Goal: Task Accomplishment & Management: Manage account settings

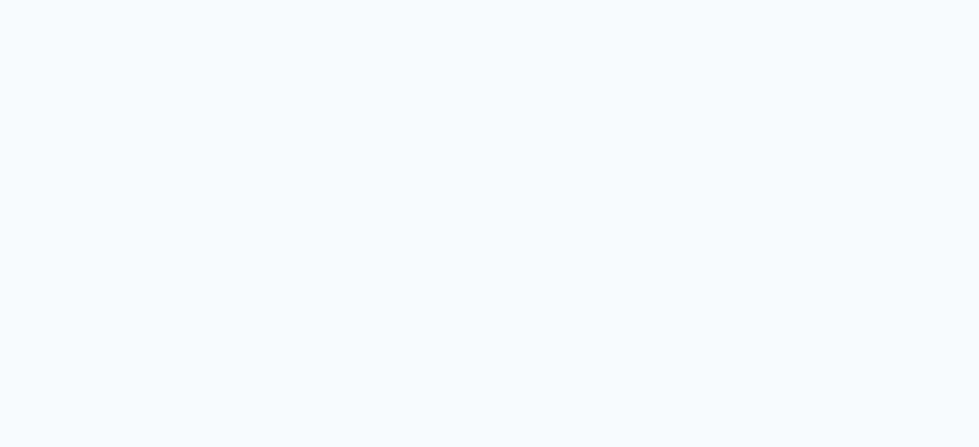
drag, startPoint x: 316, startPoint y: 0, endPoint x: 186, endPoint y: 24, distance: 133.0
click at [189, 0] on html at bounding box center [489, 0] width 979 height 0
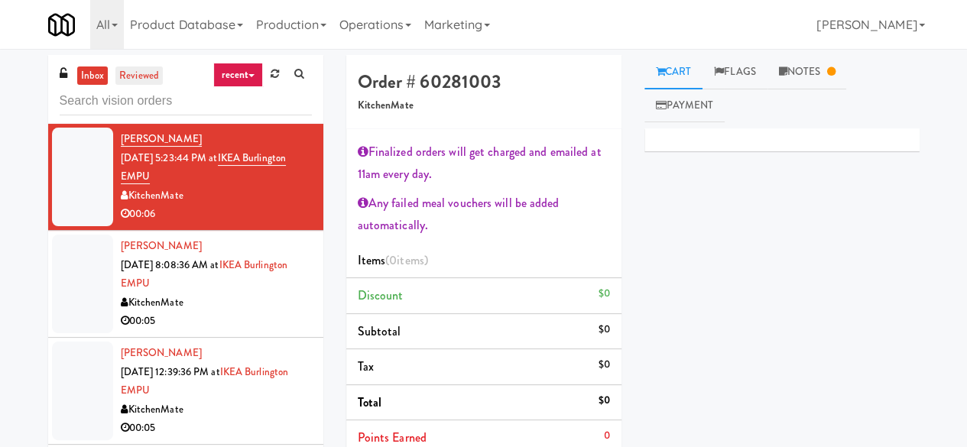
click at [138, 70] on link "reviewed" at bounding box center [138, 76] width 47 height 19
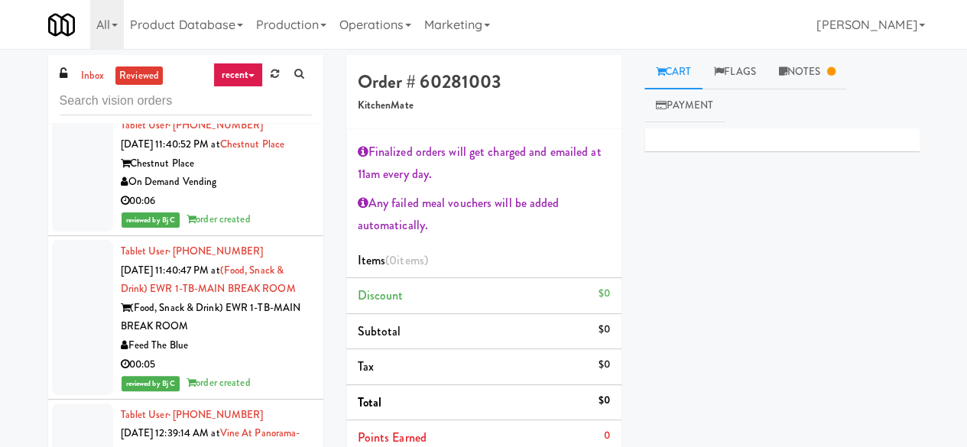
scroll to position [1147, 0]
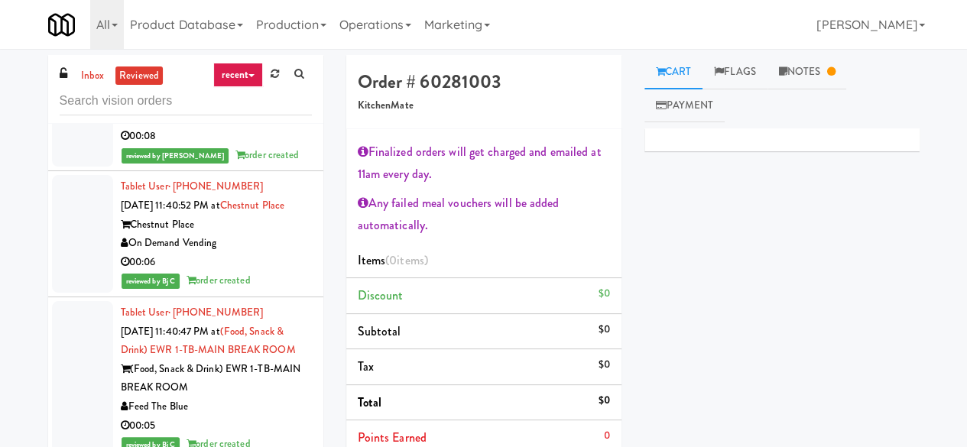
click at [268, 253] on div "On Demand Vending" at bounding box center [216, 243] width 191 height 19
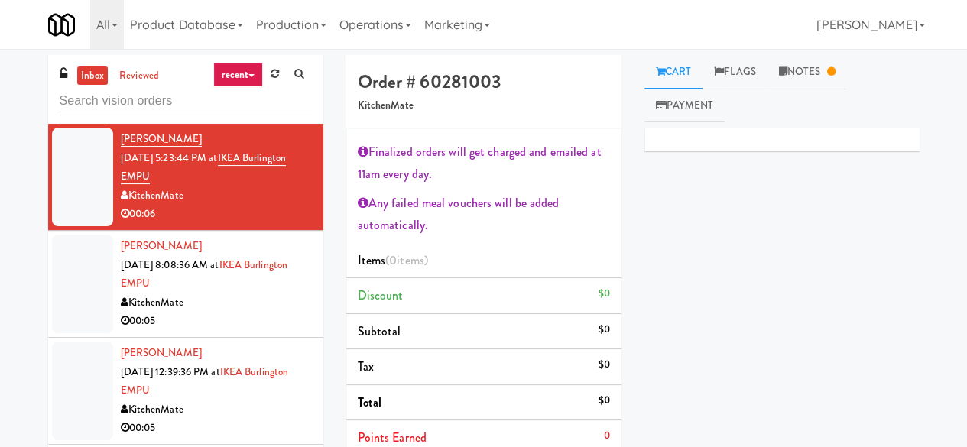
click at [89, 77] on link "inbox" at bounding box center [92, 76] width 31 height 19
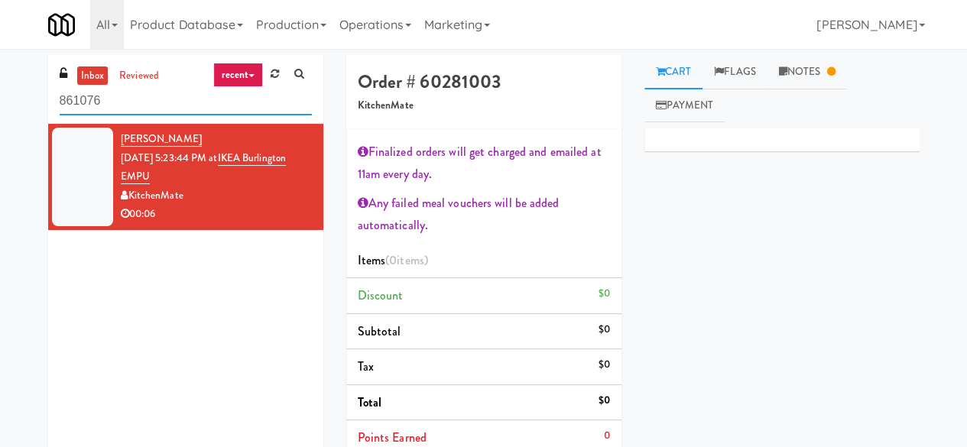
click at [125, 110] on input "861076" at bounding box center [186, 101] width 252 height 28
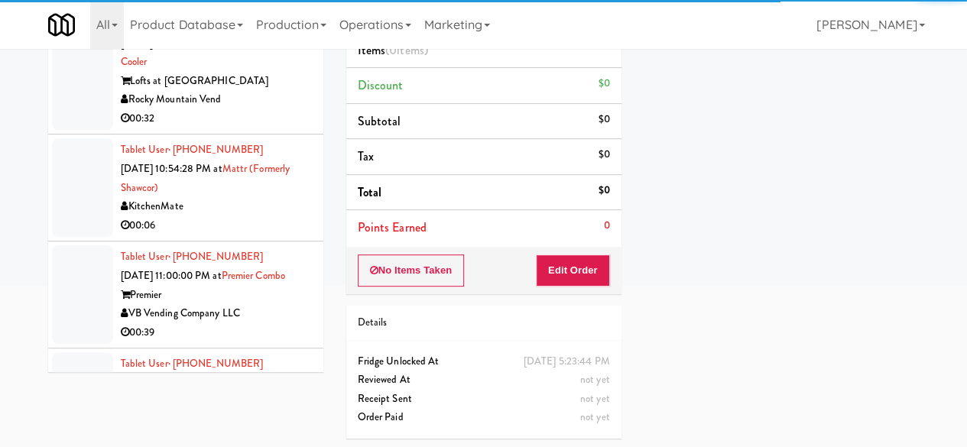
scroll to position [3899, 0]
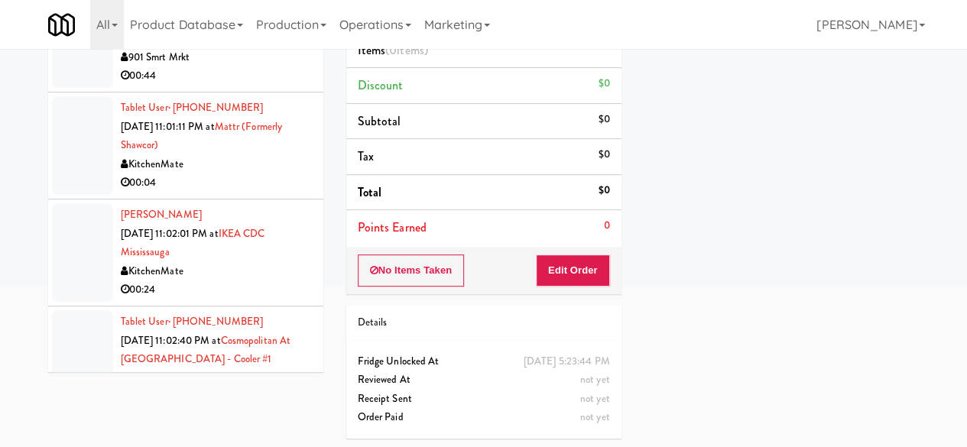
click at [255, 193] on div "Tablet User · (437) 438-3315 [DATE] 11:01:11 PM at Mattr (formerly Shawcor) Kit…" at bounding box center [216, 146] width 191 height 94
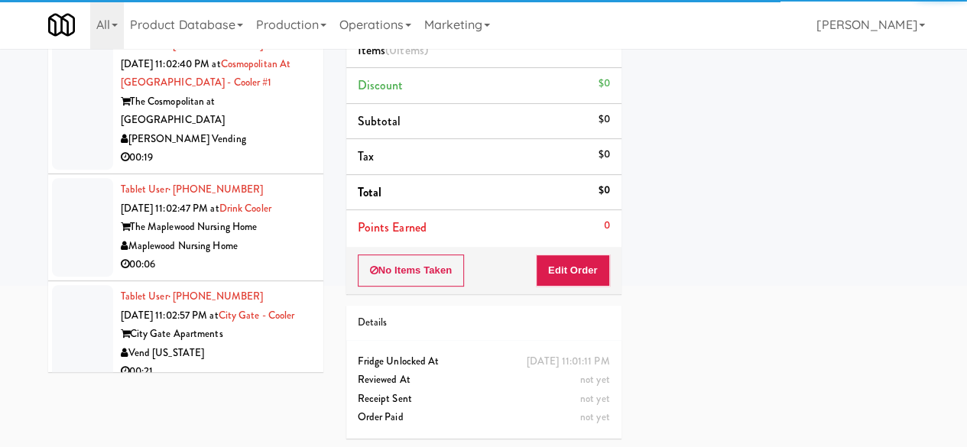
scroll to position [4358, 0]
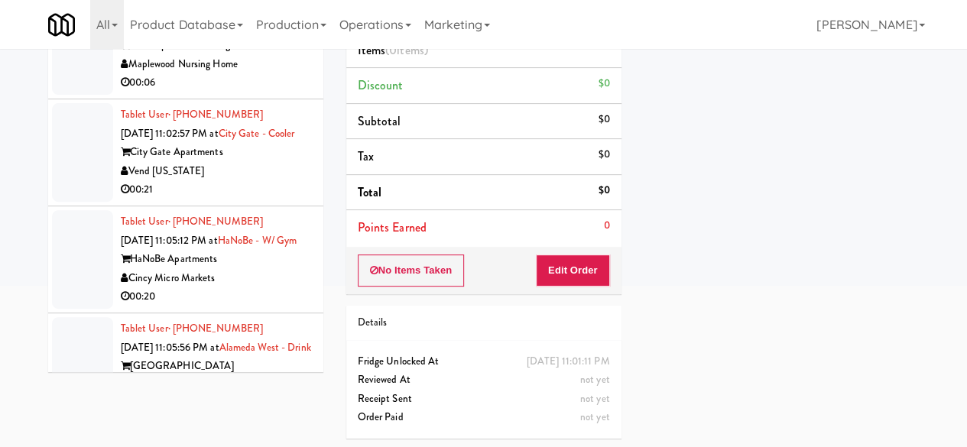
click at [299, 93] on div "00:06" at bounding box center [216, 82] width 191 height 19
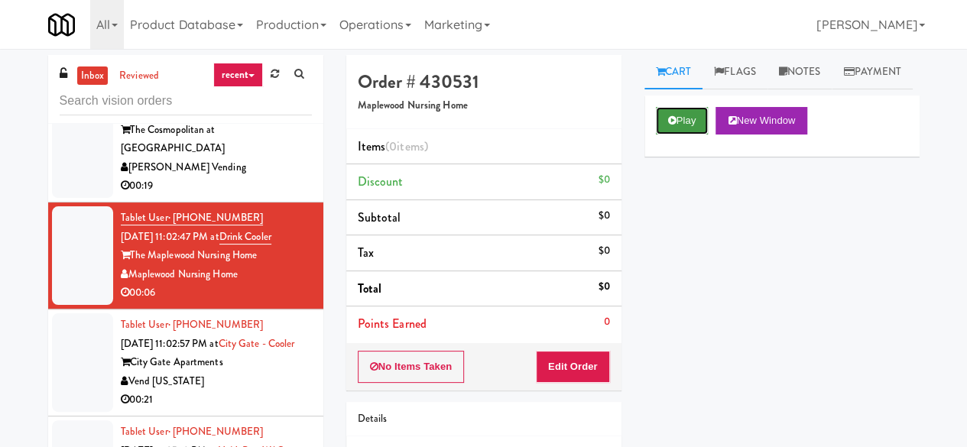
click at [656, 135] on button "Play" at bounding box center [682, 121] width 53 height 28
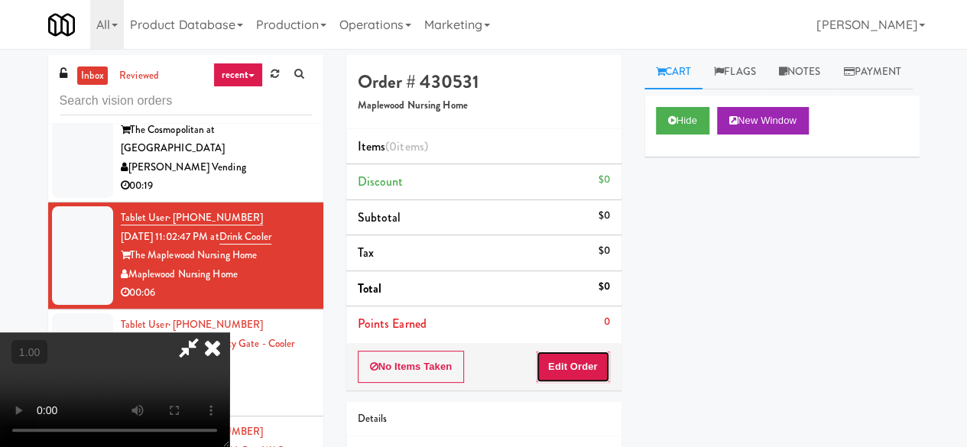
click at [586, 370] on button "Edit Order" at bounding box center [573, 367] width 74 height 32
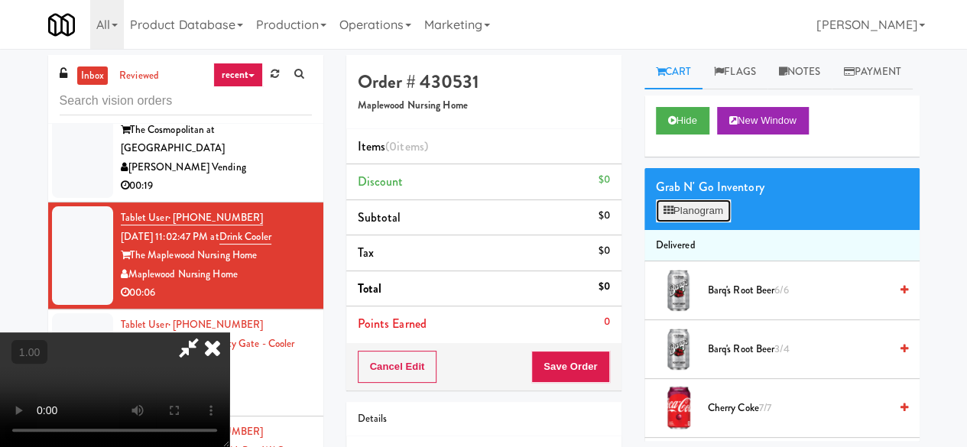
click at [715, 222] on button "Planogram" at bounding box center [693, 211] width 75 height 23
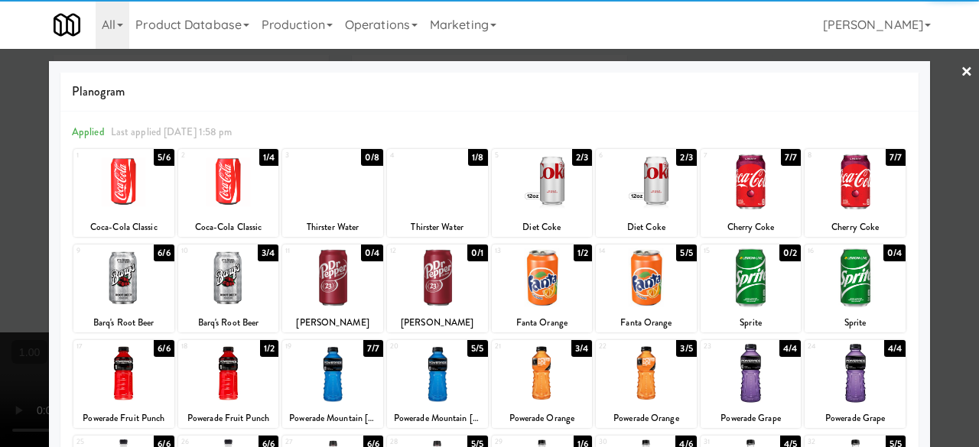
click at [105, 216] on div "1 5/6 Coca-Cola Classic" at bounding box center [123, 193] width 101 height 88
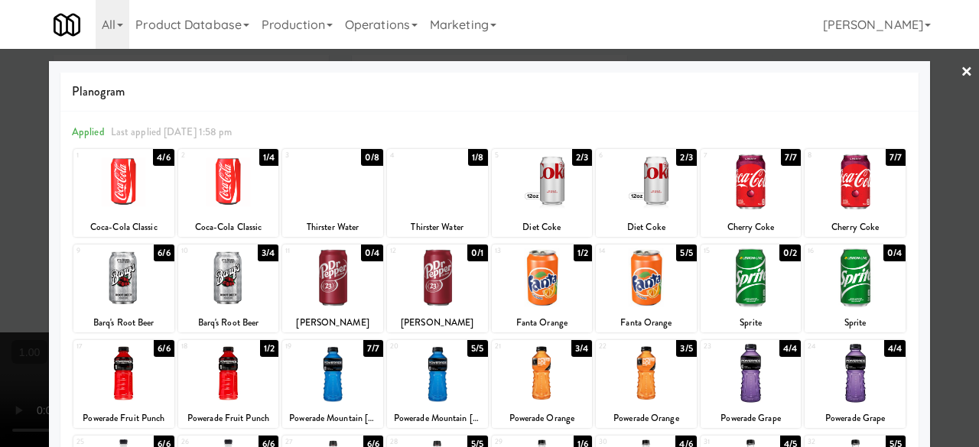
click at [948, 80] on div at bounding box center [489, 223] width 979 height 447
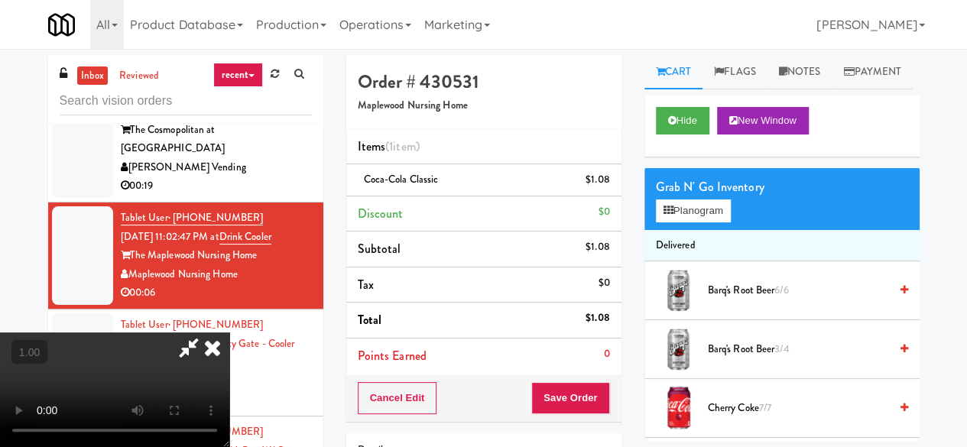
click at [229, 446] on video at bounding box center [114, 390] width 229 height 115
click at [206, 333] on icon at bounding box center [188, 348] width 35 height 31
click at [584, 388] on button "Save Order" at bounding box center [570, 398] width 78 height 32
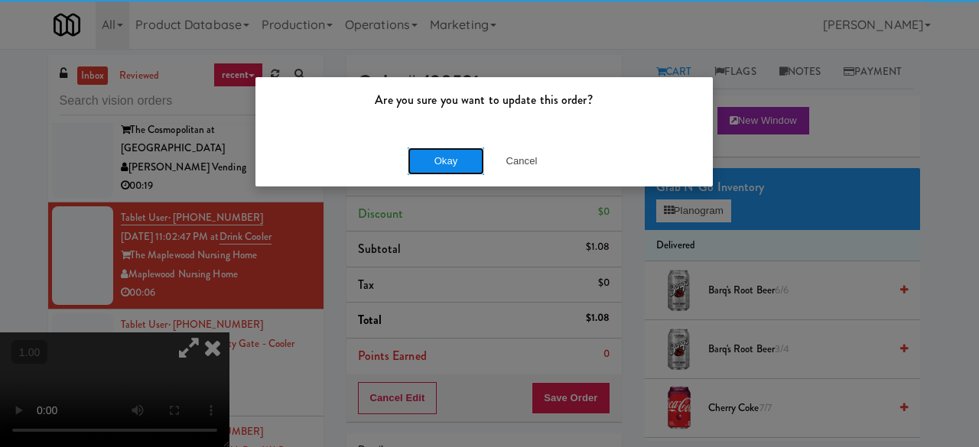
click at [431, 155] on button "Okay" at bounding box center [445, 162] width 76 height 28
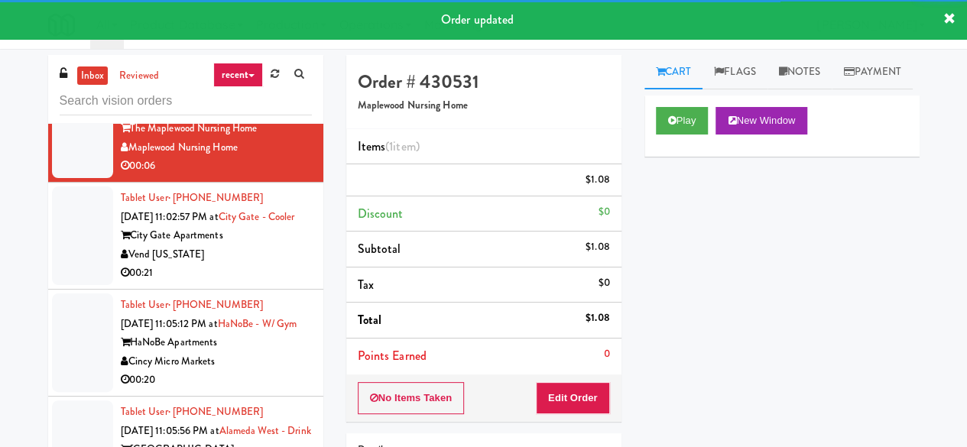
scroll to position [4587, 0]
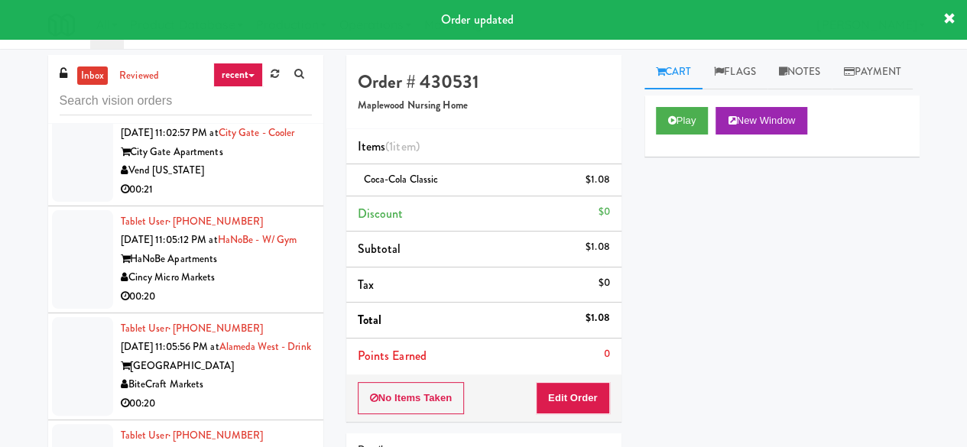
click at [284, 200] on div "00:21" at bounding box center [216, 189] width 191 height 19
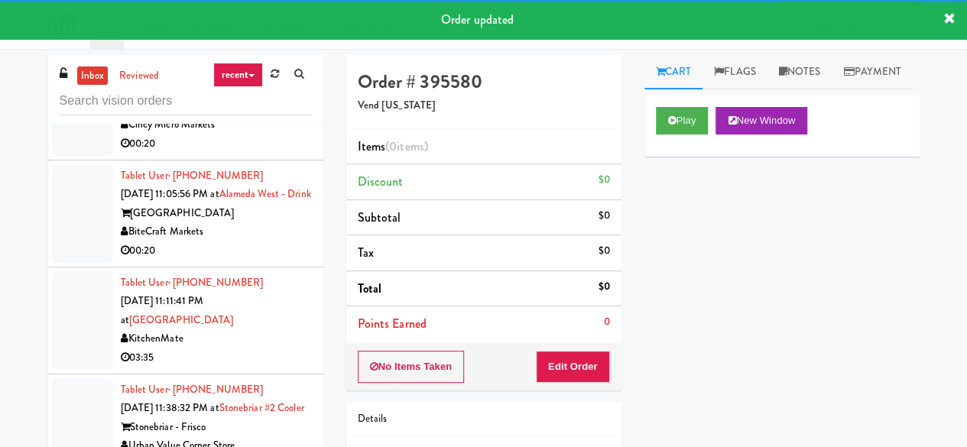
click at [264, 135] on div "Cincy Micro Markets" at bounding box center [216, 124] width 191 height 19
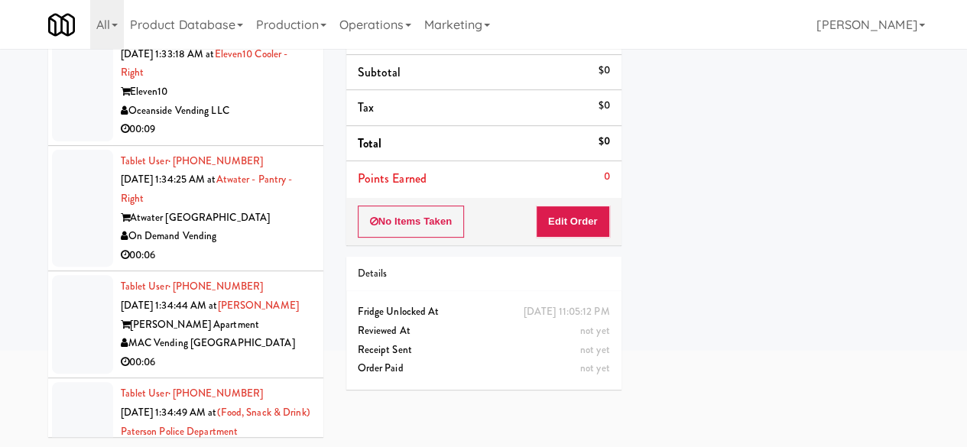
scroll to position [19071, 0]
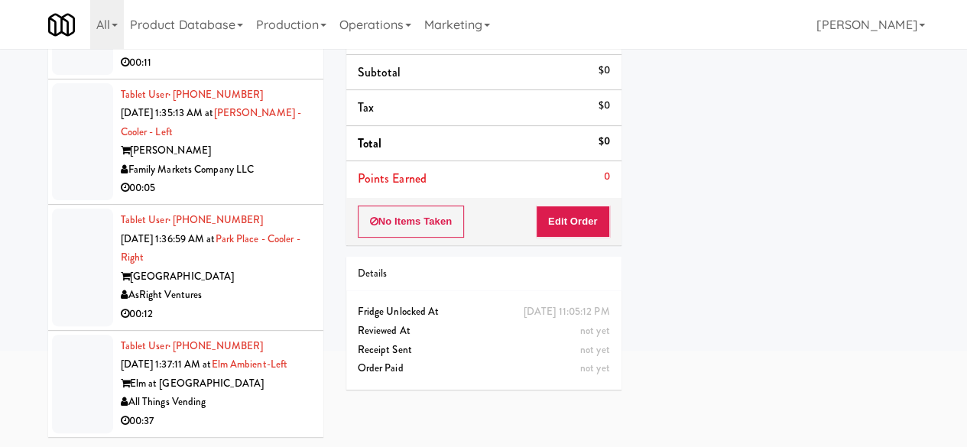
click at [326, 432] on div "inbox reviewed recent all unclear take inventory issue suspicious failed recent…" at bounding box center [186, 179] width 298 height 539
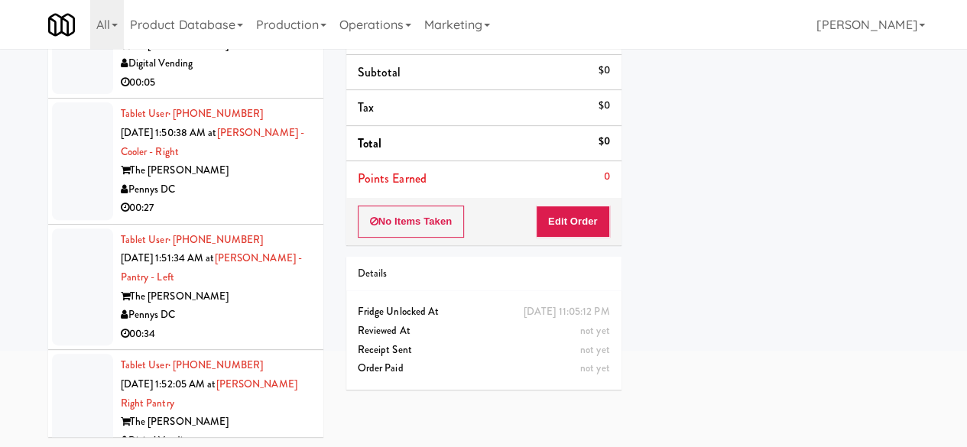
scroll to position [24133, 0]
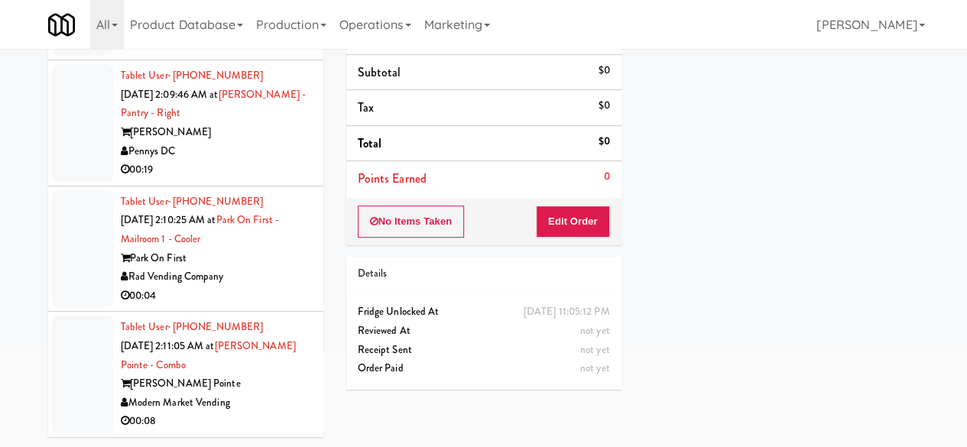
click at [348, 440] on div "inbox reviewed recent all unclear take inventory issue suspicious failed recent…" at bounding box center [484, 179] width 894 height 539
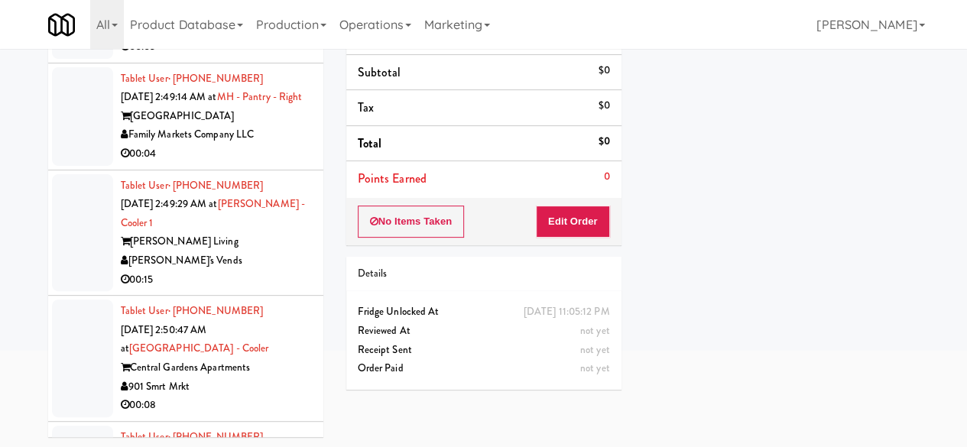
scroll to position [29923, 0]
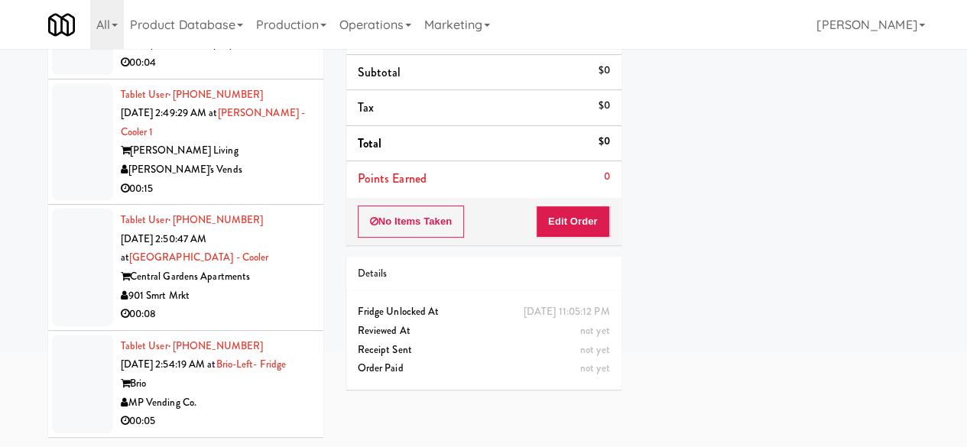
click at [231, 407] on div "MP Vending Co." at bounding box center [216, 403] width 191 height 19
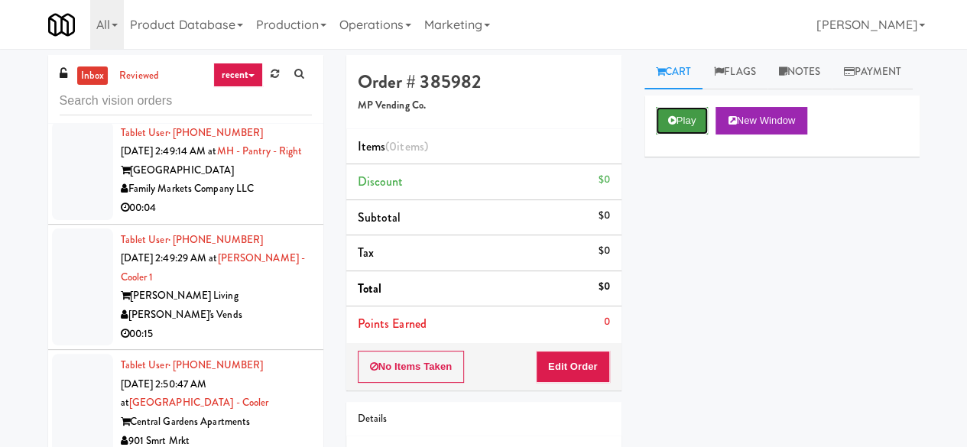
click at [683, 135] on button "Play" at bounding box center [682, 121] width 53 height 28
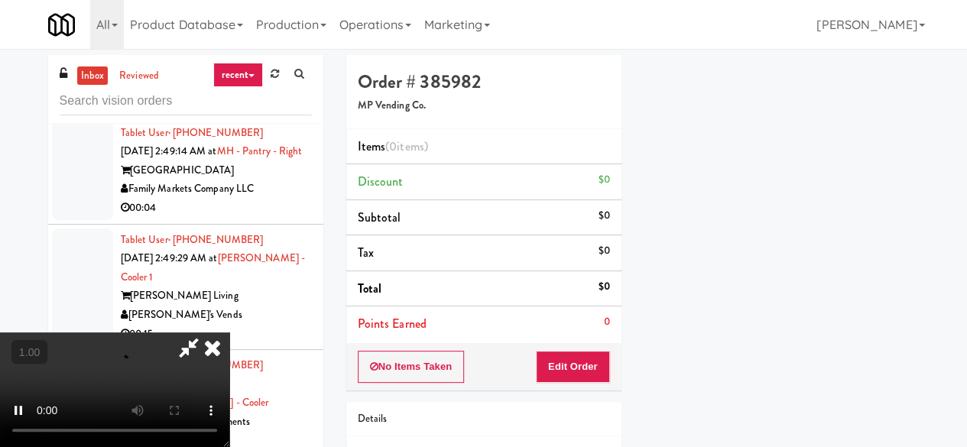
scroll to position [183, 0]
click at [597, 373] on button "Edit Order" at bounding box center [573, 367] width 74 height 32
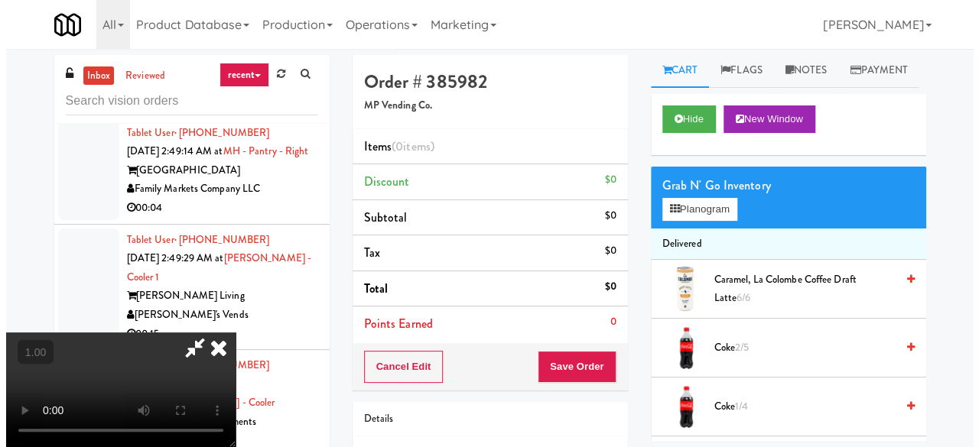
scroll to position [0, 0]
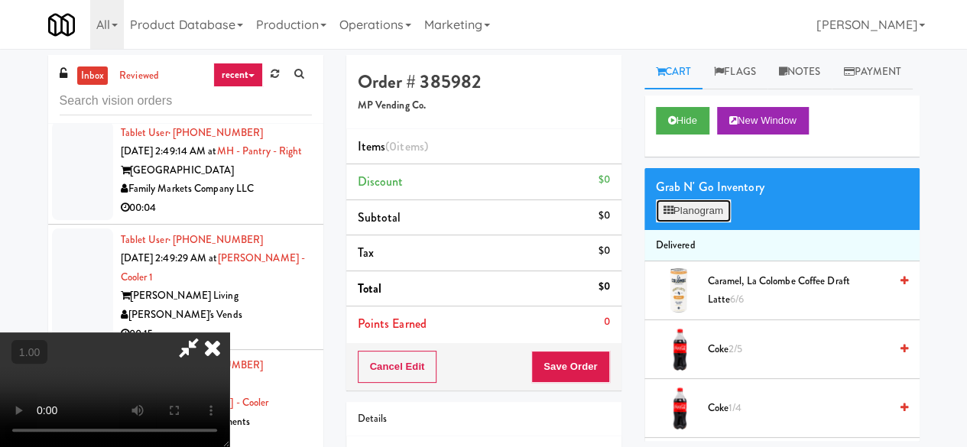
click at [705, 222] on button "Planogram" at bounding box center [693, 211] width 75 height 23
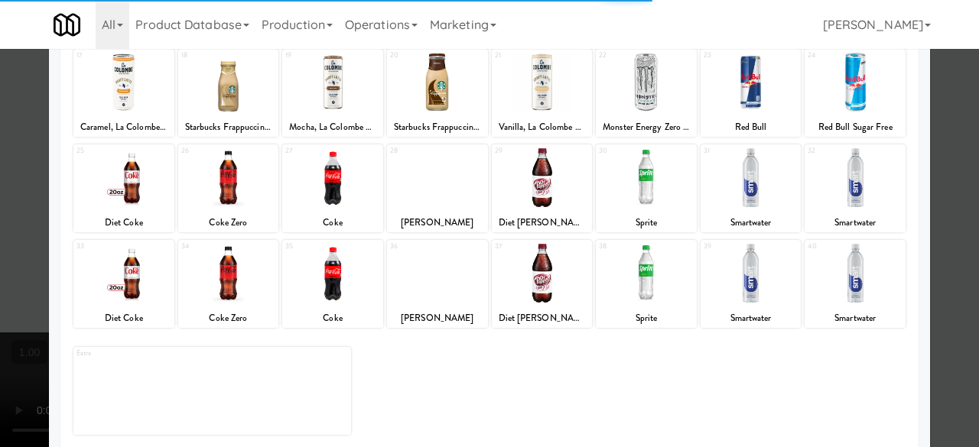
scroll to position [303, 0]
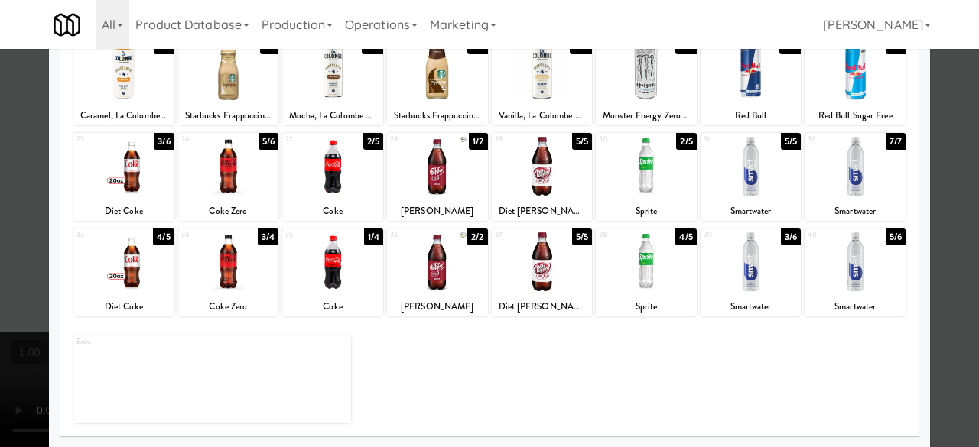
click at [365, 259] on div at bounding box center [332, 261] width 101 height 59
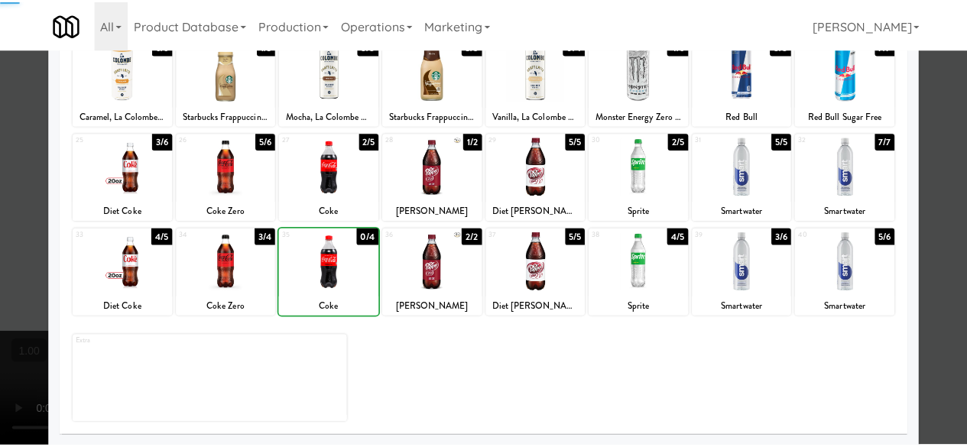
scroll to position [0, 0]
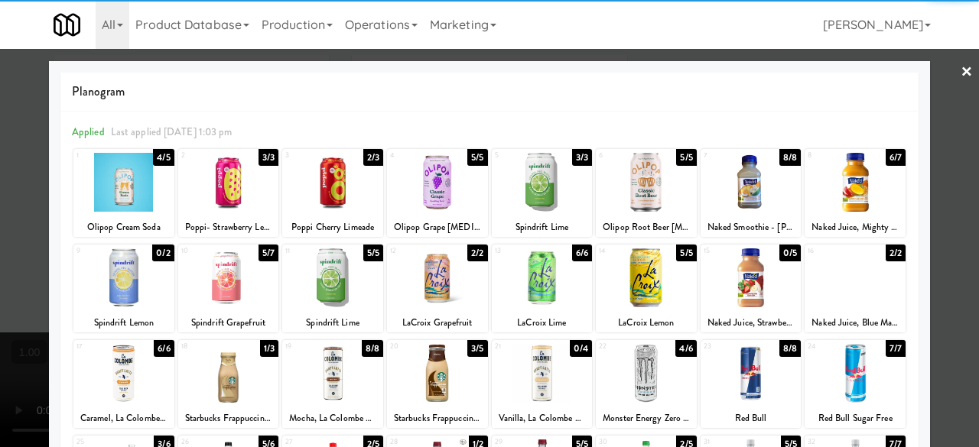
click at [931, 67] on div at bounding box center [489, 223] width 979 height 447
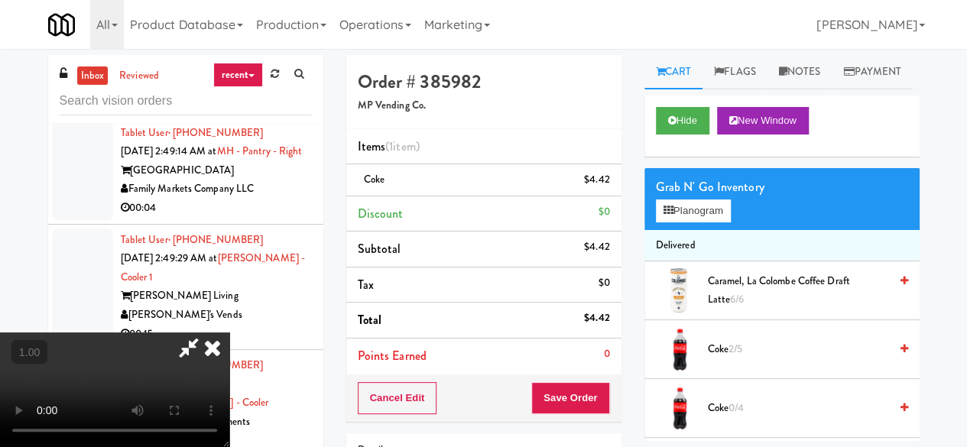
click at [206, 333] on icon at bounding box center [188, 348] width 35 height 31
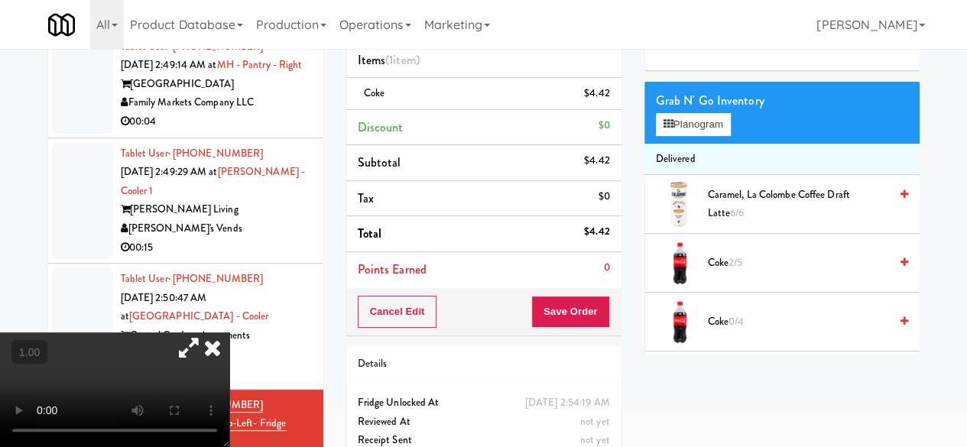
scroll to position [145, 0]
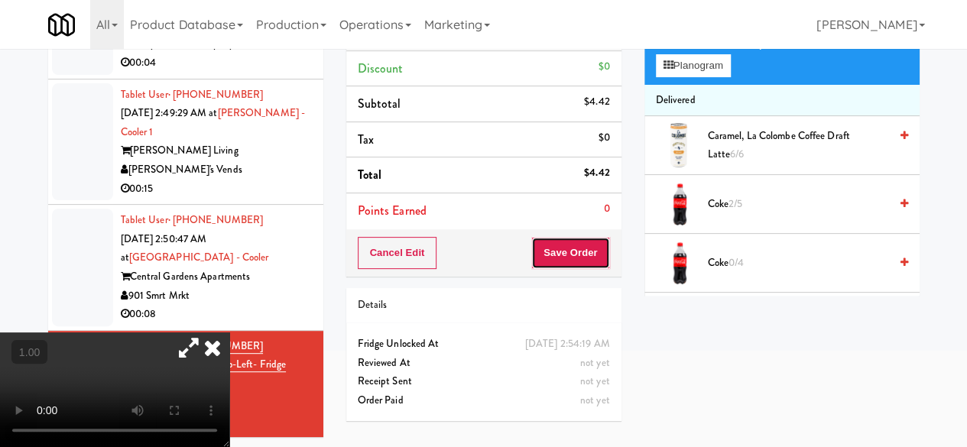
click at [576, 244] on button "Save Order" at bounding box center [570, 253] width 78 height 32
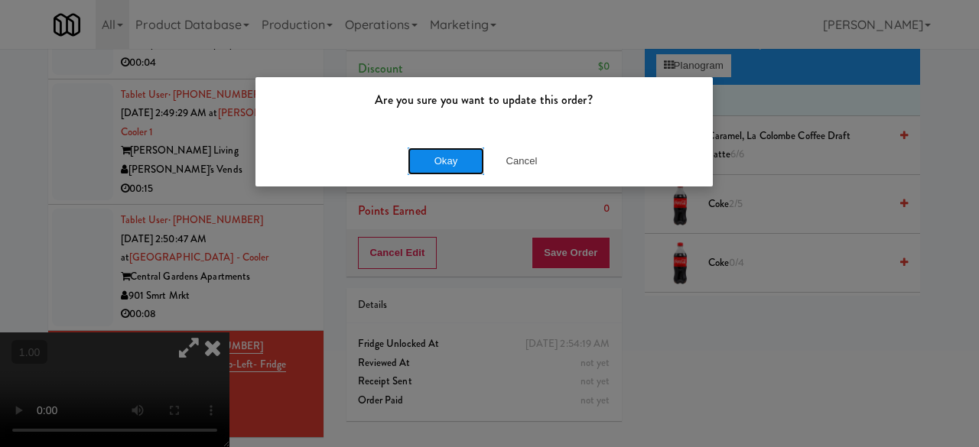
click at [436, 172] on button "Okay" at bounding box center [445, 162] width 76 height 28
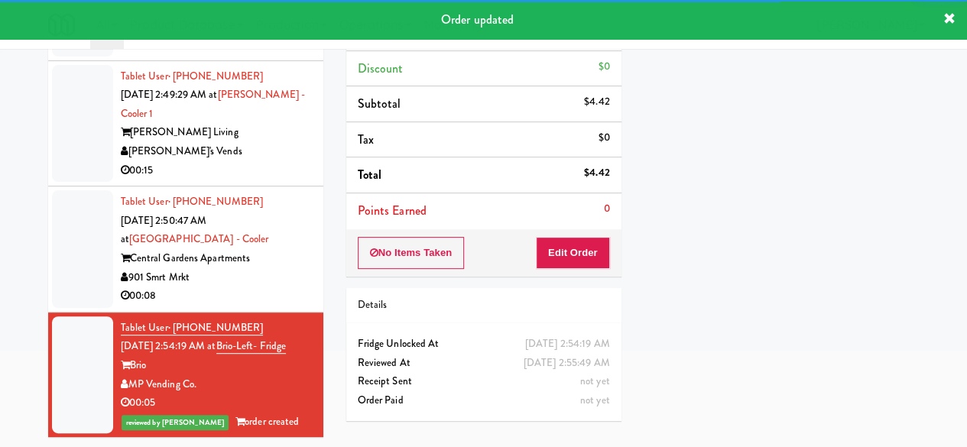
click at [280, 282] on div "901 Smrt Mrkt" at bounding box center [216, 277] width 191 height 19
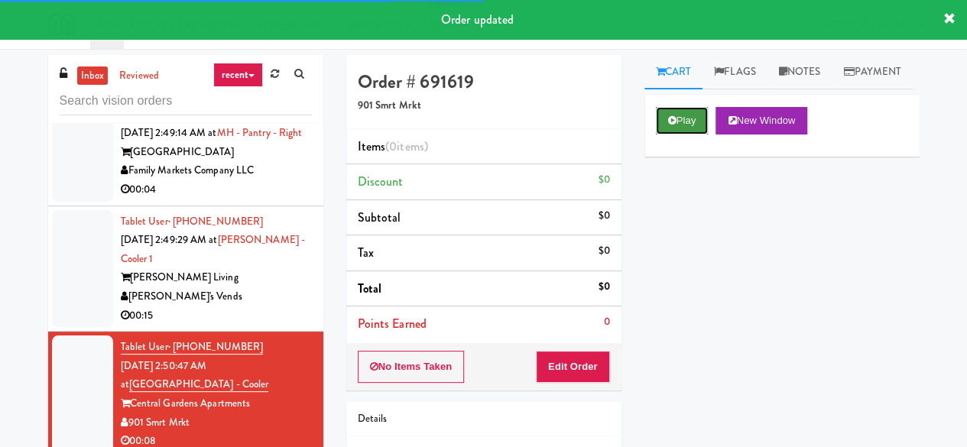
click at [668, 125] on icon at bounding box center [672, 120] width 8 height 10
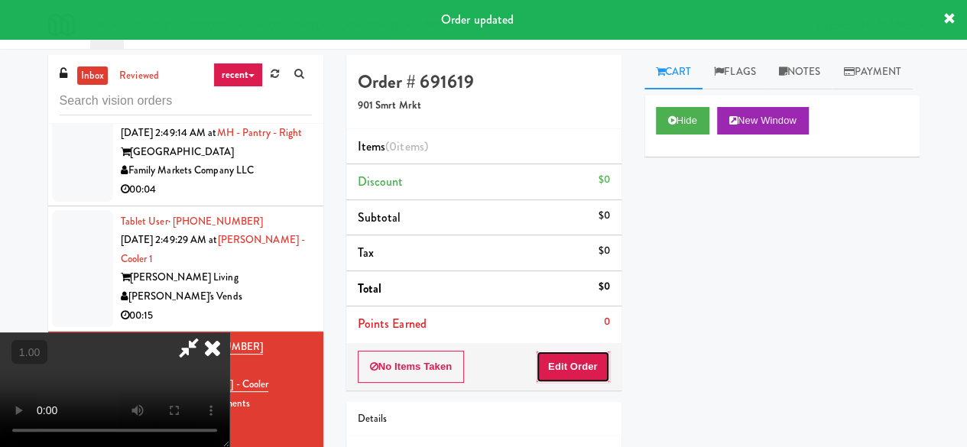
click at [578, 356] on button "Edit Order" at bounding box center [573, 367] width 74 height 32
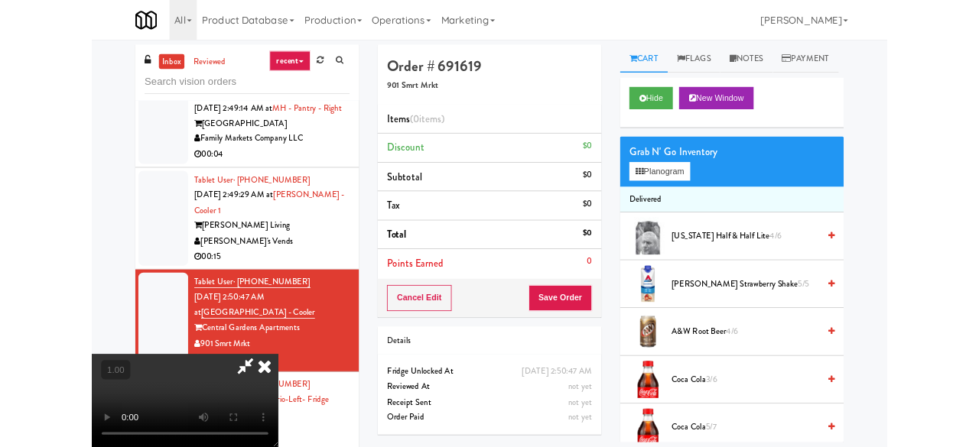
scroll to position [31, 0]
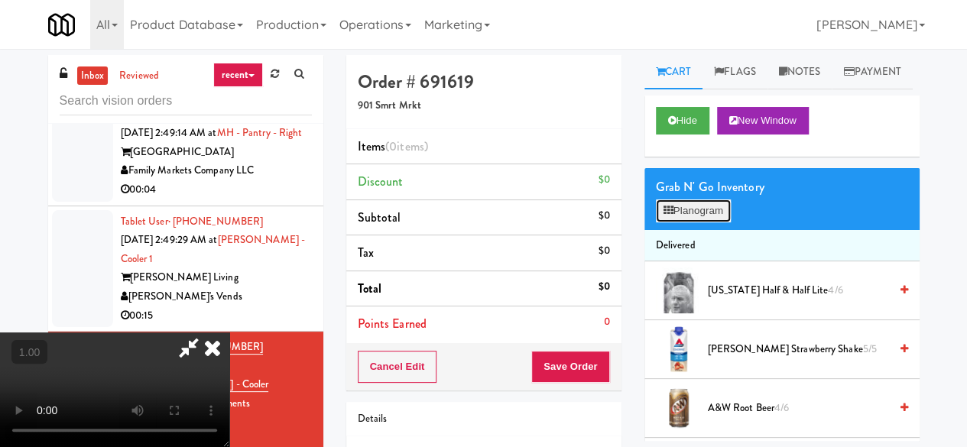
click at [668, 216] on icon at bounding box center [669, 211] width 10 height 10
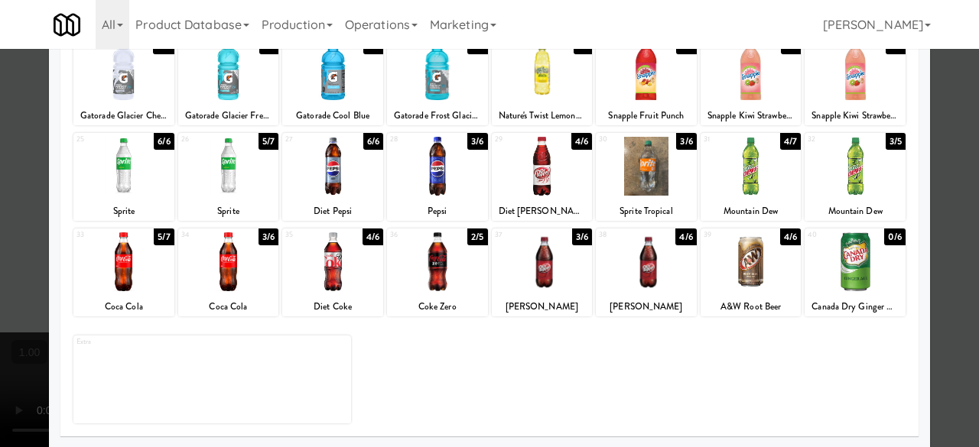
click at [114, 184] on div at bounding box center [123, 166] width 101 height 59
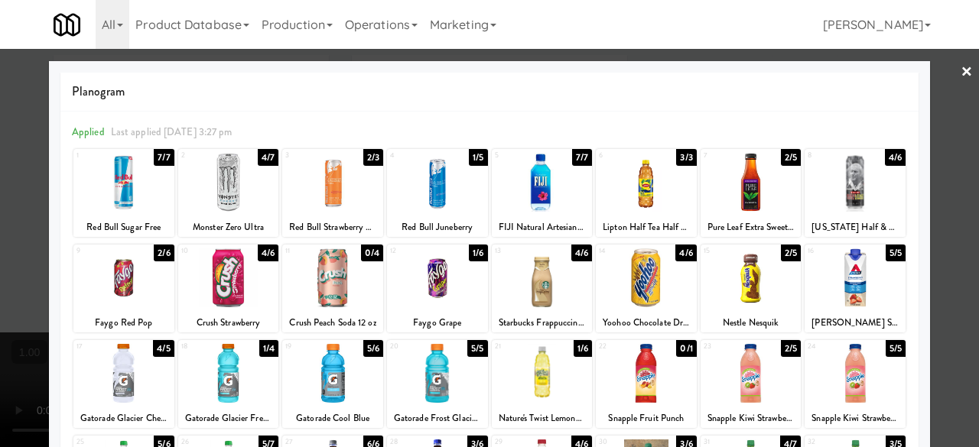
click at [218, 268] on div at bounding box center [228, 277] width 101 height 59
click at [923, 77] on div at bounding box center [489, 223] width 979 height 447
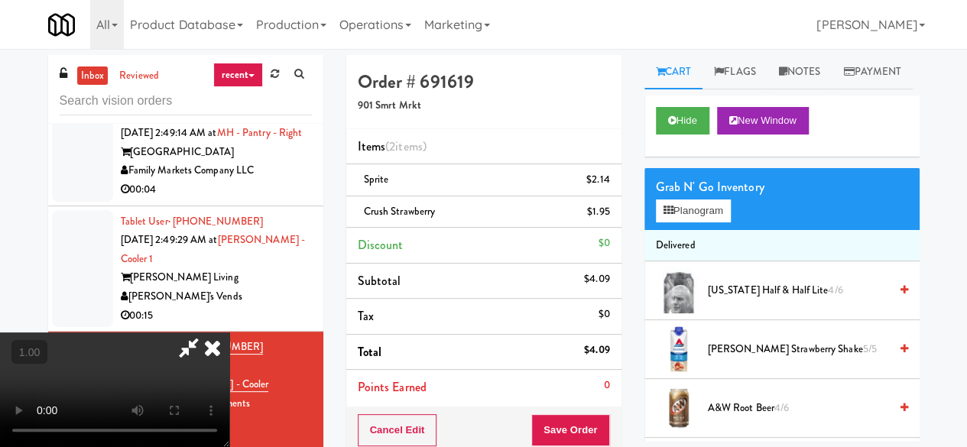
scroll to position [31, 0]
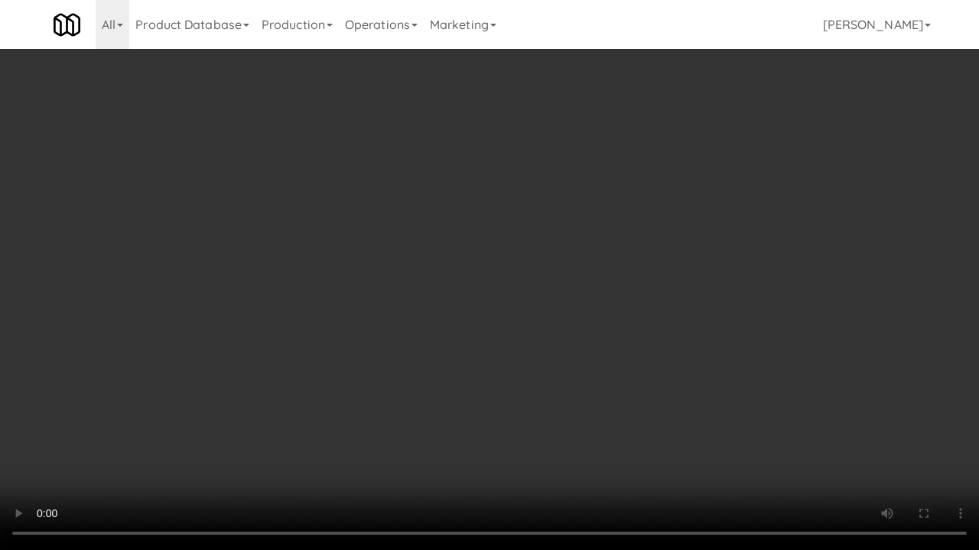
click at [517, 404] on video at bounding box center [489, 275] width 979 height 550
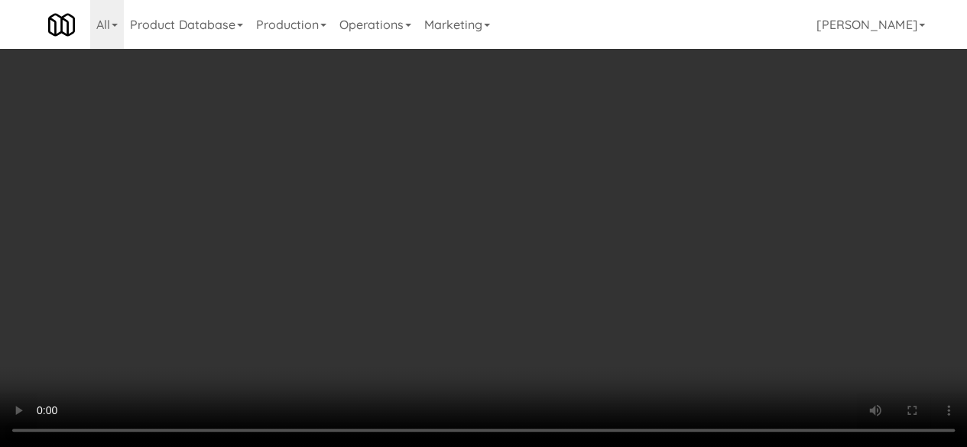
scroll to position [0, 0]
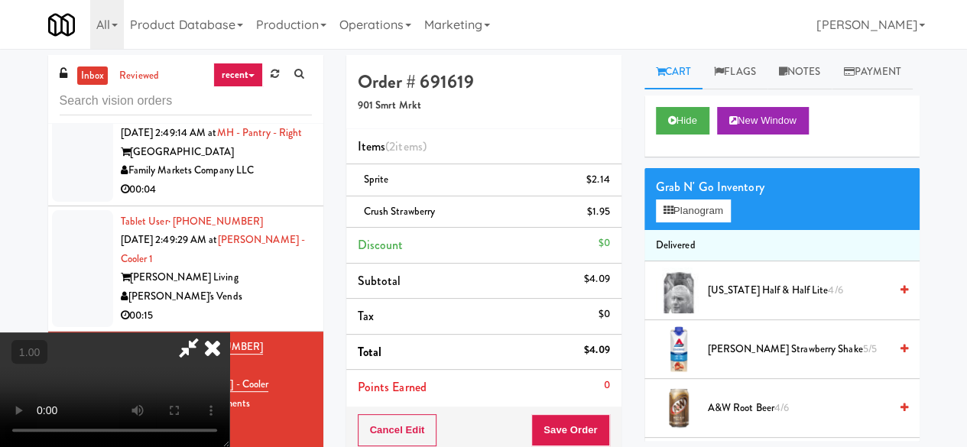
click at [206, 333] on icon at bounding box center [188, 348] width 35 height 31
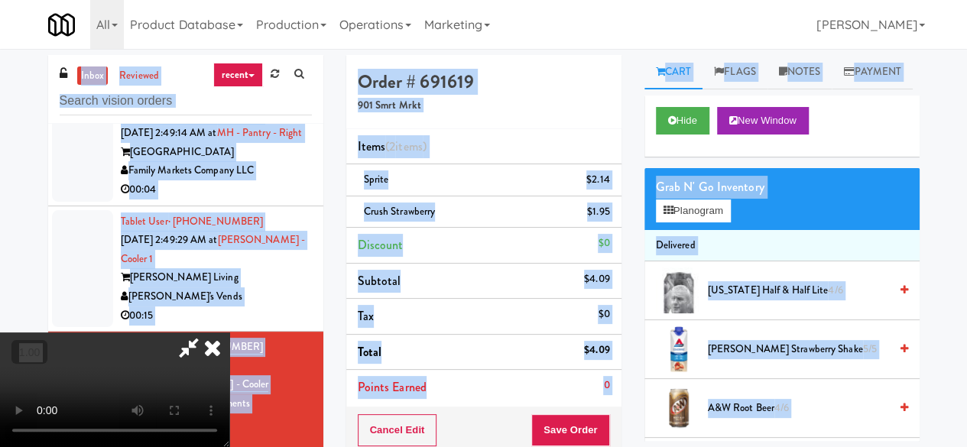
click at [206, 333] on icon at bounding box center [188, 348] width 35 height 31
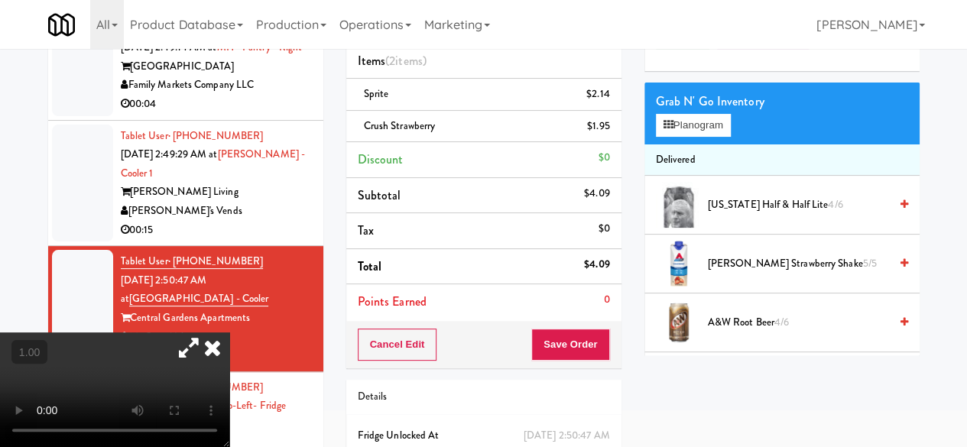
scroll to position [160, 0]
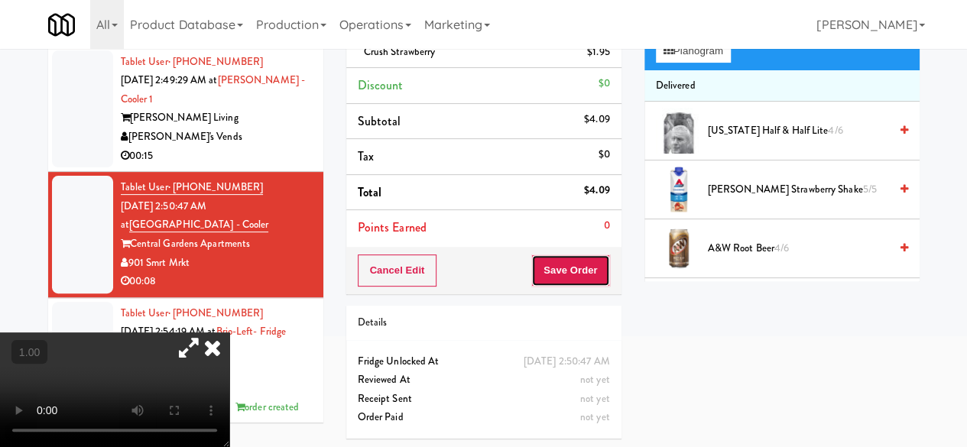
click at [555, 268] on button "Save Order" at bounding box center [570, 271] width 78 height 32
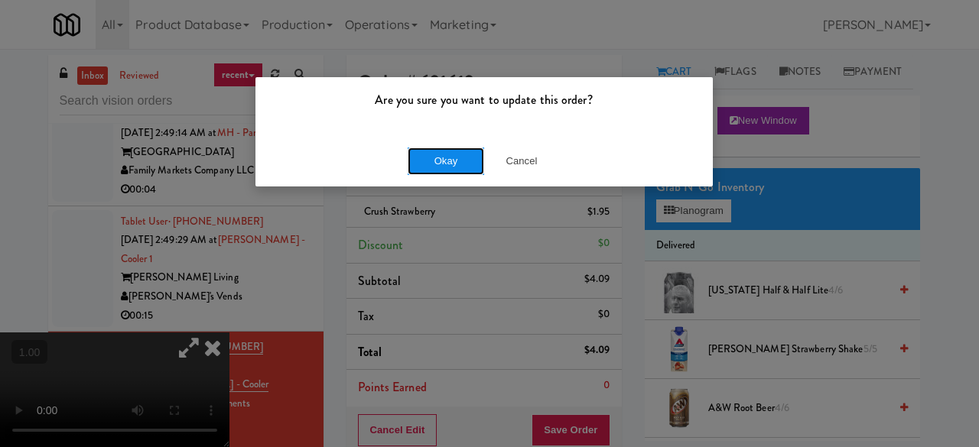
click at [454, 164] on button "Okay" at bounding box center [445, 162] width 76 height 28
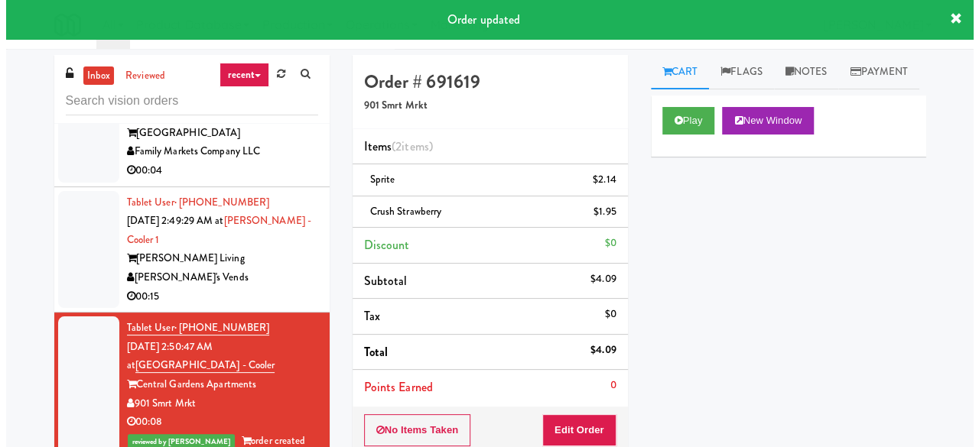
scroll to position [29885, 0]
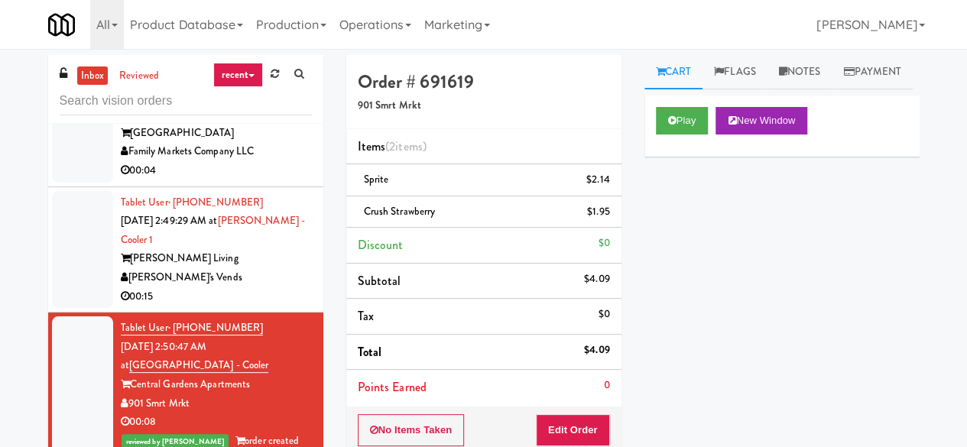
click at [260, 268] on div "[PERSON_NAME] Living" at bounding box center [216, 258] width 191 height 19
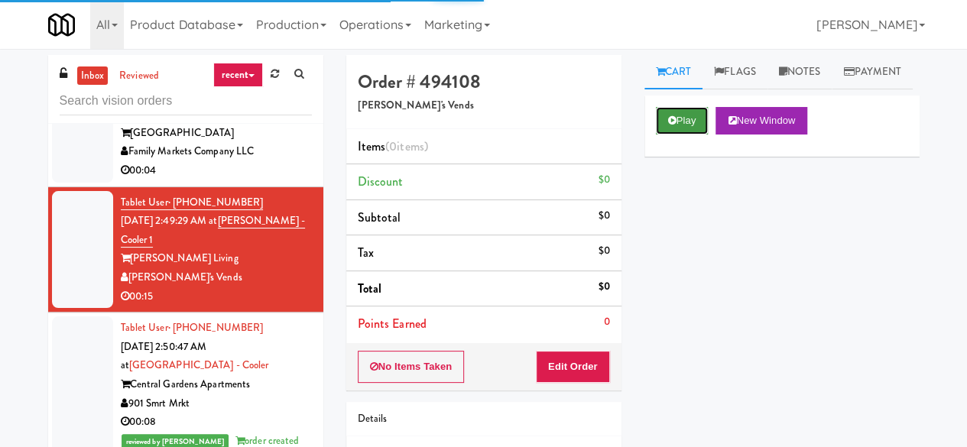
click at [687, 135] on button "Play" at bounding box center [682, 121] width 53 height 28
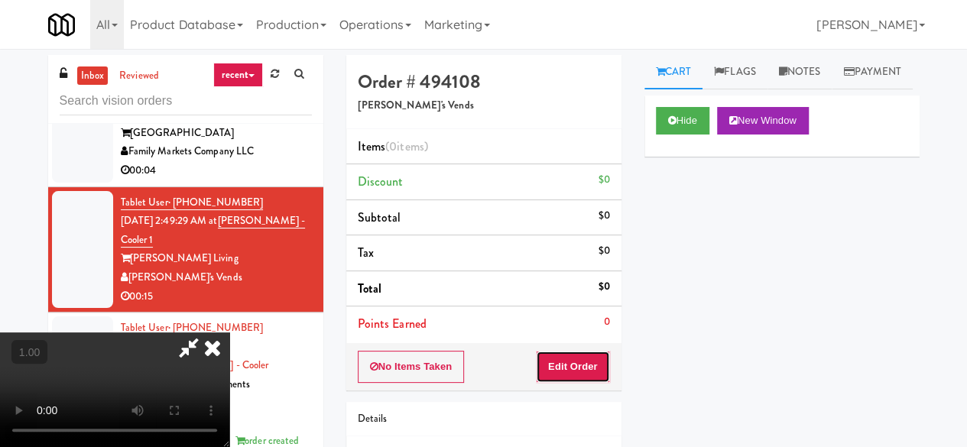
click at [573, 351] on button "Edit Order" at bounding box center [573, 367] width 74 height 32
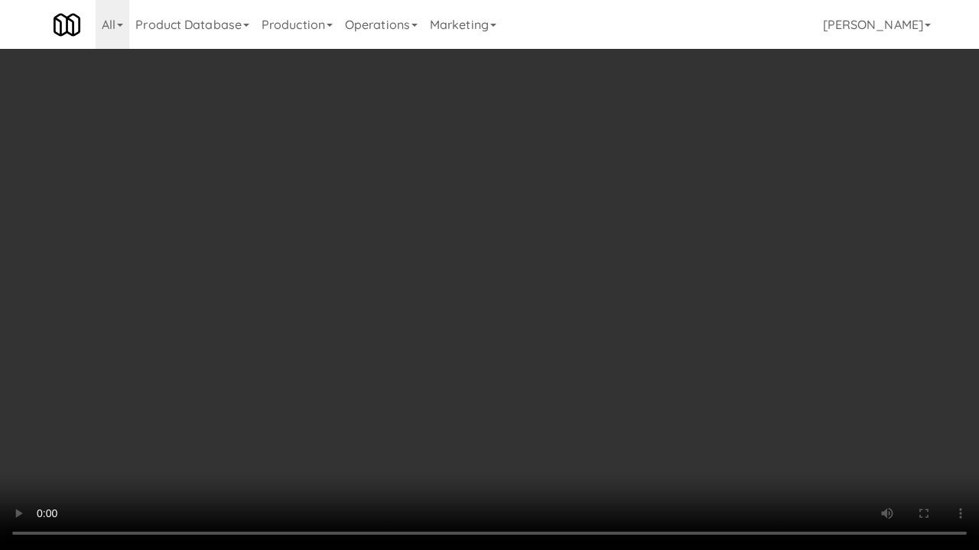
click at [518, 380] on video at bounding box center [489, 275] width 979 height 550
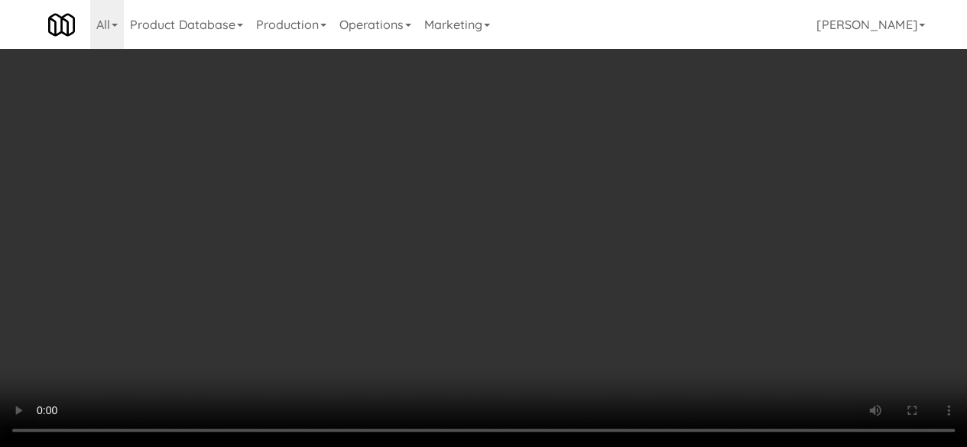
click at [702, 230] on div "Grab N' Go Inventory Planogram" at bounding box center [781, 199] width 275 height 62
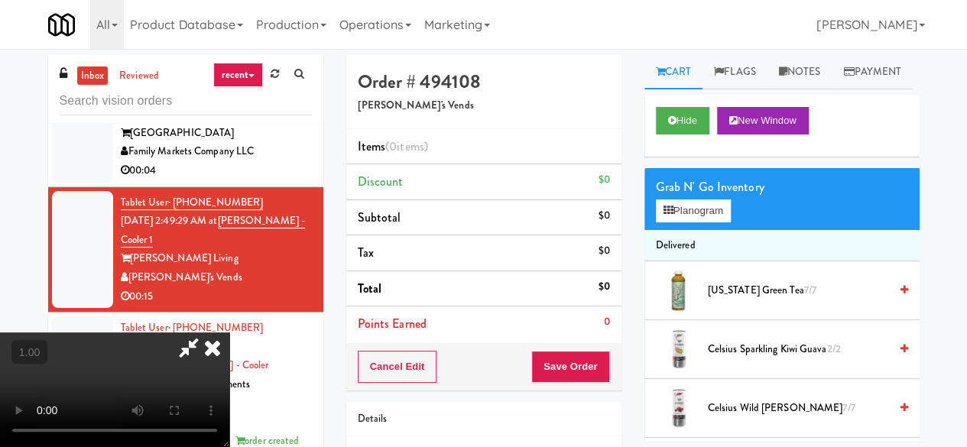
click at [702, 230] on div "Grab N' Go Inventory Planogram" at bounding box center [781, 199] width 275 height 62
click at [702, 222] on button "Planogram" at bounding box center [693, 211] width 75 height 23
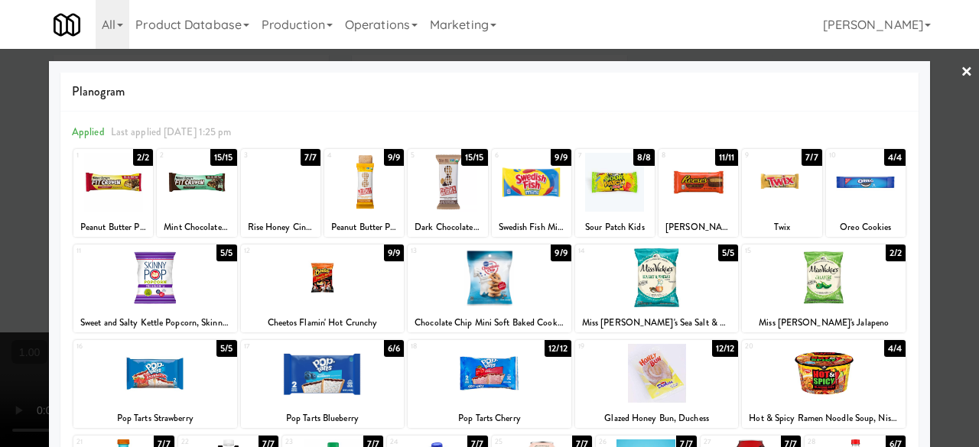
click at [450, 401] on div at bounding box center [489, 373] width 164 height 59
click at [933, 81] on div at bounding box center [489, 223] width 979 height 447
click at [933, 81] on div "inbox reviewed recent all unclear take inventory issue suspicious failed recent…" at bounding box center [489, 324] width 979 height 539
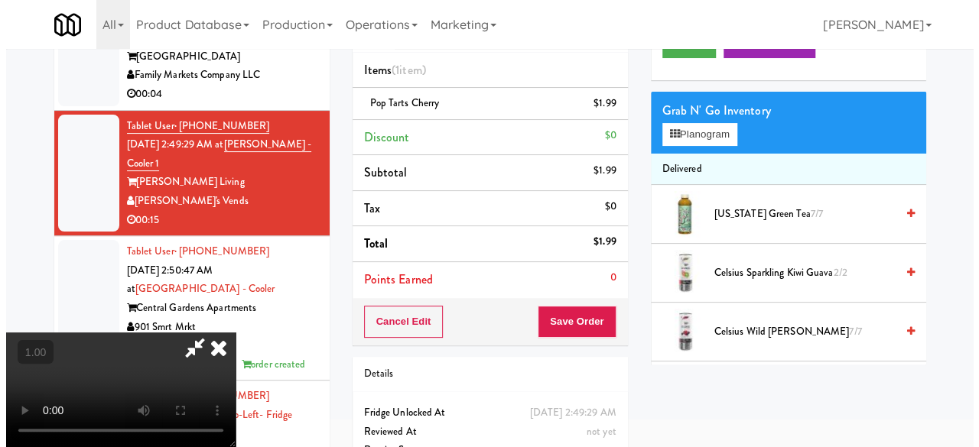
scroll to position [49, 0]
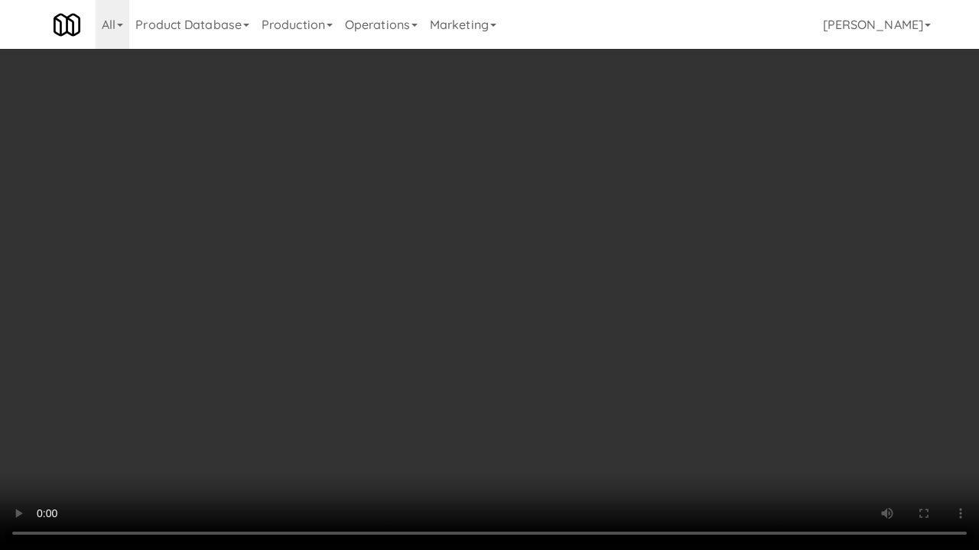
click at [563, 362] on video at bounding box center [489, 275] width 979 height 550
click at [768, 446] on video at bounding box center [489, 275] width 979 height 550
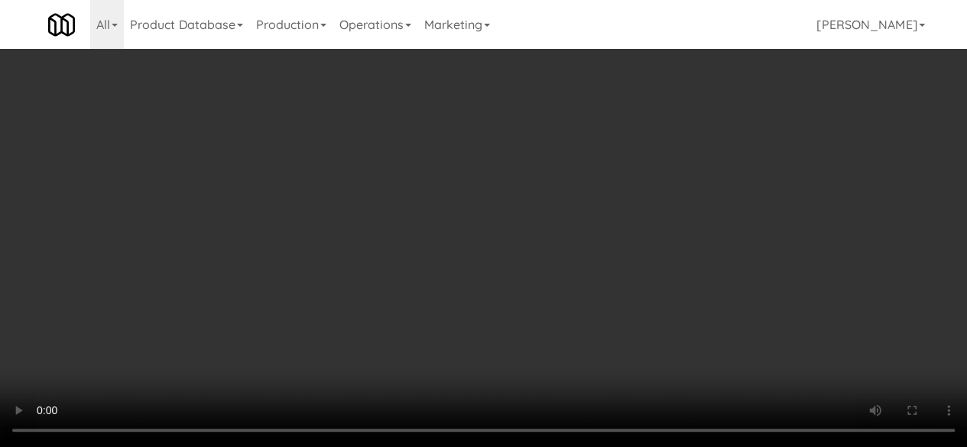
click at [700, 181] on div "Grab N' Go Inventory Planogram" at bounding box center [781, 150] width 275 height 62
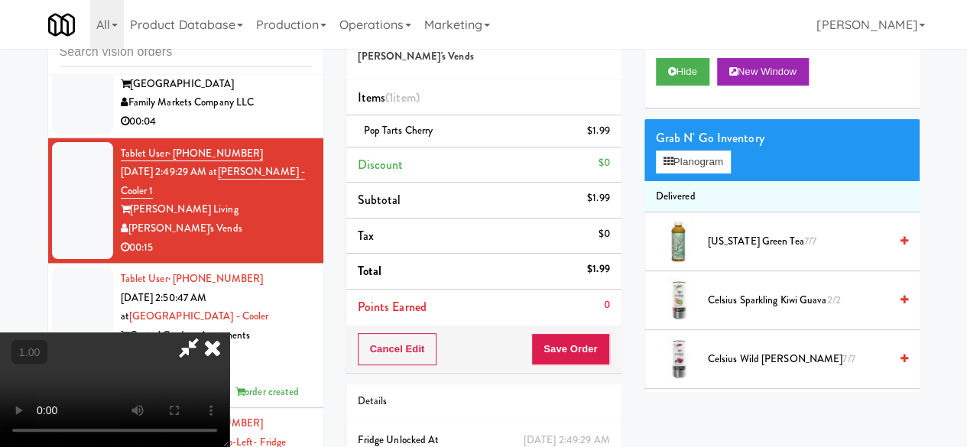
click at [700, 181] on div "Grab N' Go Inventory Planogram" at bounding box center [781, 150] width 275 height 62
click at [705, 174] on button "Planogram" at bounding box center [693, 162] width 75 height 23
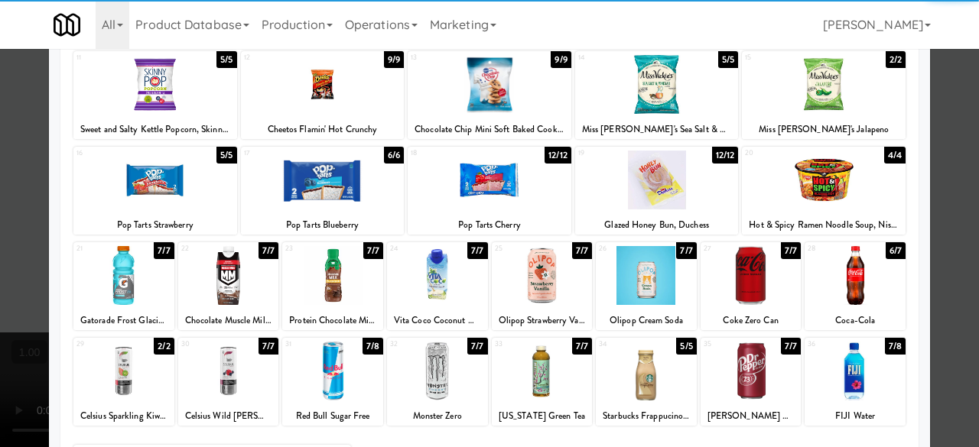
scroll to position [303, 0]
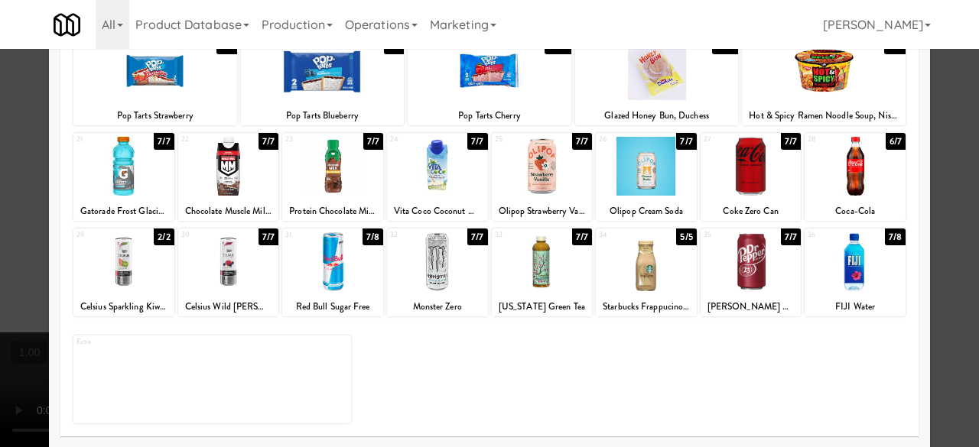
click at [140, 183] on div at bounding box center [123, 166] width 101 height 59
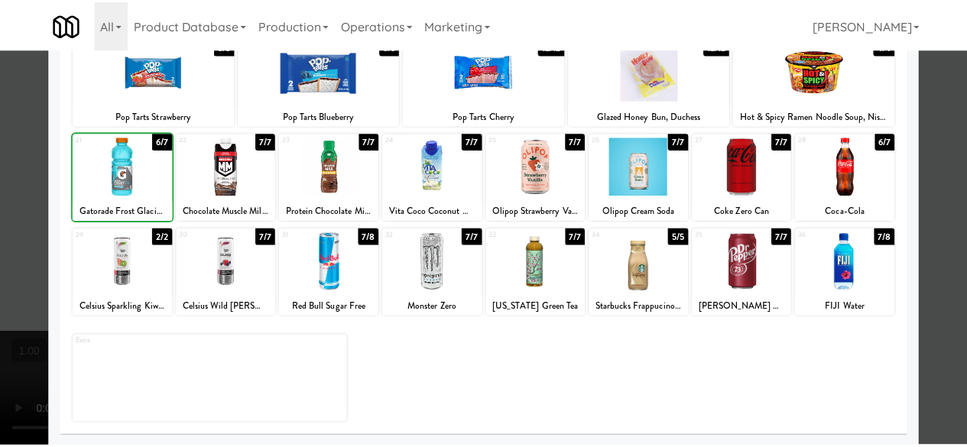
scroll to position [0, 0]
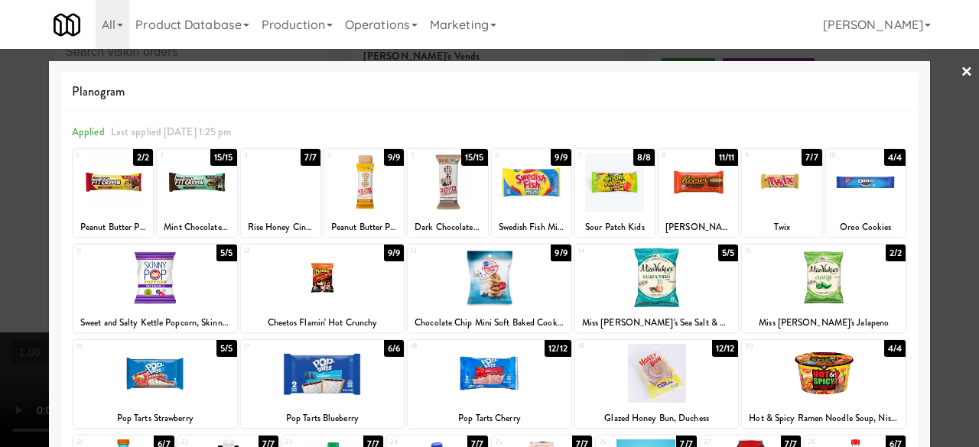
click at [942, 86] on div at bounding box center [489, 223] width 979 height 447
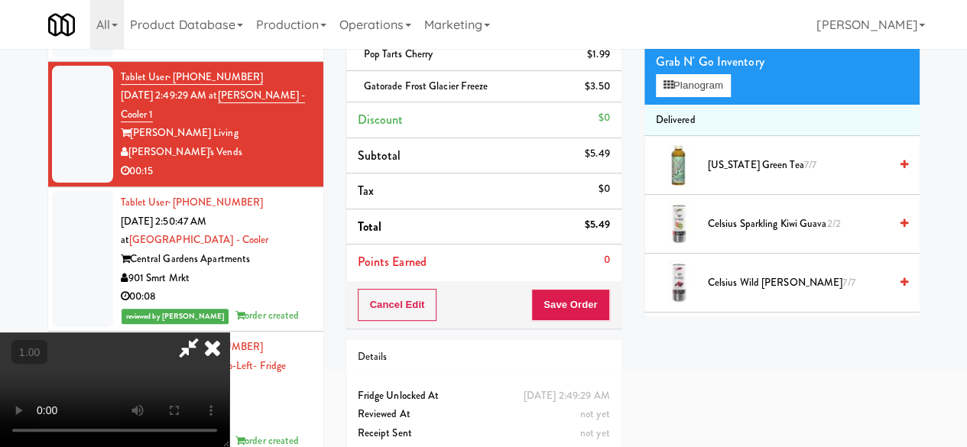
click at [229, 446] on video at bounding box center [114, 390] width 229 height 115
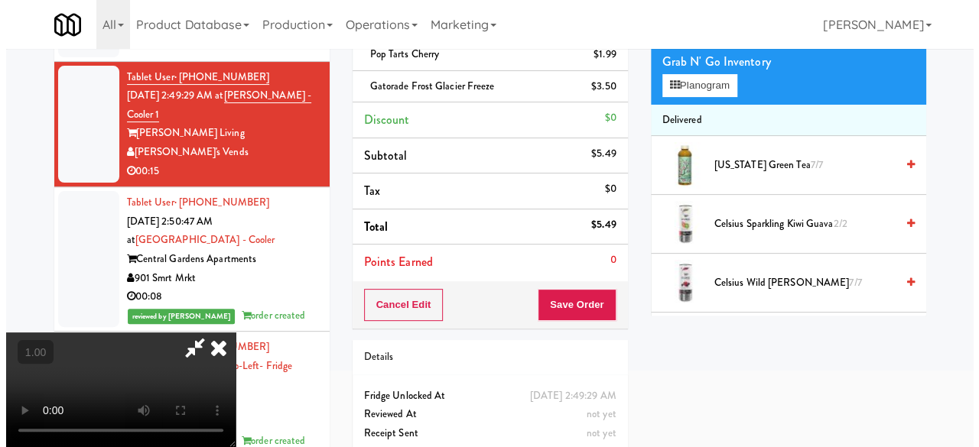
scroll to position [57, 0]
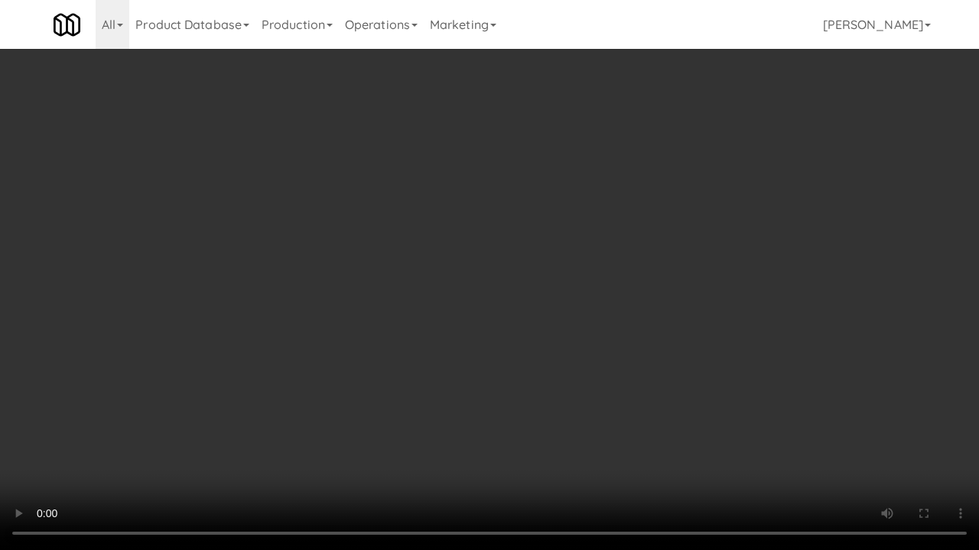
click at [578, 338] on video at bounding box center [489, 275] width 979 height 550
click at [630, 211] on video at bounding box center [489, 275] width 979 height 550
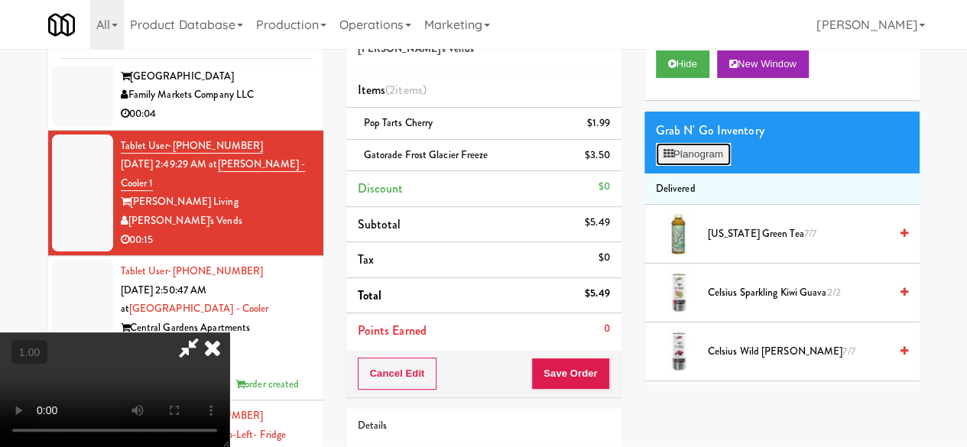
click at [703, 166] on button "Planogram" at bounding box center [693, 154] width 75 height 23
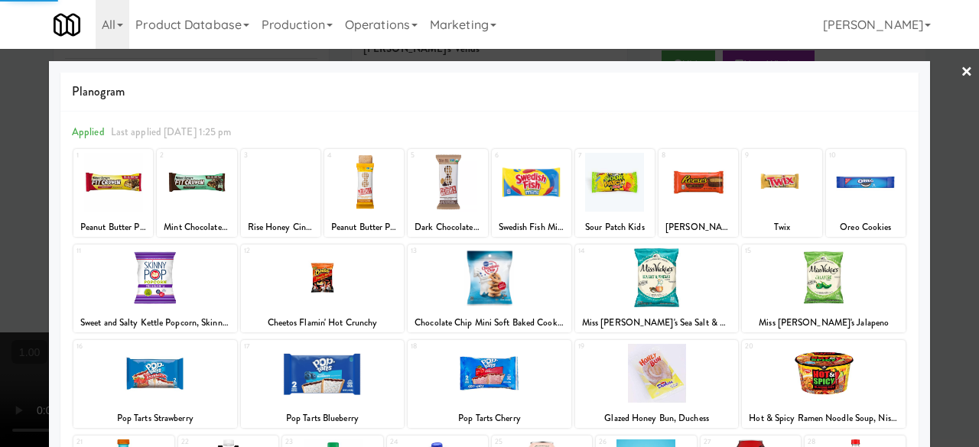
scroll to position [303, 0]
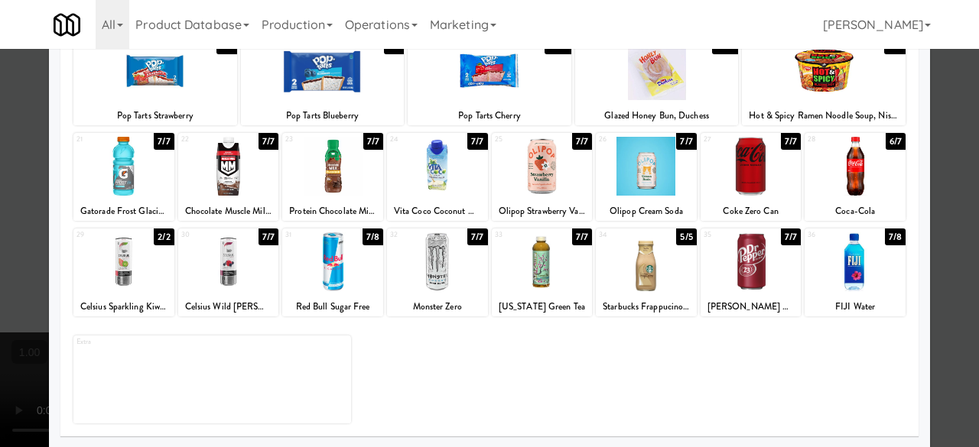
click at [718, 187] on div at bounding box center [750, 166] width 101 height 59
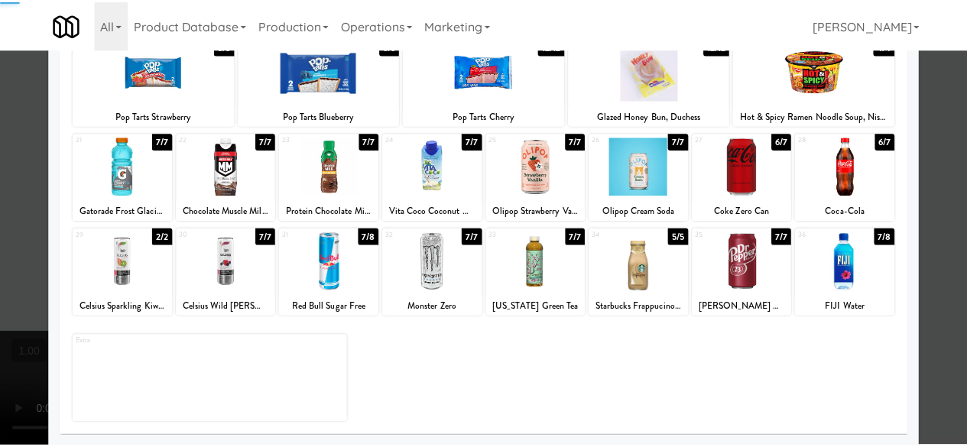
scroll to position [0, 0]
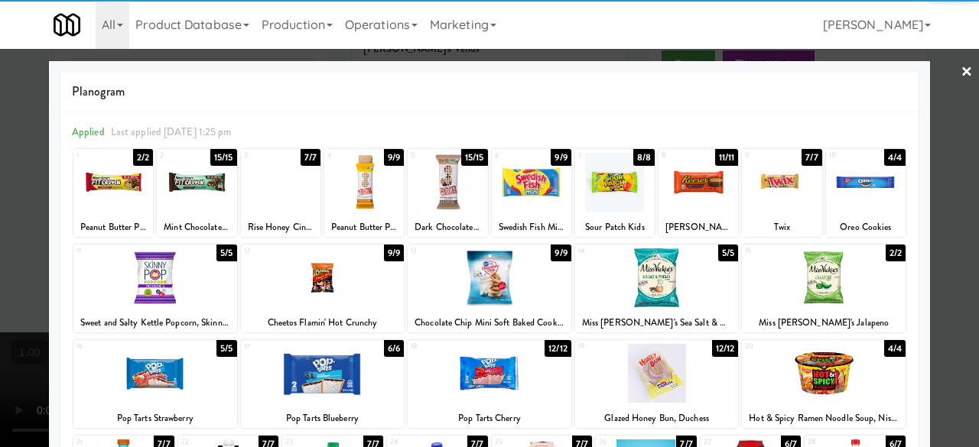
click at [943, 93] on div at bounding box center [489, 223] width 979 height 447
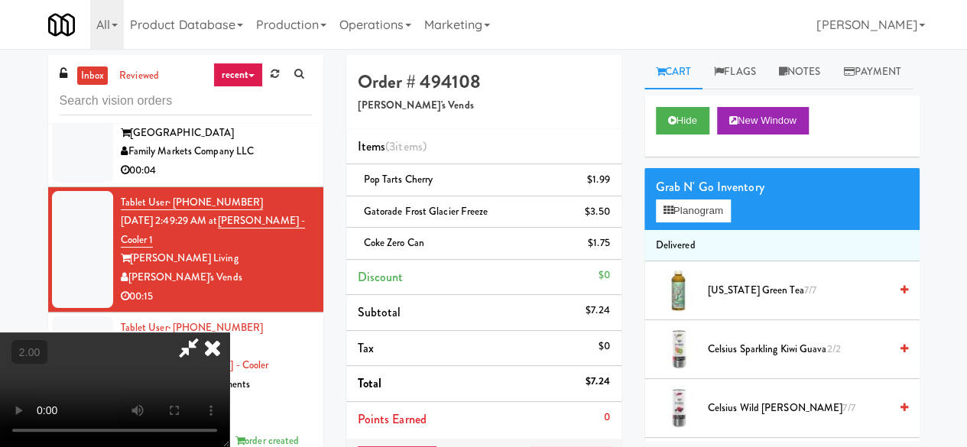
click at [206, 333] on icon at bounding box center [188, 348] width 35 height 31
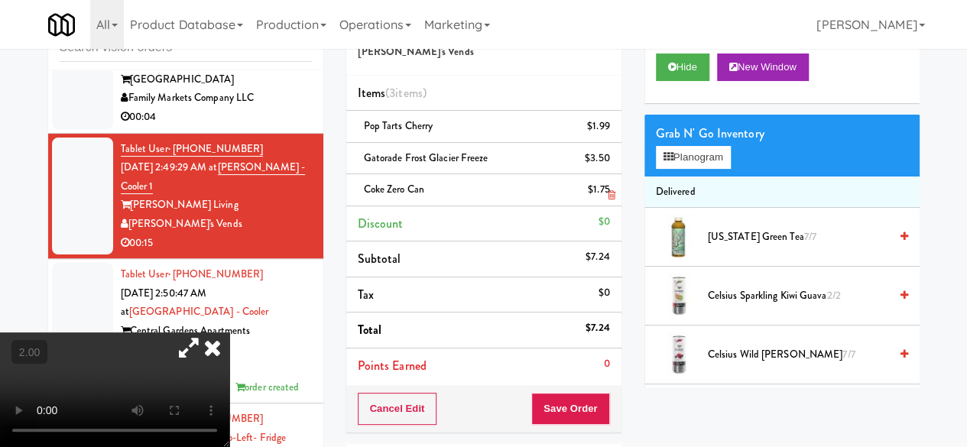
scroll to position [191, 0]
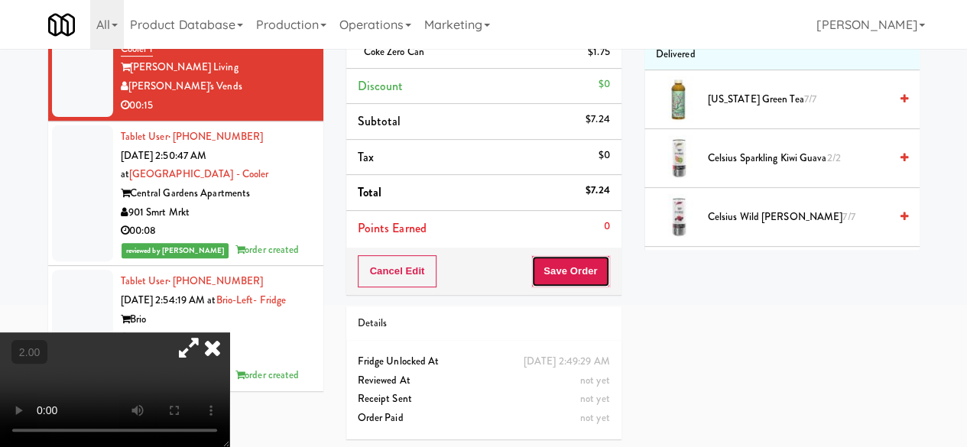
click at [566, 281] on button "Save Order" at bounding box center [570, 271] width 78 height 32
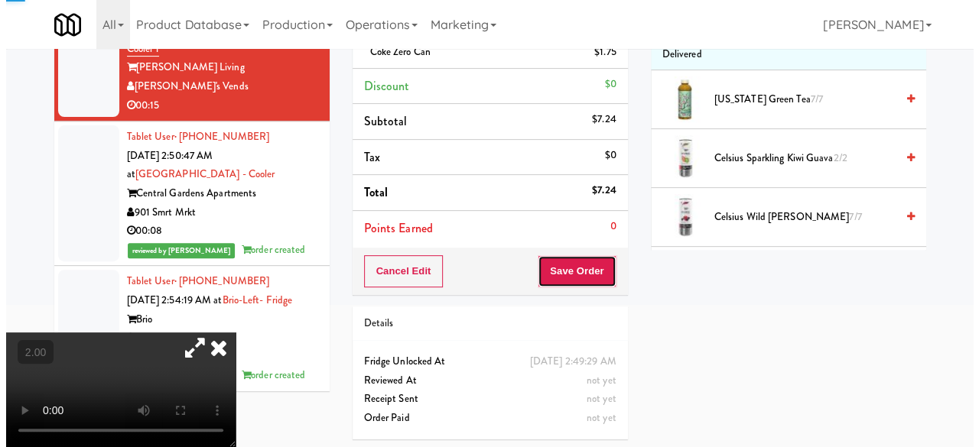
scroll to position [0, 0]
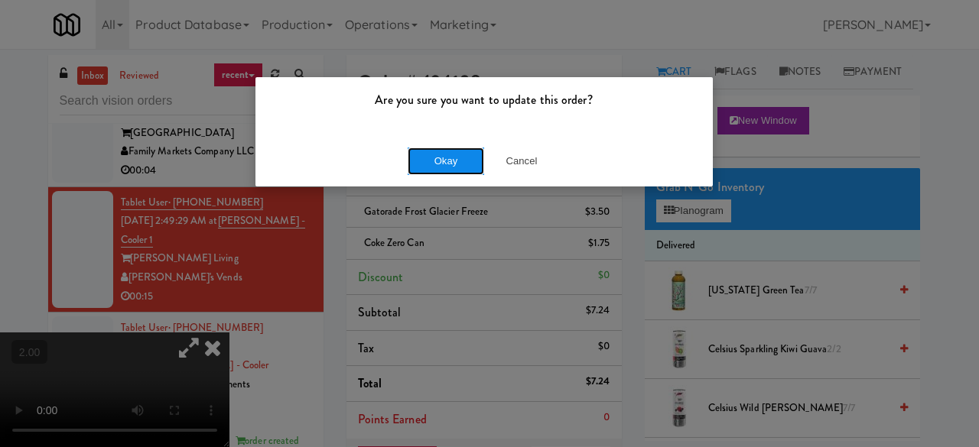
click at [456, 164] on button "Okay" at bounding box center [445, 162] width 76 height 28
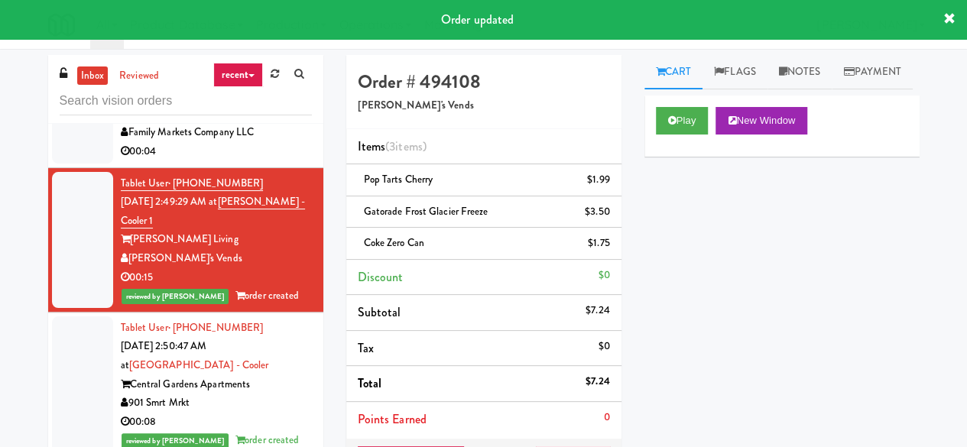
click at [247, 124] on div "[GEOGRAPHIC_DATA]" at bounding box center [216, 114] width 191 height 19
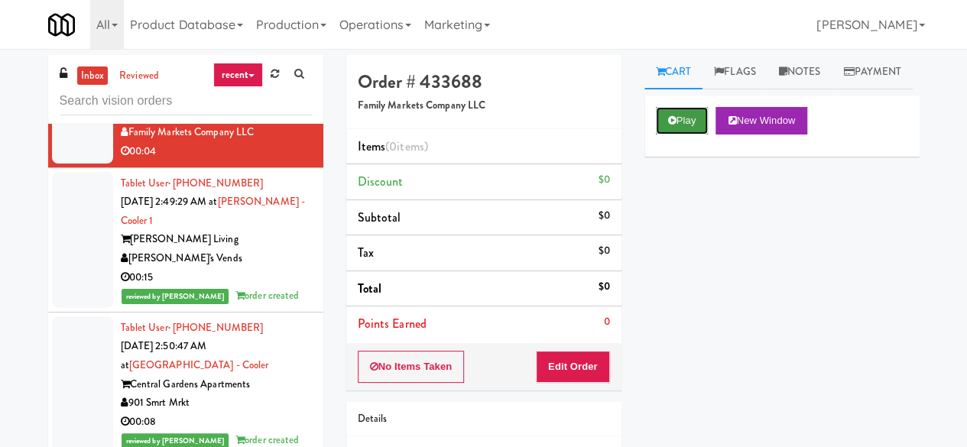
click at [671, 135] on button "Play" at bounding box center [682, 121] width 53 height 28
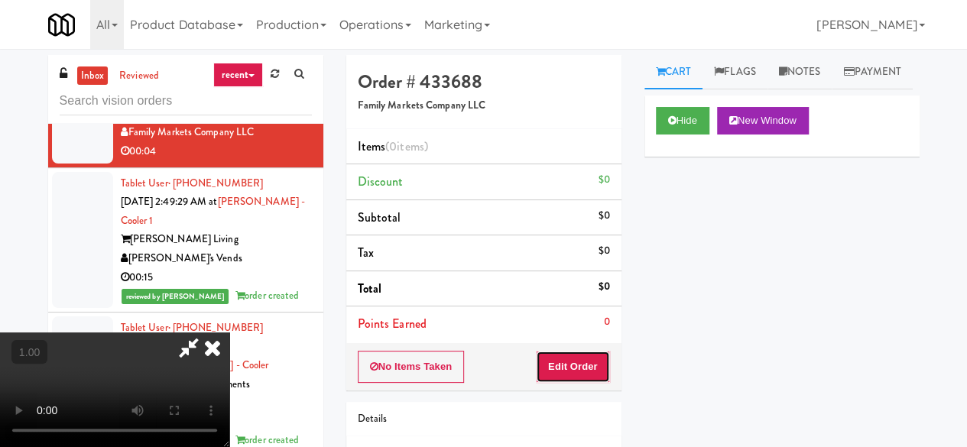
click at [586, 364] on button "Edit Order" at bounding box center [573, 367] width 74 height 32
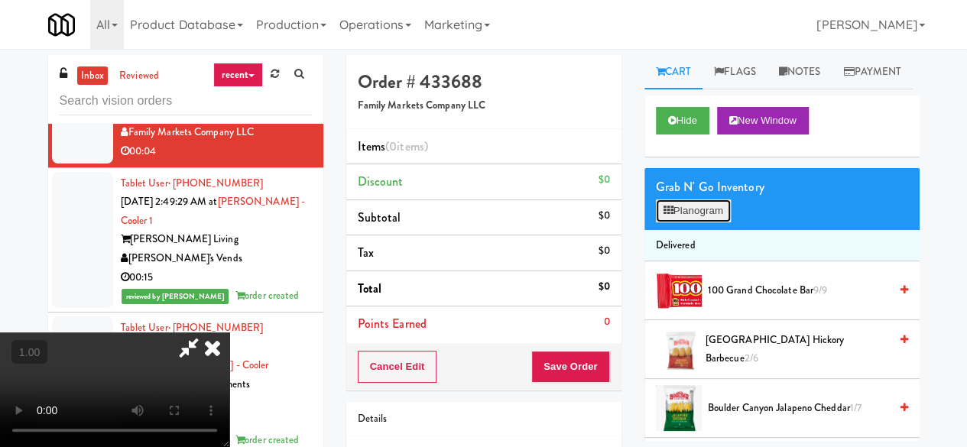
click at [682, 222] on button "Planogram" at bounding box center [693, 211] width 75 height 23
click at [0, 0] on div at bounding box center [0, 0] width 0 height 0
click at [682, 222] on button "Planogram" at bounding box center [693, 211] width 75 height 23
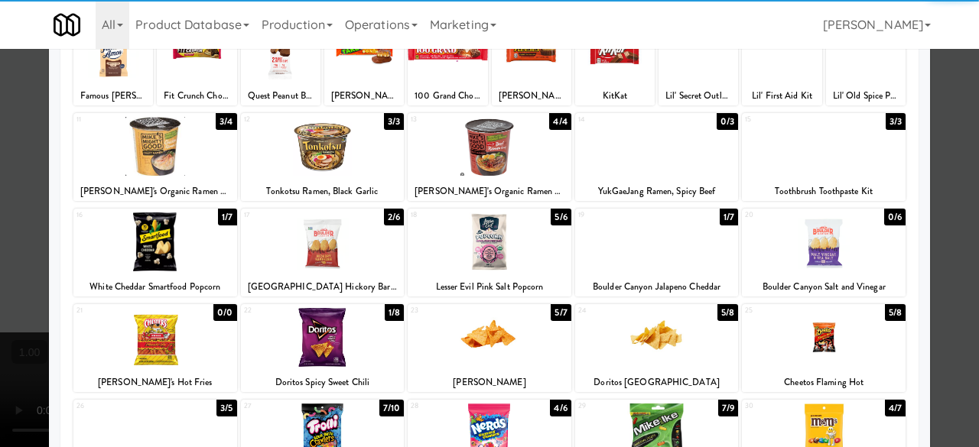
scroll to position [229, 0]
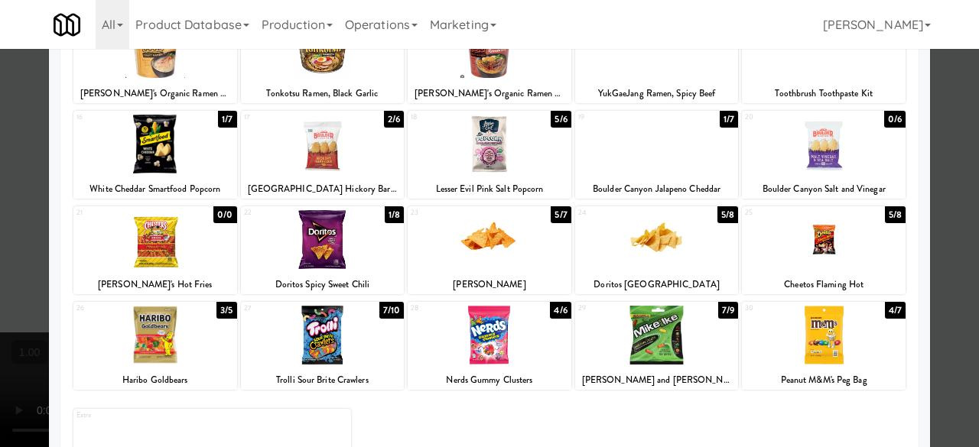
click at [506, 236] on div at bounding box center [489, 239] width 164 height 59
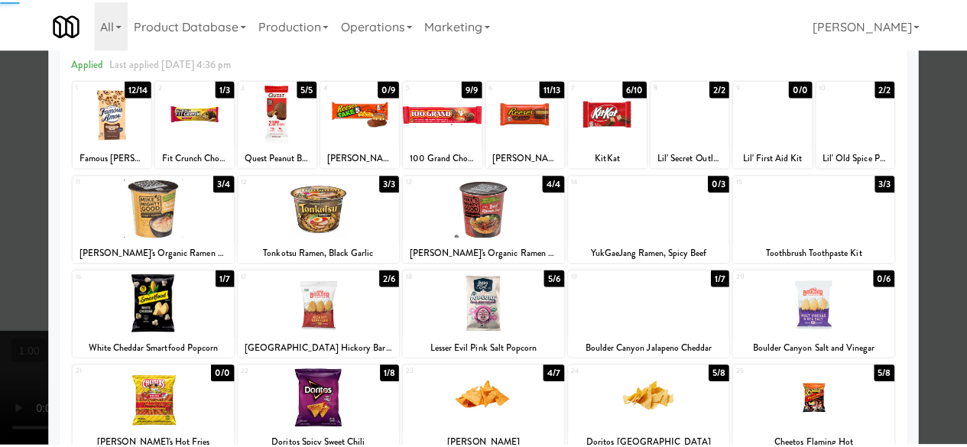
scroll to position [0, 0]
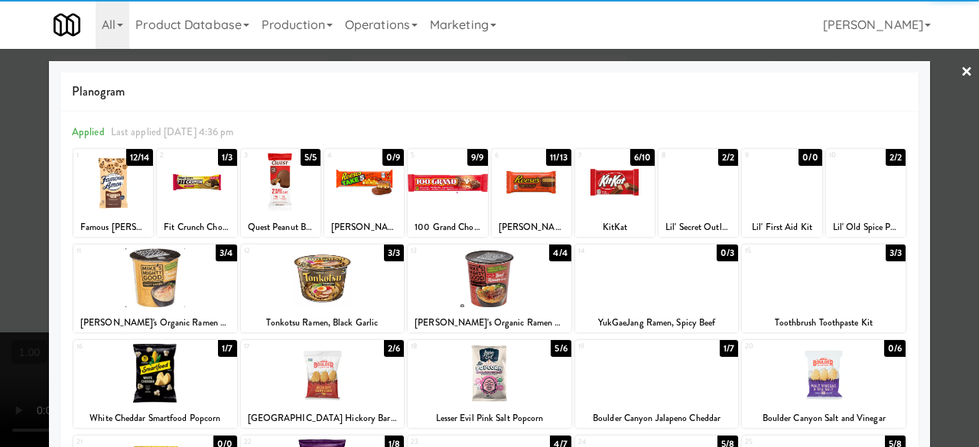
click at [960, 80] on link "×" at bounding box center [966, 72] width 12 height 47
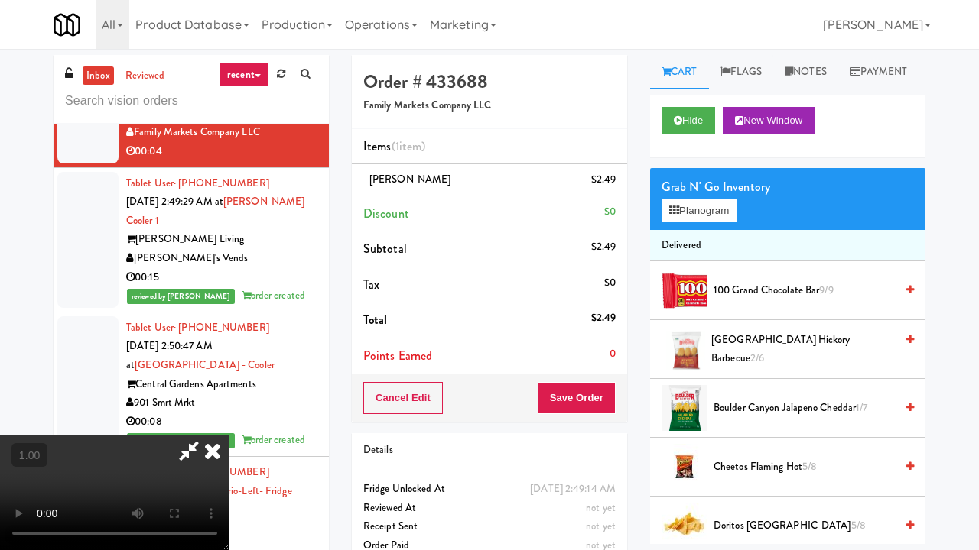
click at [229, 436] on video at bounding box center [114, 493] width 229 height 115
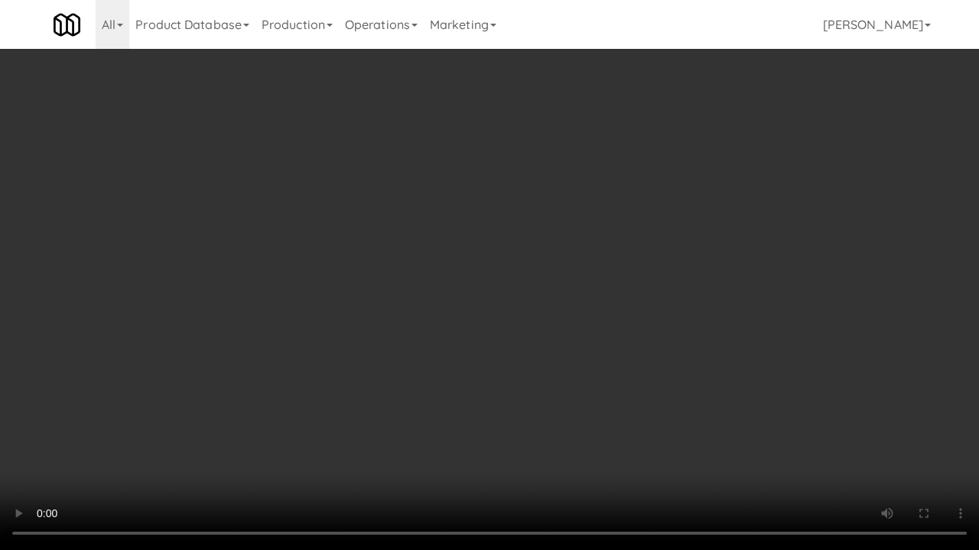
click at [527, 383] on video at bounding box center [489, 275] width 979 height 550
click at [506, 378] on video at bounding box center [489, 275] width 979 height 550
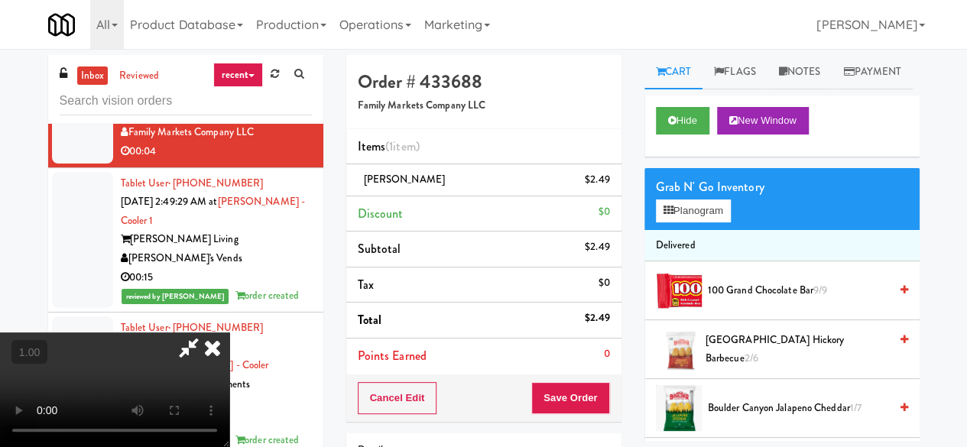
click at [206, 333] on icon at bounding box center [188, 348] width 35 height 31
drag, startPoint x: 563, startPoint y: 422, endPoint x: 568, endPoint y: 406, distance: 16.9
click at [563, 421] on div "Order # 433688 Family Markets Company LLC Items (1 item ) Doritos Nacho $2.49 D…" at bounding box center [484, 316] width 298 height 523
click at [568, 406] on button "Save Order" at bounding box center [570, 398] width 78 height 32
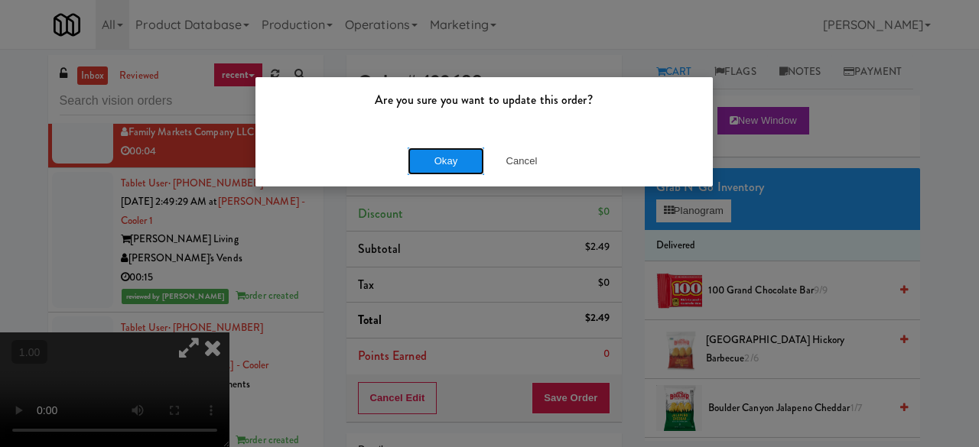
click at [463, 155] on button "Okay" at bounding box center [445, 162] width 76 height 28
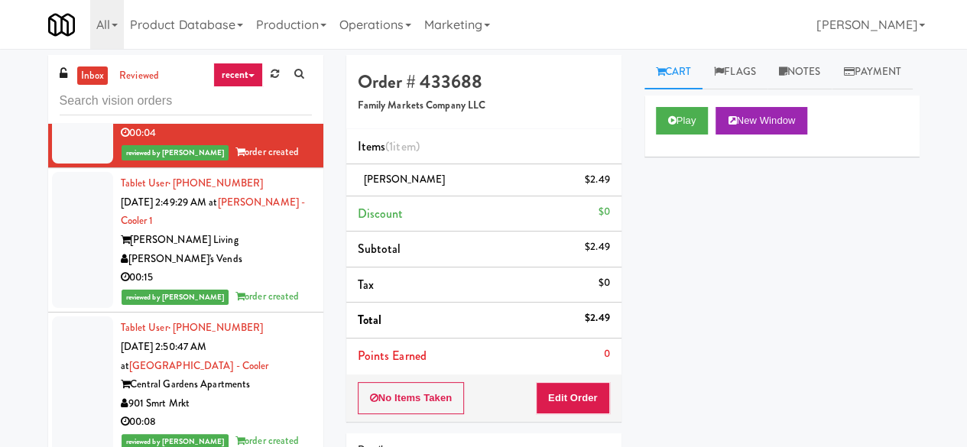
scroll to position [29656, 0]
click at [234, 17] on div "KitchenMate" at bounding box center [216, 7] width 191 height 19
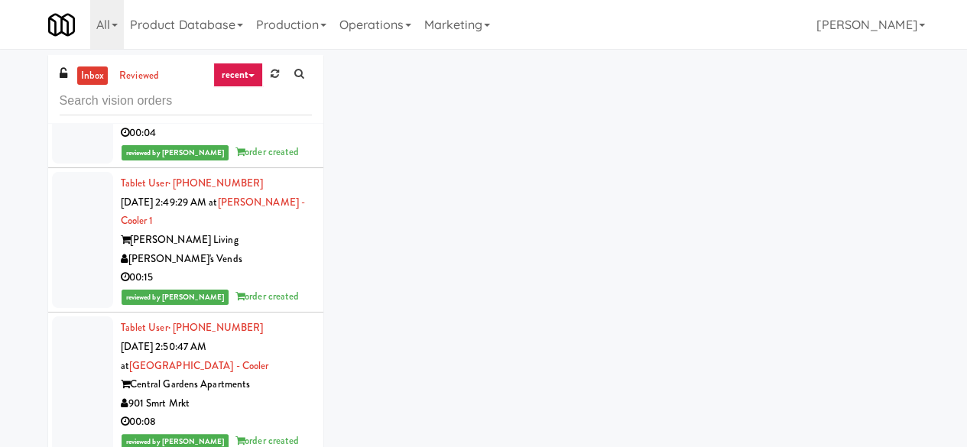
scroll to position [29426, 0]
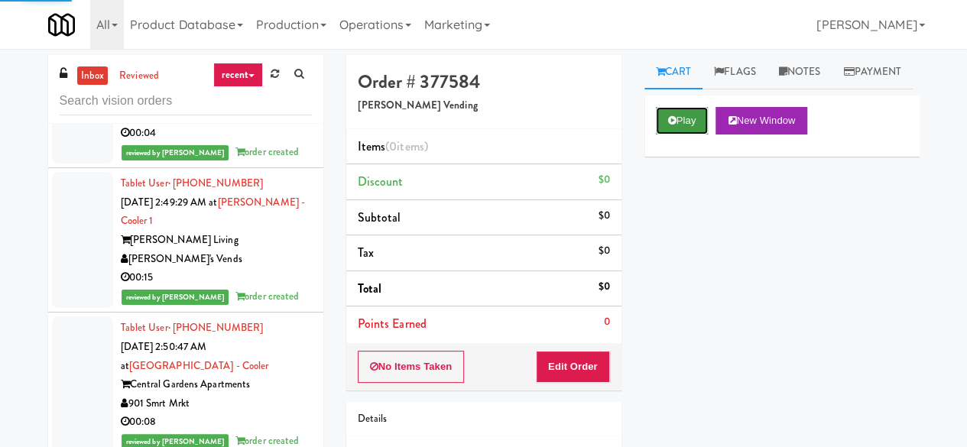
click at [691, 135] on button "Play" at bounding box center [682, 121] width 53 height 28
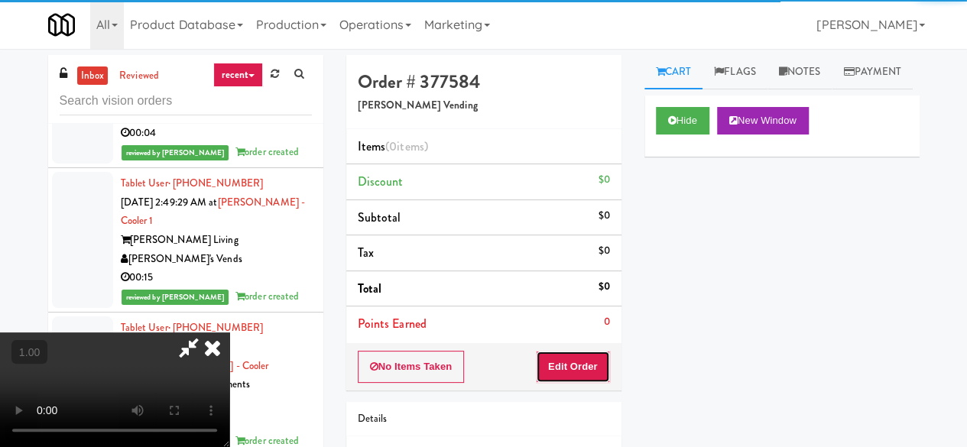
click at [583, 359] on button "Edit Order" at bounding box center [573, 367] width 74 height 32
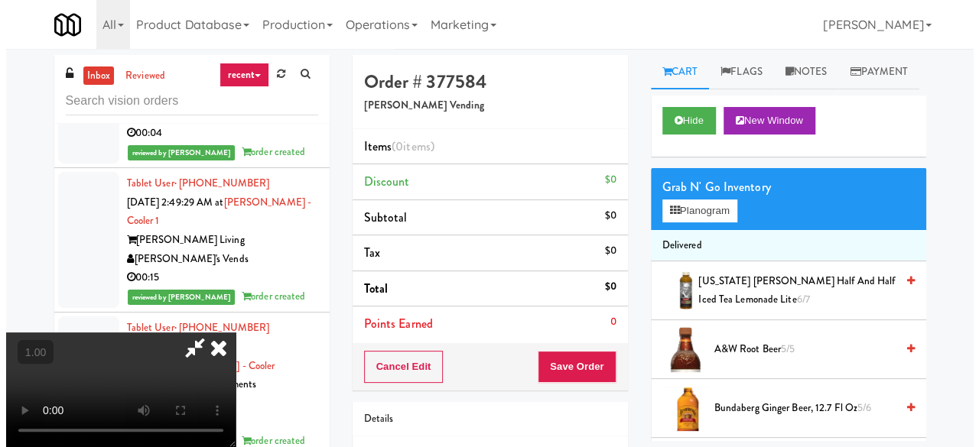
scroll to position [31, 0]
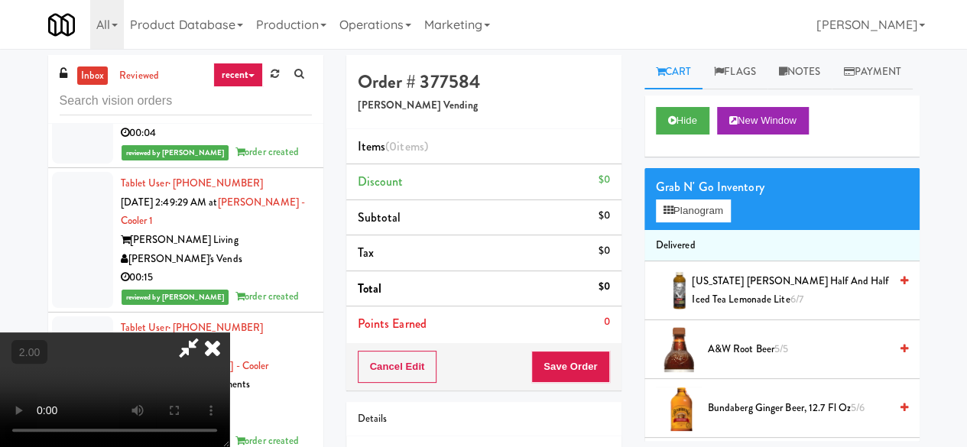
click at [703, 230] on div "Grab N' Go Inventory Planogram" at bounding box center [781, 199] width 275 height 62
click at [702, 222] on button "Planogram" at bounding box center [693, 211] width 75 height 23
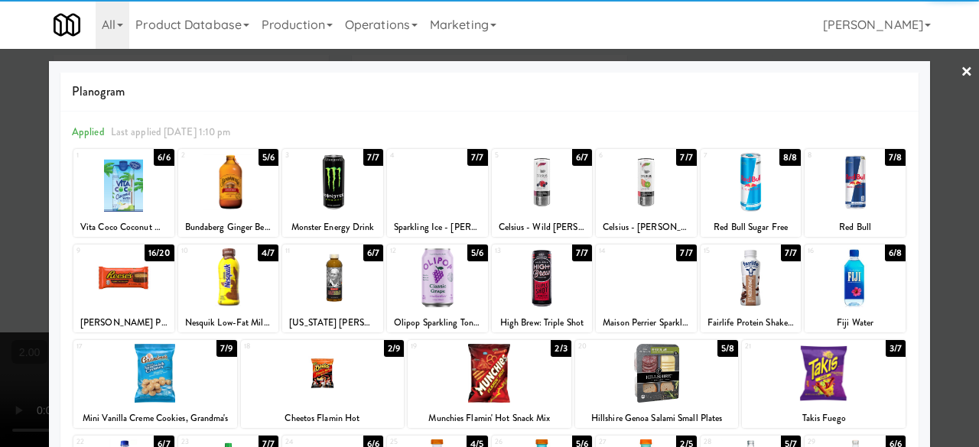
click at [240, 190] on div at bounding box center [228, 182] width 101 height 59
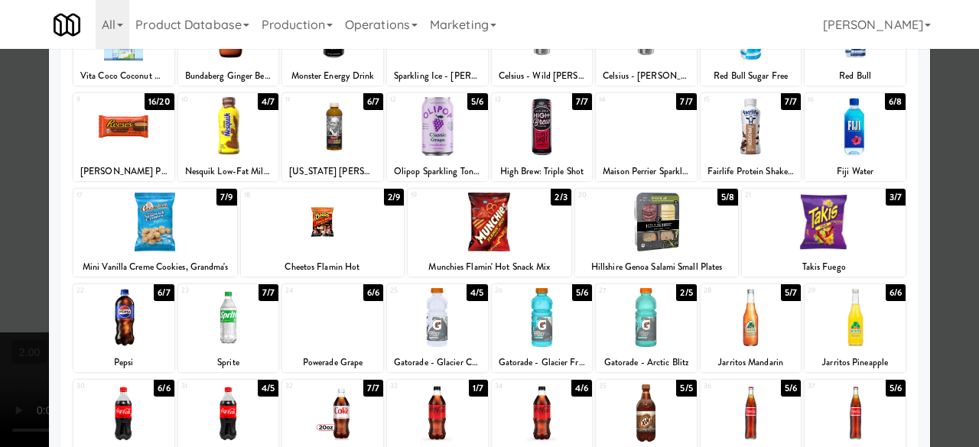
scroll to position [153, 0]
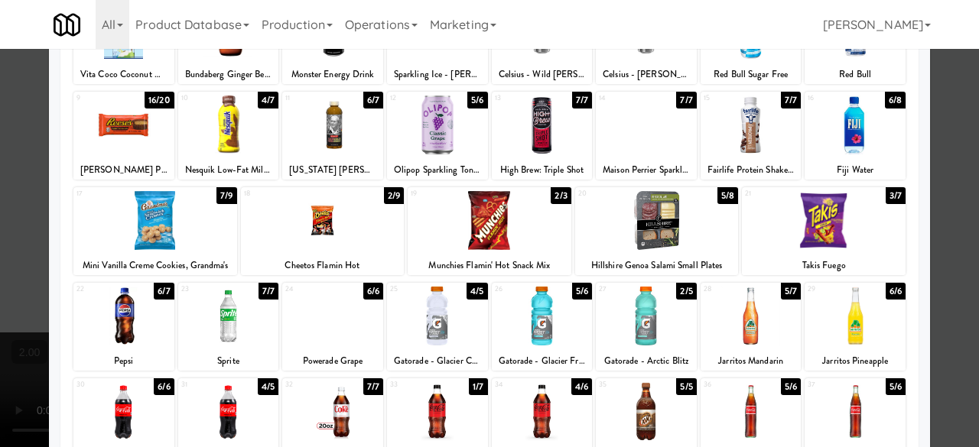
click at [661, 325] on div at bounding box center [646, 316] width 101 height 59
click at [677, 234] on div at bounding box center [657, 220] width 164 height 59
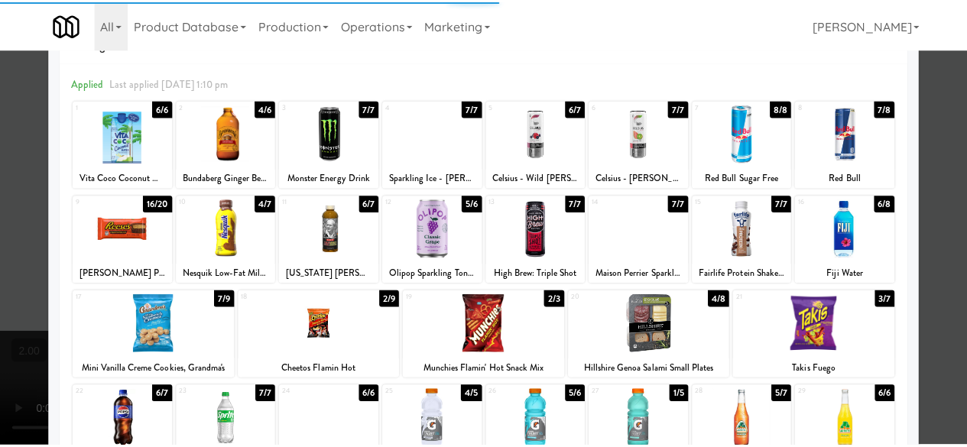
scroll to position [0, 0]
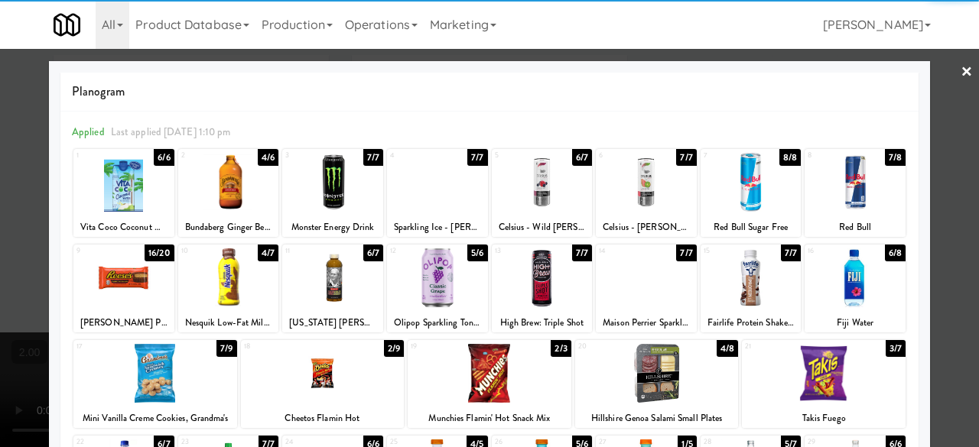
click at [948, 83] on div at bounding box center [489, 223] width 979 height 447
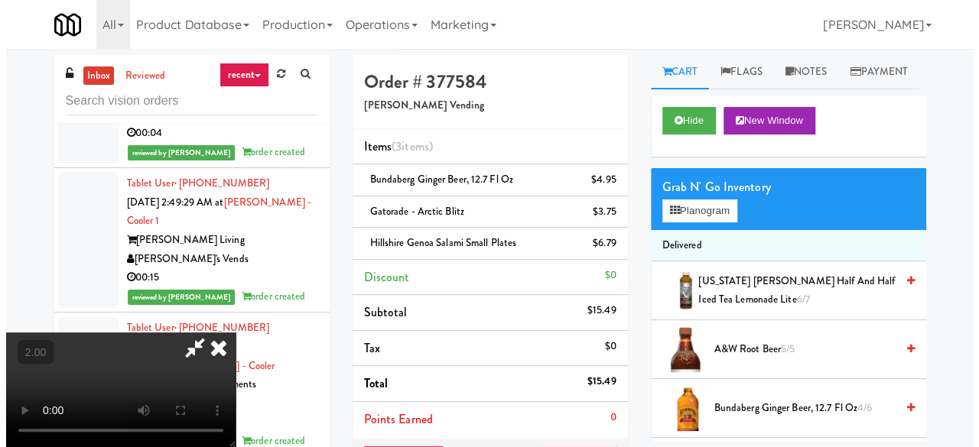
scroll to position [31, 0]
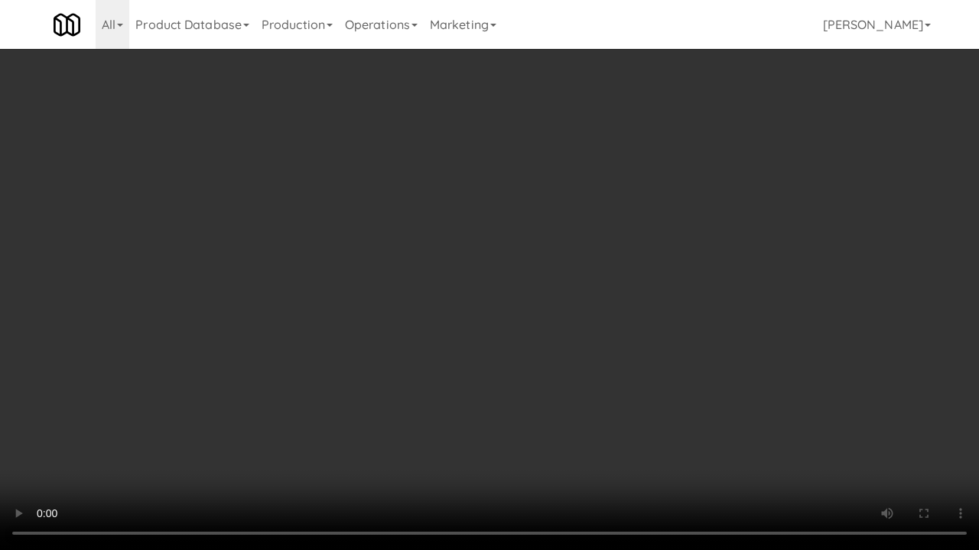
click at [663, 401] on video at bounding box center [489, 275] width 979 height 550
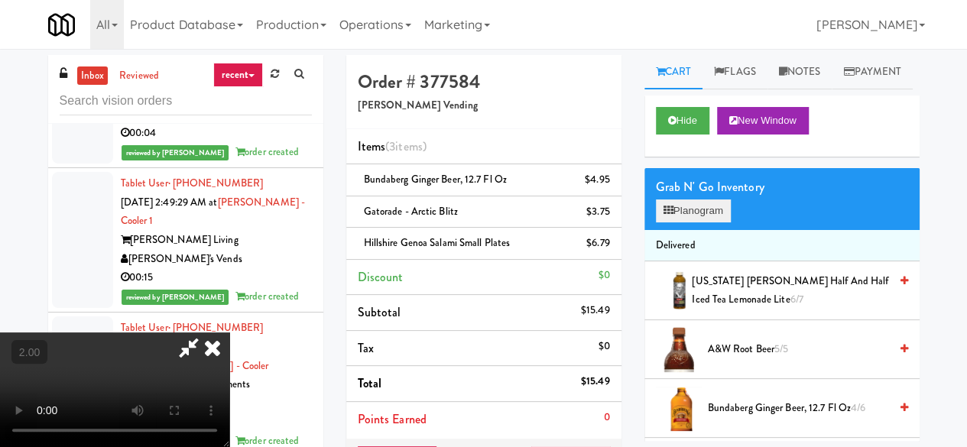
drag, startPoint x: 693, startPoint y: 261, endPoint x: 703, endPoint y: 250, distance: 15.2
click at [693, 230] on div "Grab N' Go Inventory Planogram" at bounding box center [781, 199] width 275 height 62
click at [703, 222] on button "Planogram" at bounding box center [693, 211] width 75 height 23
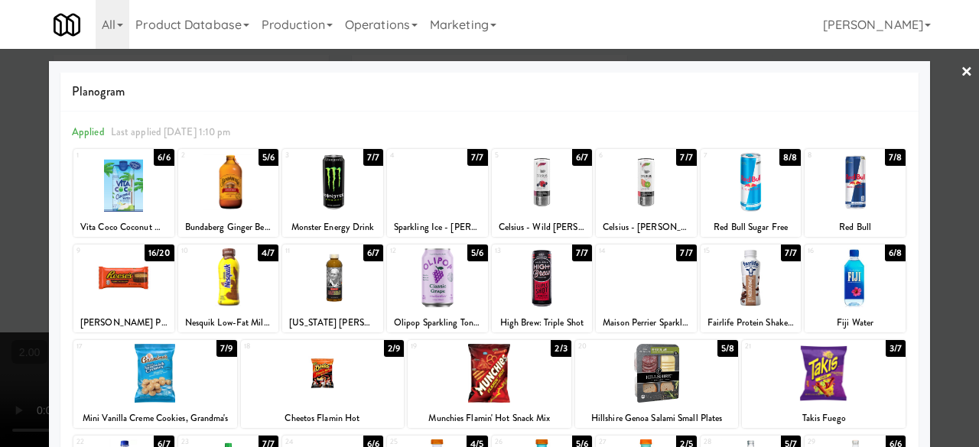
drag, startPoint x: 943, startPoint y: 67, endPoint x: 927, endPoint y: 71, distance: 16.7
click at [945, 65] on div at bounding box center [489, 223] width 979 height 447
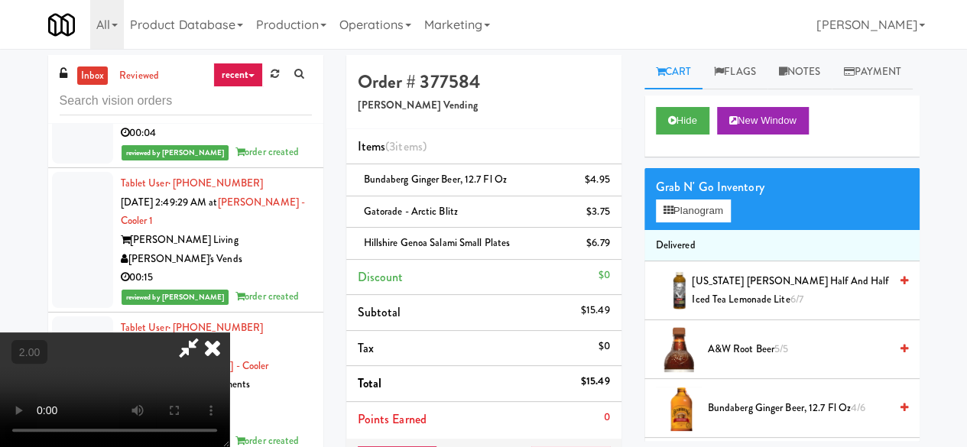
click at [206, 333] on icon at bounding box center [188, 348] width 35 height 31
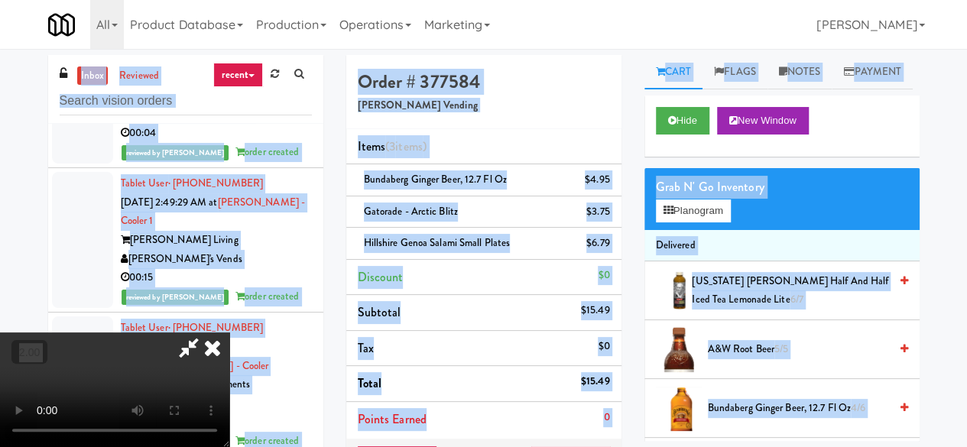
click at [206, 333] on icon at bounding box center [188, 348] width 35 height 31
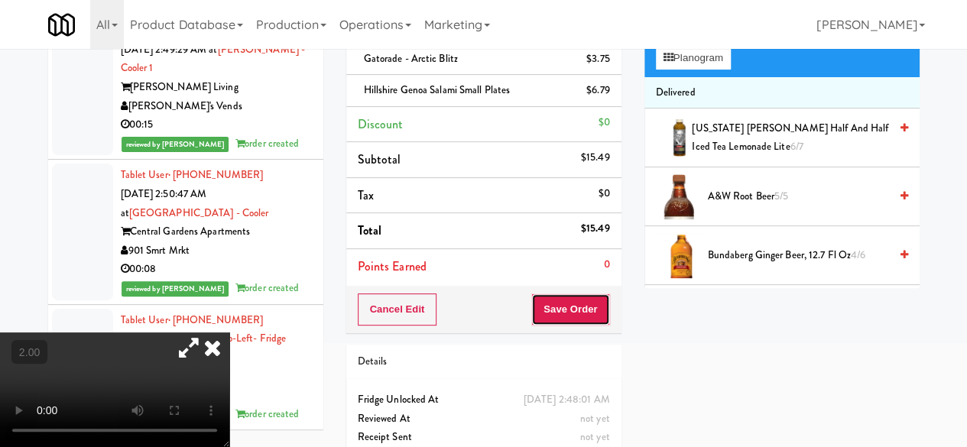
click at [557, 302] on button "Save Order" at bounding box center [570, 310] width 78 height 32
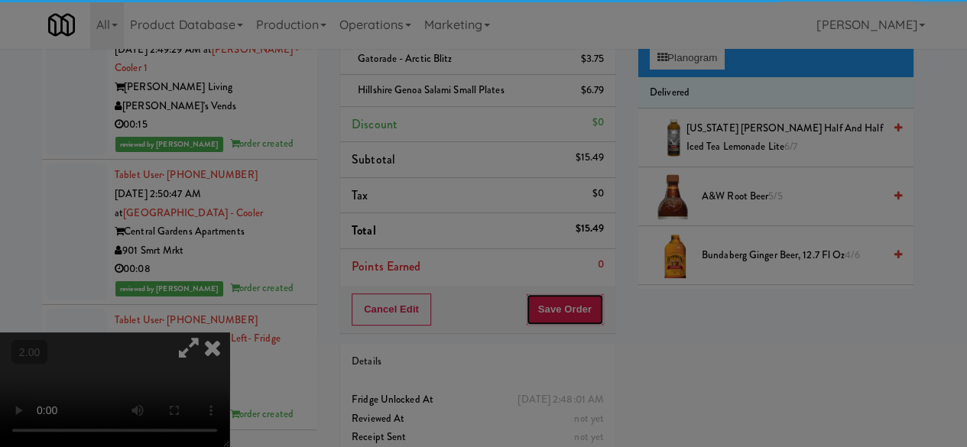
scroll to position [76, 0]
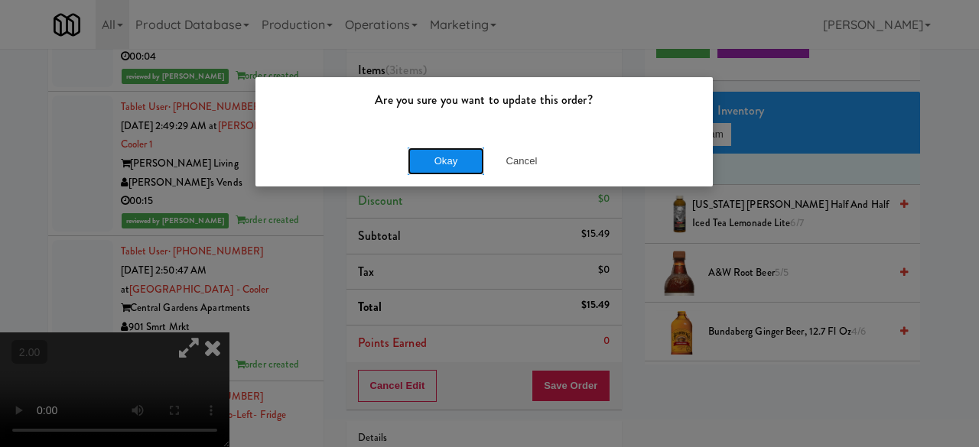
click at [460, 157] on button "Okay" at bounding box center [445, 162] width 76 height 28
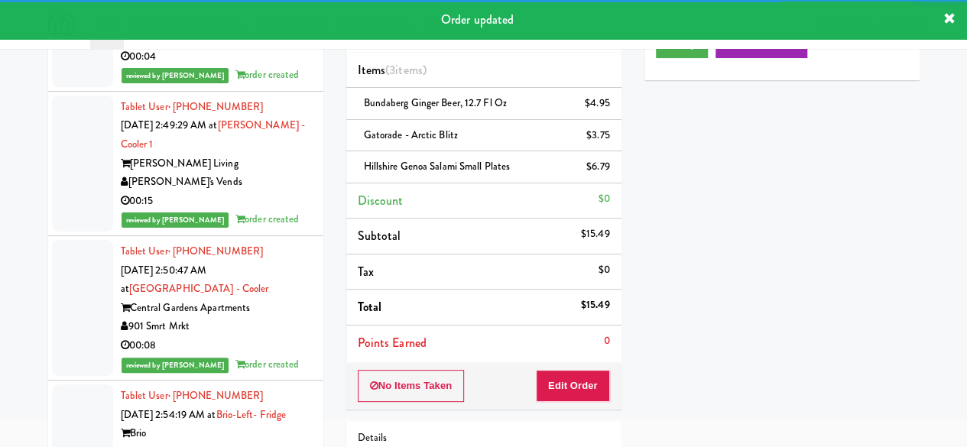
scroll to position [29350, 0]
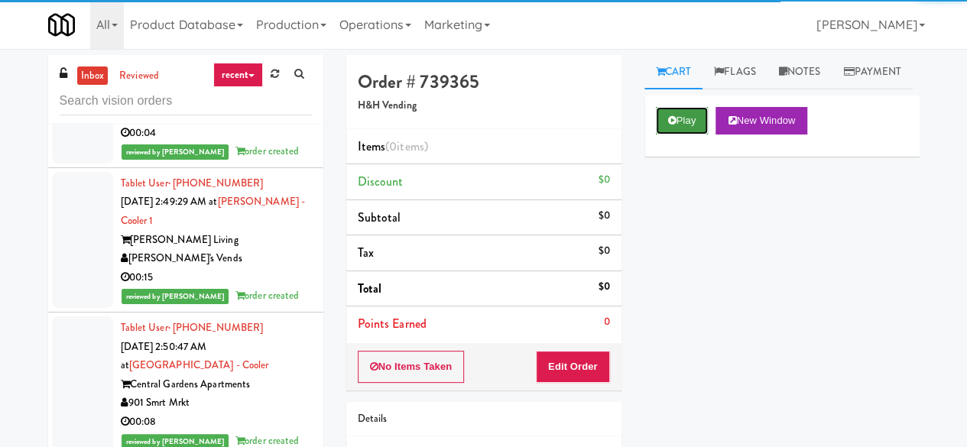
click at [674, 125] on icon at bounding box center [672, 120] width 8 height 10
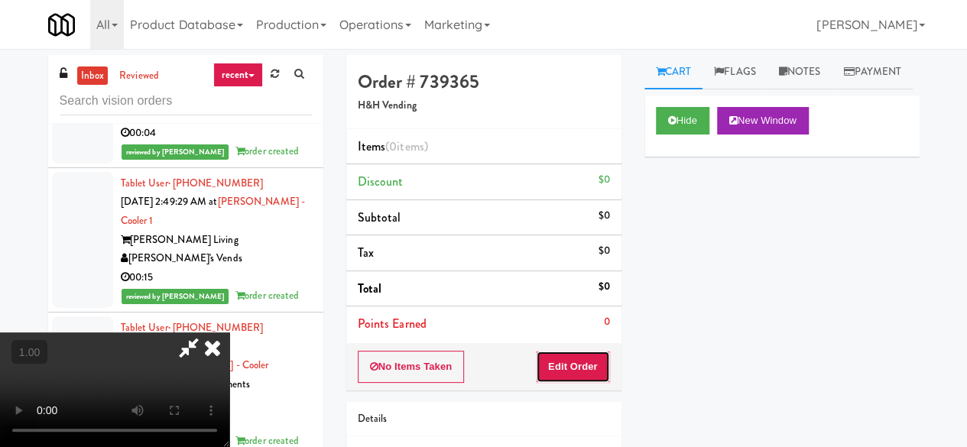
click at [573, 352] on button "Edit Order" at bounding box center [573, 367] width 74 height 32
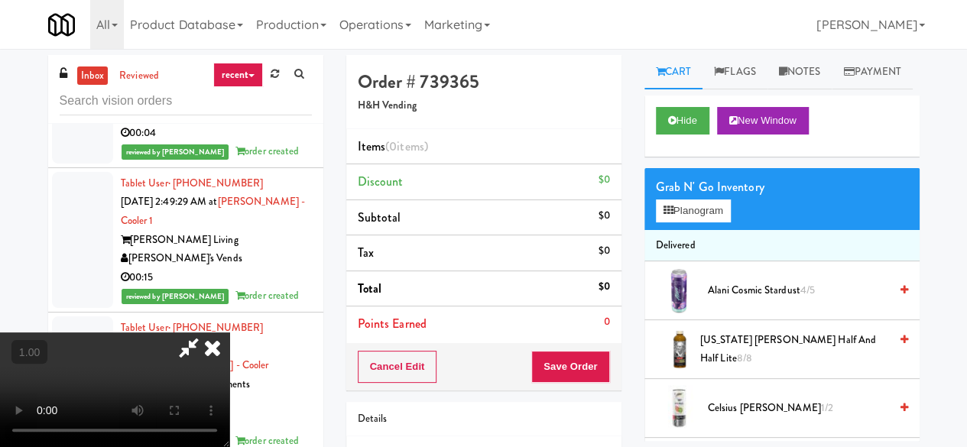
click at [229, 333] on video at bounding box center [114, 390] width 229 height 115
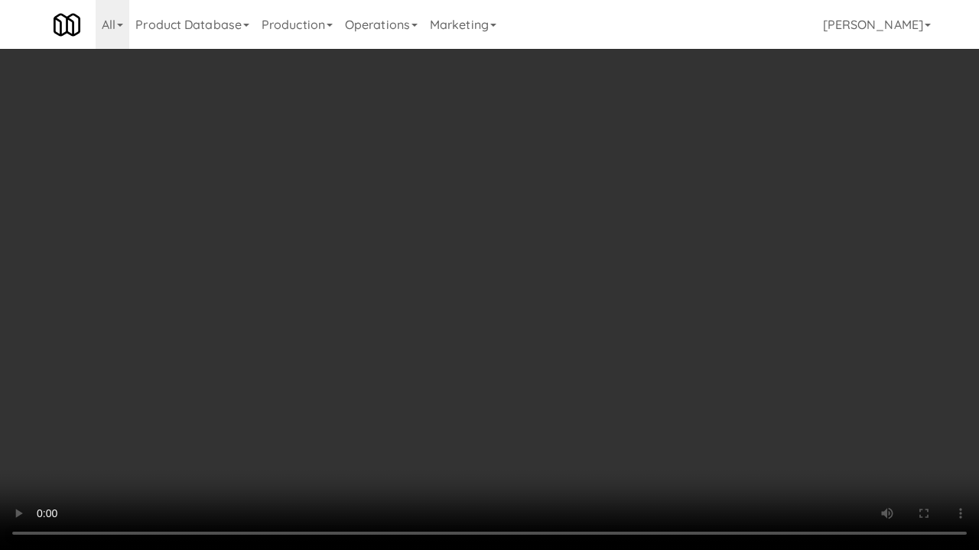
click at [547, 375] on video at bounding box center [489, 275] width 979 height 550
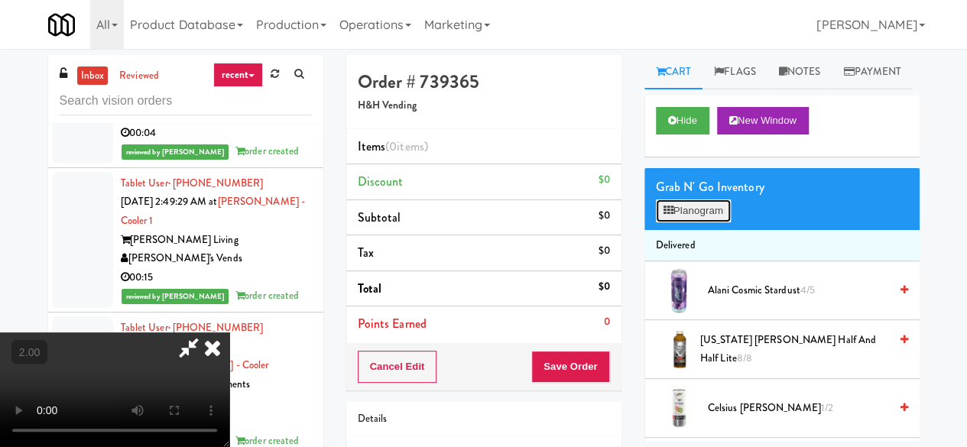
click at [689, 222] on button "Planogram" at bounding box center [693, 211] width 75 height 23
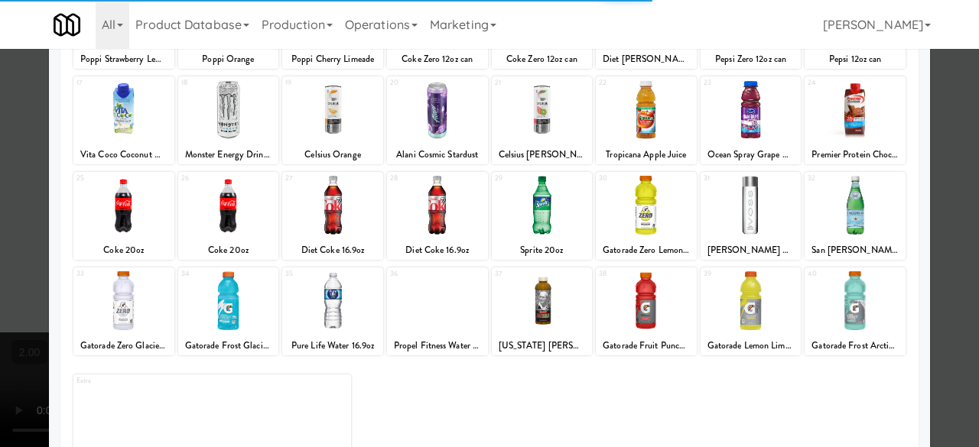
scroll to position [303, 0]
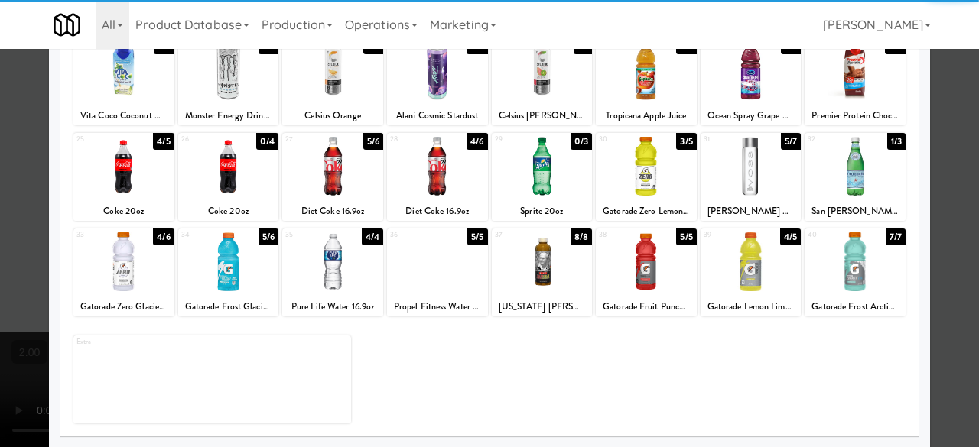
click at [332, 280] on div at bounding box center [332, 261] width 101 height 59
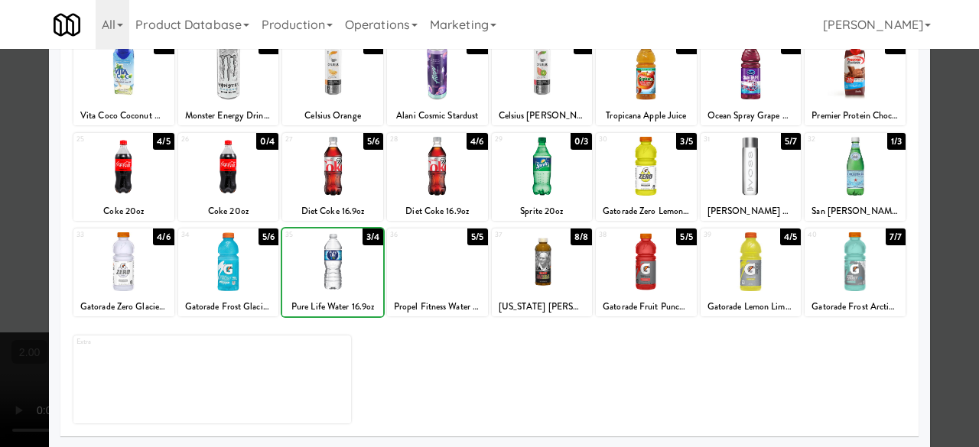
click at [330, 280] on div at bounding box center [332, 261] width 101 height 59
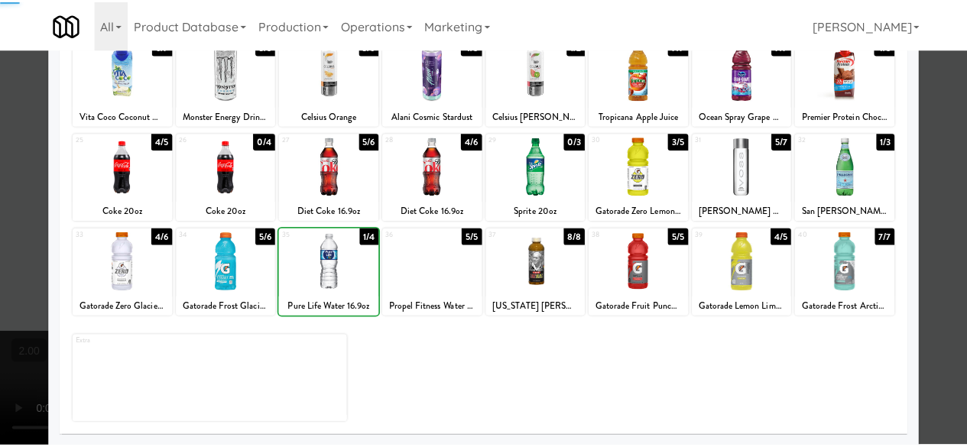
scroll to position [0, 0]
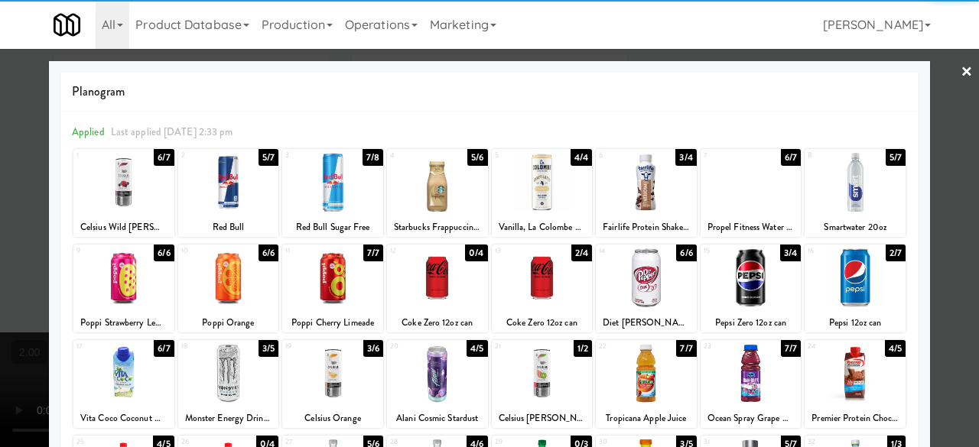
click at [249, 166] on div at bounding box center [228, 182] width 101 height 59
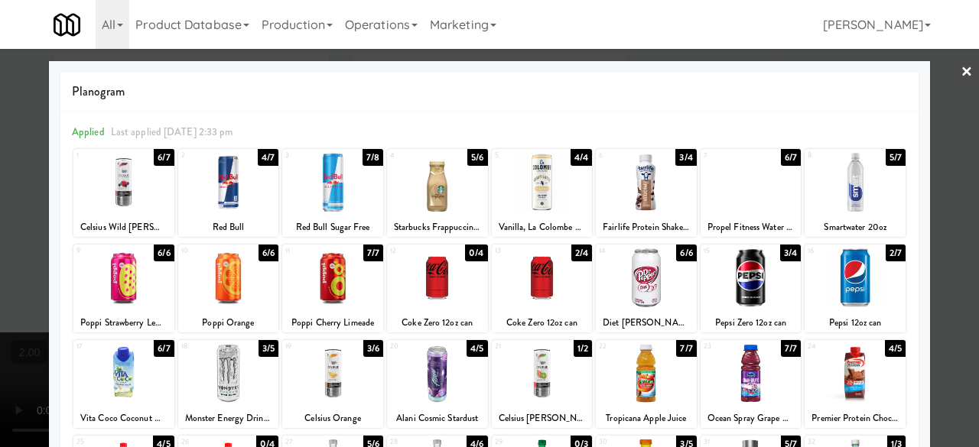
click at [942, 93] on div at bounding box center [489, 223] width 979 height 447
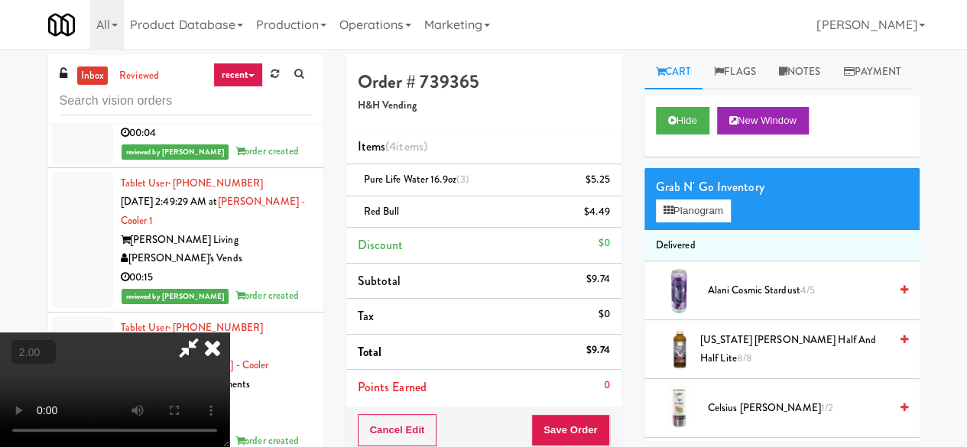
click at [0, 0] on button "+" at bounding box center [0, 0] width 0 height 0
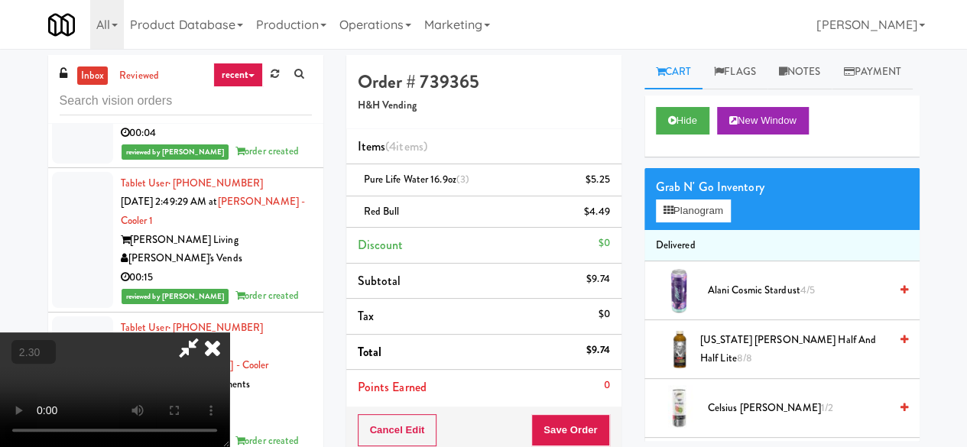
click at [0, 0] on button "+" at bounding box center [0, 0] width 0 height 0
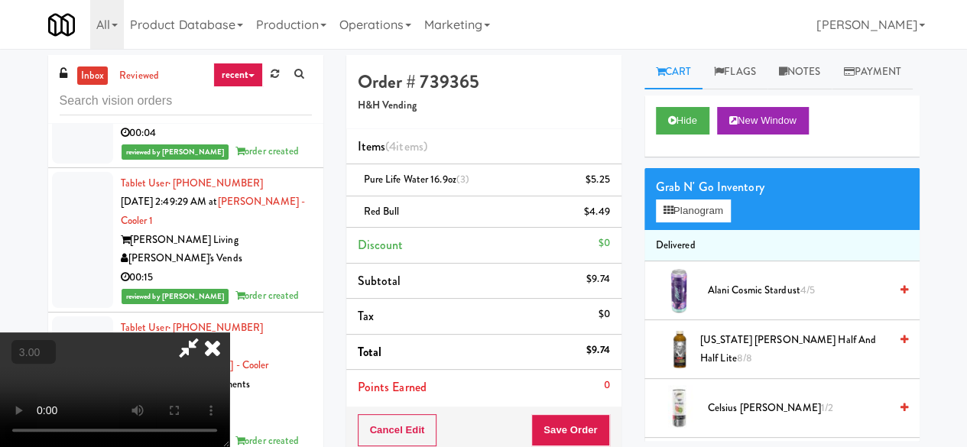
click at [0, 0] on button "+" at bounding box center [0, 0] width 0 height 0
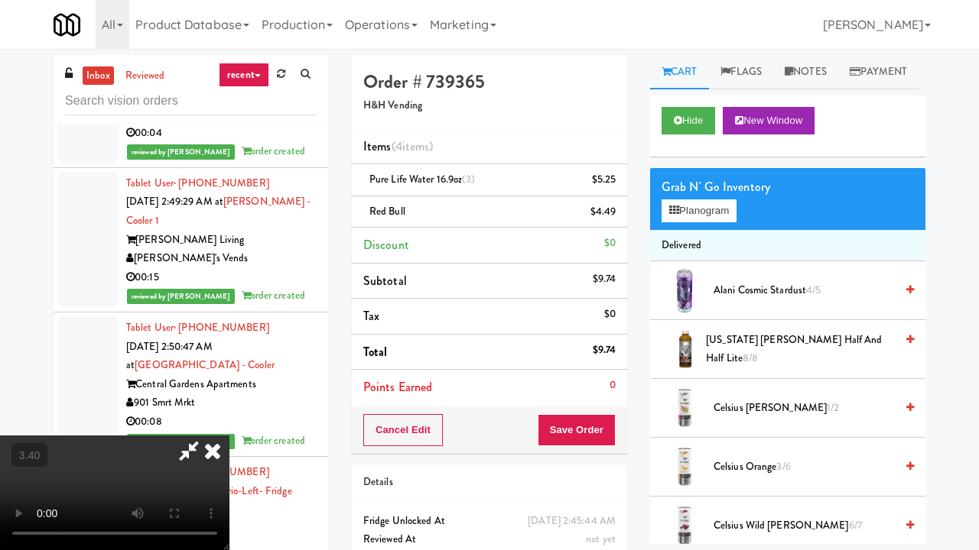
click at [229, 436] on video at bounding box center [114, 493] width 229 height 115
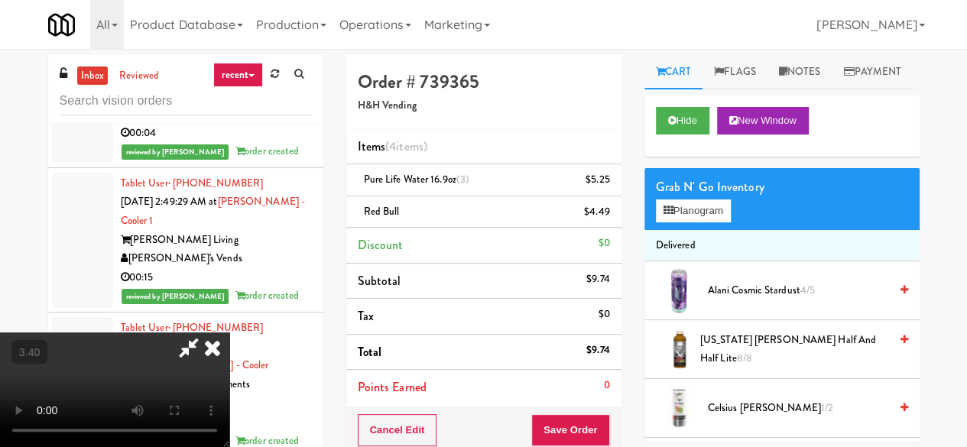
click at [229, 333] on icon at bounding box center [213, 348] width 34 height 31
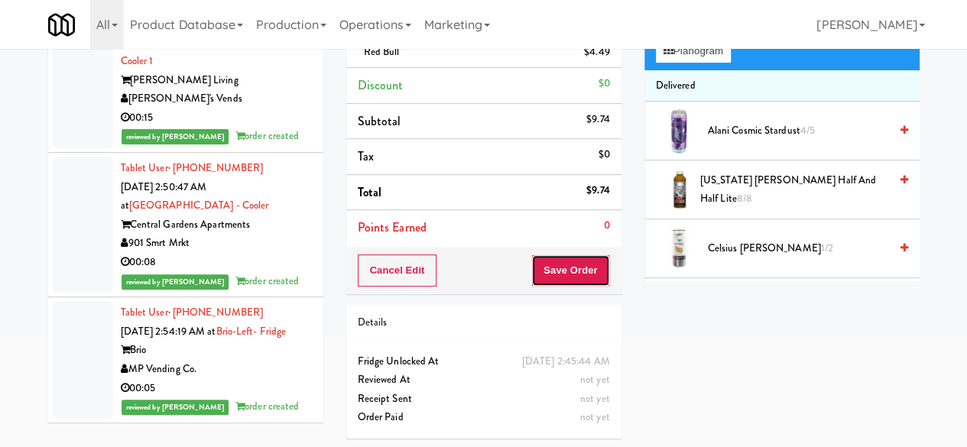
click at [583, 265] on button "Save Order" at bounding box center [570, 271] width 78 height 32
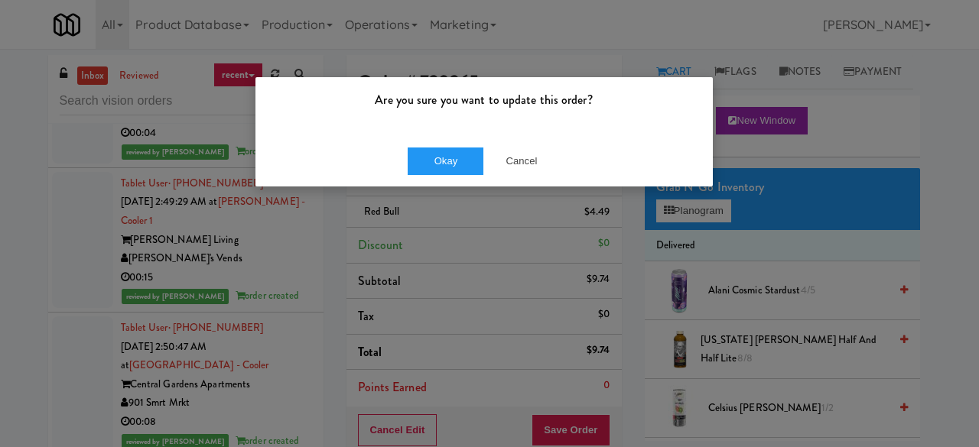
click at [445, 146] on div "Okay Cancel" at bounding box center [483, 160] width 457 height 51
click at [449, 149] on button "Okay" at bounding box center [445, 162] width 76 height 28
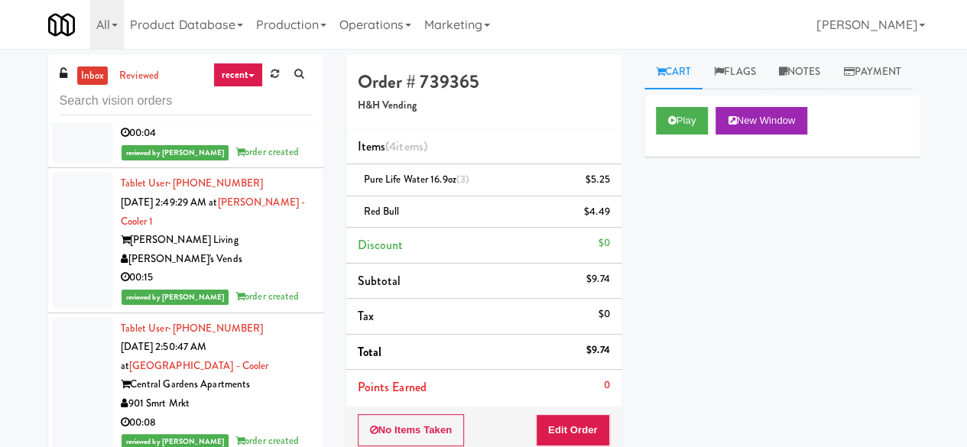
scroll to position [29426, 0]
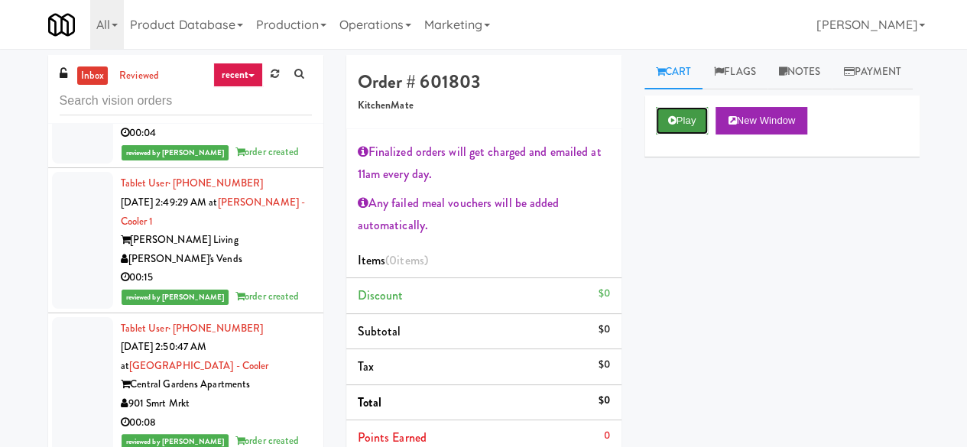
click at [691, 135] on button "Play" at bounding box center [682, 121] width 53 height 28
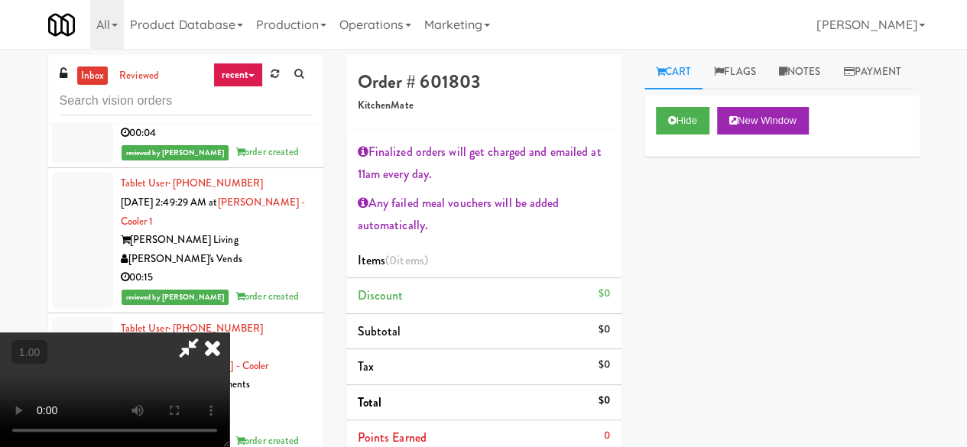
scroll to position [31, 0]
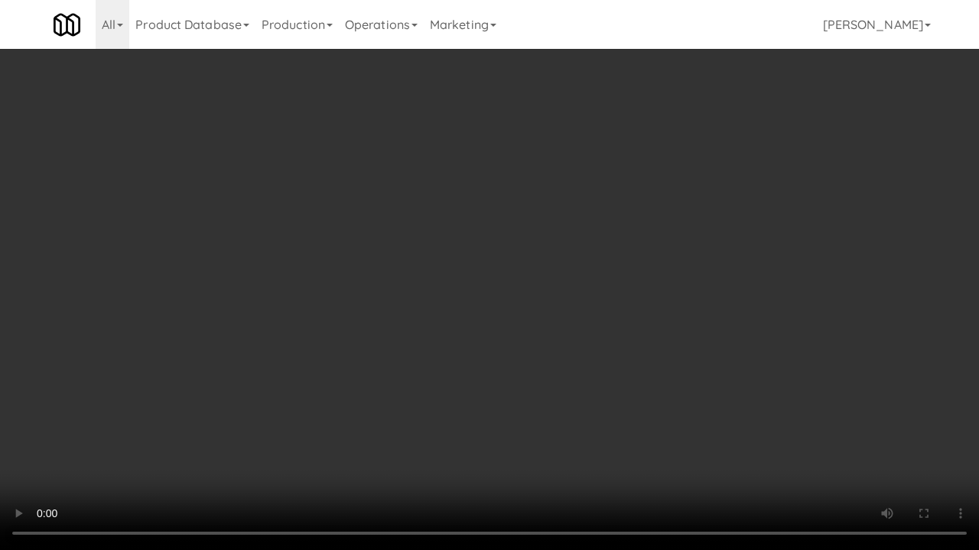
click at [575, 320] on video at bounding box center [489, 275] width 979 height 550
click at [912, 444] on div "Order # 601803 KitchenMate Finalized orders will get charged and emailed at 11a…" at bounding box center [638, 357] width 596 height 605
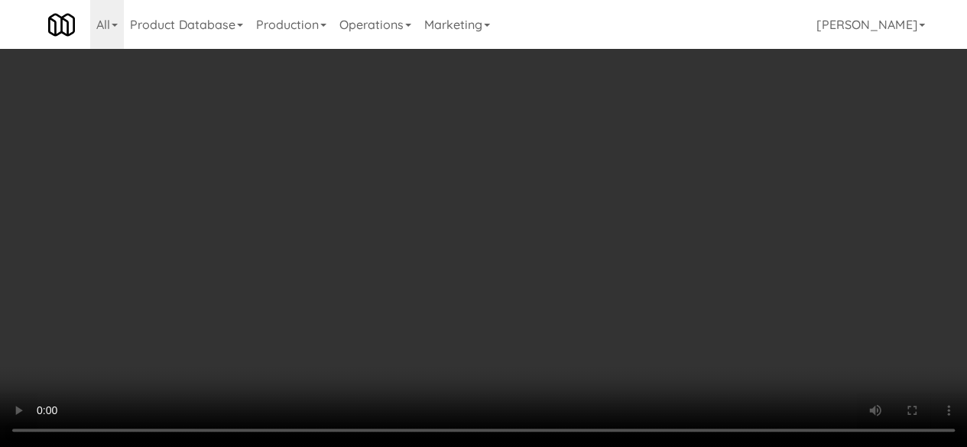
scroll to position [0, 0]
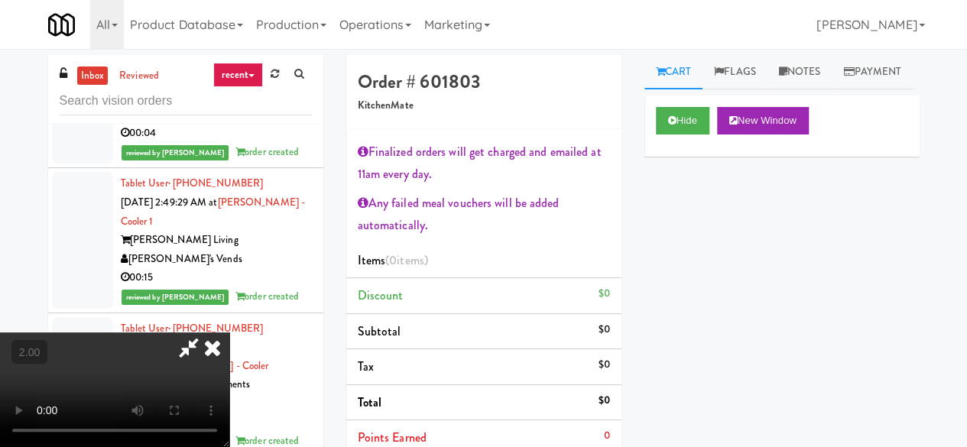
click at [206, 333] on icon at bounding box center [188, 348] width 35 height 31
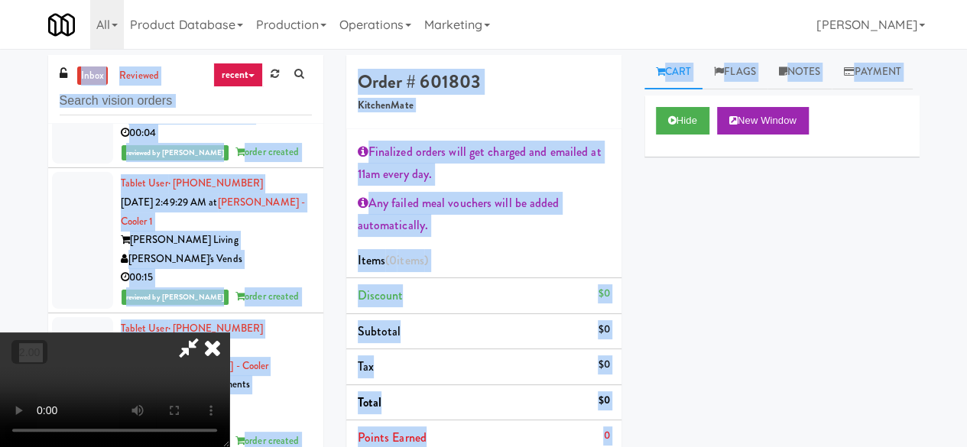
click at [206, 333] on icon at bounding box center [188, 348] width 35 height 31
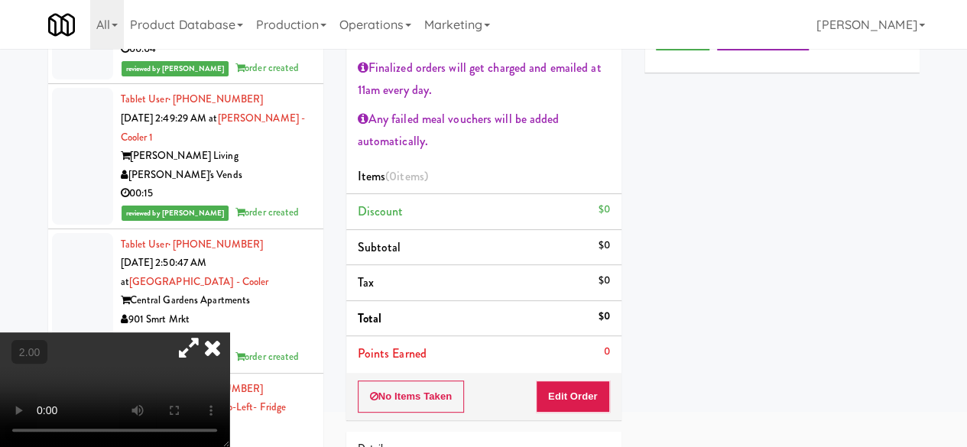
scroll to position [153, 0]
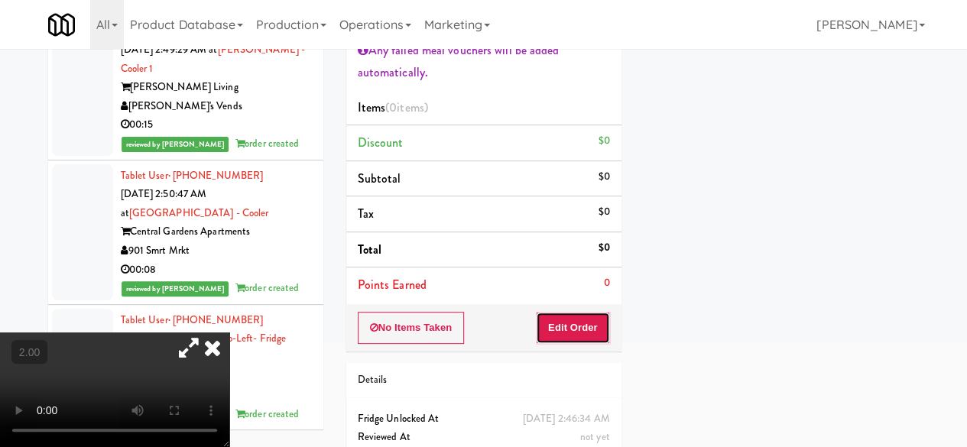
click at [586, 325] on button "Edit Order" at bounding box center [573, 328] width 74 height 32
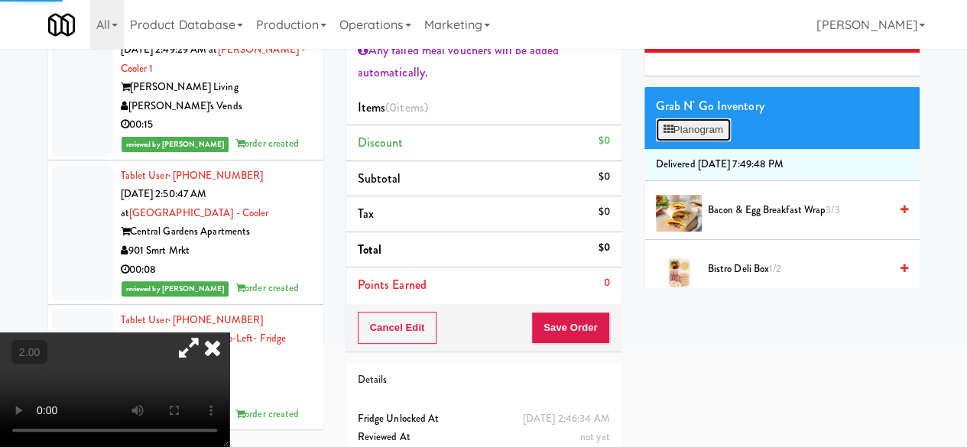
click at [681, 141] on button "Planogram" at bounding box center [693, 129] width 75 height 23
click at [0, 0] on div at bounding box center [0, 0] width 0 height 0
click at [686, 141] on button "Planogram" at bounding box center [693, 129] width 75 height 23
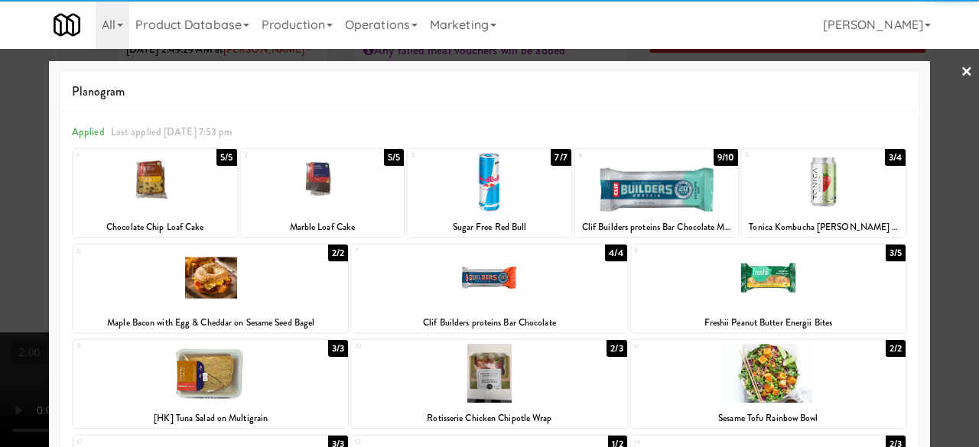
click at [635, 200] on div at bounding box center [657, 182] width 164 height 59
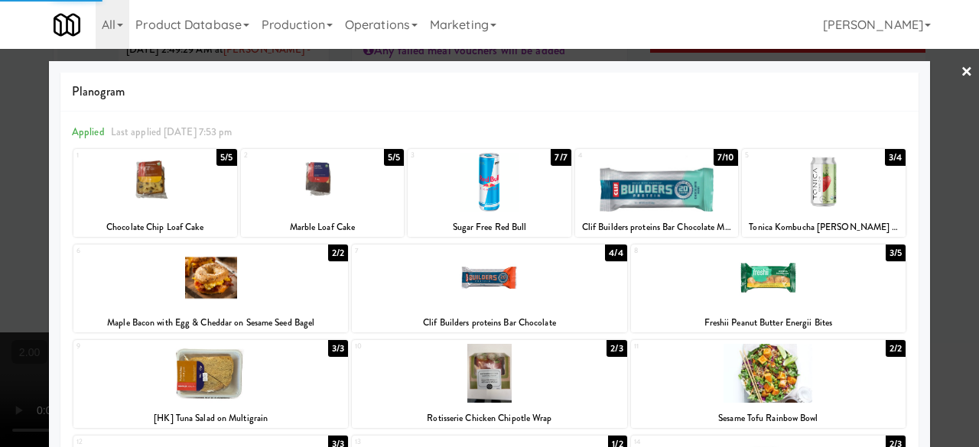
click at [934, 73] on div at bounding box center [489, 223] width 979 height 447
click at [934, 73] on div "inbox reviewed recent all unclear take inventory issue suspicious failed recent…" at bounding box center [489, 220] width 979 height 637
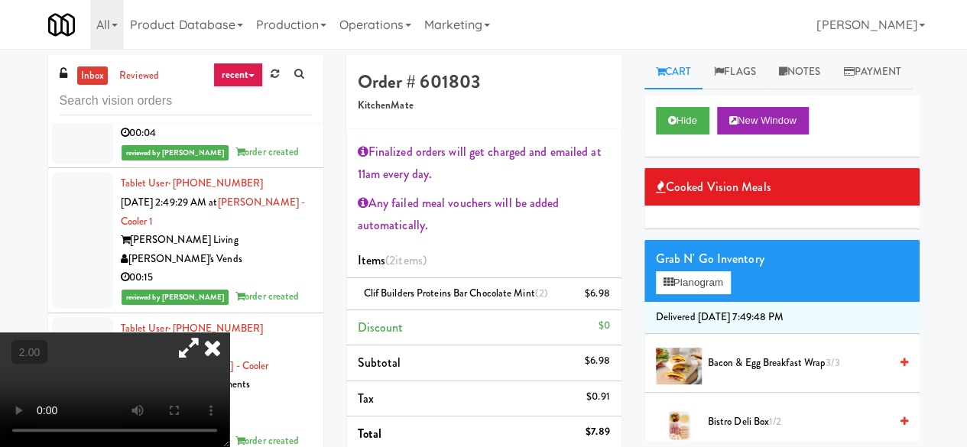
click at [206, 333] on icon at bounding box center [188, 348] width 35 height 31
click at [229, 333] on icon at bounding box center [213, 348] width 34 height 31
click at [559, 56] on div "Order # 601803 KitchenMate" at bounding box center [483, 92] width 275 height 74
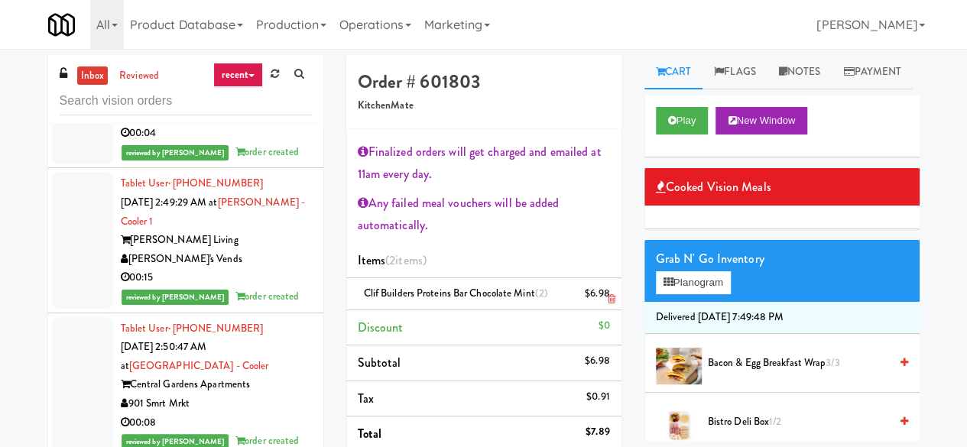
click at [609, 301] on icon at bounding box center [611, 299] width 8 height 10
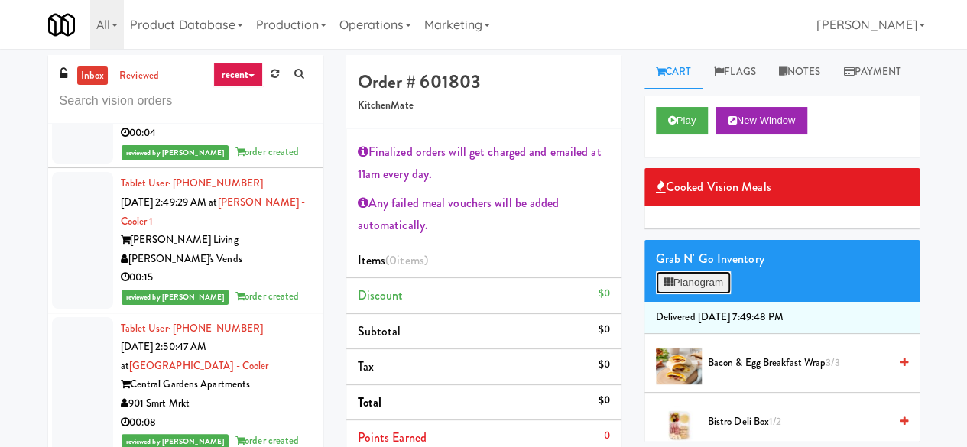
click at [708, 294] on button "Planogram" at bounding box center [693, 282] width 75 height 23
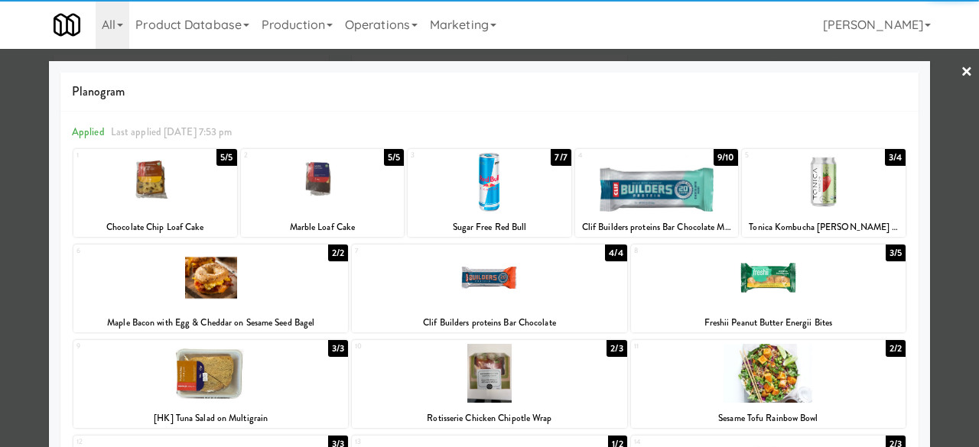
click at [630, 199] on div at bounding box center [657, 182] width 164 height 59
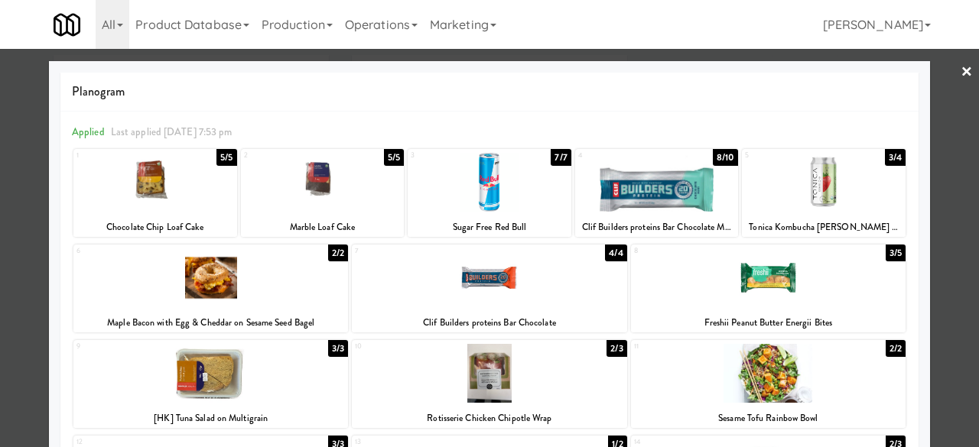
click at [930, 77] on div at bounding box center [489, 223] width 979 height 447
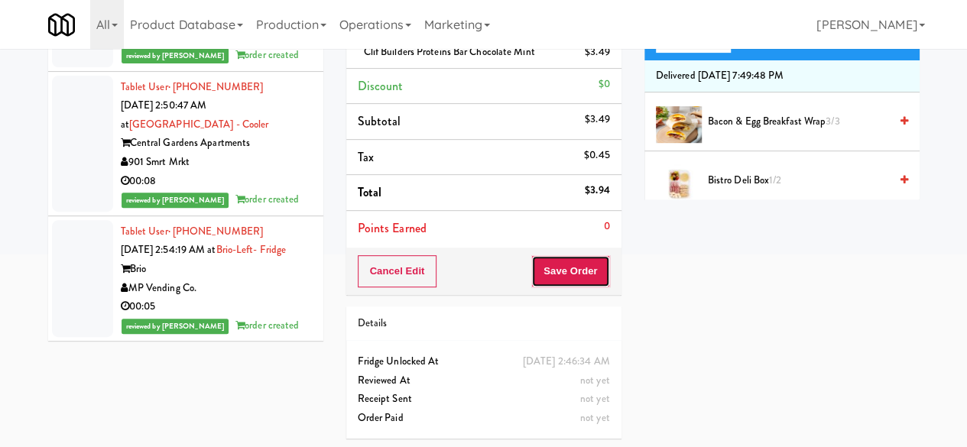
click at [572, 278] on button "Save Order" at bounding box center [570, 271] width 78 height 32
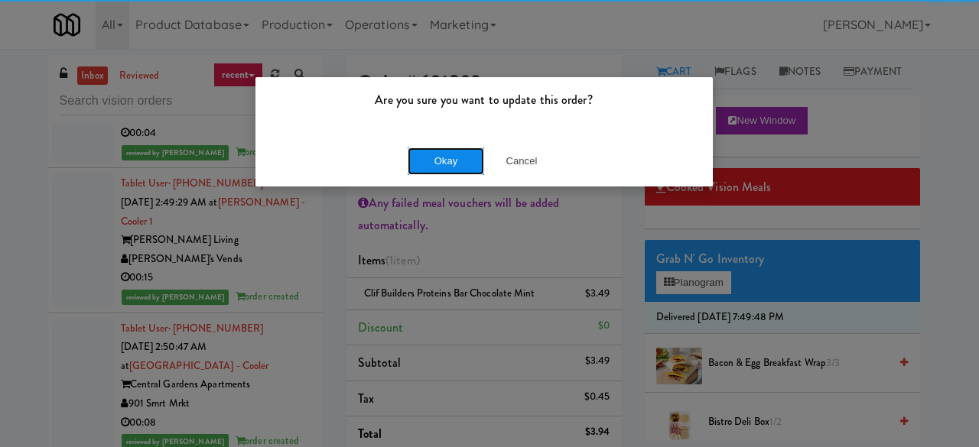
click at [457, 157] on button "Okay" at bounding box center [445, 162] width 76 height 28
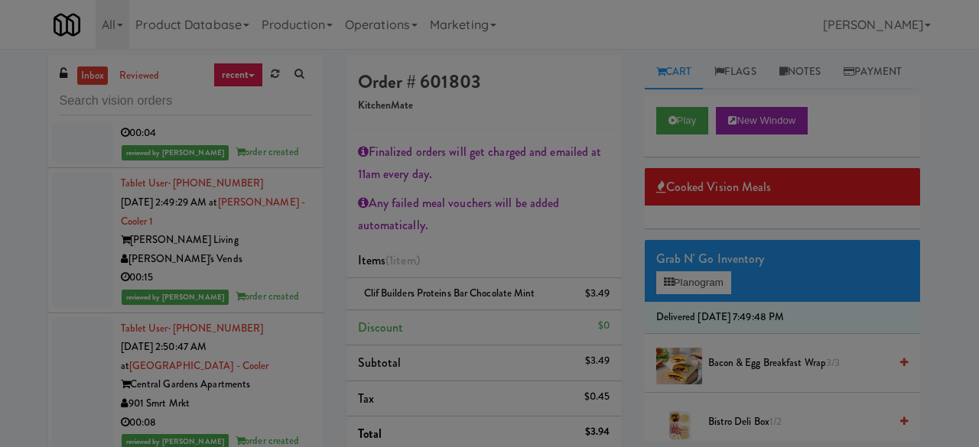
click at [457, 147] on button "Okay" at bounding box center [445, 133] width 76 height 28
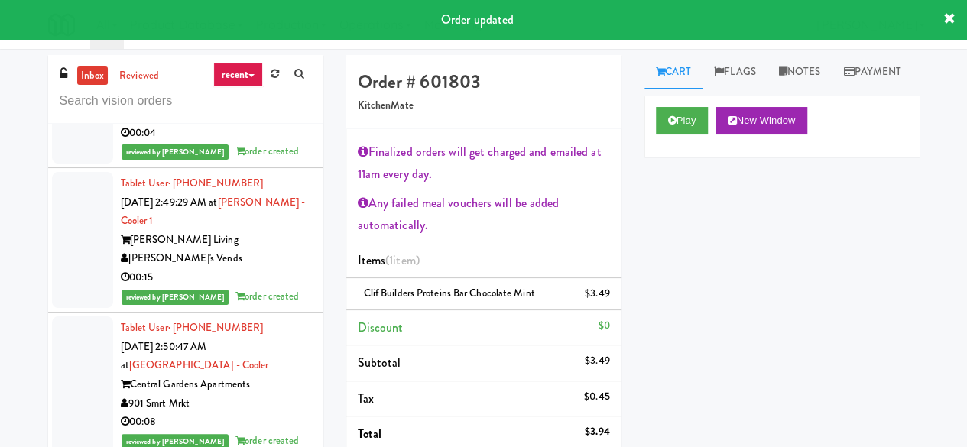
scroll to position [29273, 0]
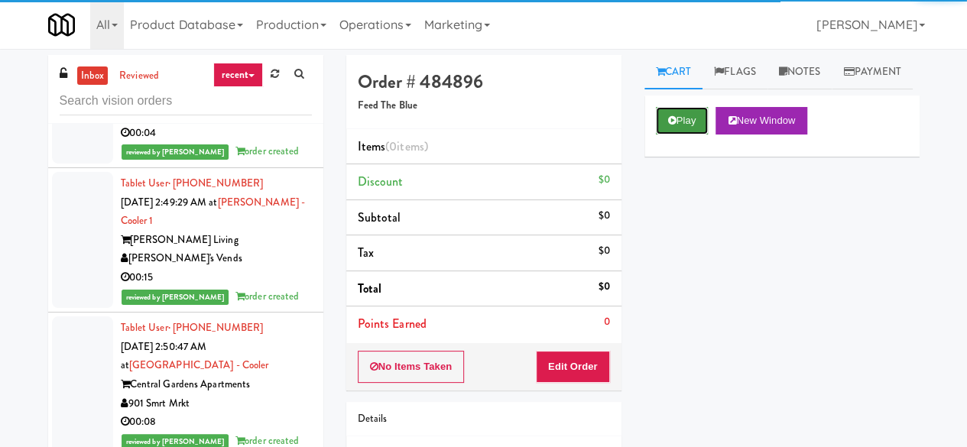
click at [690, 135] on button "Play" at bounding box center [682, 121] width 53 height 28
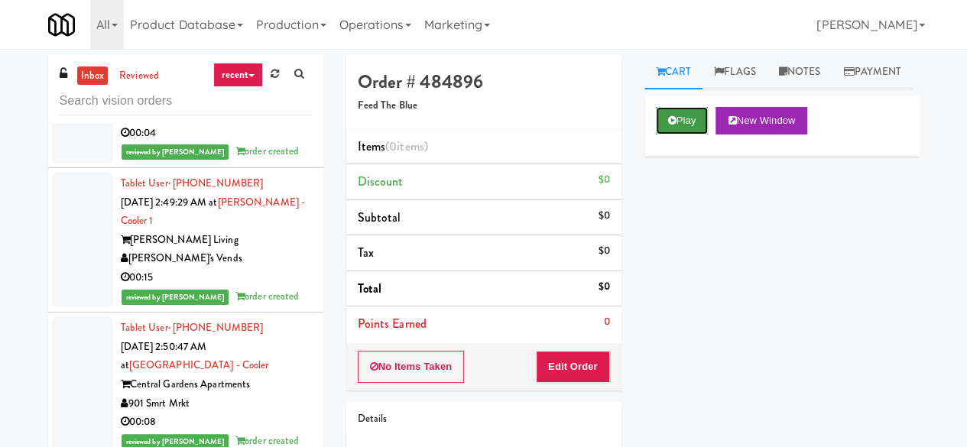
click at [670, 135] on button "Play" at bounding box center [682, 121] width 53 height 28
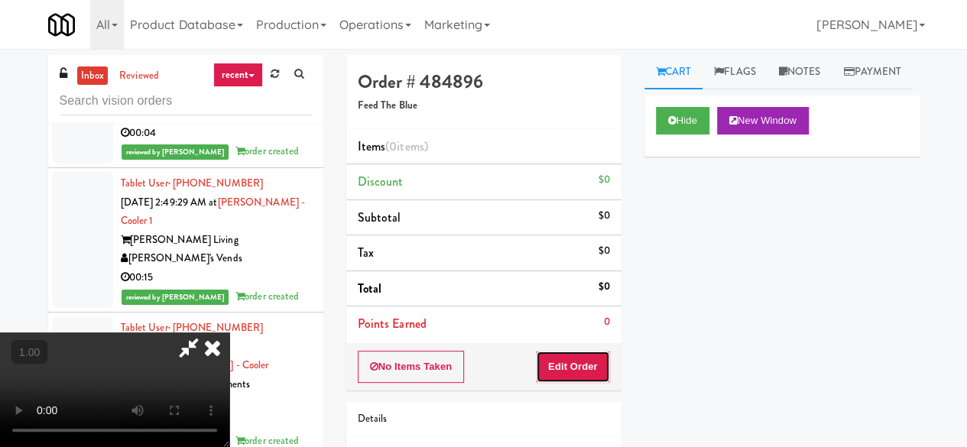
click at [594, 380] on button "Edit Order" at bounding box center [573, 367] width 74 height 32
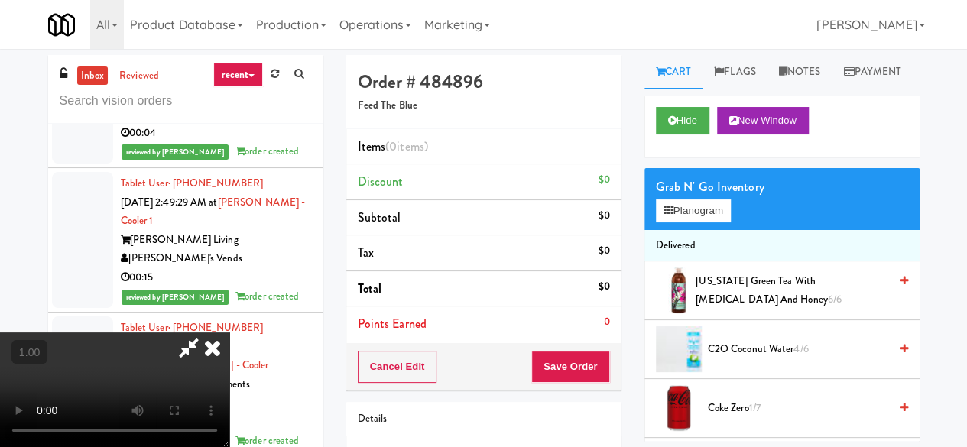
click at [229, 446] on video at bounding box center [114, 390] width 229 height 115
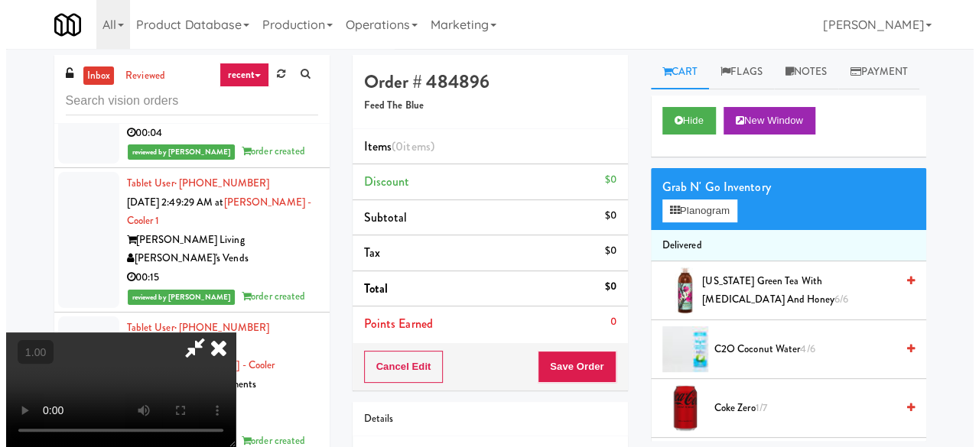
scroll to position [31, 0]
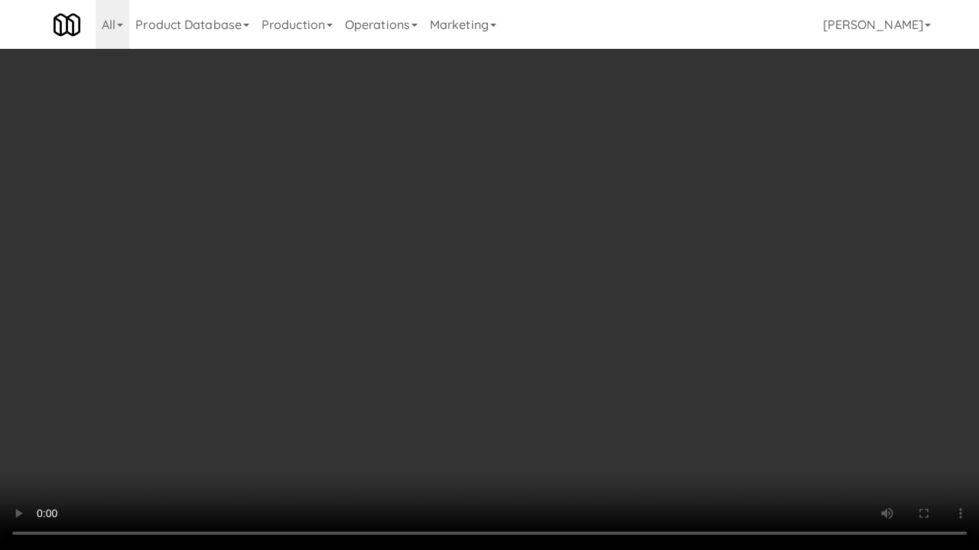
click at [301, 446] on video at bounding box center [489, 275] width 979 height 550
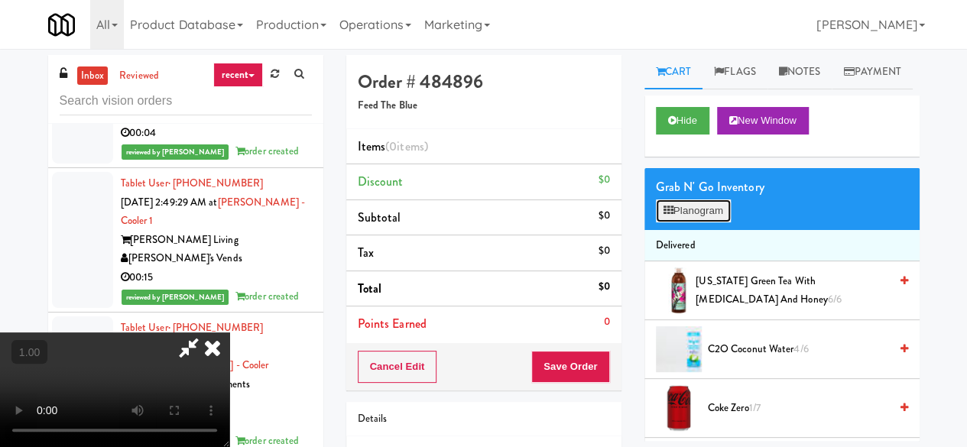
click at [686, 222] on button "Planogram" at bounding box center [693, 211] width 75 height 23
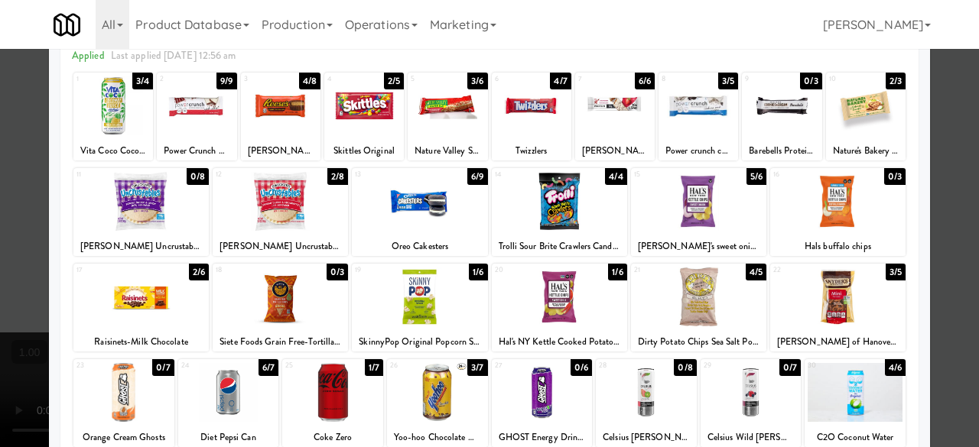
click at [146, 314] on div at bounding box center [140, 297] width 135 height 59
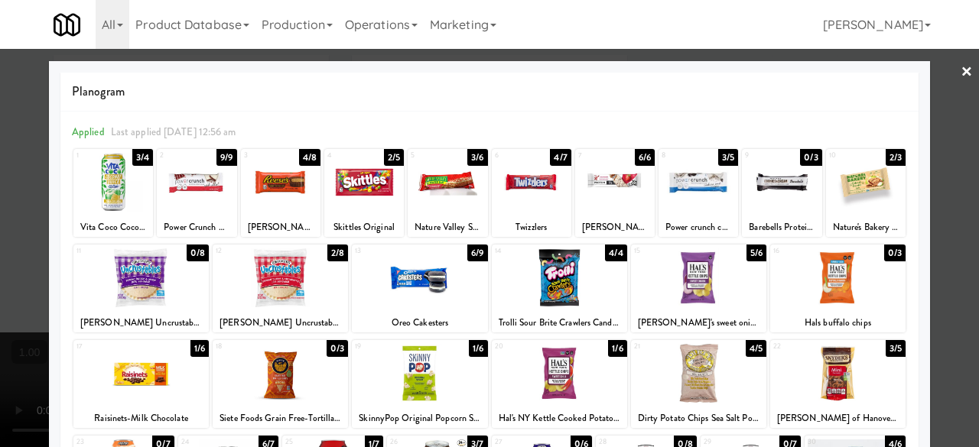
drag, startPoint x: 951, startPoint y: 86, endPoint x: 907, endPoint y: 84, distance: 44.4
click at [960, 86] on link "×" at bounding box center [966, 72] width 12 height 47
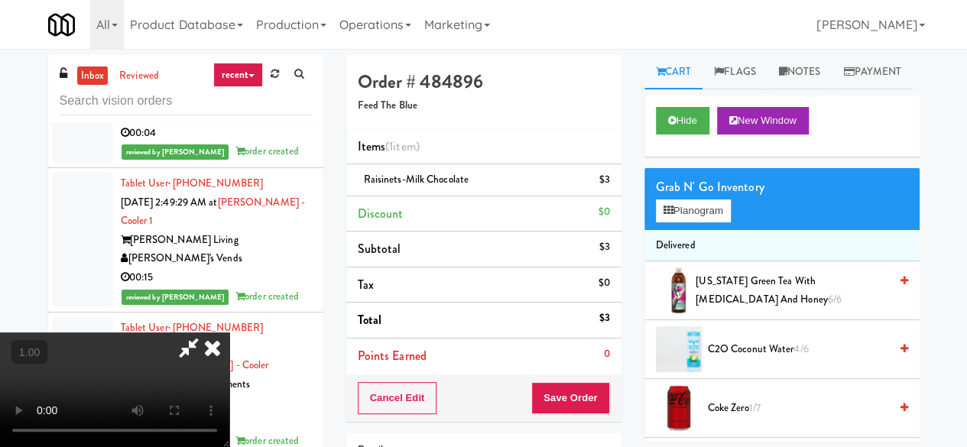
click at [229, 333] on icon at bounding box center [213, 348] width 34 height 31
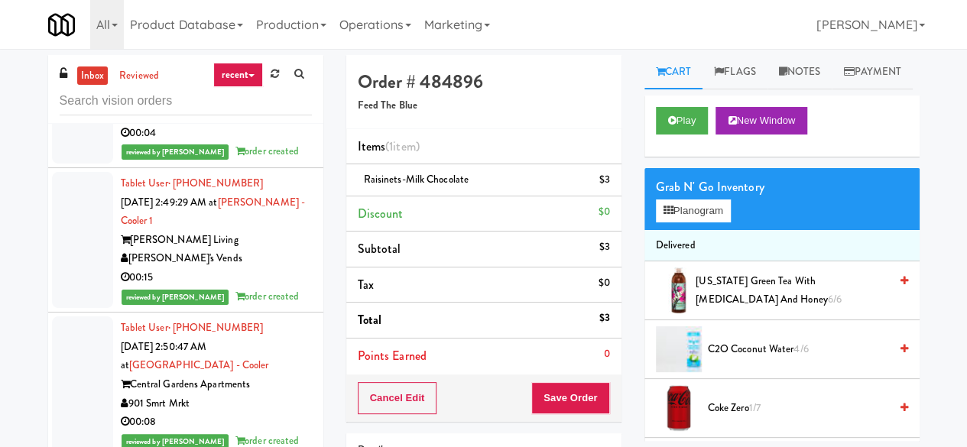
click at [573, 419] on div "Cancel Edit Save Order" at bounding box center [483, 398] width 275 height 47
click at [573, 409] on button "Save Order" at bounding box center [570, 398] width 78 height 32
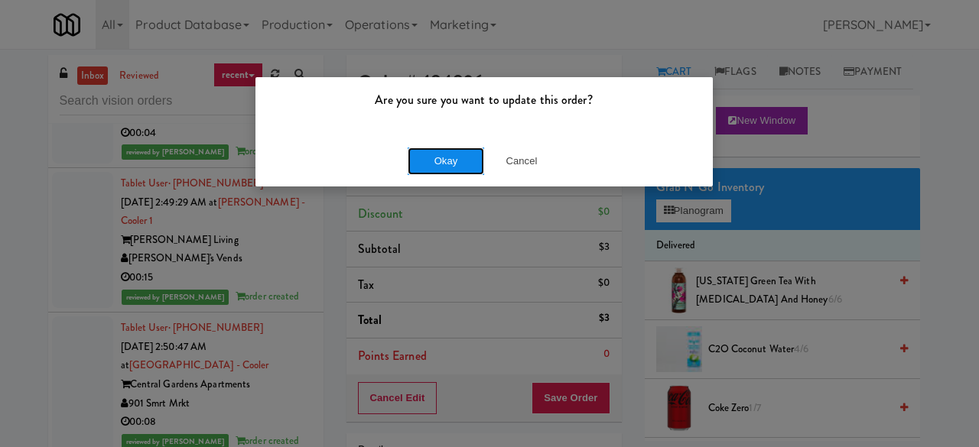
click at [417, 169] on button "Okay" at bounding box center [445, 162] width 76 height 28
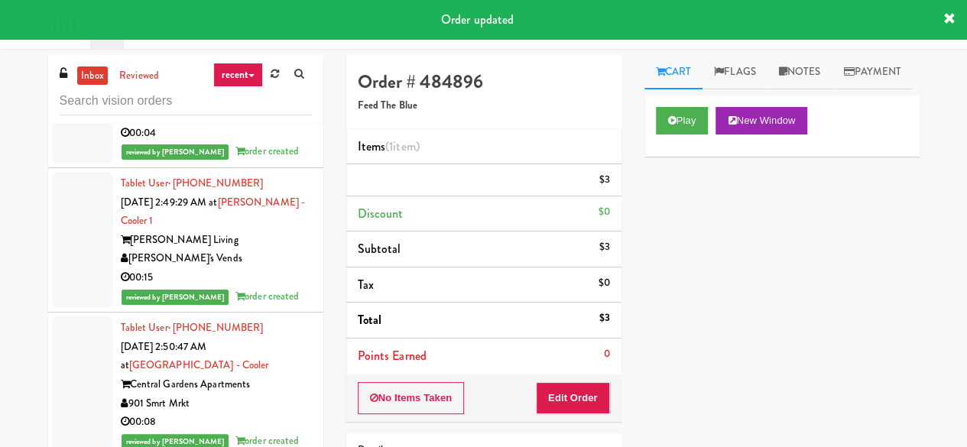
scroll to position [29044, 0]
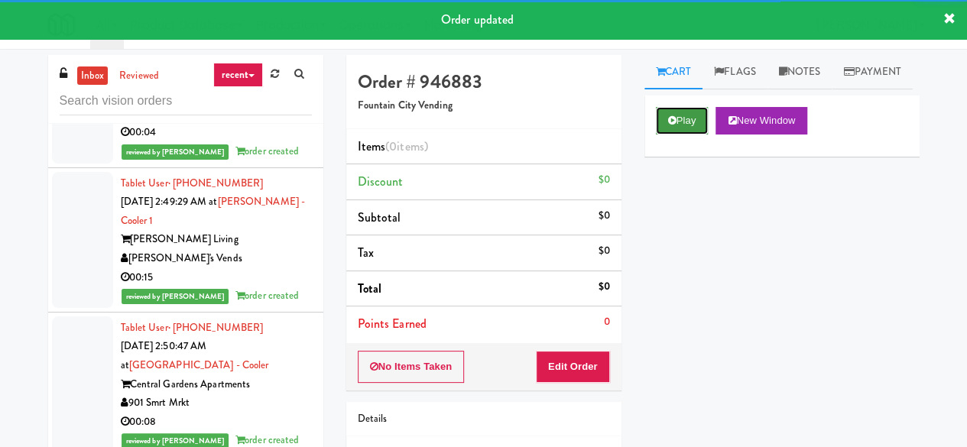
click at [699, 135] on button "Play" at bounding box center [682, 121] width 53 height 28
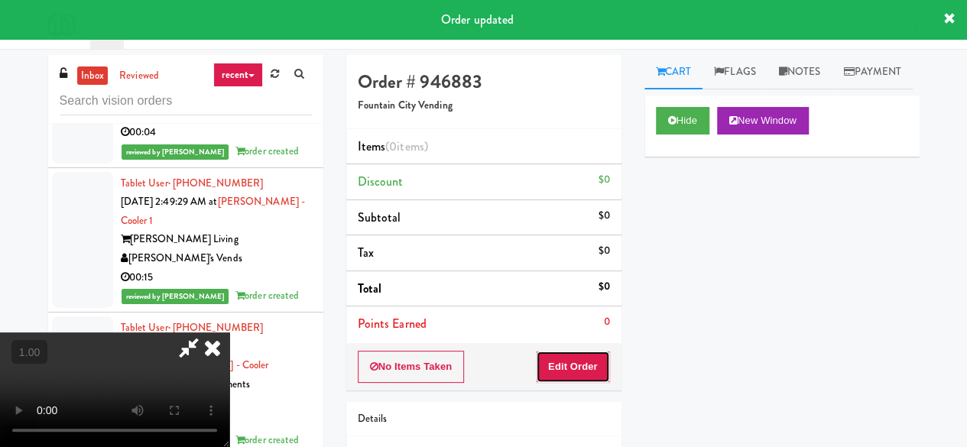
click at [590, 378] on button "Edit Order" at bounding box center [573, 367] width 74 height 32
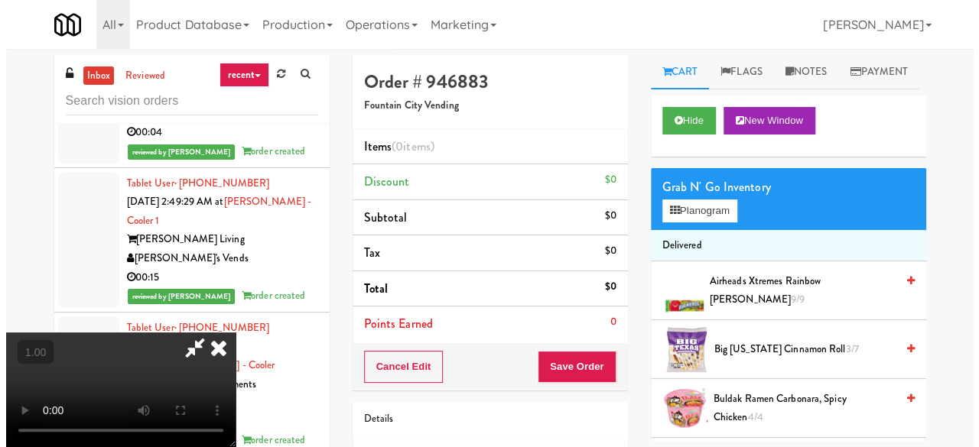
scroll to position [31, 0]
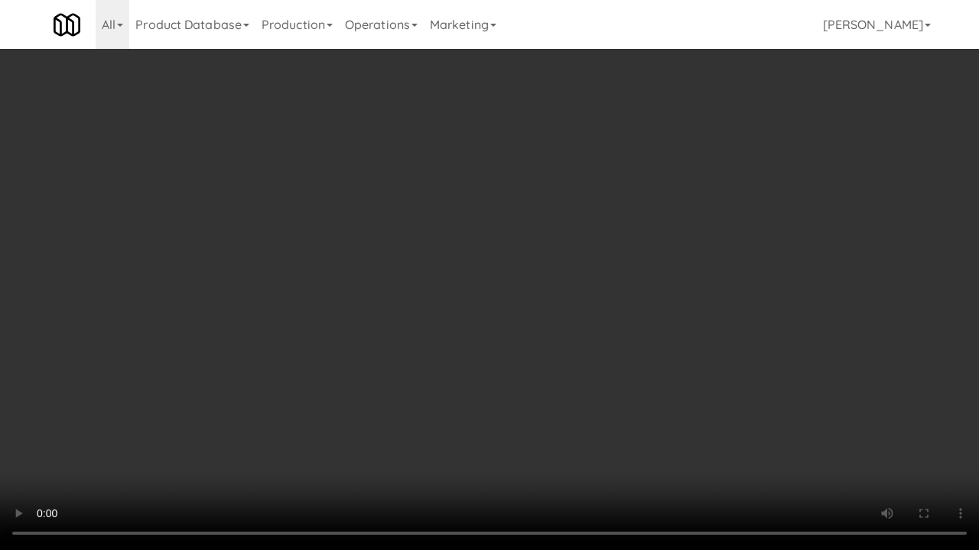
click at [727, 436] on video at bounding box center [489, 275] width 979 height 550
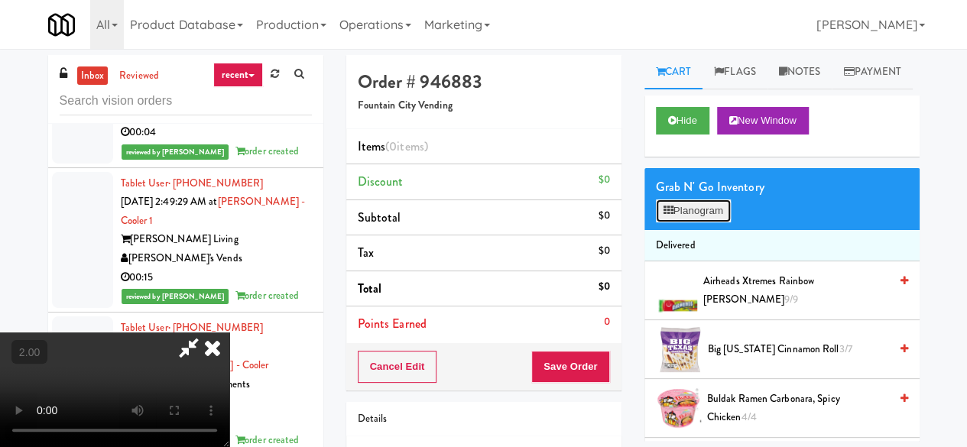
click at [706, 222] on button "Planogram" at bounding box center [693, 211] width 75 height 23
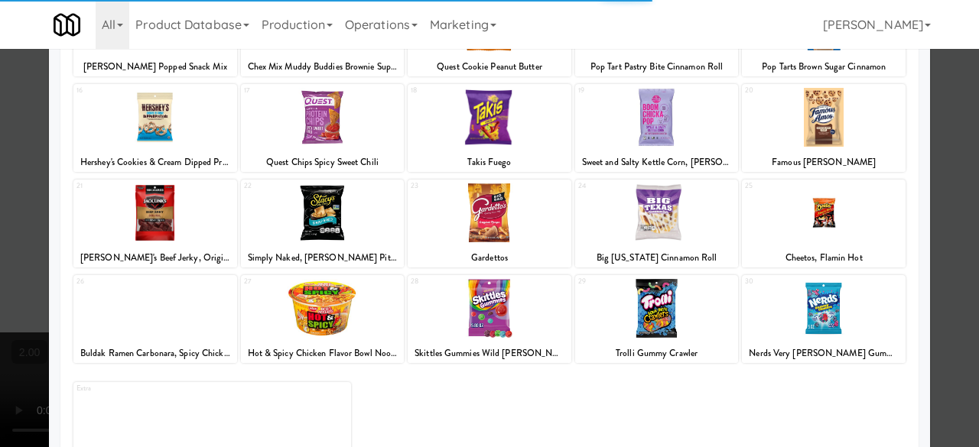
scroll to position [303, 0]
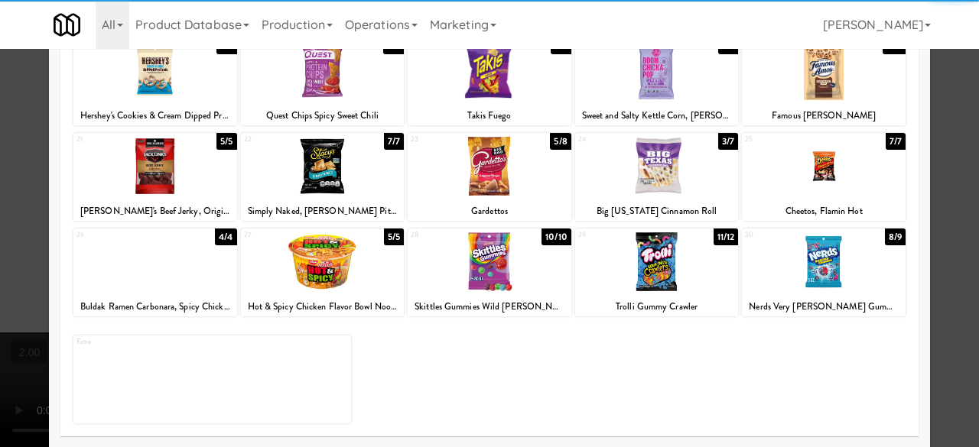
click at [492, 265] on div at bounding box center [489, 261] width 164 height 59
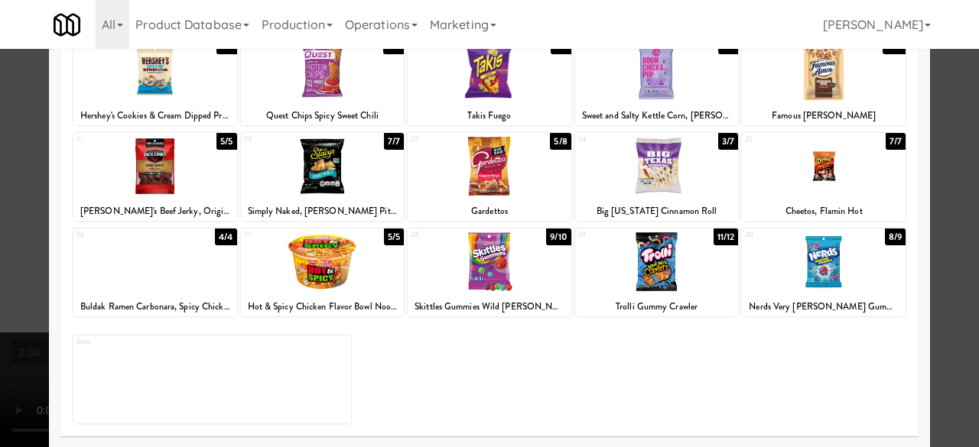
click at [205, 283] on div at bounding box center [155, 261] width 164 height 59
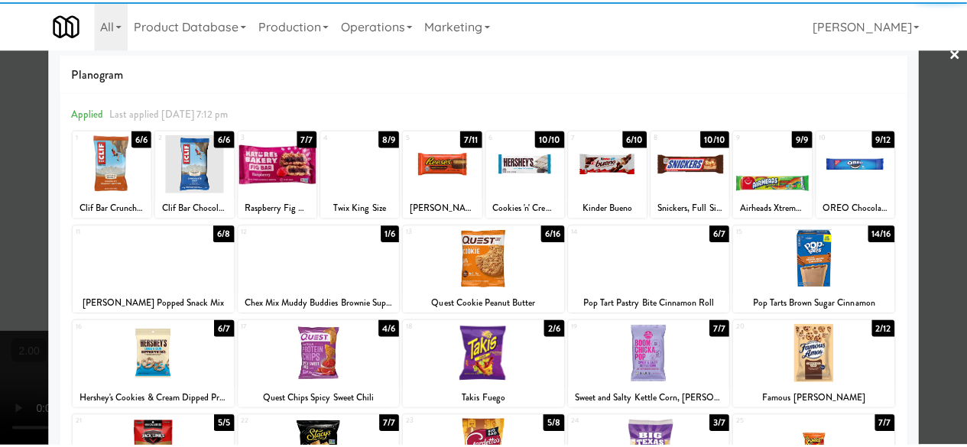
scroll to position [0, 0]
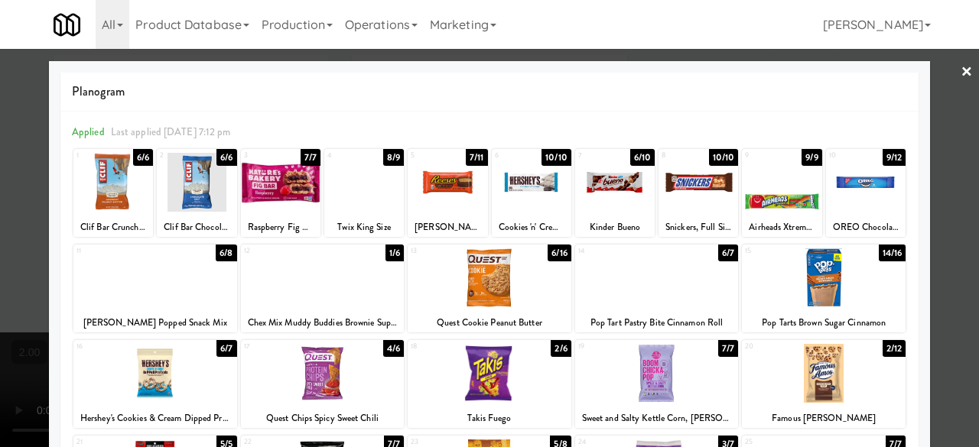
drag, startPoint x: 934, startPoint y: 106, endPoint x: 682, endPoint y: 201, distance: 269.5
click at [934, 105] on div at bounding box center [489, 223] width 979 height 447
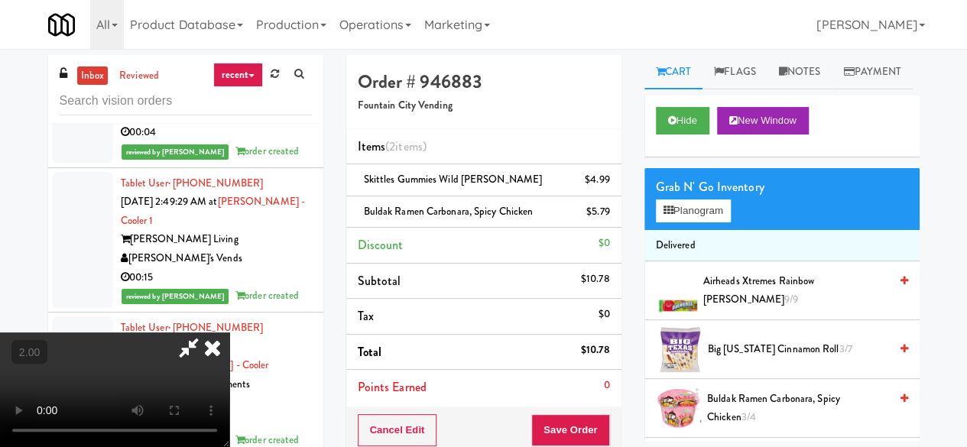
scroll to position [31, 0]
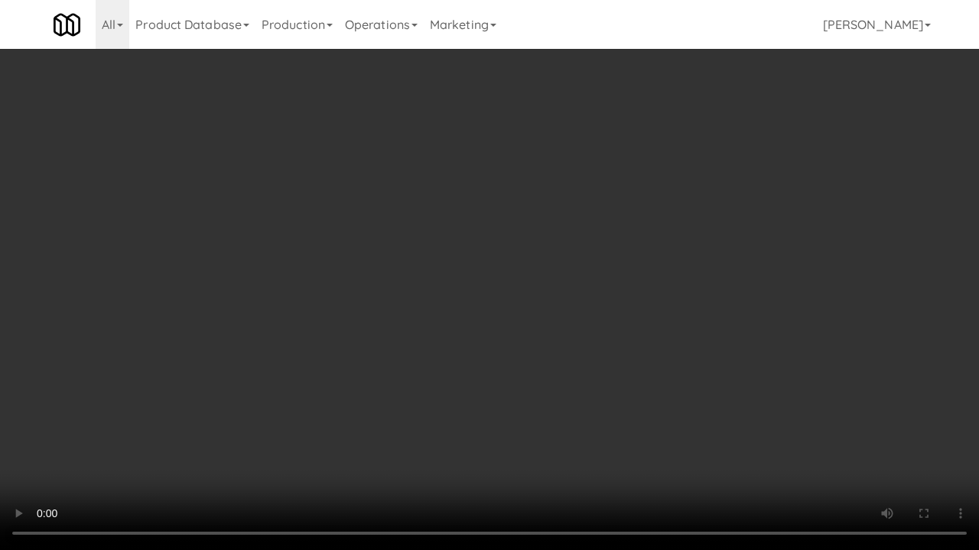
click at [539, 391] on video at bounding box center [489, 275] width 979 height 550
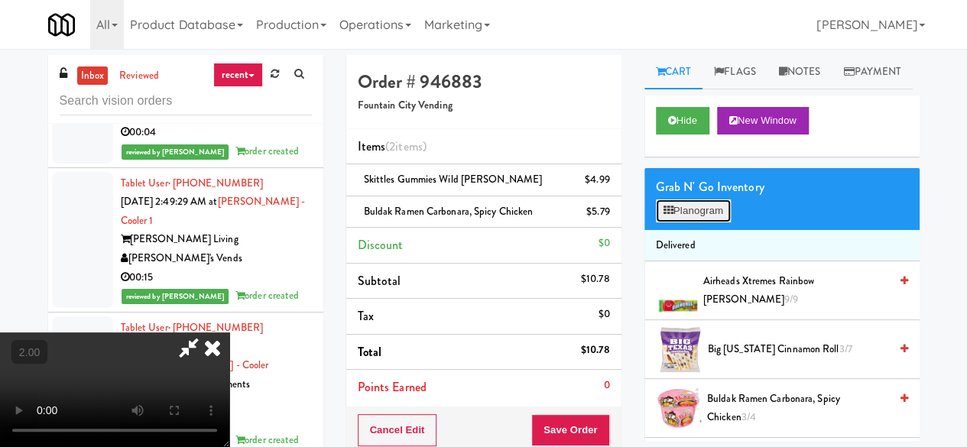
click at [680, 222] on button "Planogram" at bounding box center [693, 211] width 75 height 23
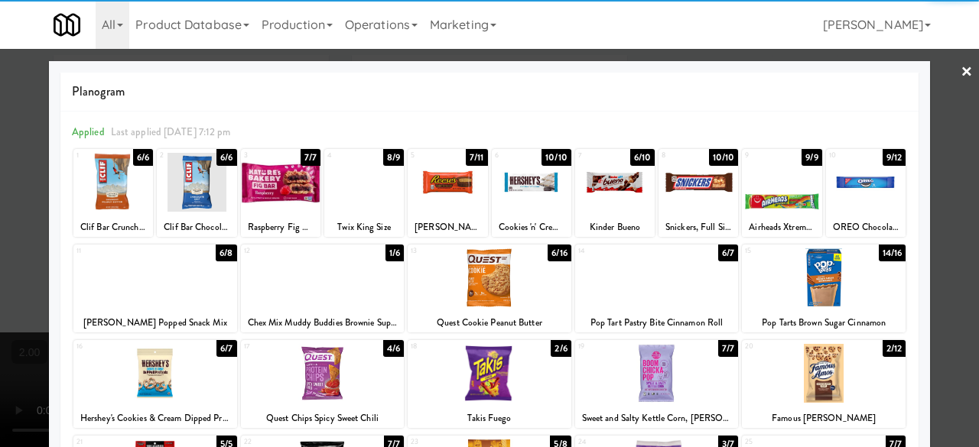
click at [667, 369] on div at bounding box center [657, 373] width 164 height 59
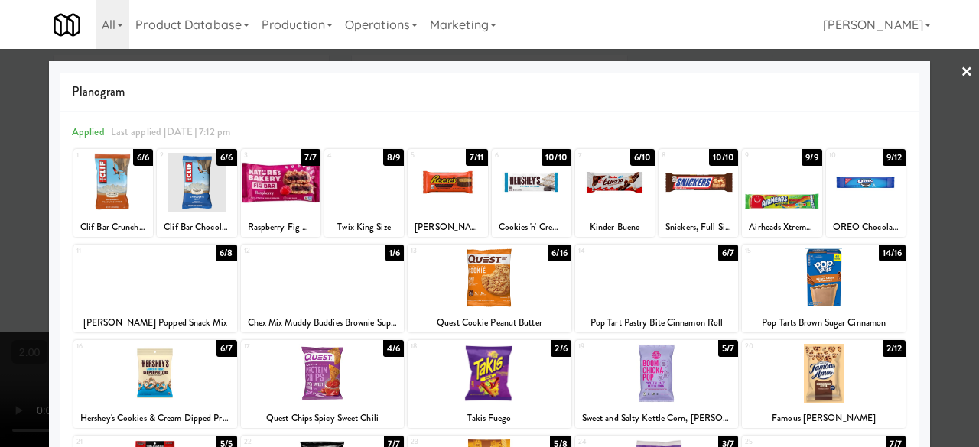
click at [960, 70] on link "×" at bounding box center [966, 72] width 12 height 47
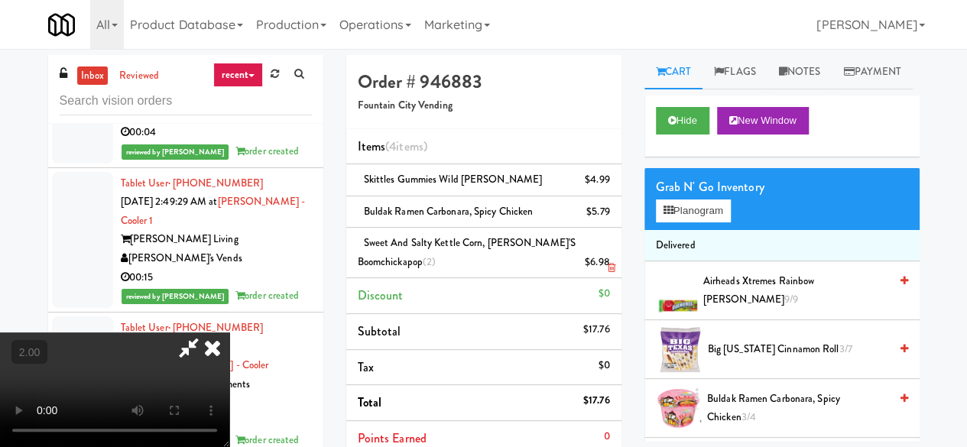
click at [610, 268] on icon at bounding box center [611, 268] width 8 height 10
click at [206, 333] on icon at bounding box center [188, 348] width 35 height 31
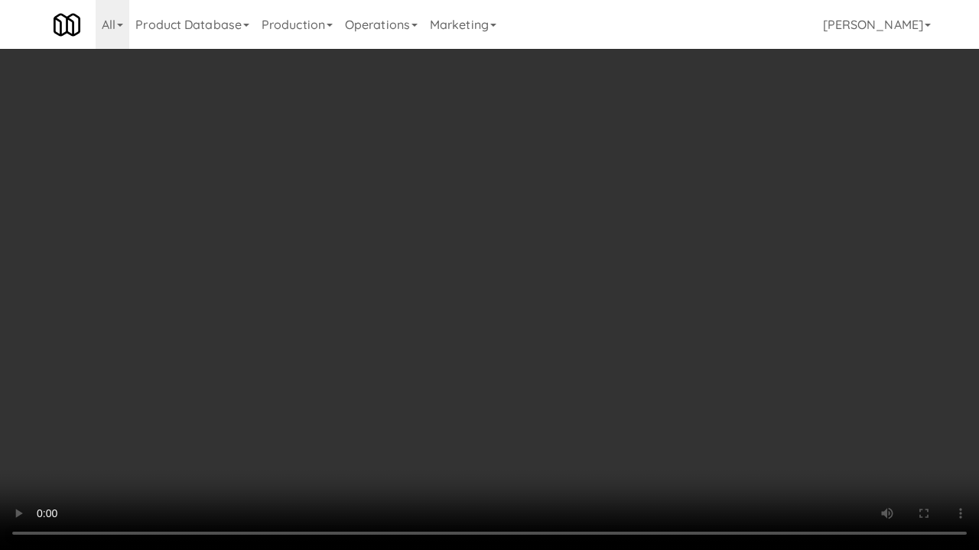
click at [492, 275] on video at bounding box center [489, 275] width 979 height 550
click at [552, 410] on video at bounding box center [489, 275] width 979 height 550
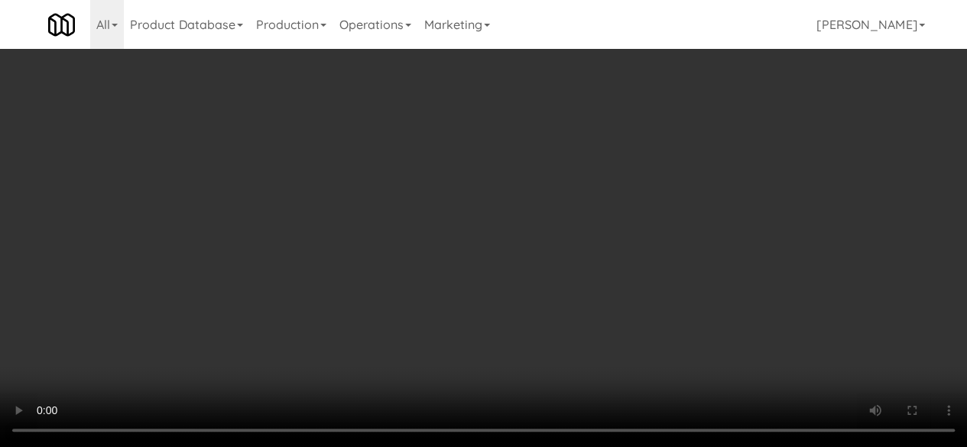
scroll to position [209, 0]
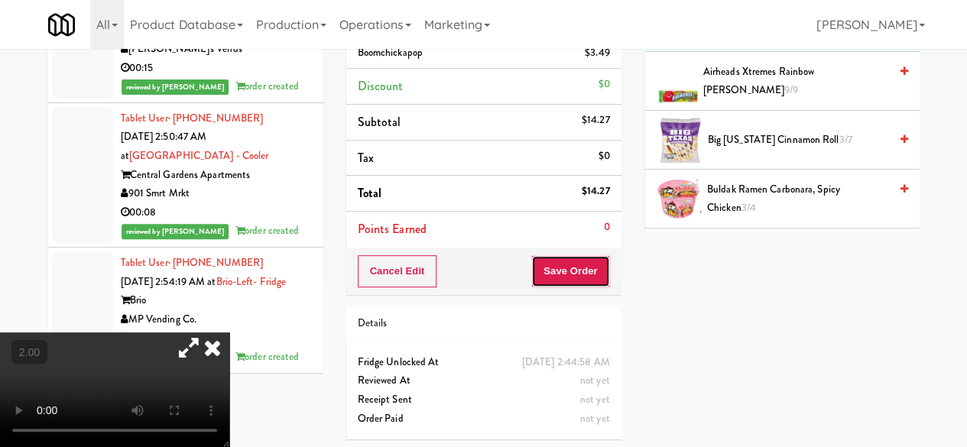
click at [593, 276] on button "Save Order" at bounding box center [570, 271] width 78 height 32
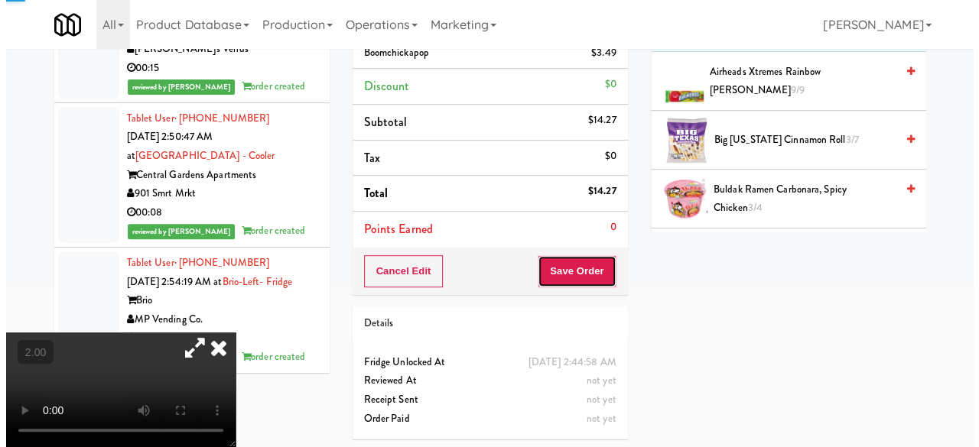
scroll to position [0, 0]
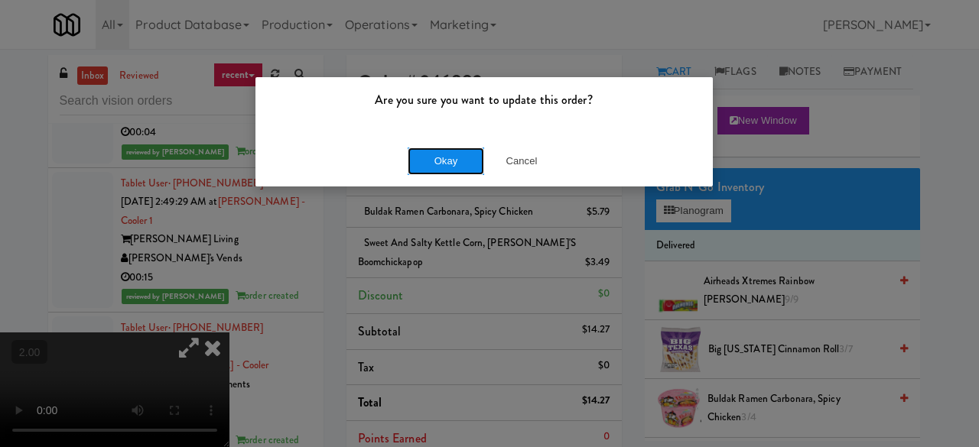
click at [462, 163] on button "Okay" at bounding box center [445, 162] width 76 height 28
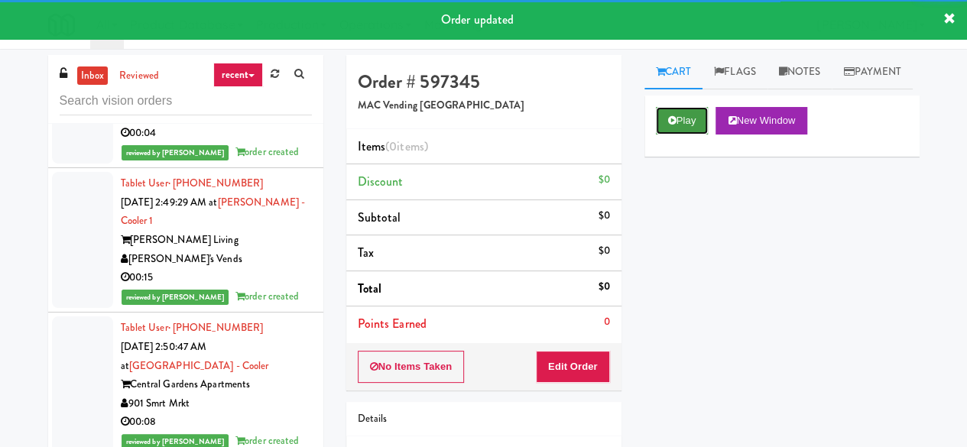
click at [664, 135] on button "Play" at bounding box center [682, 121] width 53 height 28
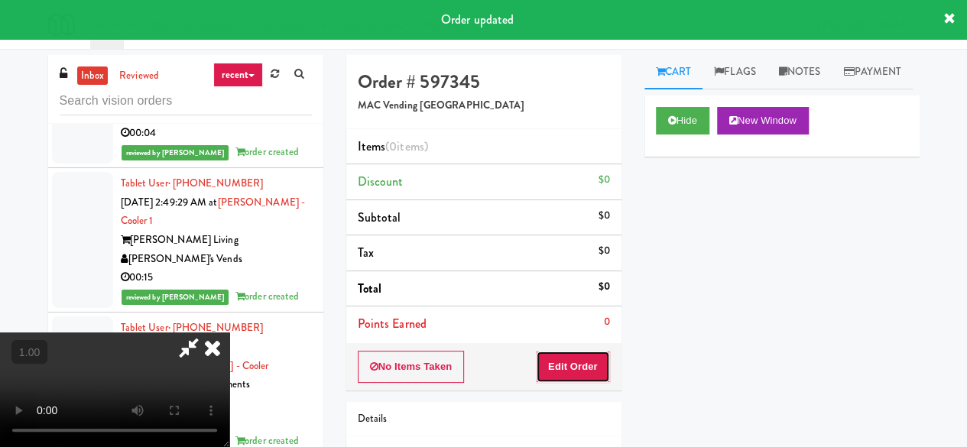
click at [605, 359] on button "Edit Order" at bounding box center [573, 367] width 74 height 32
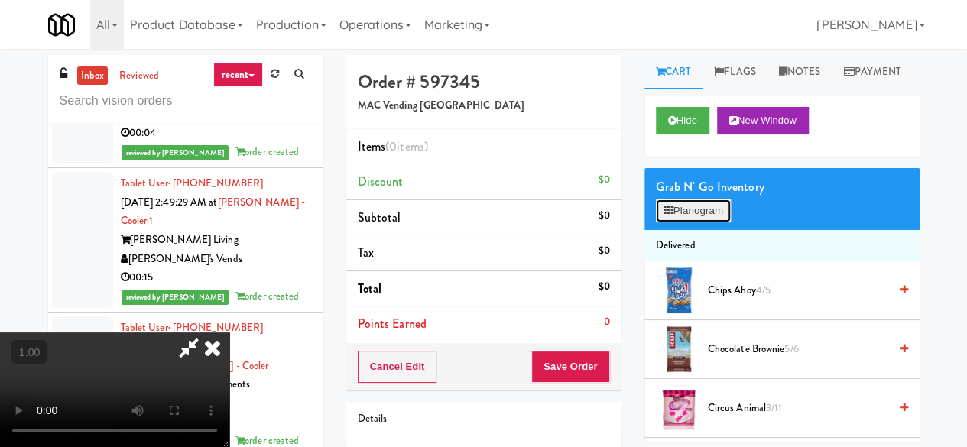
click at [674, 222] on button "Planogram" at bounding box center [693, 211] width 75 height 23
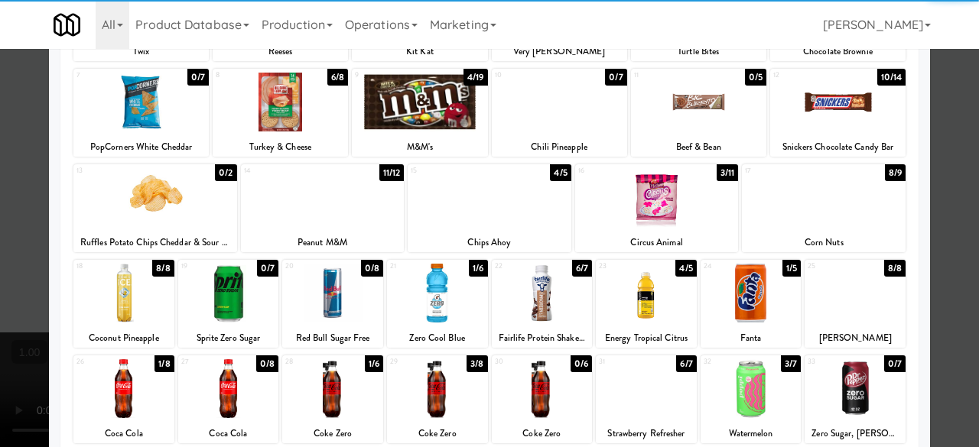
scroll to position [303, 0]
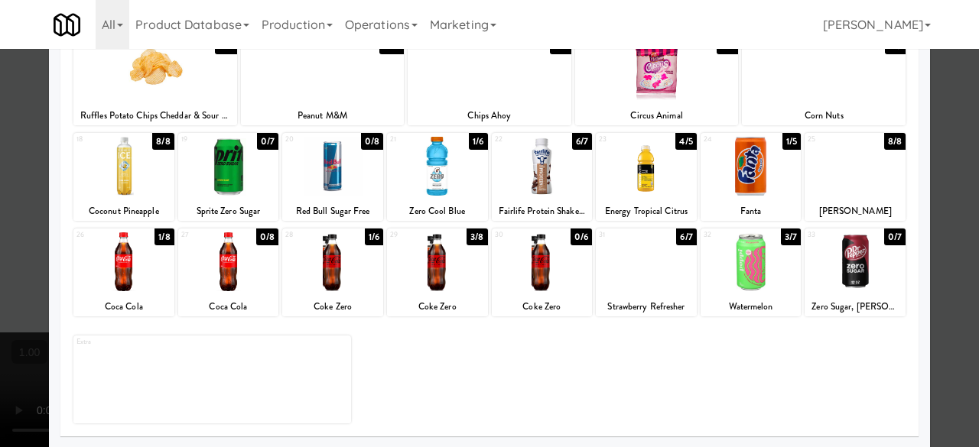
click at [330, 248] on div at bounding box center [332, 261] width 101 height 59
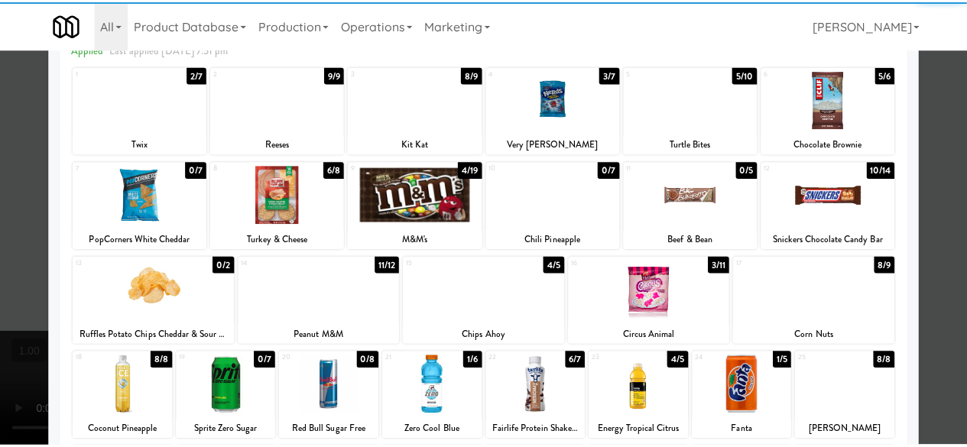
scroll to position [0, 0]
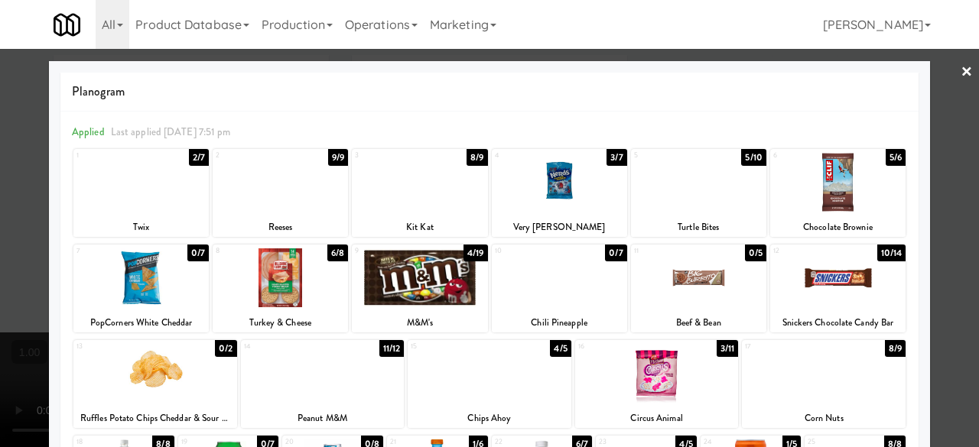
click at [936, 89] on div at bounding box center [489, 223] width 979 height 447
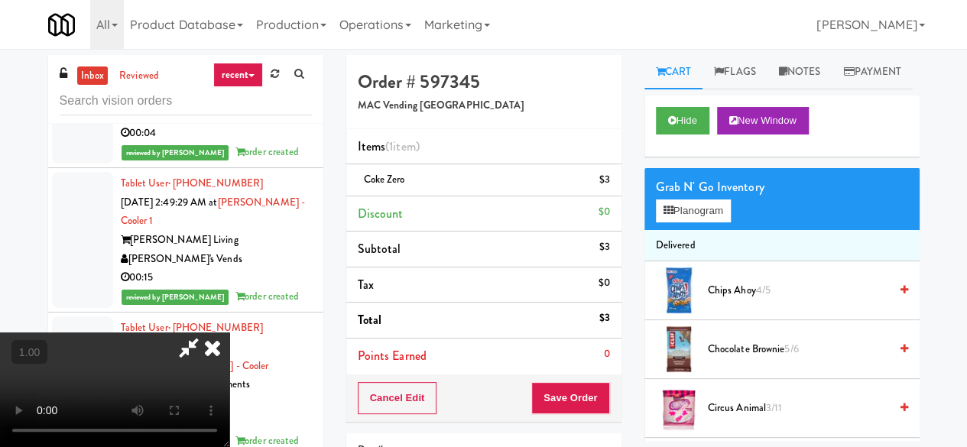
click at [206, 333] on icon at bounding box center [188, 348] width 35 height 31
click at [537, 134] on div "Order # 597345 MAC Vending [GEOGRAPHIC_DATA] Items (1 item ) Coke Zero $3 Disco…" at bounding box center [632, 316] width 573 height 523
click at [568, 383] on button "Save Order" at bounding box center [570, 398] width 78 height 32
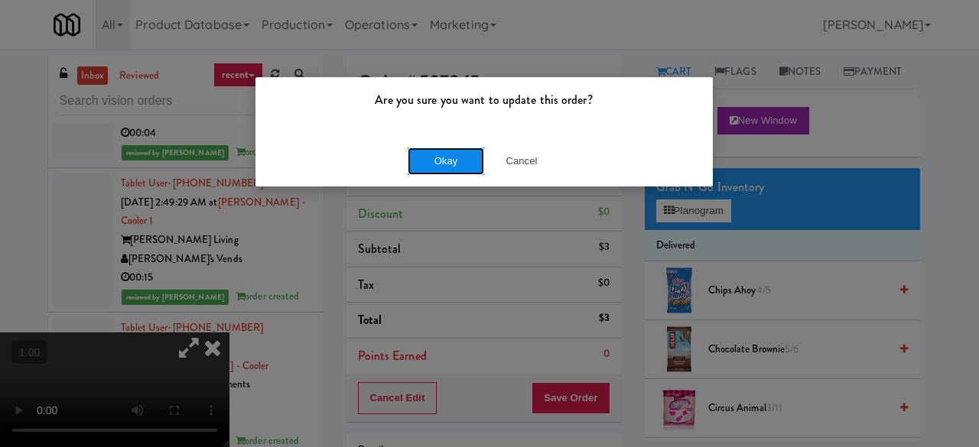
click at [456, 163] on button "Okay" at bounding box center [445, 162] width 76 height 28
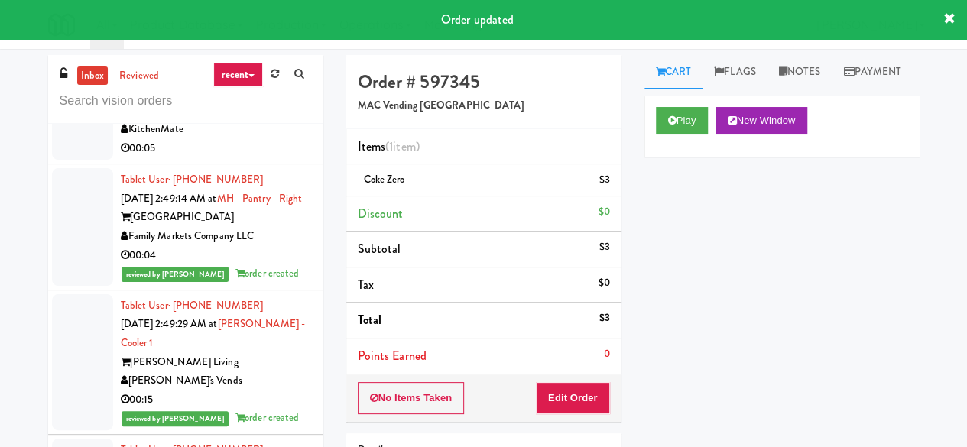
scroll to position [28815, 0]
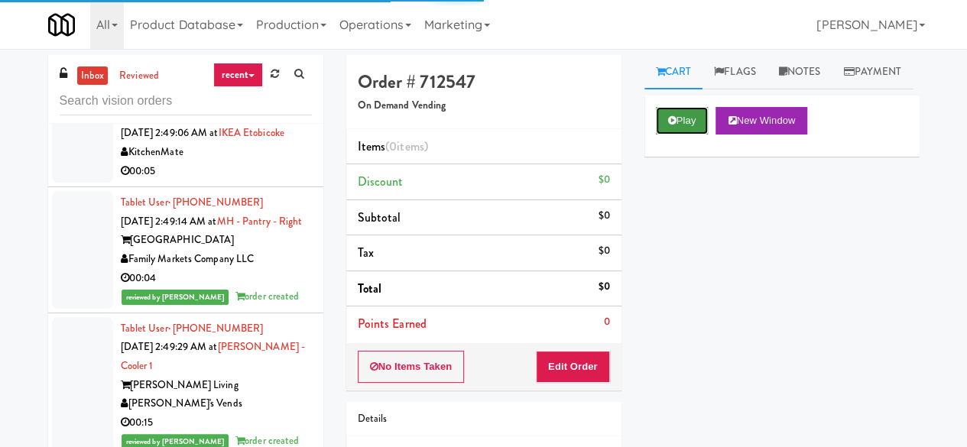
click at [686, 135] on button "Play" at bounding box center [682, 121] width 53 height 28
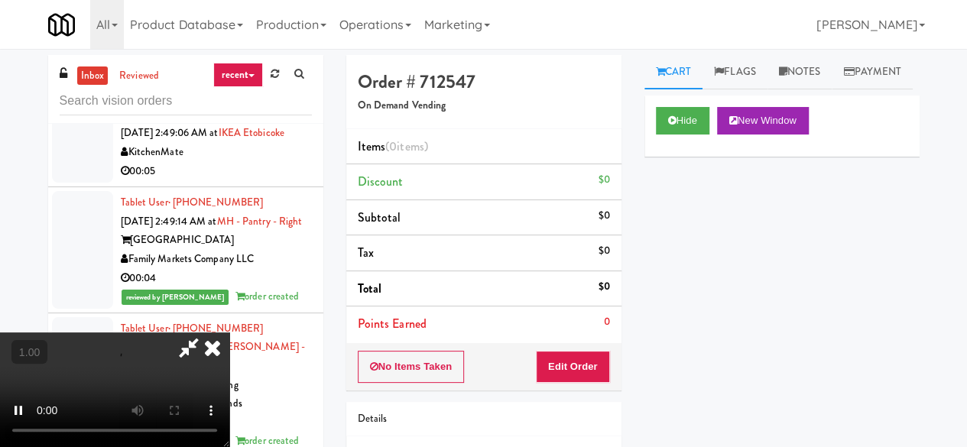
click at [609, 358] on div "No Items Taken Edit Order" at bounding box center [483, 366] width 275 height 47
click at [588, 359] on button "Edit Order" at bounding box center [573, 367] width 74 height 32
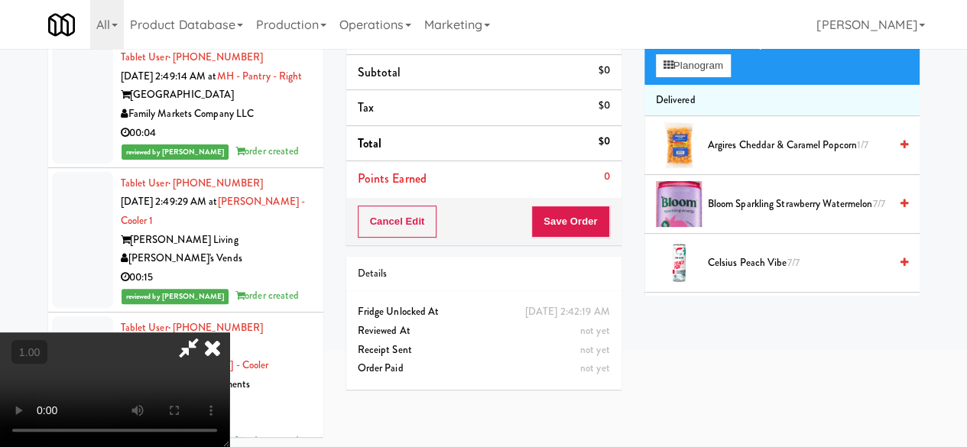
click at [229, 446] on video at bounding box center [114, 390] width 229 height 115
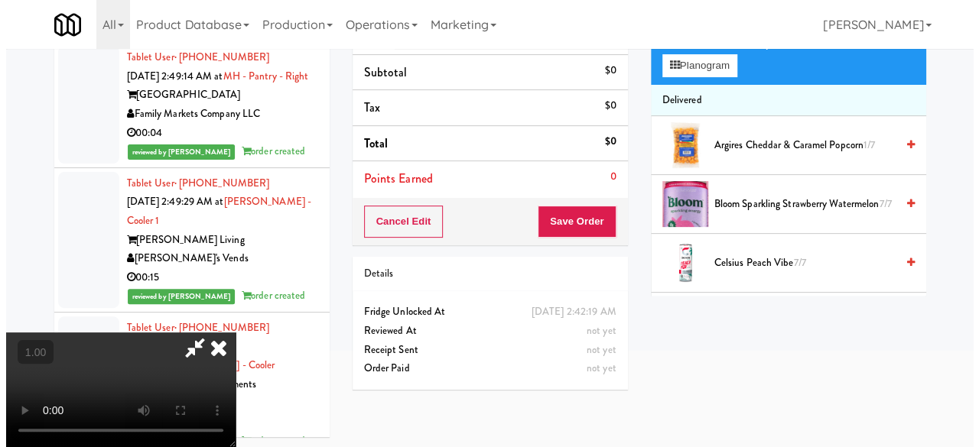
scroll to position [49, 0]
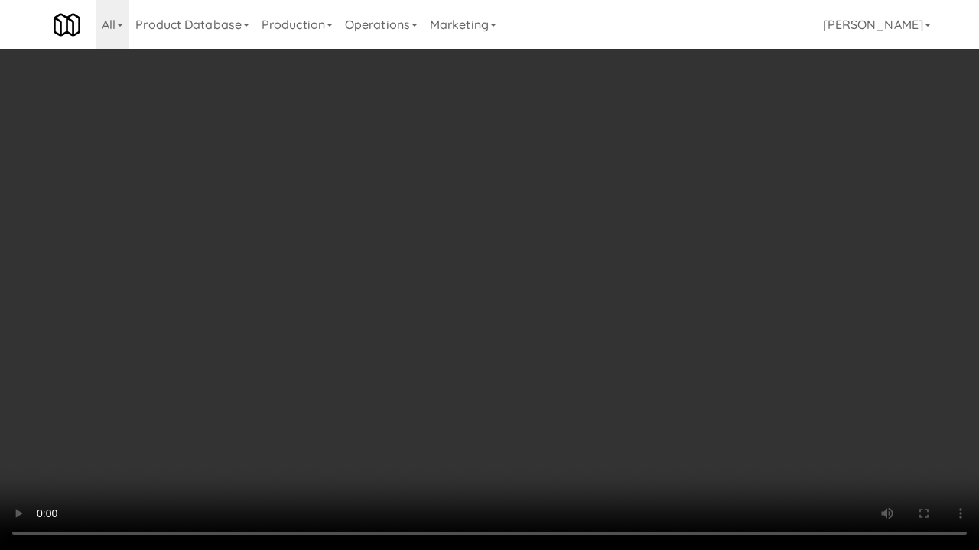
click at [516, 391] on video at bounding box center [489, 275] width 979 height 550
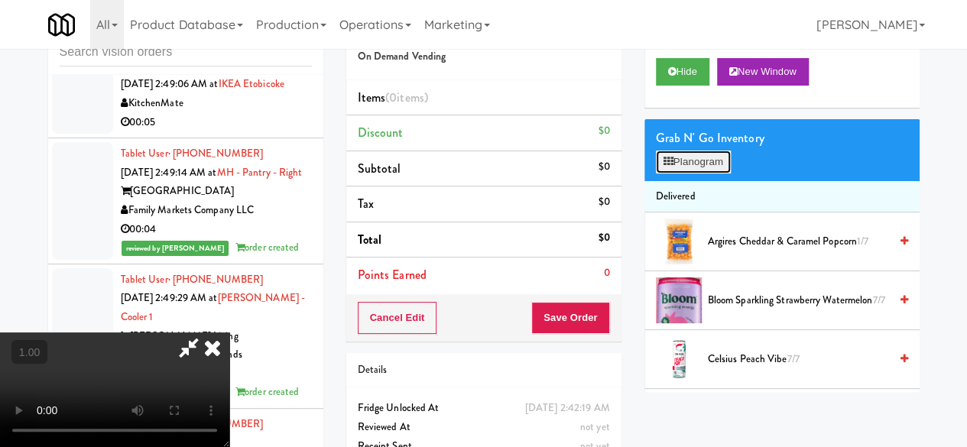
click at [705, 174] on button "Planogram" at bounding box center [693, 162] width 75 height 23
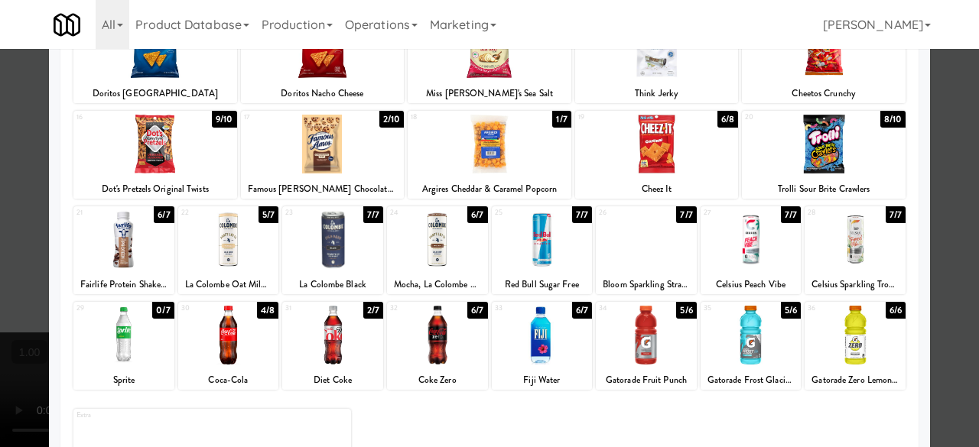
click at [833, 169] on div at bounding box center [824, 144] width 164 height 59
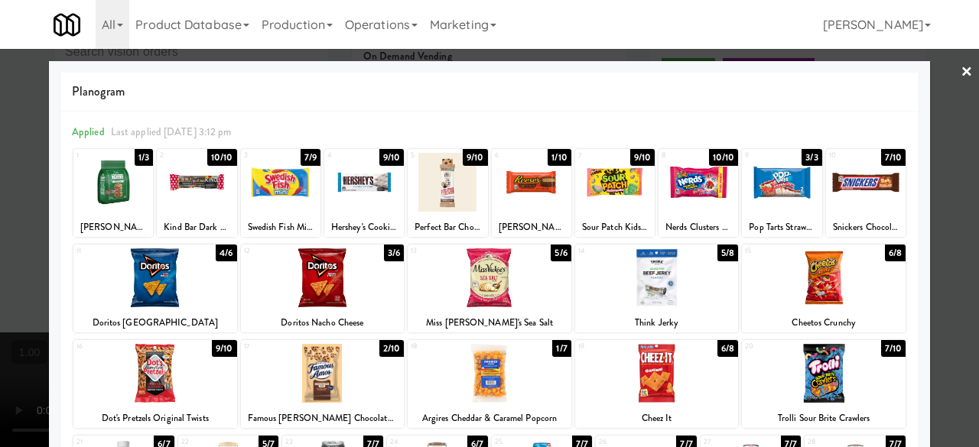
click at [960, 94] on link "×" at bounding box center [966, 72] width 12 height 47
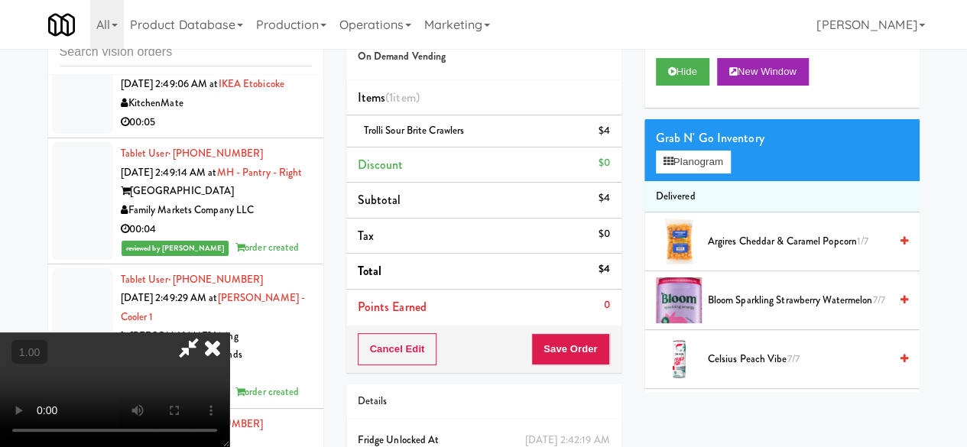
click at [206, 333] on icon at bounding box center [188, 348] width 35 height 31
click at [558, 351] on button "Save Order" at bounding box center [570, 349] width 78 height 32
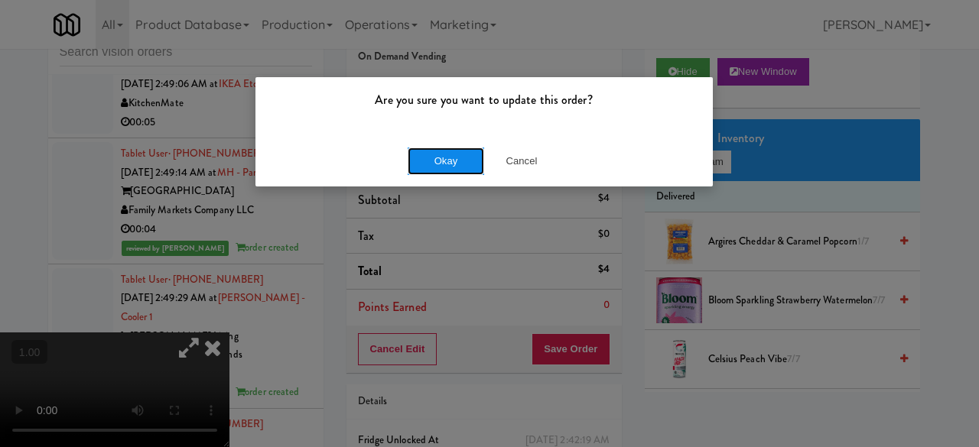
click at [461, 152] on button "Okay" at bounding box center [445, 162] width 76 height 28
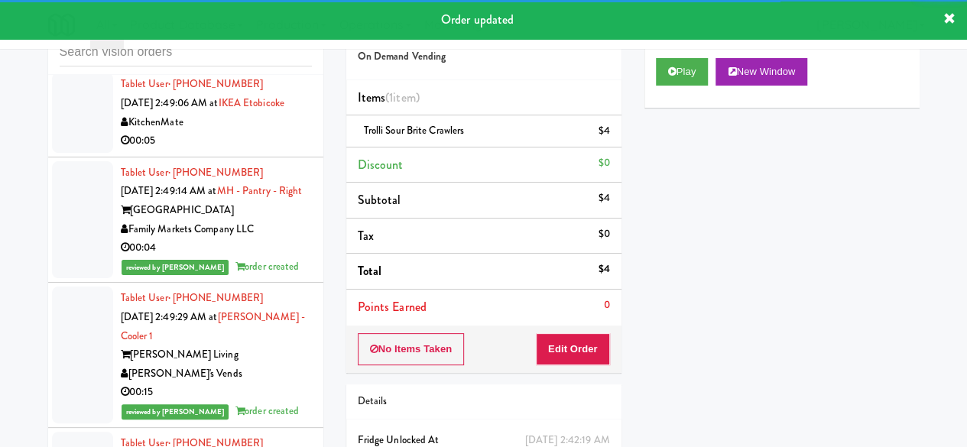
scroll to position [28662, 0]
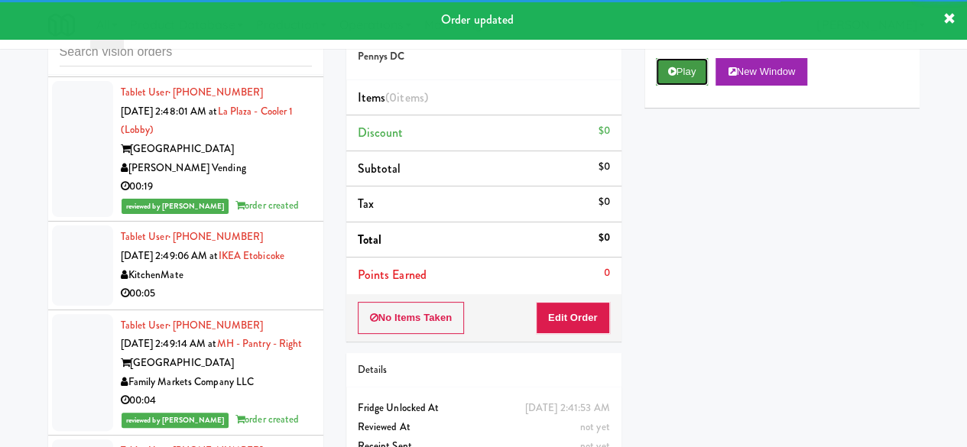
click at [679, 86] on button "Play" at bounding box center [682, 72] width 53 height 28
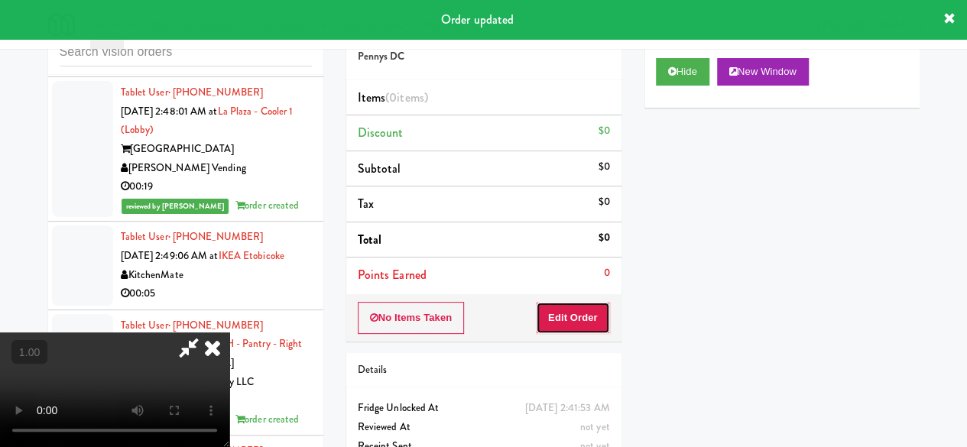
click at [572, 302] on button "Edit Order" at bounding box center [573, 318] width 74 height 32
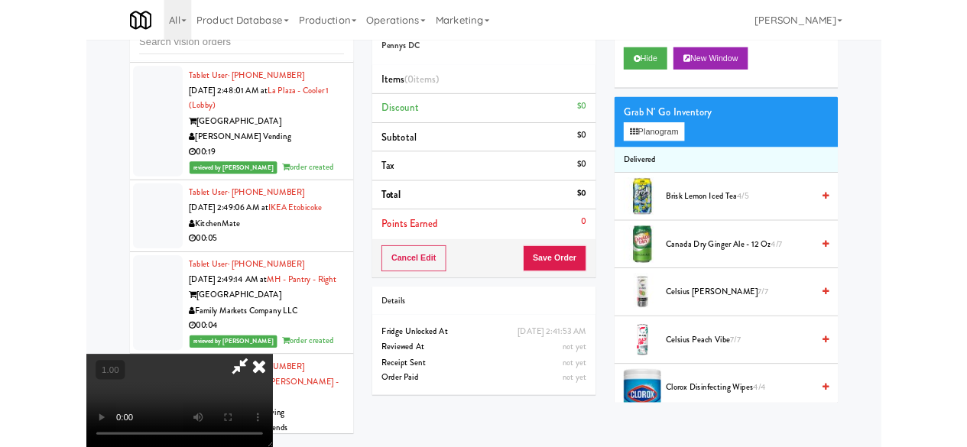
scroll to position [31, 0]
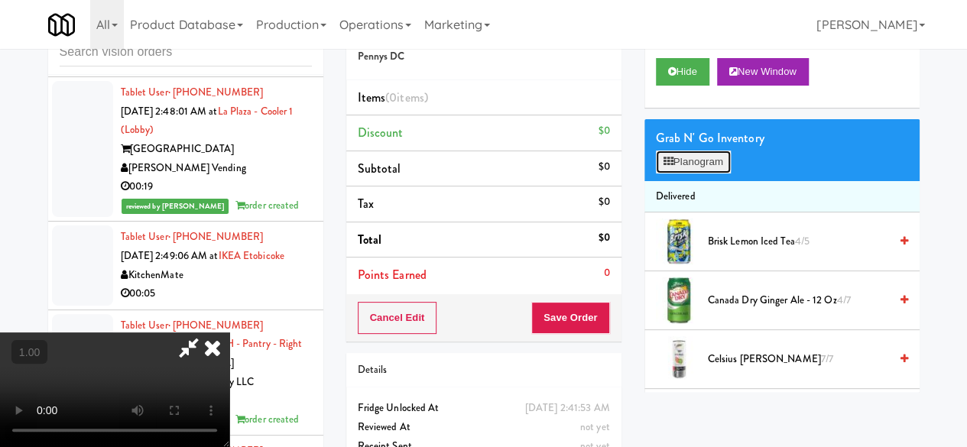
click at [716, 174] on button "Planogram" at bounding box center [693, 162] width 75 height 23
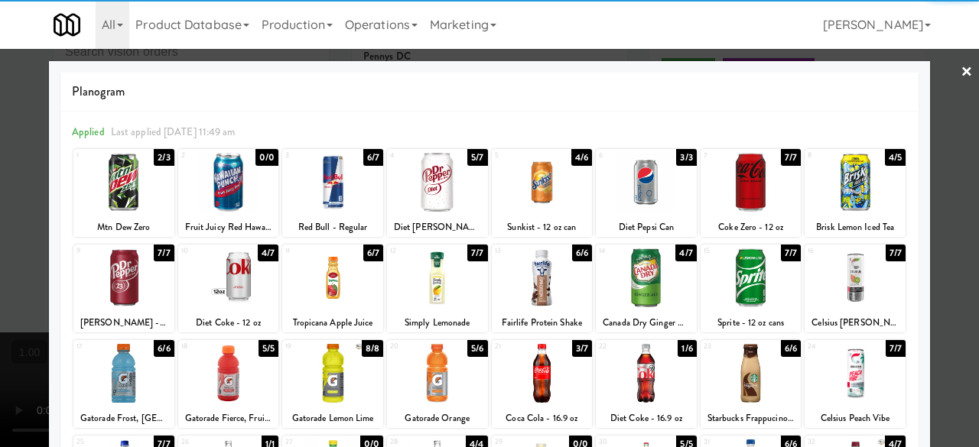
click at [847, 177] on div at bounding box center [854, 182] width 101 height 59
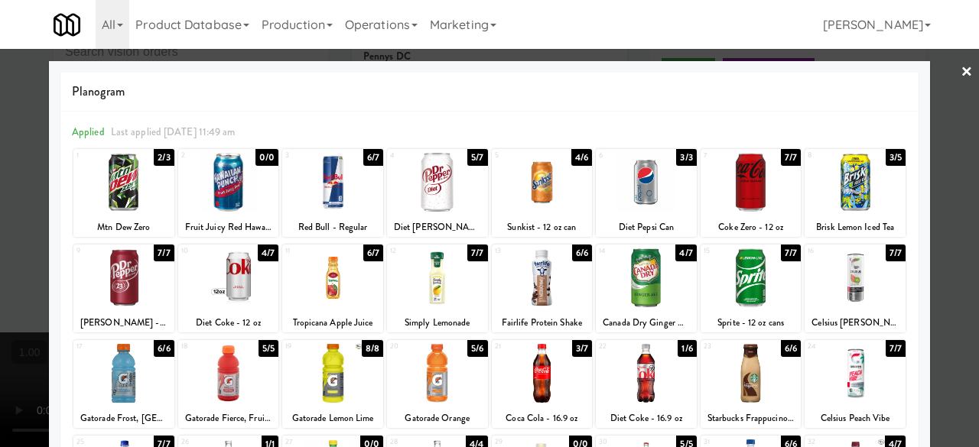
click at [742, 285] on div at bounding box center [750, 277] width 101 height 59
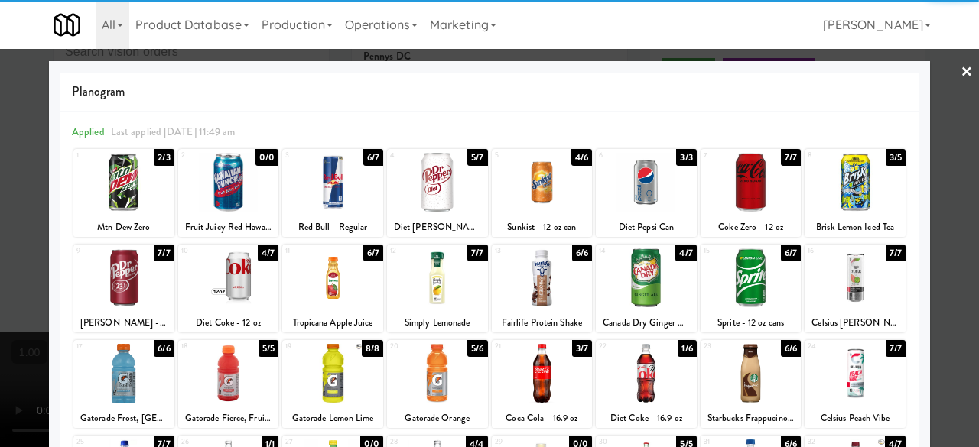
click at [938, 93] on div at bounding box center [489, 223] width 979 height 447
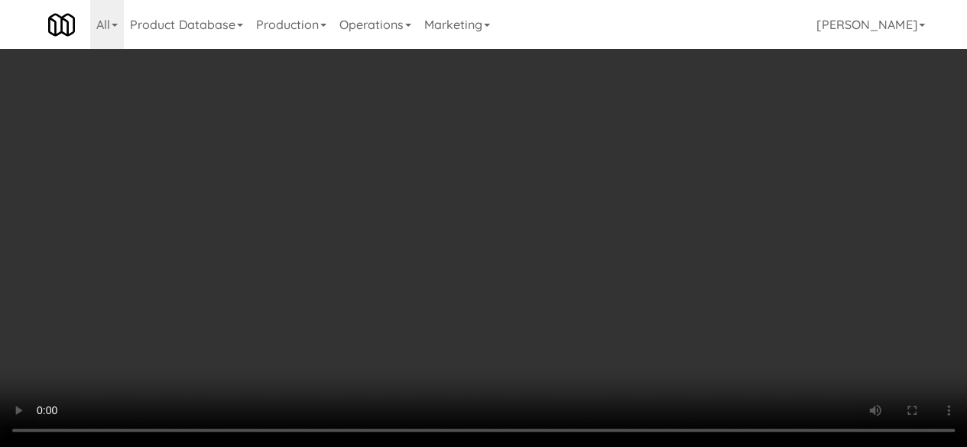
scroll to position [31, 0]
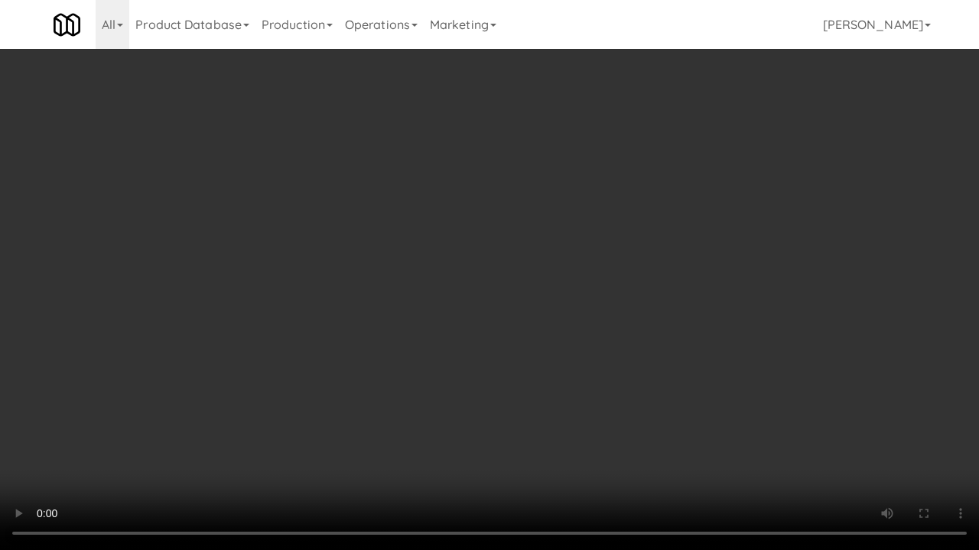
click at [354, 446] on video at bounding box center [489, 275] width 979 height 550
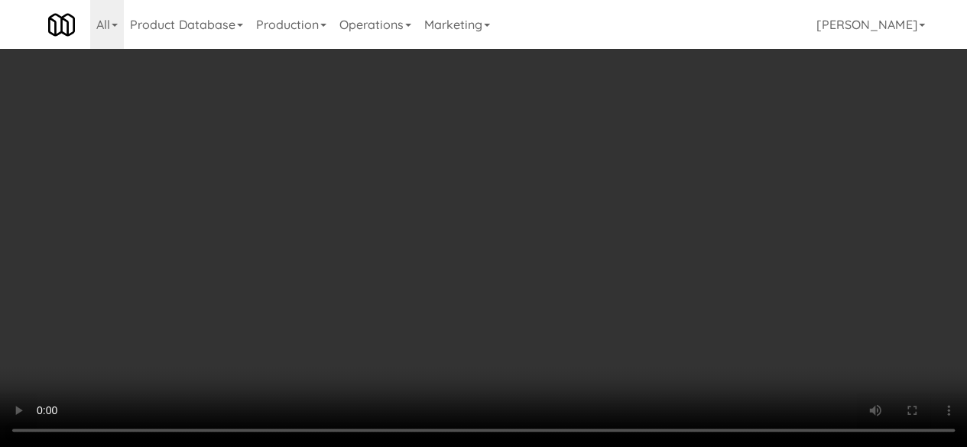
scroll to position [0, 0]
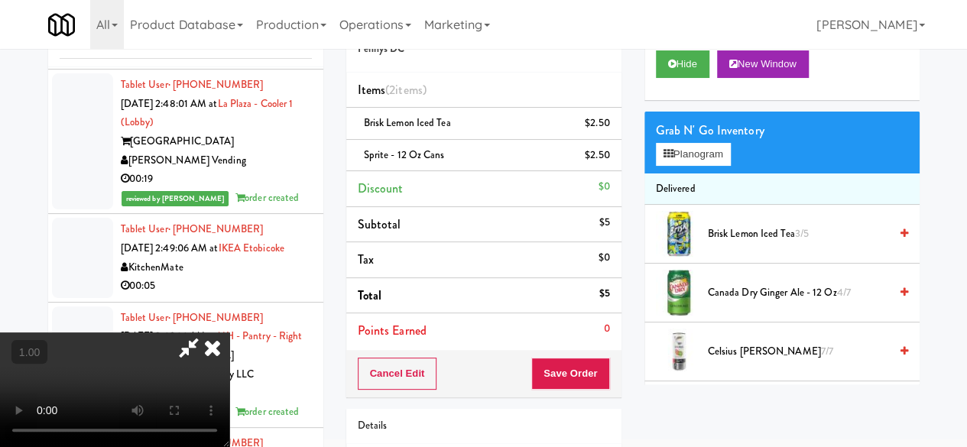
click at [206, 333] on icon at bounding box center [188, 348] width 35 height 31
click at [570, 371] on button "Save Order" at bounding box center [570, 374] width 78 height 32
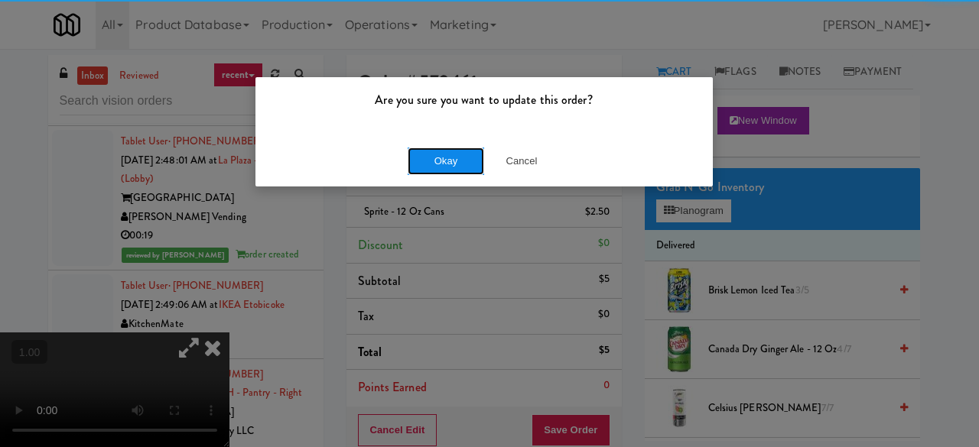
click at [459, 164] on button "Okay" at bounding box center [445, 162] width 76 height 28
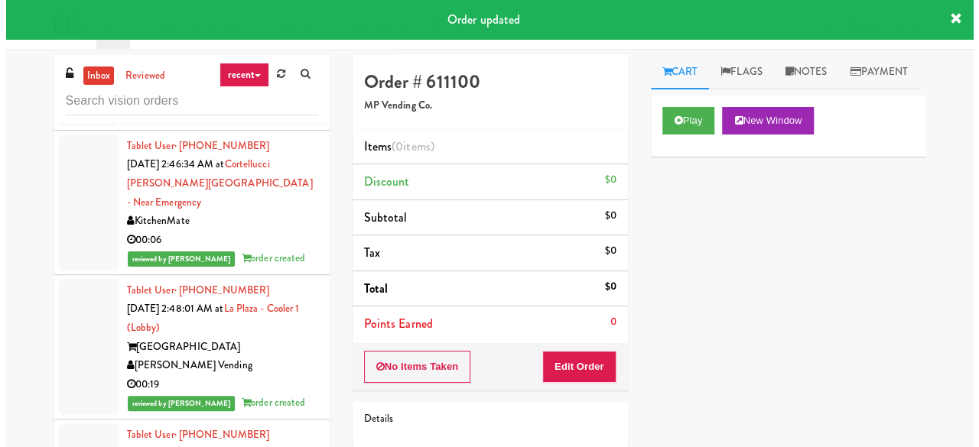
scroll to position [28509, 0]
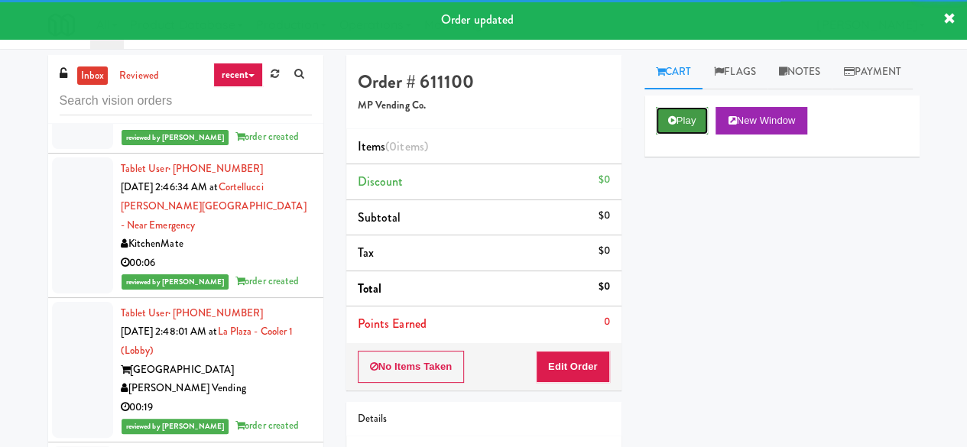
click at [691, 135] on button "Play" at bounding box center [682, 121] width 53 height 28
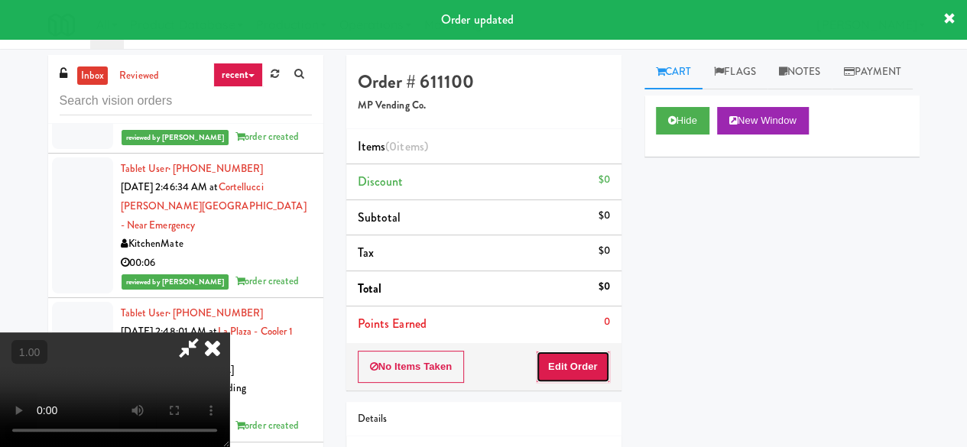
click at [596, 359] on button "Edit Order" at bounding box center [573, 367] width 74 height 32
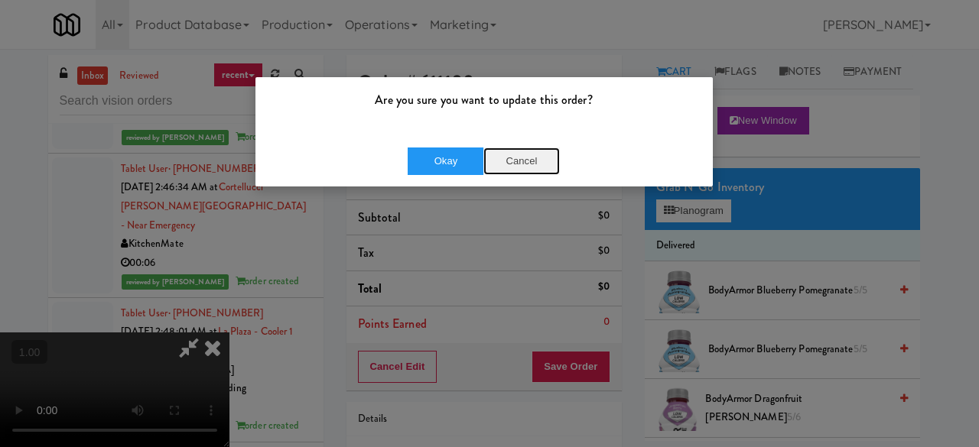
click at [508, 162] on button "Cancel" at bounding box center [521, 162] width 76 height 28
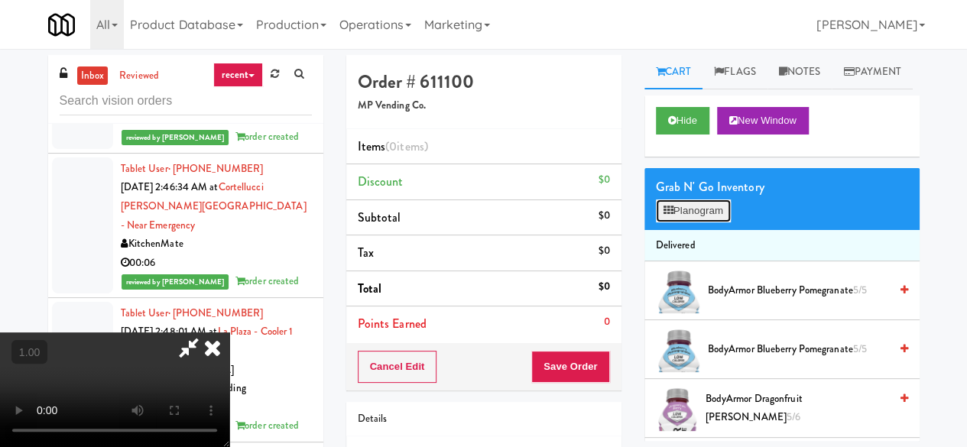
click at [683, 222] on button "Planogram" at bounding box center [693, 211] width 75 height 23
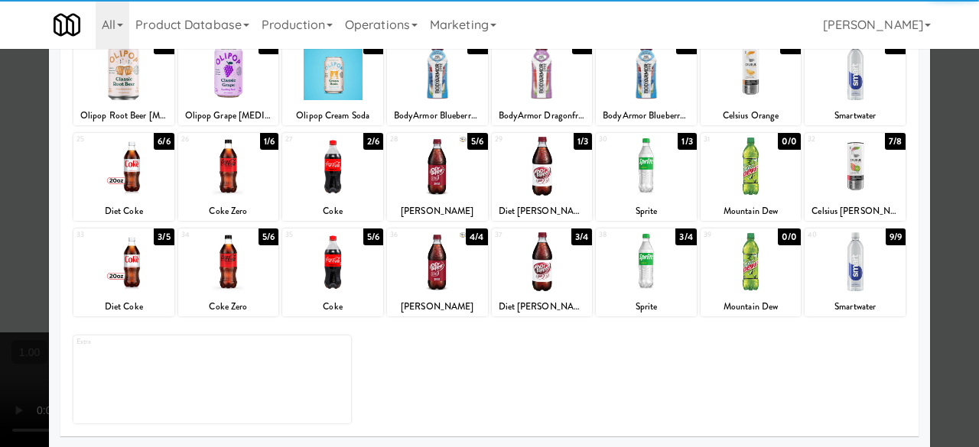
click at [147, 282] on div at bounding box center [123, 261] width 101 height 59
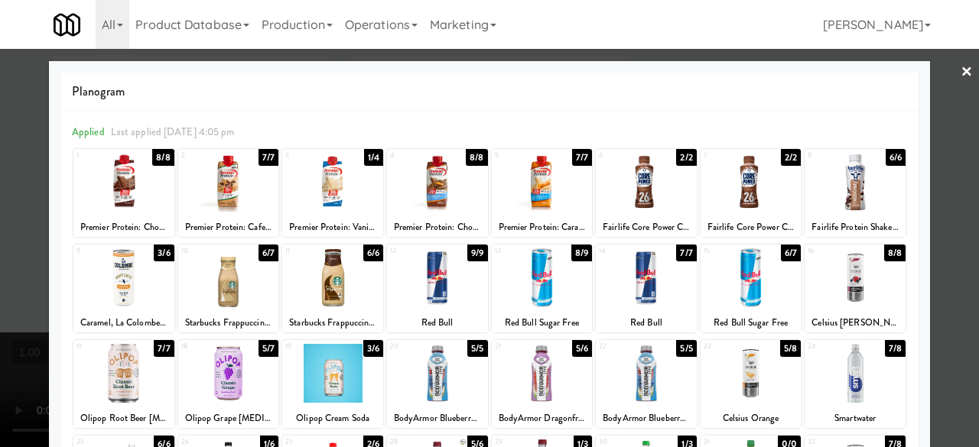
click at [924, 85] on div at bounding box center [489, 223] width 979 height 447
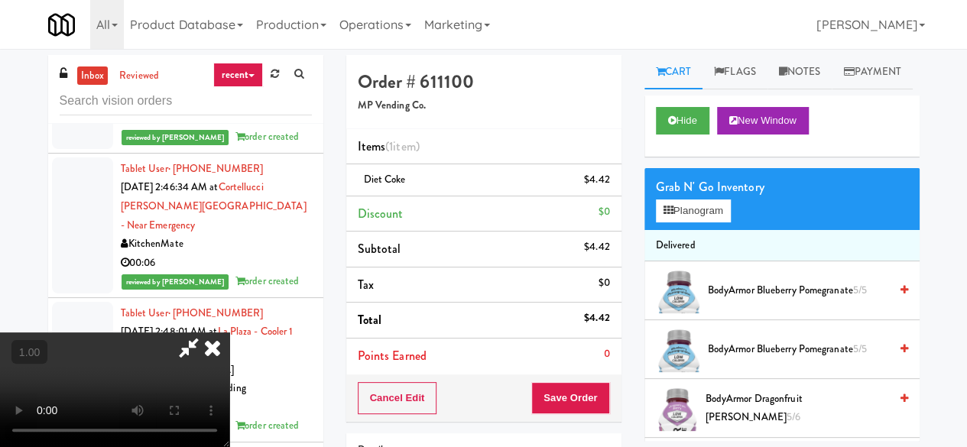
click at [206, 333] on icon at bounding box center [188, 348] width 35 height 31
click at [573, 401] on button "Save Order" at bounding box center [570, 398] width 78 height 32
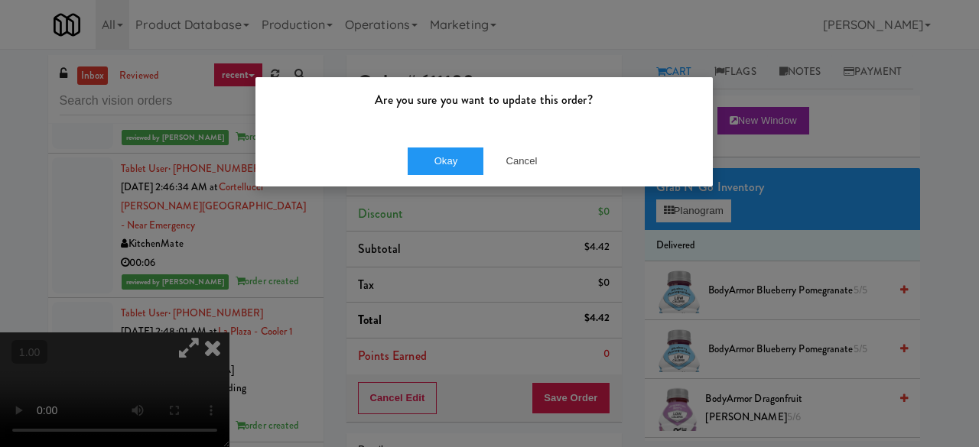
click at [456, 178] on div "Okay Cancel" at bounding box center [483, 160] width 457 height 51
click at [453, 167] on button "Okay" at bounding box center [445, 162] width 76 height 28
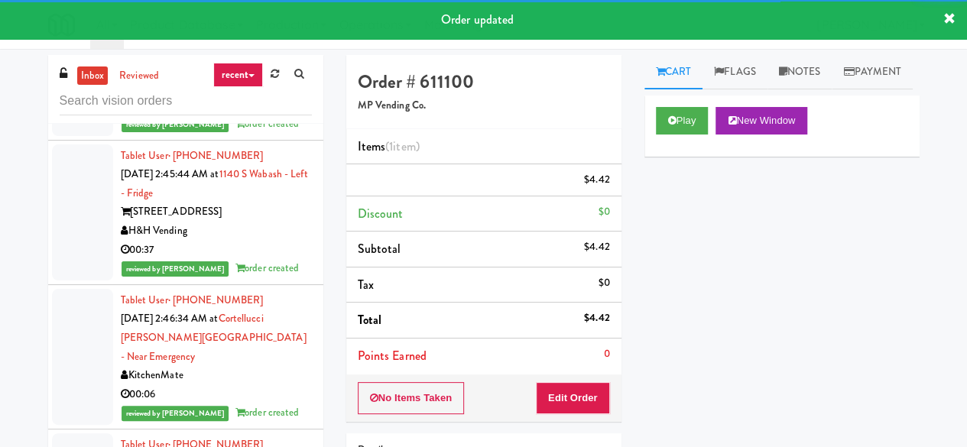
scroll to position [28356, 0]
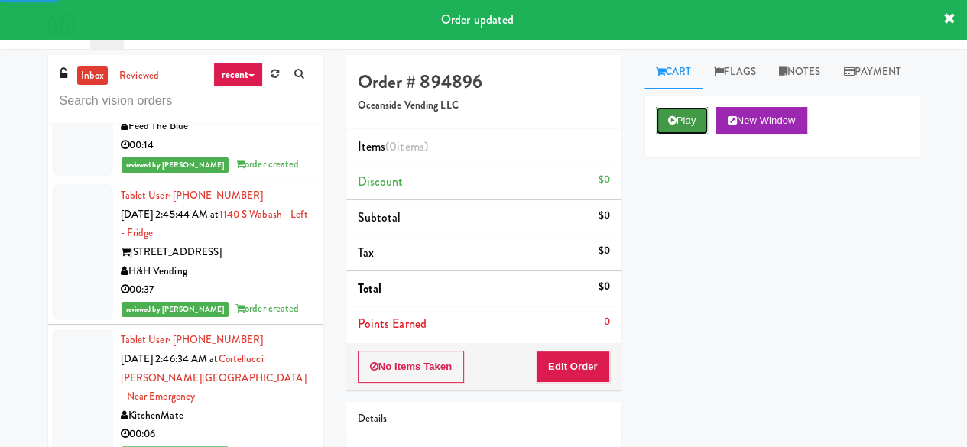
click at [671, 135] on button "Play" at bounding box center [682, 121] width 53 height 28
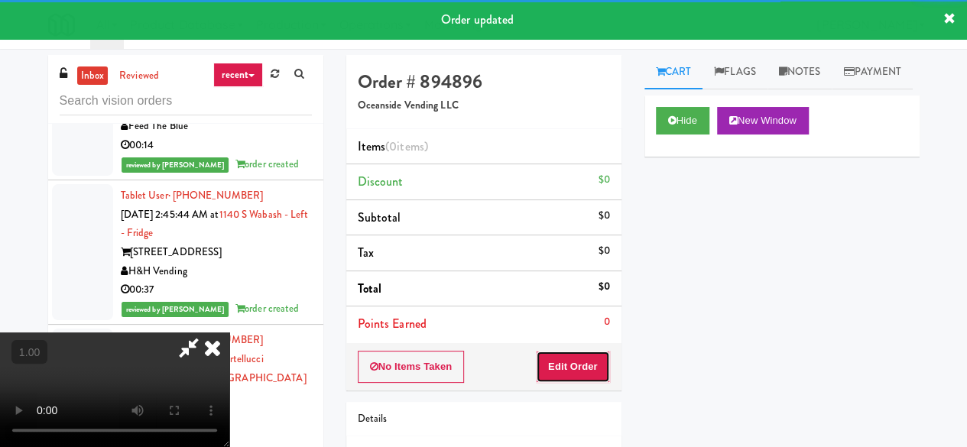
click at [586, 354] on button "Edit Order" at bounding box center [573, 367] width 74 height 32
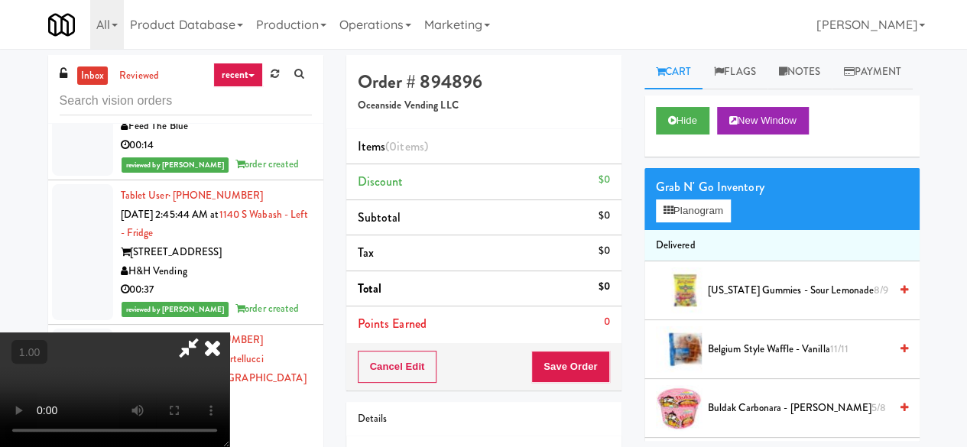
scroll to position [31, 0]
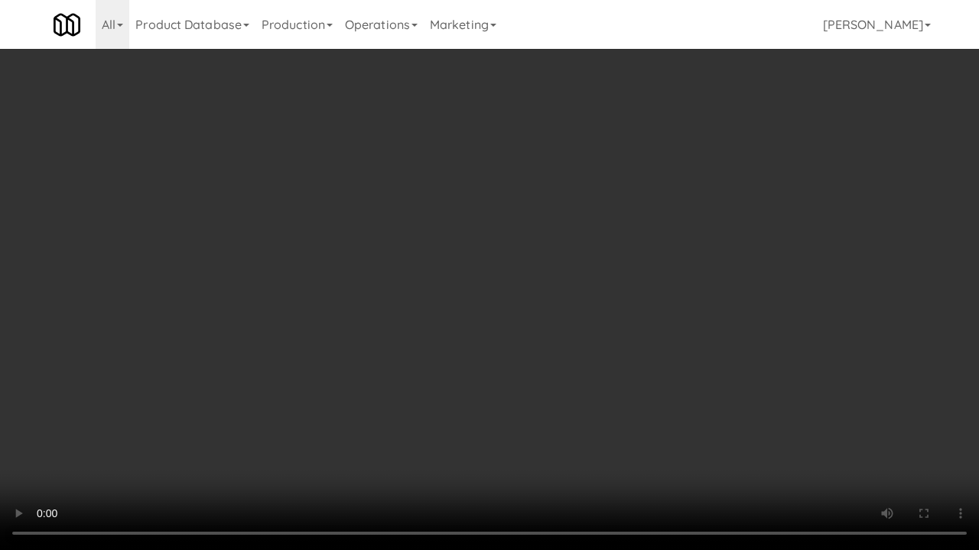
click at [598, 341] on video at bounding box center [489, 275] width 979 height 550
click at [521, 326] on video at bounding box center [489, 275] width 979 height 550
click at [777, 446] on video at bounding box center [489, 275] width 979 height 550
click at [915, 443] on div "Order # 894896 Oceanside Vending LLC Items (0 items ) Discount $0 Subtotal $0 T…" at bounding box center [638, 301] width 596 height 492
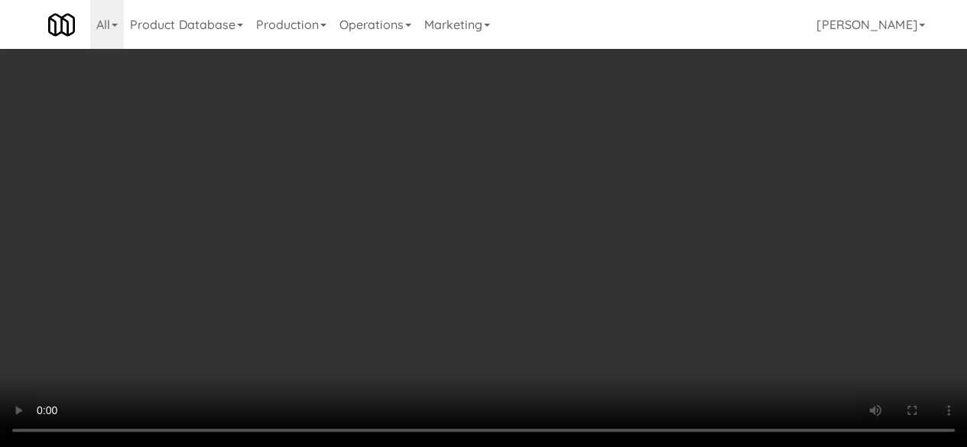
scroll to position [0, 0]
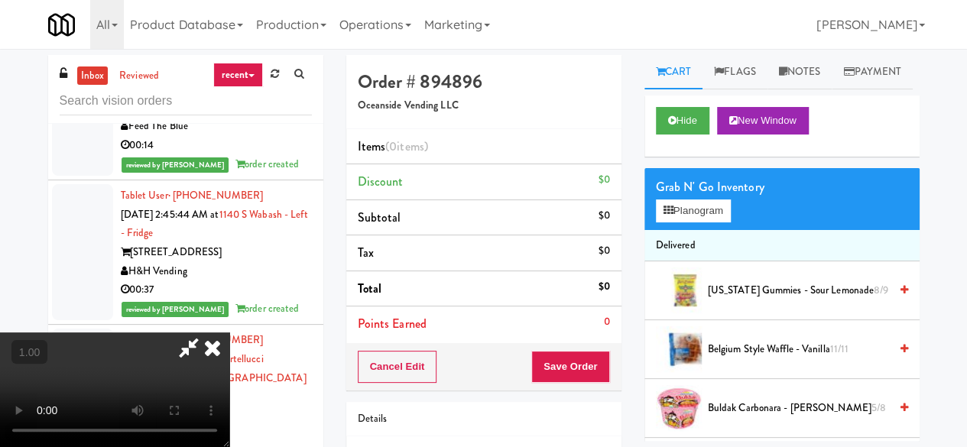
click at [206, 333] on icon at bounding box center [188, 348] width 35 height 31
click at [229, 333] on icon at bounding box center [213, 348] width 34 height 31
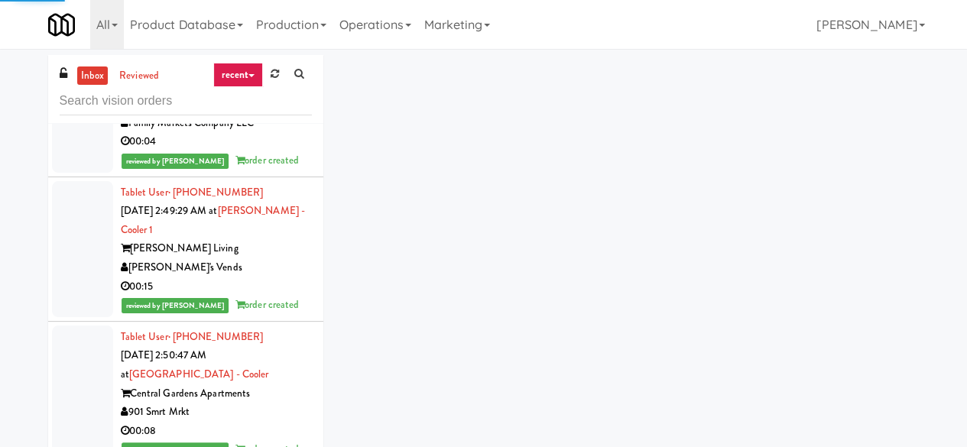
scroll to position [29121, 0]
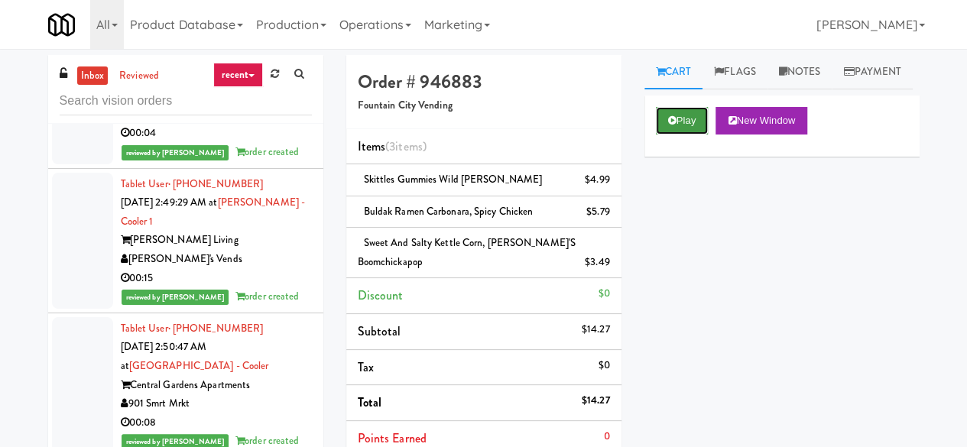
click at [658, 135] on button "Play" at bounding box center [682, 121] width 53 height 28
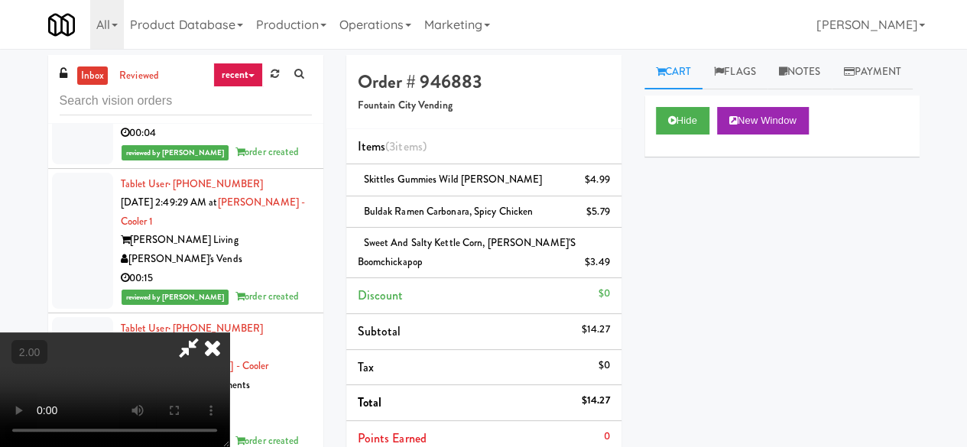
click at [206, 333] on icon at bounding box center [188, 348] width 35 height 31
click at [229, 333] on icon at bounding box center [213, 348] width 34 height 31
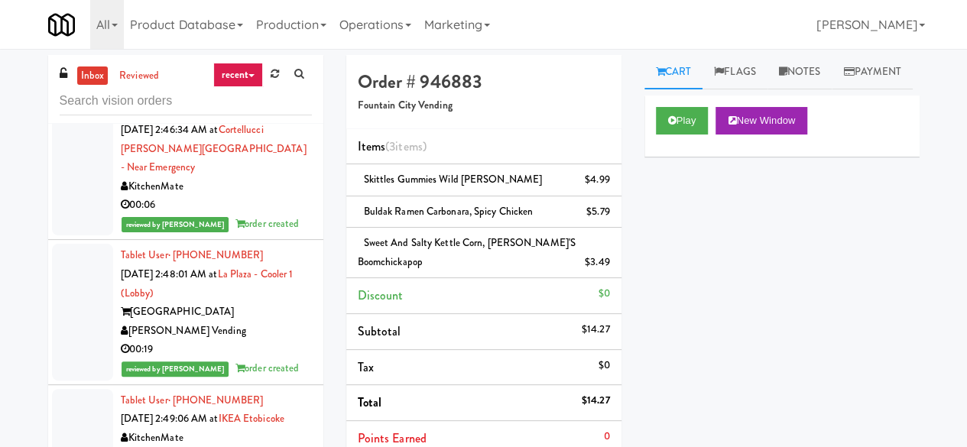
scroll to position [28509, 0]
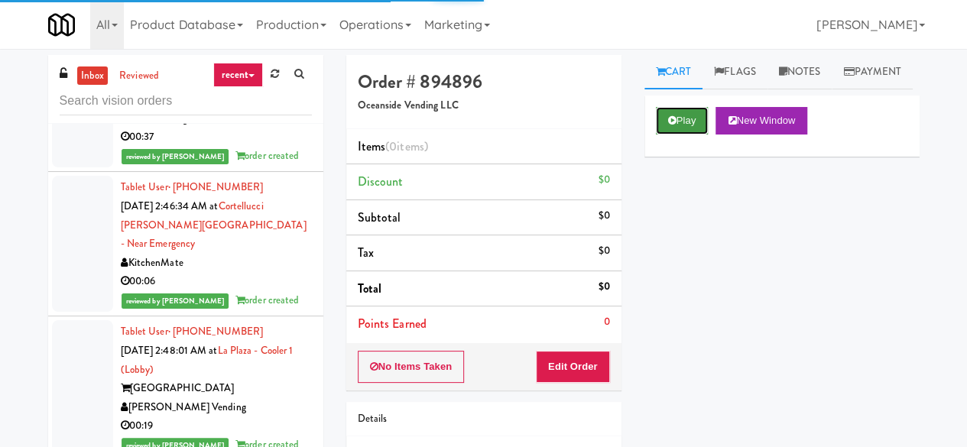
click at [676, 135] on button "Play" at bounding box center [682, 121] width 53 height 28
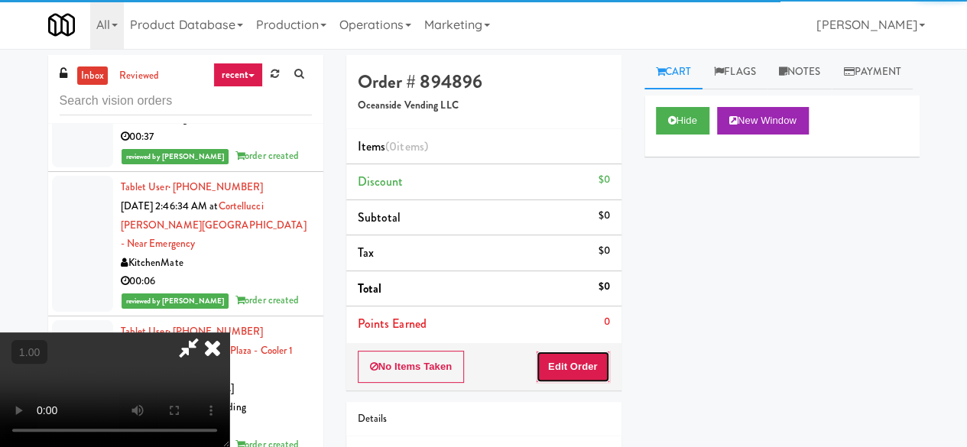
click at [599, 359] on button "Edit Order" at bounding box center [573, 367] width 74 height 32
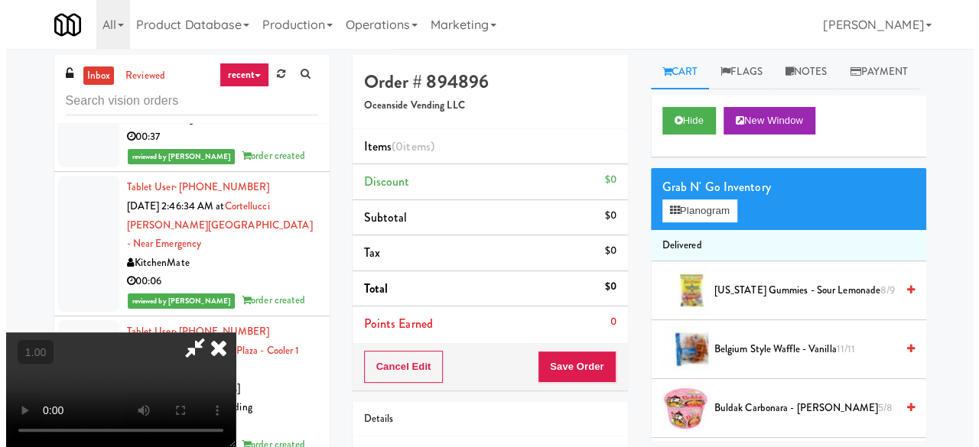
scroll to position [31, 0]
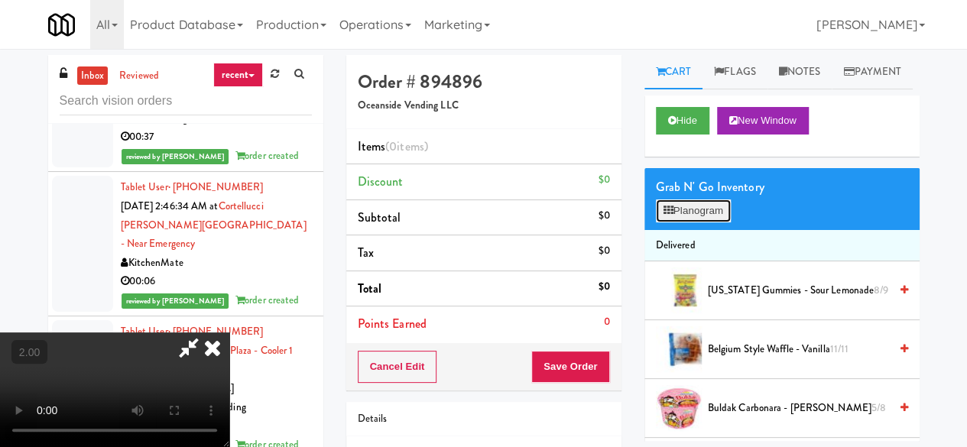
click at [712, 222] on button "Planogram" at bounding box center [693, 211] width 75 height 23
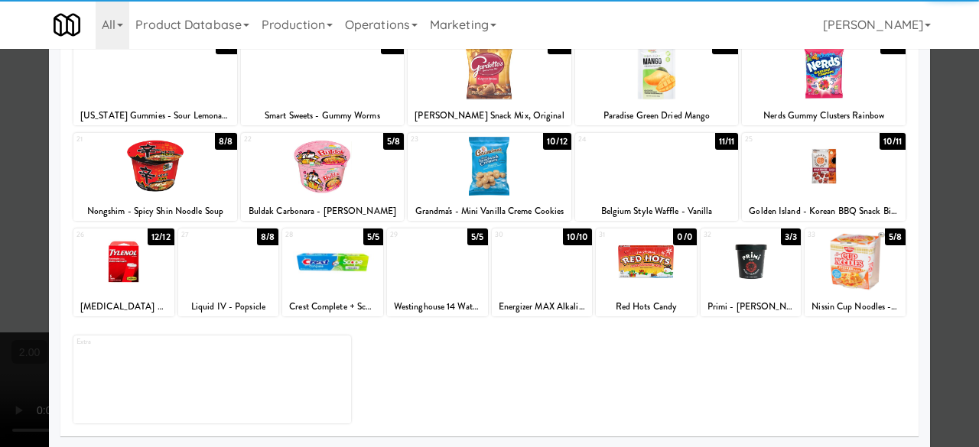
click at [346, 174] on div at bounding box center [323, 166] width 164 height 59
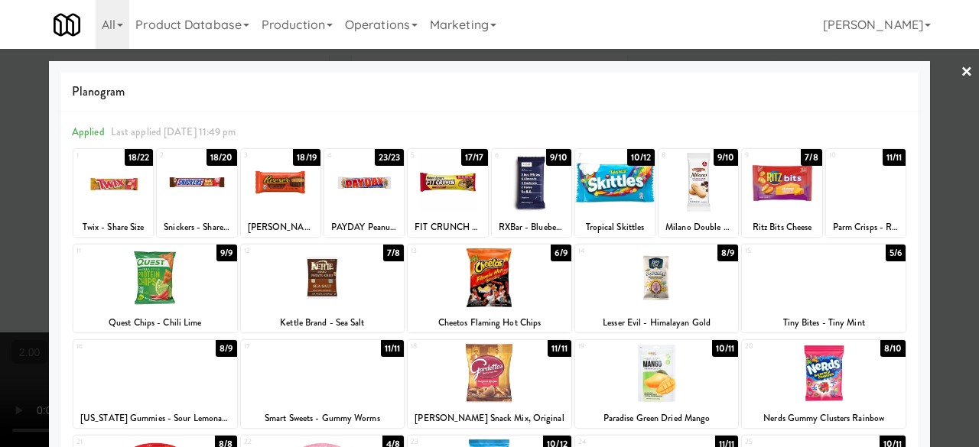
click at [960, 95] on link "×" at bounding box center [966, 72] width 12 height 47
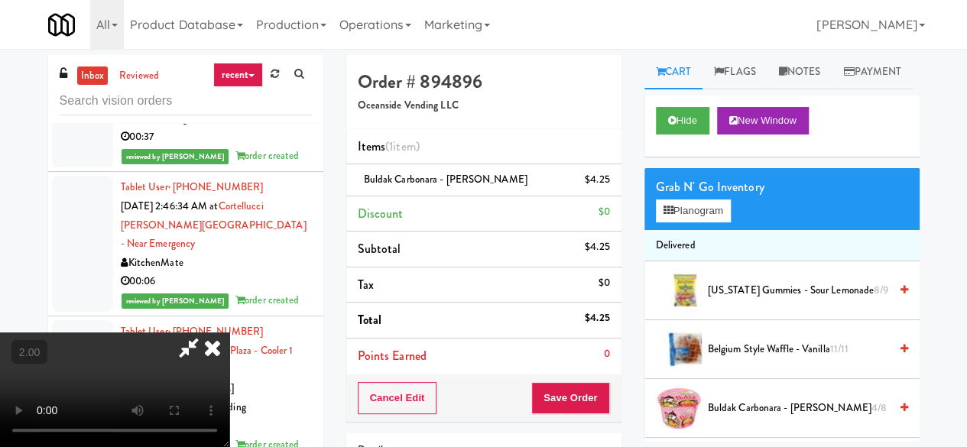
click at [720, 199] on div "Grab N' Go Inventory" at bounding box center [782, 187] width 252 height 23
click at [705, 222] on button "Planogram" at bounding box center [693, 211] width 75 height 23
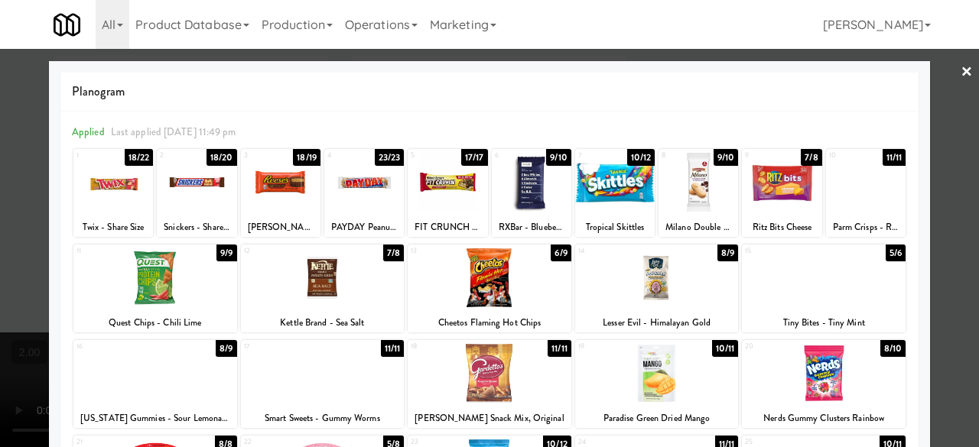
click at [683, 273] on div at bounding box center [657, 277] width 164 height 59
click at [936, 76] on div at bounding box center [489, 223] width 979 height 447
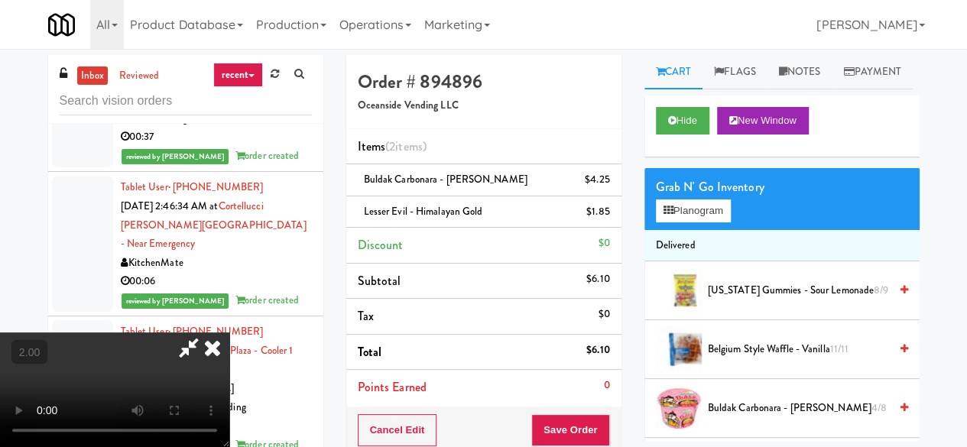
scroll to position [31, 0]
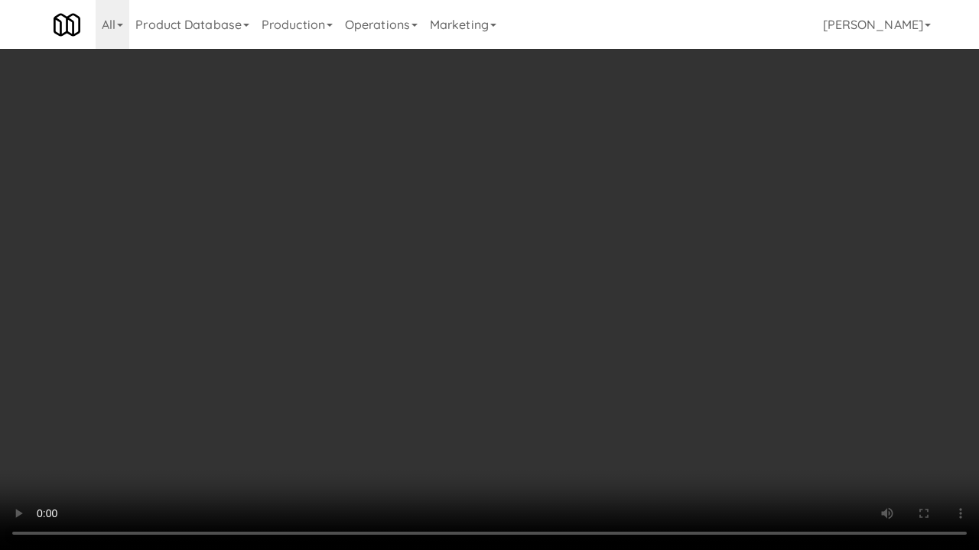
click at [523, 250] on video at bounding box center [489, 275] width 979 height 550
click at [754, 365] on video at bounding box center [489, 275] width 979 height 550
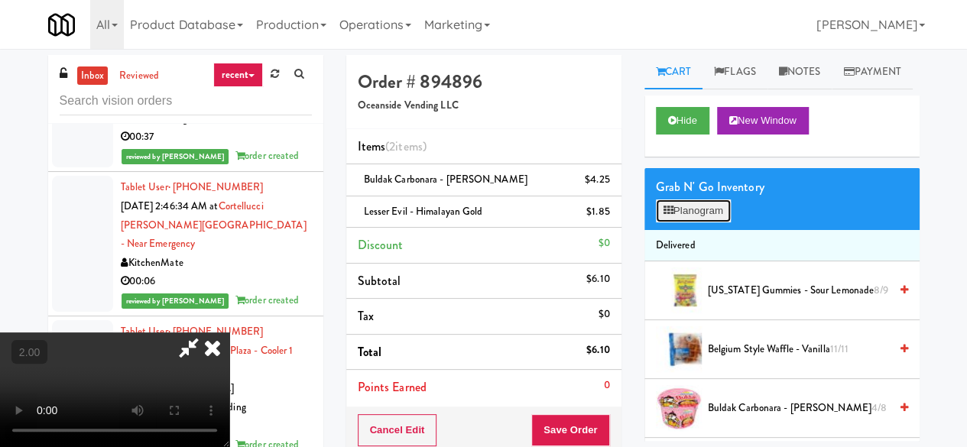
click at [714, 222] on button "Planogram" at bounding box center [693, 211] width 75 height 23
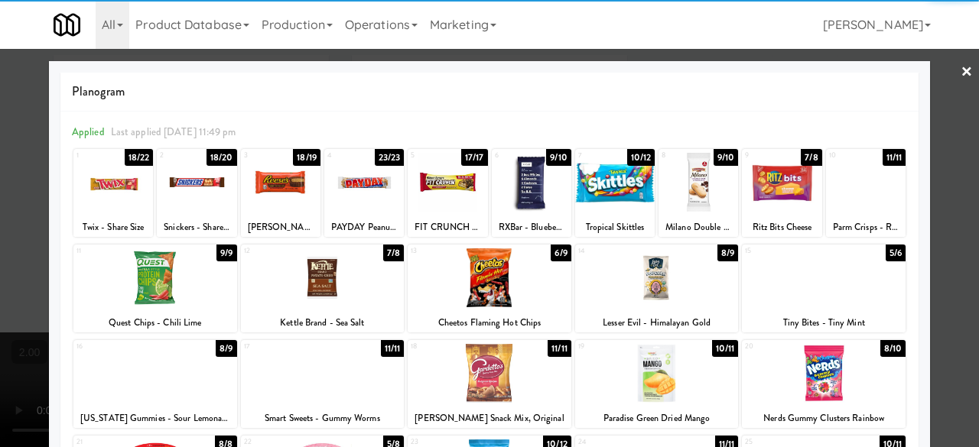
click at [872, 182] on div at bounding box center [866, 182] width 80 height 59
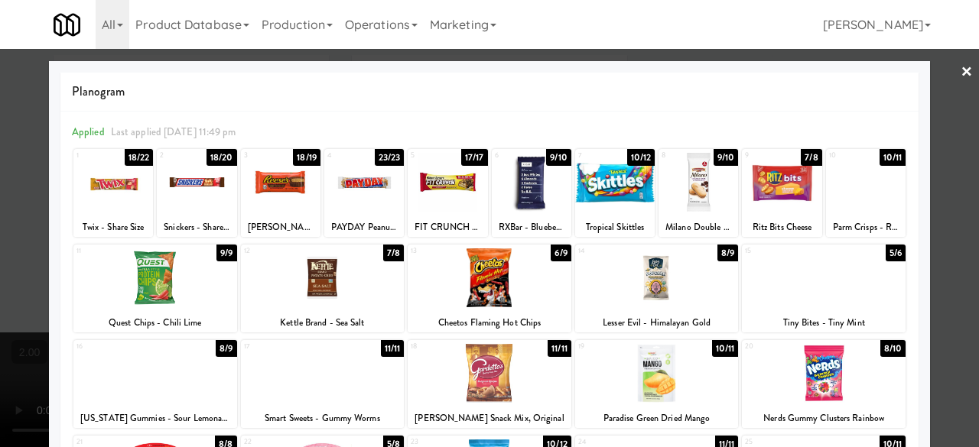
click at [933, 83] on div at bounding box center [489, 223] width 979 height 447
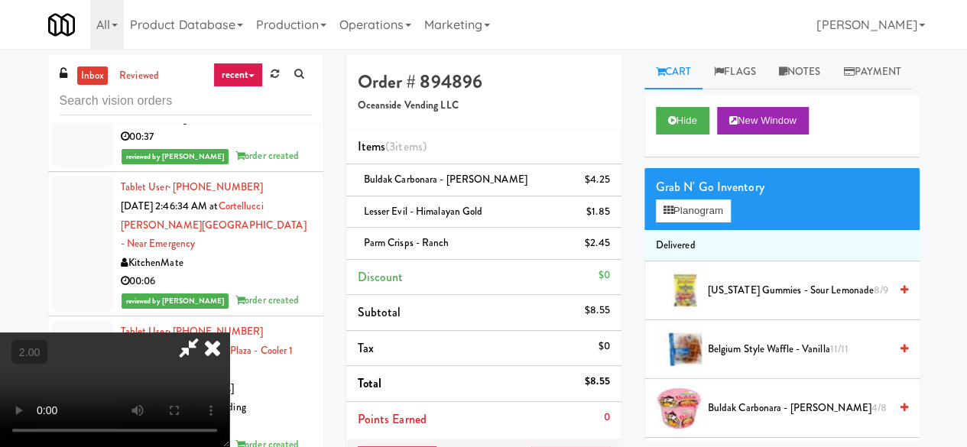
scroll to position [31, 0]
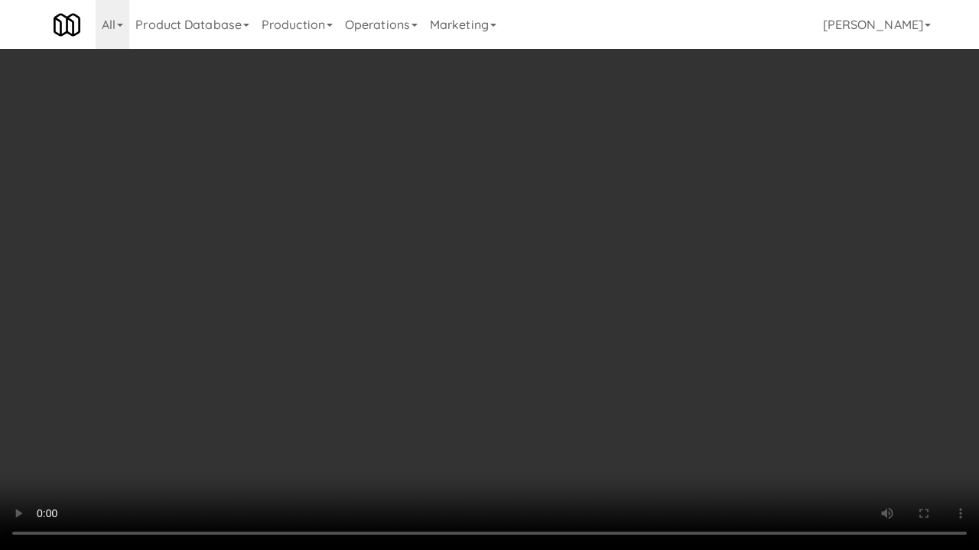
click at [558, 381] on video at bounding box center [489, 275] width 979 height 550
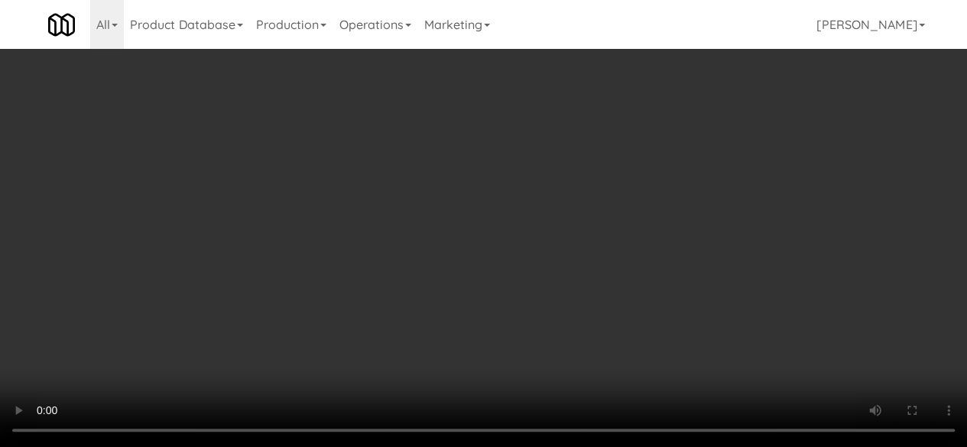
scroll to position [0, 0]
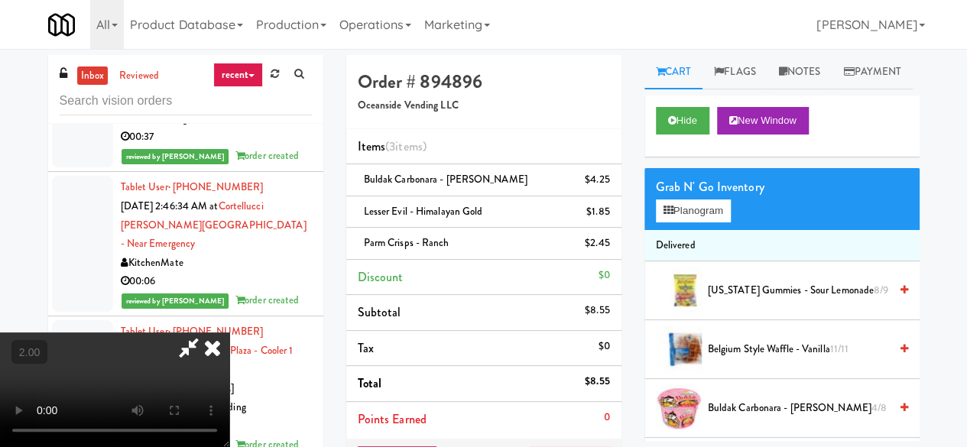
click at [206, 333] on icon at bounding box center [188, 348] width 35 height 31
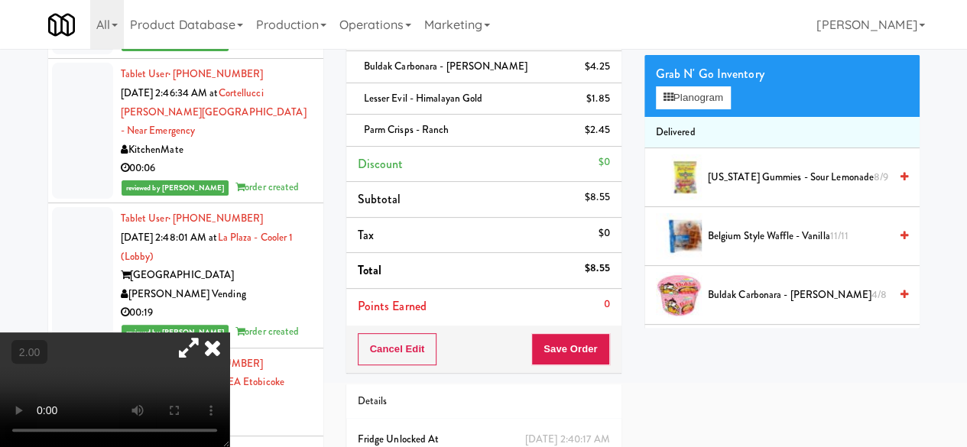
scroll to position [191, 0]
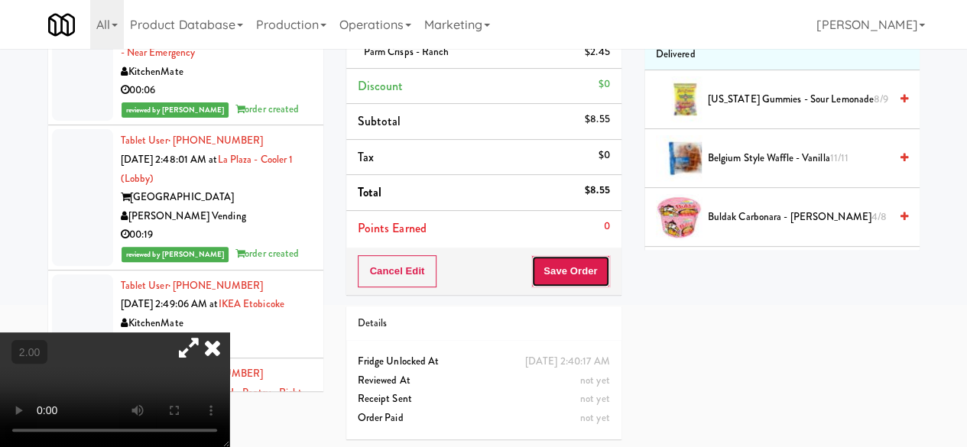
click at [537, 267] on button "Save Order" at bounding box center [570, 271] width 78 height 32
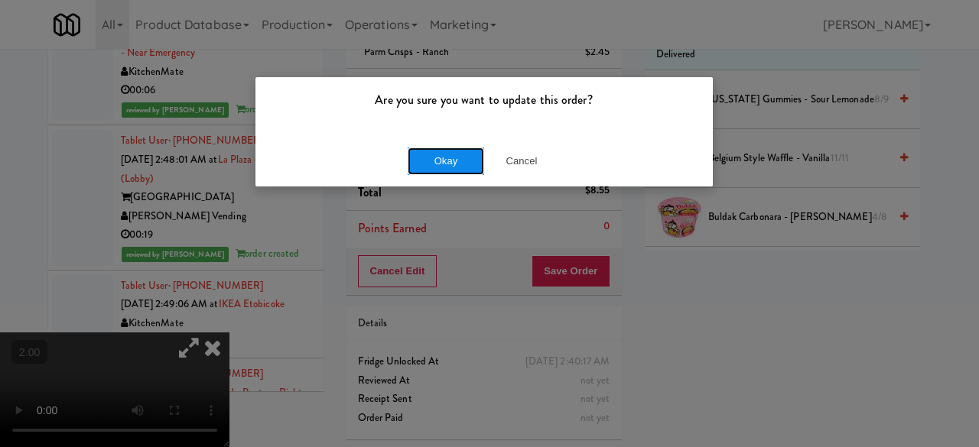
click at [455, 154] on button "Okay" at bounding box center [445, 162] width 76 height 28
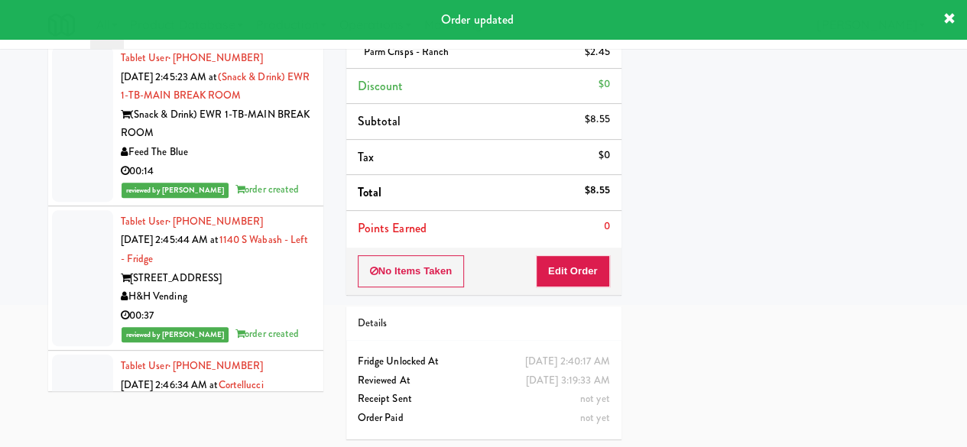
scroll to position [28127, 0]
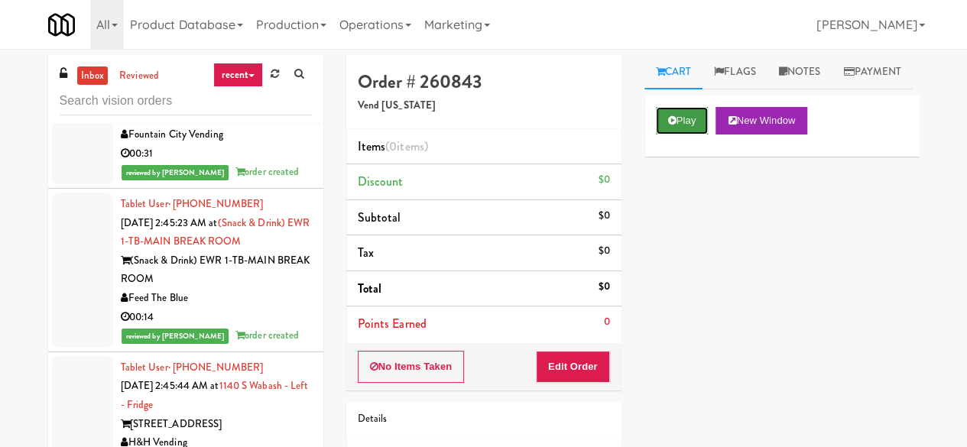
click at [691, 135] on button "Play" at bounding box center [682, 121] width 53 height 28
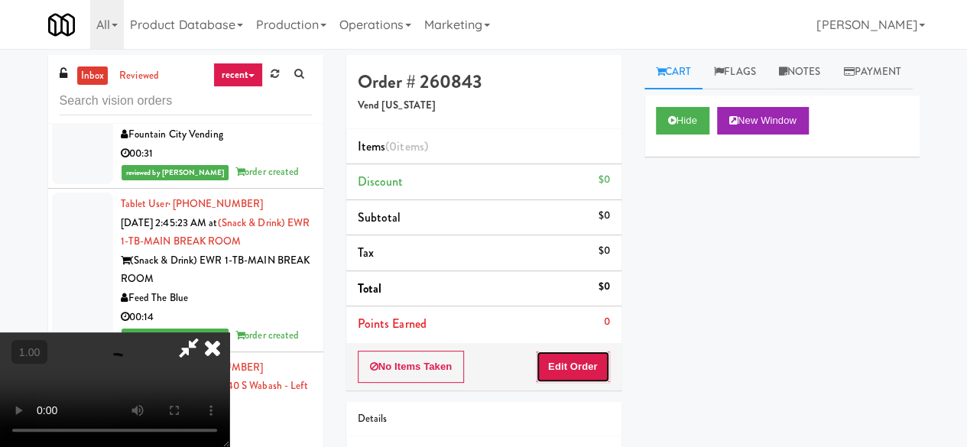
click at [600, 362] on button "Edit Order" at bounding box center [573, 367] width 74 height 32
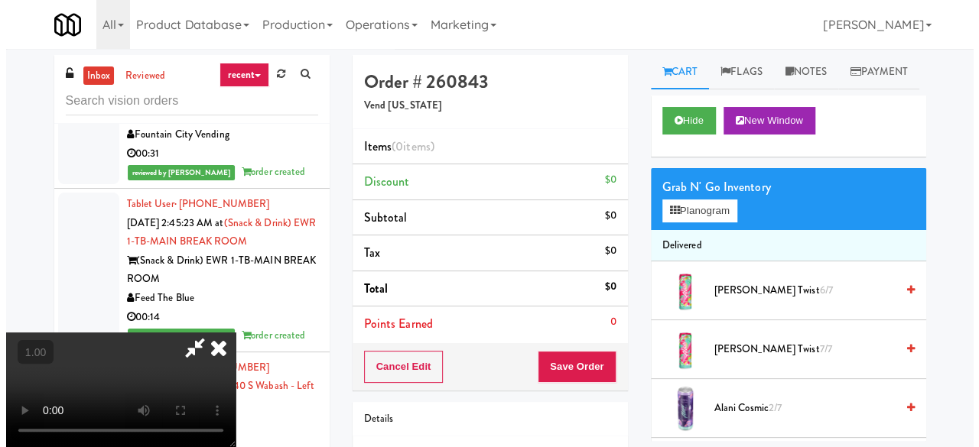
scroll to position [31, 0]
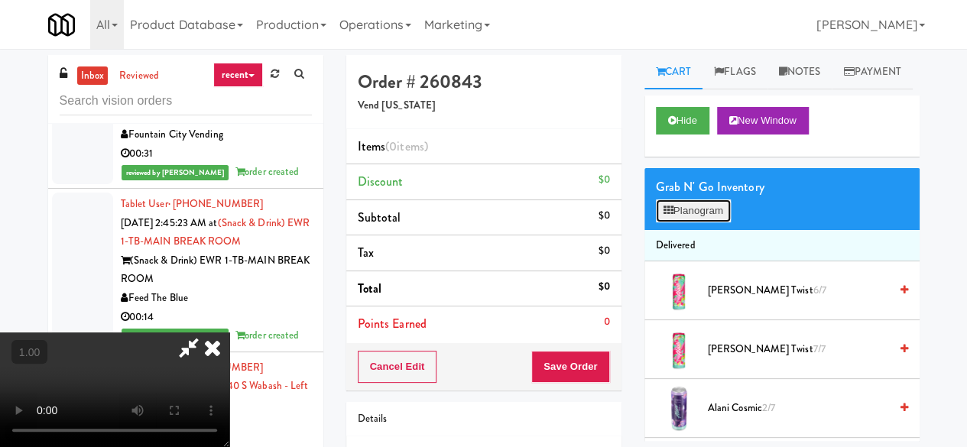
click at [670, 216] on icon at bounding box center [669, 211] width 10 height 10
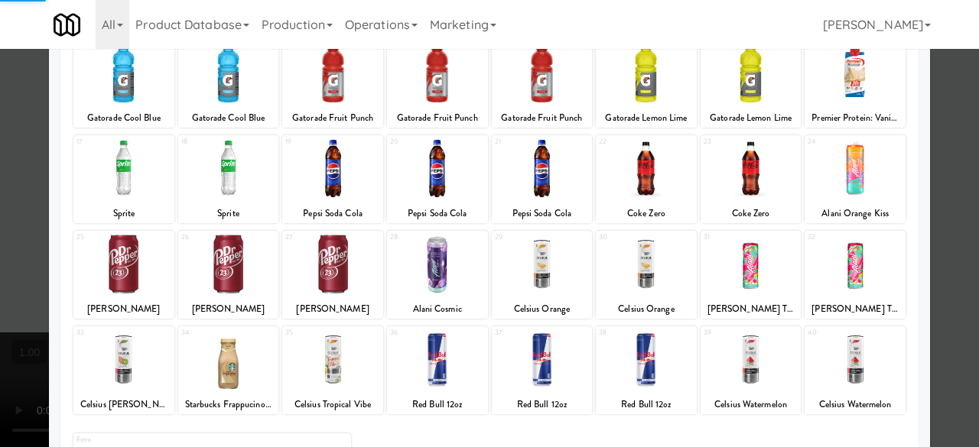
scroll to position [303, 0]
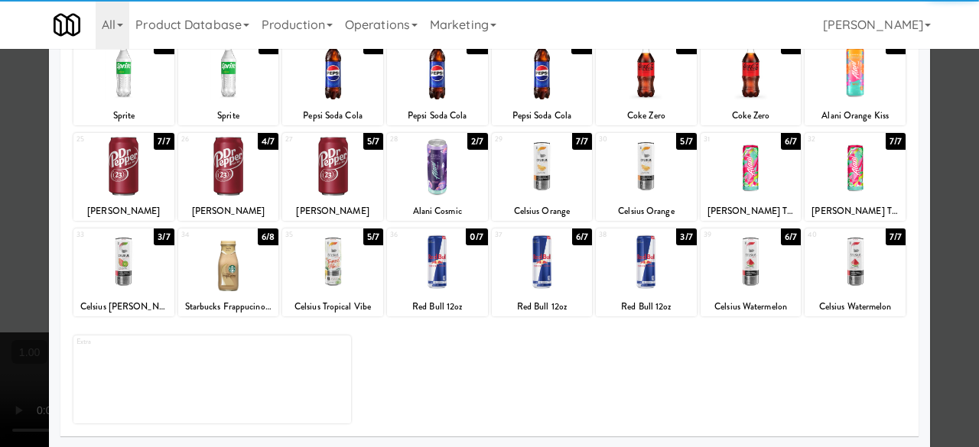
click at [636, 305] on div "Red Bull 12oz" at bounding box center [646, 306] width 96 height 19
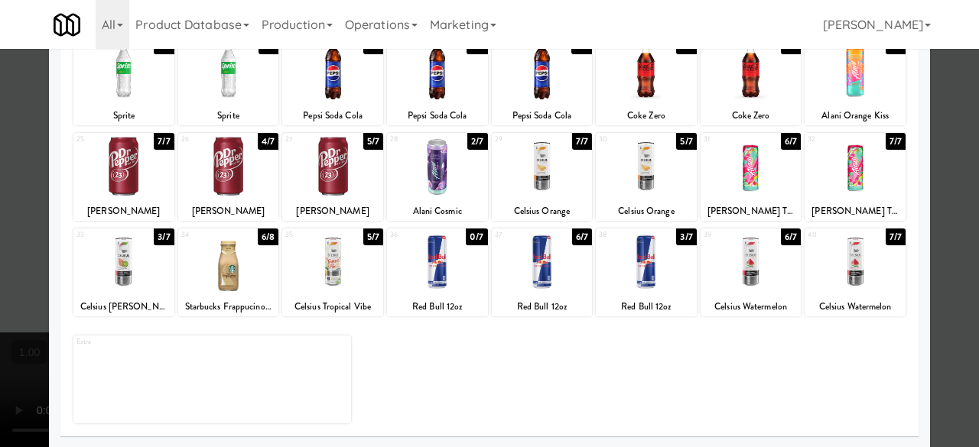
click at [638, 293] on div "38 3/7 Red Bull 12oz" at bounding box center [646, 273] width 101 height 88
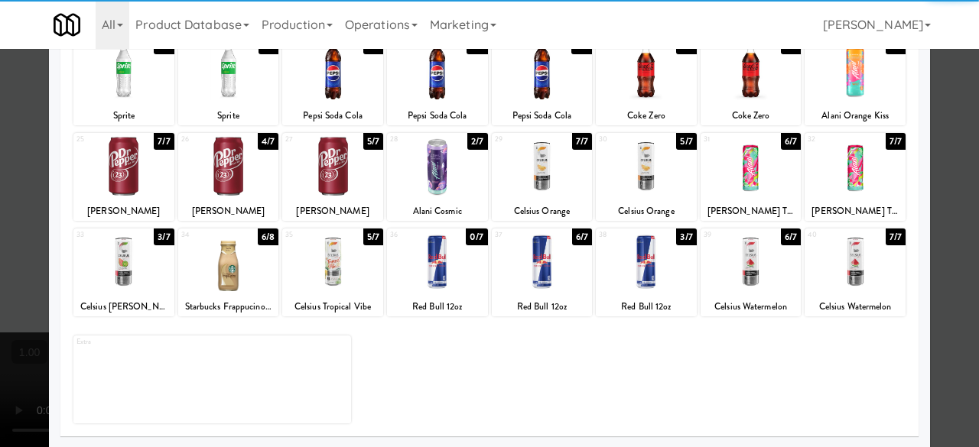
click at [638, 293] on div "38 3/7 Red Bull 12oz" at bounding box center [646, 273] width 101 height 88
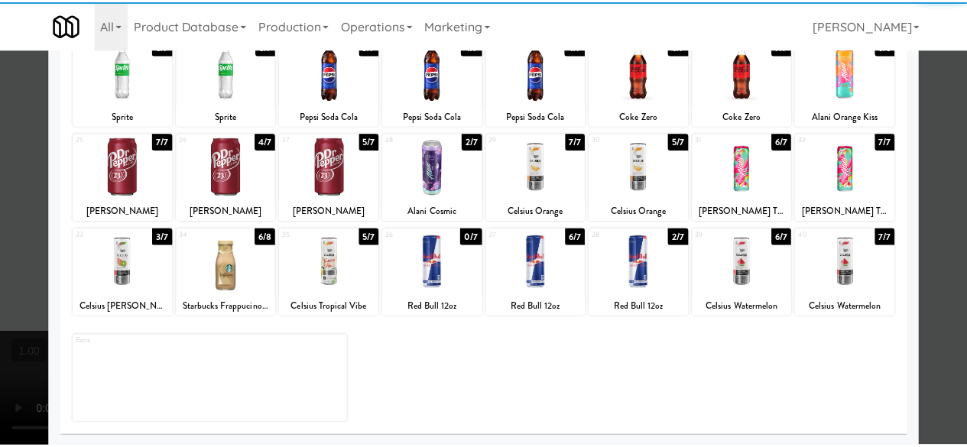
scroll to position [0, 0]
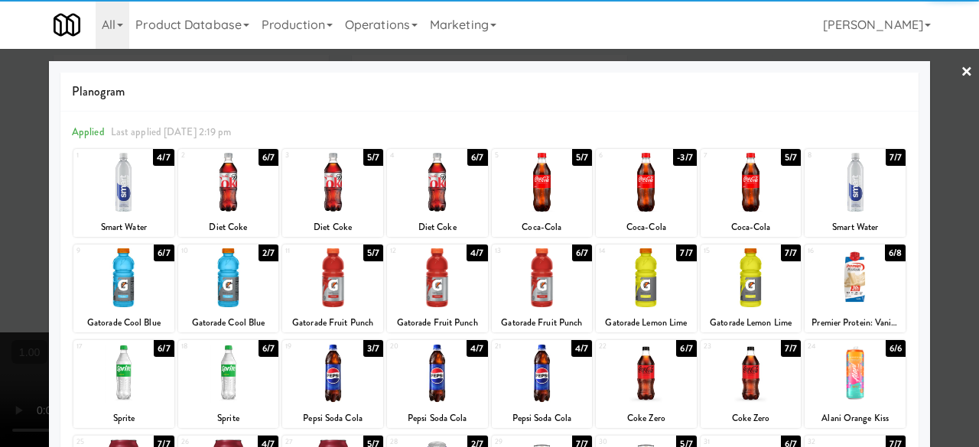
click at [930, 88] on div at bounding box center [489, 223] width 979 height 447
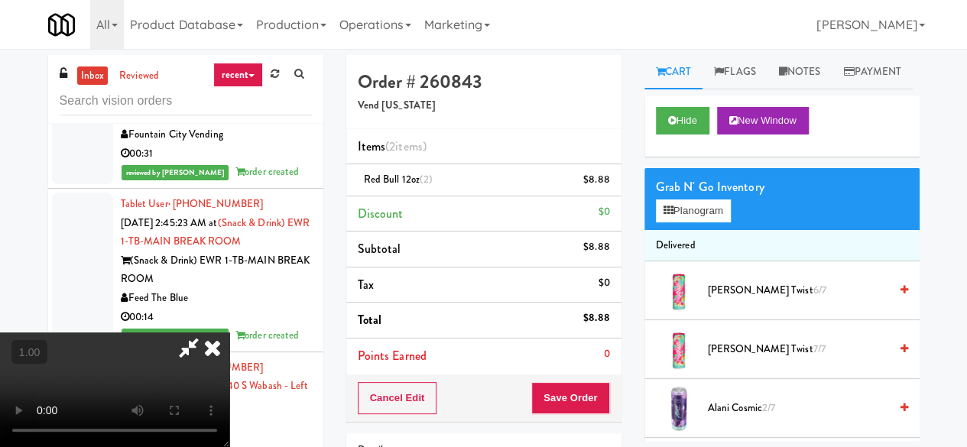
click at [206, 333] on icon at bounding box center [188, 348] width 35 height 31
click at [566, 377] on div "Cancel Edit Save Order" at bounding box center [483, 398] width 275 height 47
click at [229, 446] on video at bounding box center [114, 390] width 229 height 115
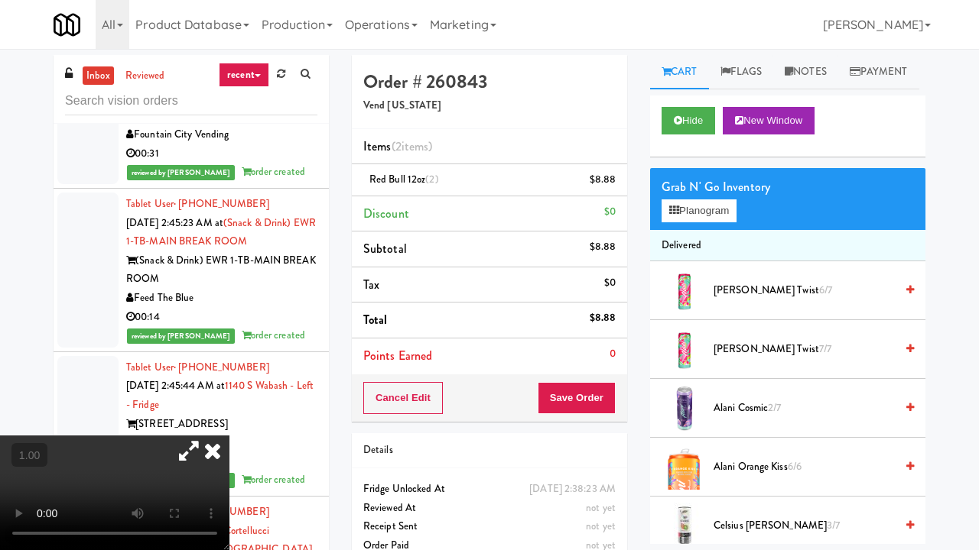
click at [229, 436] on video at bounding box center [114, 493] width 229 height 115
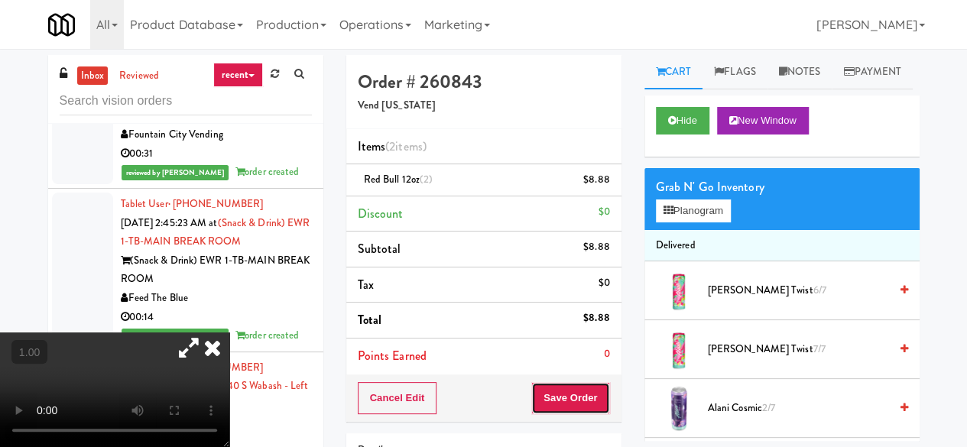
click at [592, 403] on button "Save Order" at bounding box center [570, 398] width 78 height 32
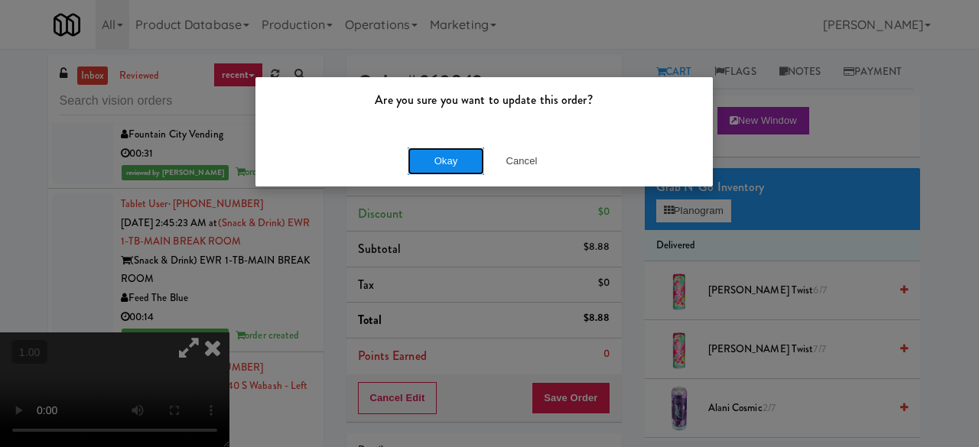
click at [455, 174] on button "Okay" at bounding box center [445, 162] width 76 height 28
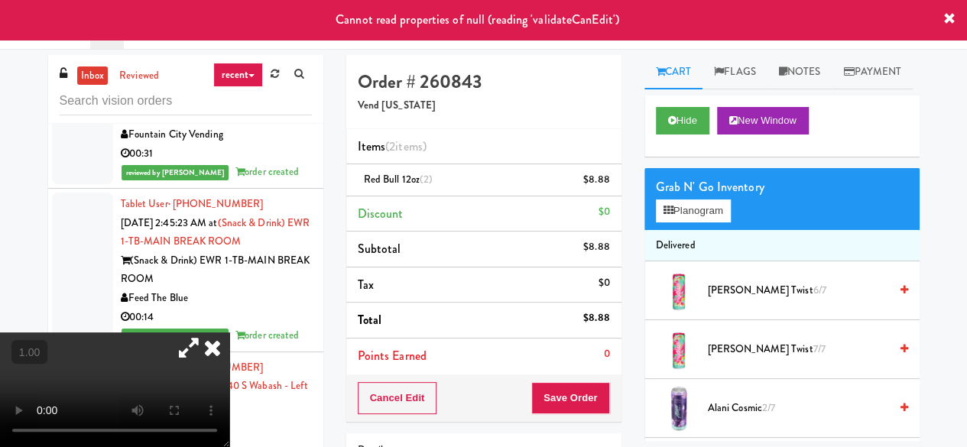
click at [229, 333] on icon at bounding box center [213, 348] width 34 height 31
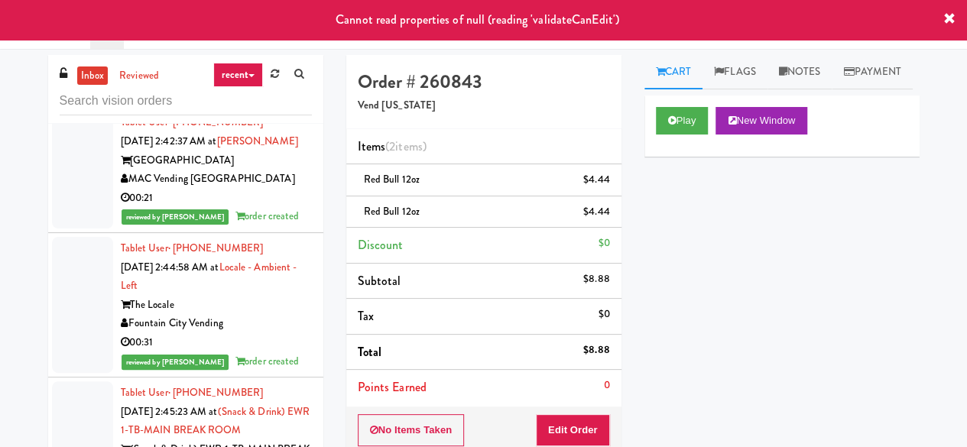
scroll to position [28050, 0]
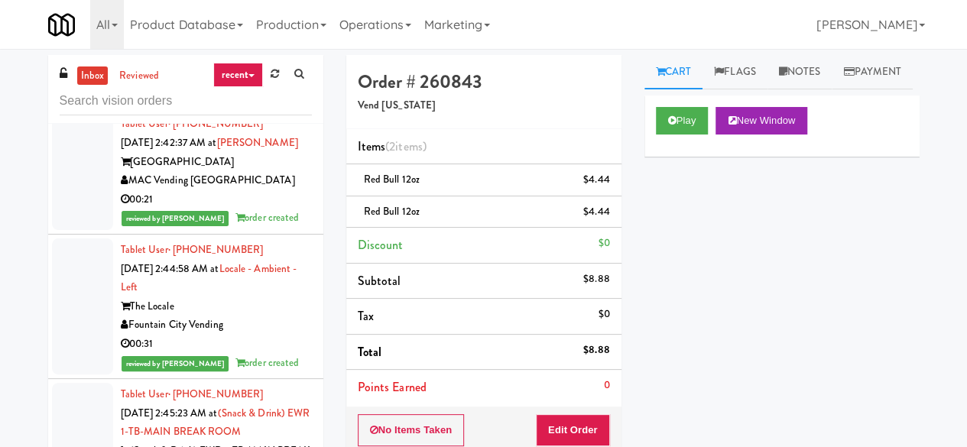
click at [106, 83] on link "inbox" at bounding box center [92, 76] width 31 height 19
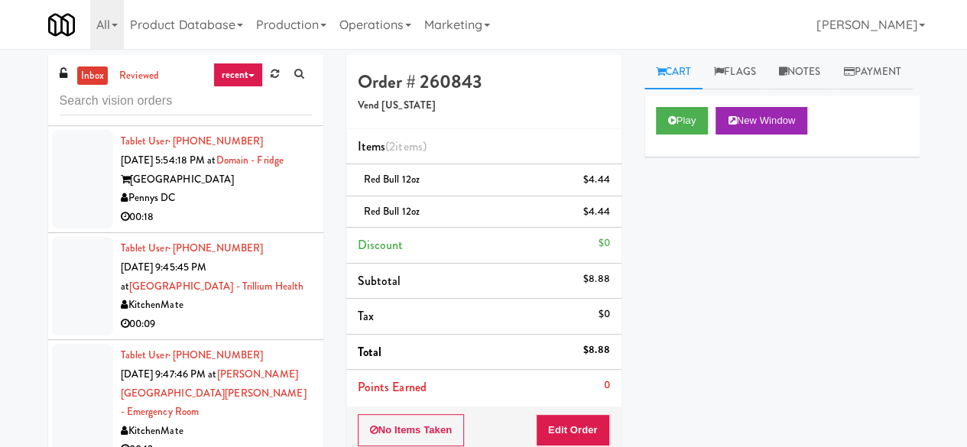
scroll to position [2752, 0]
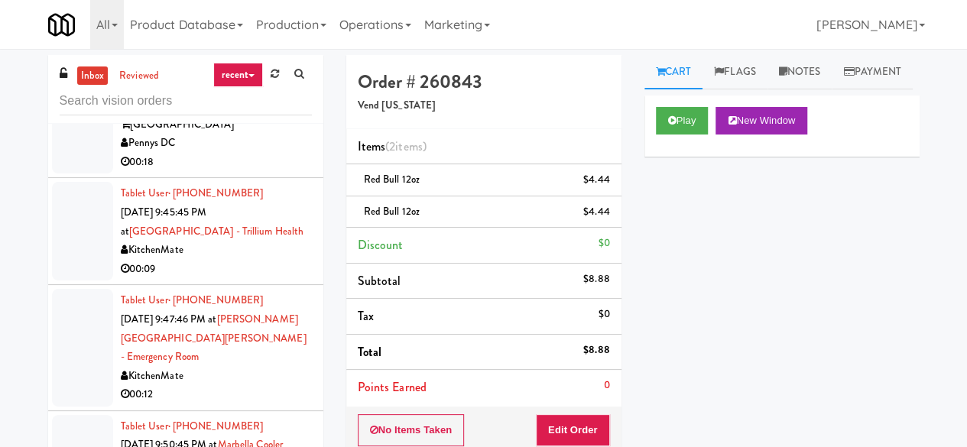
click at [248, 153] on div "Pennys DC" at bounding box center [216, 143] width 191 height 19
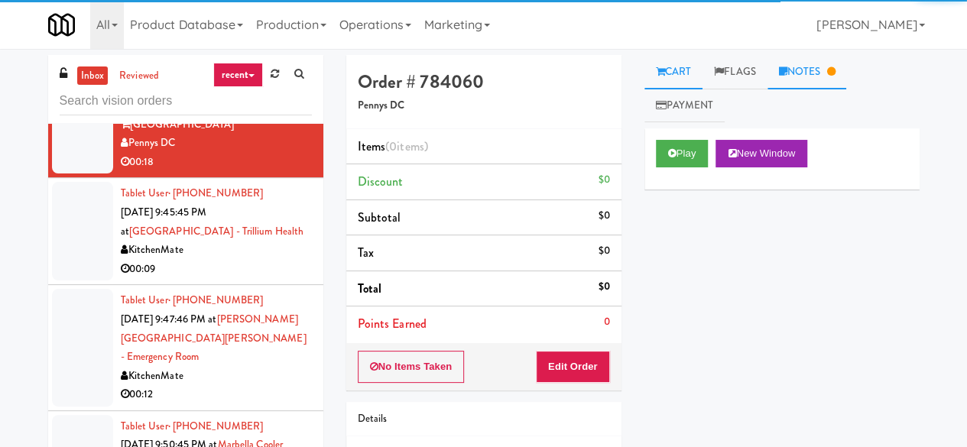
click at [778, 73] on link "Notes" at bounding box center [808, 72] width 80 height 34
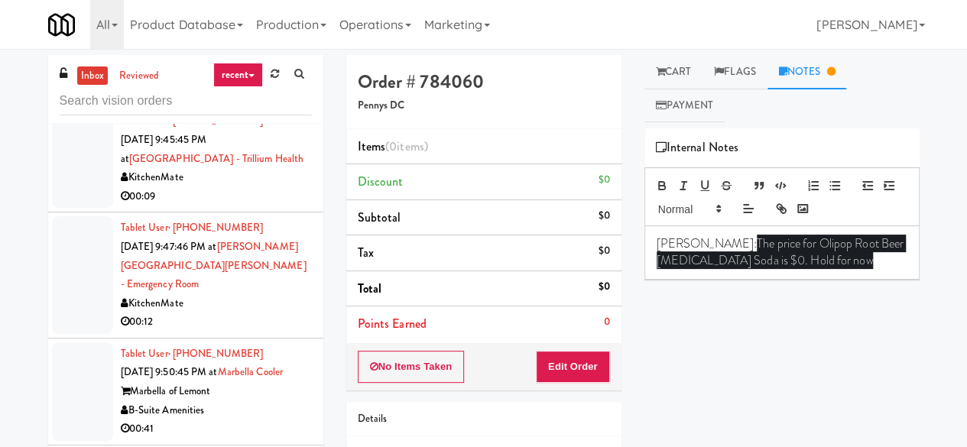
scroll to position [2905, 0]
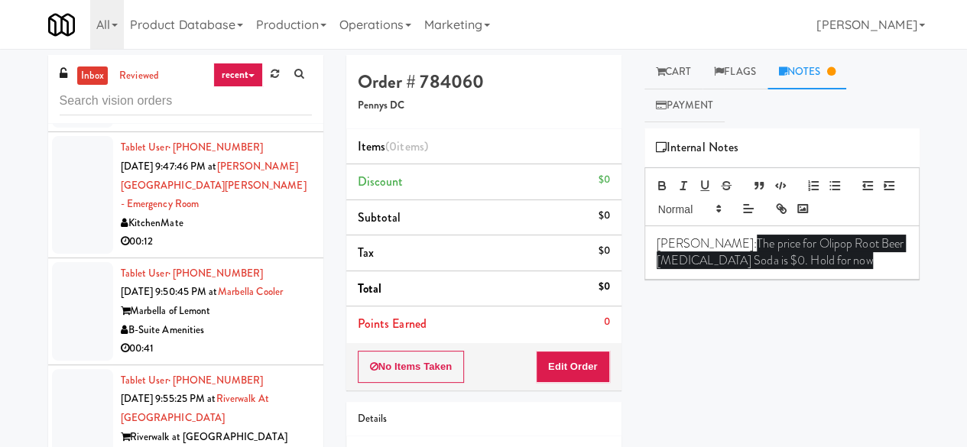
click at [218, 126] on div "00:09" at bounding box center [216, 116] width 191 height 19
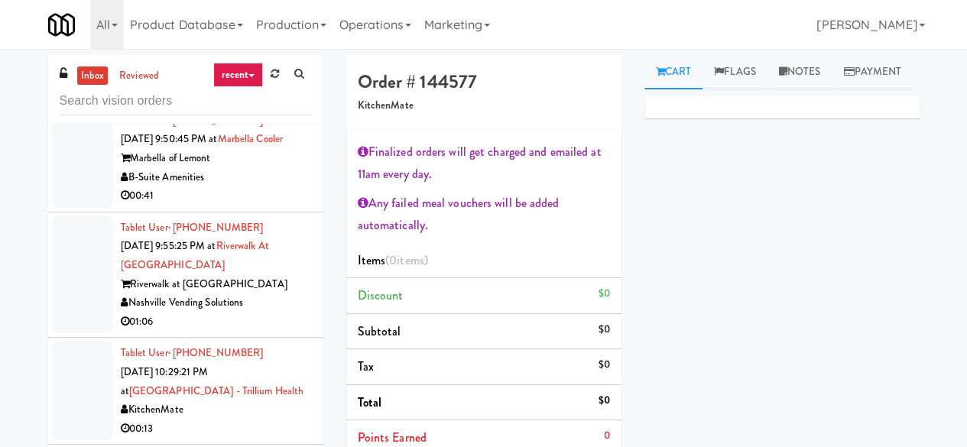
scroll to position [2981, 0]
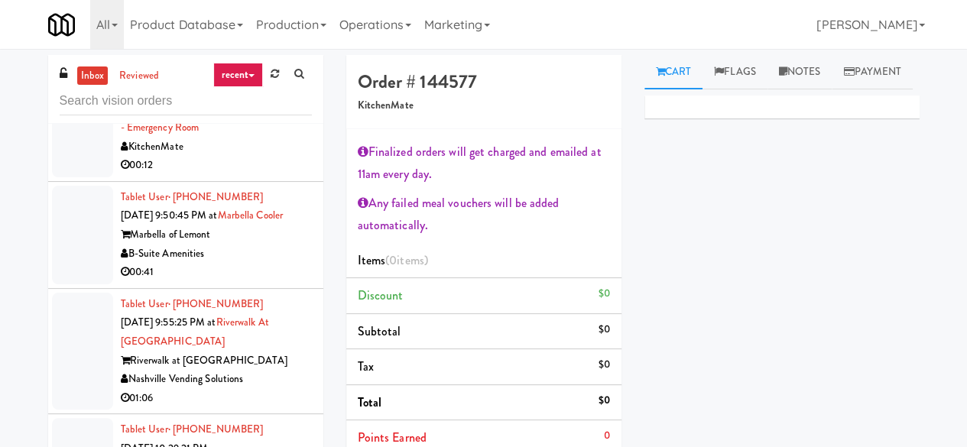
click at [275, 175] on div "00:12" at bounding box center [216, 165] width 191 height 19
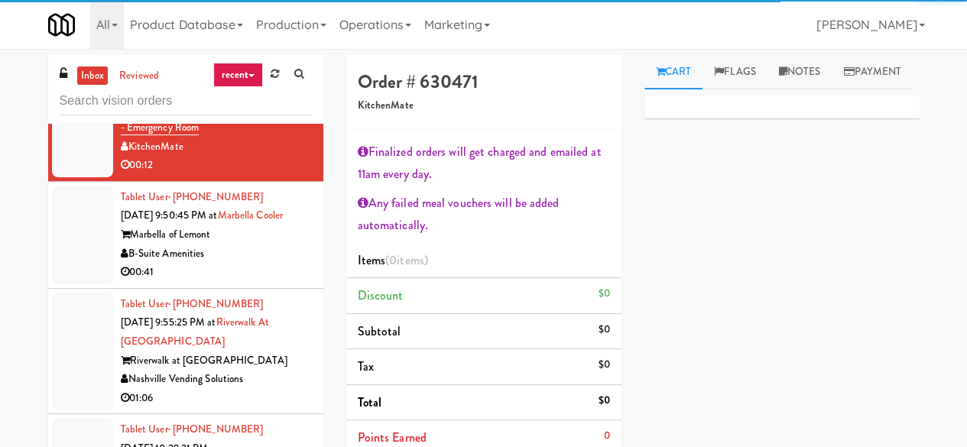
click at [266, 245] on div "Marbella of Lemont" at bounding box center [216, 235] width 191 height 19
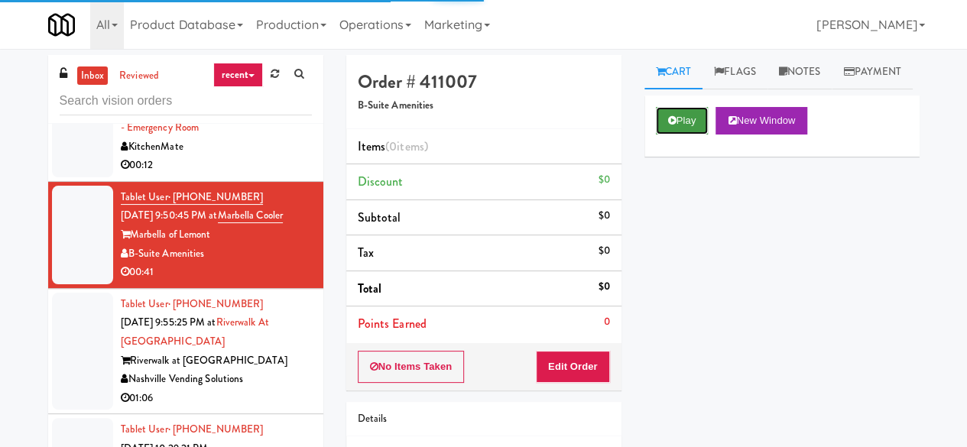
click at [685, 135] on button "Play" at bounding box center [682, 121] width 53 height 28
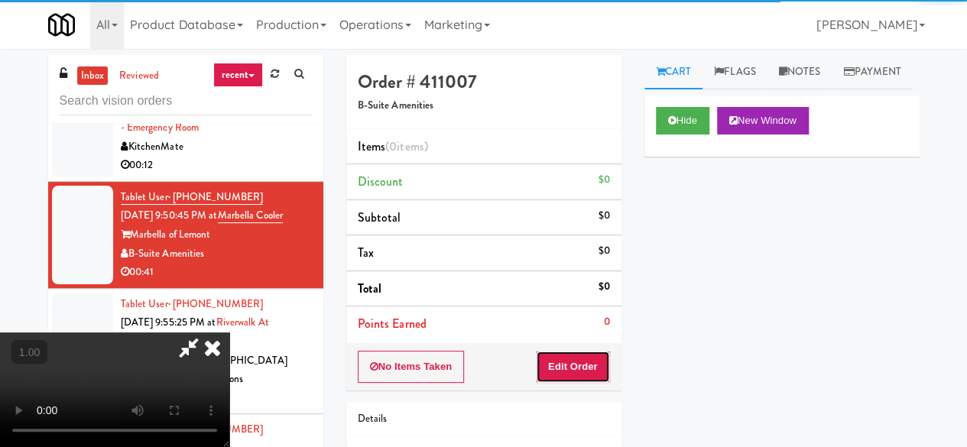
click at [579, 368] on button "Edit Order" at bounding box center [573, 367] width 74 height 32
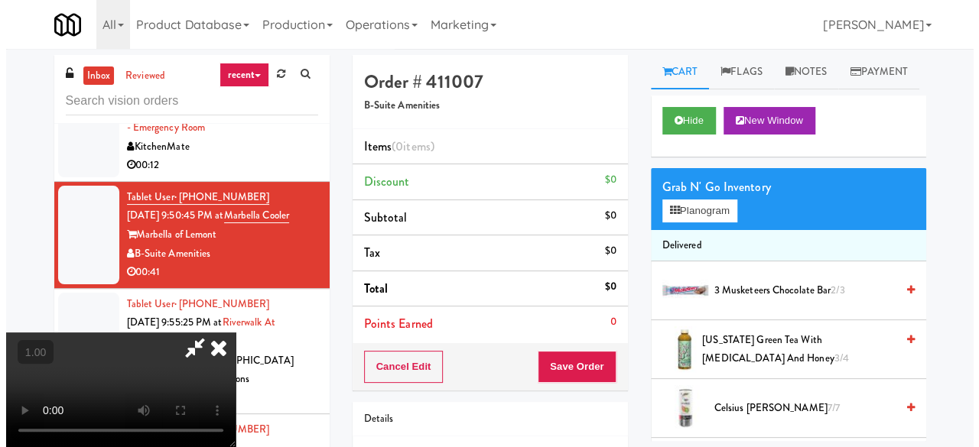
scroll to position [31, 0]
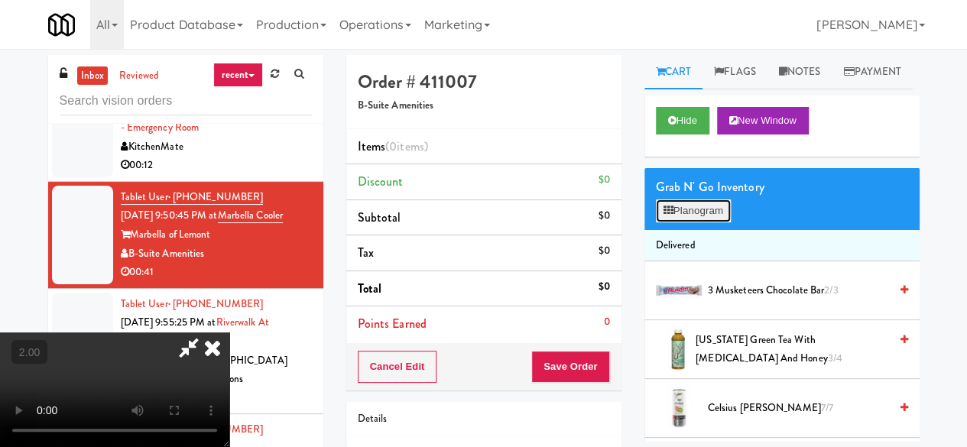
click at [688, 222] on button "Planogram" at bounding box center [693, 211] width 75 height 23
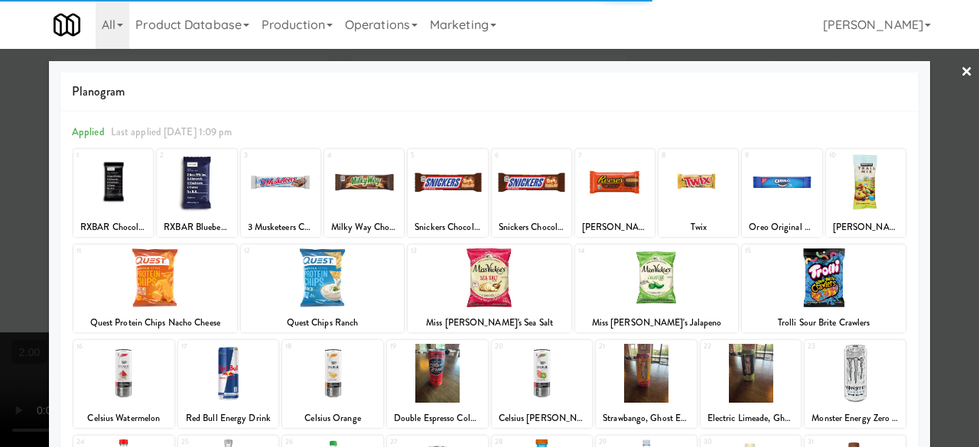
scroll to position [303, 0]
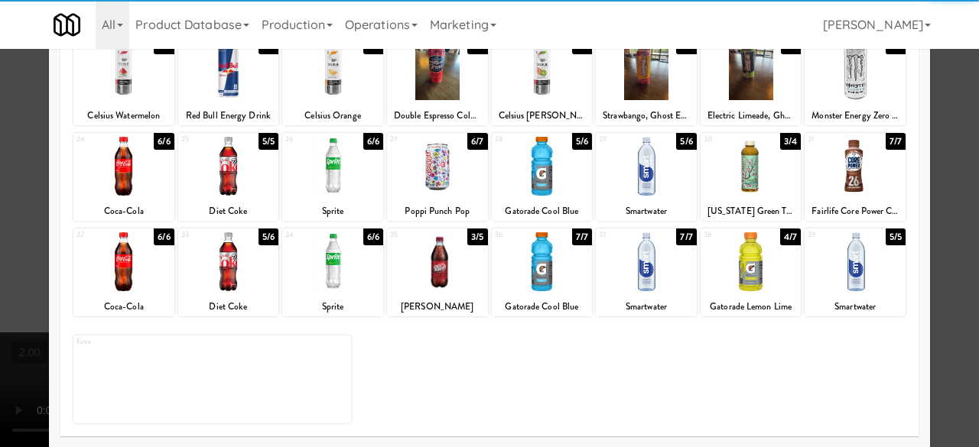
click at [855, 186] on div at bounding box center [854, 166] width 101 height 59
click at [853, 184] on div at bounding box center [854, 166] width 101 height 59
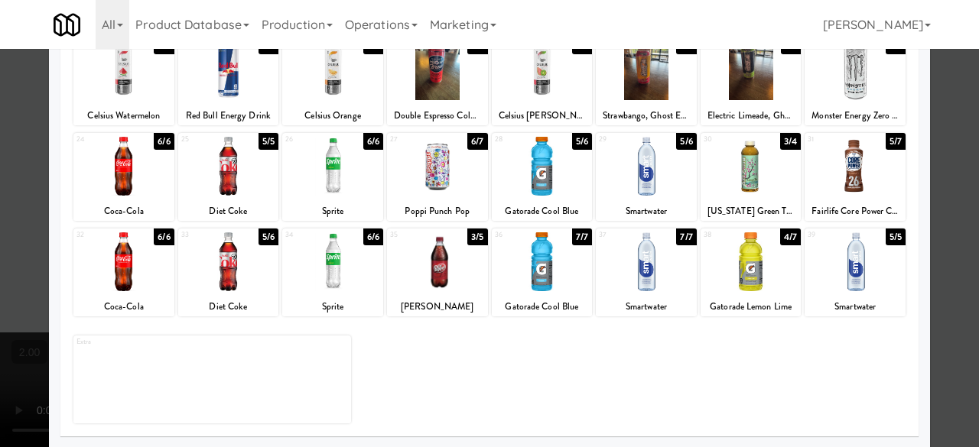
click at [350, 183] on div at bounding box center [332, 166] width 101 height 59
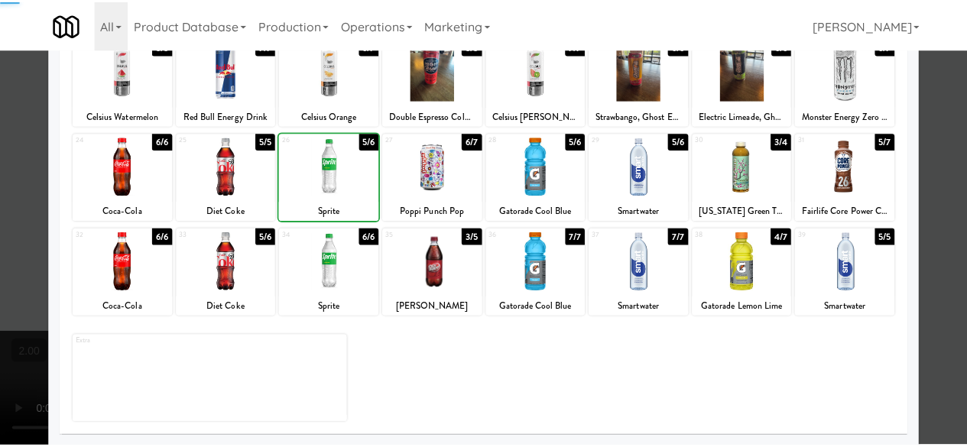
scroll to position [0, 0]
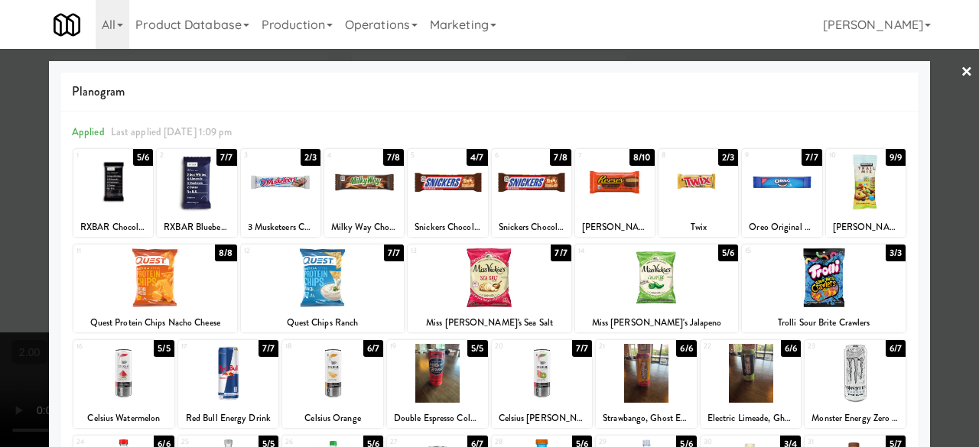
click at [934, 87] on div at bounding box center [489, 223] width 979 height 447
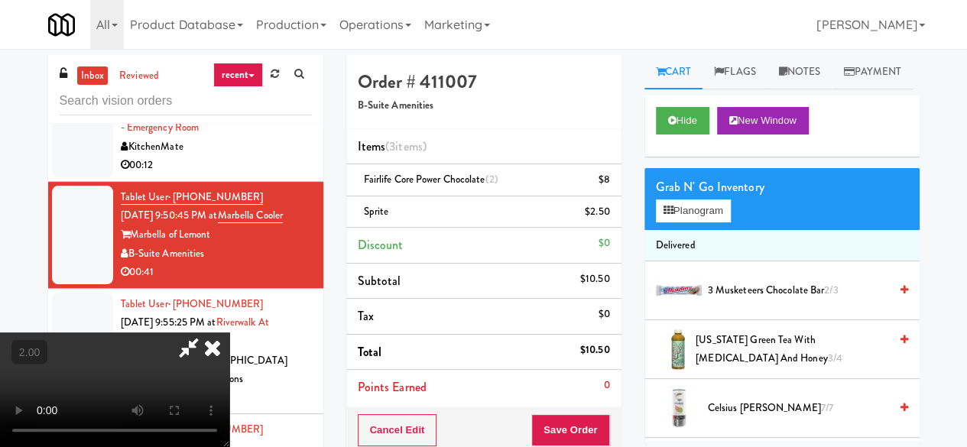
click at [229, 446] on video at bounding box center [114, 390] width 229 height 115
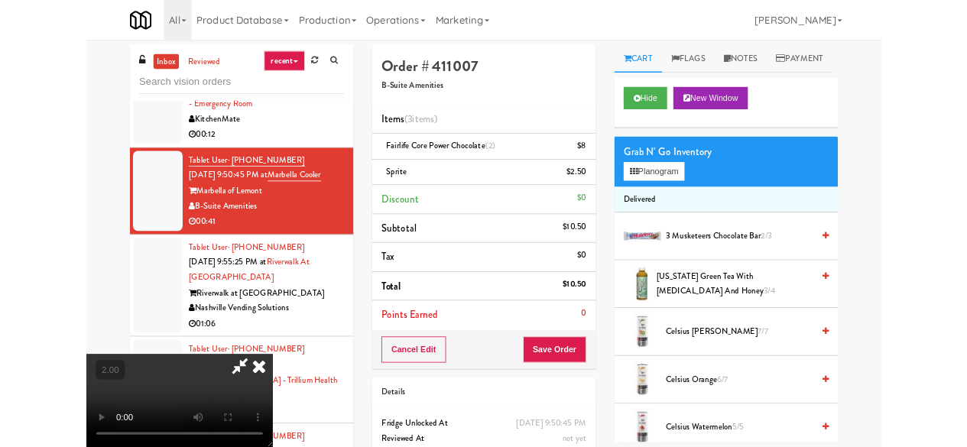
scroll to position [31, 0]
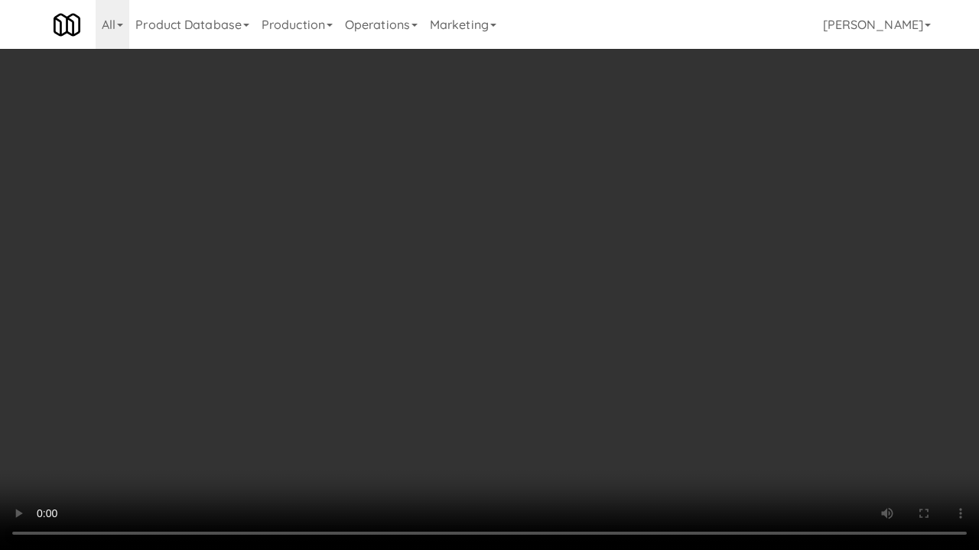
click at [564, 349] on video at bounding box center [489, 275] width 979 height 550
drag, startPoint x: 564, startPoint y: 349, endPoint x: 564, endPoint y: 283, distance: 66.5
click at [564, 349] on video at bounding box center [489, 275] width 979 height 550
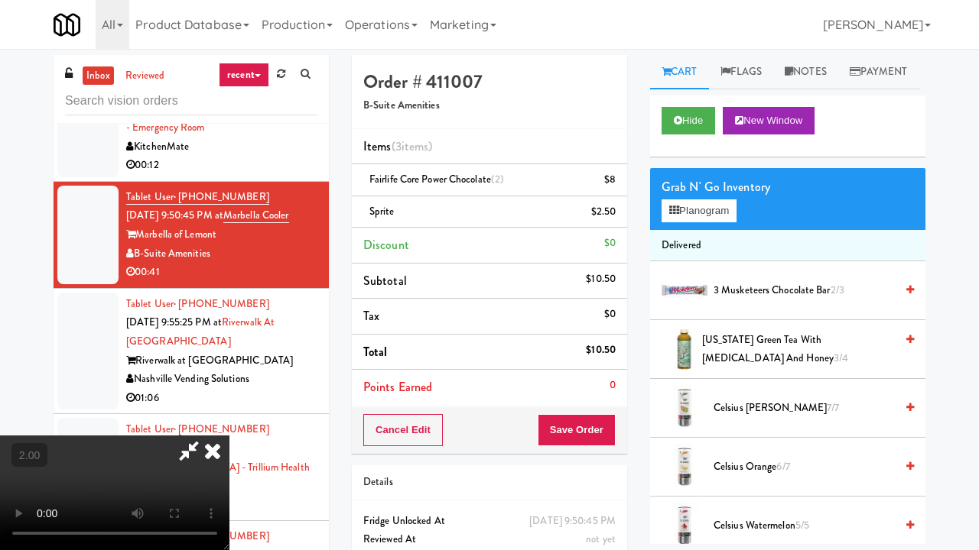
click at [925, 442] on div "Order # 411007 B-Suite Amenities Items (3 items ) Fairlife Core Power Chocolate…" at bounding box center [638, 332] width 596 height 555
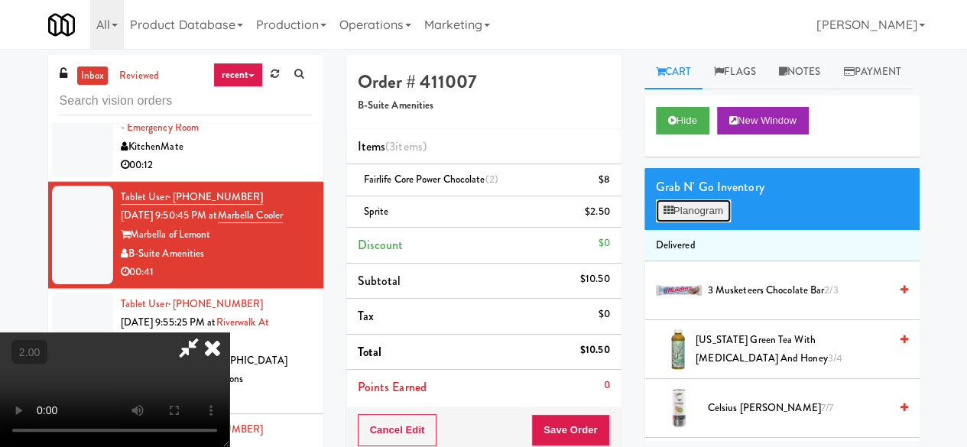
click at [676, 222] on button "Planogram" at bounding box center [693, 211] width 75 height 23
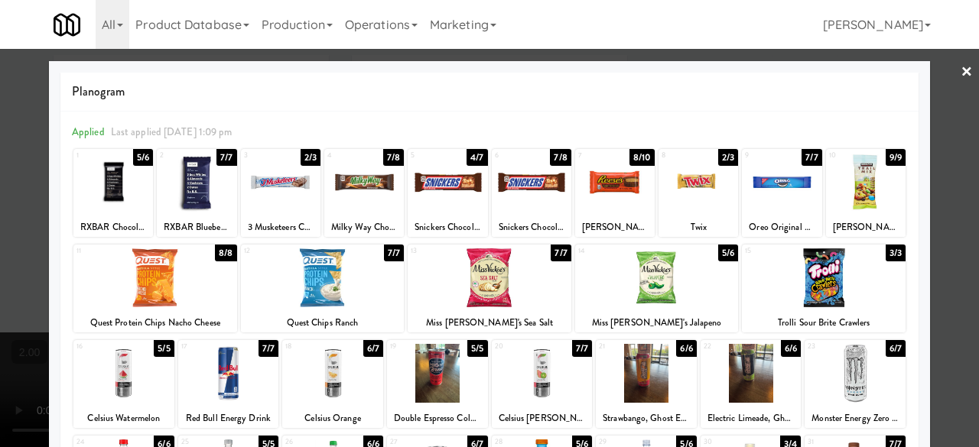
click at [259, 203] on div at bounding box center [281, 182] width 80 height 59
click at [939, 79] on div at bounding box center [489, 223] width 979 height 447
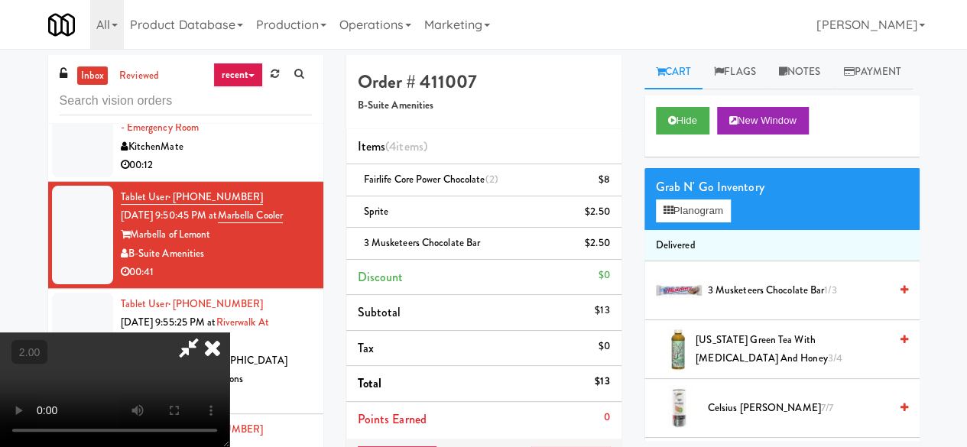
scroll to position [31, 0]
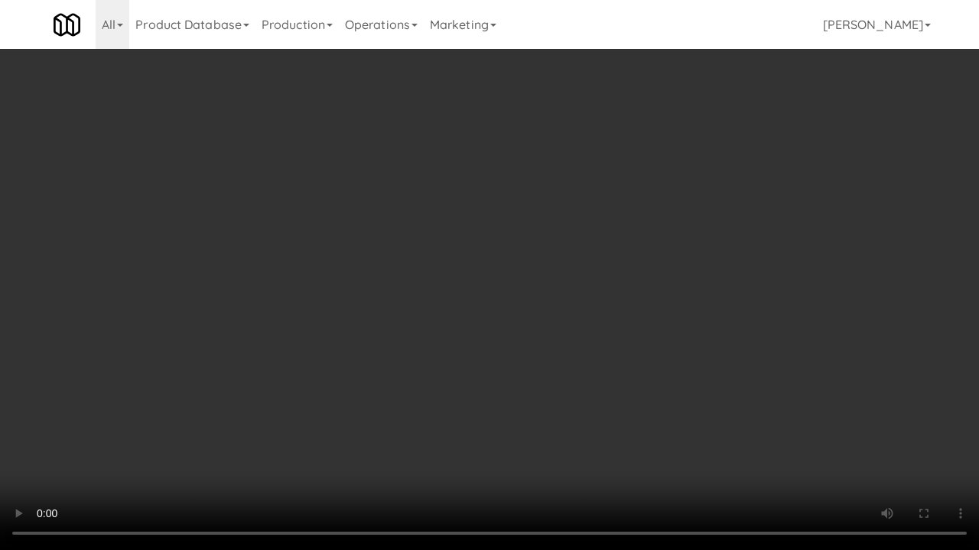
click at [565, 420] on video at bounding box center [489, 275] width 979 height 550
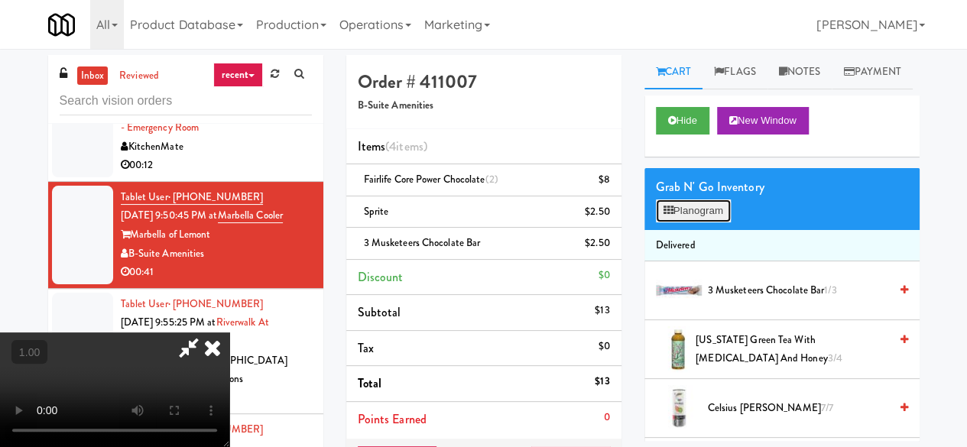
click at [687, 222] on button "Planogram" at bounding box center [693, 211] width 75 height 23
click at [0, 0] on div at bounding box center [0, 0] width 0 height 0
click at [687, 222] on button "Planogram" at bounding box center [693, 211] width 75 height 23
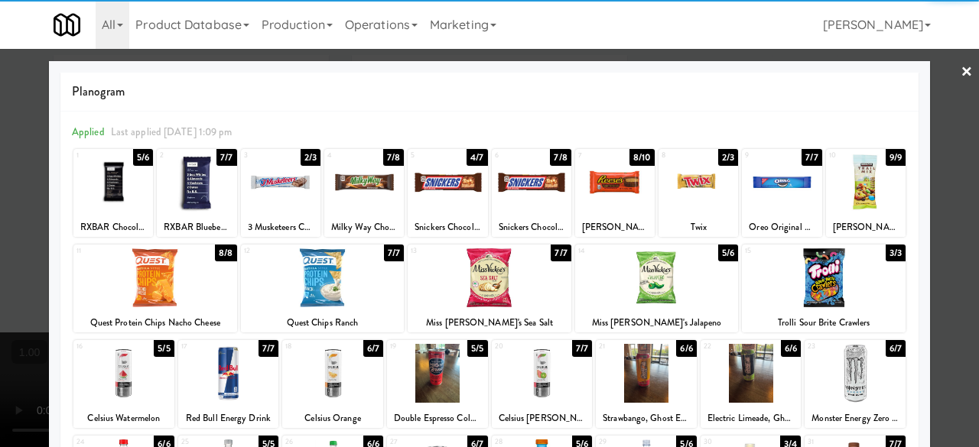
click at [363, 186] on div at bounding box center [364, 182] width 80 height 59
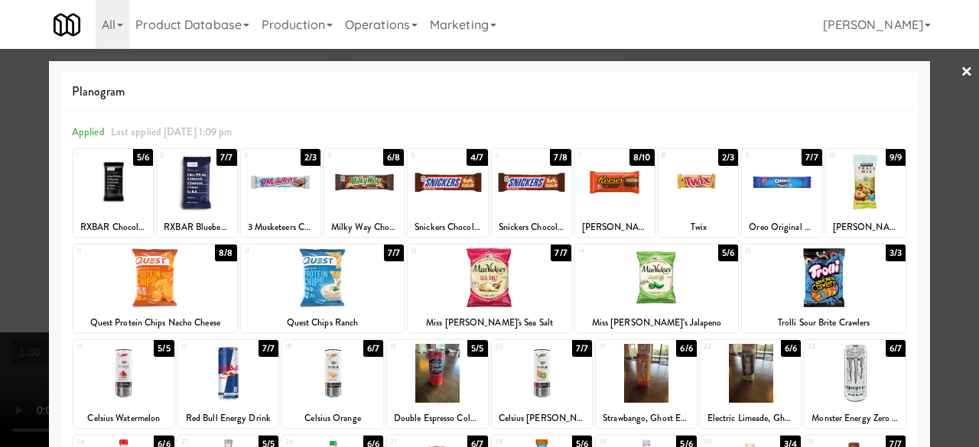
click at [960, 78] on link "×" at bounding box center [966, 72] width 12 height 47
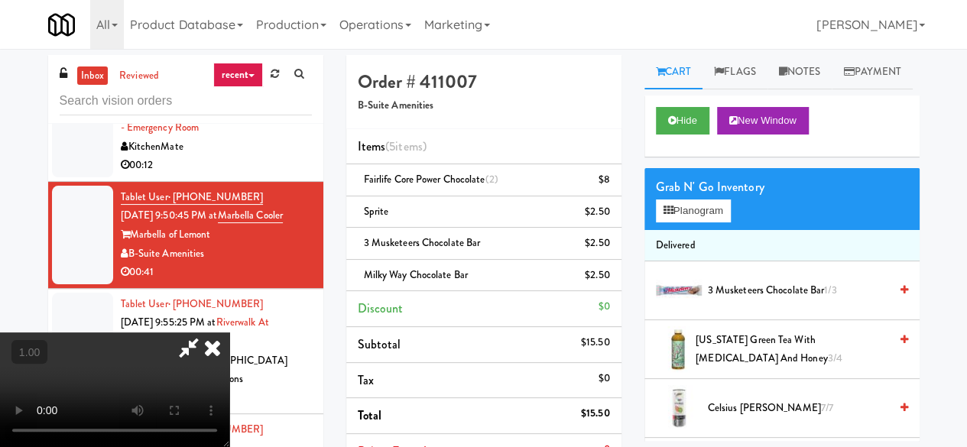
scroll to position [31, 0]
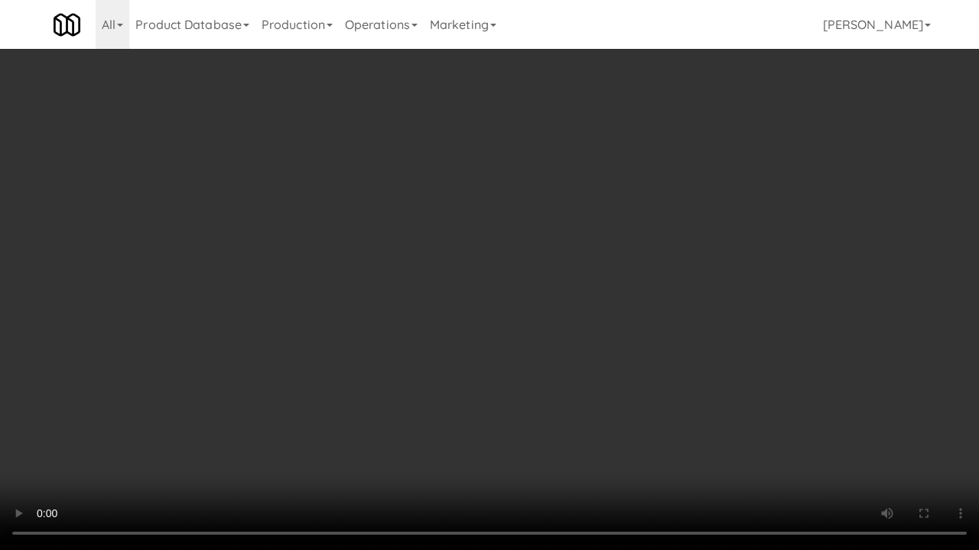
click at [553, 374] on video at bounding box center [489, 275] width 979 height 550
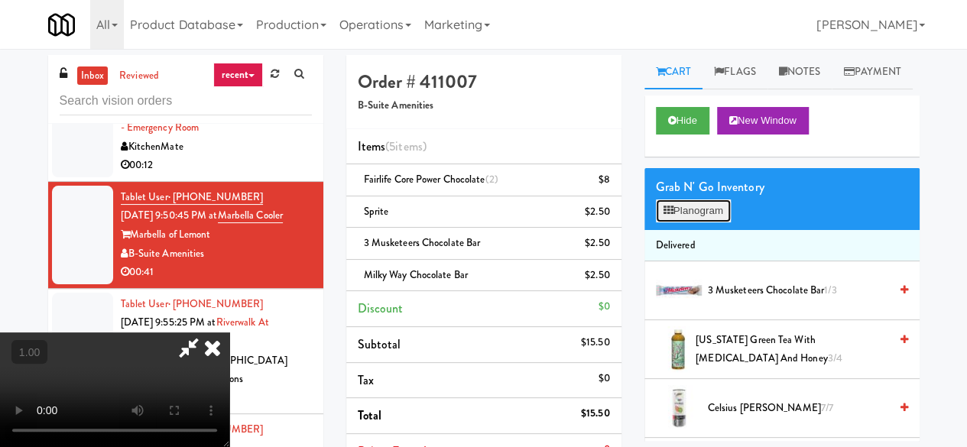
click at [679, 222] on button "Planogram" at bounding box center [693, 211] width 75 height 23
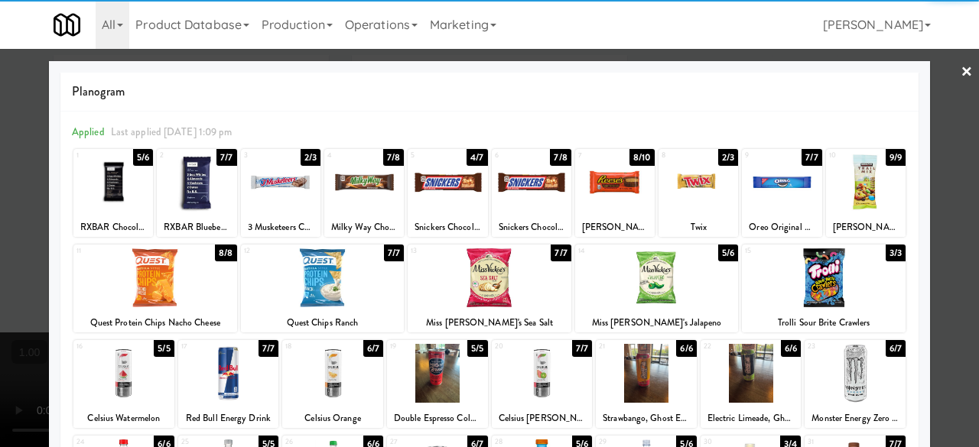
click at [697, 198] on div at bounding box center [698, 182] width 80 height 59
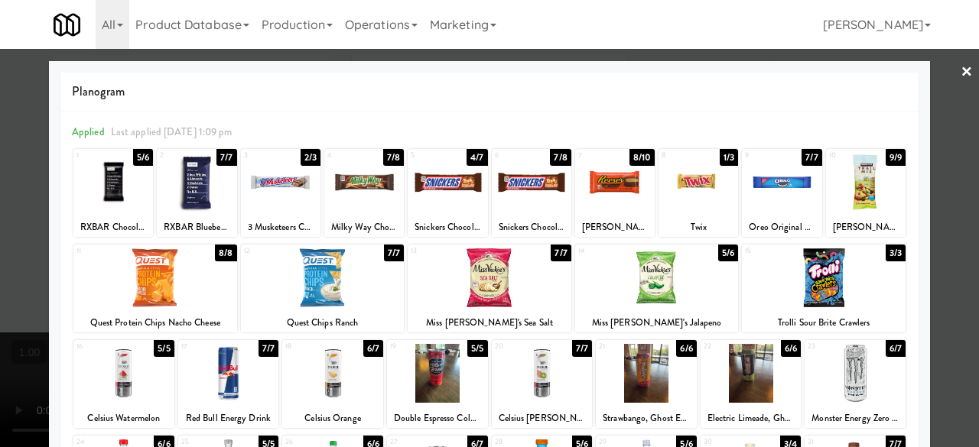
click at [775, 196] on div at bounding box center [782, 182] width 80 height 59
click at [935, 81] on div at bounding box center [489, 223] width 979 height 447
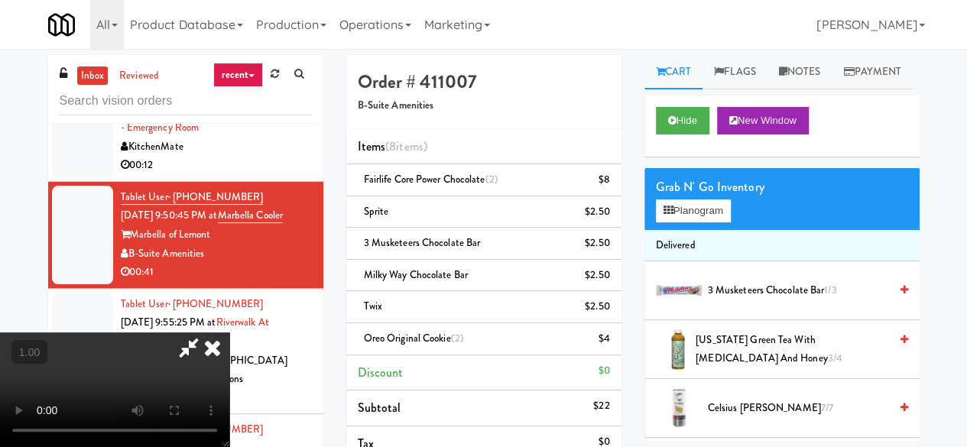
click at [206, 333] on icon at bounding box center [188, 348] width 35 height 31
click at [612, 339] on icon at bounding box center [611, 344] width 8 height 10
click at [611, 180] on icon at bounding box center [611, 185] width 8 height 10
drag, startPoint x: 323, startPoint y: 103, endPoint x: 339, endPoint y: 96, distance: 17.5
click at [229, 333] on icon at bounding box center [213, 348] width 34 height 31
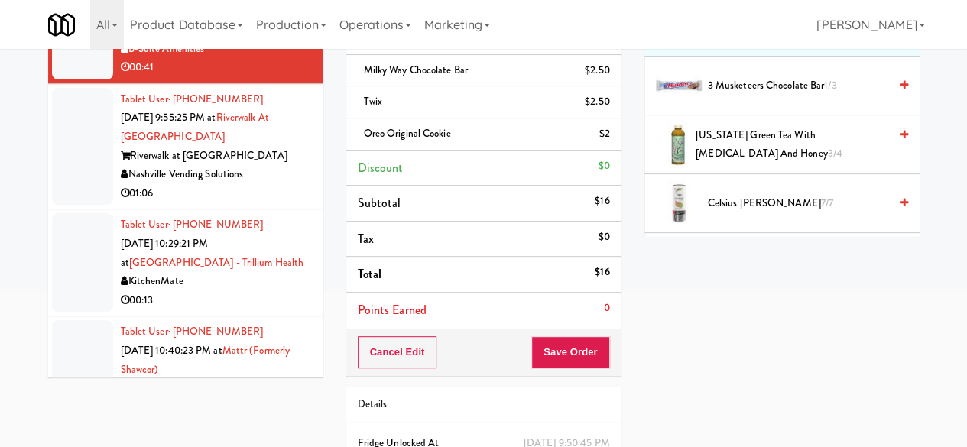
scroll to position [286, 0]
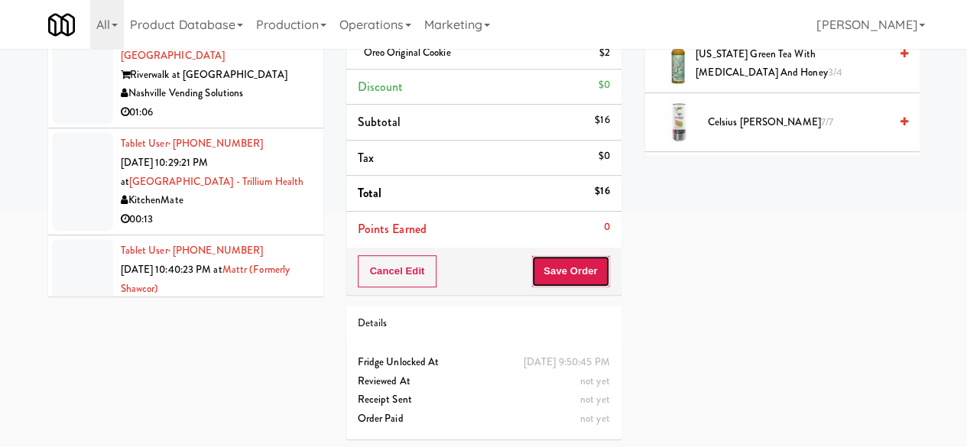
click at [593, 283] on button "Save Order" at bounding box center [570, 271] width 78 height 32
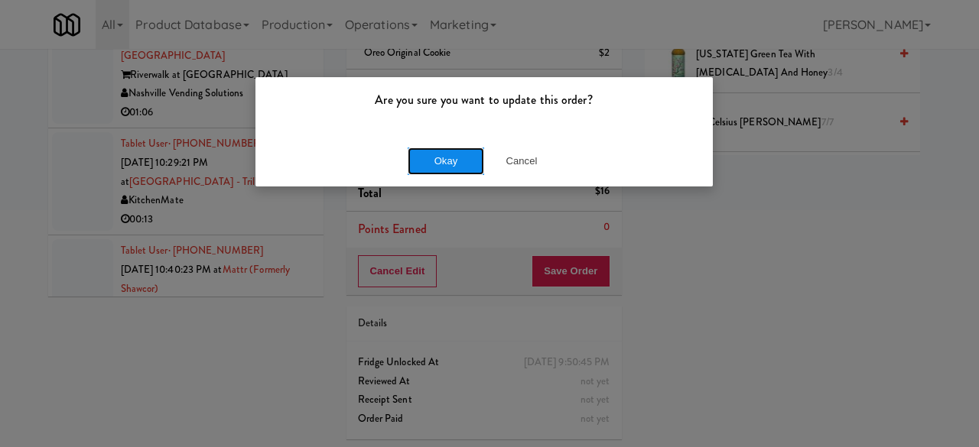
click at [442, 162] on button "Okay" at bounding box center [445, 162] width 76 height 28
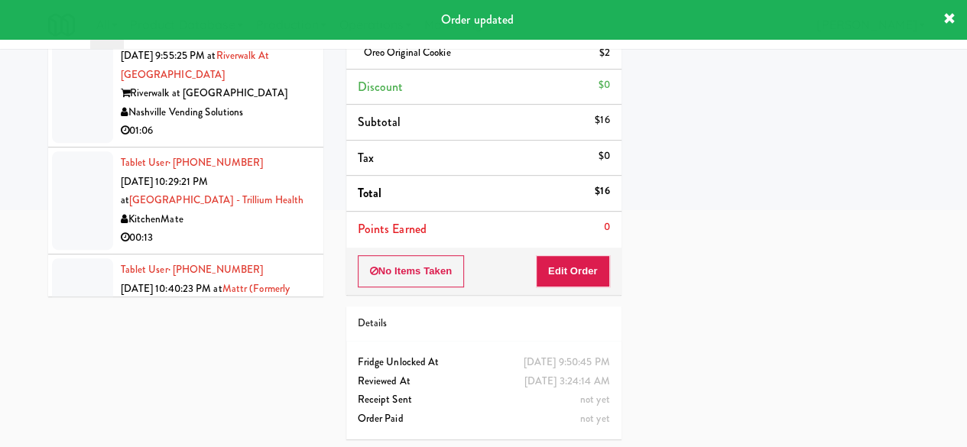
click at [275, 141] on div "Tablet User · (423) 762-5224 [DATE] 9:55:25 PM at [GEOGRAPHIC_DATA] at [GEOGRAP…" at bounding box center [216, 84] width 191 height 113
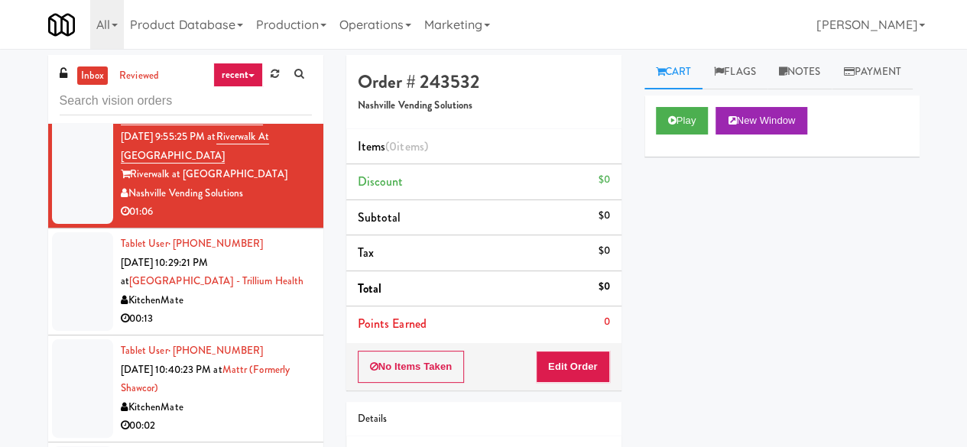
scroll to position [3211, 0]
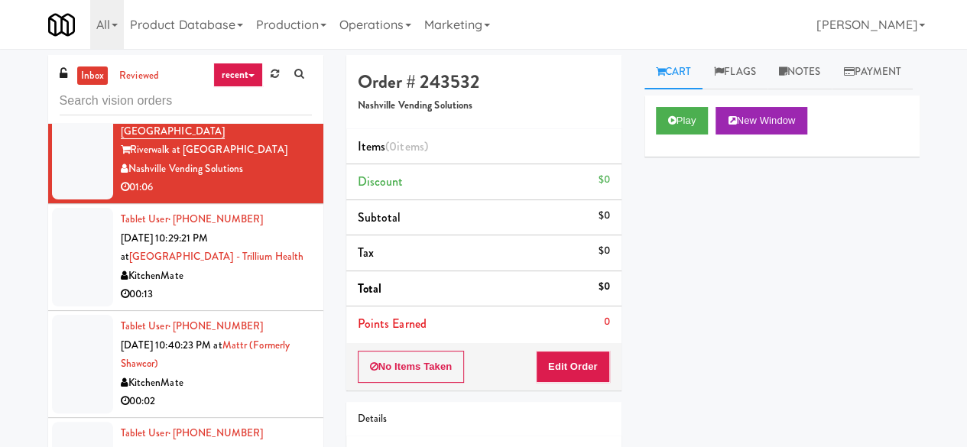
click at [261, 286] on div "KitchenMate" at bounding box center [216, 276] width 191 height 19
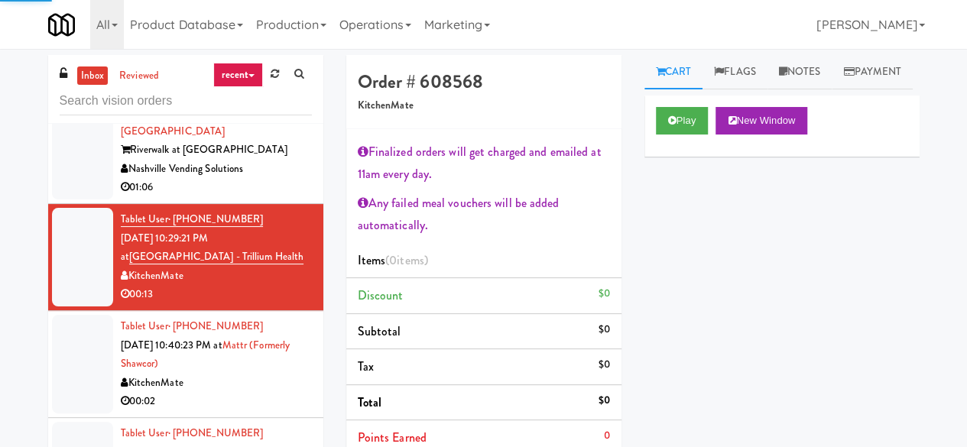
click at [280, 179] on div "Nashville Vending Solutions" at bounding box center [216, 169] width 191 height 19
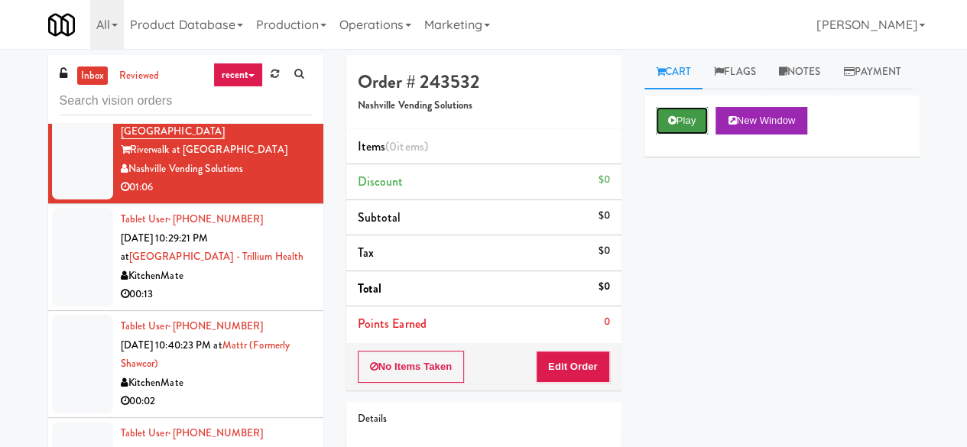
click at [675, 135] on button "Play" at bounding box center [682, 121] width 53 height 28
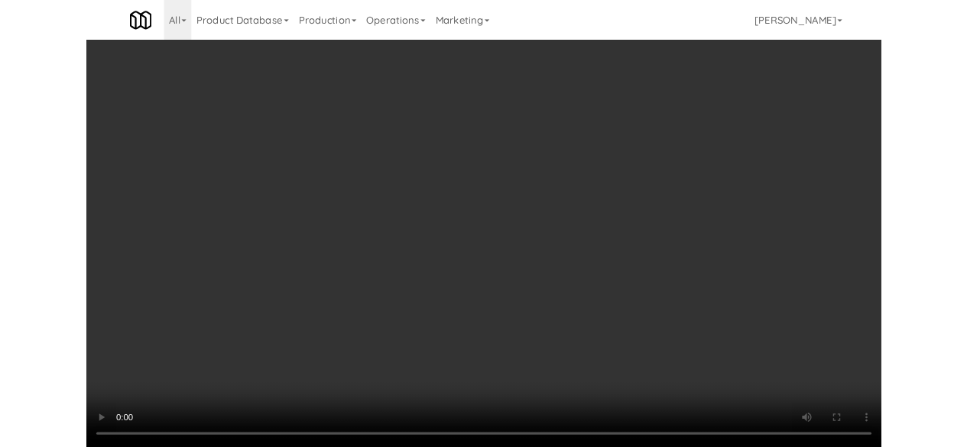
scroll to position [31, 0]
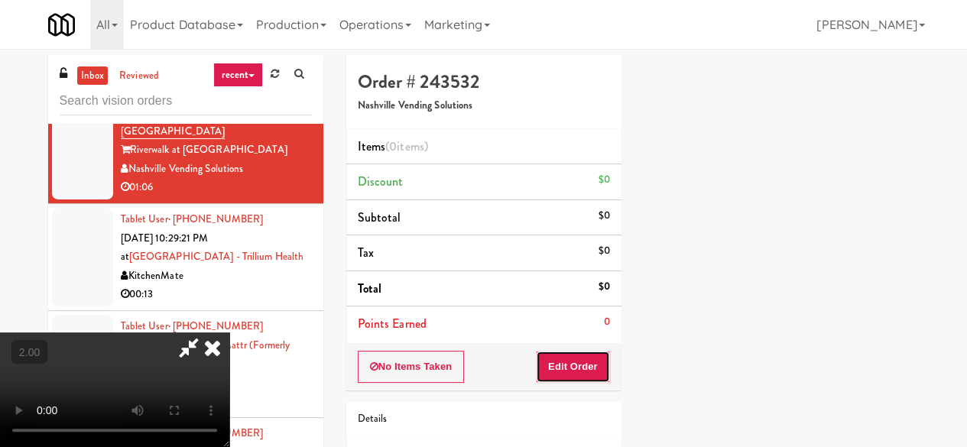
click at [601, 365] on button "Edit Order" at bounding box center [573, 367] width 74 height 32
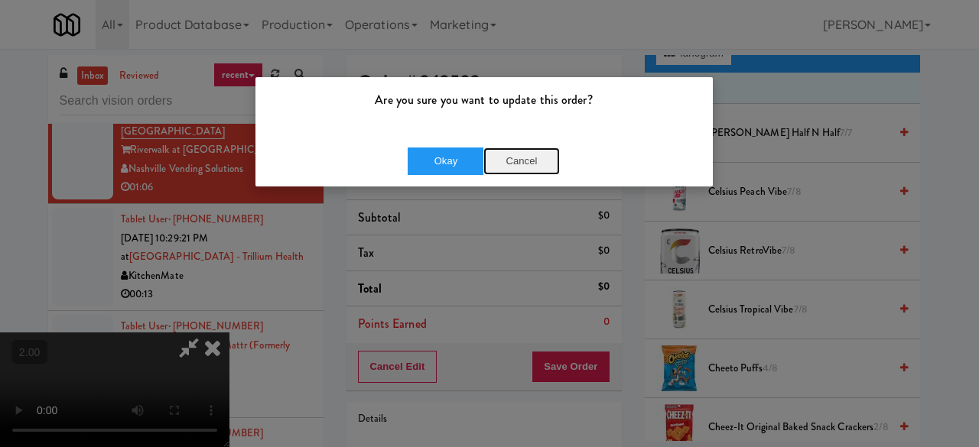
click at [525, 170] on button "Cancel" at bounding box center [521, 162] width 76 height 28
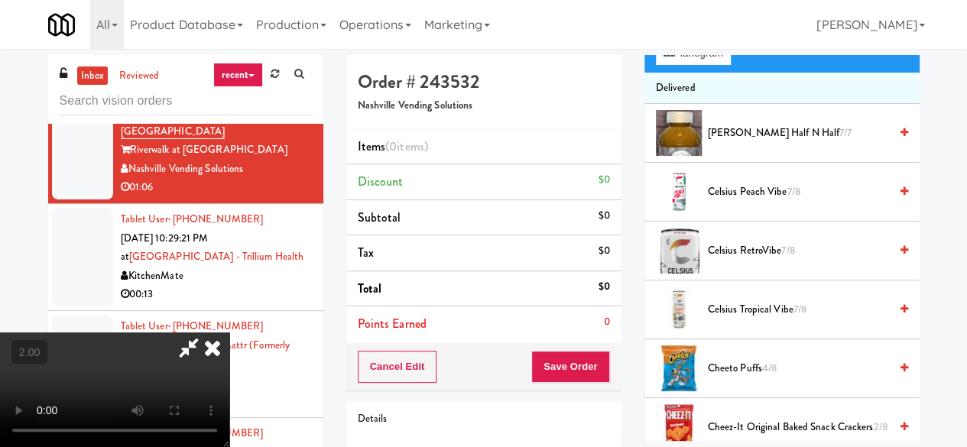
click at [229, 446] on video at bounding box center [114, 390] width 229 height 115
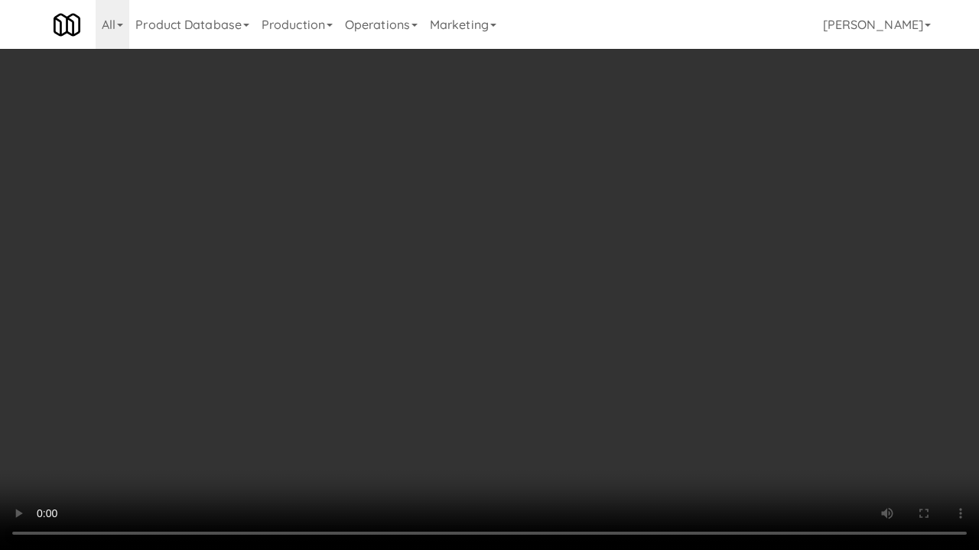
click at [642, 342] on video at bounding box center [489, 275] width 979 height 550
click at [654, 404] on video at bounding box center [489, 275] width 979 height 550
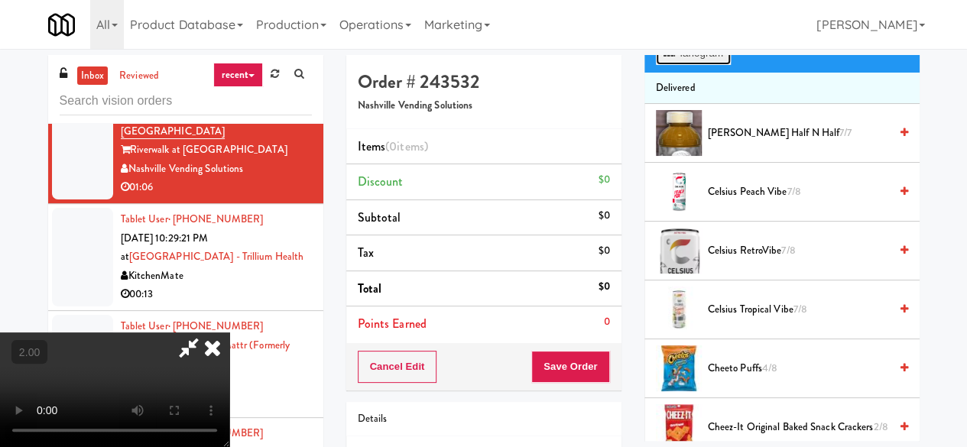
click at [704, 65] on button "Planogram" at bounding box center [693, 53] width 75 height 23
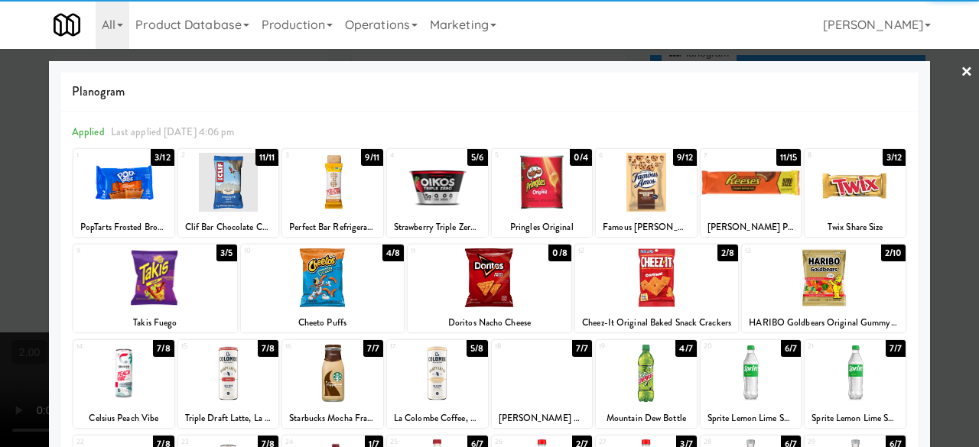
click at [833, 180] on div at bounding box center [854, 182] width 101 height 59
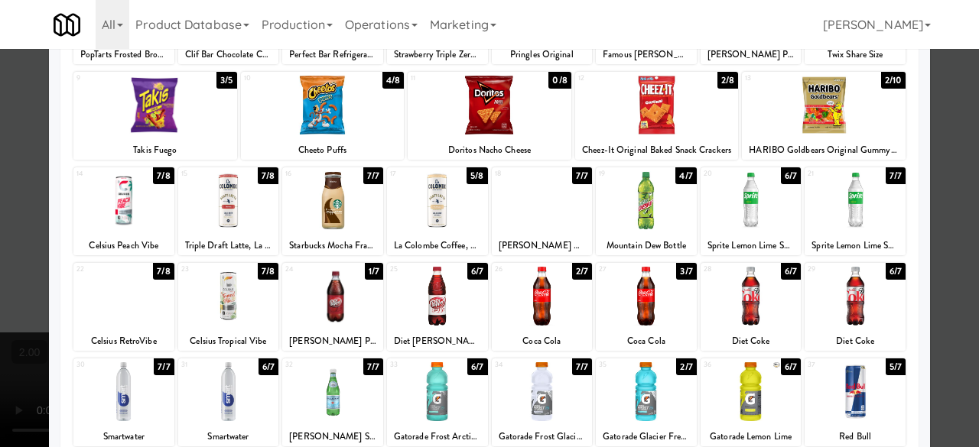
scroll to position [303, 0]
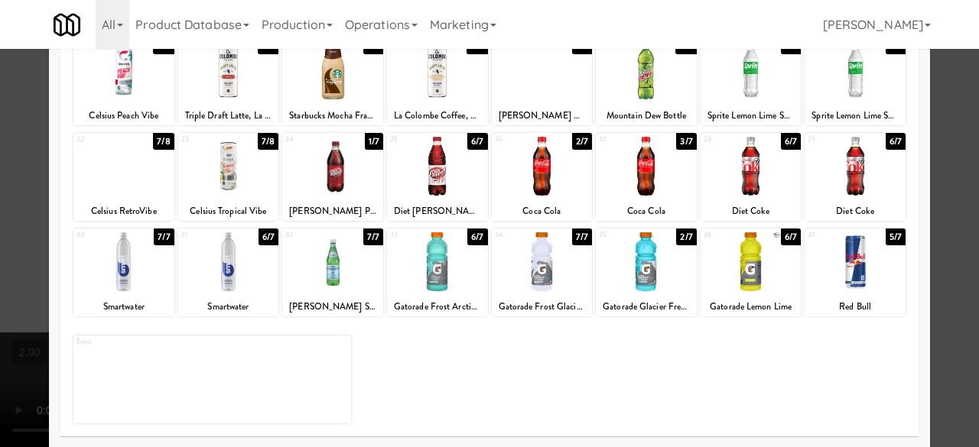
click at [662, 189] on div at bounding box center [646, 166] width 101 height 59
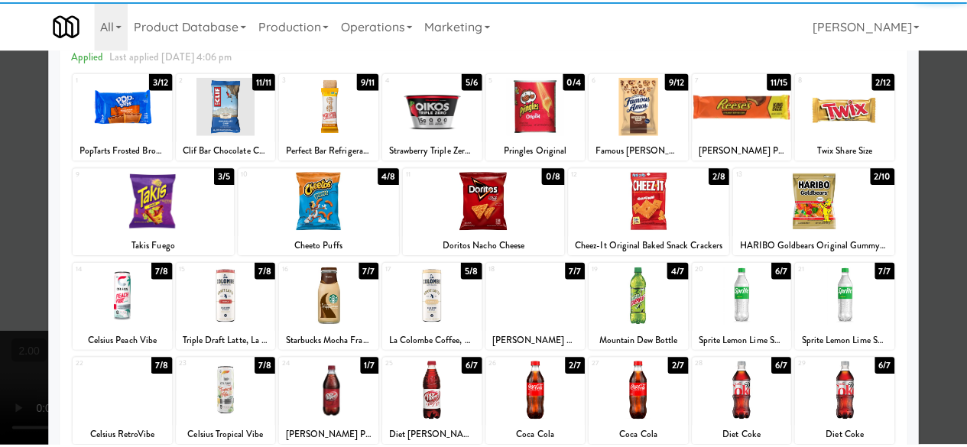
scroll to position [0, 0]
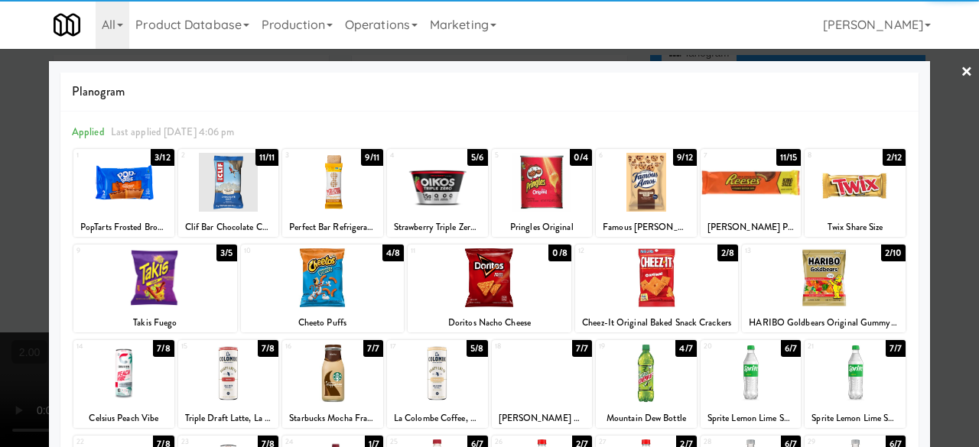
click at [936, 76] on div at bounding box center [489, 223] width 979 height 447
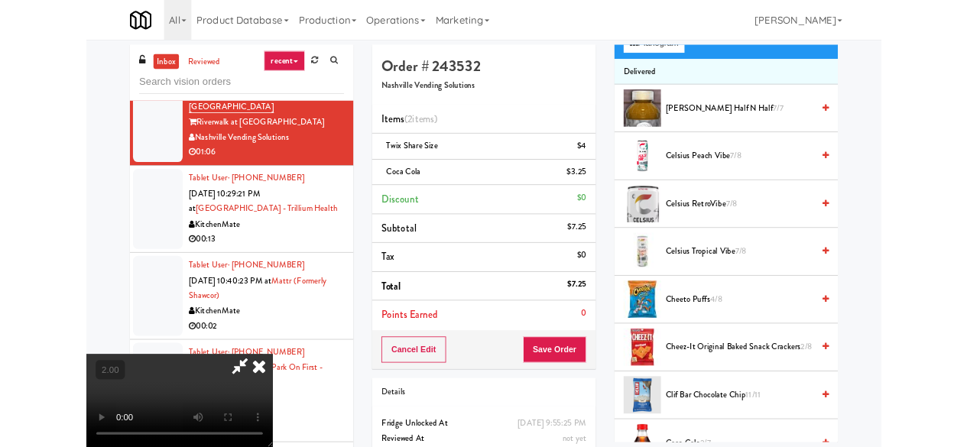
scroll to position [31, 0]
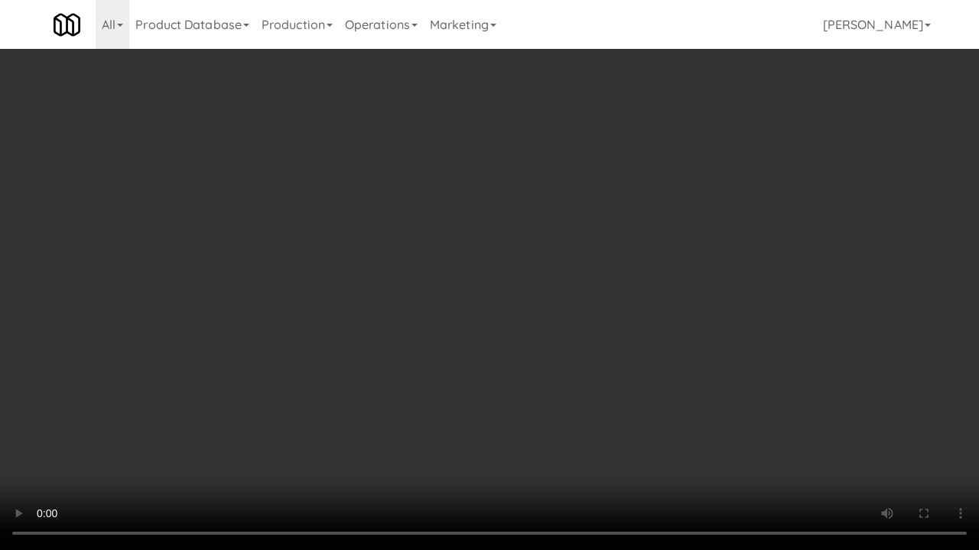
click at [583, 288] on video at bounding box center [489, 275] width 979 height 550
click at [503, 340] on video at bounding box center [489, 275] width 979 height 550
click at [533, 323] on video at bounding box center [489, 275] width 979 height 550
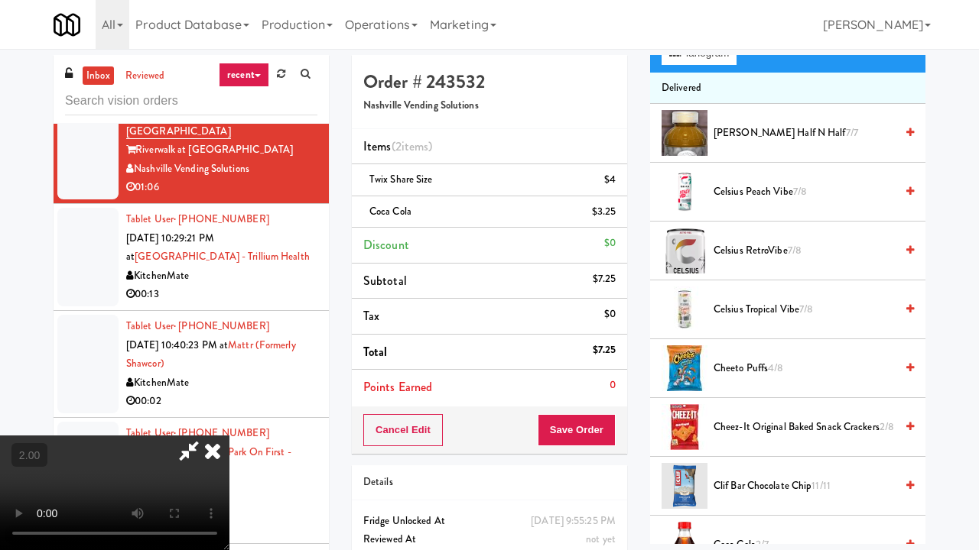
click at [931, 446] on div "inbox reviewed recent all unclear take inventory issue suspicious failed recent…" at bounding box center [489, 332] width 979 height 555
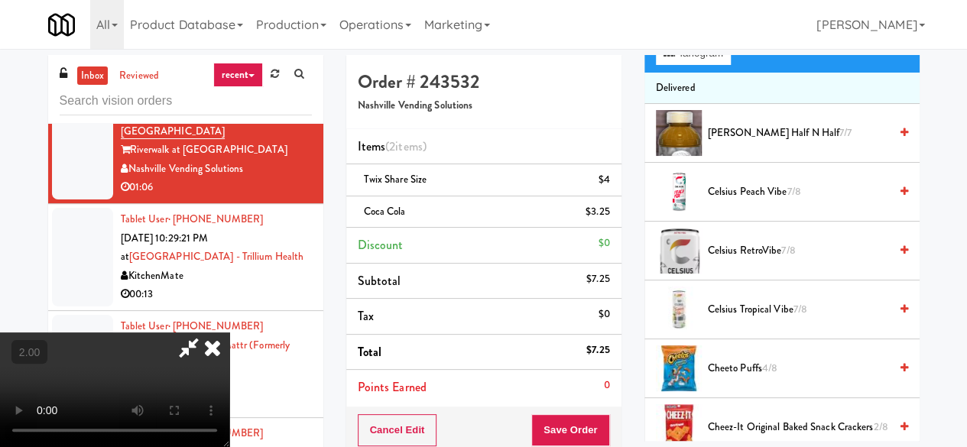
click at [685, 73] on div "Grab N' Go Inventory Planogram" at bounding box center [781, 42] width 275 height 62
click at [687, 65] on button "Planogram" at bounding box center [693, 53] width 75 height 23
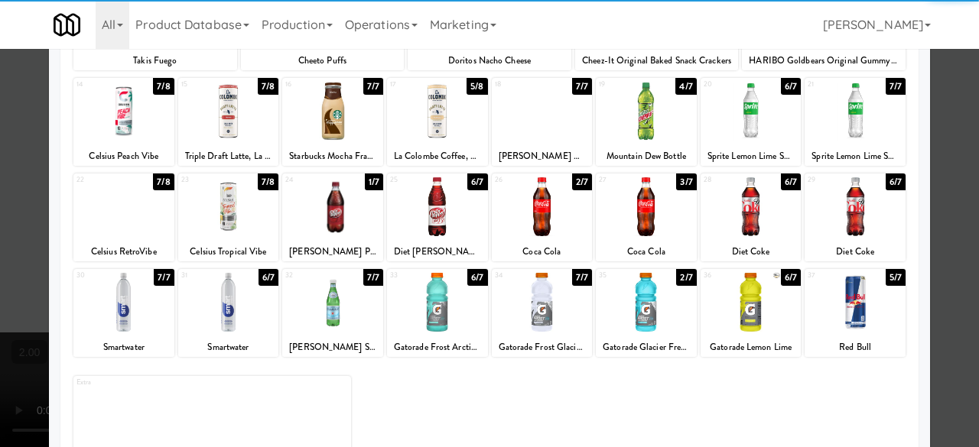
scroll to position [303, 0]
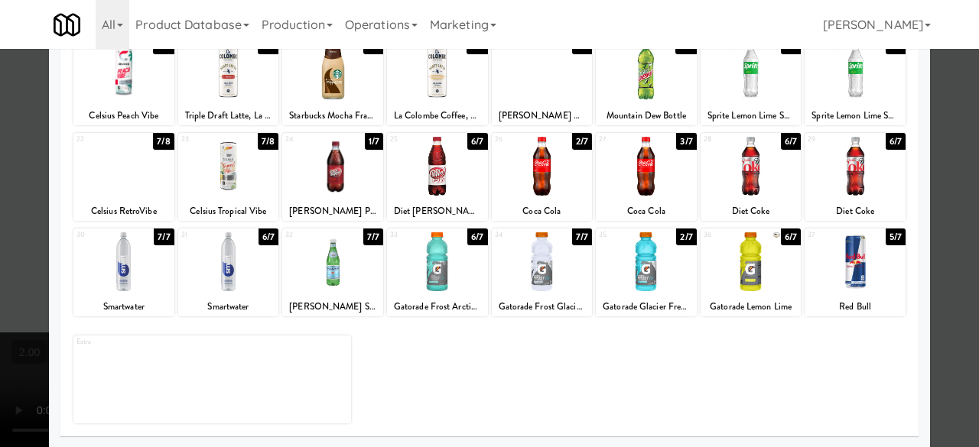
click at [536, 252] on div at bounding box center [542, 261] width 101 height 59
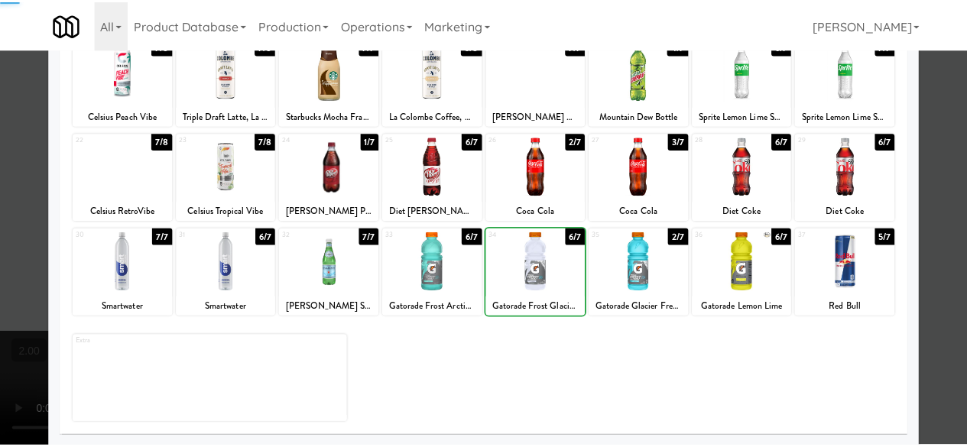
scroll to position [0, 0]
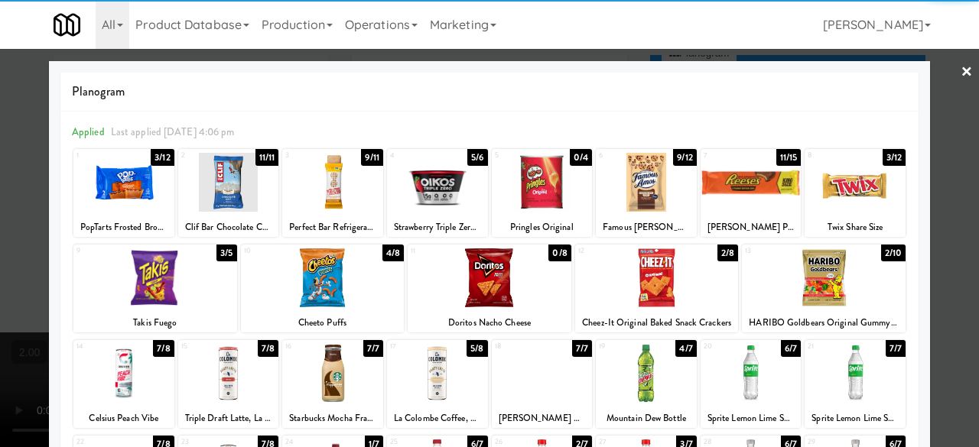
click at [935, 80] on div at bounding box center [489, 223] width 979 height 447
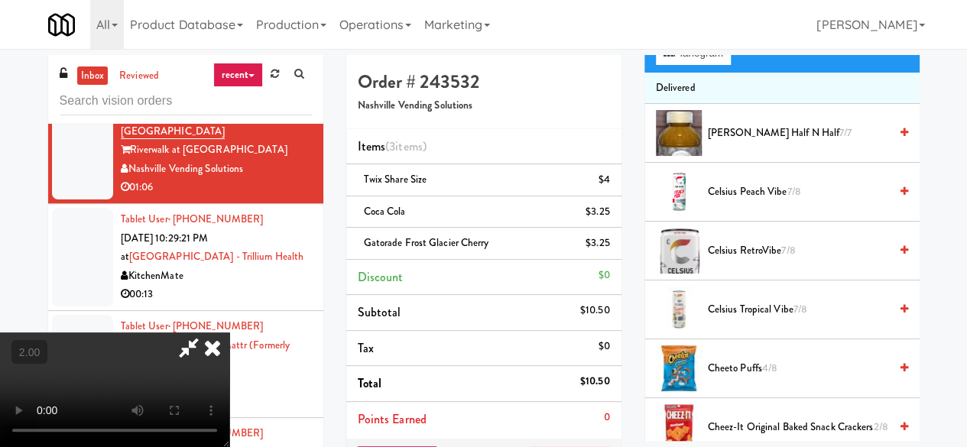
click at [229, 446] on video at bounding box center [114, 390] width 229 height 115
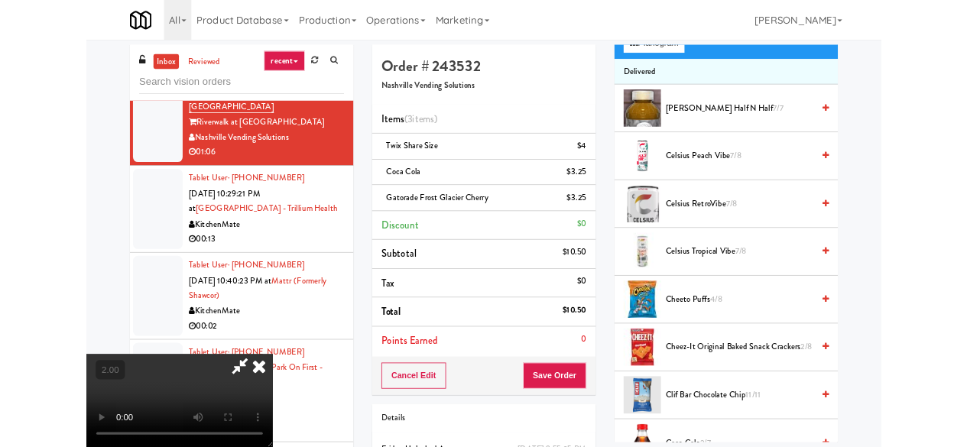
scroll to position [31, 0]
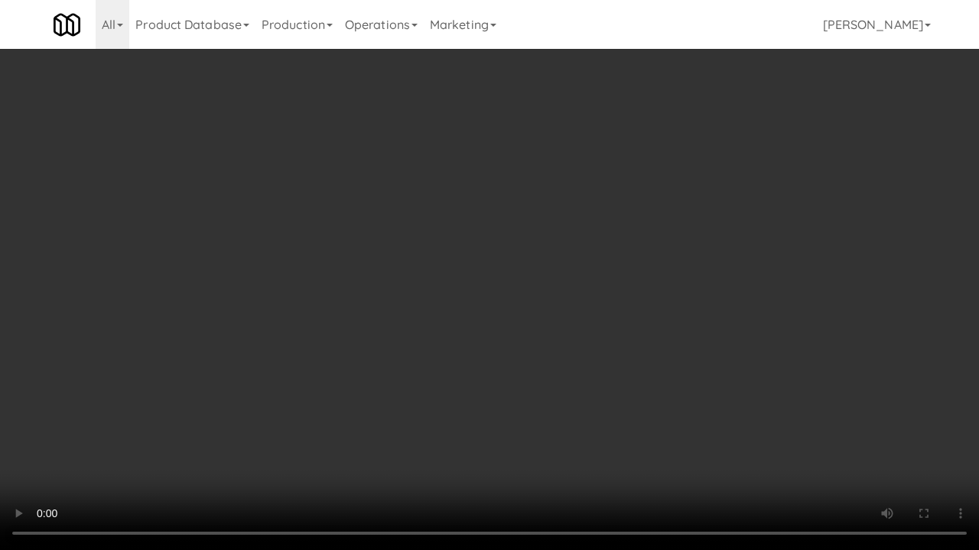
click at [586, 307] on video at bounding box center [489, 275] width 979 height 550
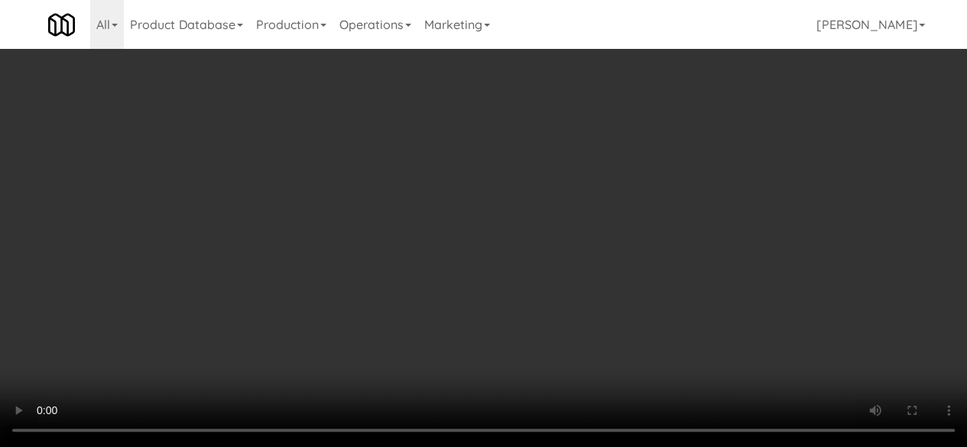
click at [700, 73] on div "Grab N' Go Inventory Planogram" at bounding box center [781, 42] width 275 height 62
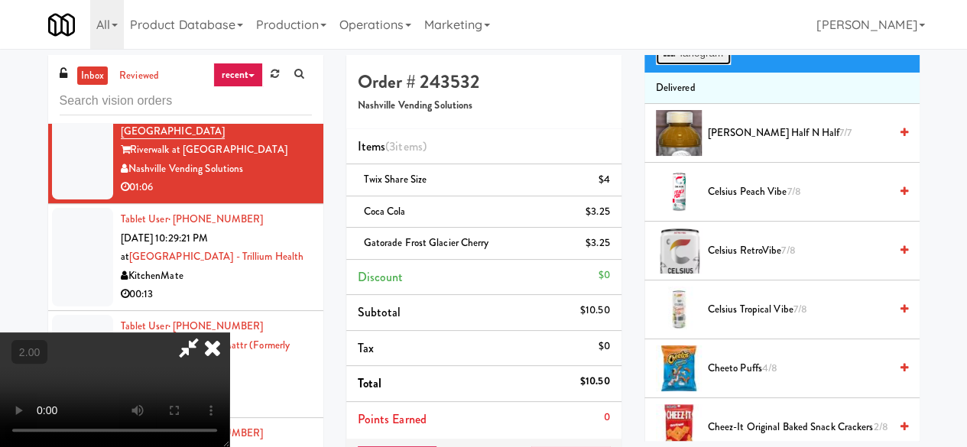
click at [702, 65] on button "Planogram" at bounding box center [693, 53] width 75 height 23
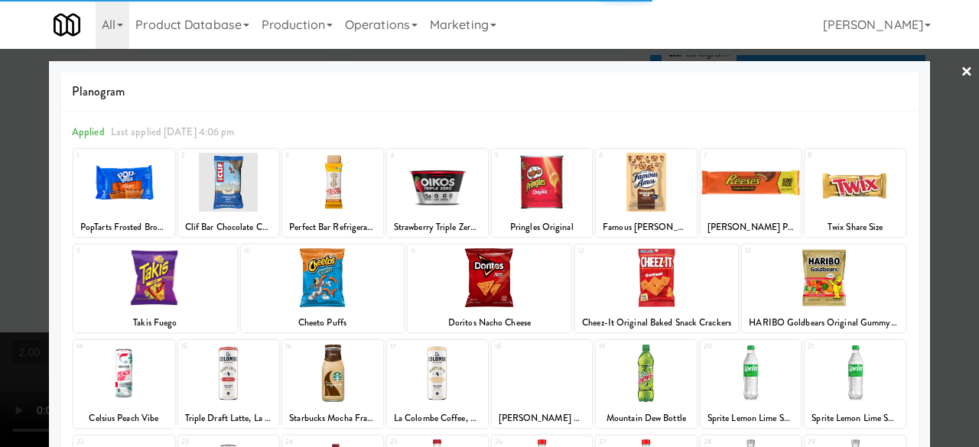
click at [732, 177] on div at bounding box center [750, 182] width 101 height 59
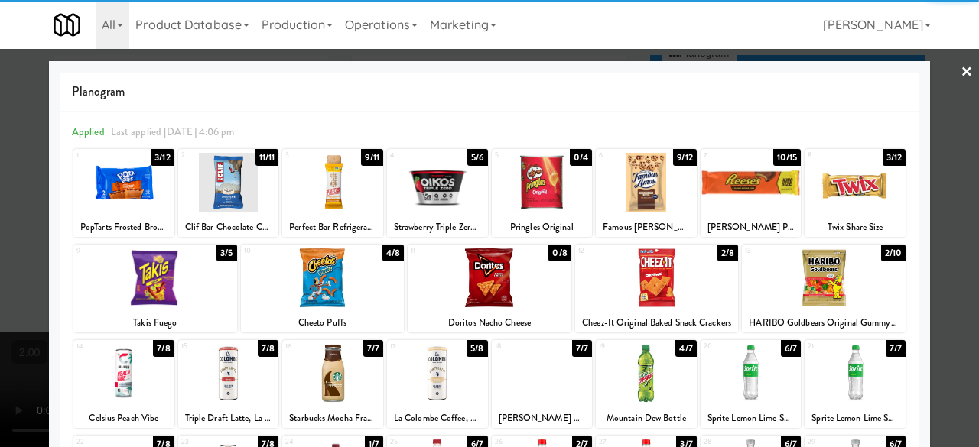
click at [931, 78] on div at bounding box center [489, 223] width 979 height 447
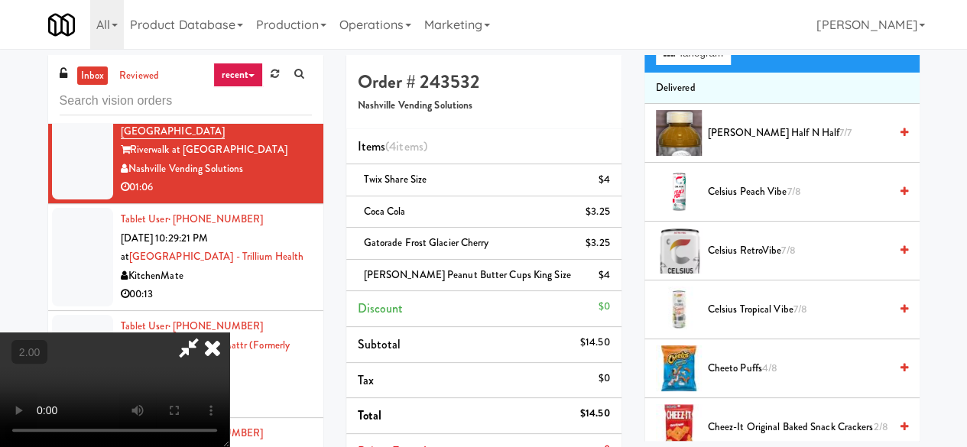
click at [206, 333] on icon at bounding box center [188, 348] width 35 height 31
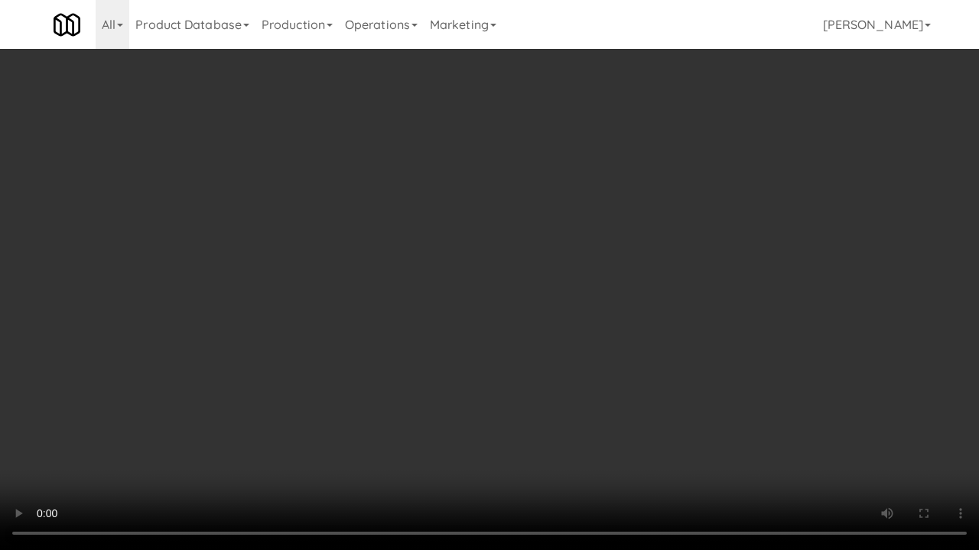
click at [917, 444] on div "Order # 243532 Nashville Vending Solutions Items (4 items ) Twix Share Size $4 …" at bounding box center [638, 364] width 596 height 618
click at [417, 318] on video at bounding box center [489, 275] width 979 height 550
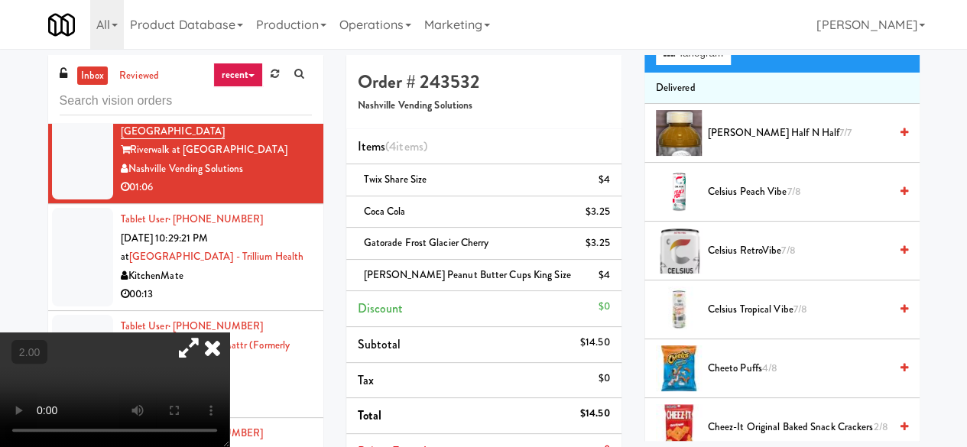
click at [229, 333] on icon at bounding box center [213, 348] width 34 height 31
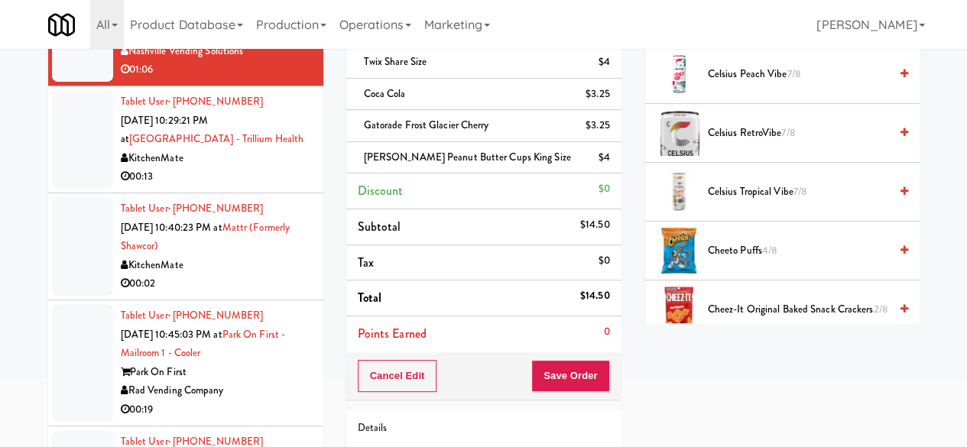
scroll to position [222, 0]
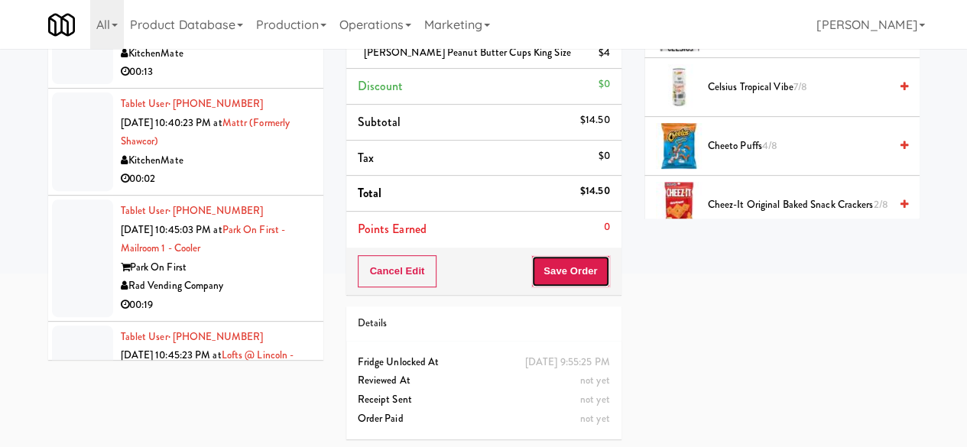
click at [540, 276] on button "Save Order" at bounding box center [570, 271] width 78 height 32
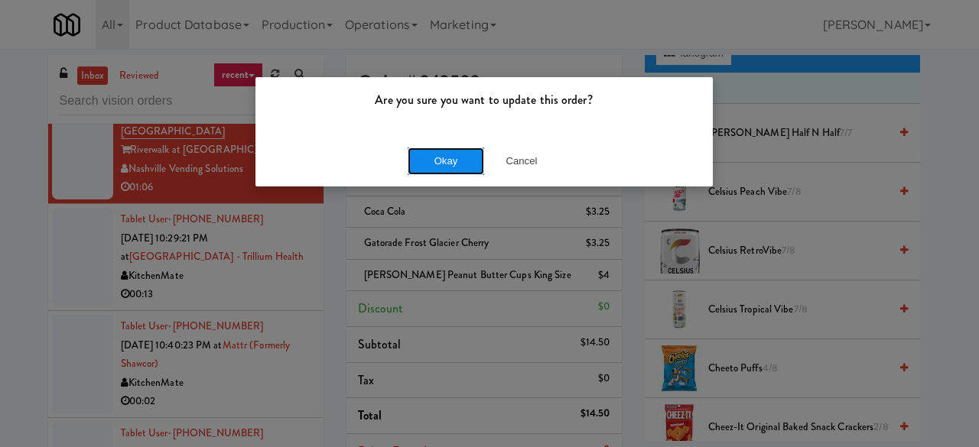
click at [443, 149] on button "Okay" at bounding box center [445, 162] width 76 height 28
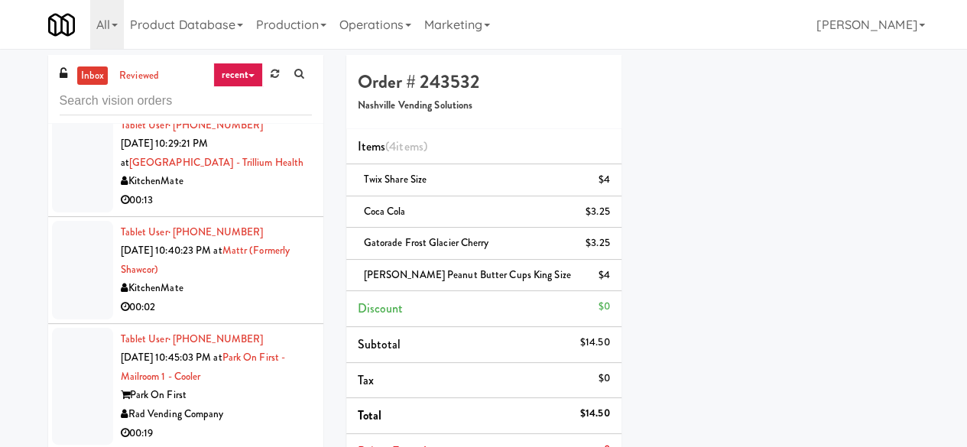
scroll to position [3440, 0]
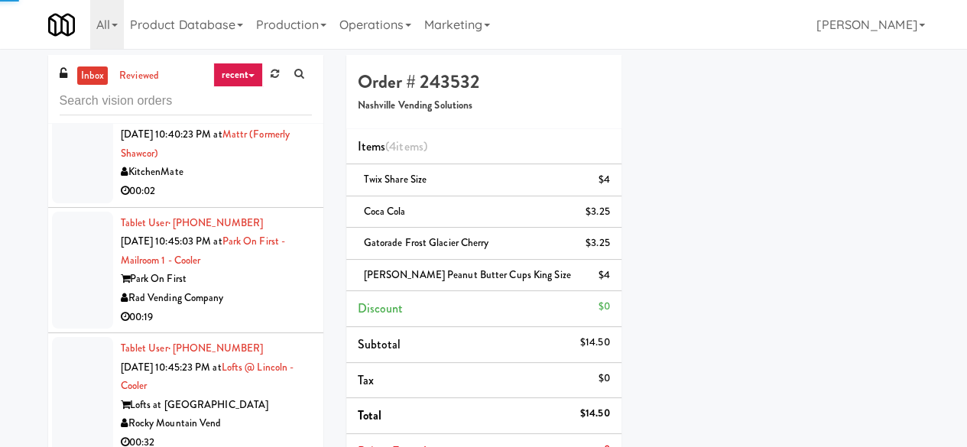
click at [252, 94] on div "00:13" at bounding box center [216, 84] width 191 height 19
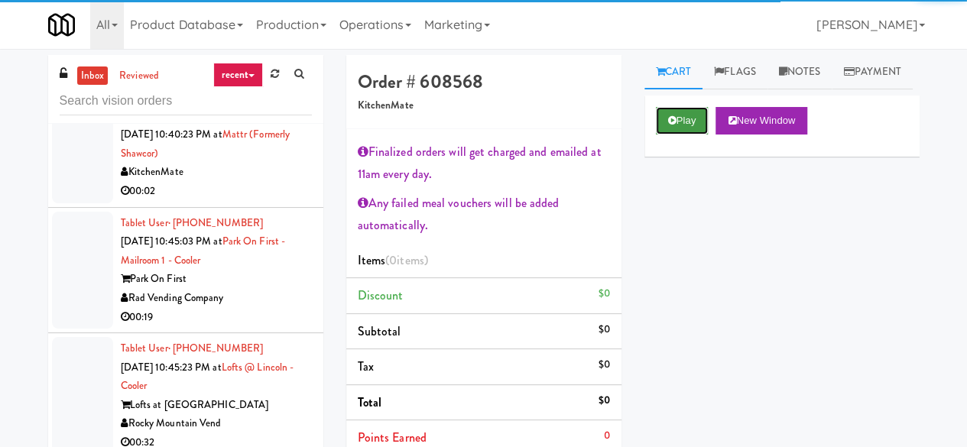
click at [689, 135] on button "Play" at bounding box center [682, 121] width 53 height 28
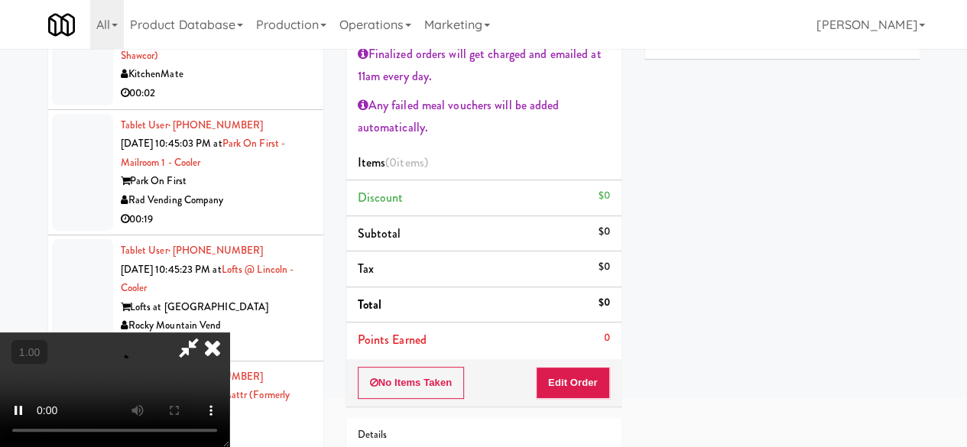
scroll to position [153, 0]
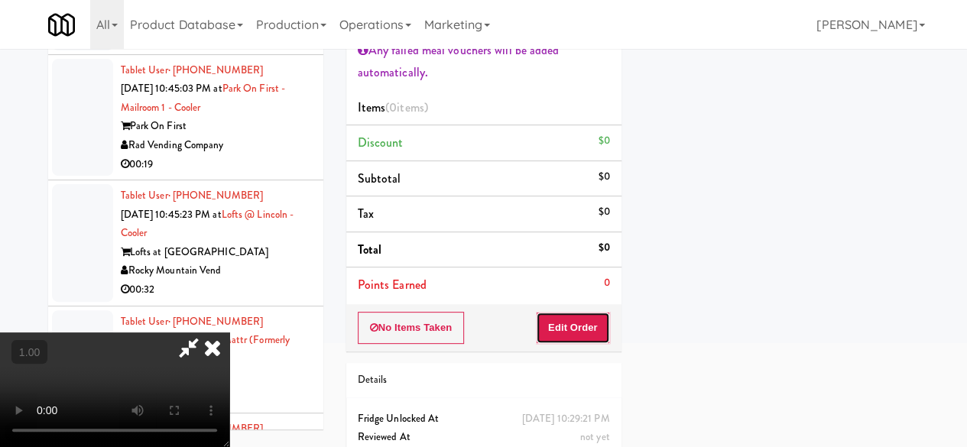
click at [590, 336] on button "Edit Order" at bounding box center [573, 328] width 74 height 32
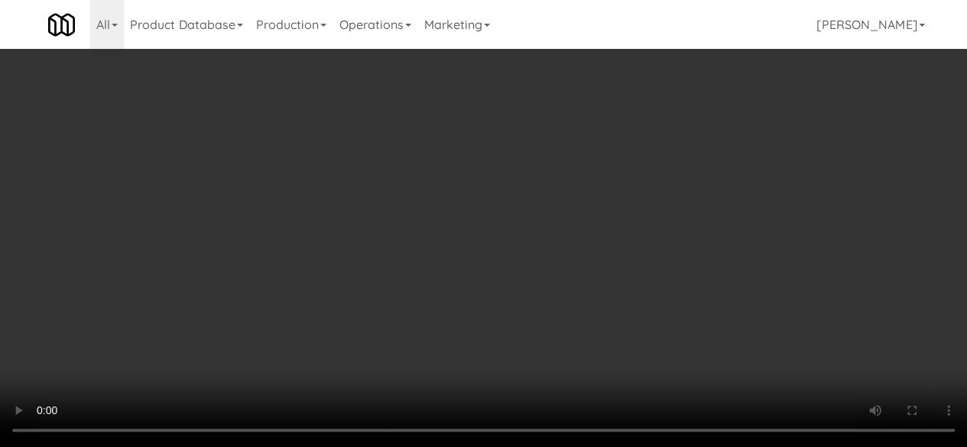
scroll to position [31, 0]
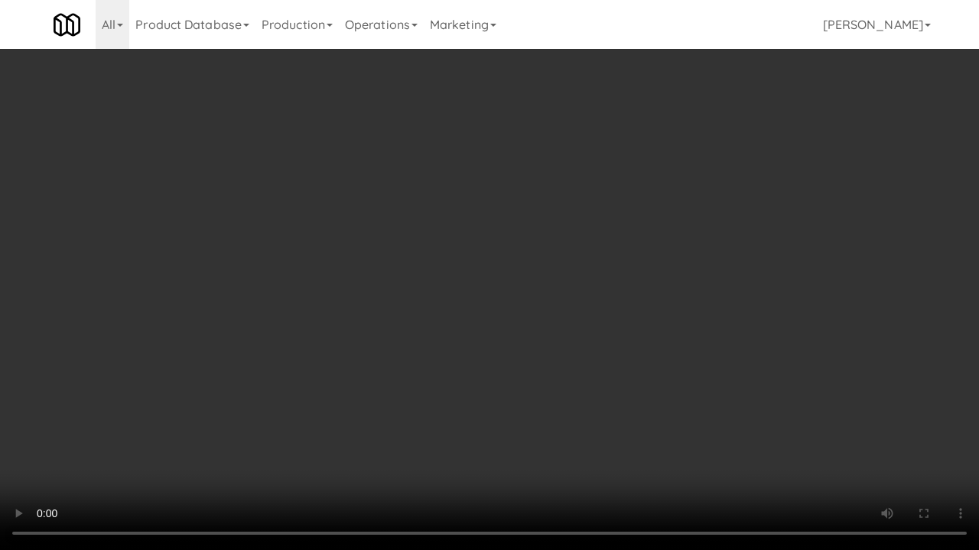
click at [589, 442] on video at bounding box center [489, 275] width 979 height 550
drag, startPoint x: 774, startPoint y: 448, endPoint x: 886, endPoint y: 480, distance: 116.1
click at [781, 446] on video at bounding box center [489, 275] width 979 height 550
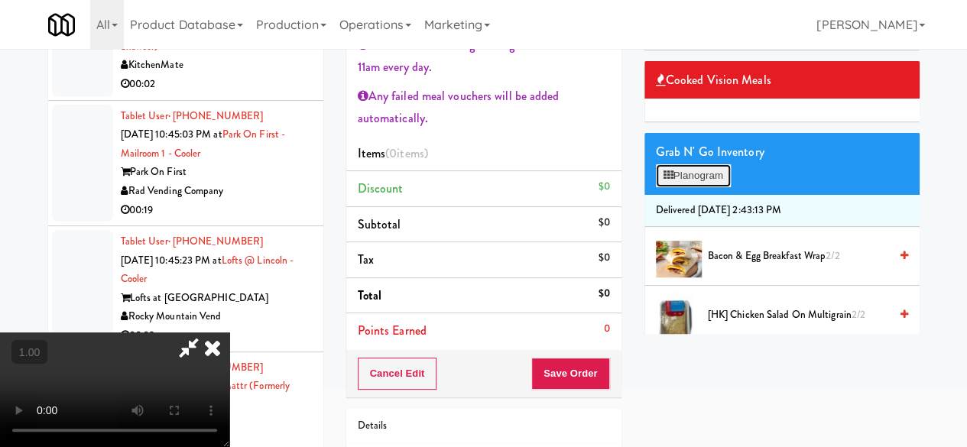
click at [702, 187] on button "Planogram" at bounding box center [693, 175] width 75 height 23
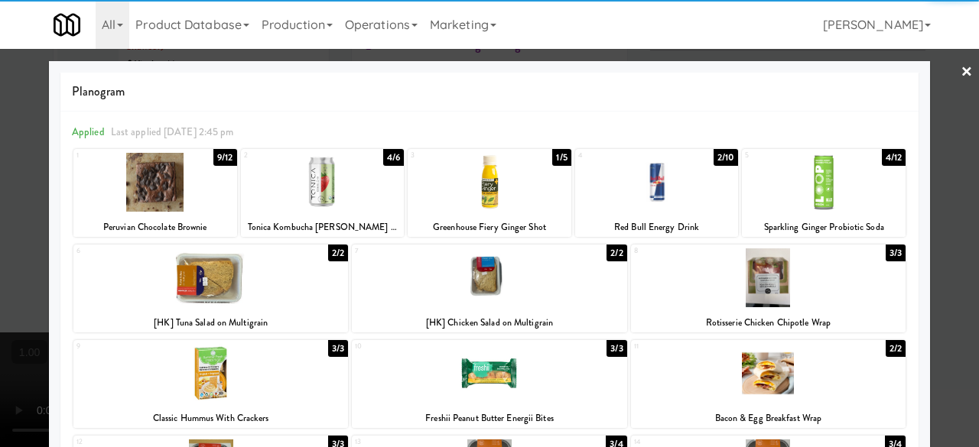
click at [508, 184] on div at bounding box center [489, 182] width 164 height 59
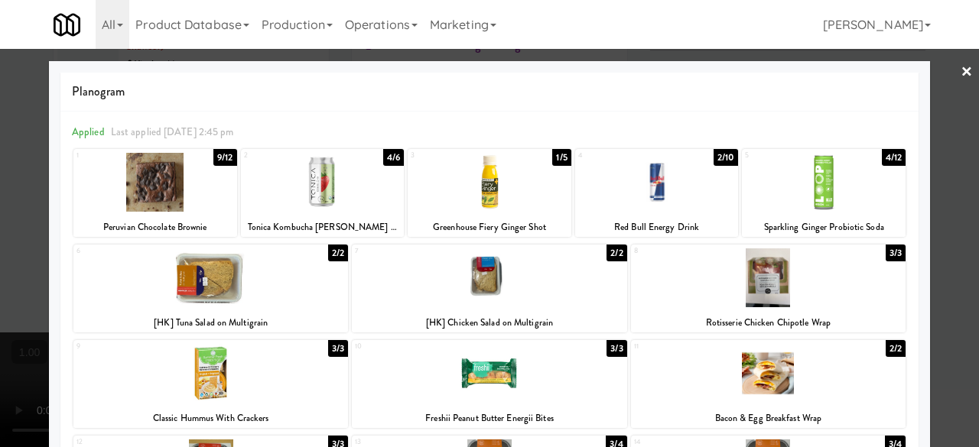
click at [335, 203] on div at bounding box center [323, 182] width 164 height 59
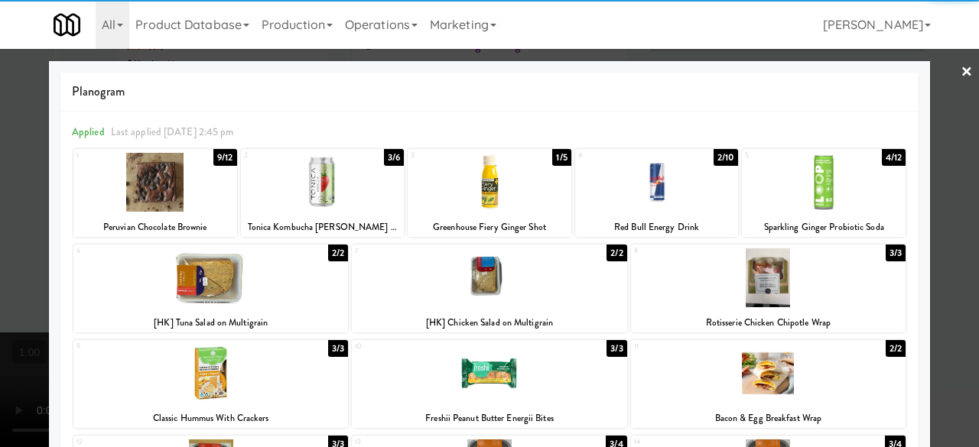
click at [930, 88] on div at bounding box center [489, 223] width 979 height 447
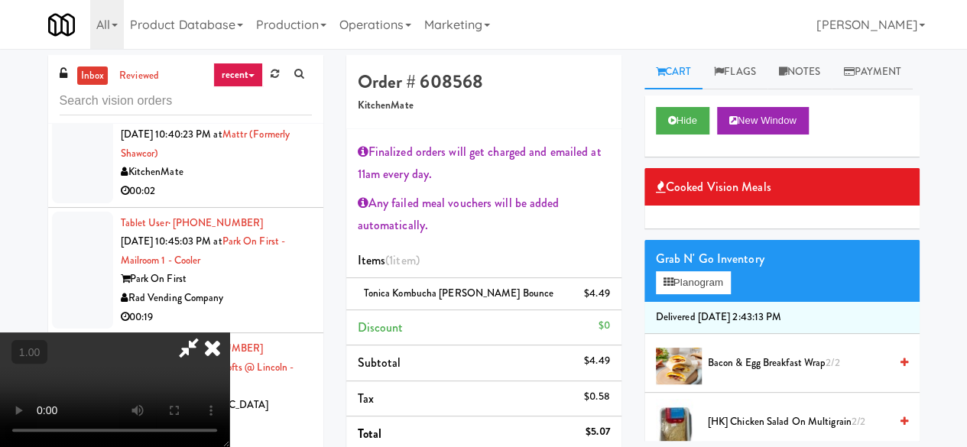
click at [229, 333] on icon at bounding box center [213, 348] width 34 height 31
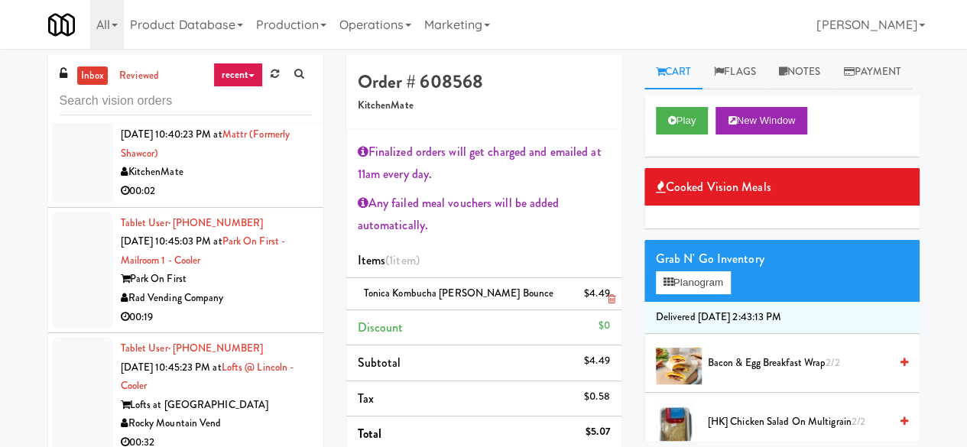
click at [610, 294] on icon at bounding box center [611, 299] width 8 height 10
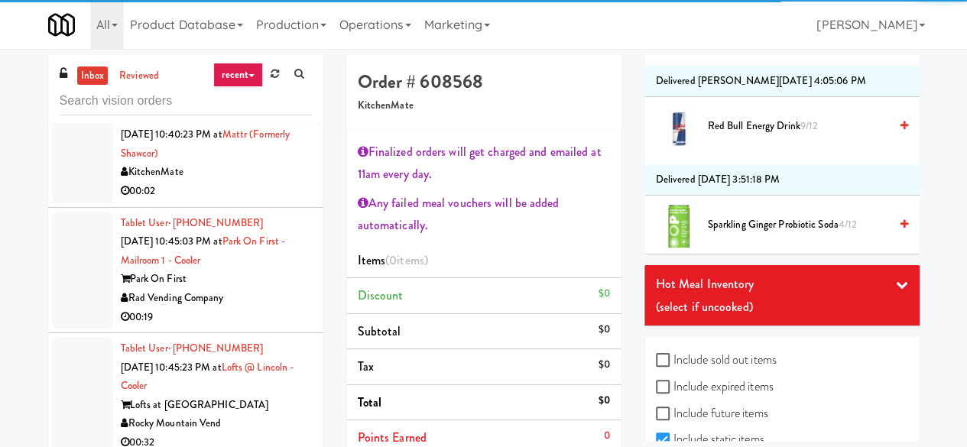
scroll to position [1096, 0]
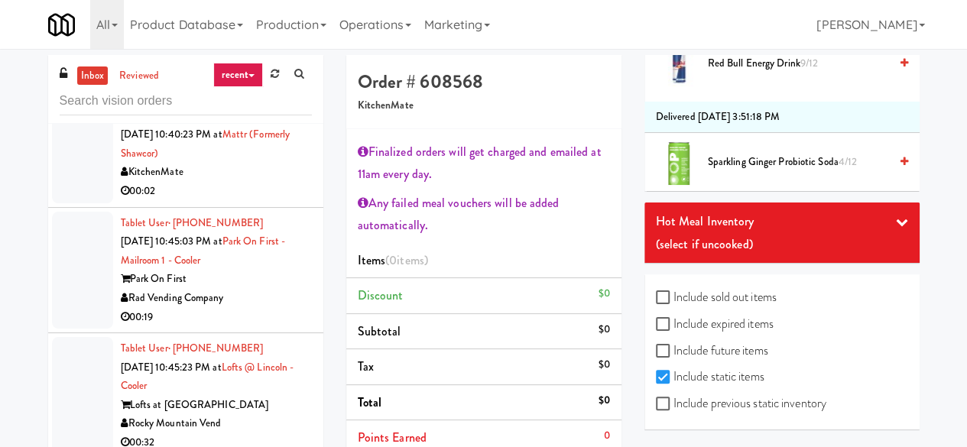
click at [659, 395] on label "Include previous static inventory" at bounding box center [741, 403] width 170 height 23
click at [659, 398] on input "Include previous static inventory" at bounding box center [665, 404] width 18 height 12
checkbox input "true"
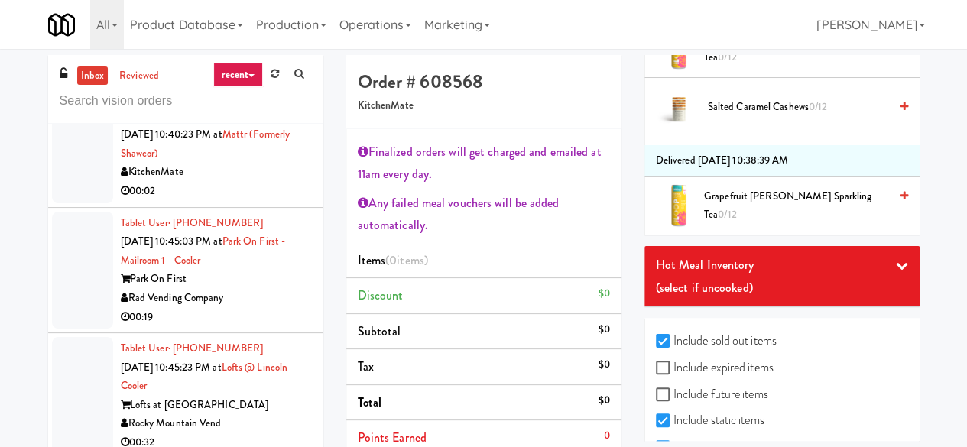
scroll to position [2523, 0]
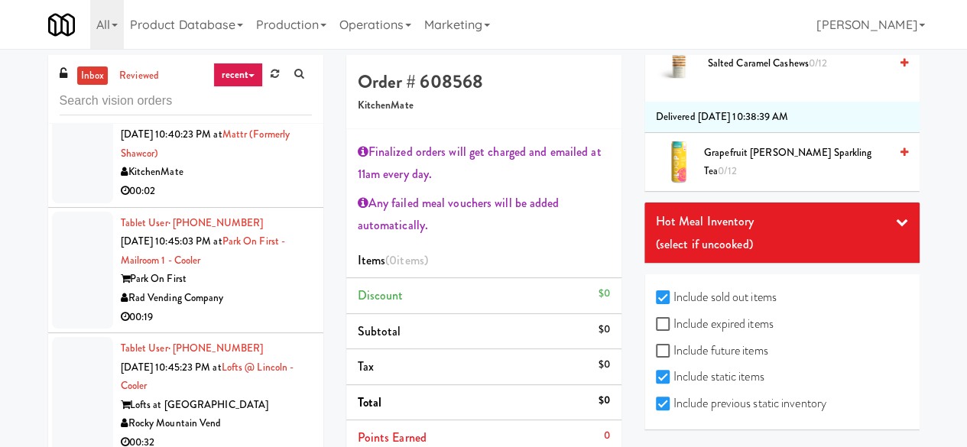
click at [716, 336] on label "Include expired items" at bounding box center [715, 324] width 118 height 23
click at [674, 331] on input "Include expired items" at bounding box center [665, 325] width 18 height 12
checkbox input "true"
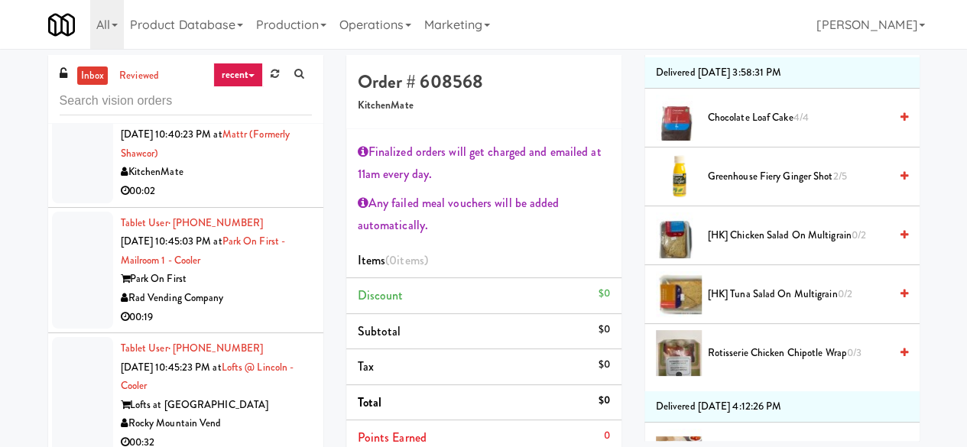
scroll to position [1453, 0]
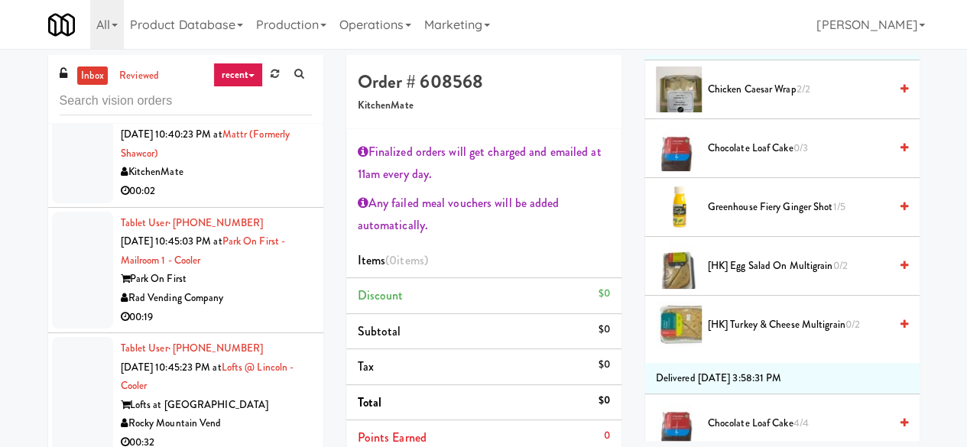
click at [884, 217] on div "Greenhouse Fiery Ginger Shot 1/5" at bounding box center [805, 207] width 206 height 19
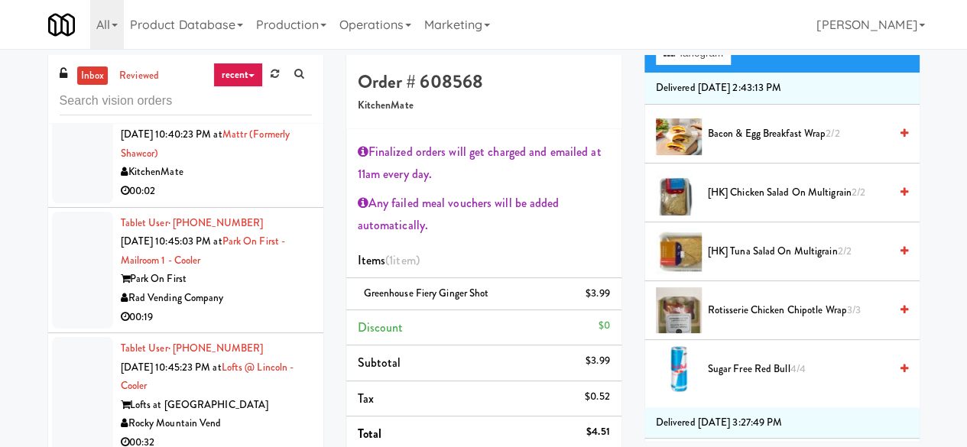
scroll to position [0, 0]
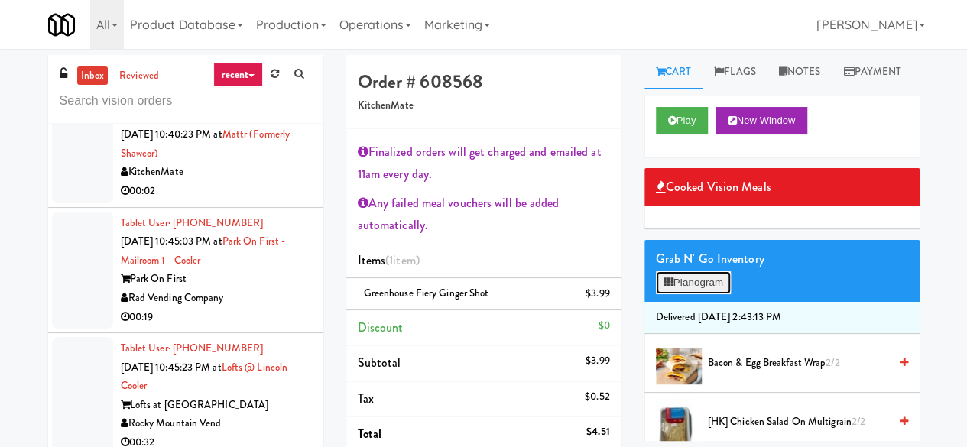
click at [703, 294] on button "Planogram" at bounding box center [693, 282] width 75 height 23
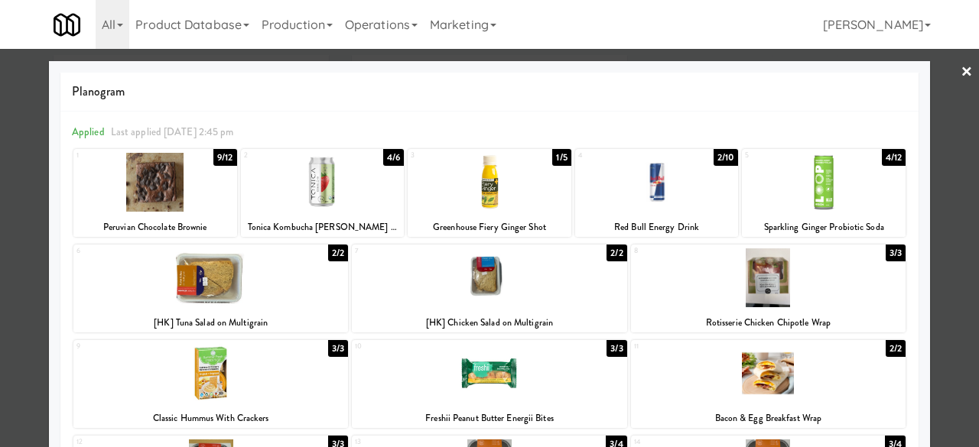
click at [320, 198] on div at bounding box center [323, 182] width 164 height 59
click at [960, 70] on link "×" at bounding box center [966, 72] width 12 height 47
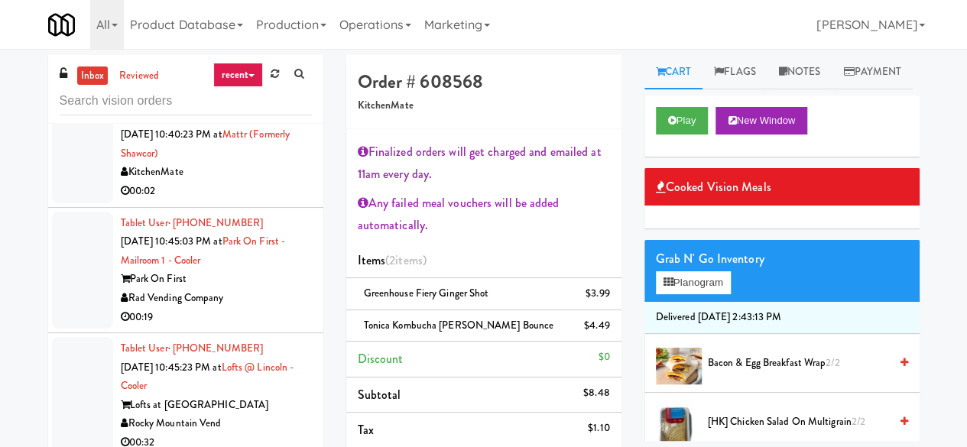
scroll to position [153, 0]
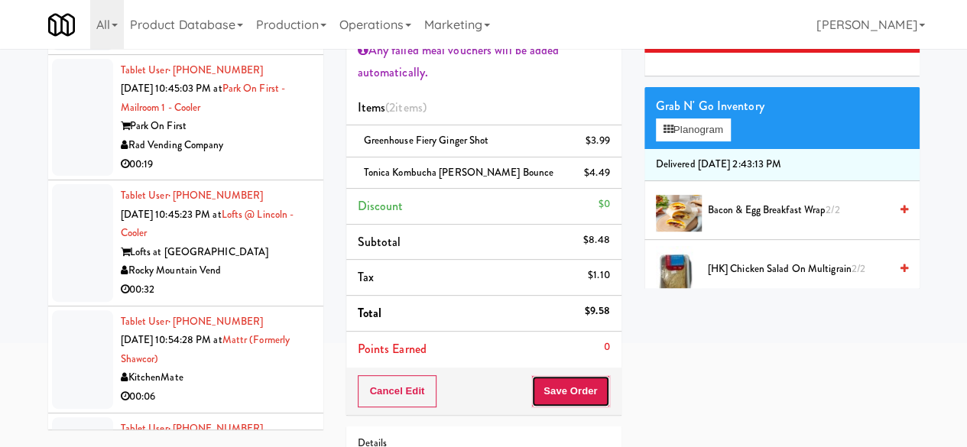
click at [583, 383] on button "Save Order" at bounding box center [570, 391] width 78 height 32
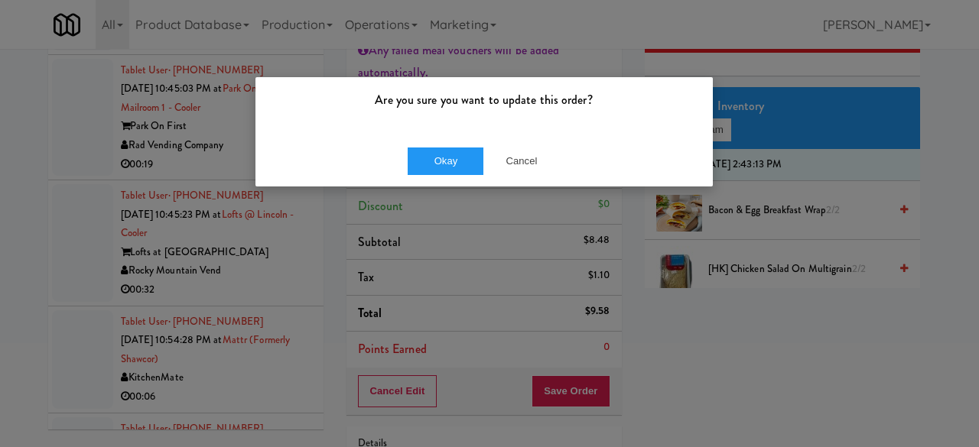
click at [428, 166] on div "Are you sure you want to update this order? Okay Cancel" at bounding box center [489, 223] width 979 height 447
click at [451, 158] on button "Okay" at bounding box center [445, 162] width 76 height 28
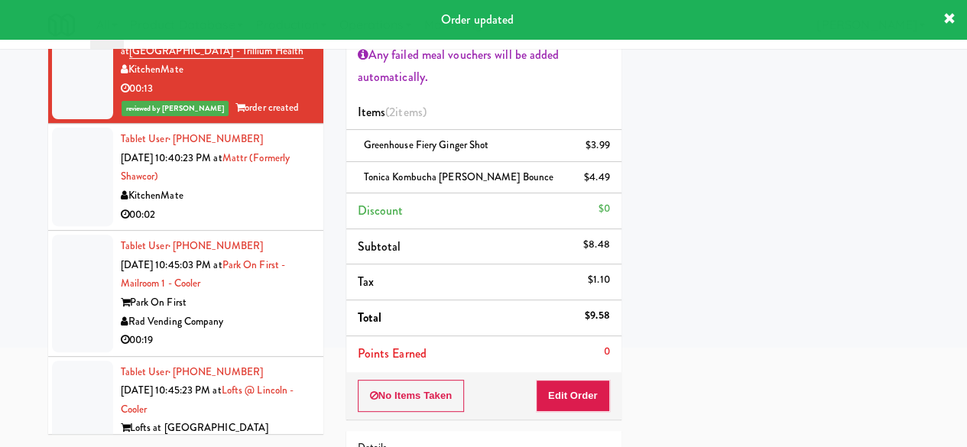
scroll to position [0, 0]
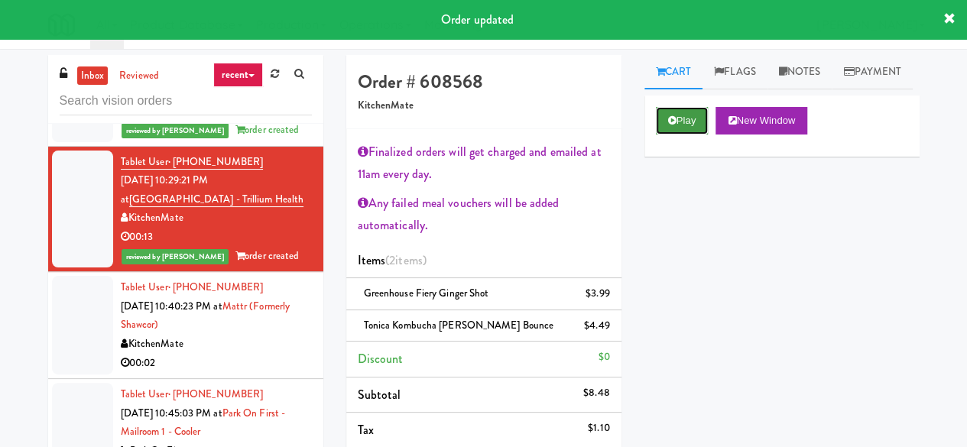
click at [673, 135] on button "Play" at bounding box center [682, 121] width 53 height 28
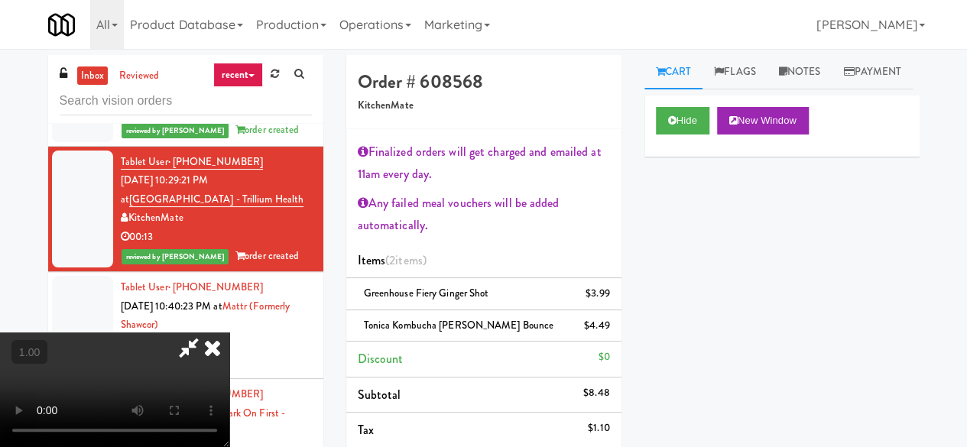
click at [206, 333] on icon at bounding box center [188, 348] width 35 height 31
click at [229, 333] on icon at bounding box center [213, 348] width 34 height 31
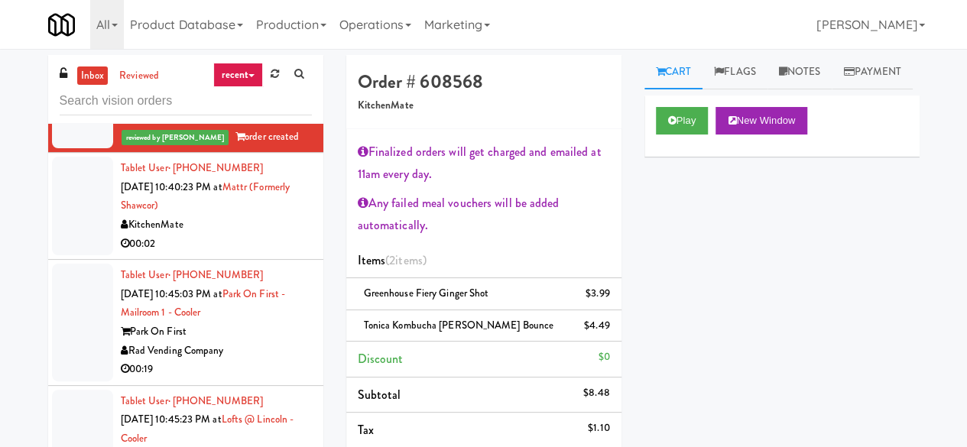
scroll to position [3440, 0]
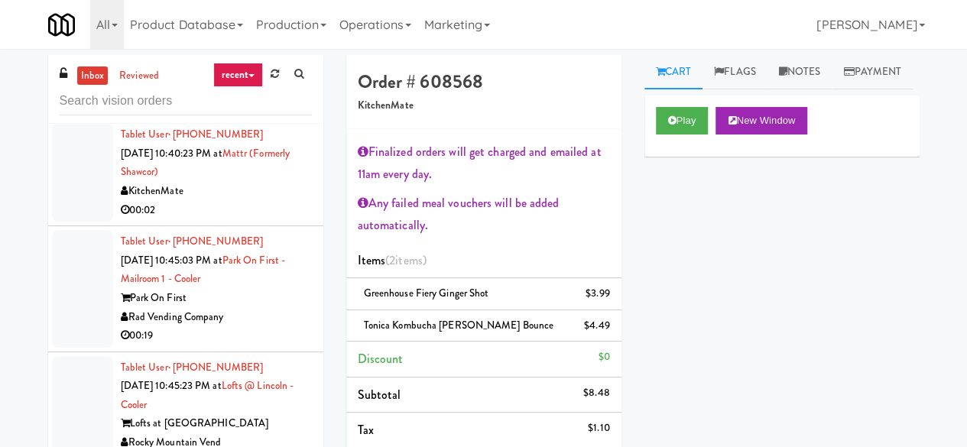
click at [258, 201] on div "KitchenMate" at bounding box center [216, 191] width 191 height 19
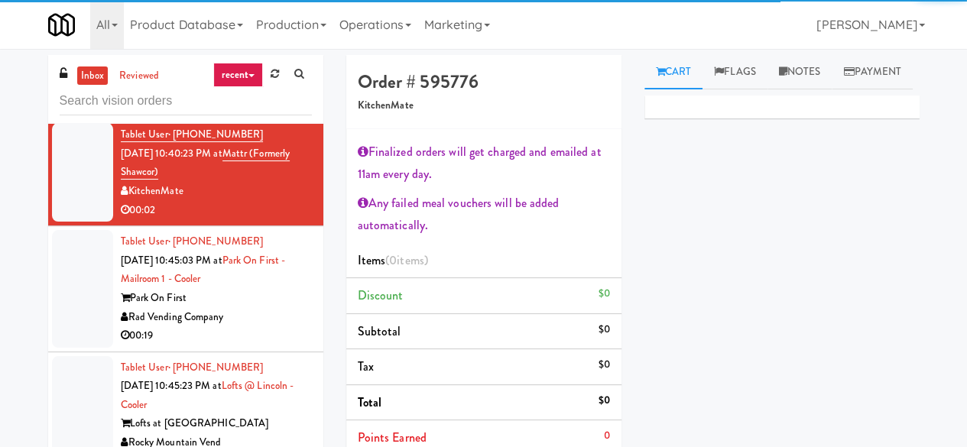
scroll to position [3593, 0]
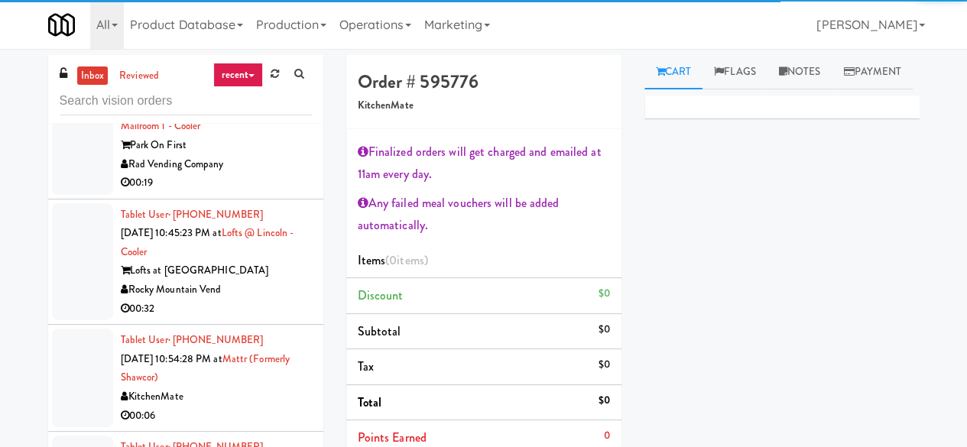
click at [261, 155] on div "Park On First" at bounding box center [216, 145] width 191 height 19
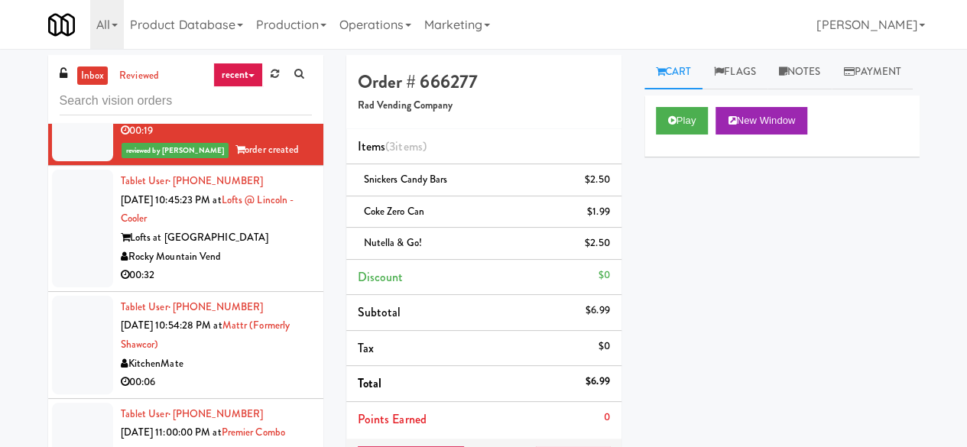
scroll to position [3670, 0]
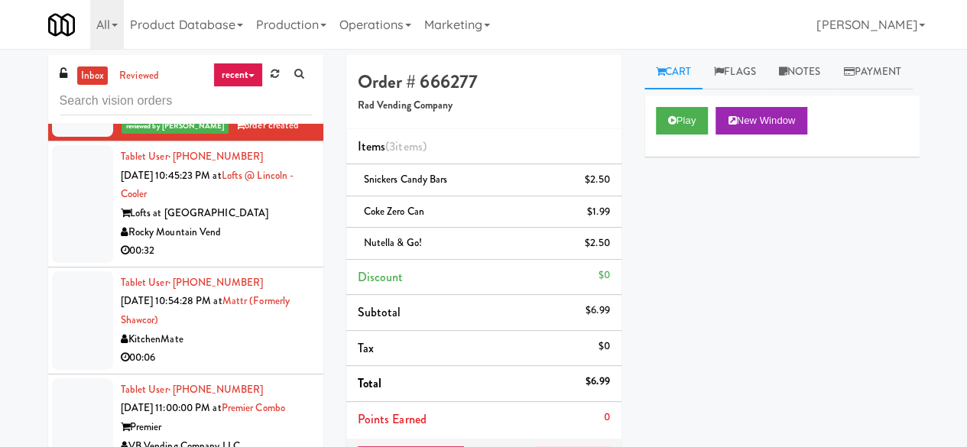
click at [283, 261] on div "00:32" at bounding box center [216, 251] width 191 height 19
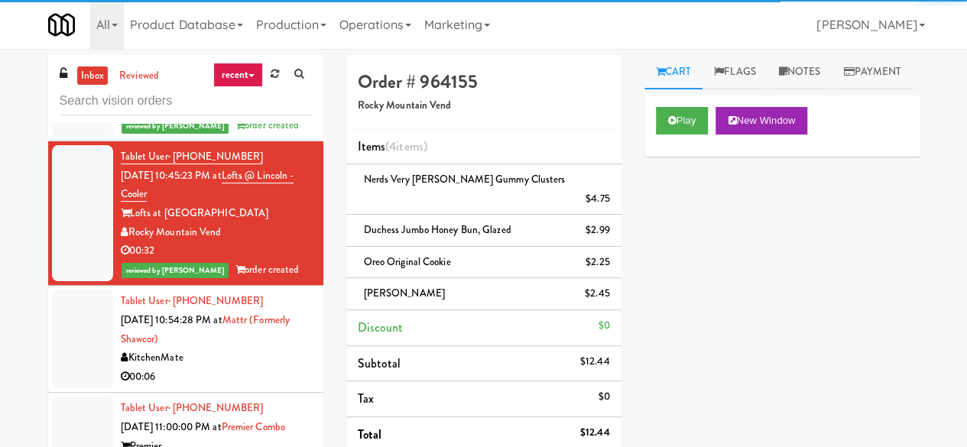
click at [96, 80] on link "inbox" at bounding box center [92, 76] width 31 height 19
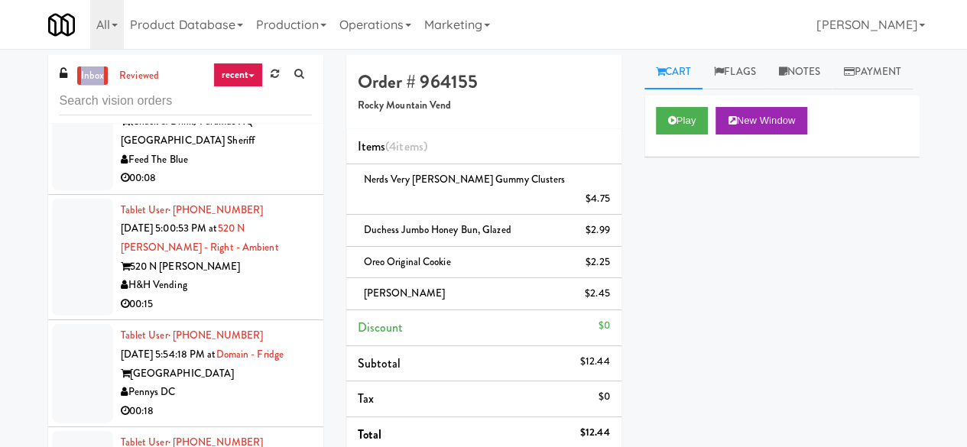
scroll to position [2676, 0]
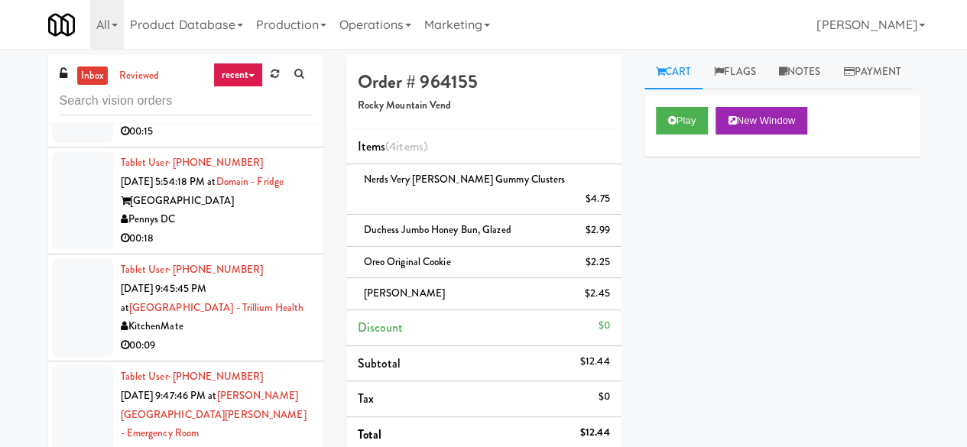
click at [245, 211] on div "[GEOGRAPHIC_DATA]" at bounding box center [216, 201] width 191 height 19
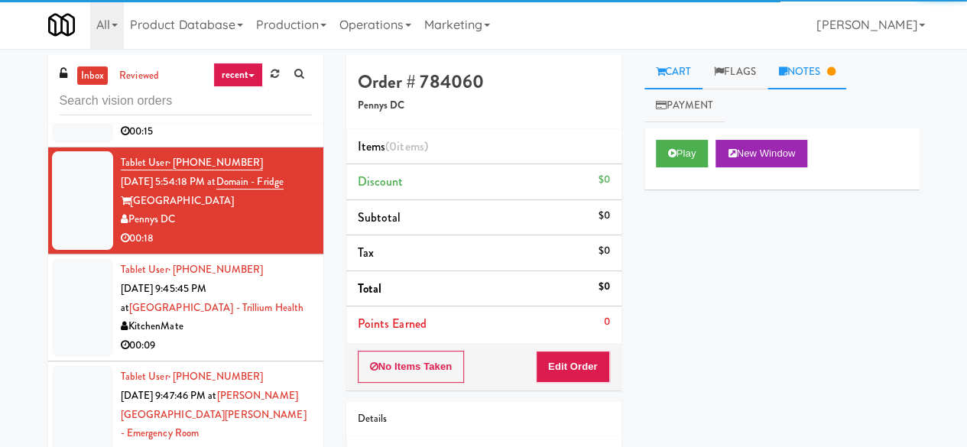
click at [797, 80] on link "Notes" at bounding box center [808, 72] width 80 height 34
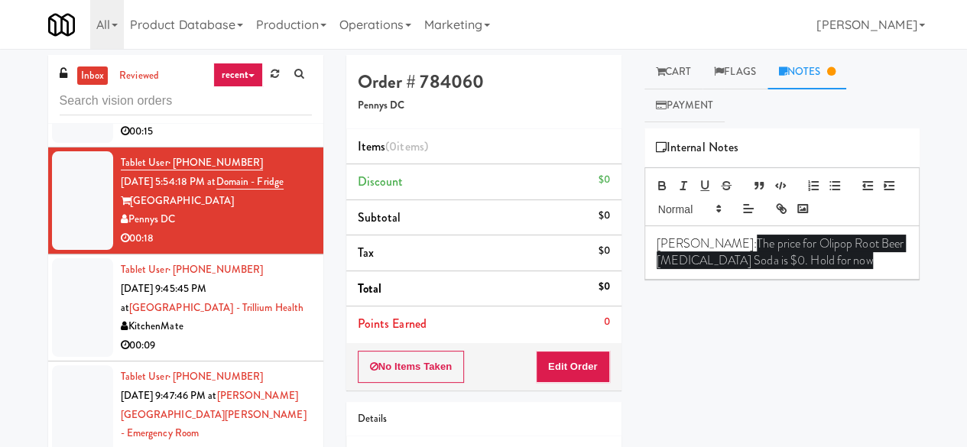
scroll to position [2905, 0]
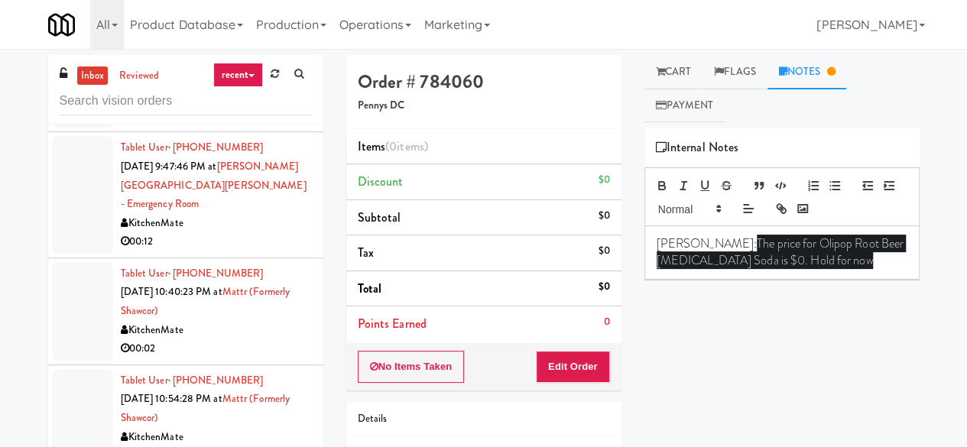
click at [283, 107] on div "KitchenMate" at bounding box center [216, 97] width 191 height 19
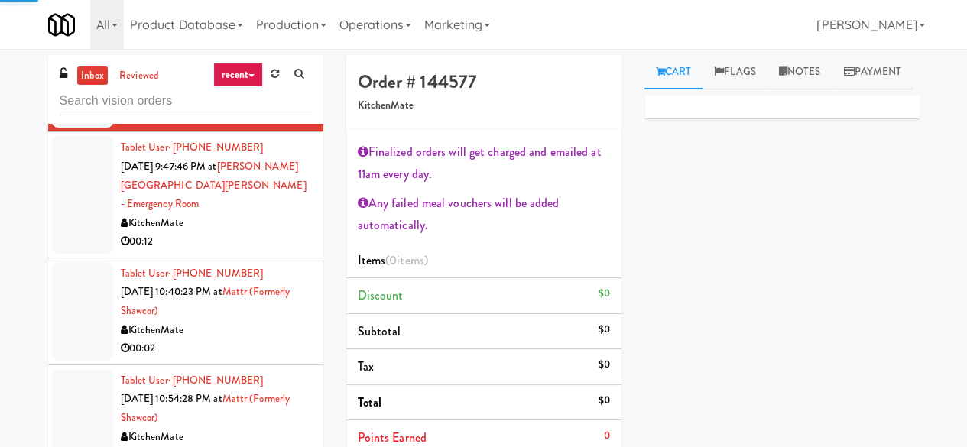
click at [240, 252] on div "00:12" at bounding box center [216, 241] width 191 height 19
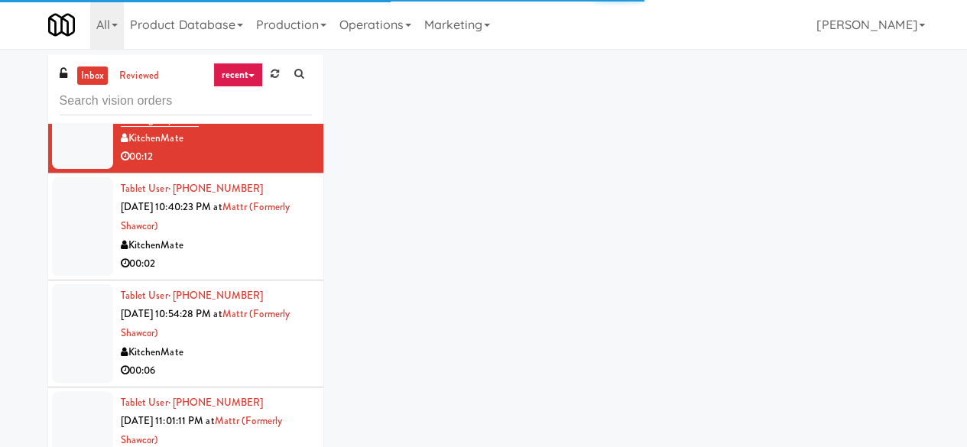
scroll to position [3058, 0]
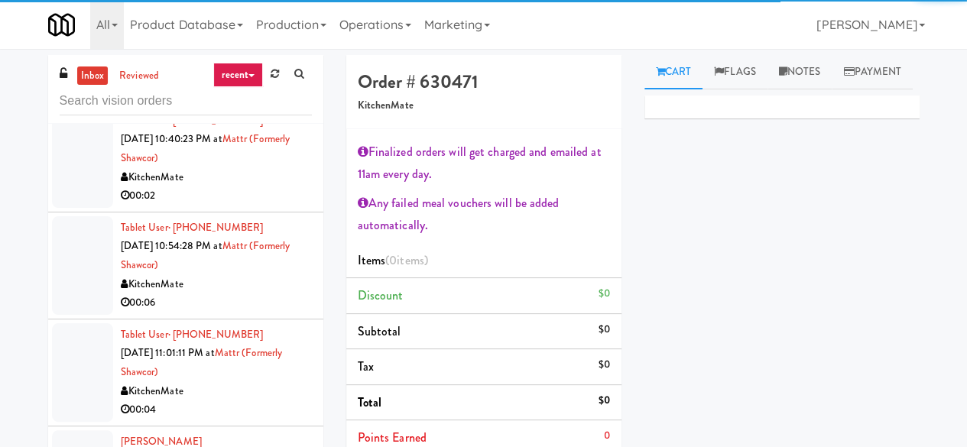
click at [244, 206] on div "00:02" at bounding box center [216, 196] width 191 height 19
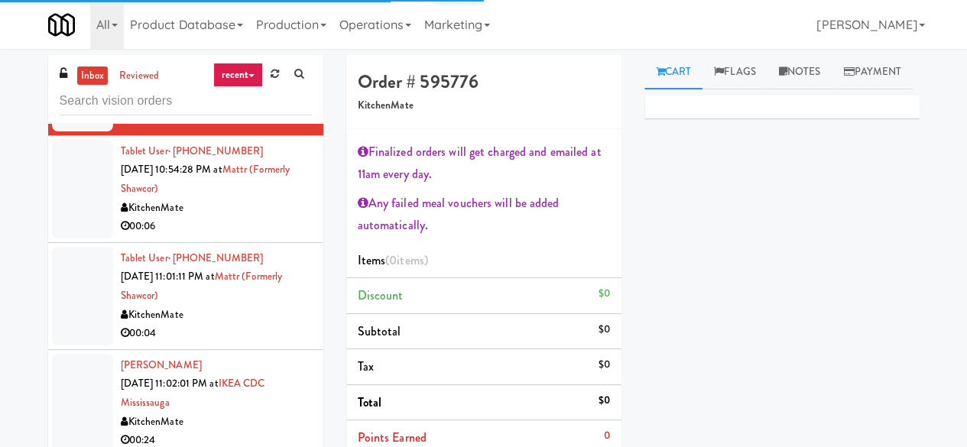
click at [274, 236] on div "Tablet User · (647) 781-8433 [DATE] 10:54:28 PM at Mattr (formerly Shawcor) Kit…" at bounding box center [216, 189] width 191 height 94
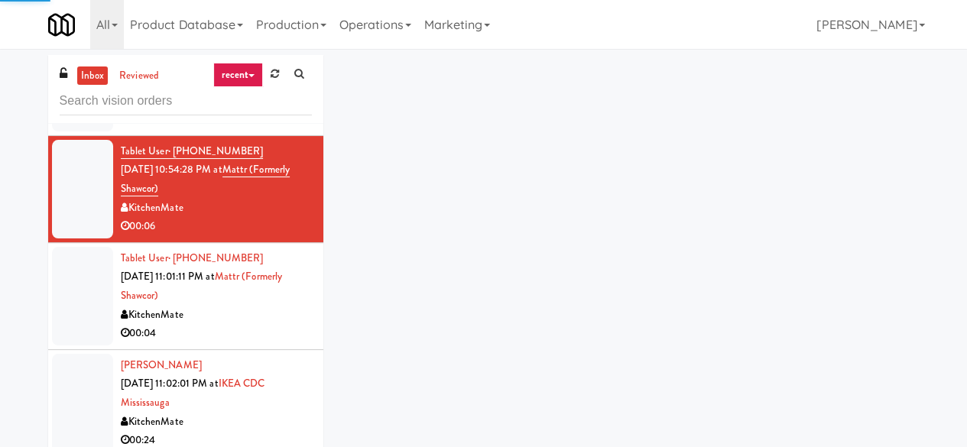
scroll to position [3287, 0]
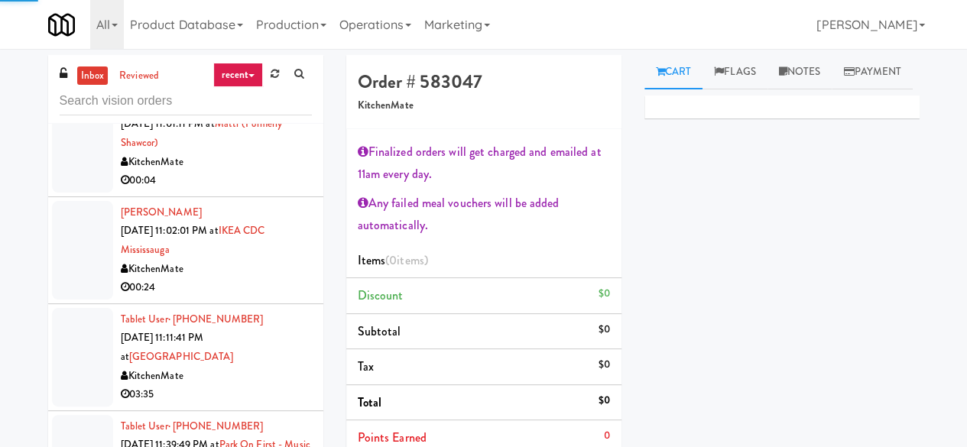
click at [272, 190] on div "00:04" at bounding box center [216, 180] width 191 height 19
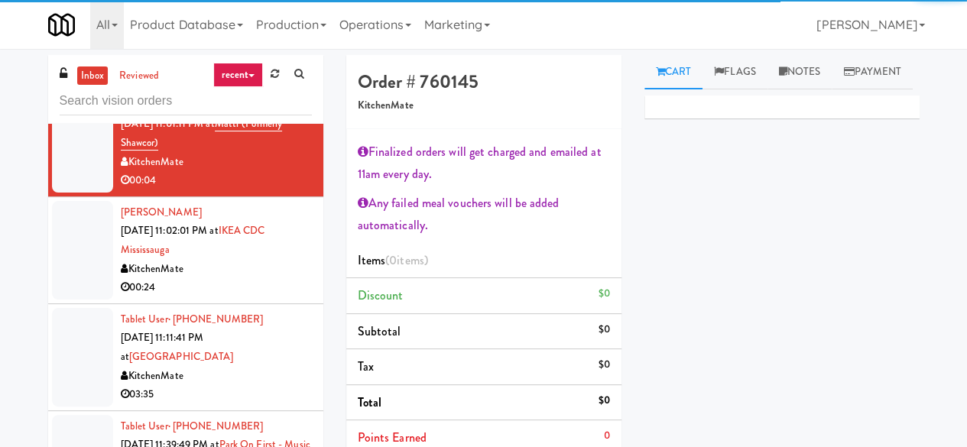
click at [259, 279] on div "KitchenMate" at bounding box center [216, 269] width 191 height 19
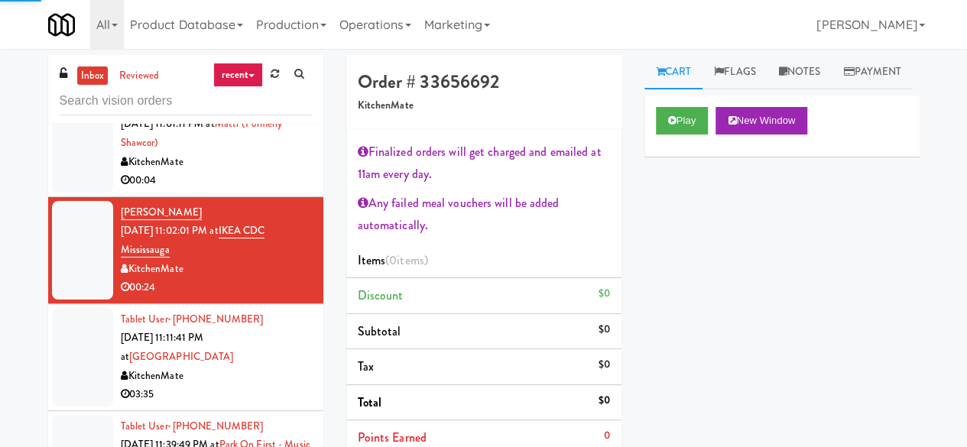
scroll to position [3364, 0]
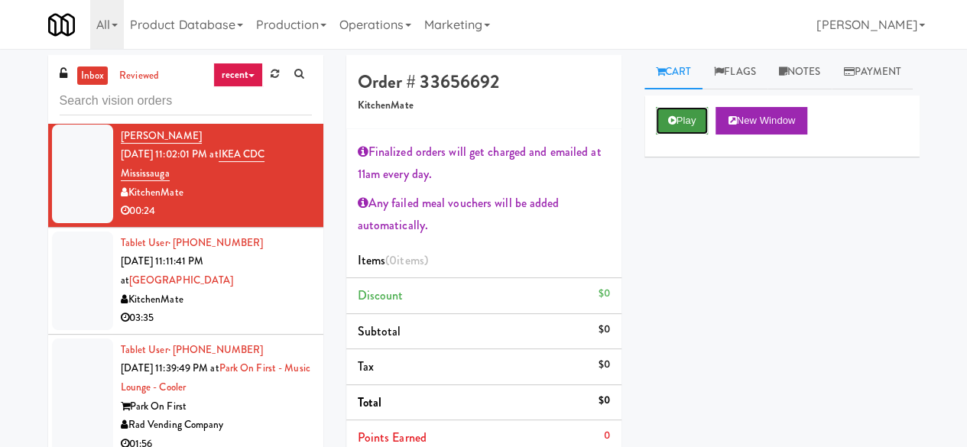
click at [665, 135] on button "Play" at bounding box center [682, 121] width 53 height 28
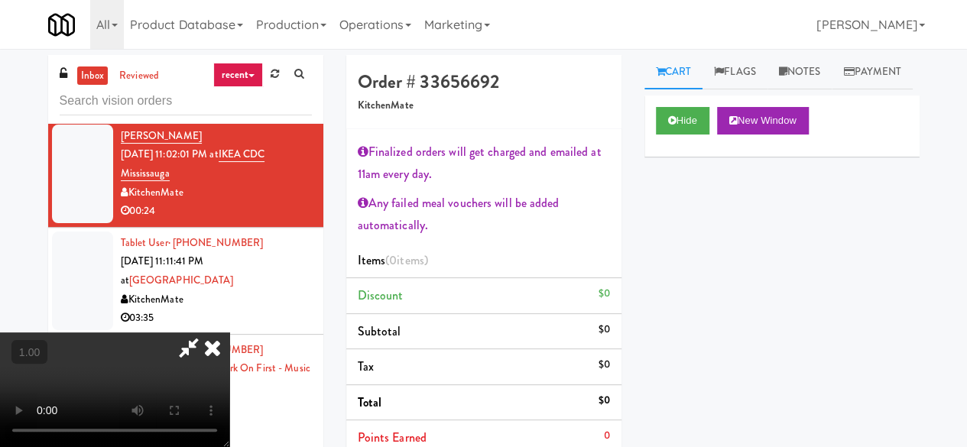
scroll to position [31, 0]
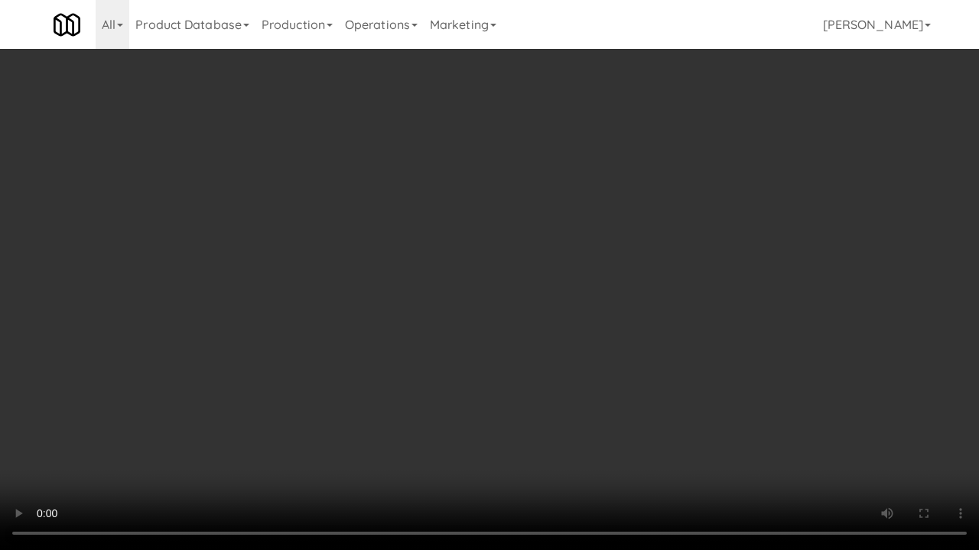
click at [355, 265] on video at bounding box center [489, 275] width 979 height 550
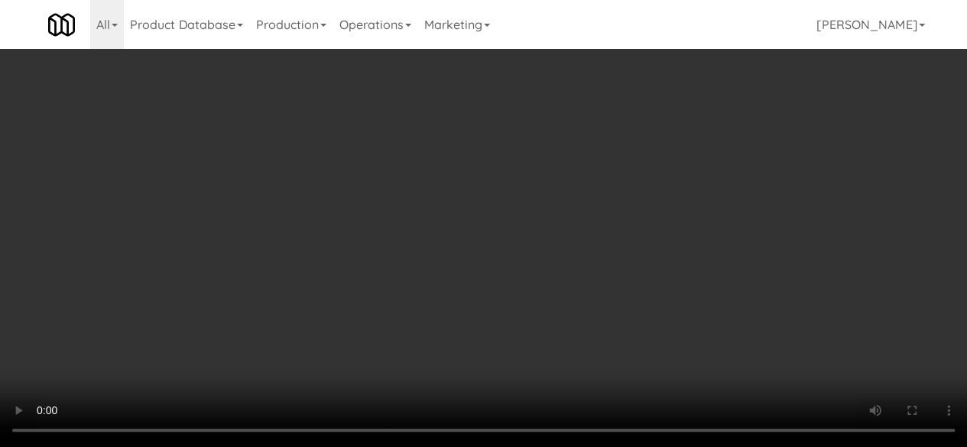
scroll to position [210, 0]
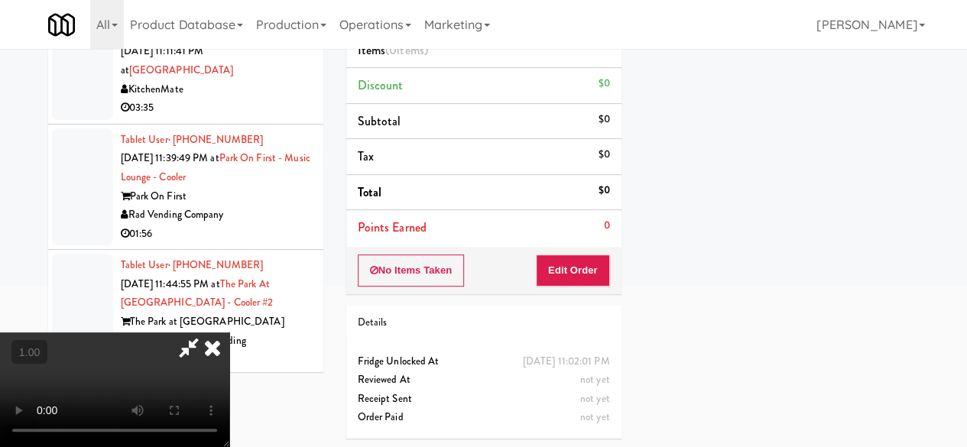
click at [610, 273] on div "No Items Taken Edit Order" at bounding box center [483, 270] width 275 height 47
drag, startPoint x: 604, startPoint y: 270, endPoint x: 632, endPoint y: 268, distance: 28.3
click at [603, 270] on button "Edit Order" at bounding box center [573, 271] width 74 height 32
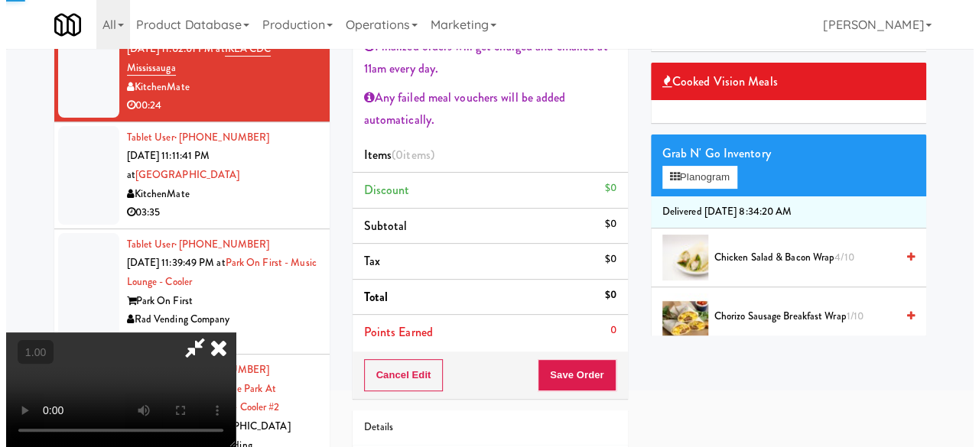
scroll to position [0, 0]
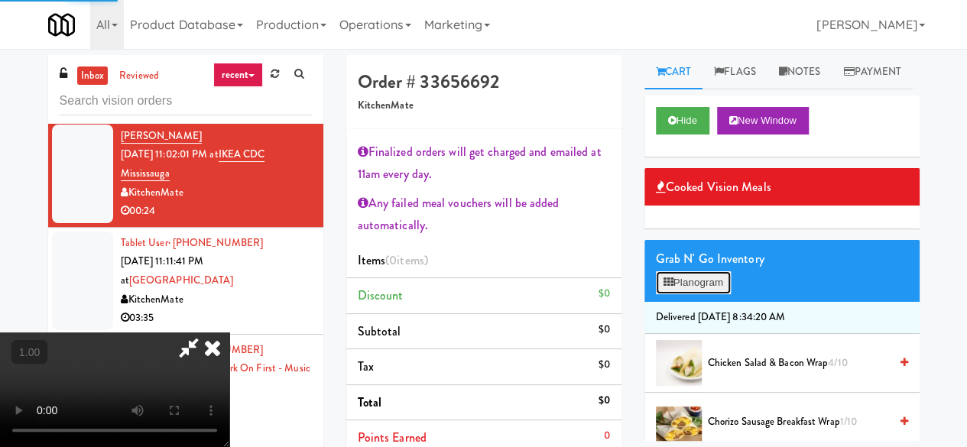
click at [681, 294] on button "Planogram" at bounding box center [693, 282] width 75 height 23
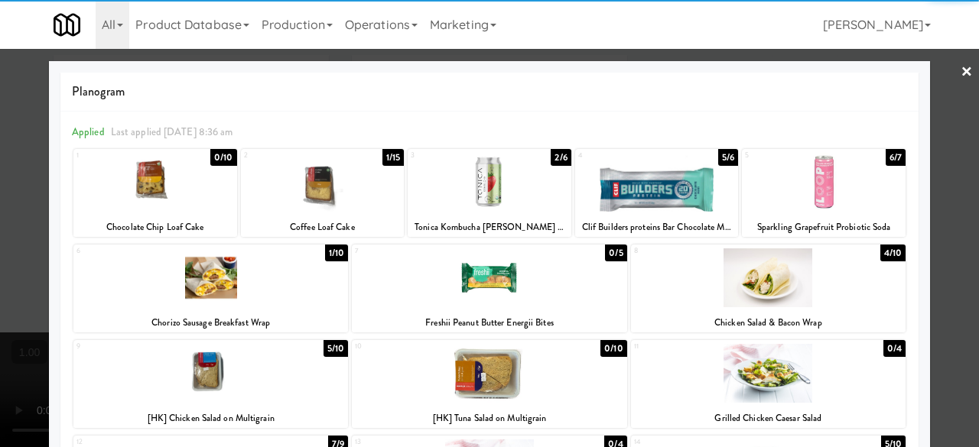
scroll to position [153, 0]
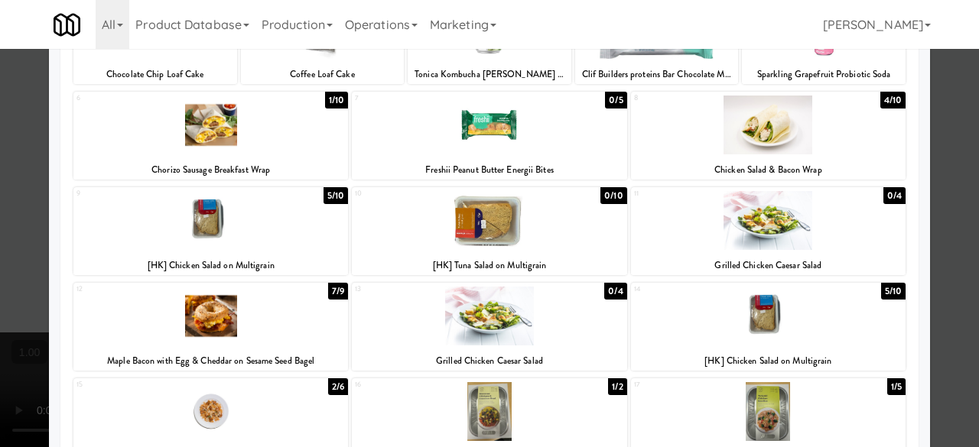
click at [286, 230] on div at bounding box center [210, 220] width 274 height 59
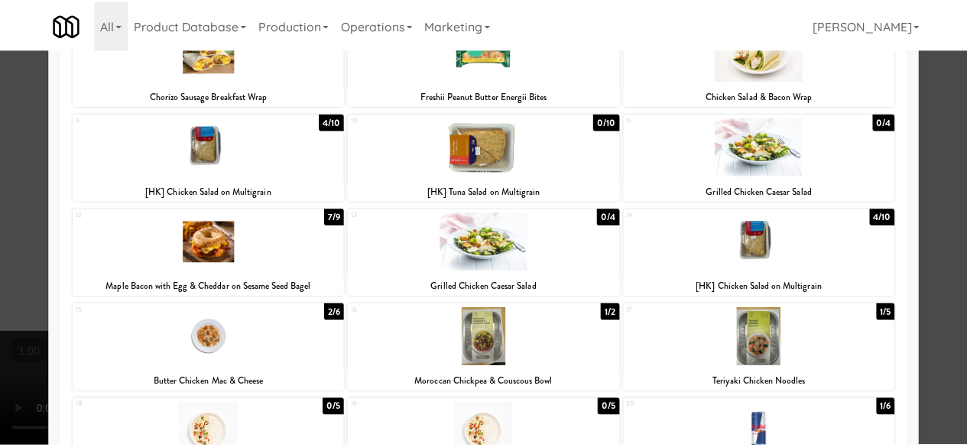
scroll to position [0, 0]
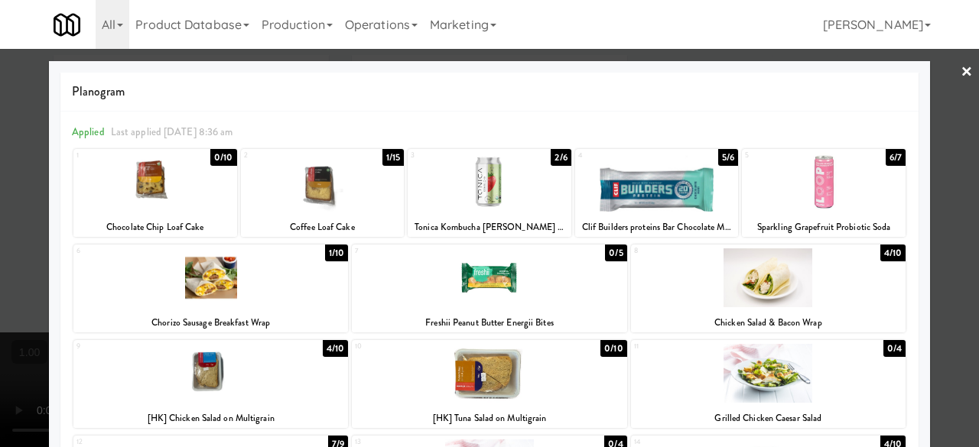
click at [960, 73] on link "×" at bounding box center [966, 72] width 12 height 47
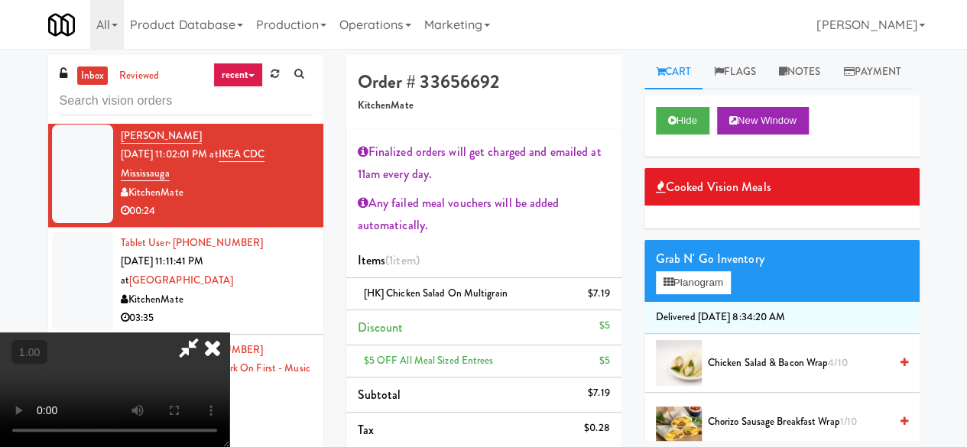
scroll to position [31, 0]
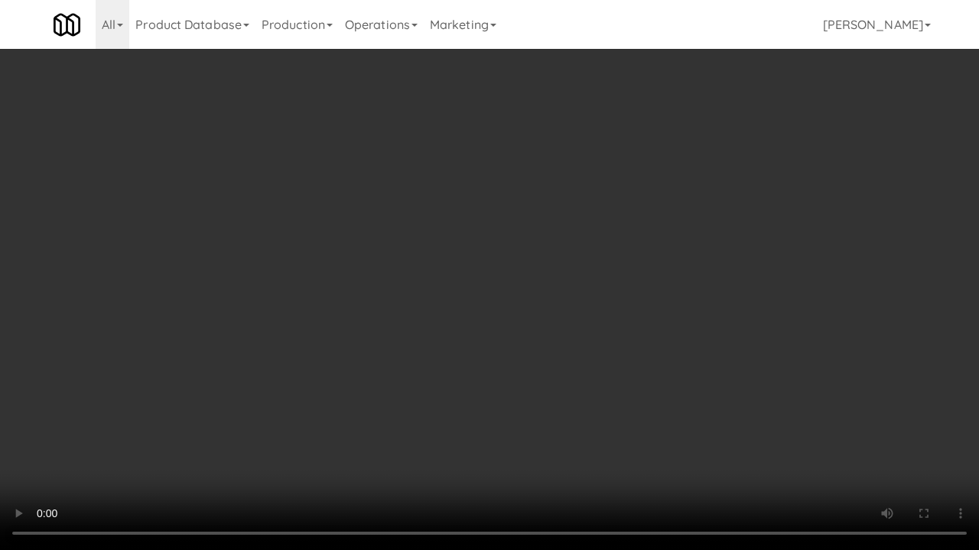
click at [910, 446] on video at bounding box center [489, 275] width 979 height 550
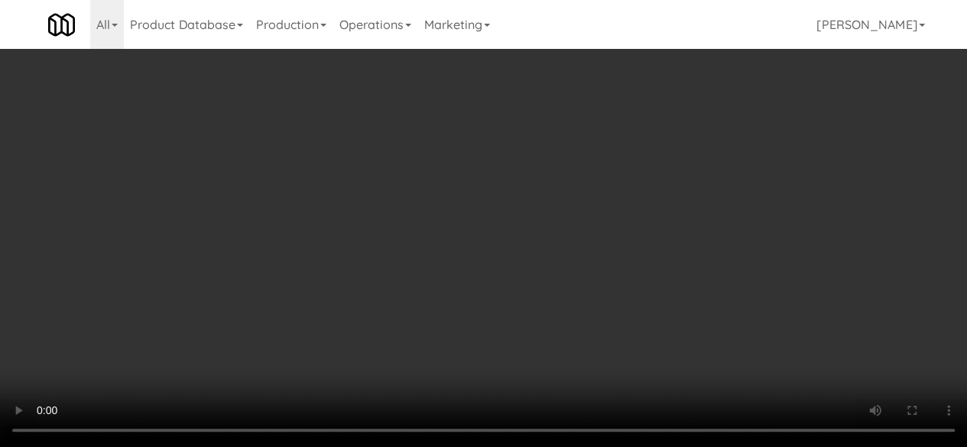
scroll to position [0, 0]
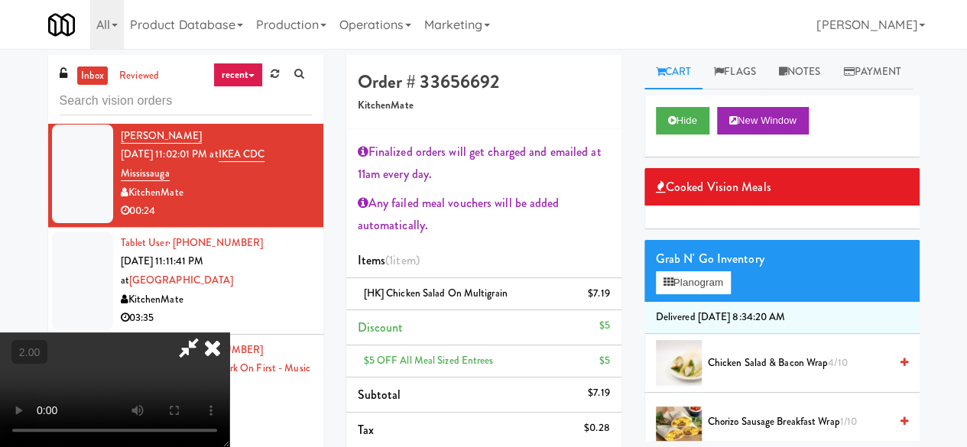
click at [206, 333] on icon at bounding box center [188, 348] width 35 height 31
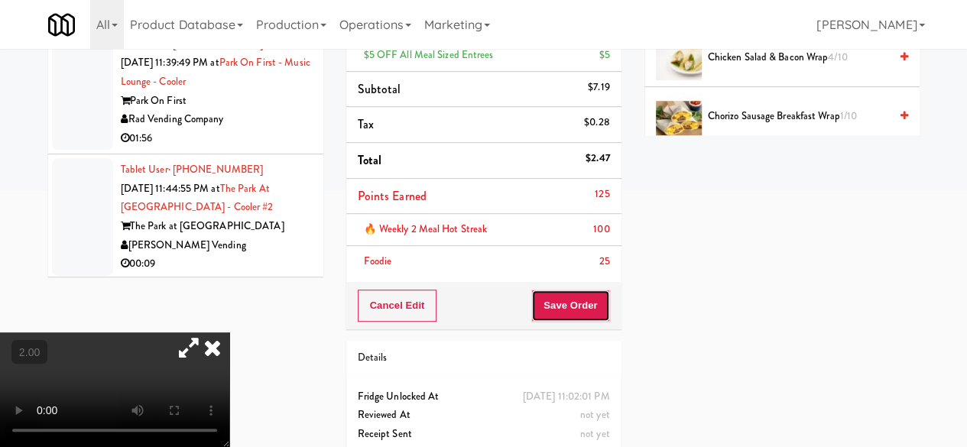
click at [570, 312] on button "Save Order" at bounding box center [570, 306] width 78 height 32
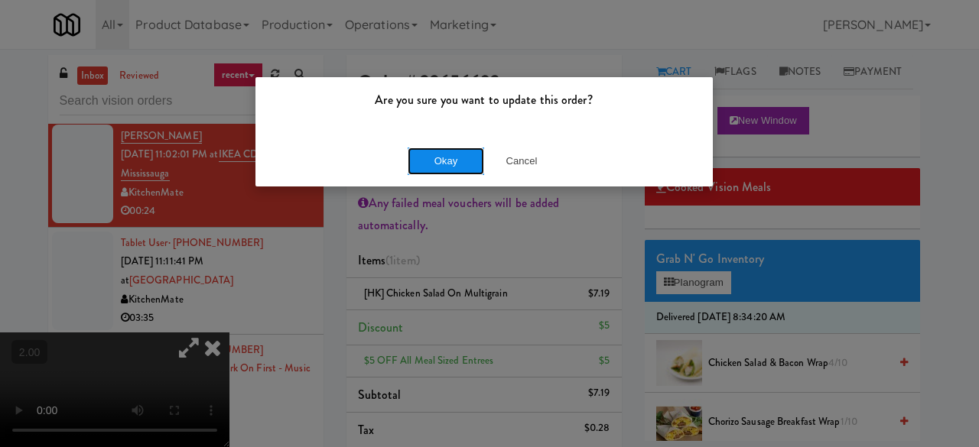
click at [430, 154] on button "Okay" at bounding box center [445, 162] width 76 height 28
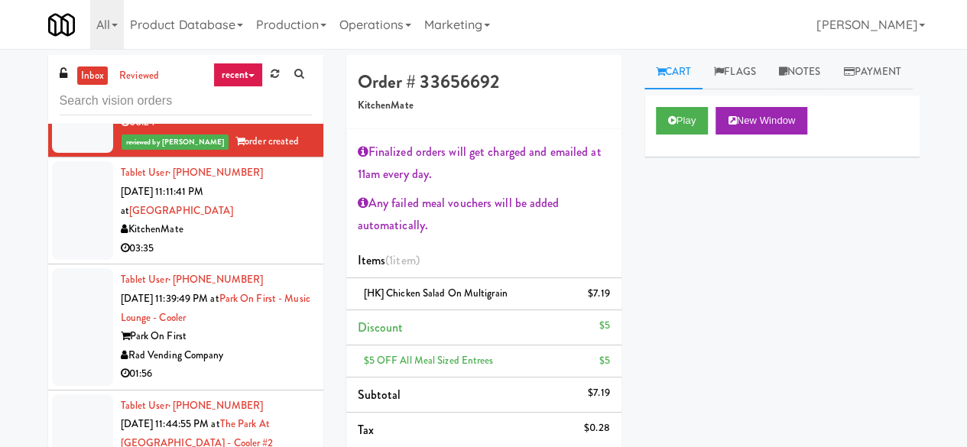
scroll to position [3517, 0]
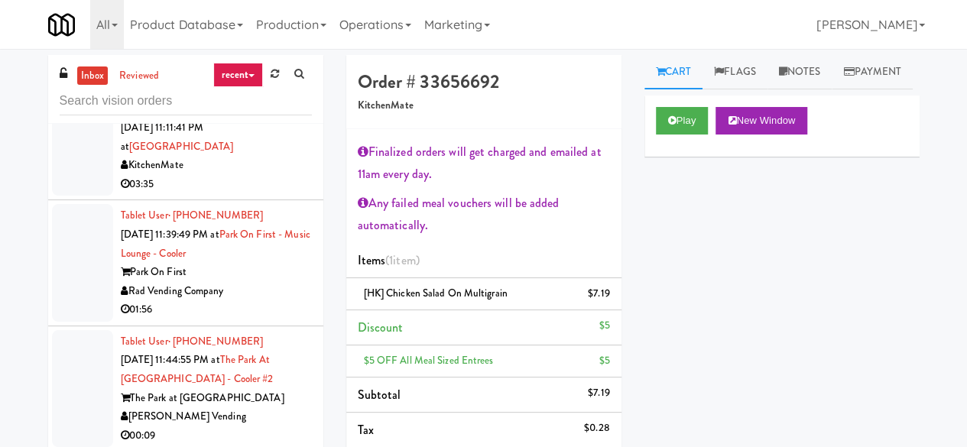
click at [248, 193] on div "Tablet User · (647) 567-1608 [DATE] 11:11:41 PM at [GEOGRAPHIC_DATA] KitchenMat…" at bounding box center [216, 146] width 191 height 94
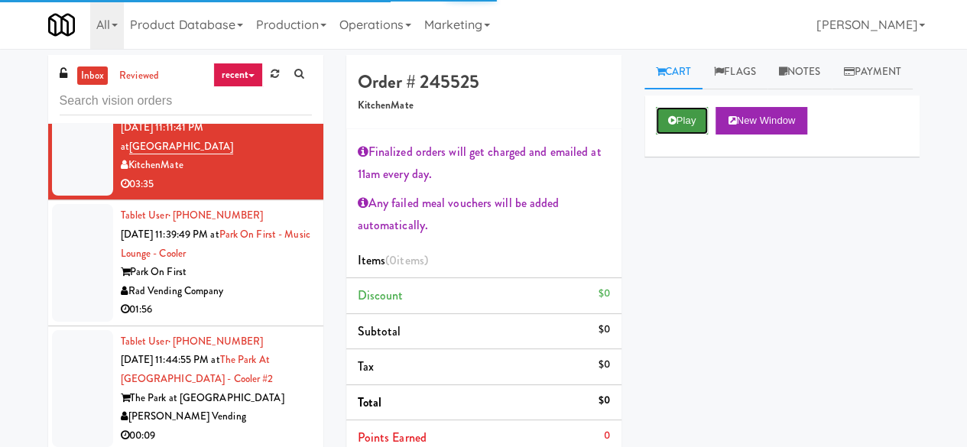
click at [667, 135] on button "Play" at bounding box center [682, 121] width 53 height 28
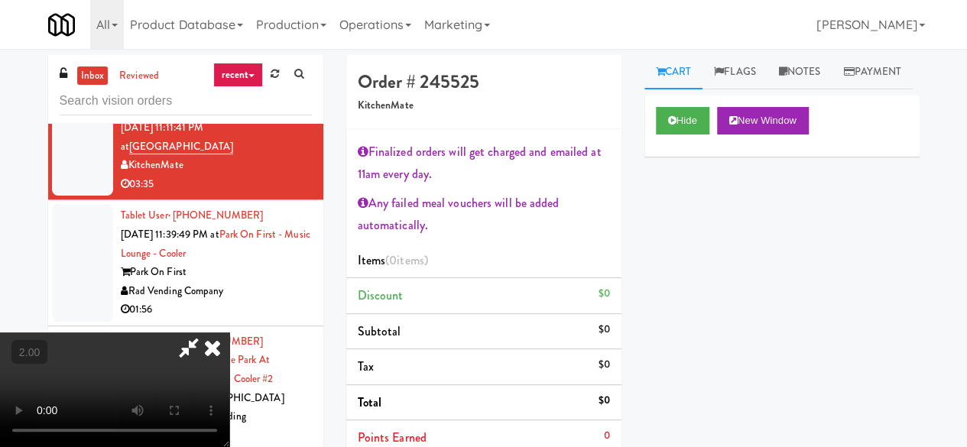
click at [206, 333] on icon at bounding box center [188, 348] width 35 height 31
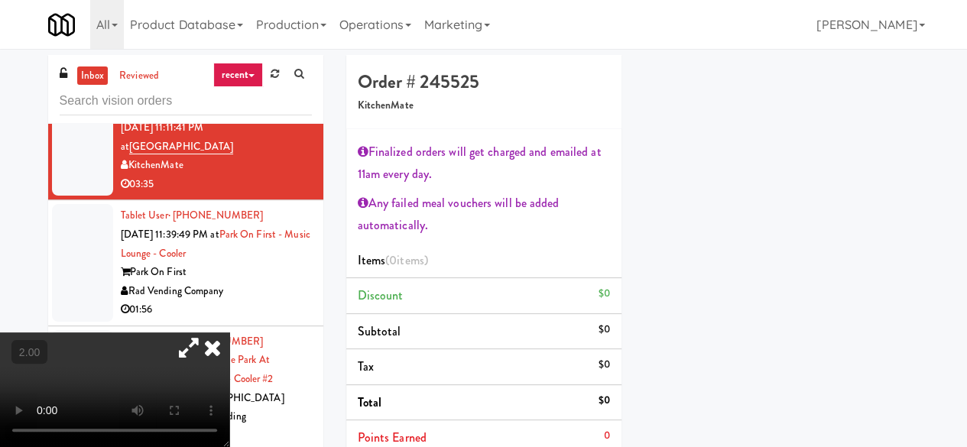
scroll to position [229, 0]
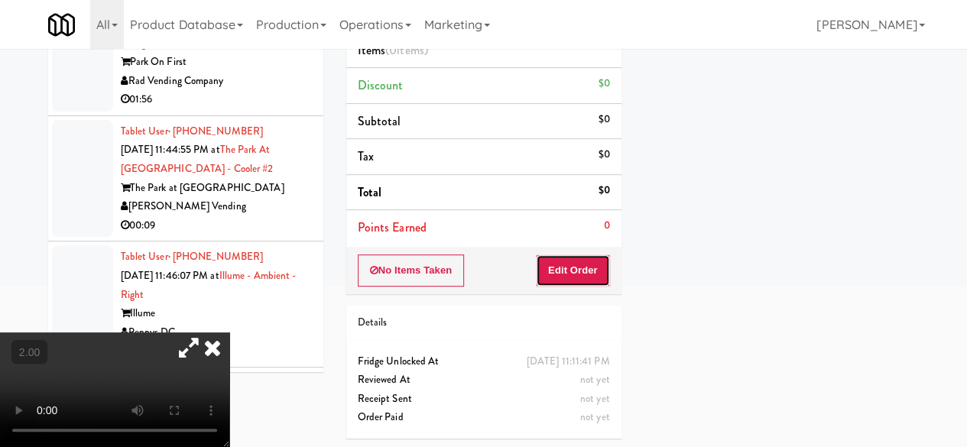
drag, startPoint x: 602, startPoint y: 278, endPoint x: 679, endPoint y: 277, distance: 76.5
click at [602, 278] on button "Edit Order" at bounding box center [573, 271] width 74 height 32
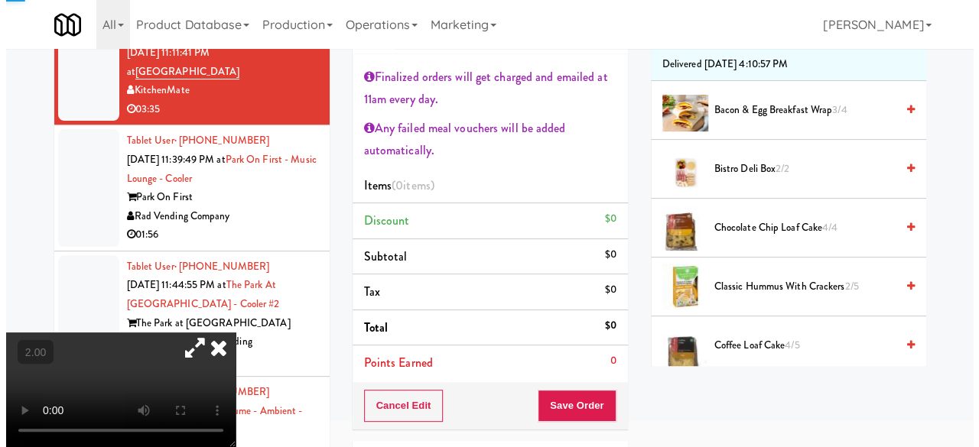
scroll to position [0, 0]
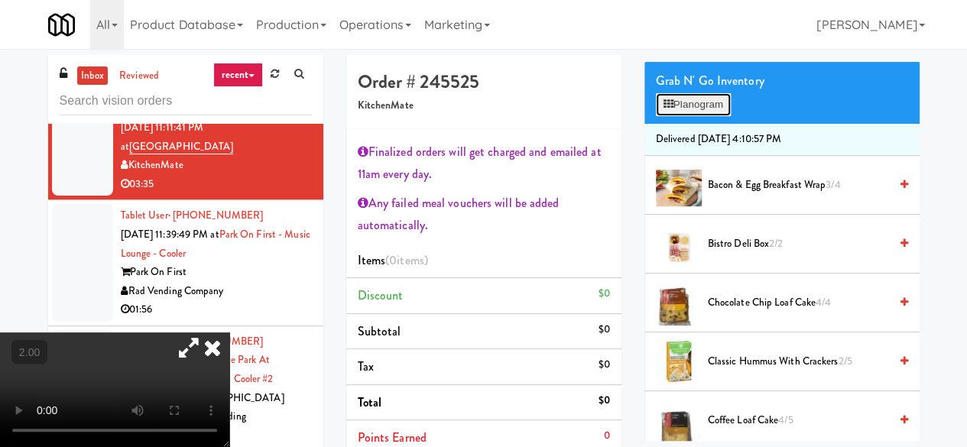
click at [693, 116] on button "Planogram" at bounding box center [693, 104] width 75 height 23
click at [0, 0] on div at bounding box center [0, 0] width 0 height 0
click at [718, 124] on div "Grab N' Go Inventory Planogram" at bounding box center [781, 93] width 275 height 62
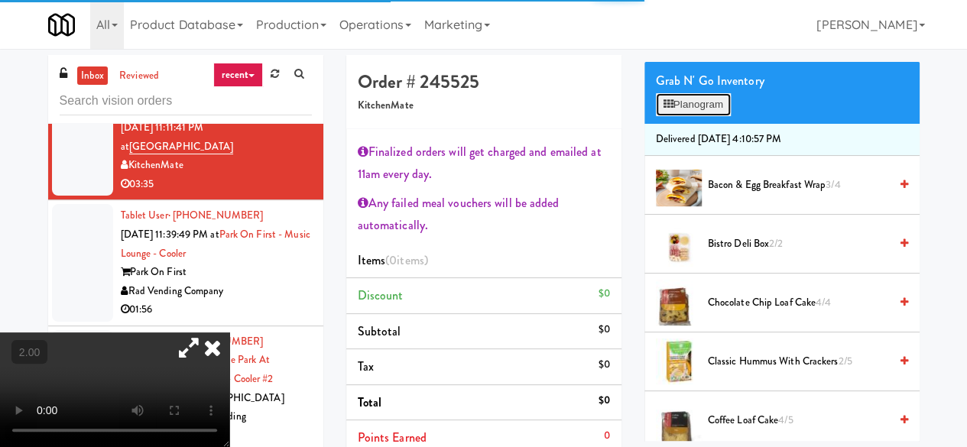
click at [717, 116] on button "Planogram" at bounding box center [693, 104] width 75 height 23
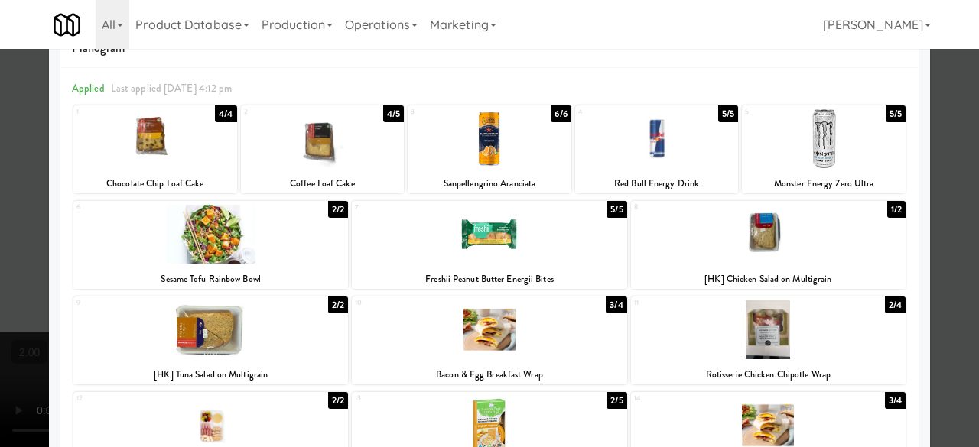
scroll to position [76, 0]
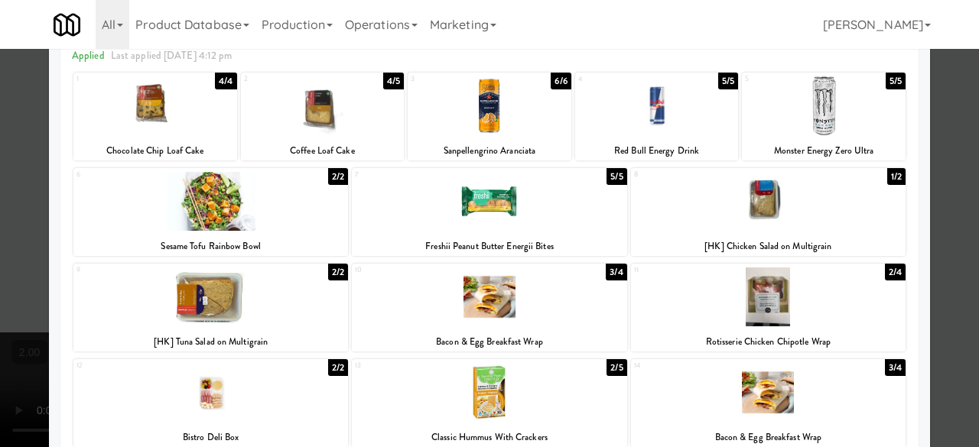
click at [774, 284] on div at bounding box center [768, 297] width 274 height 59
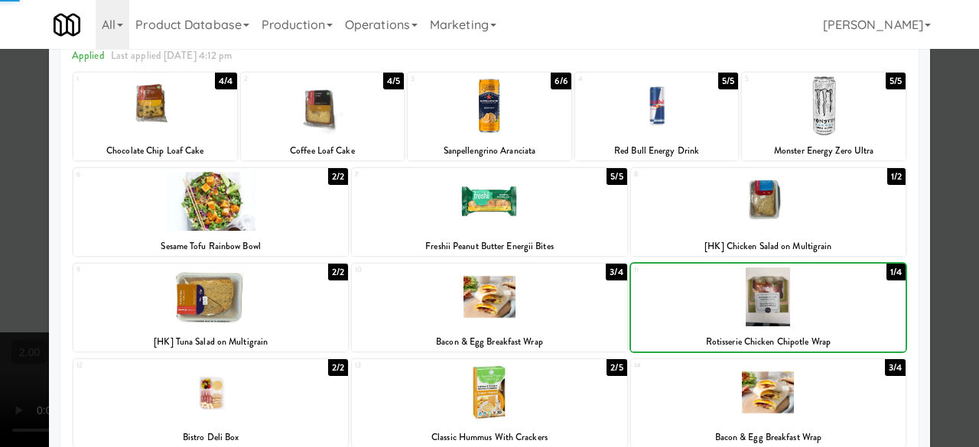
scroll to position [398, 0]
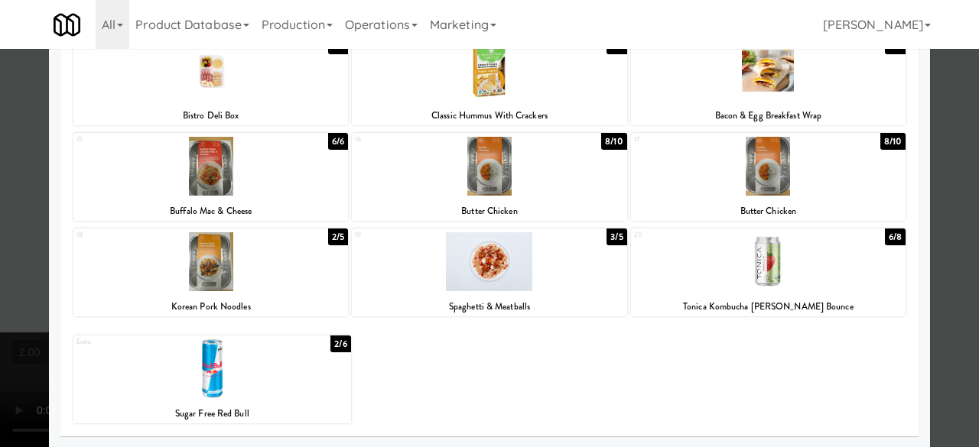
click at [236, 278] on div at bounding box center [210, 261] width 274 height 59
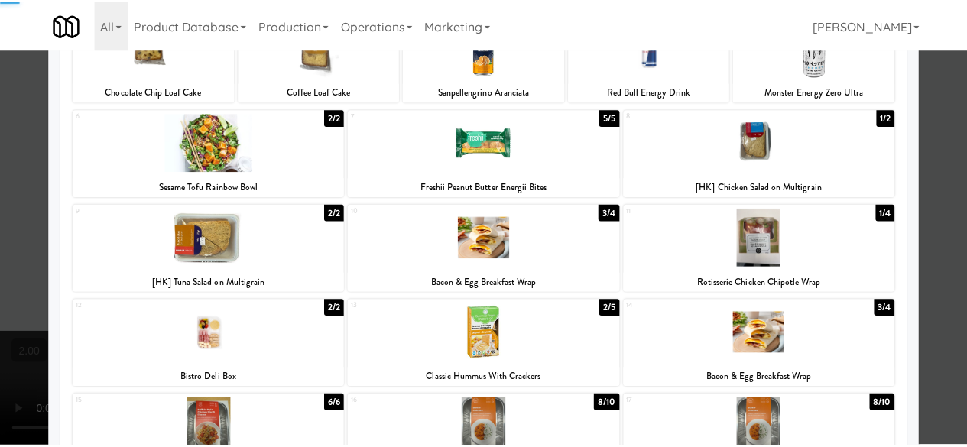
scroll to position [16, 0]
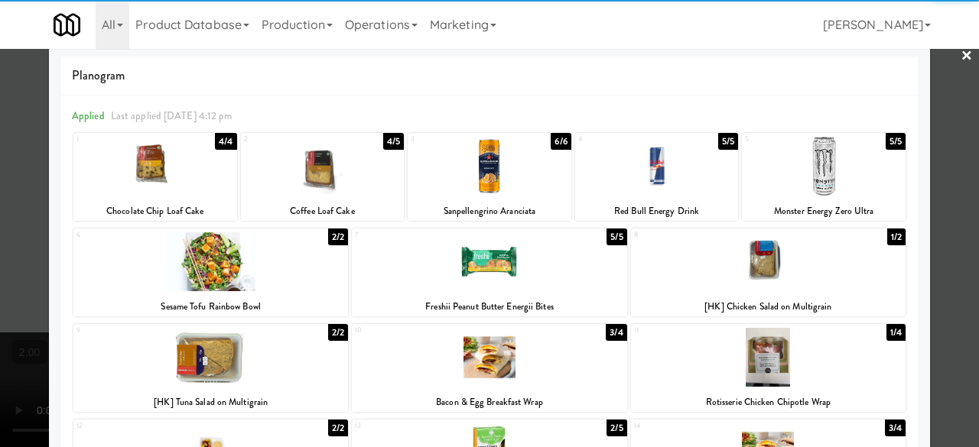
click at [954, 82] on div at bounding box center [489, 223] width 979 height 447
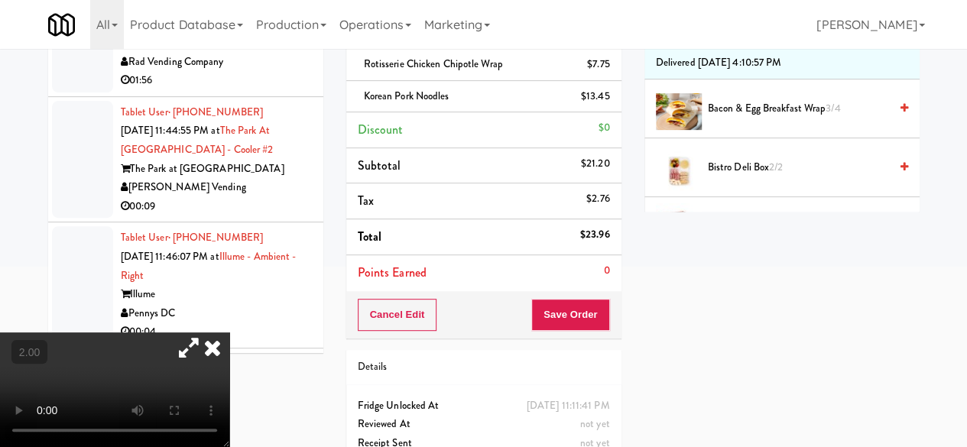
scroll to position [170, 0]
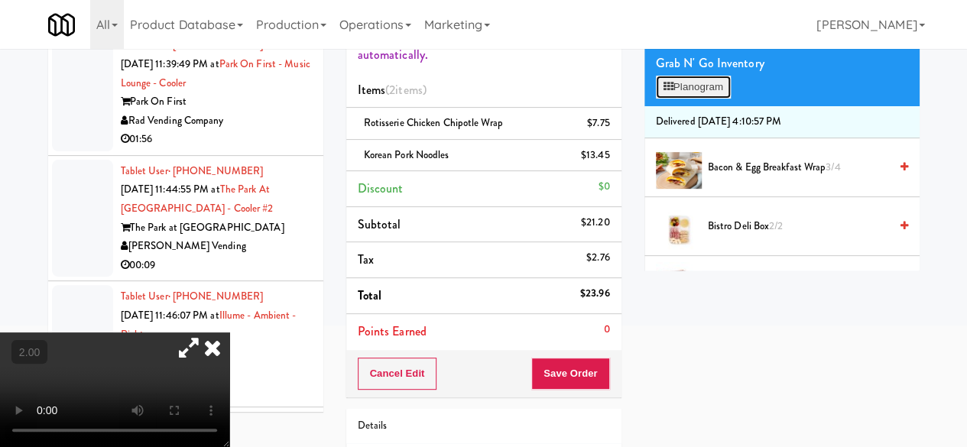
click at [716, 99] on button "Planogram" at bounding box center [693, 87] width 75 height 23
click at [0, 0] on div at bounding box center [0, 0] width 0 height 0
click at [712, 99] on button "Planogram" at bounding box center [693, 87] width 75 height 23
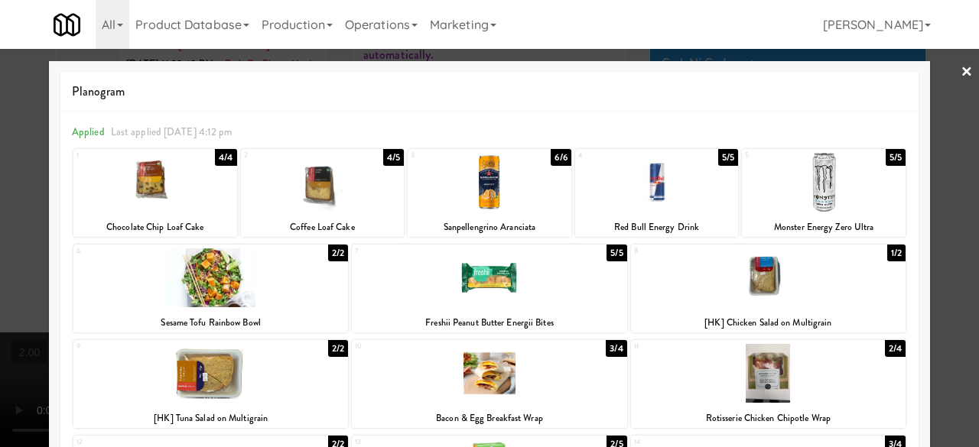
click at [960, 82] on link "×" at bounding box center [966, 72] width 12 height 47
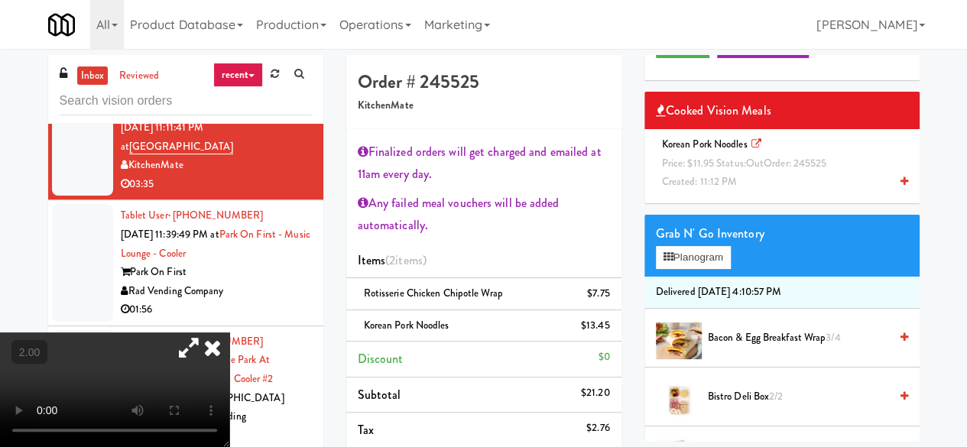
click at [229, 333] on icon at bounding box center [213, 348] width 34 height 31
click at [315, 86] on div "inbox reviewed recent all unclear take inventory issue suspicious failed recent" at bounding box center [185, 89] width 275 height 69
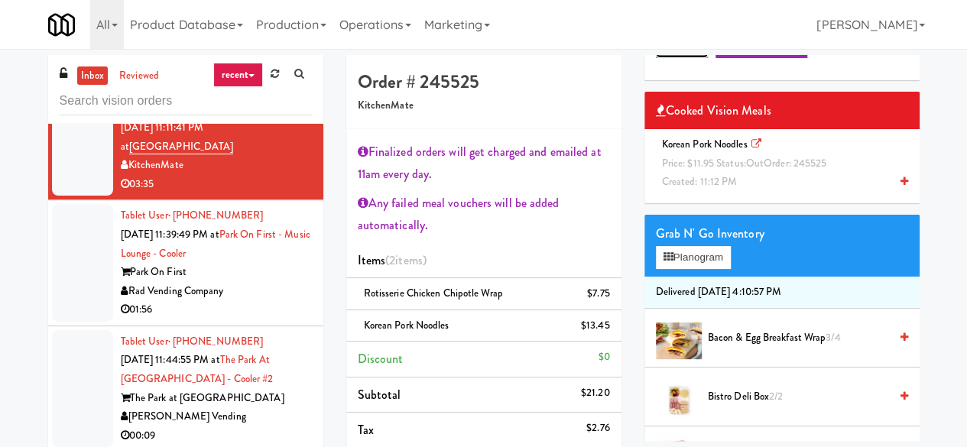
click at [684, 58] on button "Play" at bounding box center [682, 45] width 53 height 28
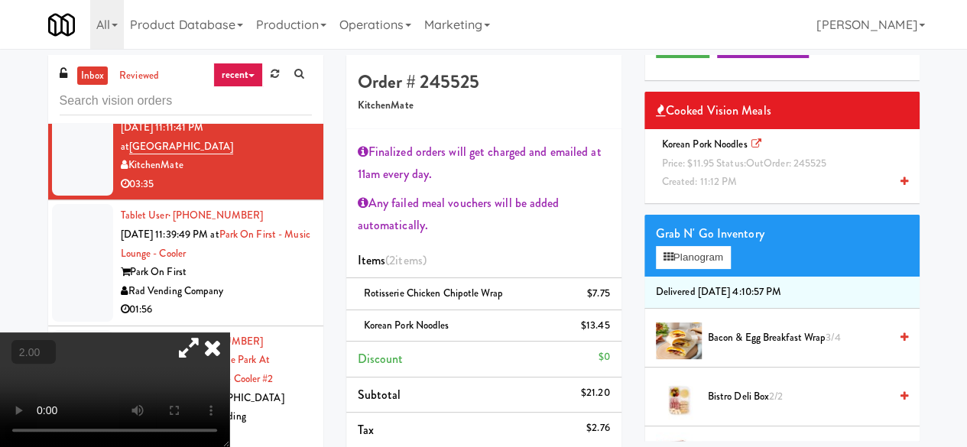
click at [0, 0] on button "+" at bounding box center [0, 0] width 0 height 0
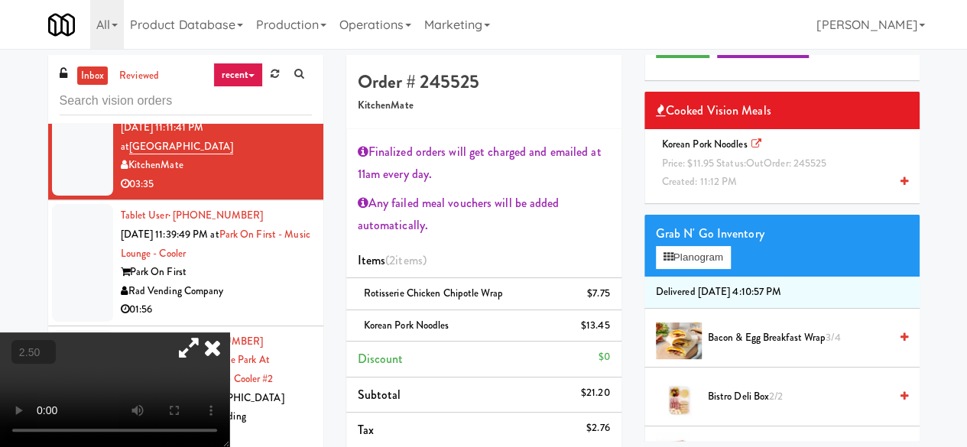
click at [0, 0] on button "+" at bounding box center [0, 0] width 0 height 0
click at [96, 349] on div at bounding box center [114, 390] width 229 height 115
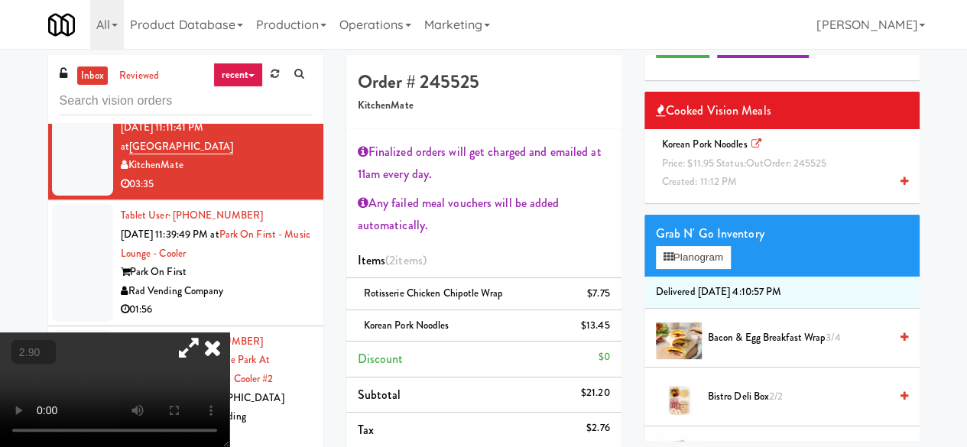
click at [96, 349] on video at bounding box center [114, 390] width 229 height 115
click at [0, 0] on button "+" at bounding box center [0, 0] width 0 height 0
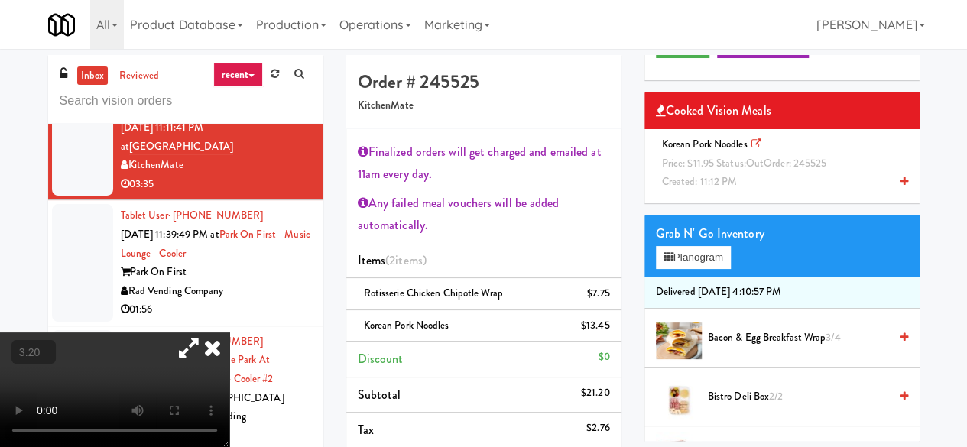
click at [0, 0] on button "+" at bounding box center [0, 0] width 0 height 0
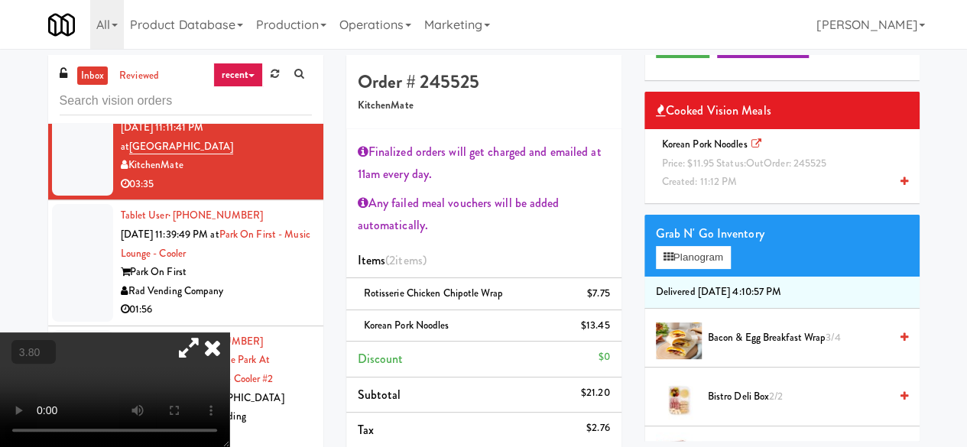
click at [0, 0] on button "+" at bounding box center [0, 0] width 0 height 0
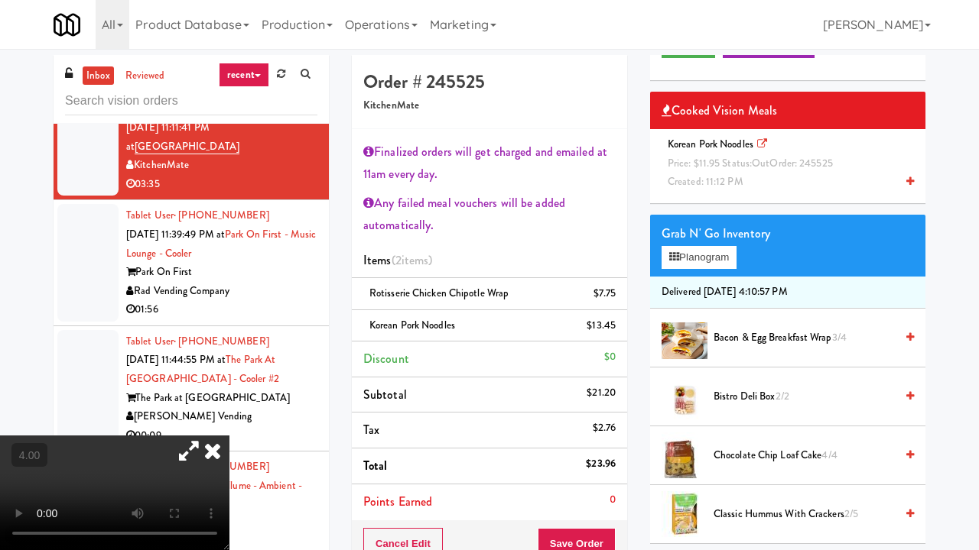
click at [229, 436] on video at bounding box center [114, 493] width 229 height 115
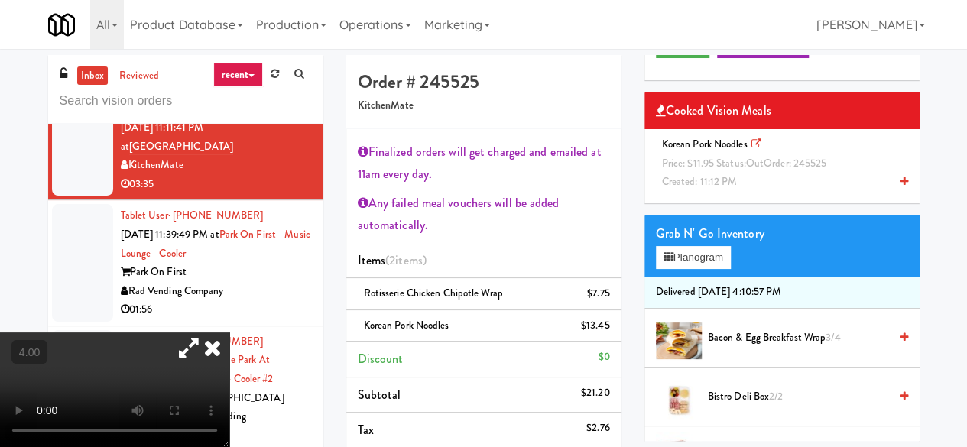
click at [229, 333] on icon at bounding box center [213, 348] width 34 height 31
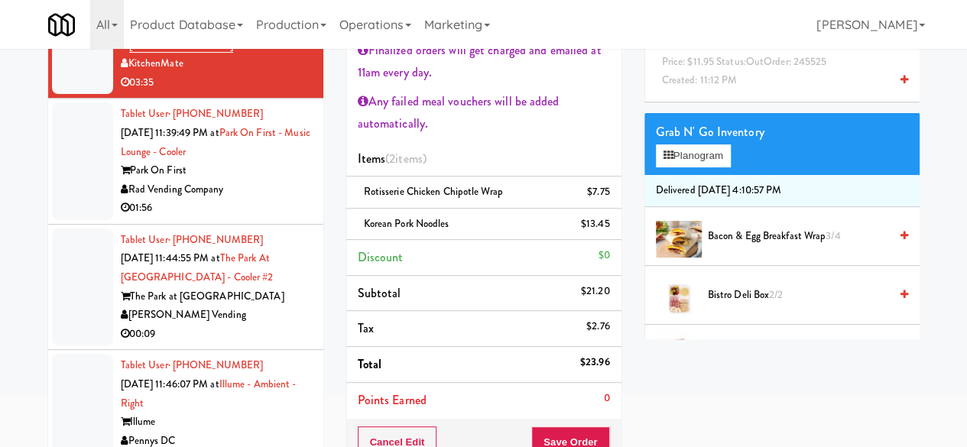
scroll to position [229, 0]
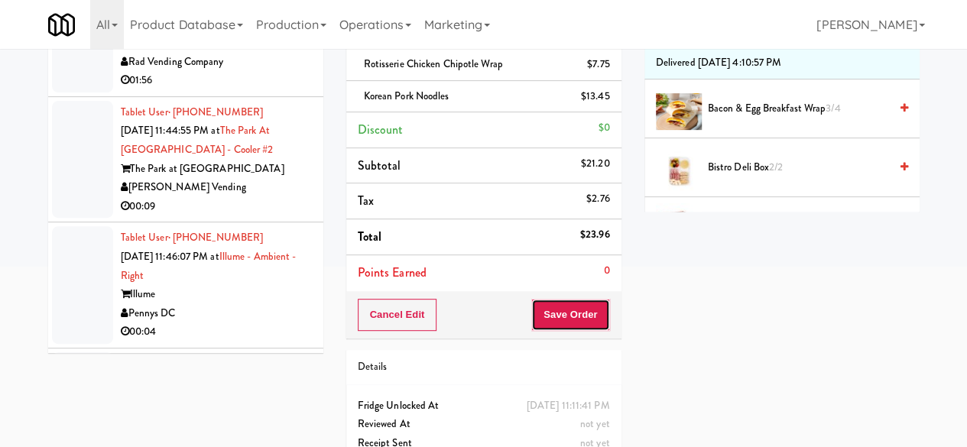
click at [574, 302] on button "Save Order" at bounding box center [570, 315] width 78 height 32
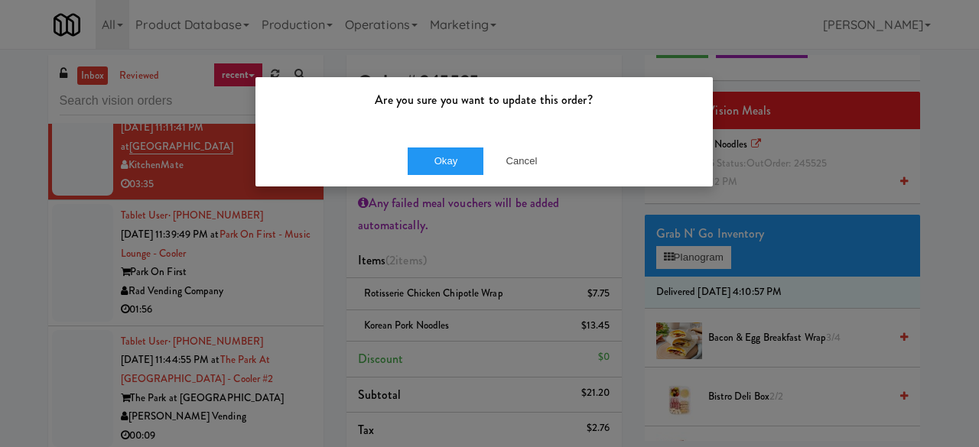
click at [420, 145] on div "Okay Cancel" at bounding box center [483, 160] width 457 height 51
click at [434, 161] on button "Okay" at bounding box center [445, 162] width 76 height 28
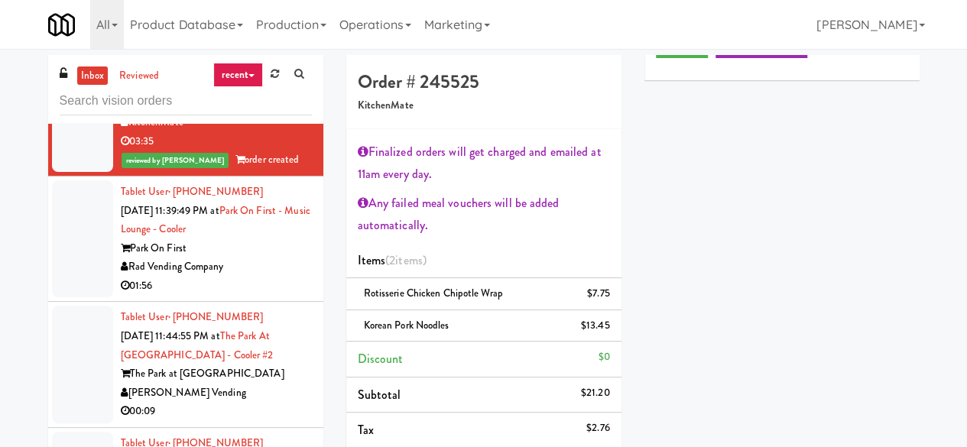
scroll to position [3593, 0]
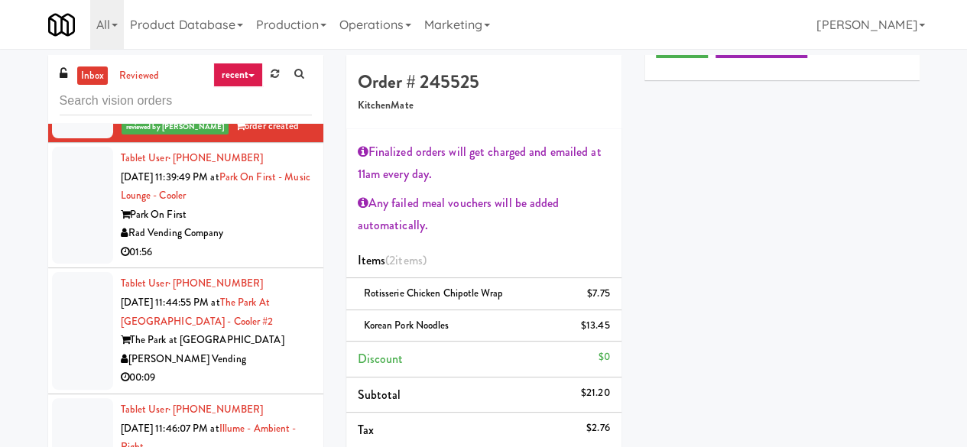
click at [265, 225] on div "Park On First" at bounding box center [216, 215] width 191 height 19
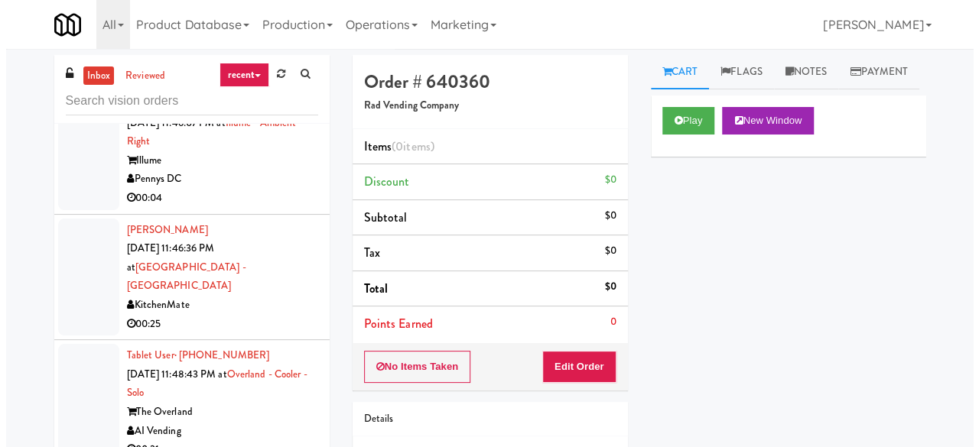
scroll to position [3822, 0]
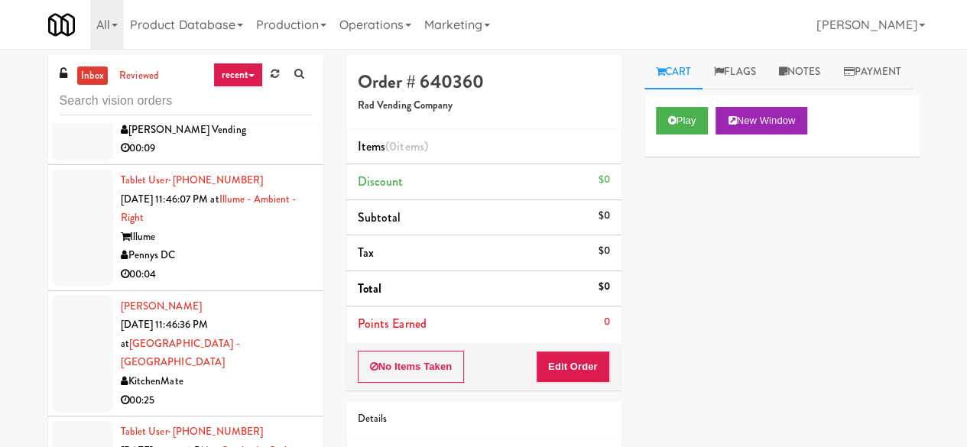
click at [711, 135] on div "Play New Window" at bounding box center [782, 121] width 252 height 28
click at [697, 135] on button "Play" at bounding box center [682, 121] width 53 height 28
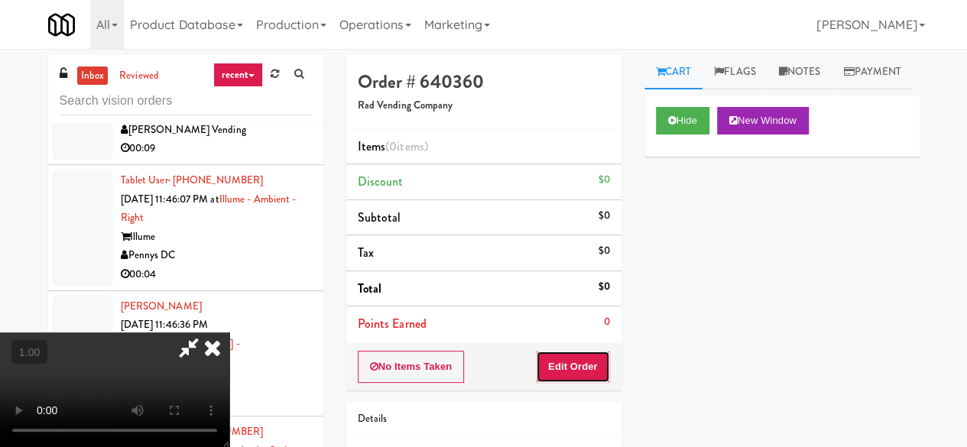
click at [594, 364] on button "Edit Order" at bounding box center [573, 367] width 74 height 32
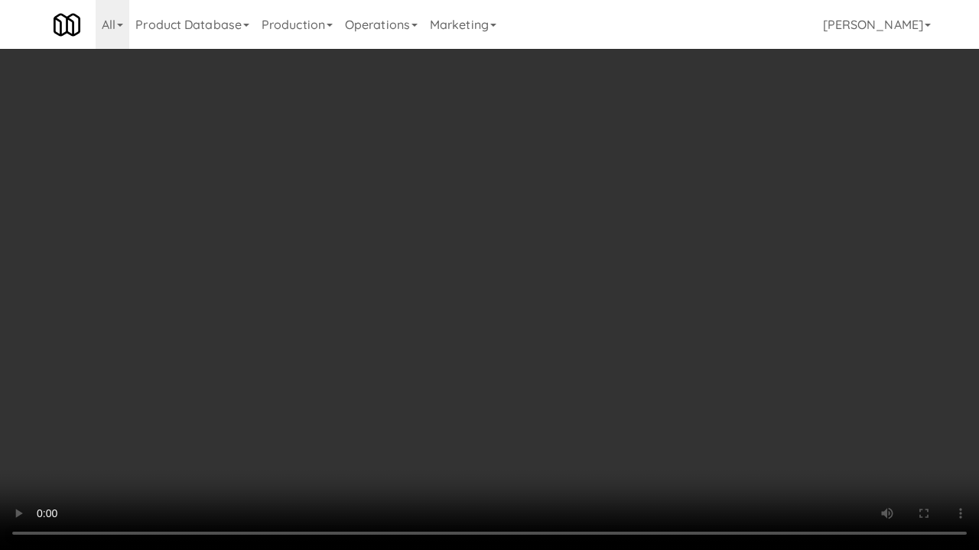
click at [699, 375] on video at bounding box center [489, 275] width 979 height 550
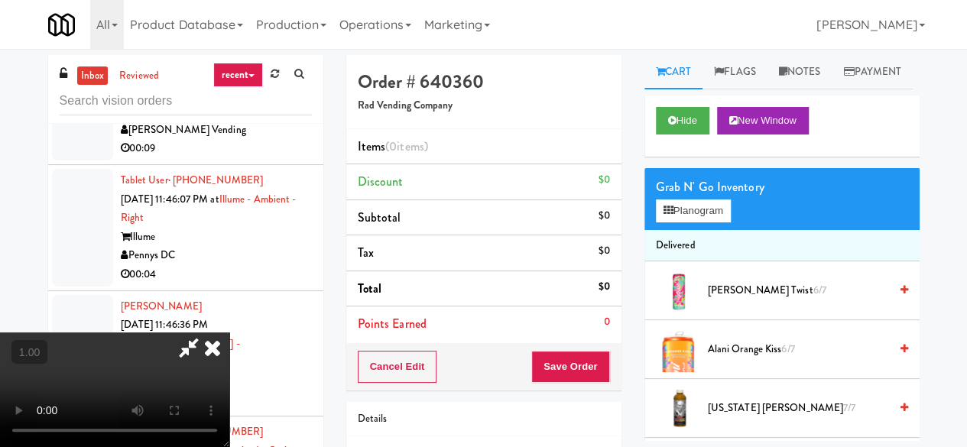
click at [657, 230] on div "Grab N' Go Inventory Planogram" at bounding box center [781, 199] width 275 height 62
click at [664, 222] on button "Planogram" at bounding box center [693, 211] width 75 height 23
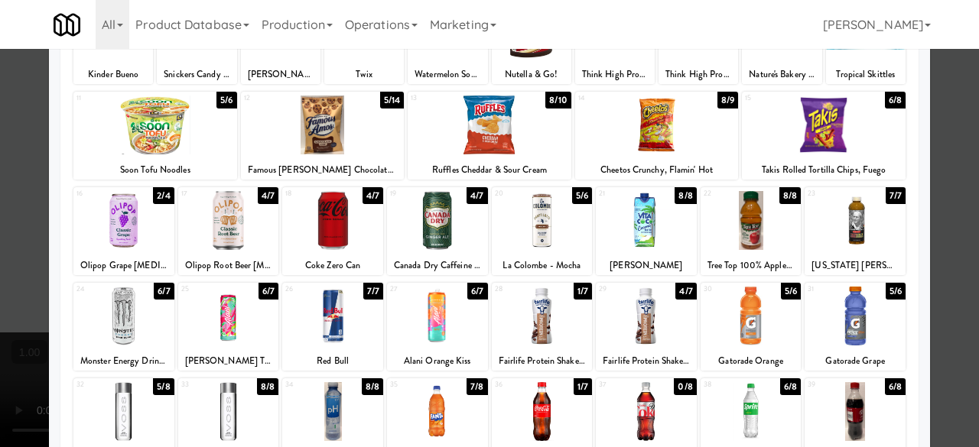
drag, startPoint x: 234, startPoint y: 312, endPoint x: 310, endPoint y: 311, distance: 76.5
click at [232, 312] on div at bounding box center [228, 316] width 101 height 59
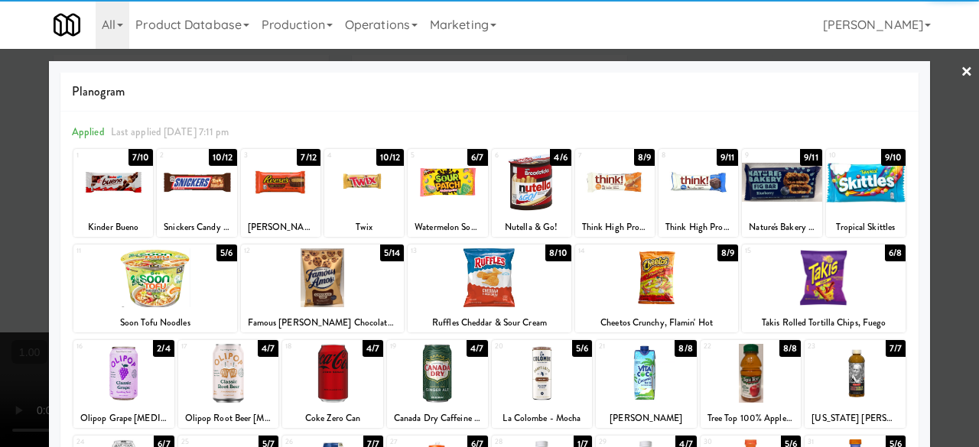
drag, startPoint x: 943, startPoint y: 98, endPoint x: 934, endPoint y: 98, distance: 9.2
click at [943, 97] on div at bounding box center [489, 223] width 979 height 447
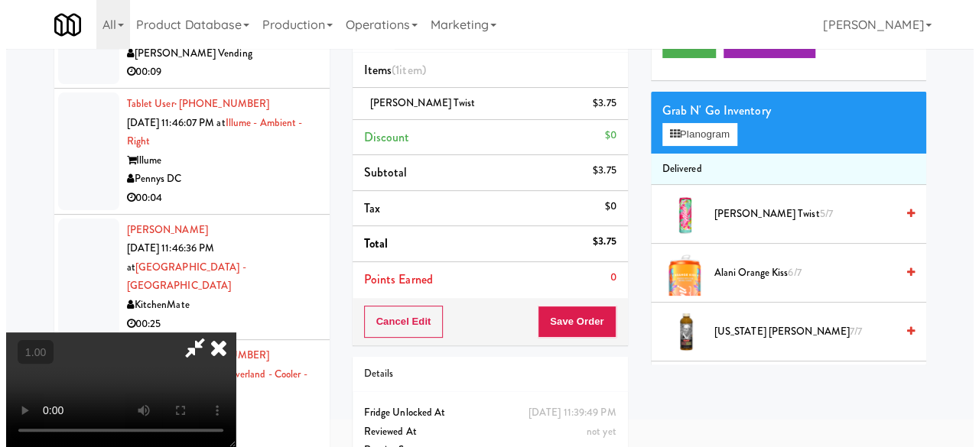
scroll to position [49, 0]
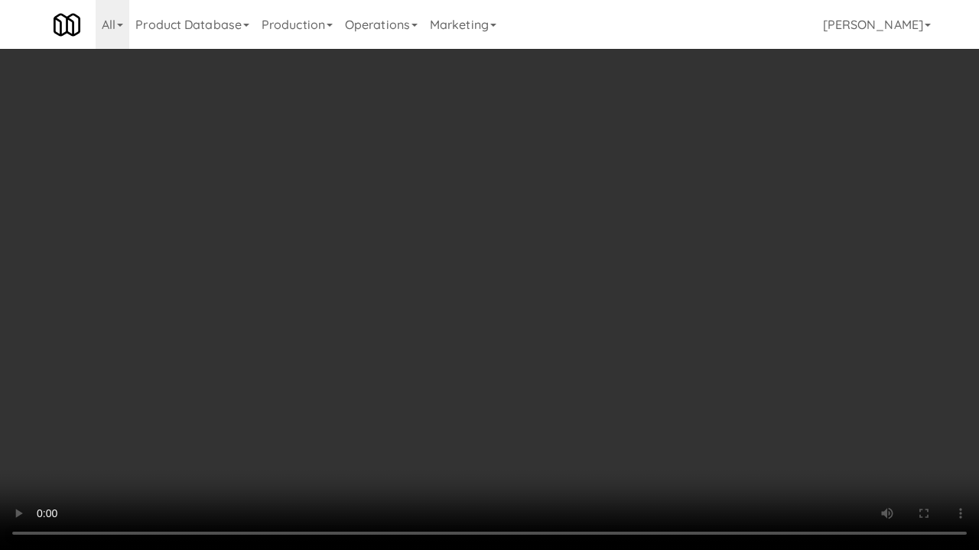
click at [460, 359] on video at bounding box center [489, 275] width 979 height 550
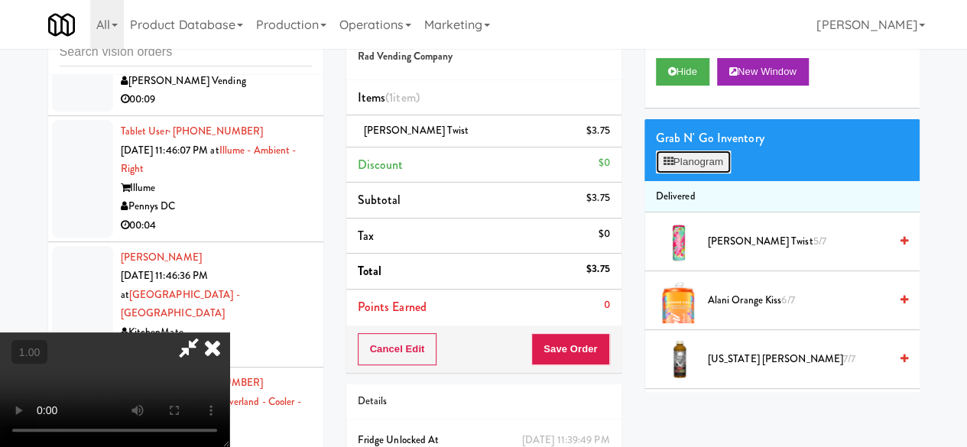
click at [693, 174] on button "Planogram" at bounding box center [693, 162] width 75 height 23
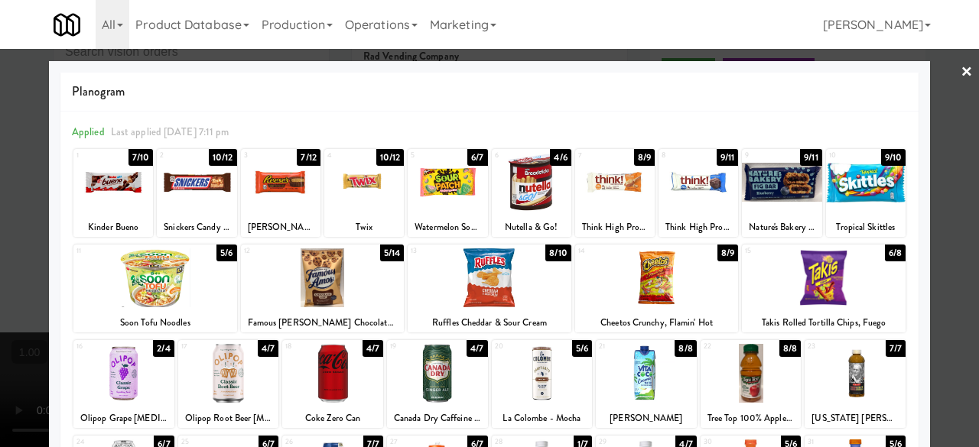
click at [803, 287] on div at bounding box center [824, 277] width 164 height 59
click at [960, 83] on link "×" at bounding box center [966, 72] width 12 height 47
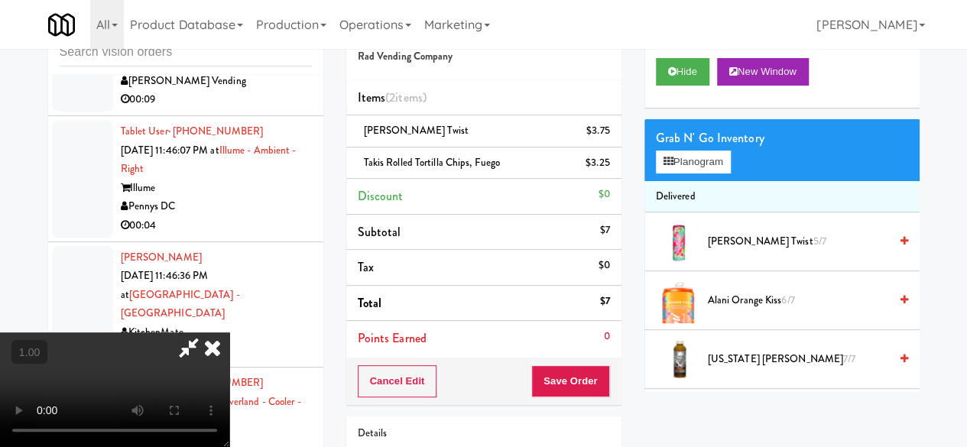
click at [206, 333] on icon at bounding box center [188, 348] width 35 height 31
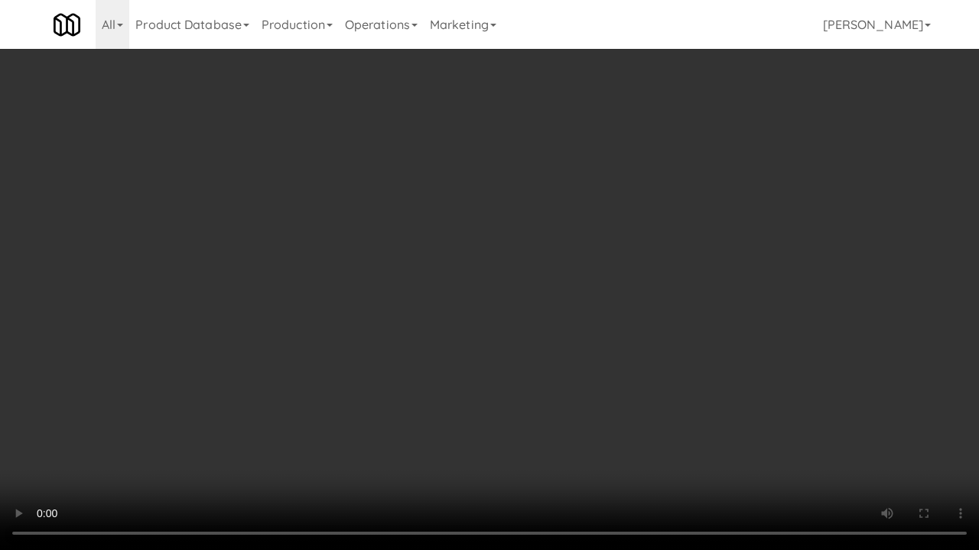
click at [475, 377] on video at bounding box center [489, 275] width 979 height 550
click at [759, 187] on video at bounding box center [489, 275] width 979 height 550
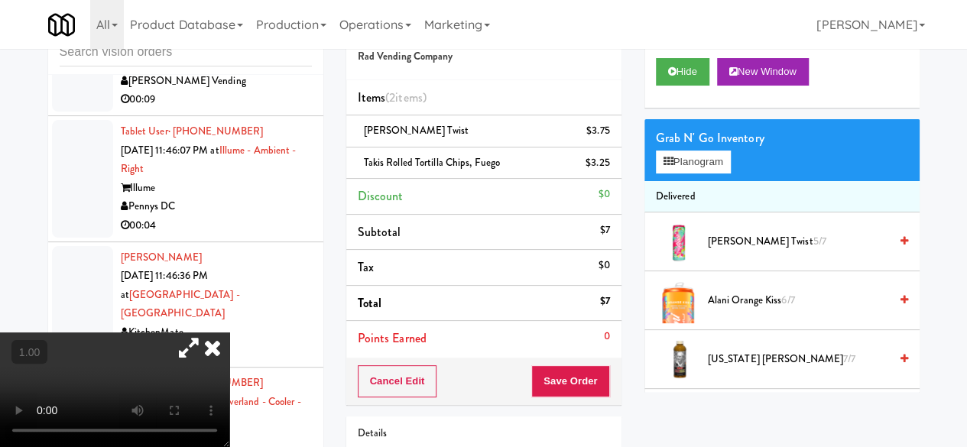
click at [212, 346] on video at bounding box center [114, 390] width 229 height 115
click at [683, 174] on button "Planogram" at bounding box center [693, 162] width 75 height 23
click at [0, 0] on div at bounding box center [0, 0] width 0 height 0
click at [703, 174] on button "Planogram" at bounding box center [693, 162] width 75 height 23
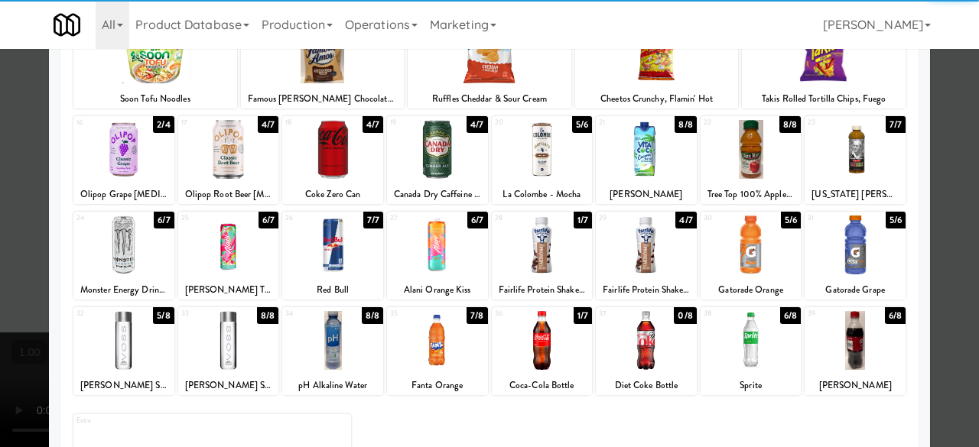
scroll to position [303, 0]
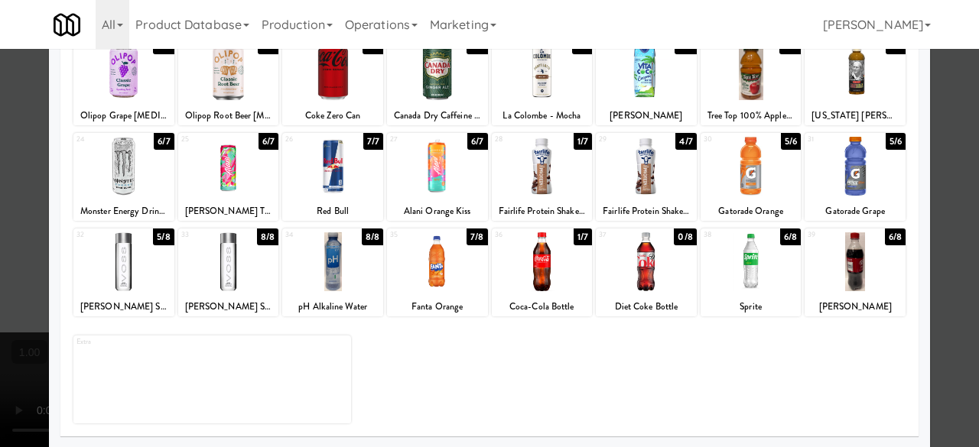
click at [552, 273] on div at bounding box center [542, 261] width 101 height 59
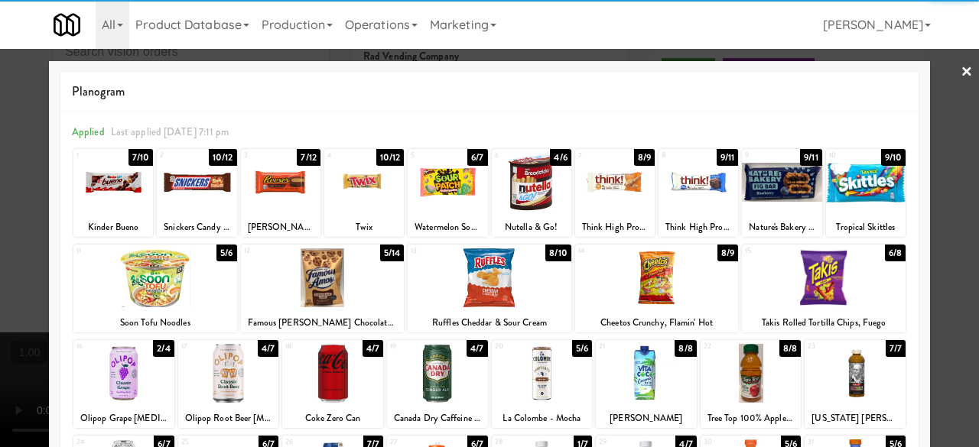
drag, startPoint x: 953, startPoint y: 109, endPoint x: 946, endPoint y: 108, distance: 7.8
click at [951, 109] on div at bounding box center [489, 223] width 979 height 447
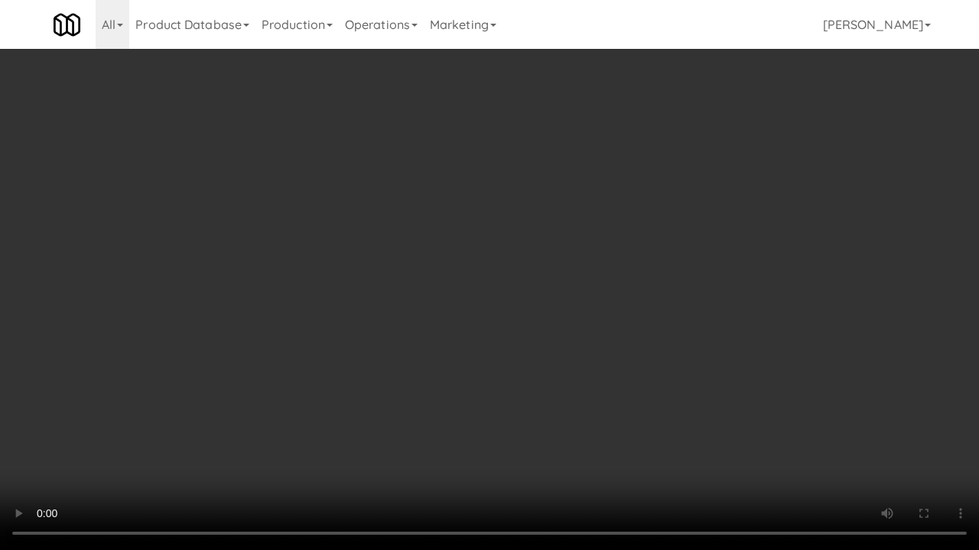
click at [378, 388] on video at bounding box center [489, 275] width 979 height 550
click at [520, 313] on video at bounding box center [489, 275] width 979 height 550
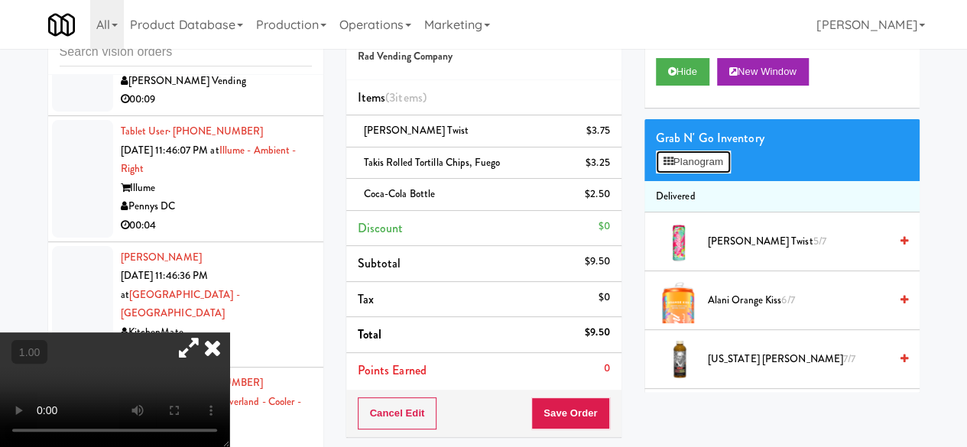
click at [683, 174] on button "Planogram" at bounding box center [693, 162] width 75 height 23
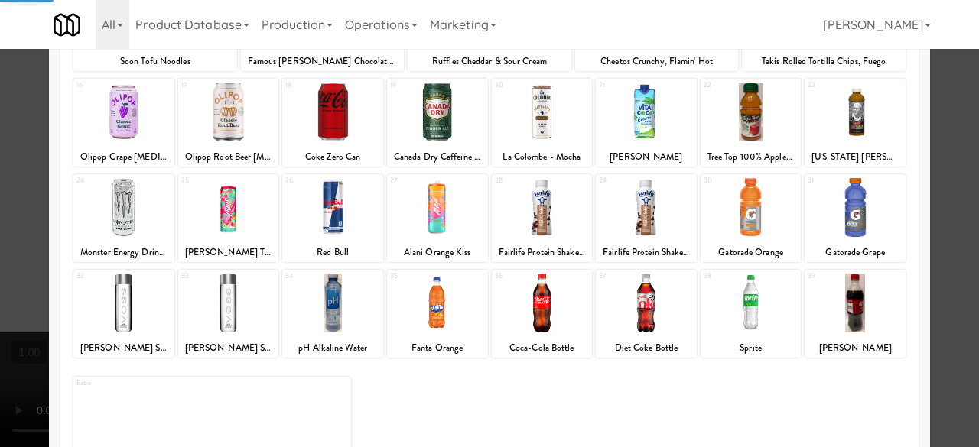
scroll to position [303, 0]
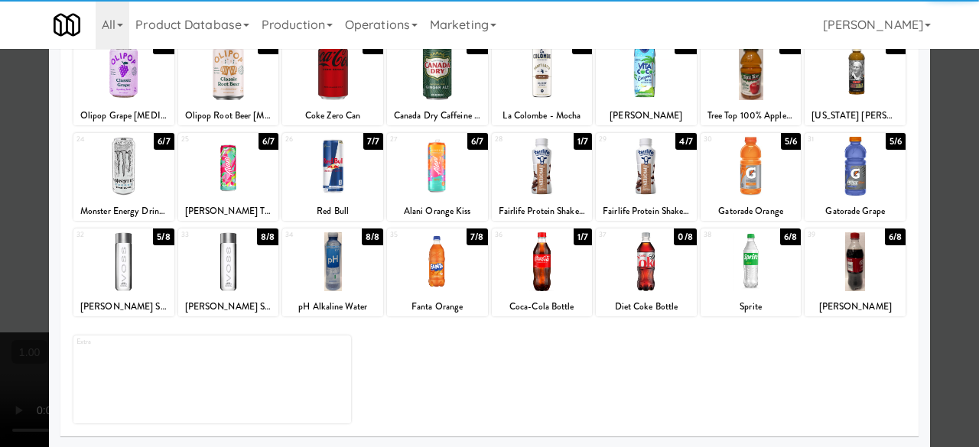
click at [839, 268] on div at bounding box center [854, 261] width 101 height 59
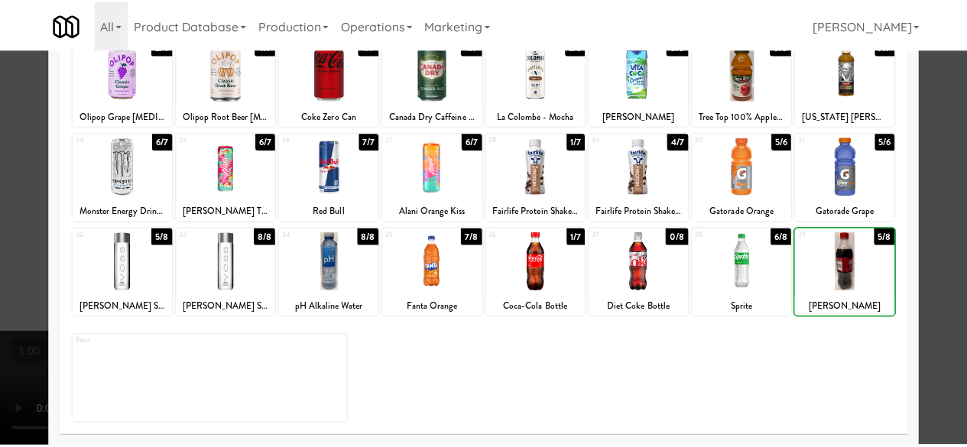
scroll to position [0, 0]
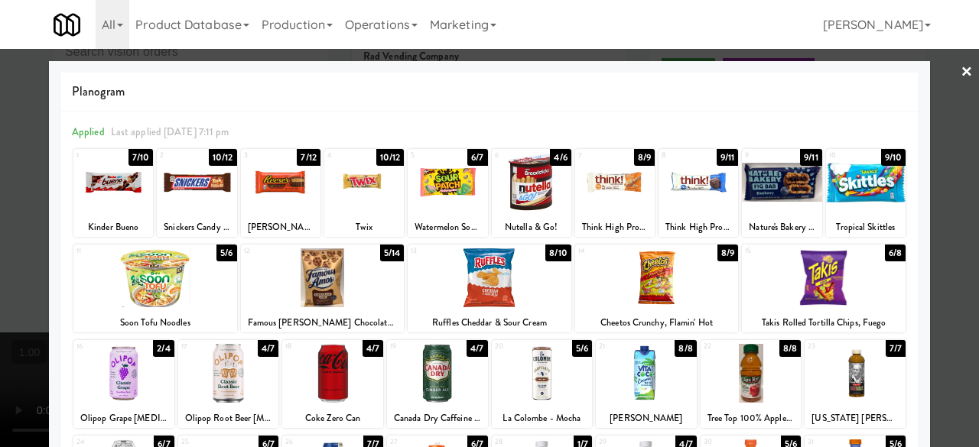
click at [456, 264] on div at bounding box center [489, 277] width 164 height 59
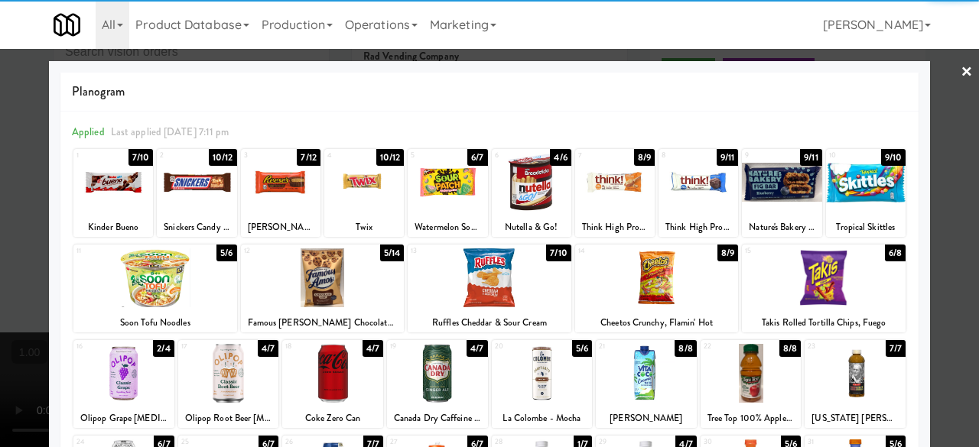
click at [840, 163] on div at bounding box center [866, 182] width 80 height 59
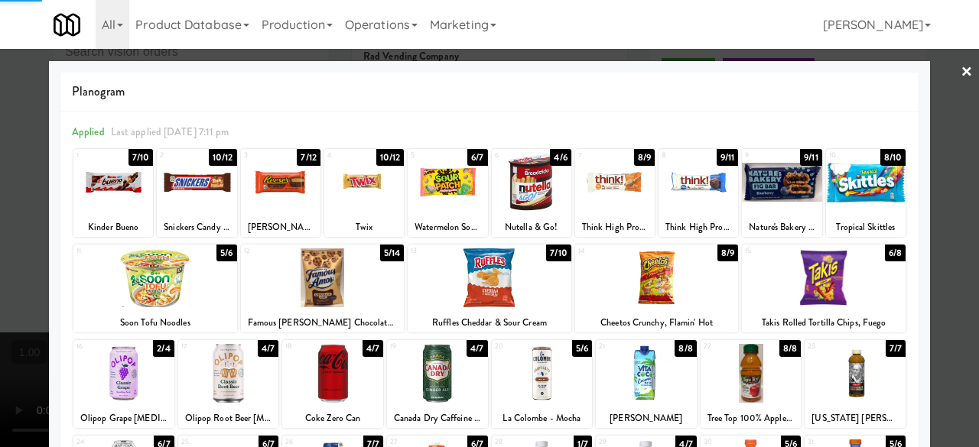
click at [960, 63] on link "×" at bounding box center [966, 72] width 12 height 47
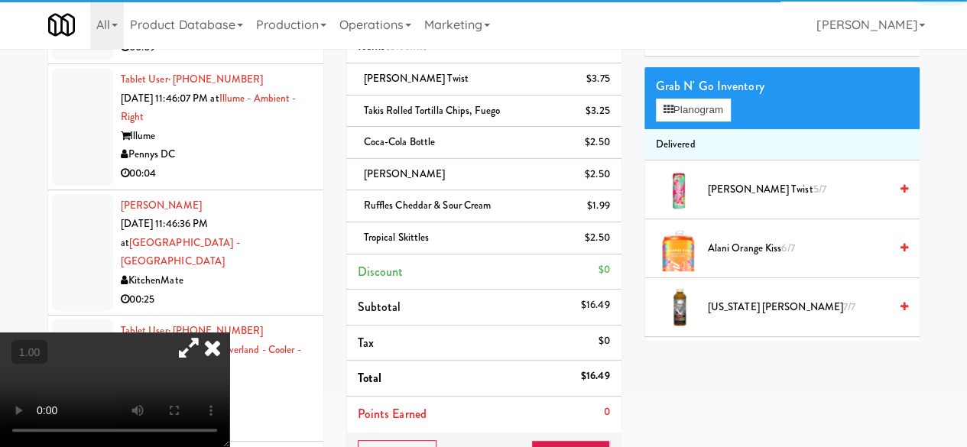
scroll to position [125, 0]
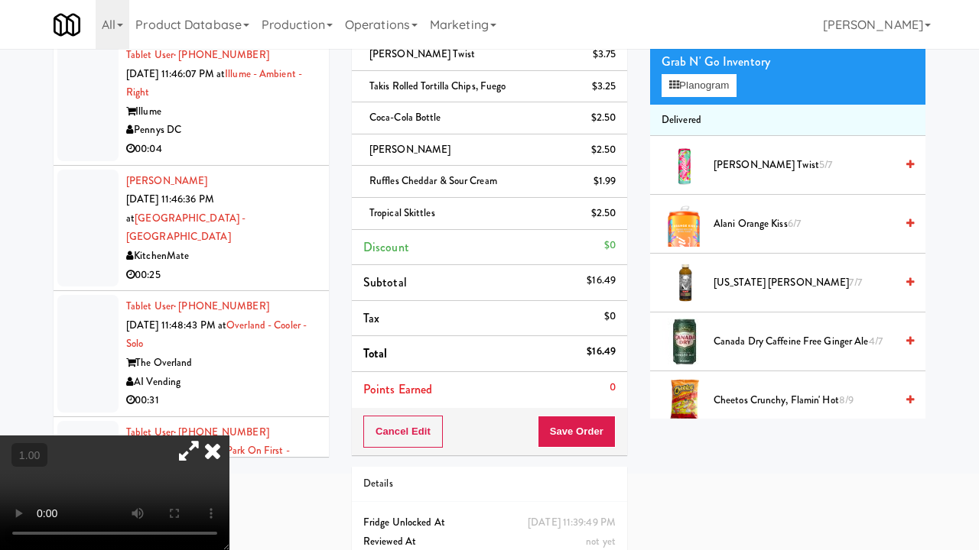
click at [229, 436] on video at bounding box center [114, 493] width 229 height 115
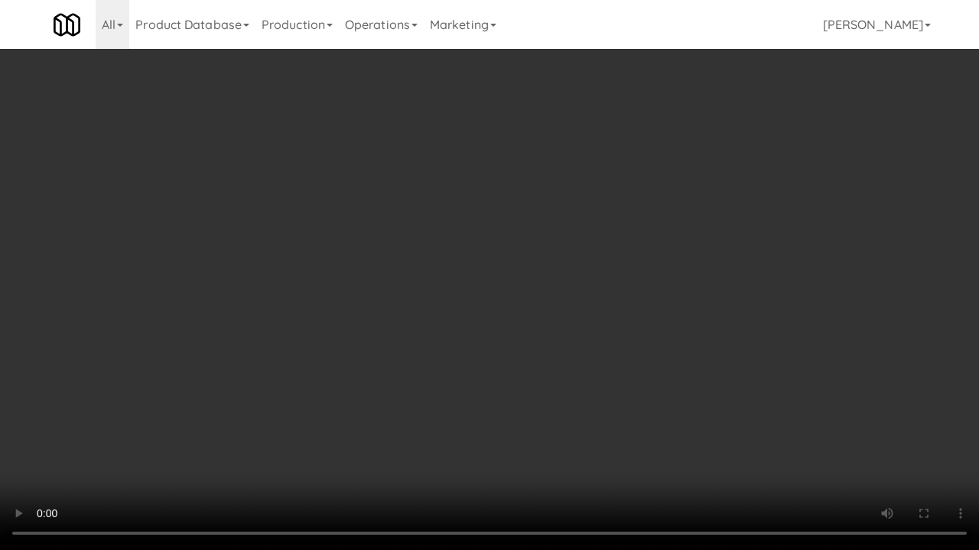
drag, startPoint x: 419, startPoint y: 326, endPoint x: 420, endPoint y: 259, distance: 66.5
click at [419, 326] on video at bounding box center [489, 275] width 979 height 550
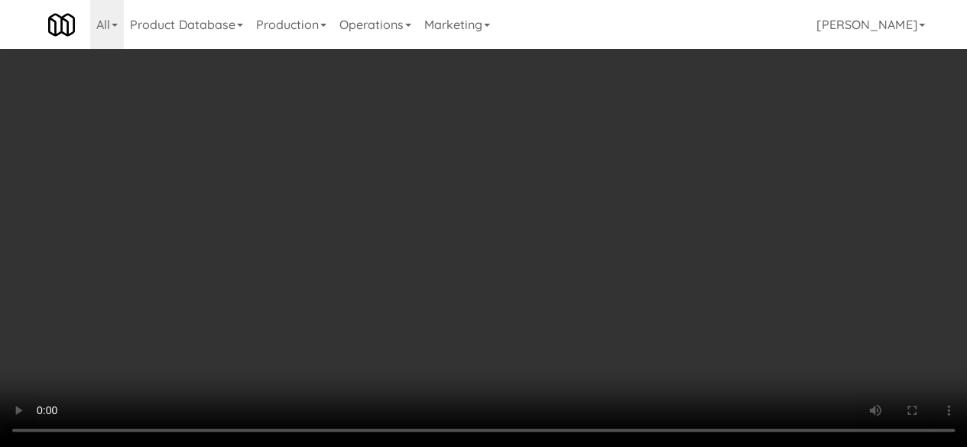
scroll to position [229, 0]
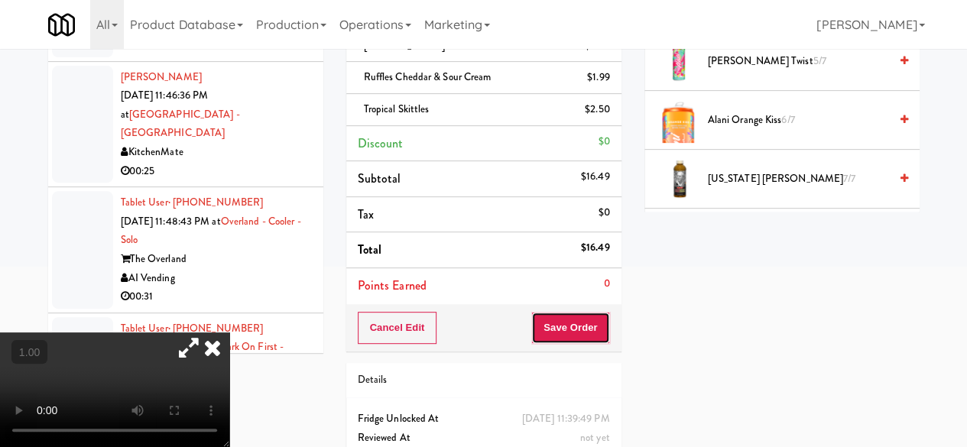
click at [575, 332] on button "Save Order" at bounding box center [570, 328] width 78 height 32
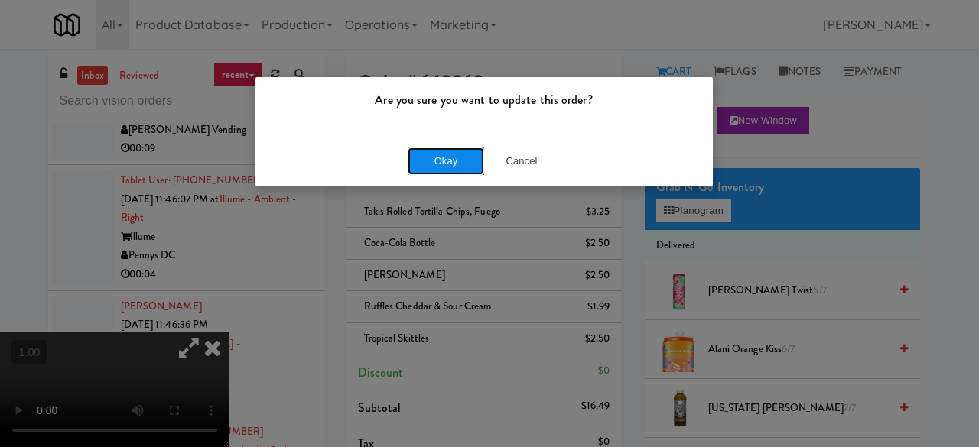
click at [439, 164] on button "Okay" at bounding box center [445, 162] width 76 height 28
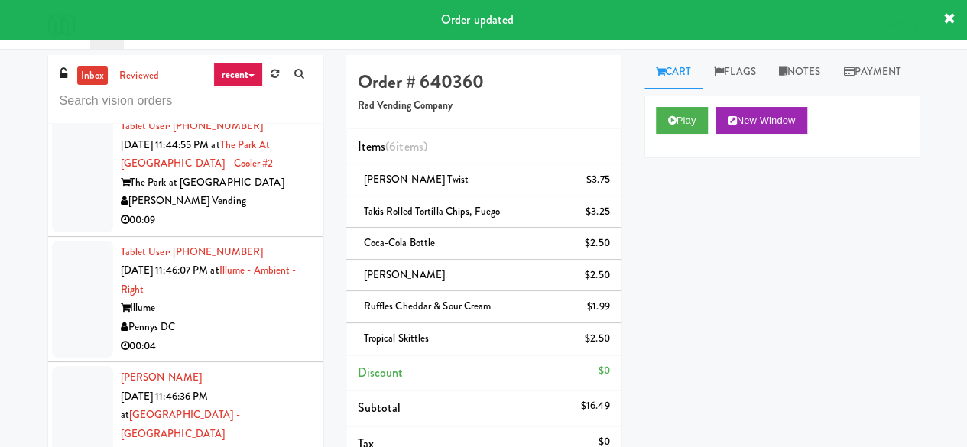
scroll to position [3746, 0]
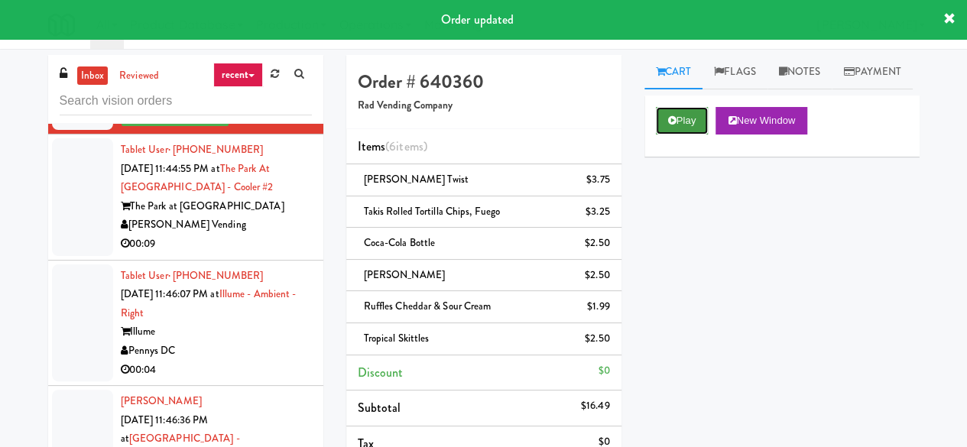
click at [673, 135] on button "Play" at bounding box center [682, 121] width 53 height 28
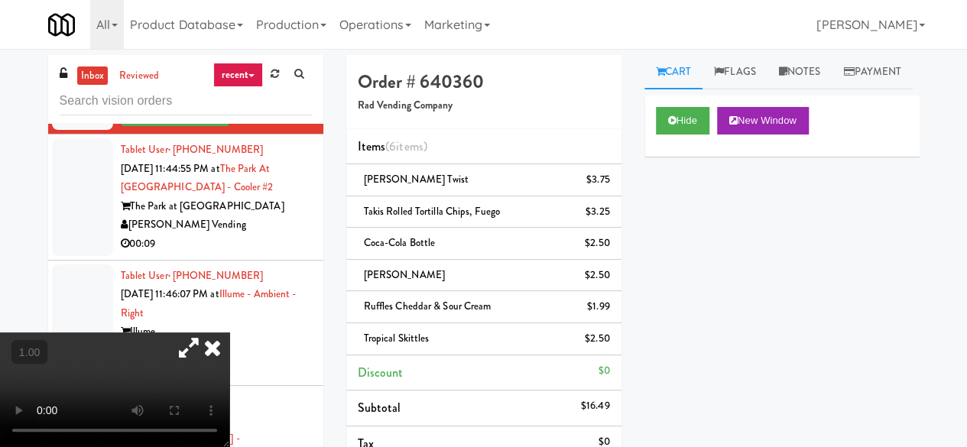
click at [214, 341] on video at bounding box center [114, 390] width 229 height 115
click at [229, 333] on icon at bounding box center [213, 348] width 34 height 31
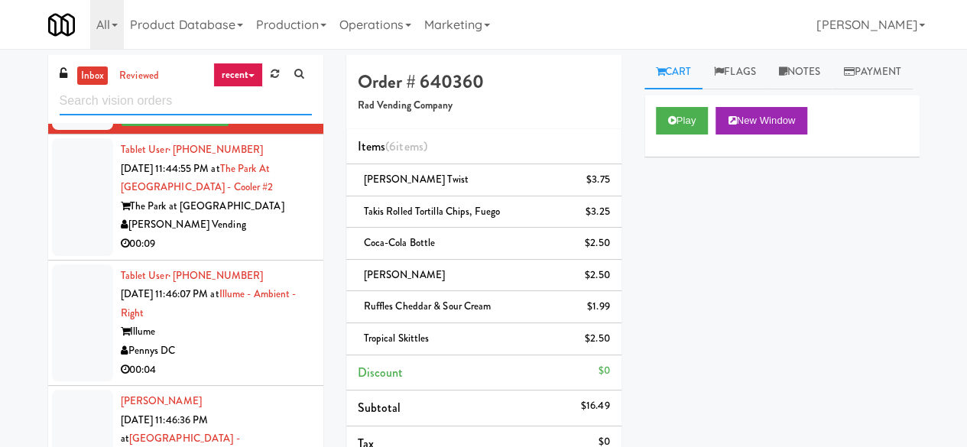
click at [180, 97] on input "text" at bounding box center [186, 101] width 252 height 28
type input "Kitchenmate"
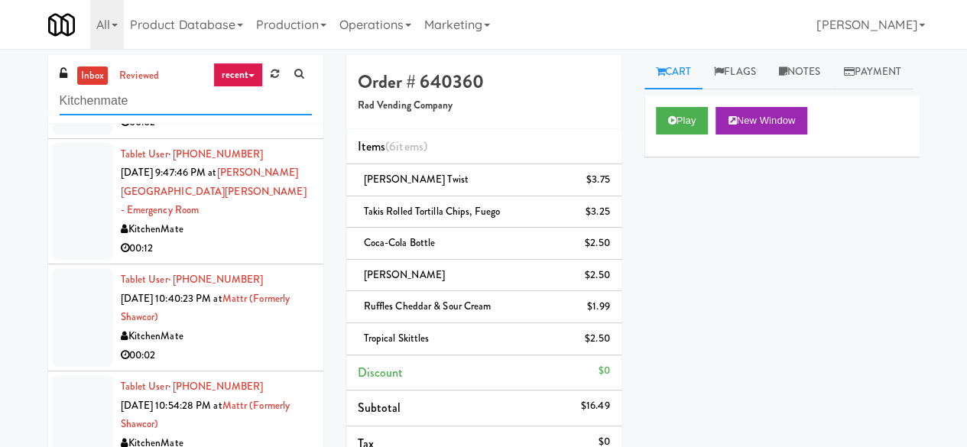
scroll to position [1300, 0]
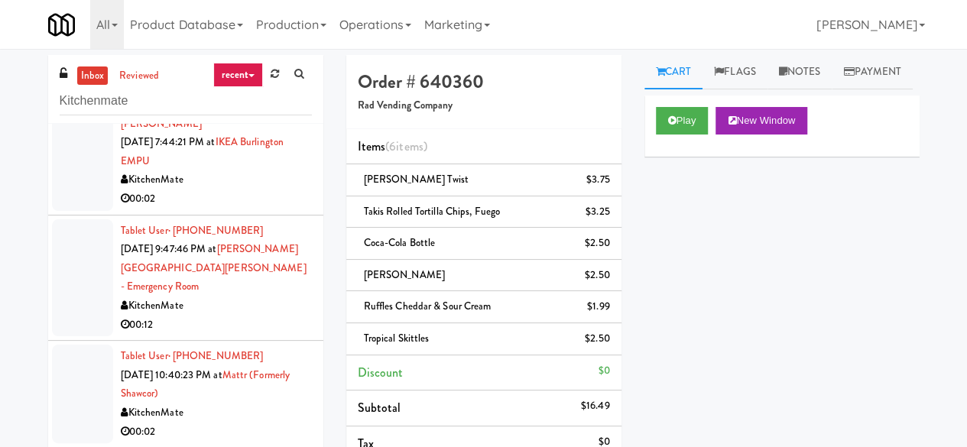
click at [238, 316] on div "00:12" at bounding box center [216, 325] width 191 height 19
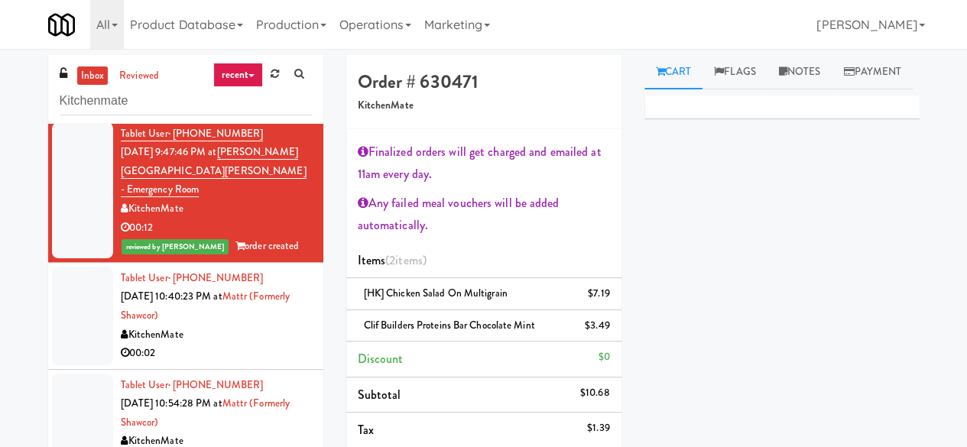
scroll to position [1453, 0]
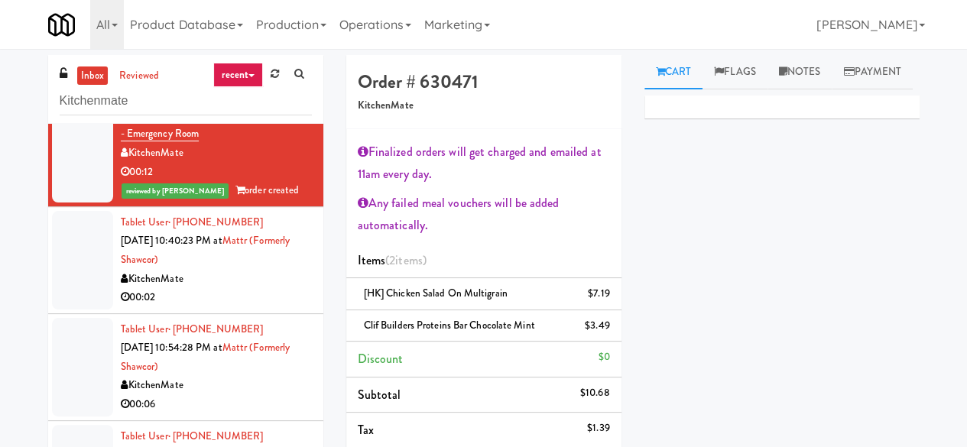
click at [248, 288] on div "00:02" at bounding box center [216, 297] width 191 height 19
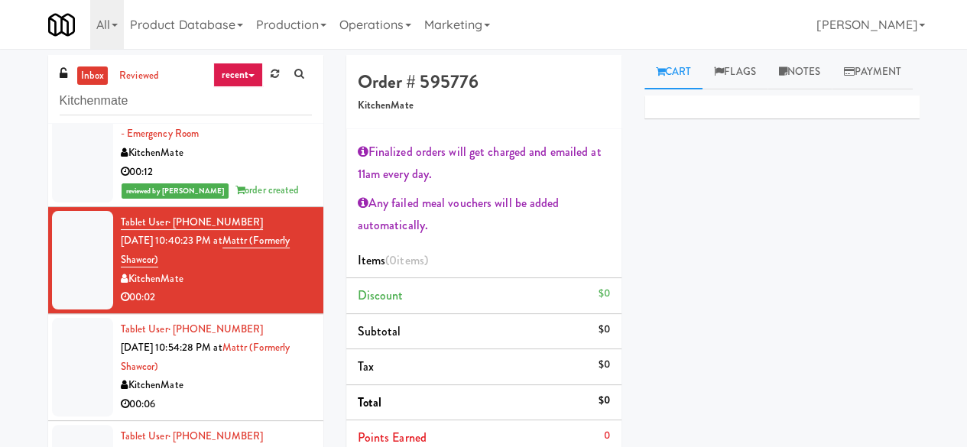
click at [229, 376] on div "KitchenMate" at bounding box center [216, 385] width 191 height 19
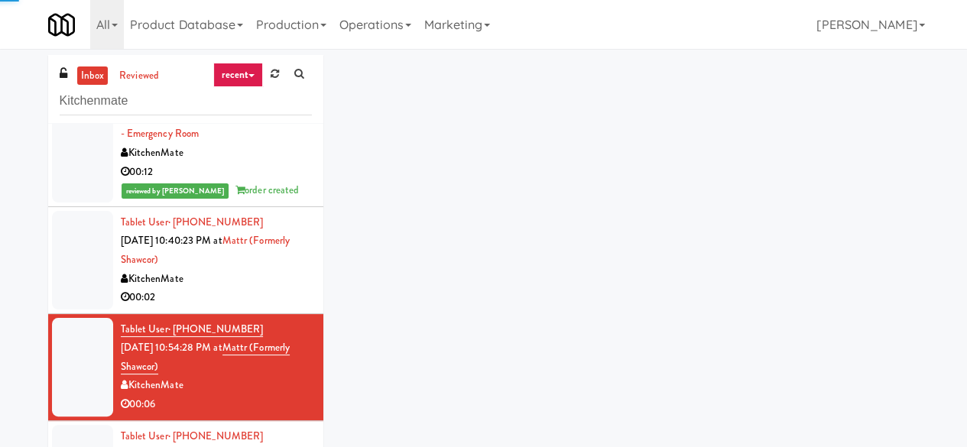
click at [237, 270] on div "KitchenMate" at bounding box center [216, 279] width 191 height 19
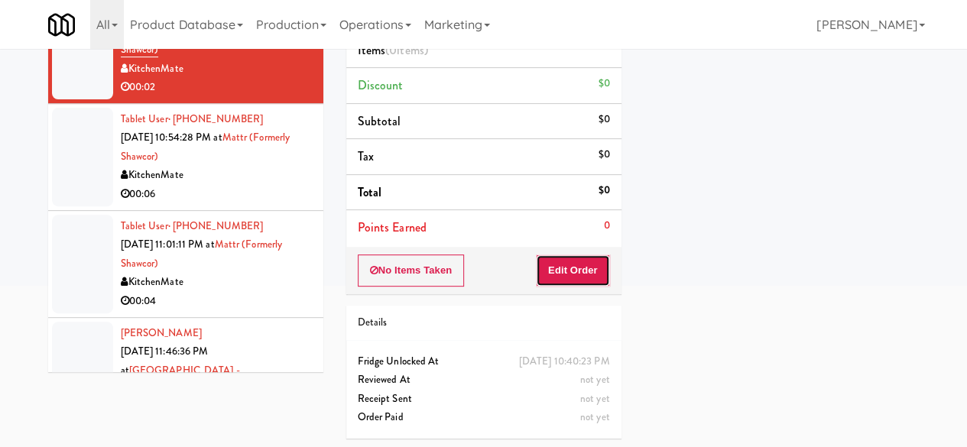
click at [565, 256] on button "Edit Order" at bounding box center [573, 271] width 74 height 32
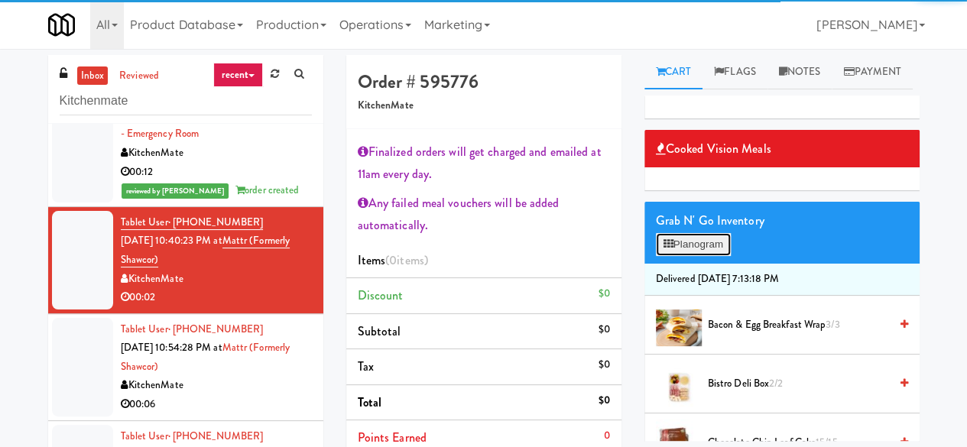
click at [725, 256] on button "Planogram" at bounding box center [693, 244] width 75 height 23
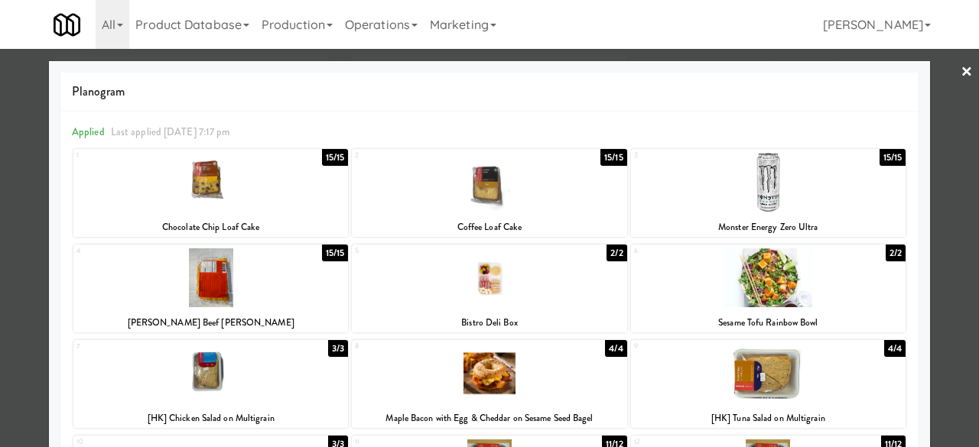
click at [225, 284] on div at bounding box center [210, 277] width 274 height 59
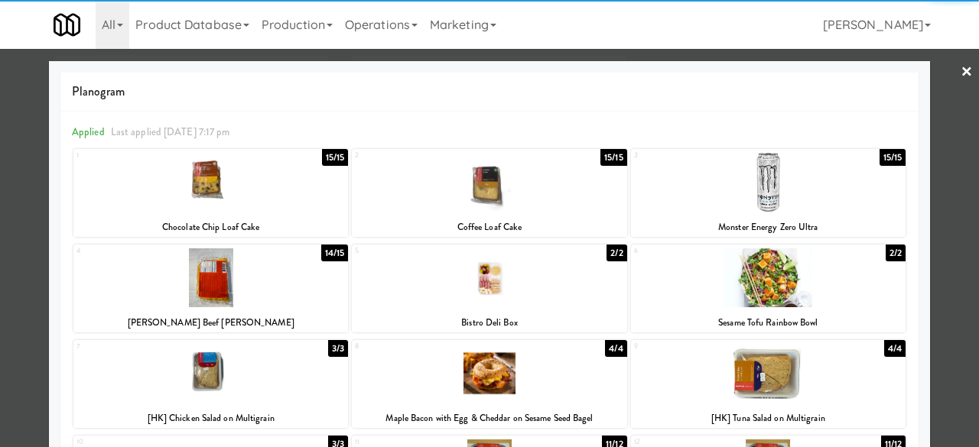
click at [932, 70] on div at bounding box center [489, 223] width 979 height 447
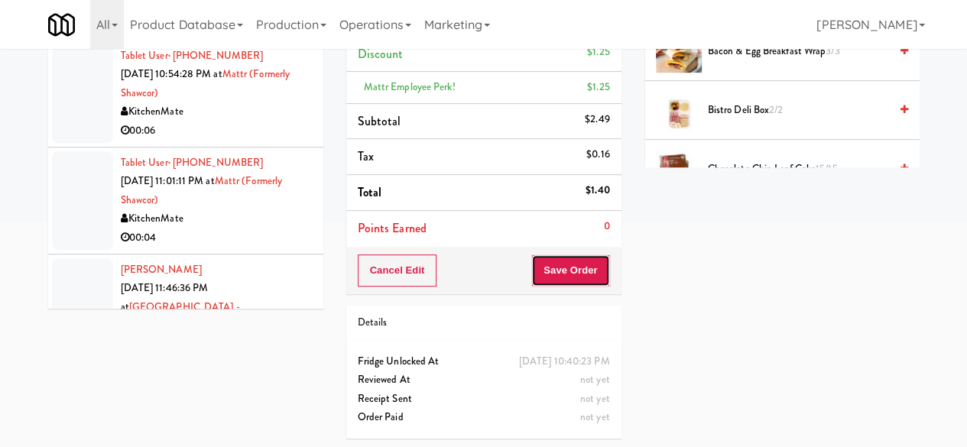
click at [557, 274] on button "Save Order" at bounding box center [570, 271] width 78 height 32
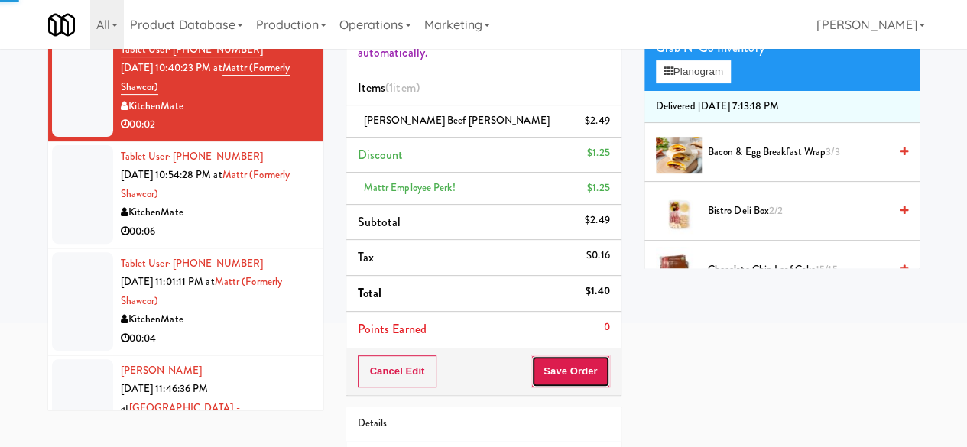
scroll to position [44, 0]
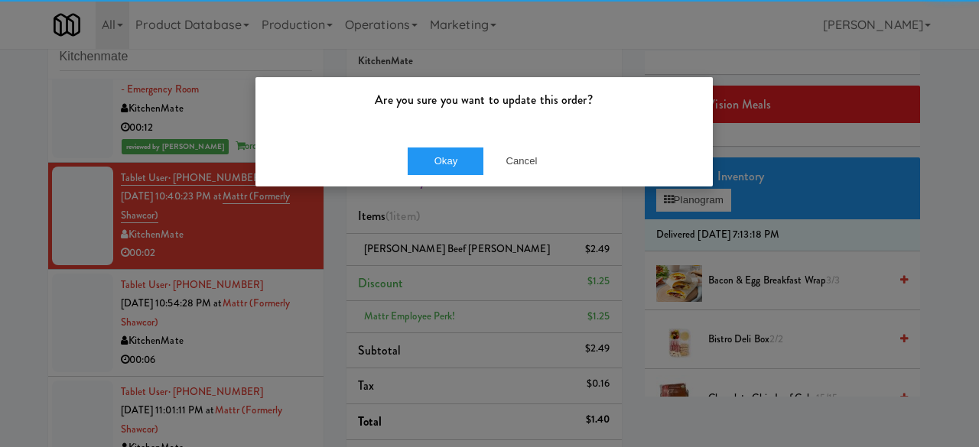
click at [404, 158] on div "Okay Cancel" at bounding box center [483, 160] width 457 height 51
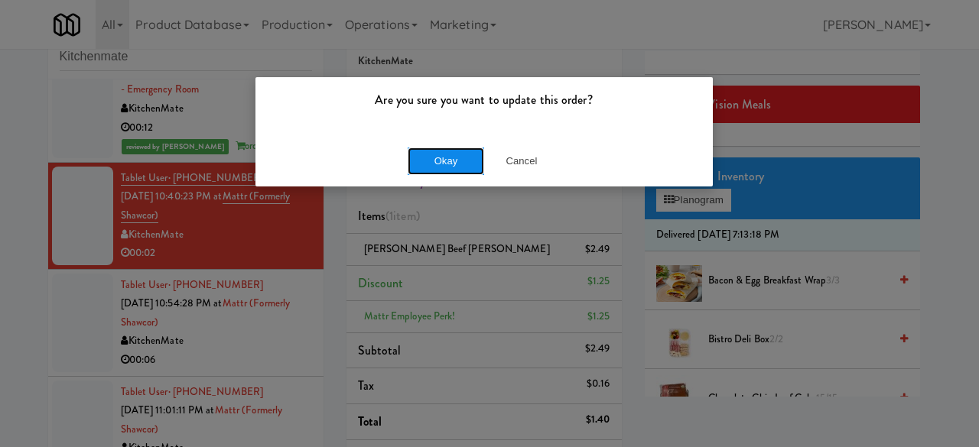
click at [431, 157] on button "Okay" at bounding box center [445, 162] width 76 height 28
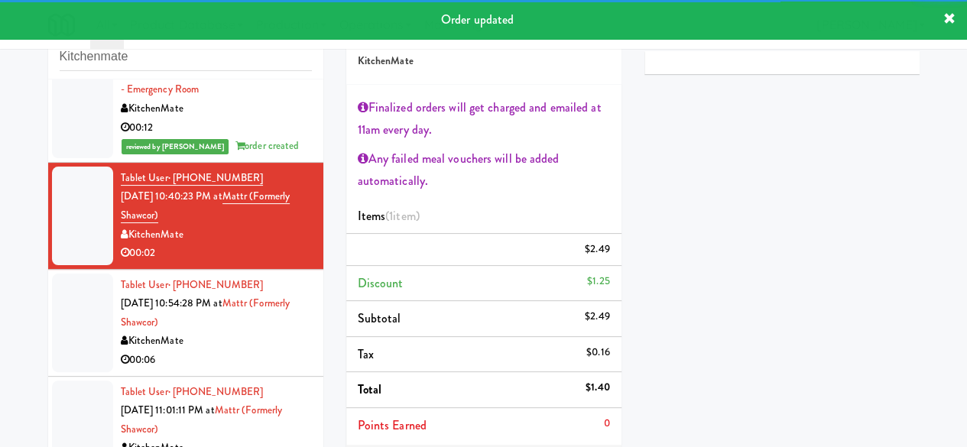
click at [266, 303] on div "Tablet User · (647) 781-8433 [DATE] 10:54:28 PM at Mattr (formerly Shawcor) Kit…" at bounding box center [216, 323] width 191 height 94
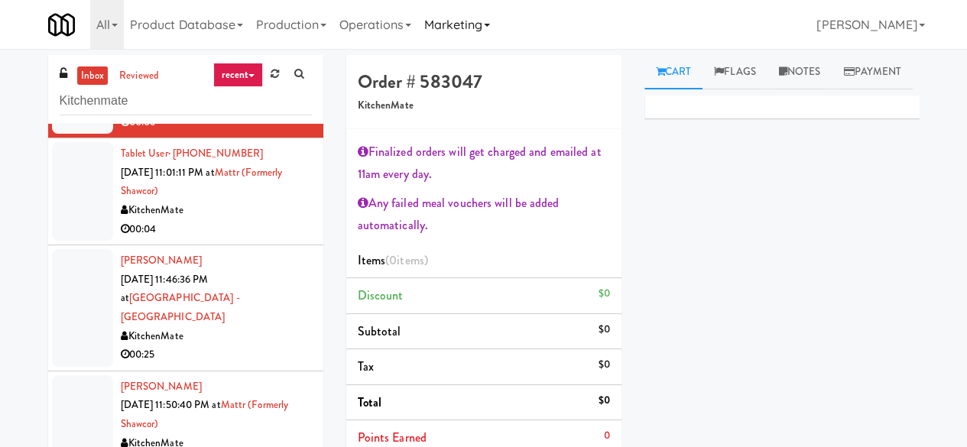
scroll to position [1605, 0]
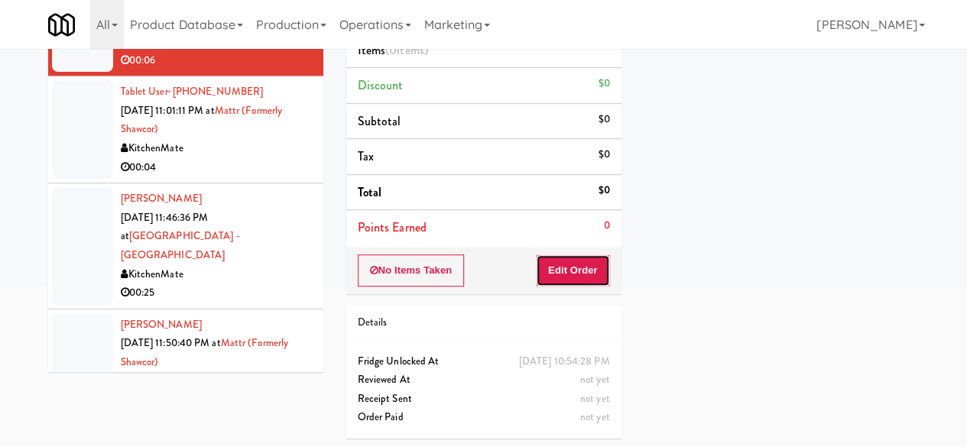
click at [555, 270] on button "Edit Order" at bounding box center [573, 271] width 74 height 32
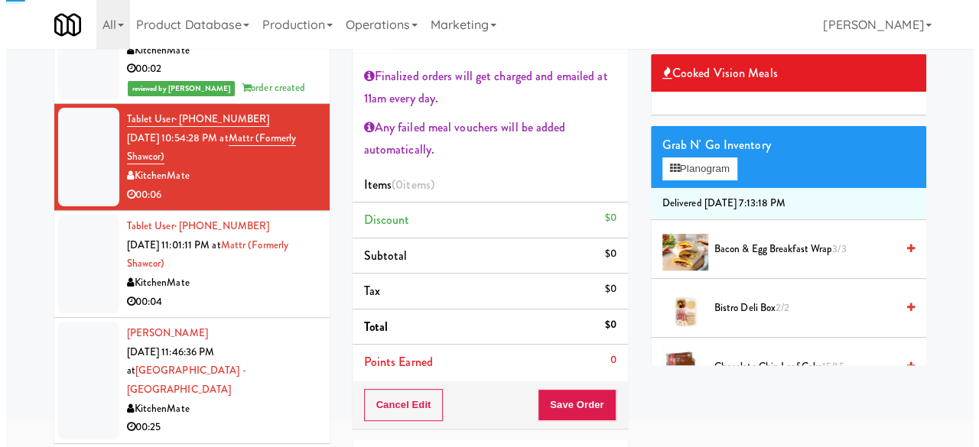
scroll to position [0, 0]
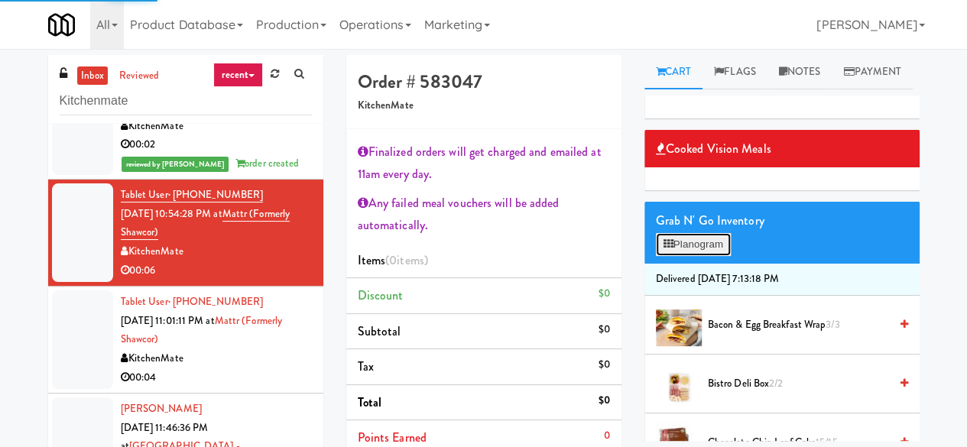
click at [713, 256] on button "Planogram" at bounding box center [693, 244] width 75 height 23
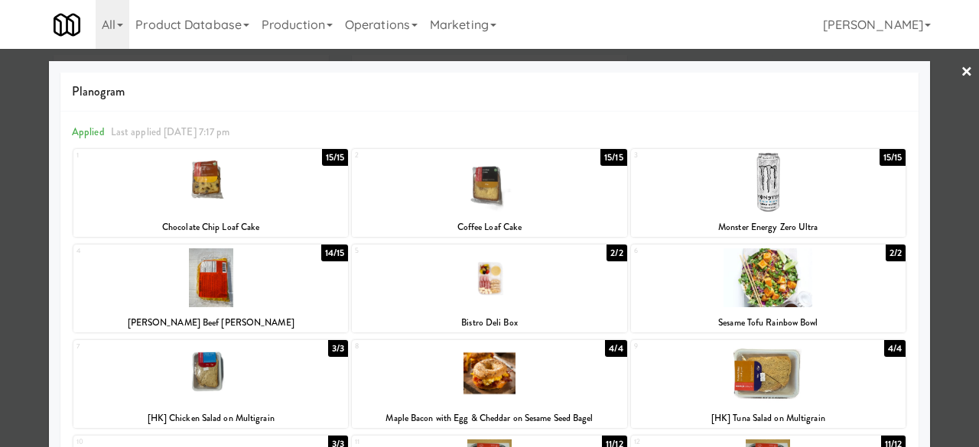
click at [238, 284] on div at bounding box center [210, 277] width 274 height 59
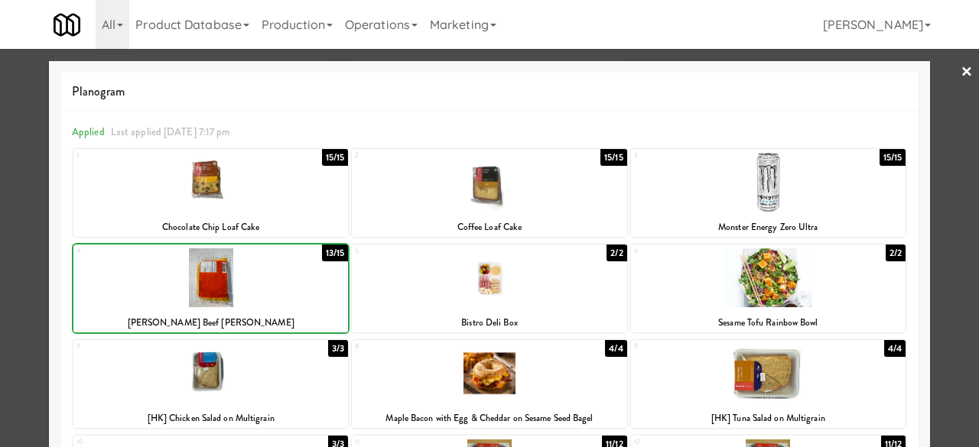
click at [238, 284] on div at bounding box center [210, 277] width 274 height 59
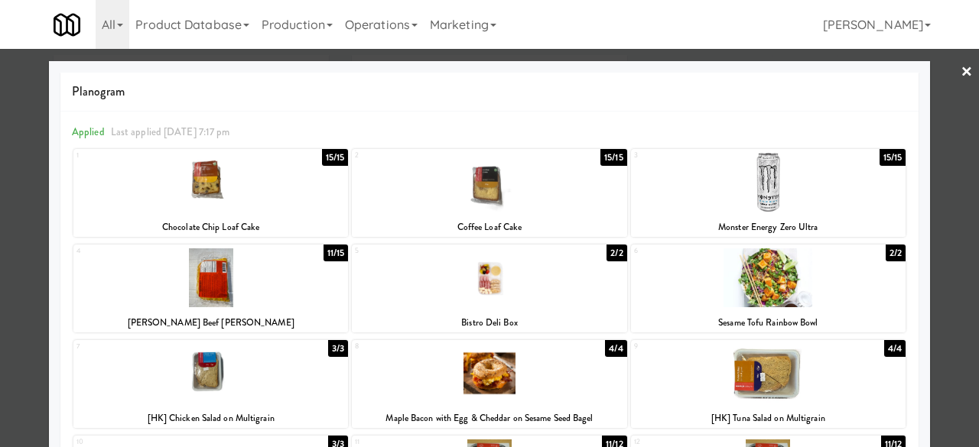
click at [255, 180] on div at bounding box center [210, 182] width 274 height 59
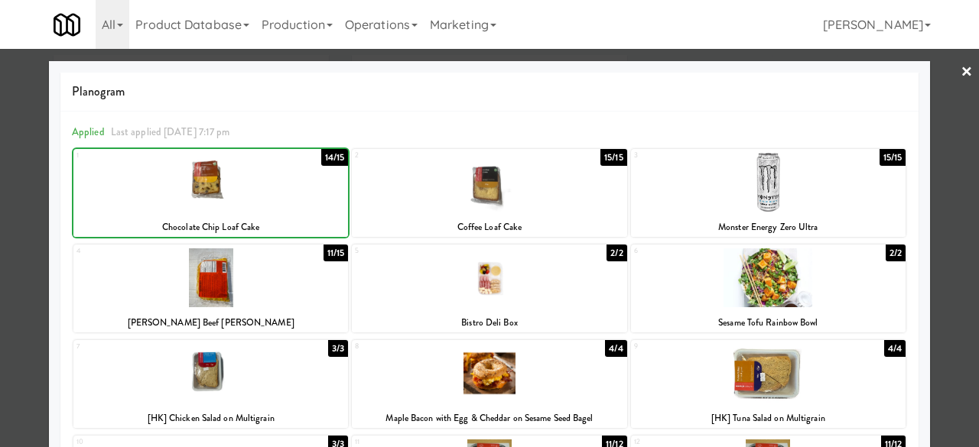
click at [255, 180] on div at bounding box center [210, 182] width 274 height 59
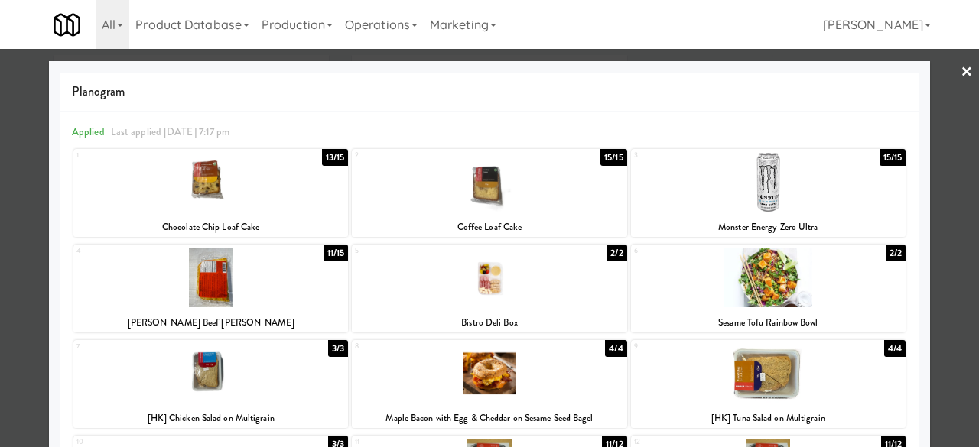
click at [917, 78] on div "Planogram Applied Last applied [DATE] 7:17 pm 1 13/15 Chocolate Chip Loaf Cake …" at bounding box center [489, 453] width 881 height 785
click at [960, 68] on link "×" at bounding box center [966, 72] width 12 height 47
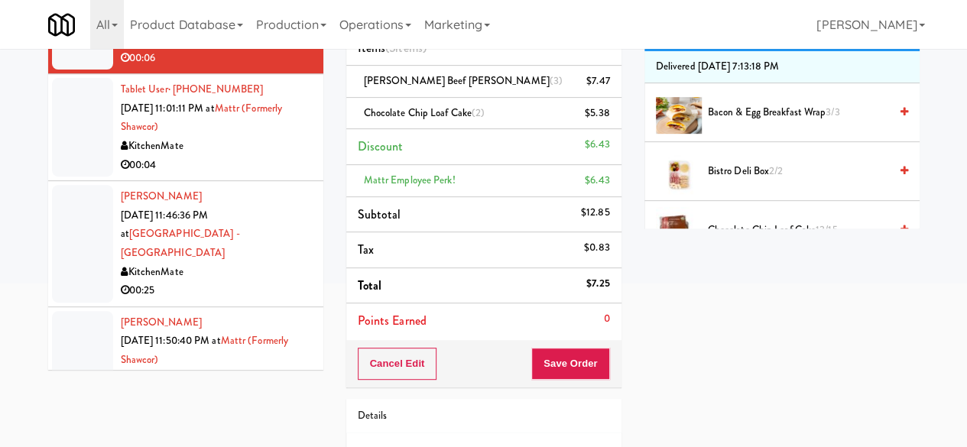
scroll to position [229, 0]
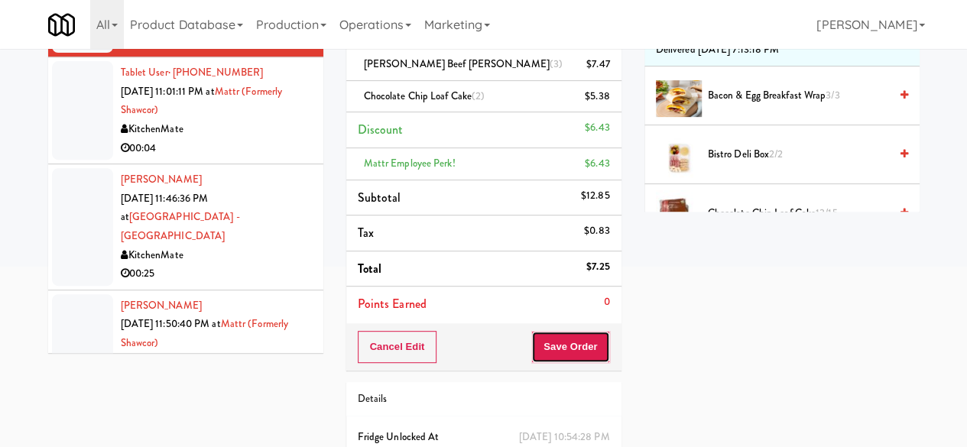
click at [560, 342] on button "Save Order" at bounding box center [570, 347] width 78 height 32
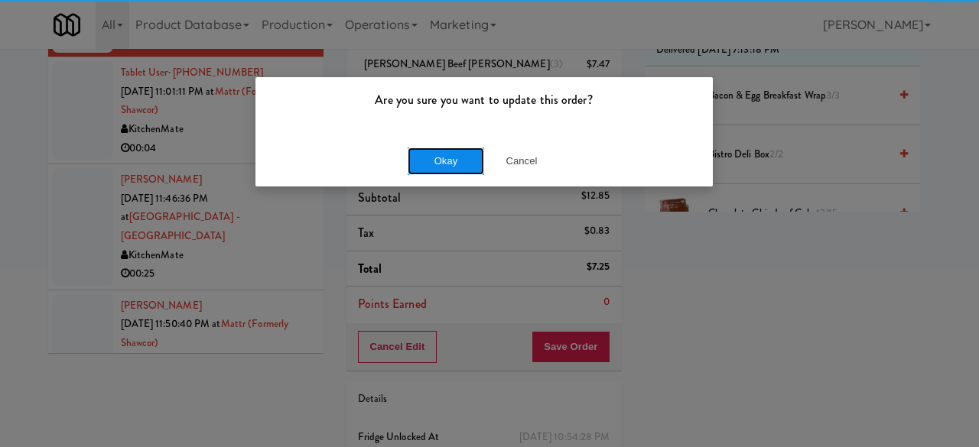
click at [464, 165] on button "Okay" at bounding box center [445, 162] width 76 height 28
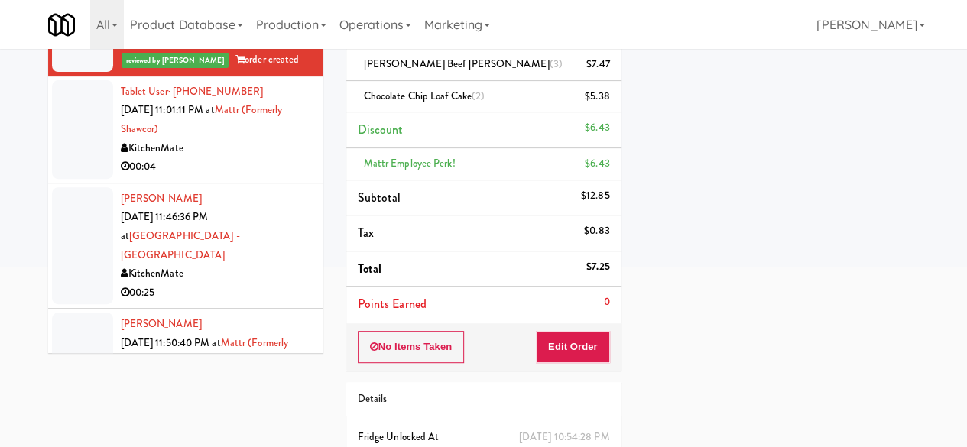
click at [263, 139] on div "KitchenMate" at bounding box center [216, 148] width 191 height 19
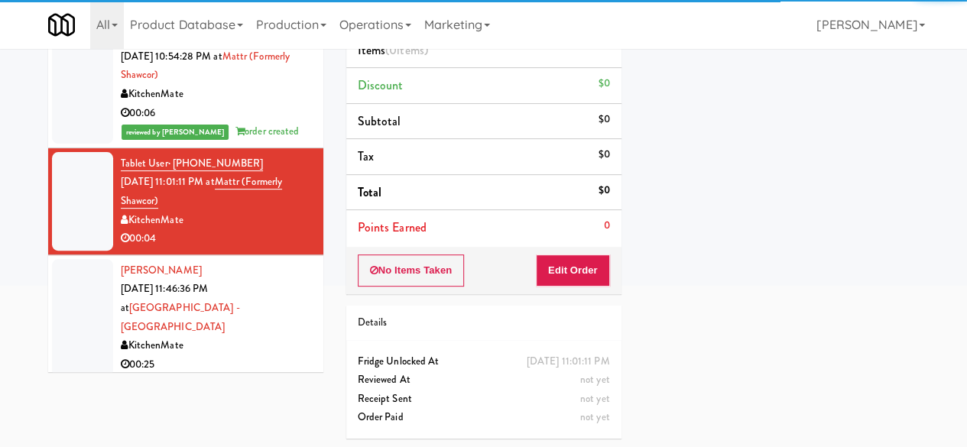
scroll to position [1529, 0]
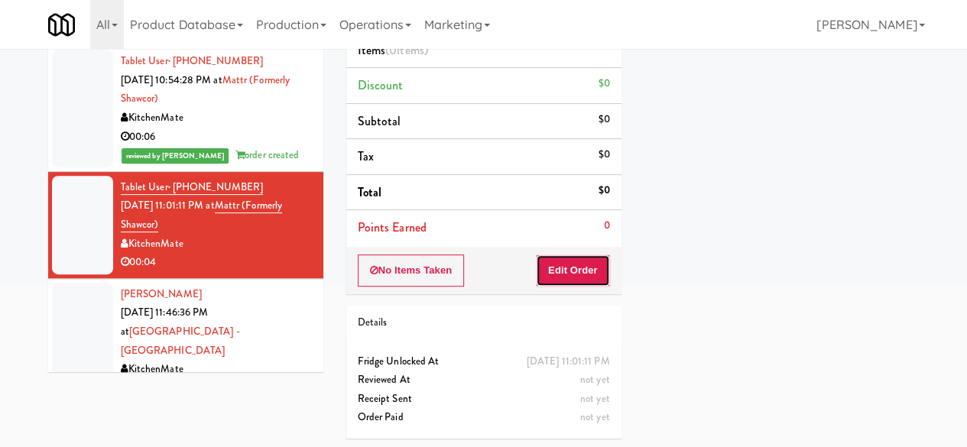
click at [547, 262] on button "Edit Order" at bounding box center [573, 271] width 74 height 32
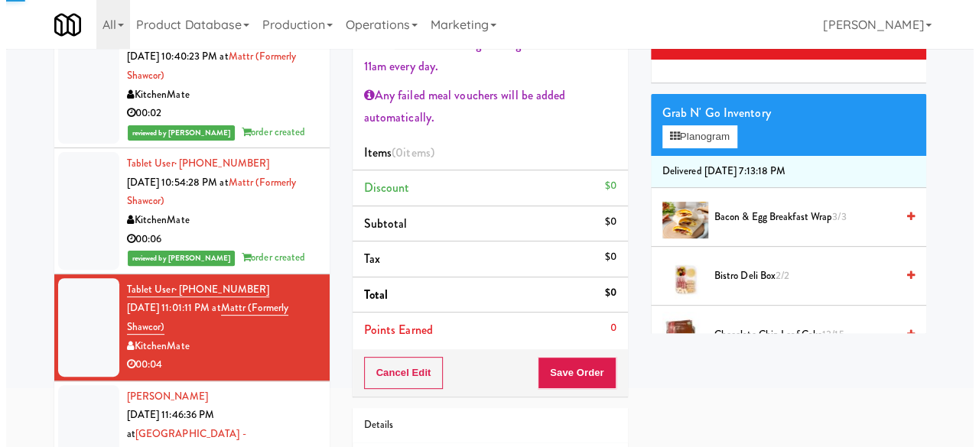
scroll to position [0, 0]
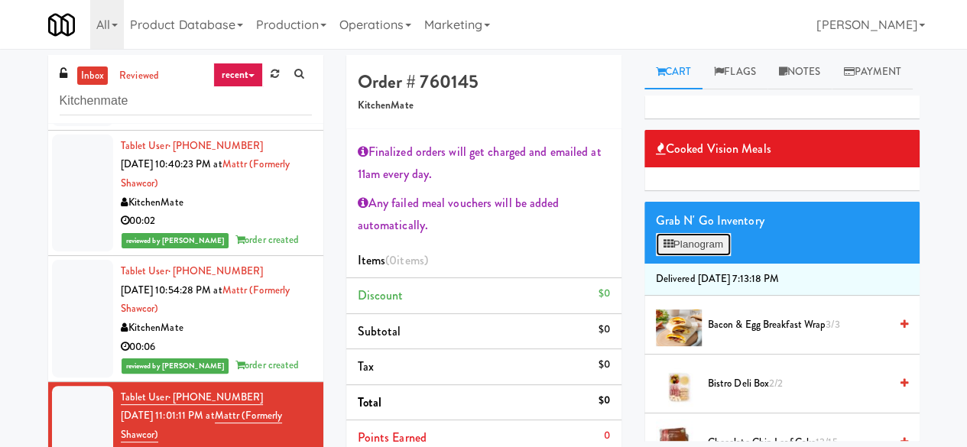
click at [679, 256] on button "Planogram" at bounding box center [693, 244] width 75 height 23
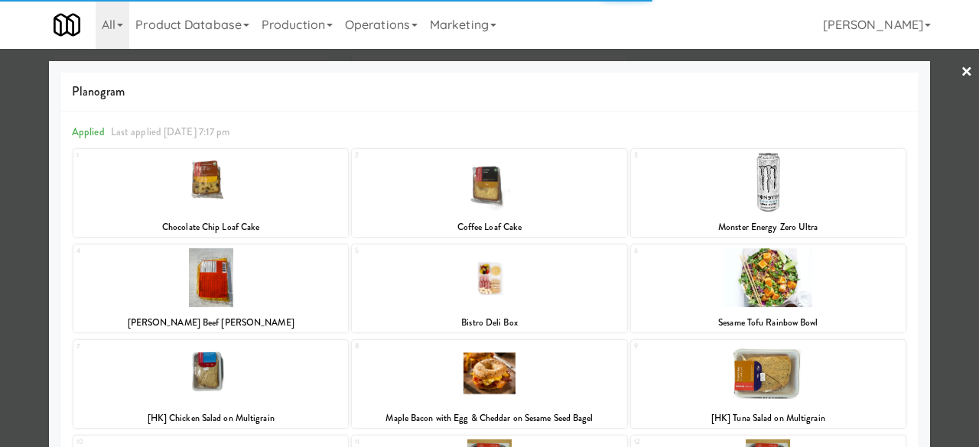
scroll to position [306, 0]
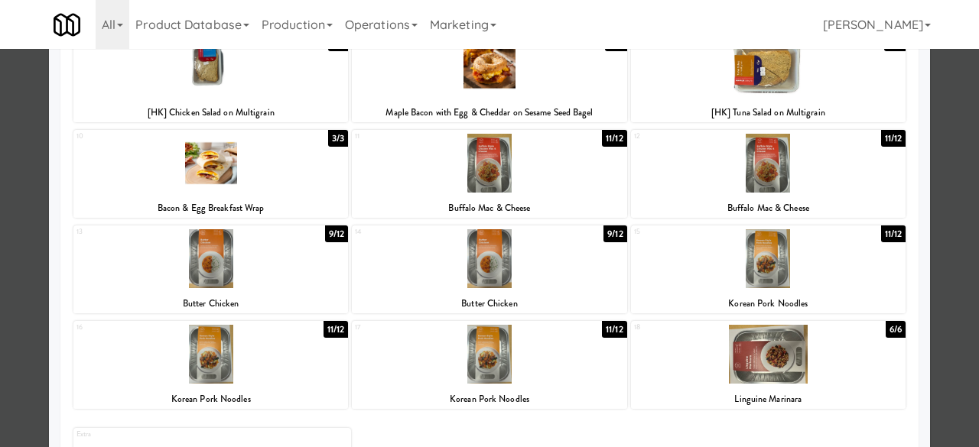
click at [268, 174] on div at bounding box center [210, 163] width 274 height 59
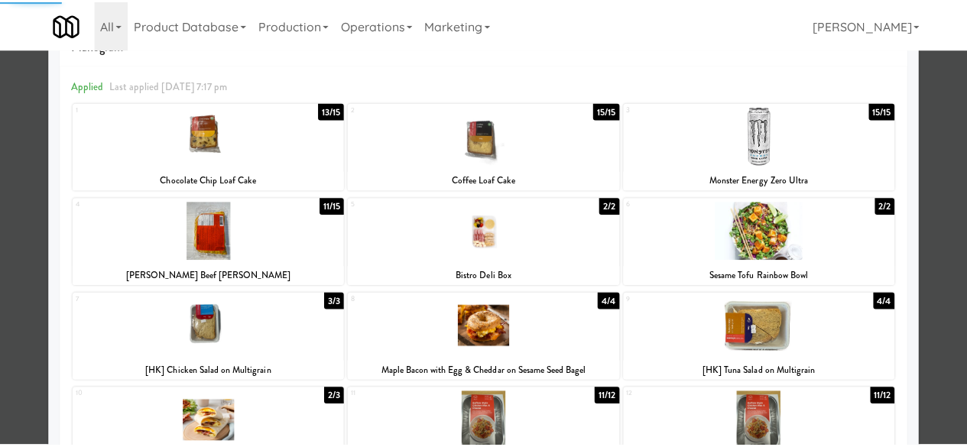
scroll to position [0, 0]
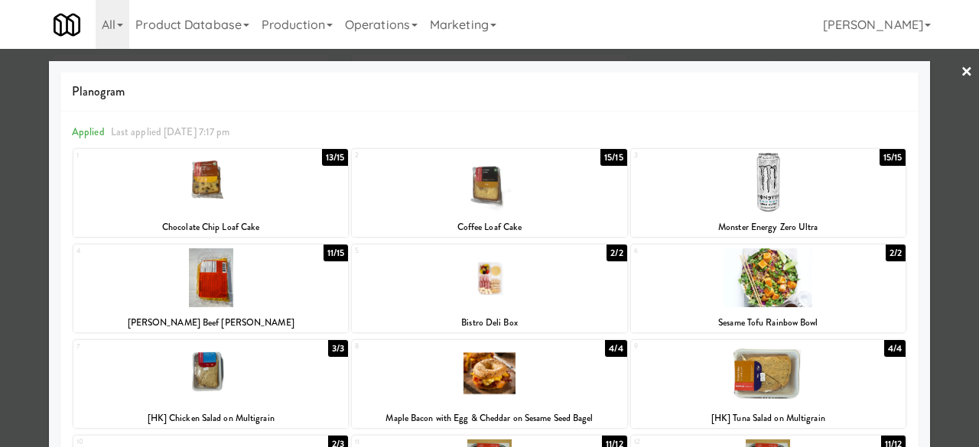
click at [931, 80] on div at bounding box center [489, 223] width 979 height 447
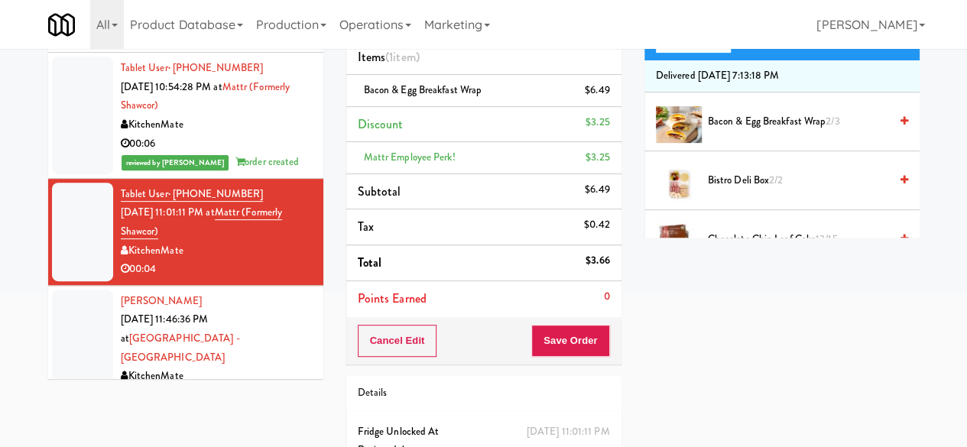
scroll to position [229, 0]
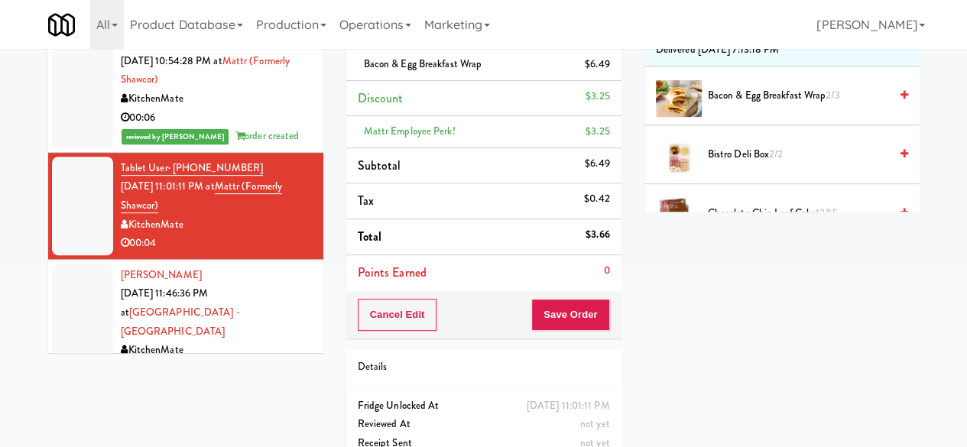
click at [529, 297] on div "Cancel Edit Save Order" at bounding box center [483, 314] width 275 height 47
click at [541, 299] on button "Save Order" at bounding box center [570, 315] width 78 height 32
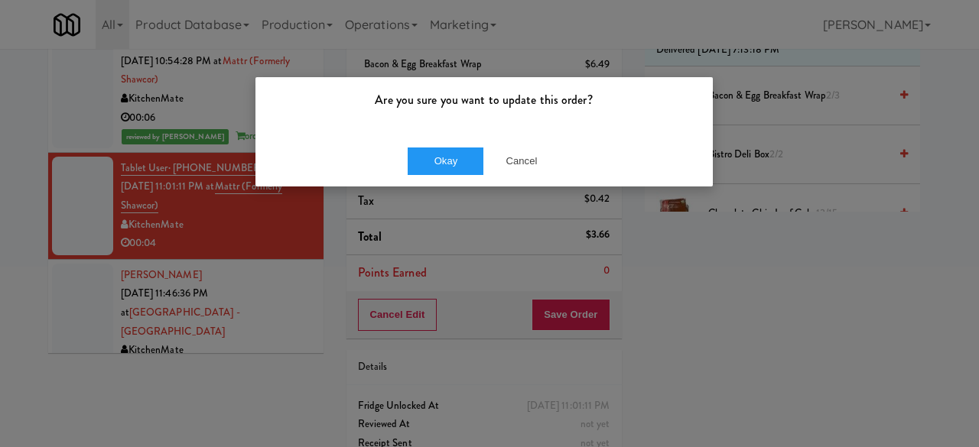
click at [443, 178] on div "Okay Cancel" at bounding box center [483, 160] width 457 height 51
click at [433, 170] on button "Okay" at bounding box center [445, 162] width 76 height 28
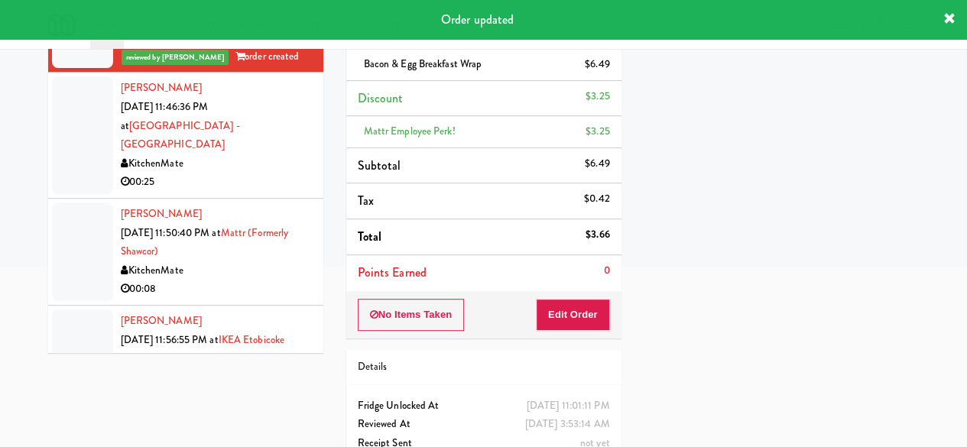
scroll to position [1758, 0]
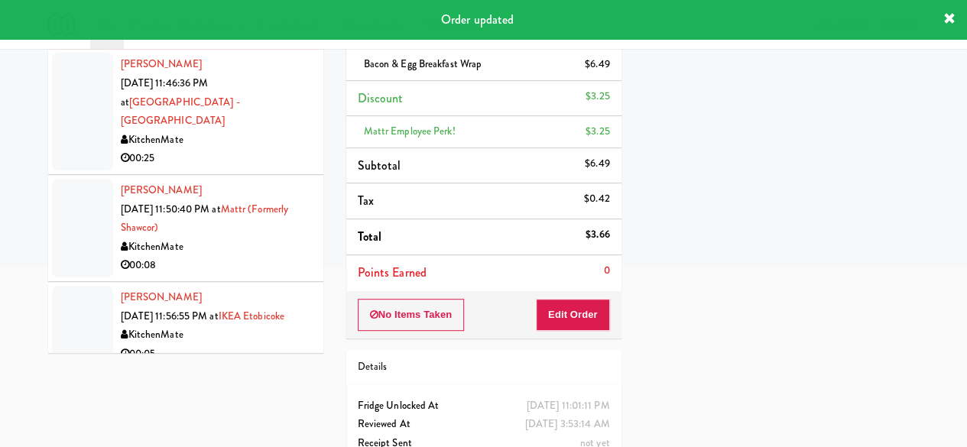
click at [252, 256] on div "00:08" at bounding box center [216, 265] width 191 height 19
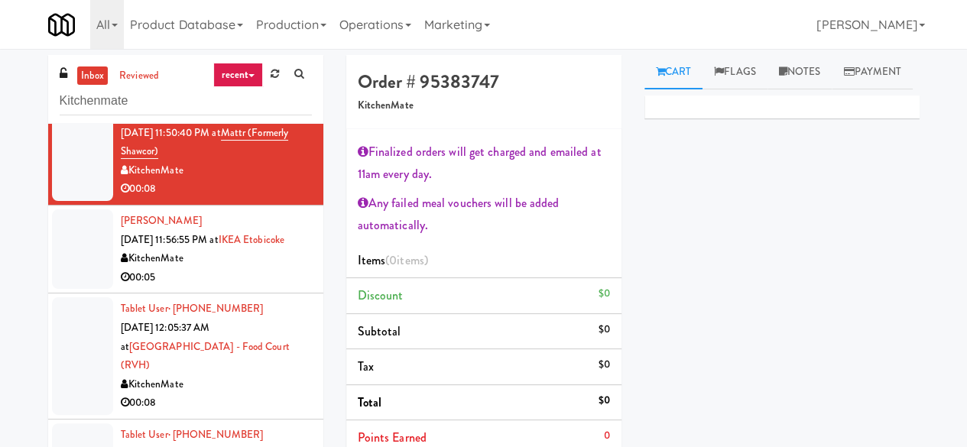
scroll to position [1988, 0]
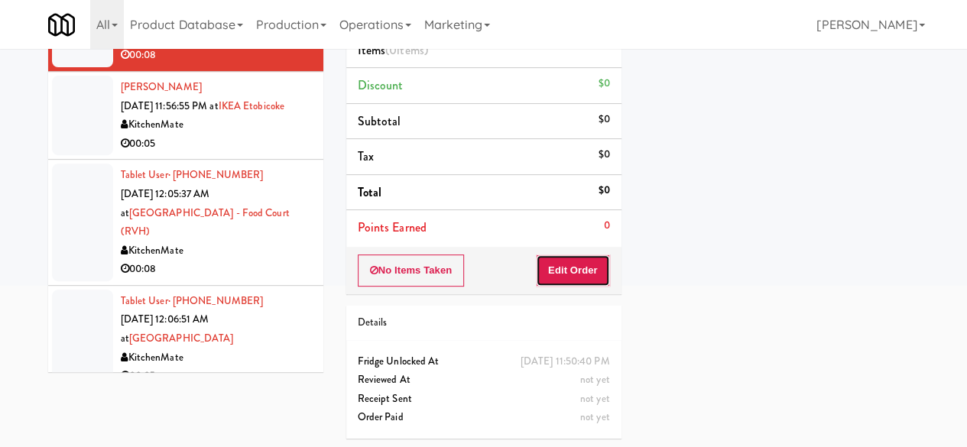
click at [544, 278] on button "Edit Order" at bounding box center [573, 271] width 74 height 32
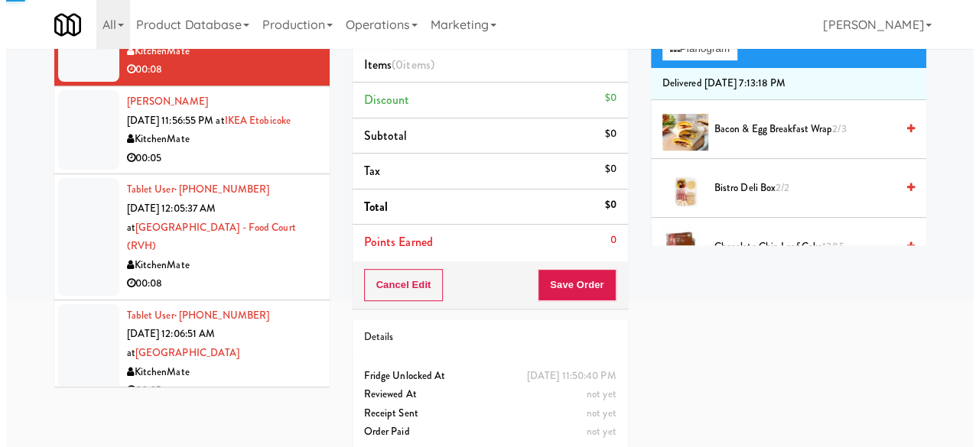
scroll to position [0, 0]
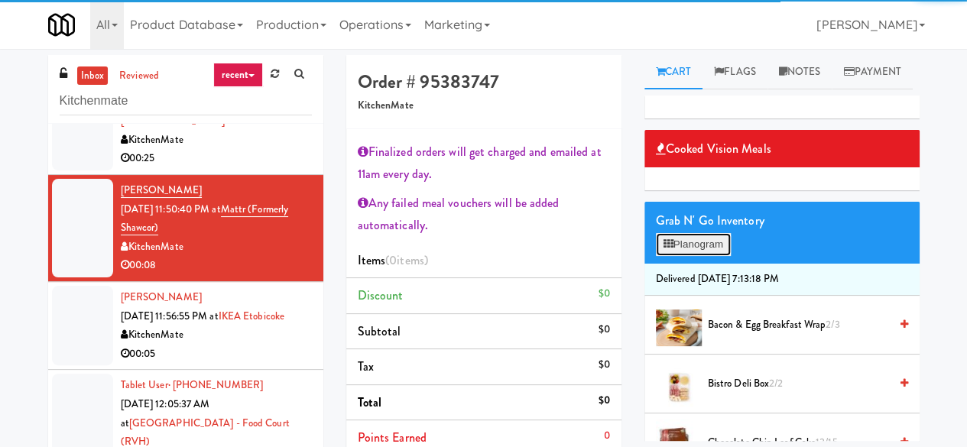
click at [674, 256] on button "Planogram" at bounding box center [693, 244] width 75 height 23
click at [0, 0] on div at bounding box center [0, 0] width 0 height 0
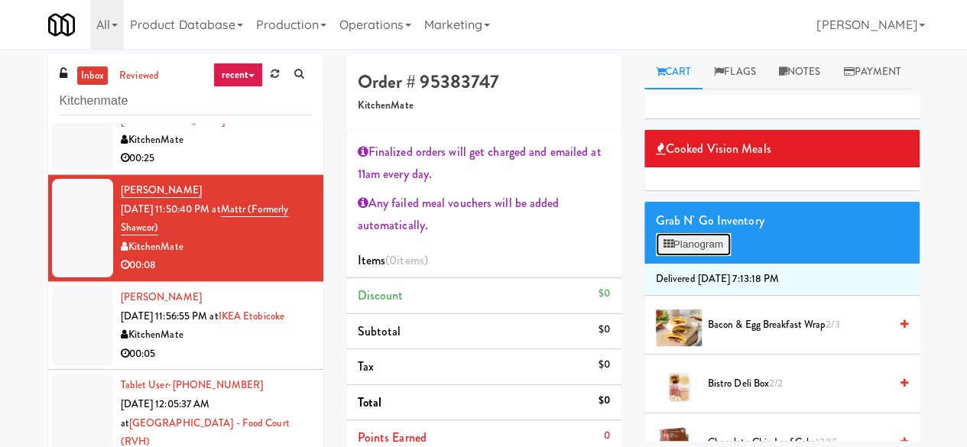
click at [667, 256] on button "Planogram" at bounding box center [693, 244] width 75 height 23
click at [0, 0] on div at bounding box center [0, 0] width 0 height 0
click at [667, 256] on button "Planogram" at bounding box center [693, 244] width 75 height 23
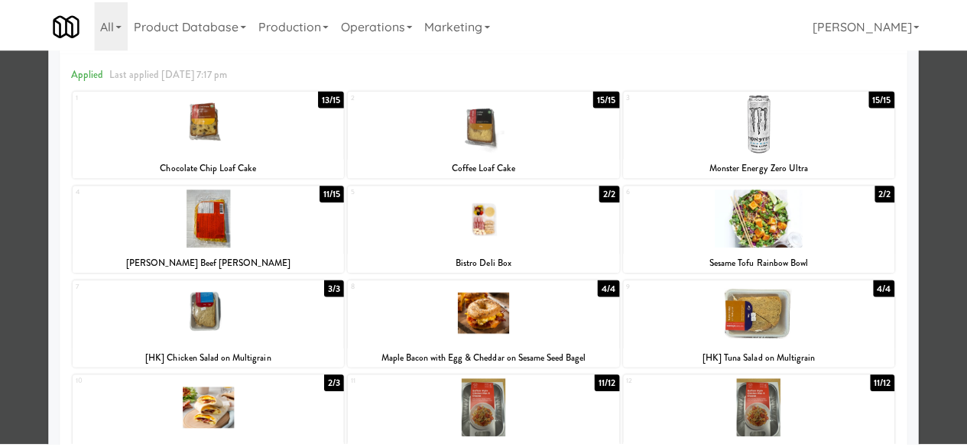
scroll to position [16, 0]
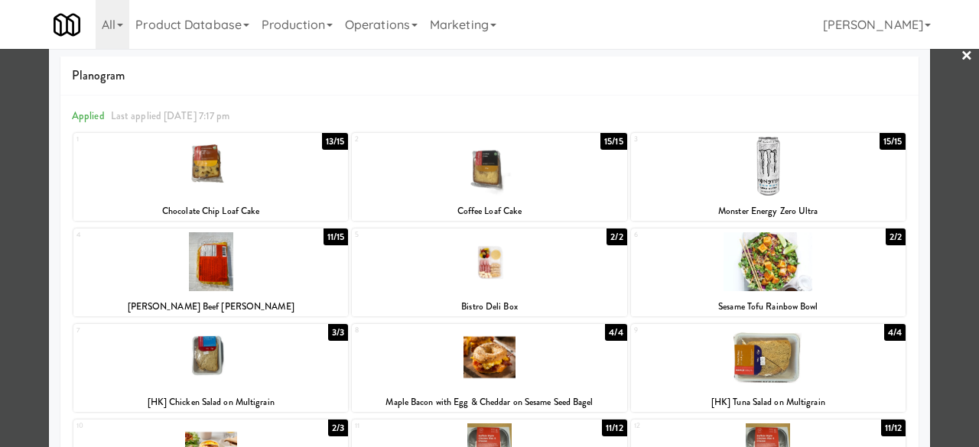
click at [228, 281] on div at bounding box center [210, 261] width 274 height 59
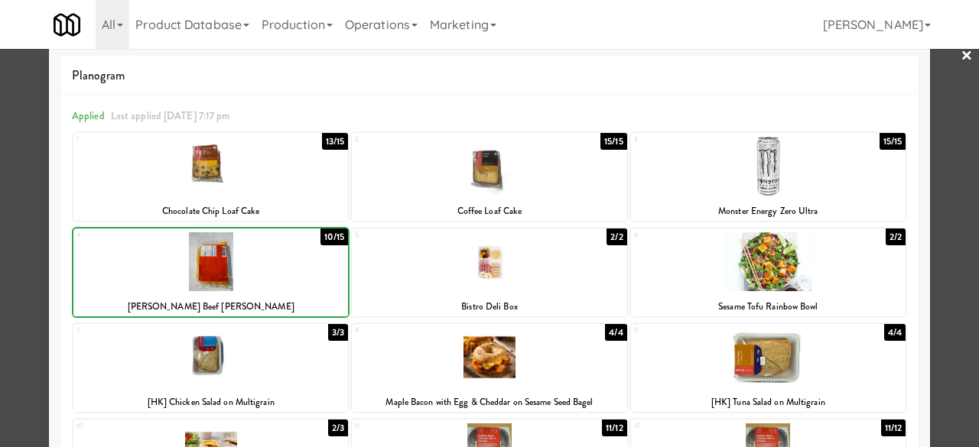
click at [228, 281] on div at bounding box center [210, 261] width 274 height 59
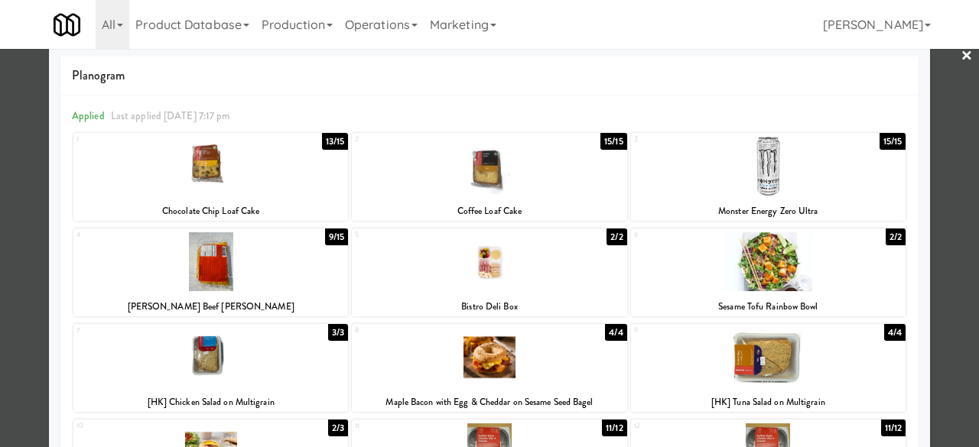
click at [280, 262] on div at bounding box center [210, 261] width 274 height 59
click at [923, 72] on div at bounding box center [489, 223] width 979 height 447
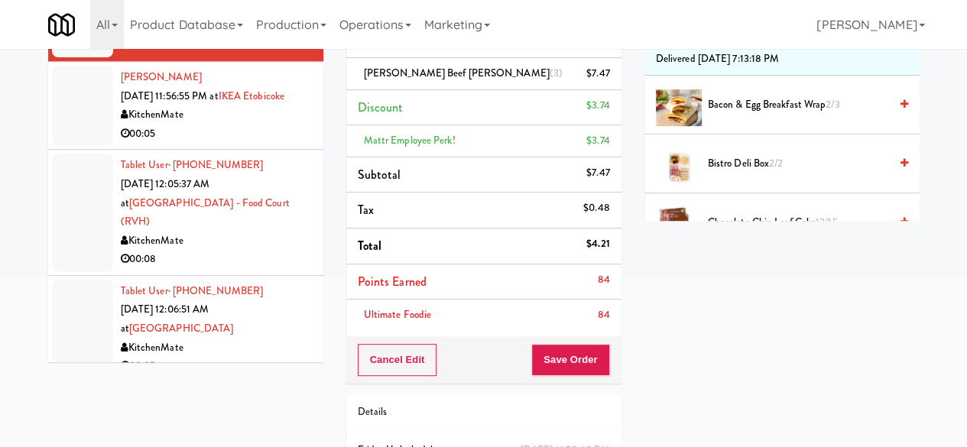
scroll to position [306, 0]
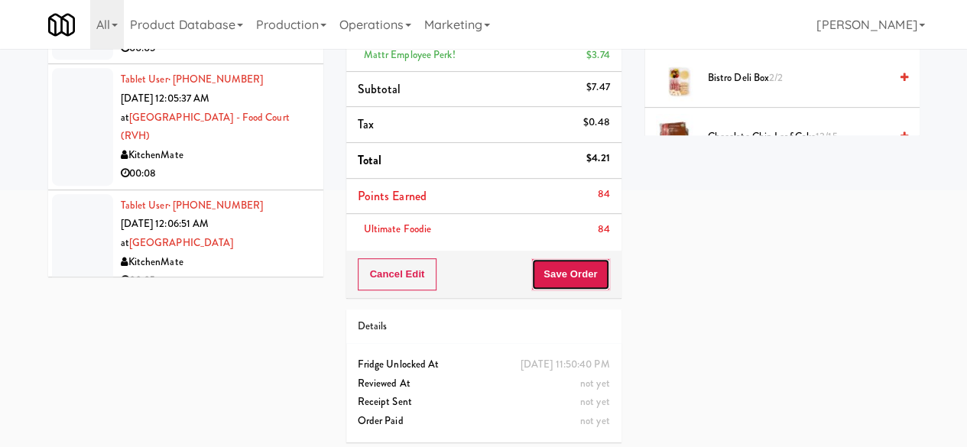
click at [563, 274] on button "Save Order" at bounding box center [570, 274] width 78 height 32
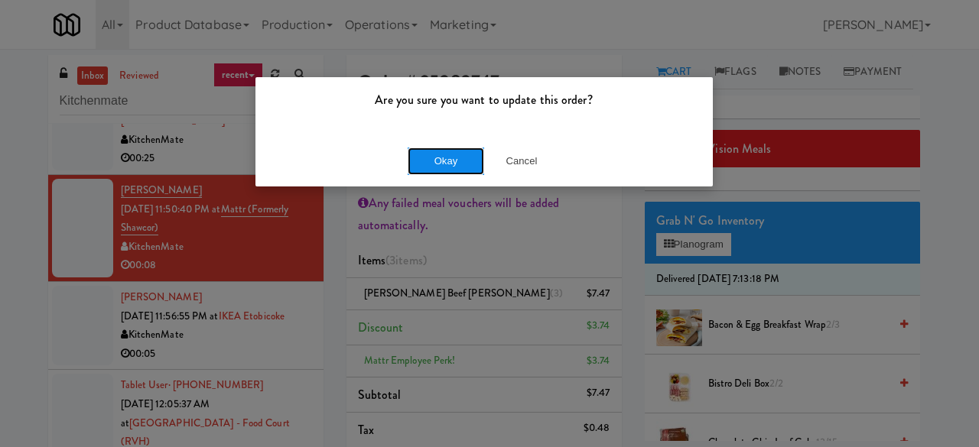
click at [446, 165] on button "Okay" at bounding box center [445, 162] width 76 height 28
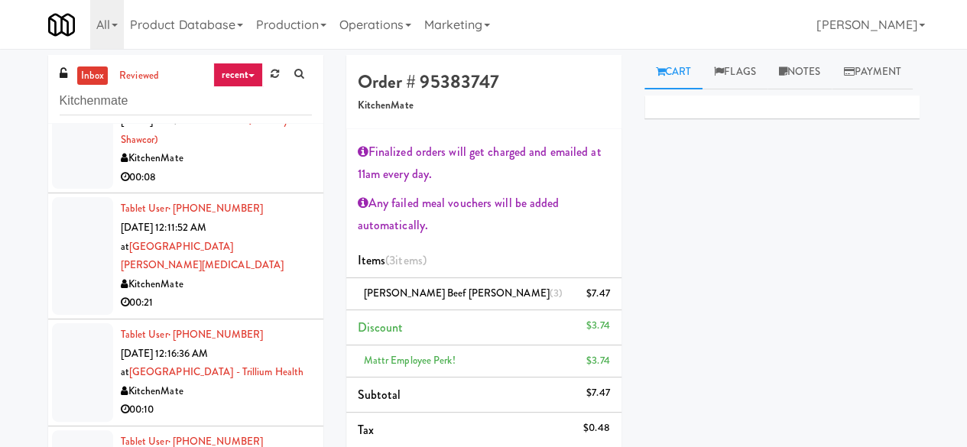
scroll to position [2293, 0]
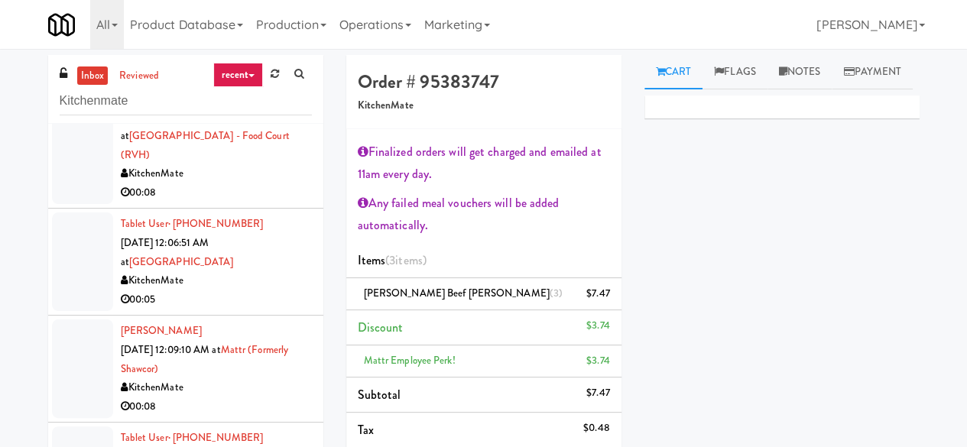
click at [277, 378] on div "KitchenMate" at bounding box center [216, 387] width 191 height 19
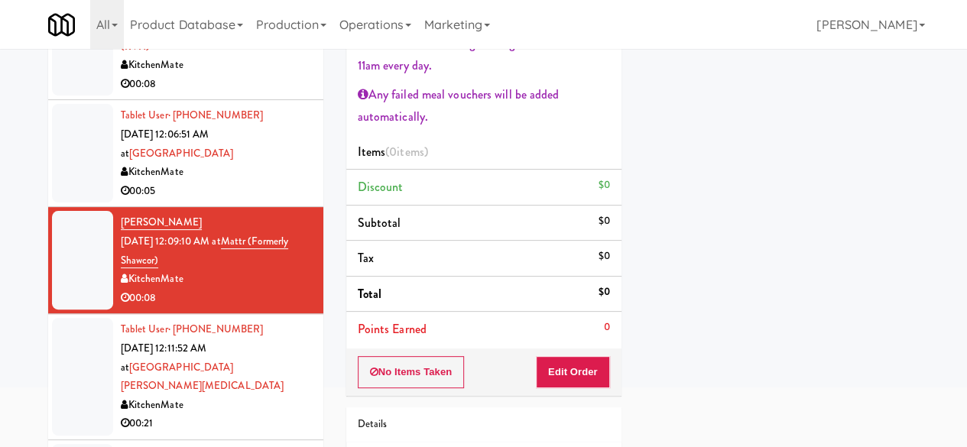
scroll to position [153, 0]
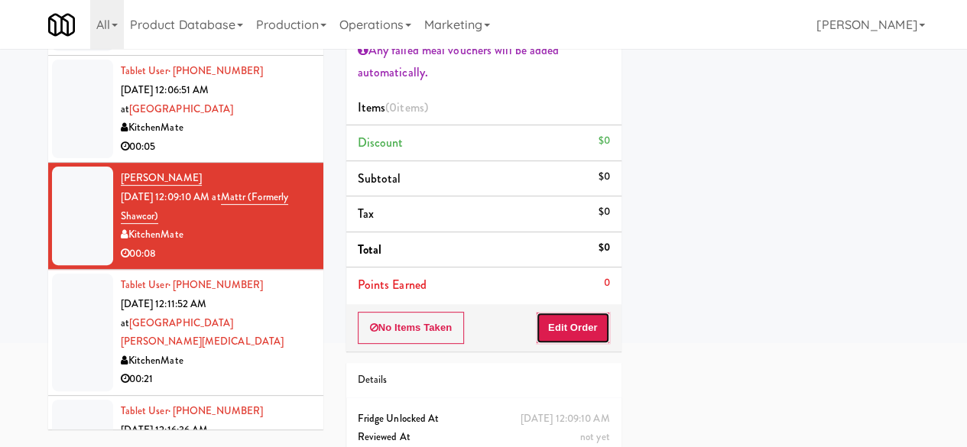
click at [587, 331] on button "Edit Order" at bounding box center [573, 328] width 74 height 32
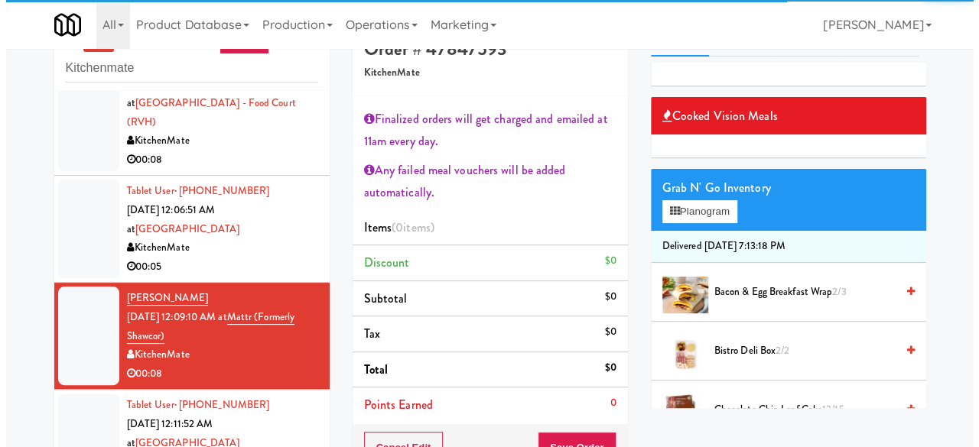
scroll to position [0, 0]
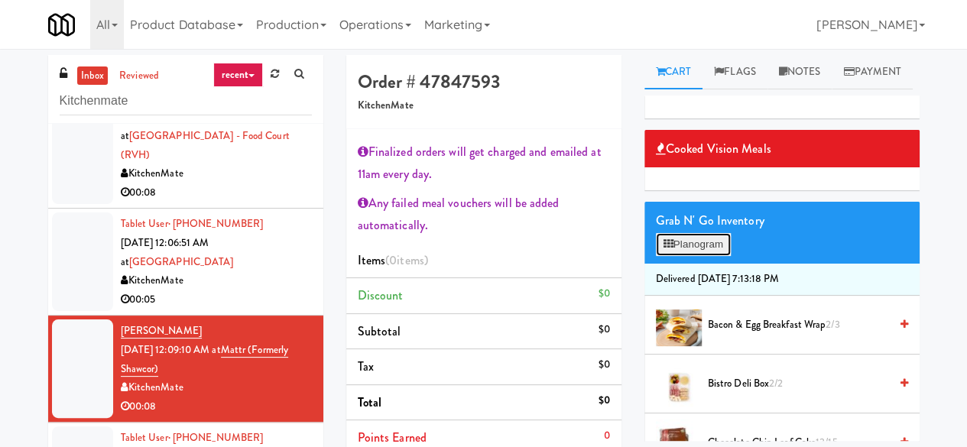
click at [697, 256] on button "Planogram" at bounding box center [693, 244] width 75 height 23
click at [0, 0] on div at bounding box center [0, 0] width 0 height 0
click at [700, 256] on button "Planogram" at bounding box center [693, 244] width 75 height 23
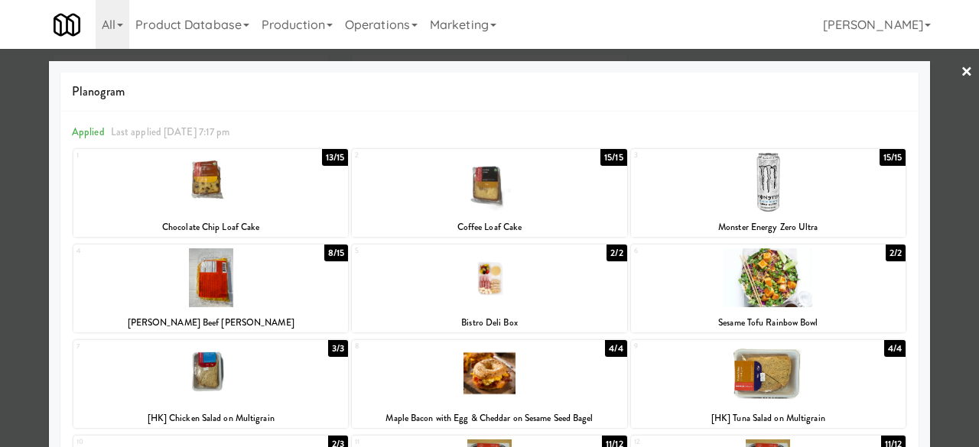
click at [296, 302] on div at bounding box center [210, 277] width 274 height 59
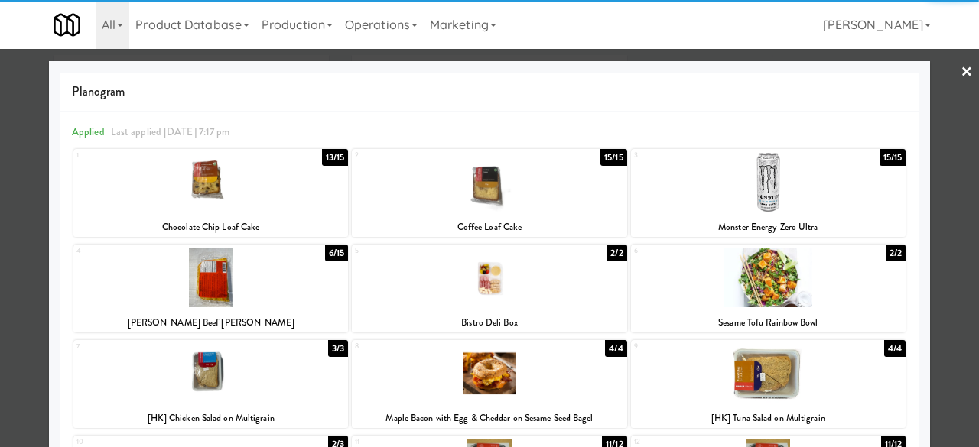
click at [806, 209] on div at bounding box center [768, 182] width 274 height 59
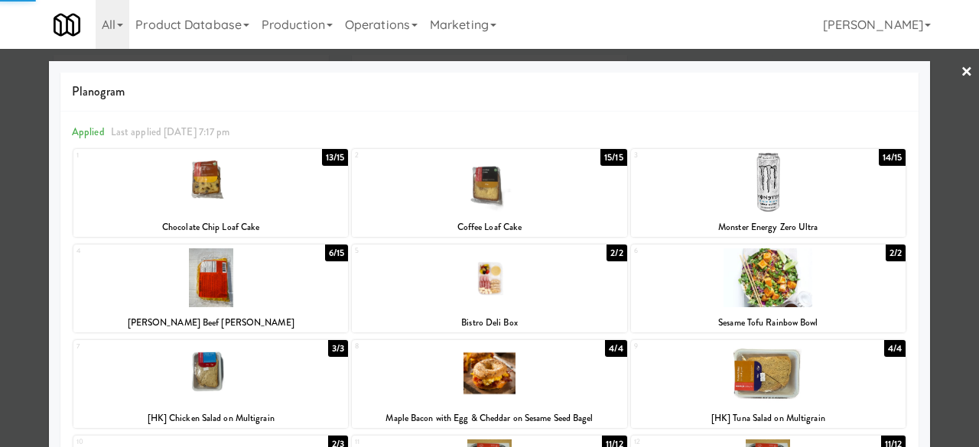
click at [946, 80] on div at bounding box center [489, 223] width 979 height 447
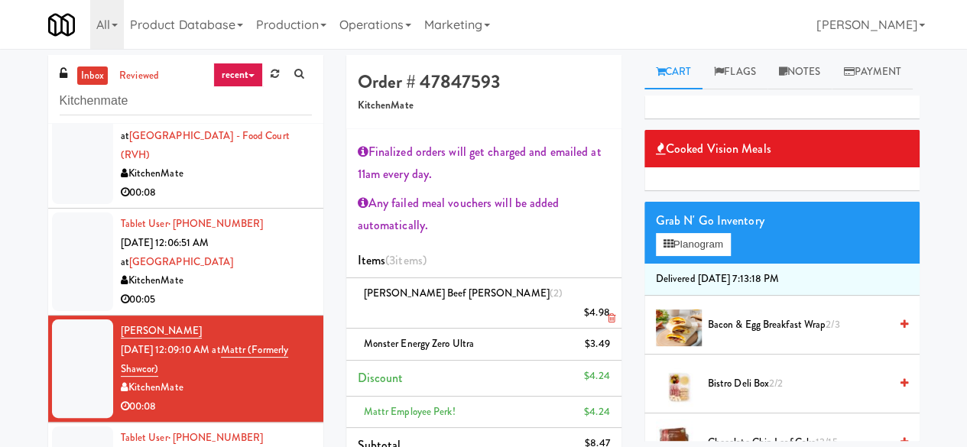
click at [605, 310] on link at bounding box center [608, 319] width 14 height 19
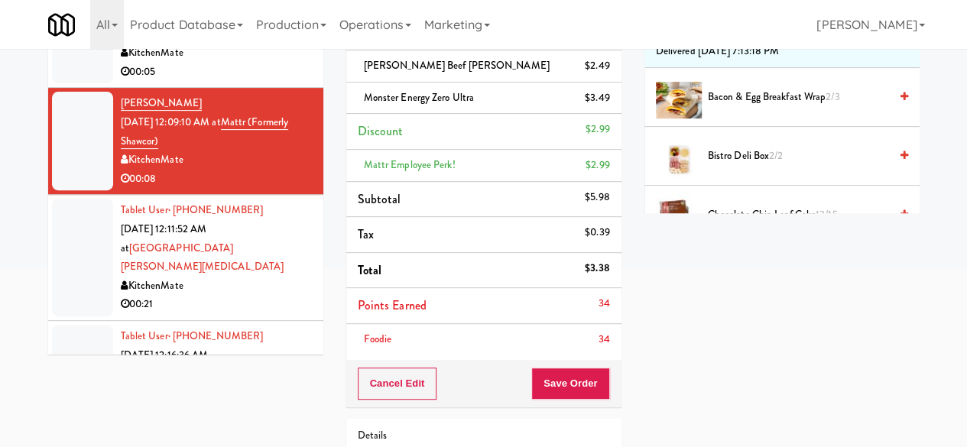
scroll to position [167, 0]
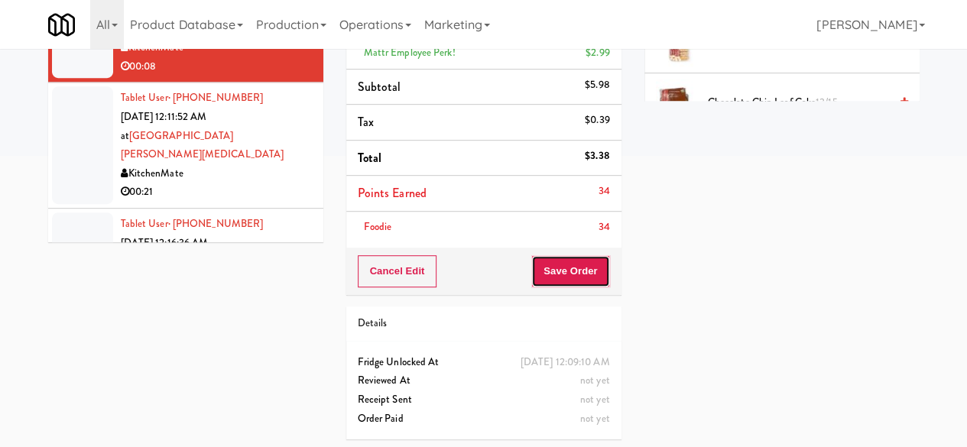
click at [600, 270] on button "Save Order" at bounding box center [570, 271] width 78 height 32
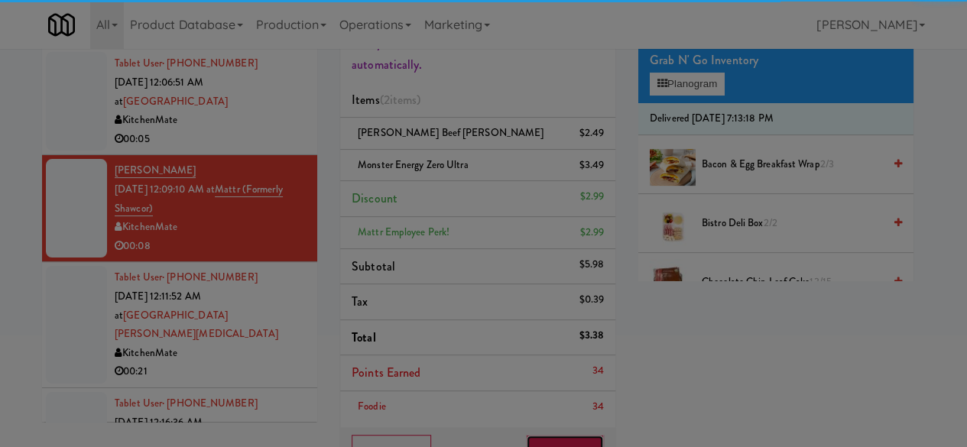
scroll to position [34, 0]
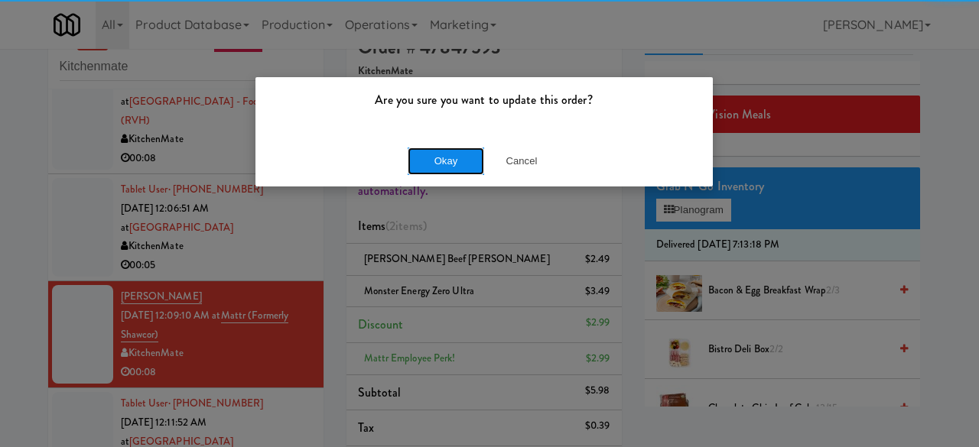
click at [455, 158] on button "Okay" at bounding box center [445, 162] width 76 height 28
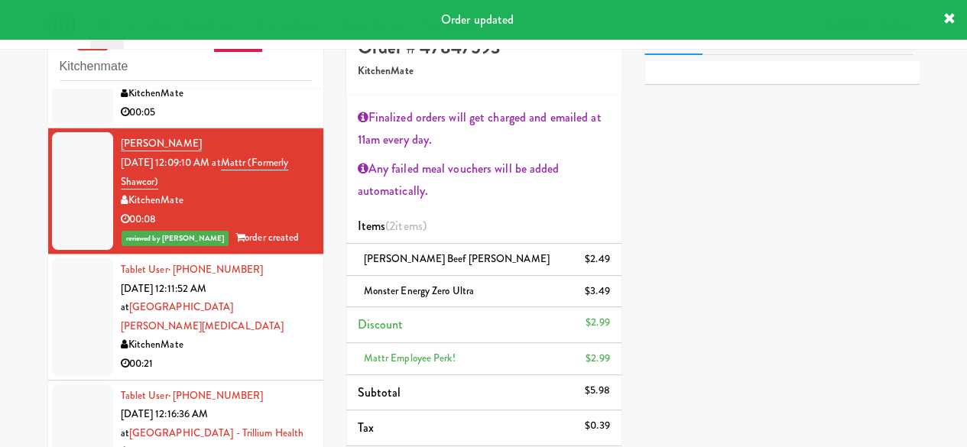
scroll to position [2599, 0]
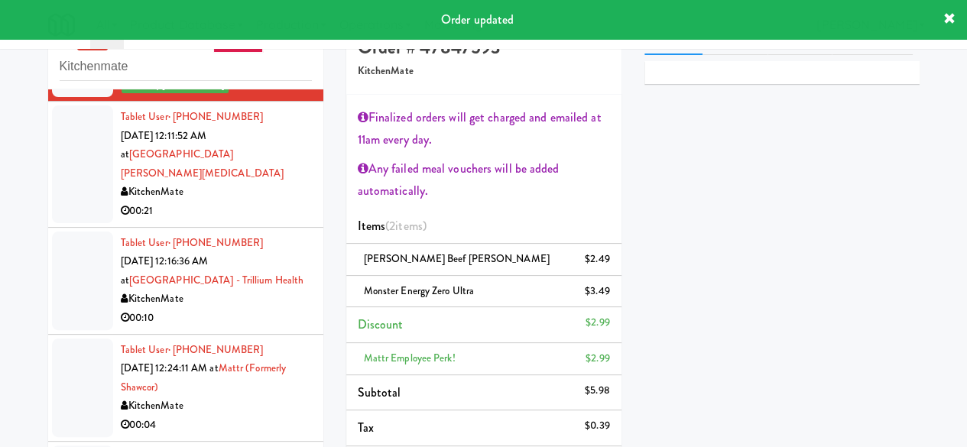
click at [273, 352] on div "Tablet User · (647) 802-9630 [DATE] 12:24:11 AM at Mattr (formerly Shawcor) Kit…" at bounding box center [216, 388] width 191 height 94
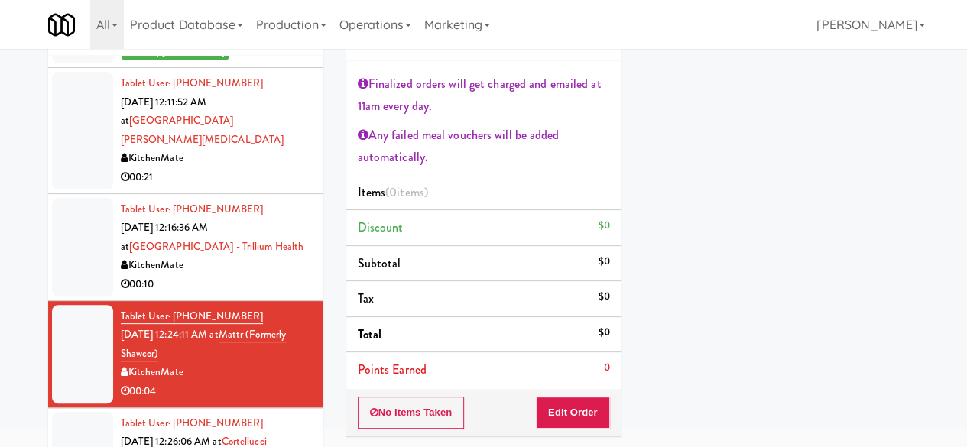
scroll to position [153, 0]
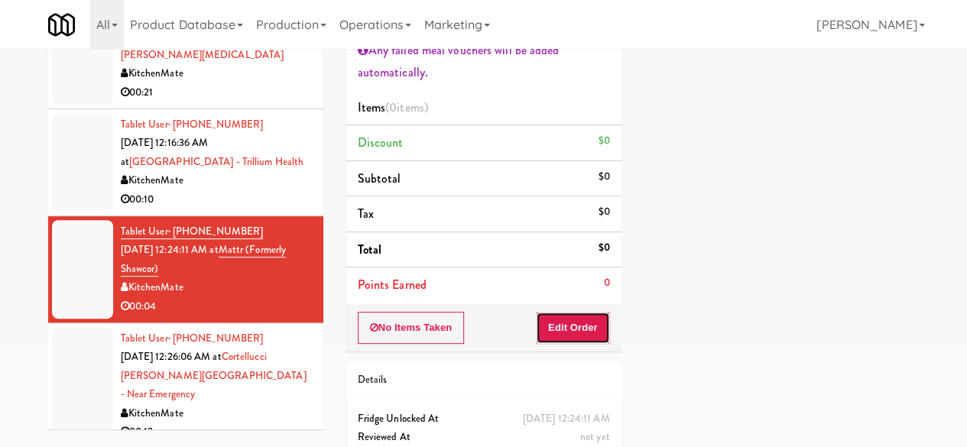
click at [569, 323] on button "Edit Order" at bounding box center [573, 328] width 74 height 32
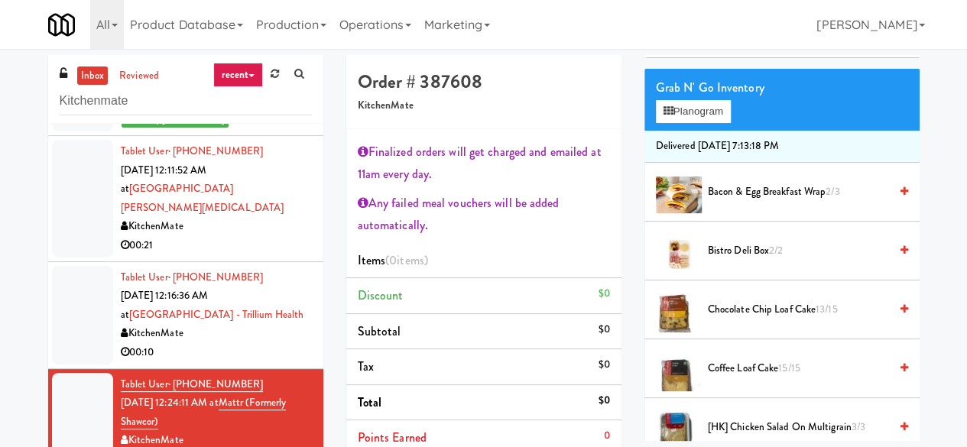
scroll to position [0, 0]
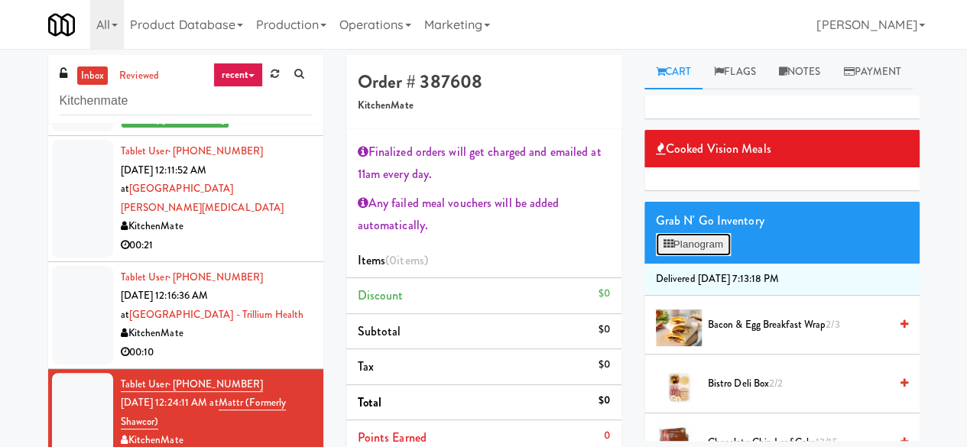
click at [719, 256] on button "Planogram" at bounding box center [693, 244] width 75 height 23
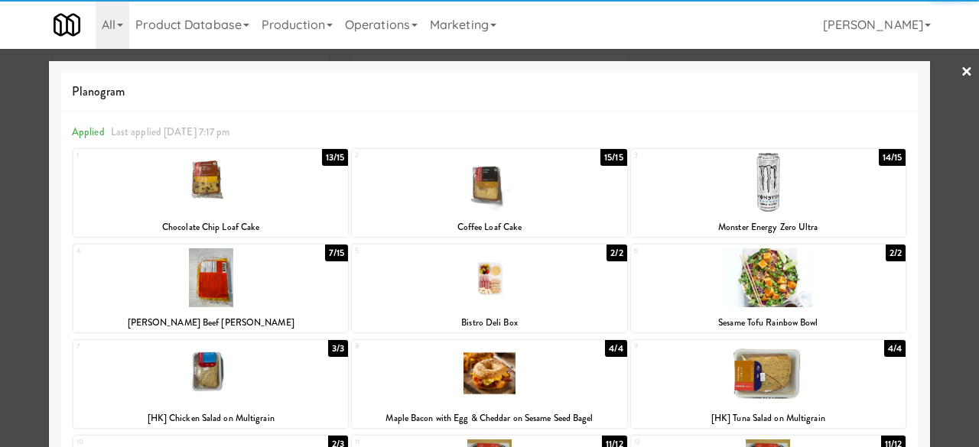
click at [816, 203] on div at bounding box center [768, 182] width 274 height 59
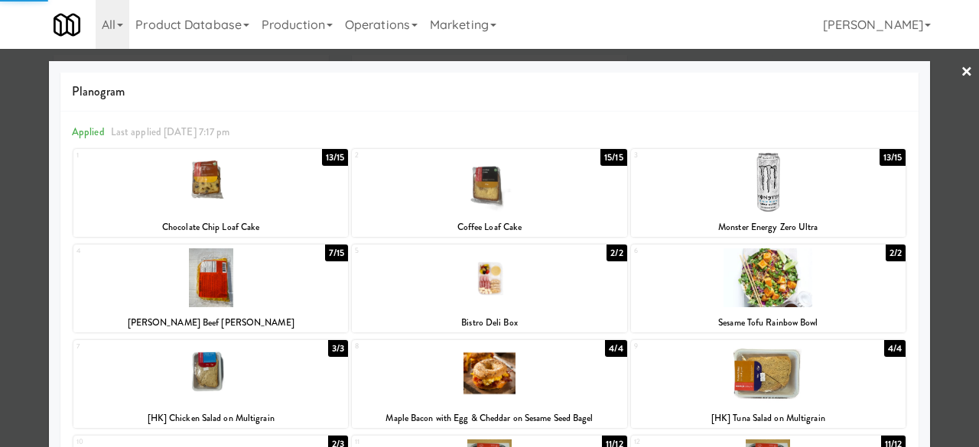
click at [960, 57] on link "×" at bounding box center [966, 72] width 12 height 47
click at [953, 57] on div "inbox reviewed recent all unclear take inventory issue suspicious failed recent…" at bounding box center [489, 373] width 979 height 637
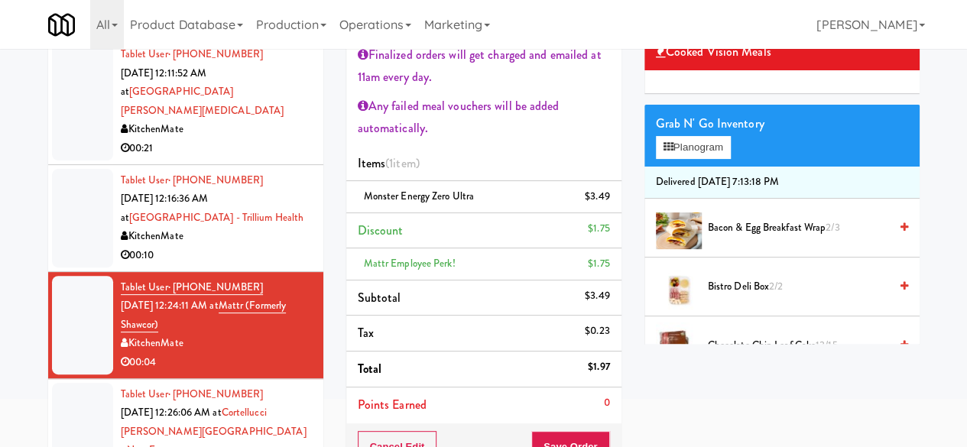
scroll to position [153, 0]
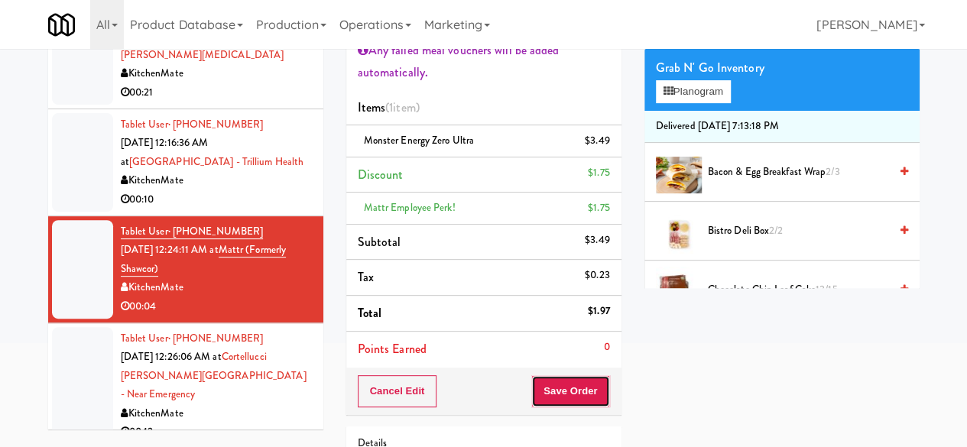
click at [573, 377] on button "Save Order" at bounding box center [570, 391] width 78 height 32
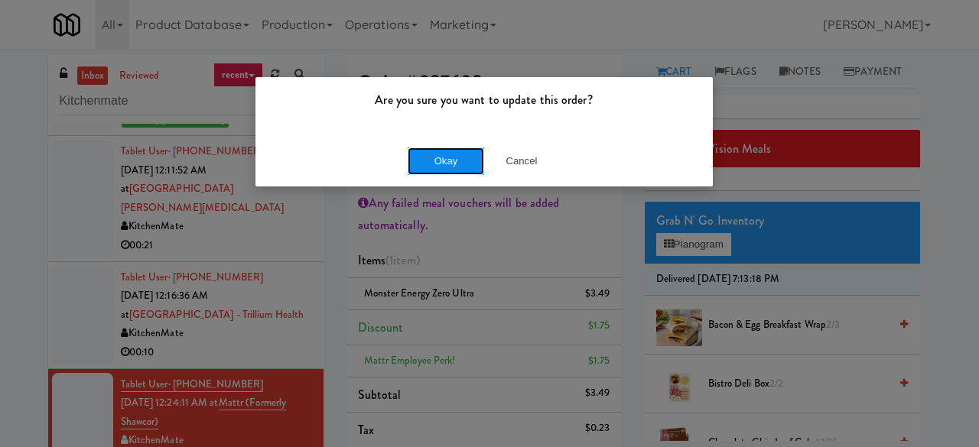
click at [463, 159] on button "Okay" at bounding box center [445, 162] width 76 height 28
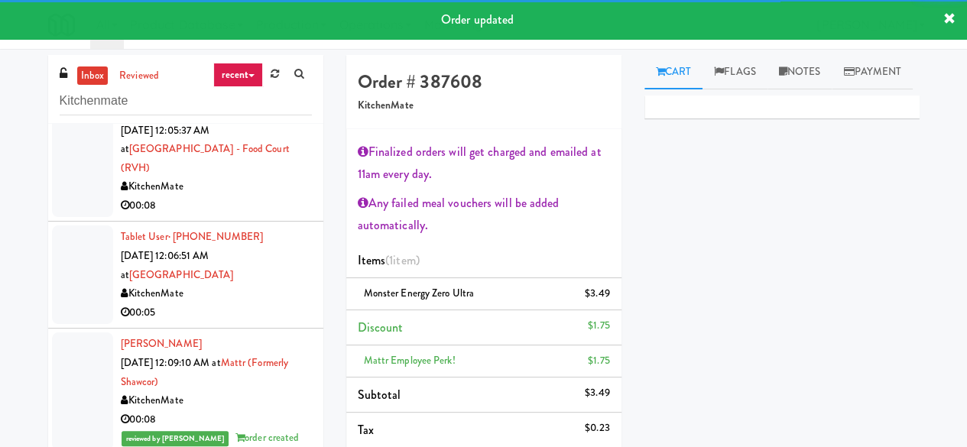
scroll to position [2293, 0]
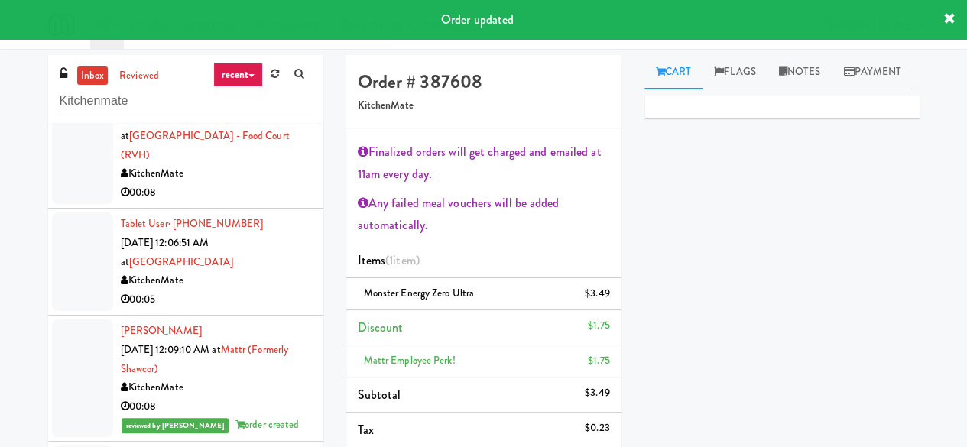
click at [255, 378] on div "KitchenMate" at bounding box center [216, 387] width 191 height 19
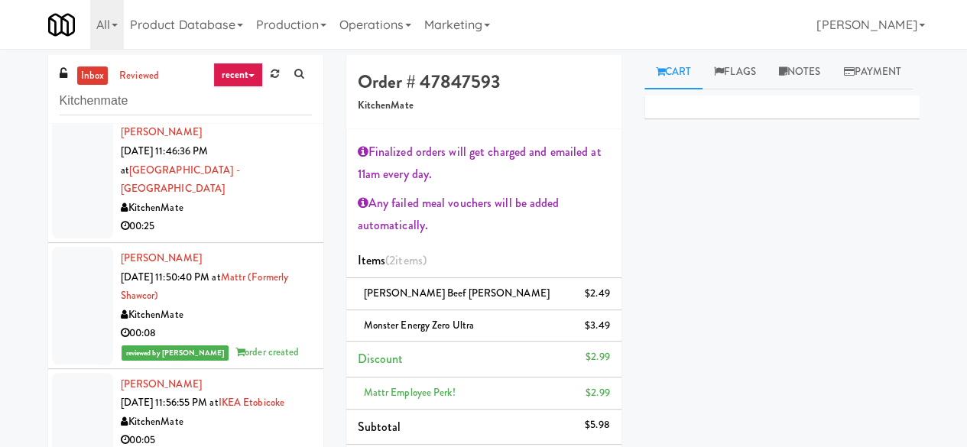
scroll to position [1911, 0]
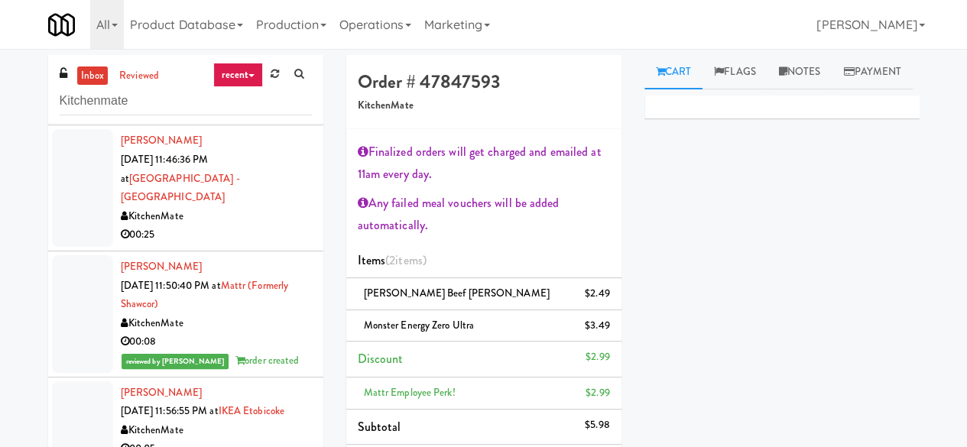
click at [252, 333] on div "00:08" at bounding box center [216, 342] width 191 height 19
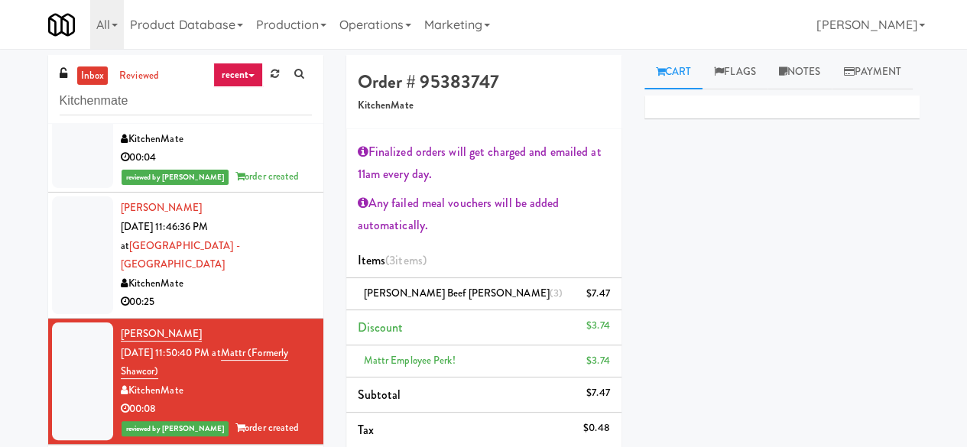
scroll to position [1758, 0]
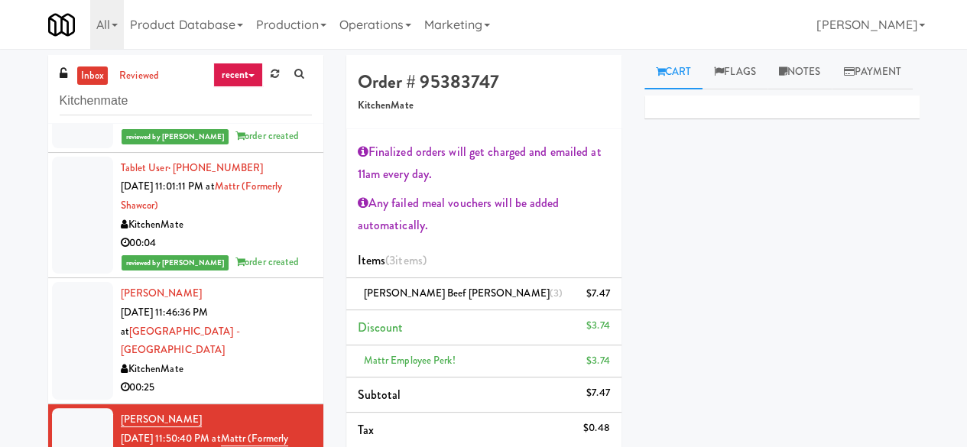
click at [254, 234] on div "00:04" at bounding box center [216, 243] width 191 height 19
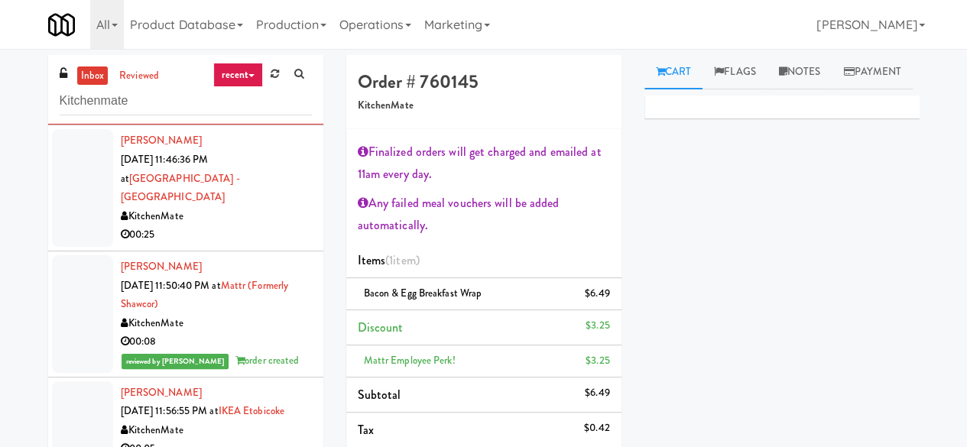
click at [267, 314] on div "KitchenMate" at bounding box center [216, 323] width 191 height 19
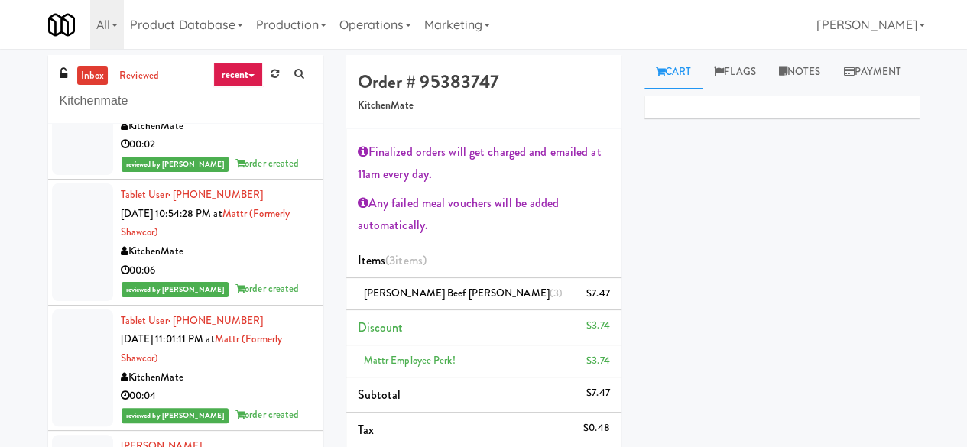
scroll to position [1605, 0]
click at [258, 261] on div "00:06" at bounding box center [216, 270] width 191 height 19
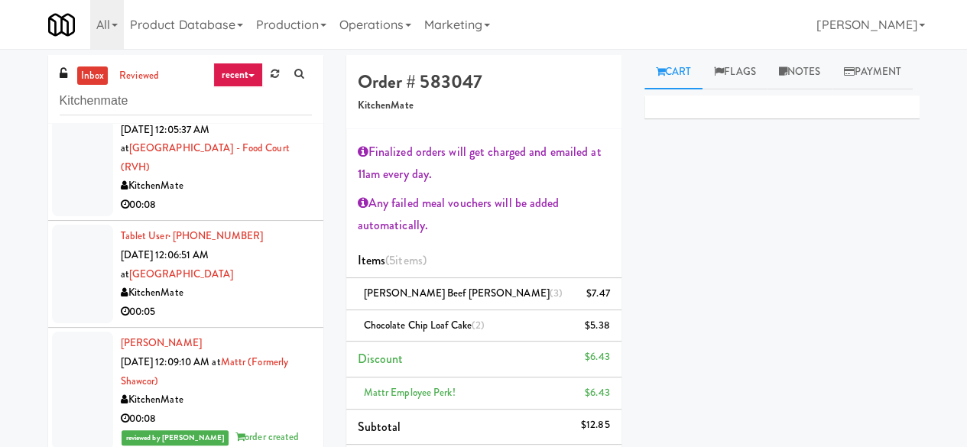
scroll to position [2370, 0]
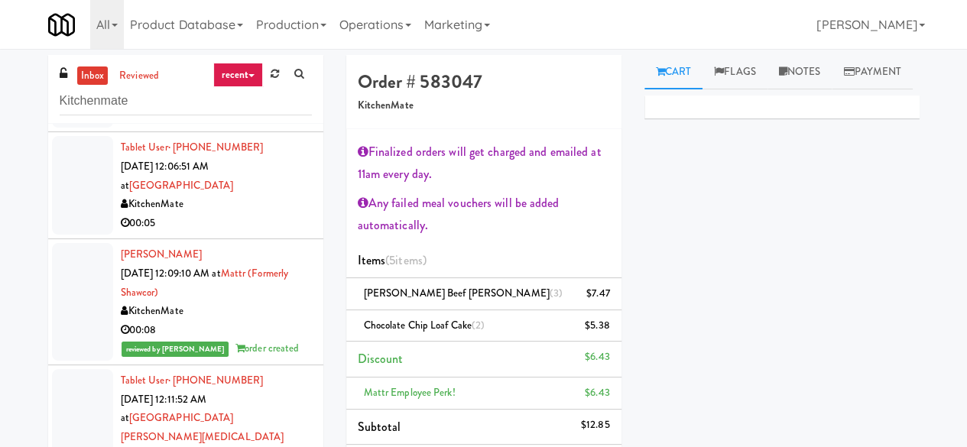
click at [263, 321] on div "00:08" at bounding box center [216, 330] width 191 height 19
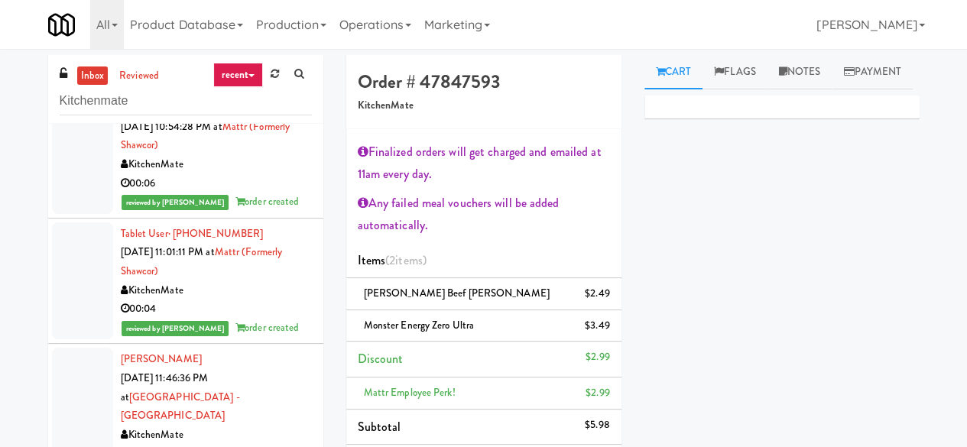
scroll to position [1758, 0]
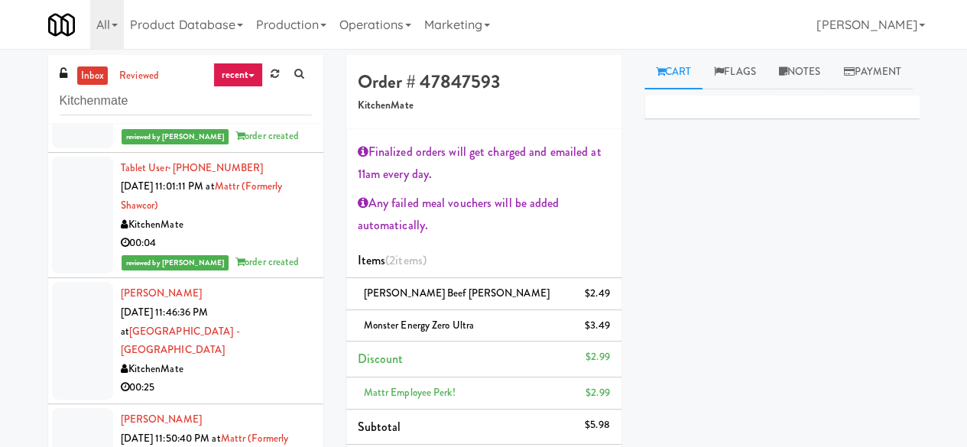
click at [263, 378] on div "00:25" at bounding box center [216, 387] width 191 height 19
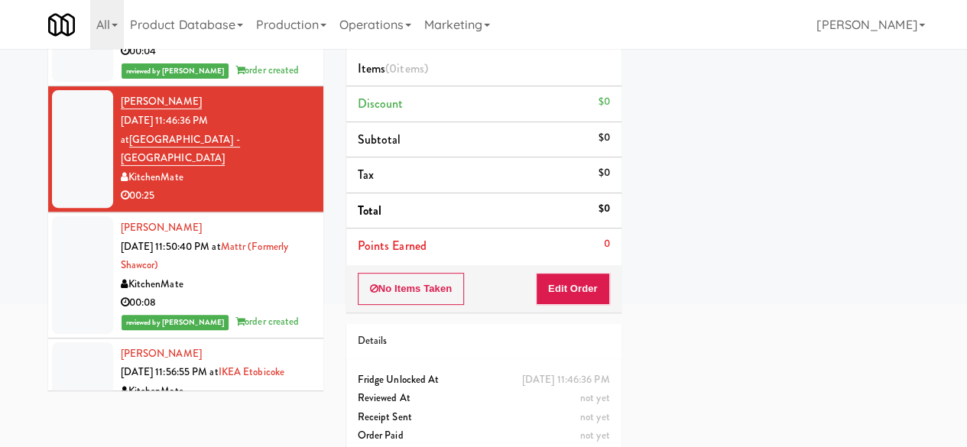
scroll to position [210, 0]
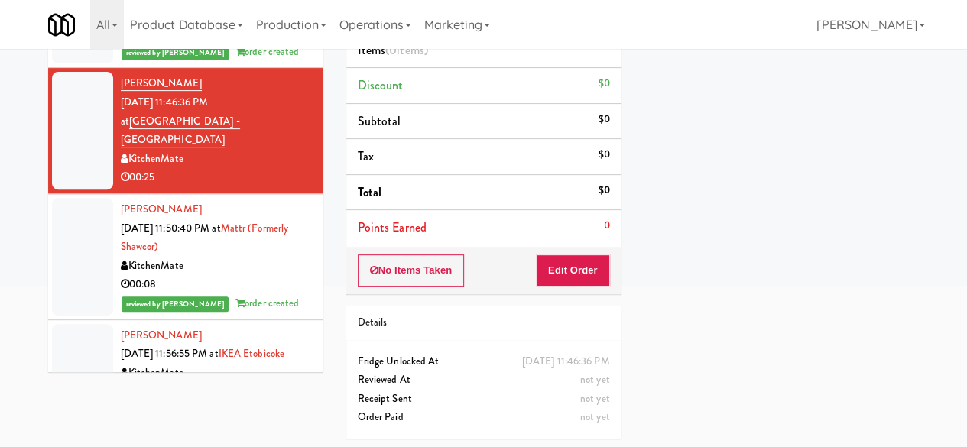
click at [593, 285] on div "No Items Taken Edit Order" at bounding box center [483, 270] width 275 height 47
click at [585, 271] on button "Edit Order" at bounding box center [573, 271] width 74 height 32
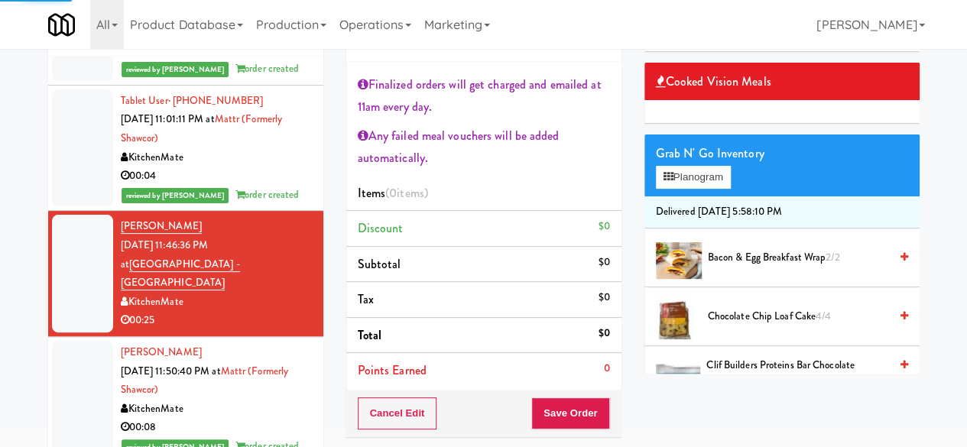
scroll to position [0, 0]
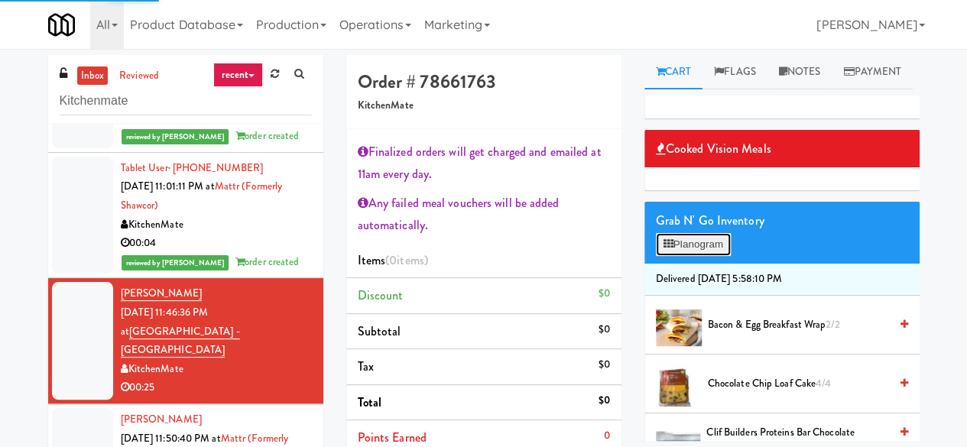
click at [690, 256] on button "Planogram" at bounding box center [693, 244] width 75 height 23
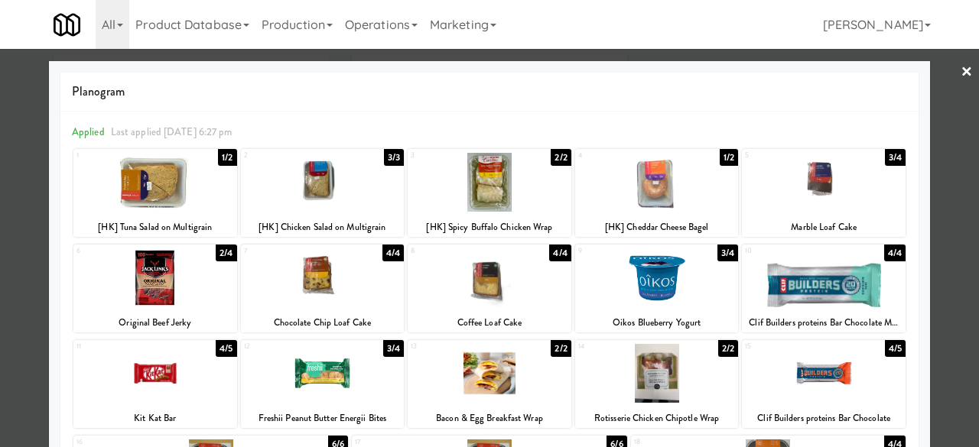
click at [331, 372] on div at bounding box center [323, 373] width 164 height 59
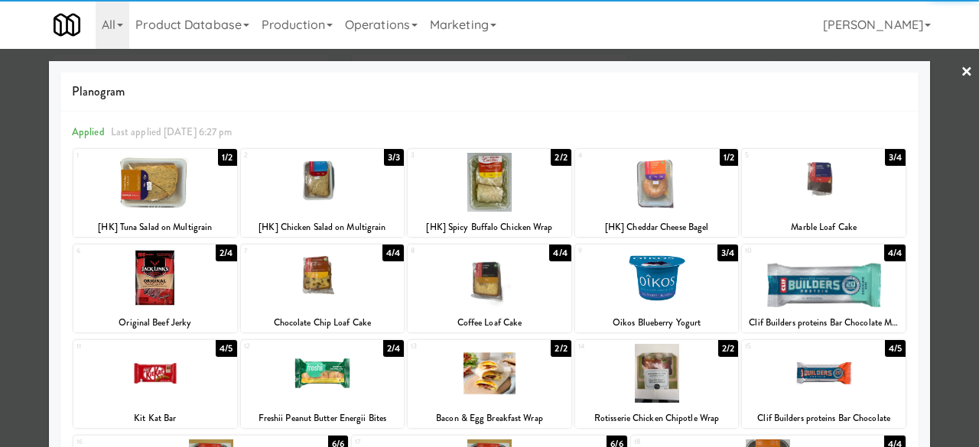
drag, startPoint x: 191, startPoint y: 213, endPoint x: 255, endPoint y: 206, distance: 64.6
click at [190, 212] on div "1 1/2 [HK] Tuna Salad on Multigrain" at bounding box center [155, 193] width 164 height 88
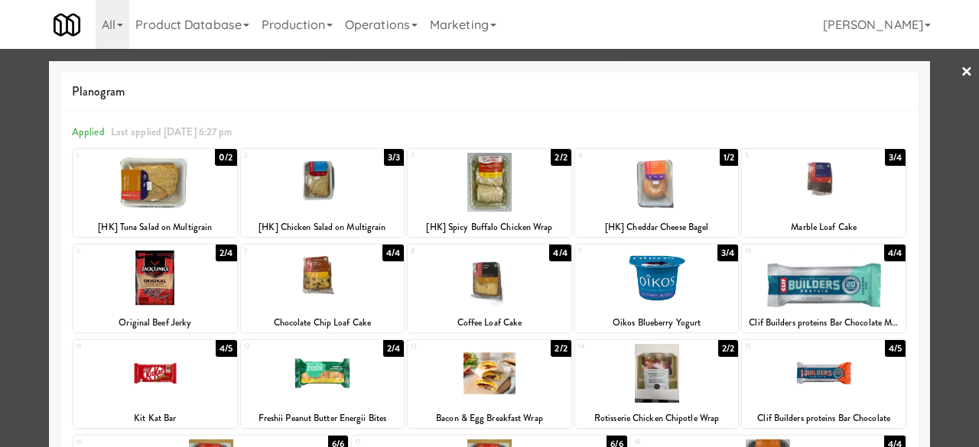
click at [960, 65] on link "×" at bounding box center [966, 72] width 12 height 47
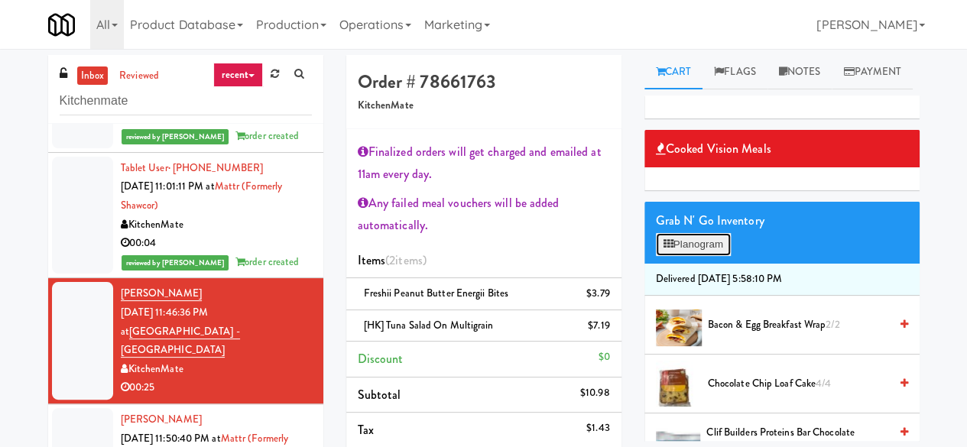
click at [670, 249] on icon at bounding box center [669, 244] width 10 height 10
click at [0, 0] on div at bounding box center [0, 0] width 0 height 0
click at [680, 256] on button "Planogram" at bounding box center [693, 244] width 75 height 23
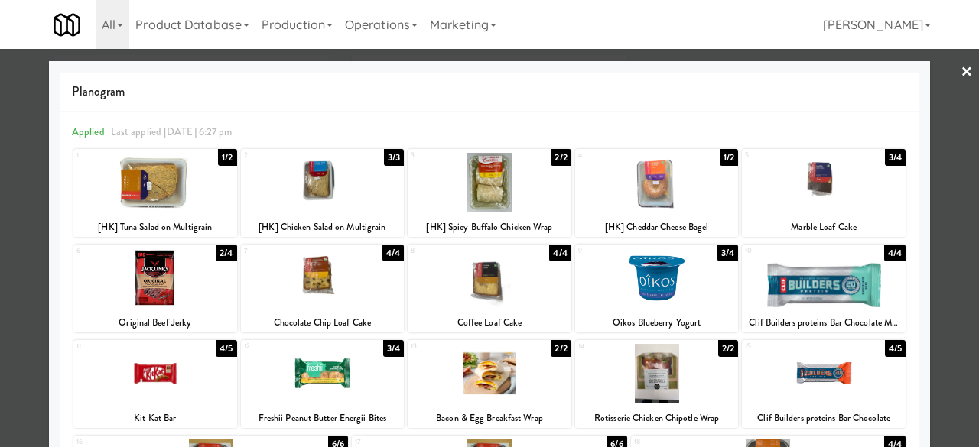
click at [960, 77] on link "×" at bounding box center [966, 72] width 12 height 47
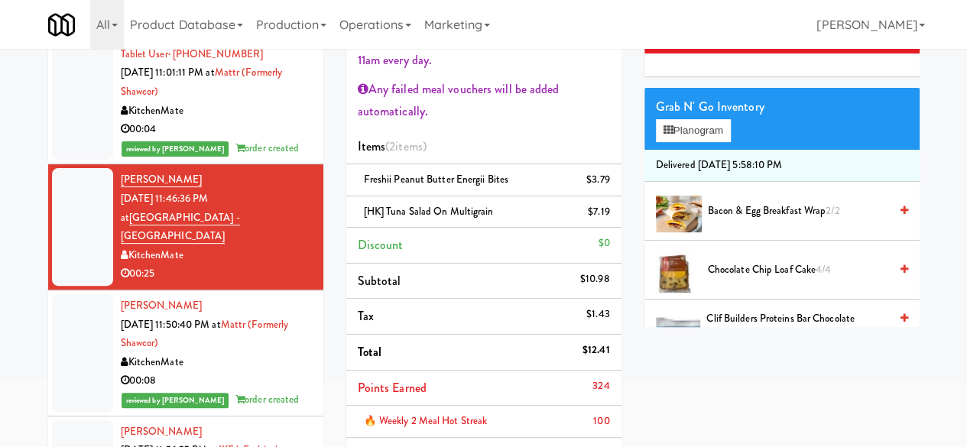
scroll to position [229, 0]
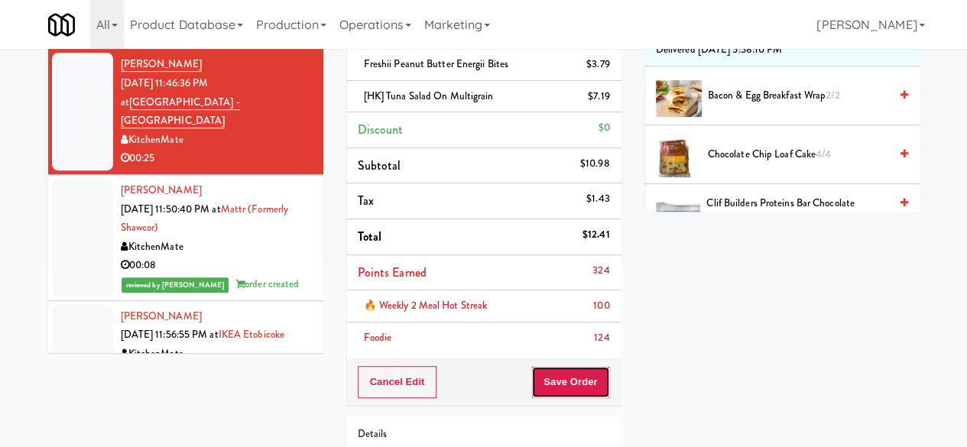
click at [578, 378] on button "Save Order" at bounding box center [570, 382] width 78 height 32
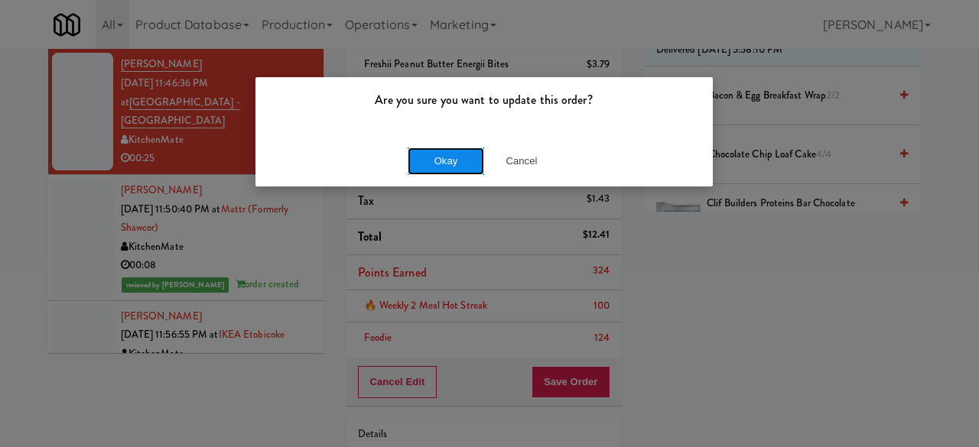
click at [429, 169] on button "Okay" at bounding box center [445, 162] width 76 height 28
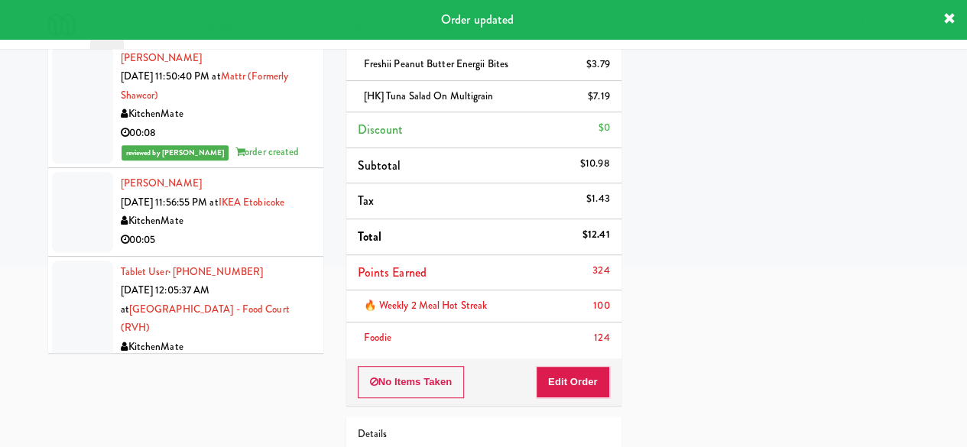
scroll to position [1835, 0]
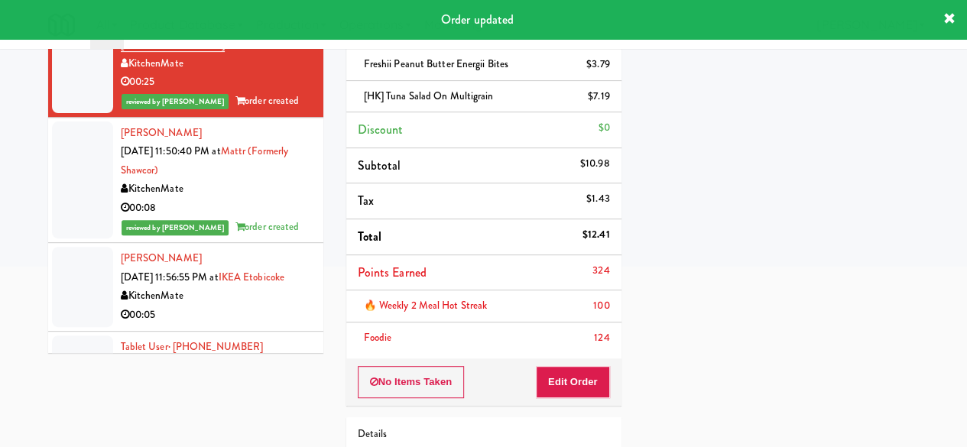
click at [229, 287] on div "KitchenMate" at bounding box center [216, 296] width 191 height 19
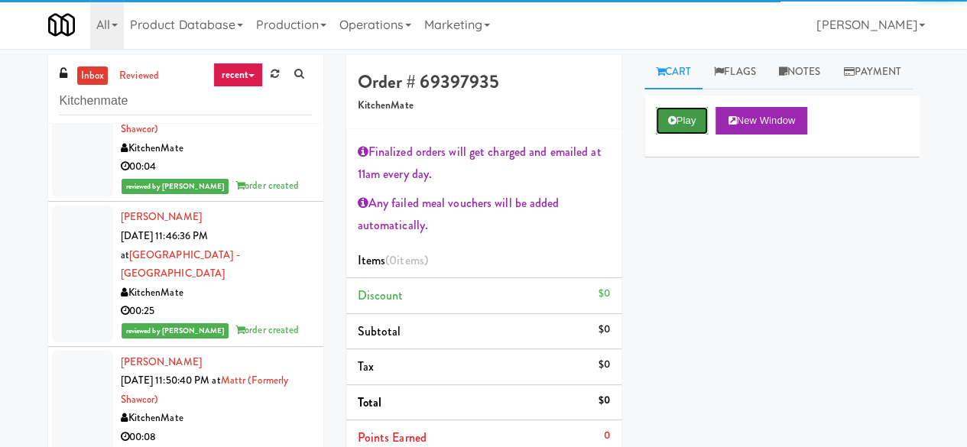
click at [676, 125] on icon at bounding box center [672, 120] width 8 height 10
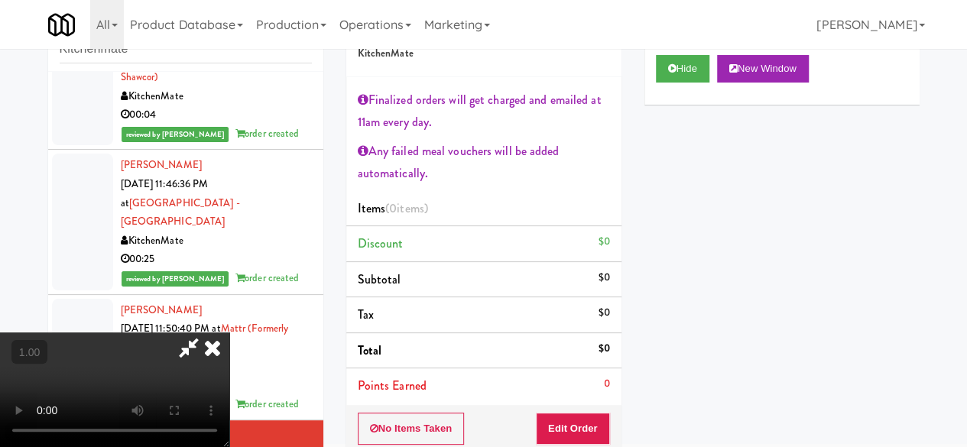
scroll to position [76, 0]
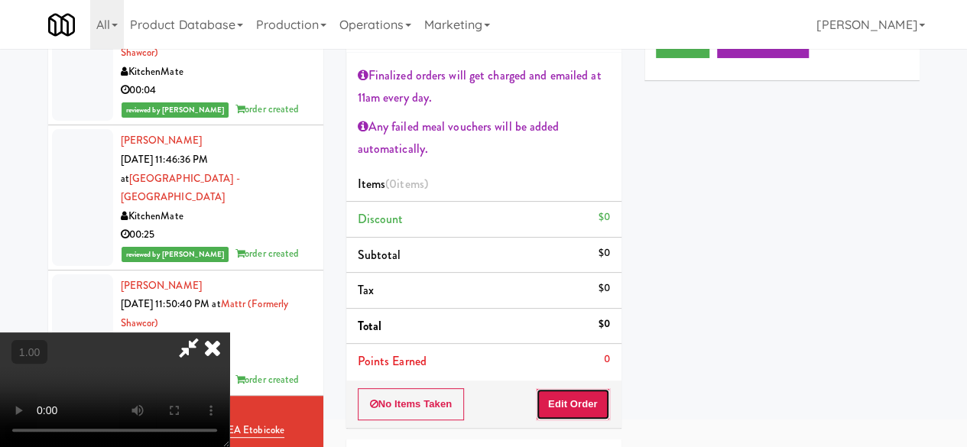
click at [591, 392] on button "Edit Order" at bounding box center [573, 404] width 74 height 32
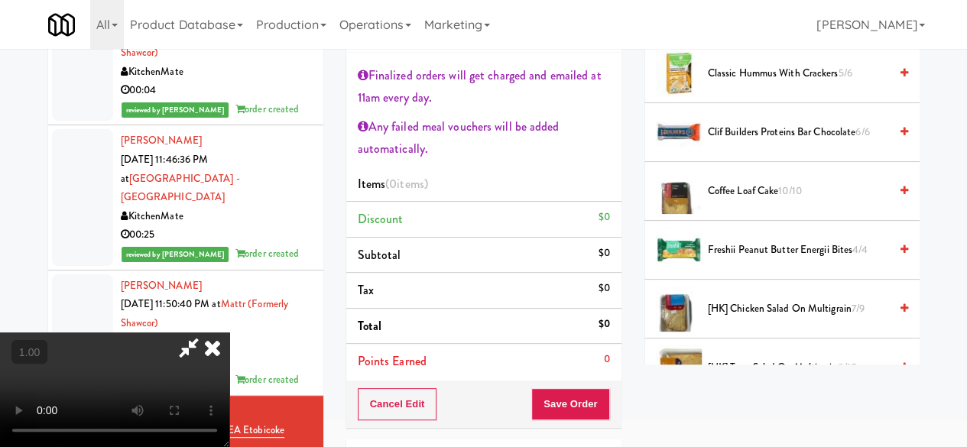
scroll to position [459, 0]
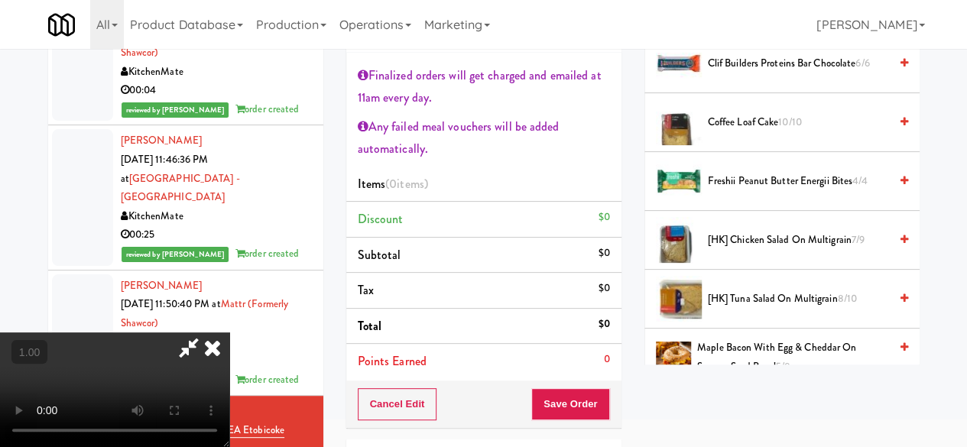
click at [884, 132] on div "Coffee Loaf Cake 10/10" at bounding box center [805, 122] width 206 height 19
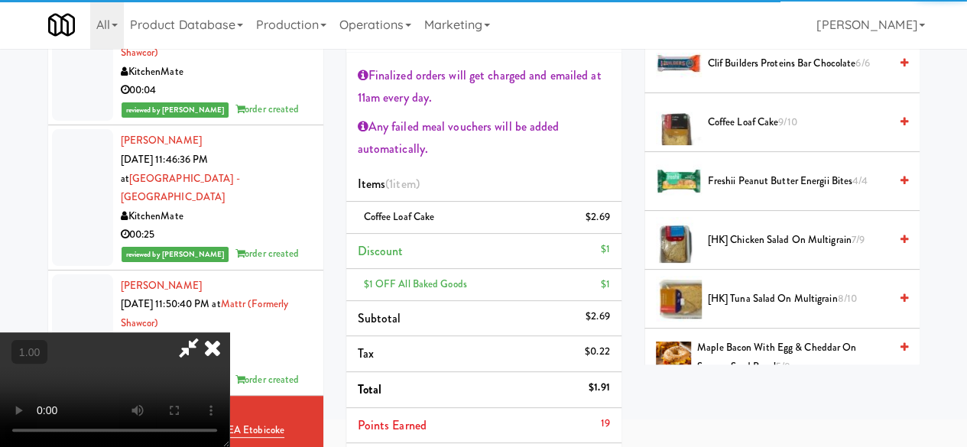
scroll to position [0, 0]
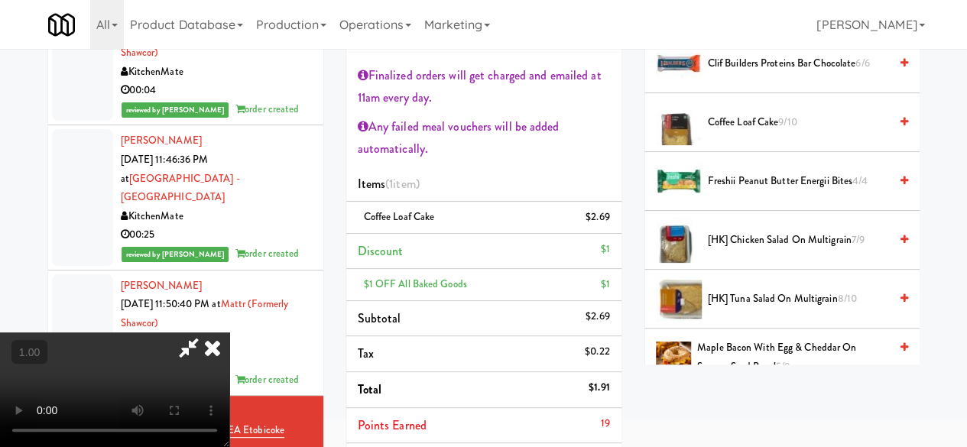
click at [206, 333] on icon at bounding box center [188, 348] width 35 height 31
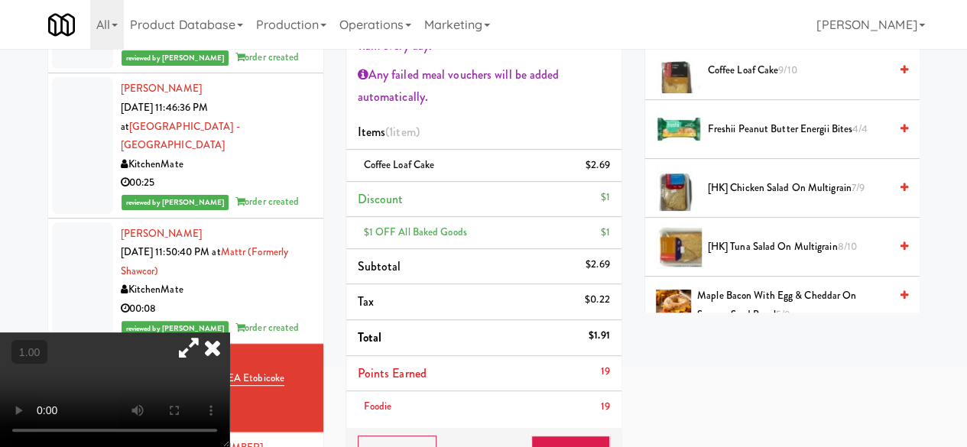
scroll to position [153, 0]
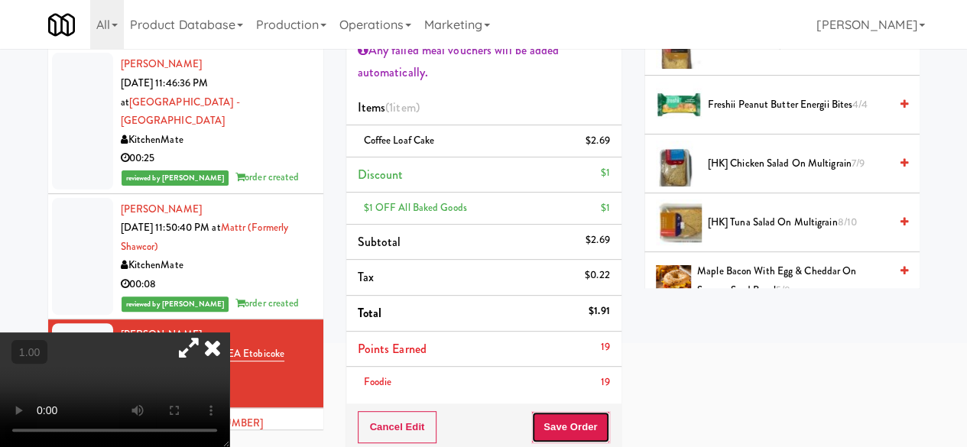
click at [579, 417] on button "Save Order" at bounding box center [570, 427] width 78 height 32
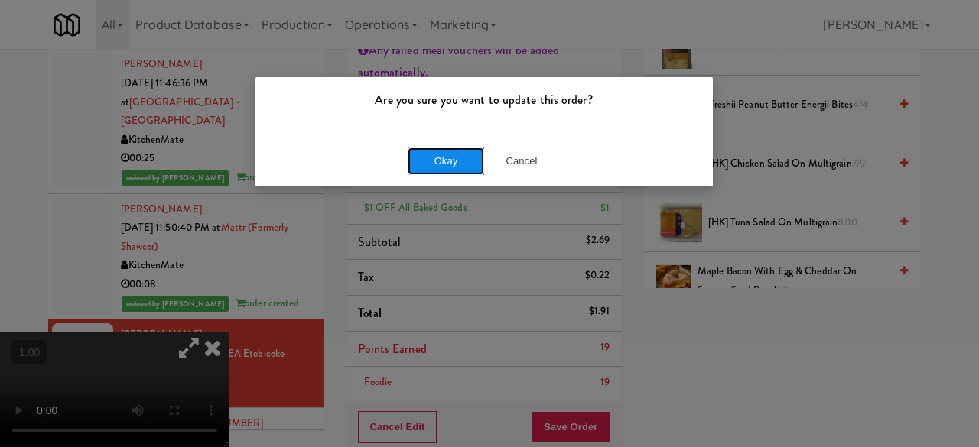
click at [450, 155] on button "Okay" at bounding box center [445, 162] width 76 height 28
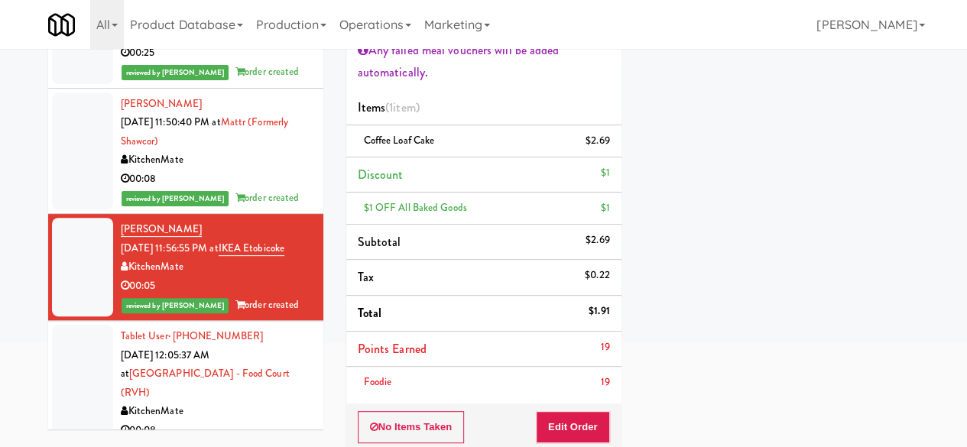
scroll to position [1988, 0]
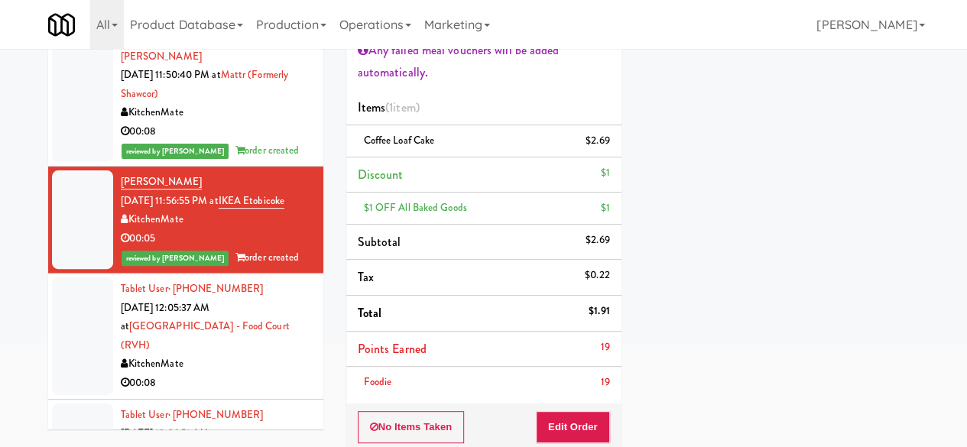
click at [228, 355] on div "KitchenMate" at bounding box center [216, 364] width 191 height 19
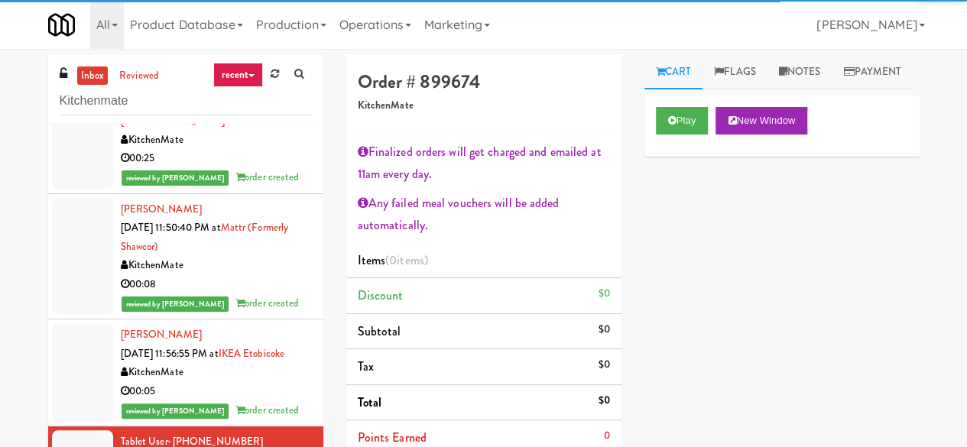
click at [685, 138] on div "Play New Window" at bounding box center [781, 126] width 275 height 61
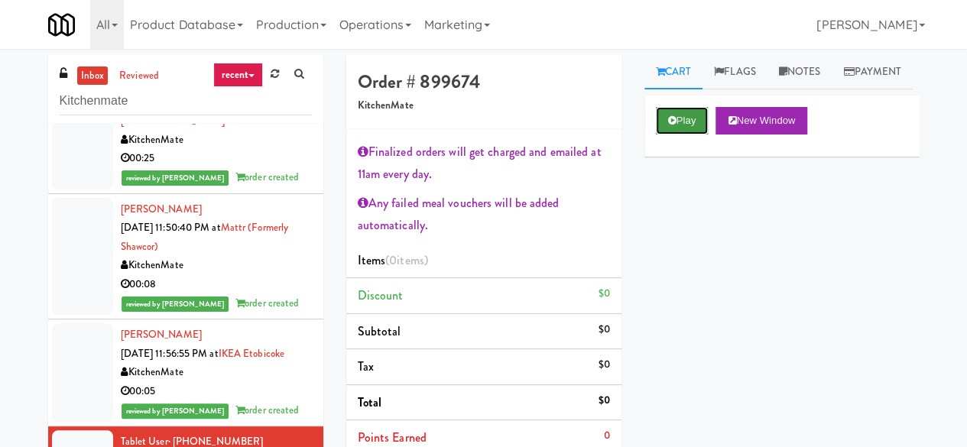
click at [681, 135] on button "Play" at bounding box center [682, 121] width 53 height 28
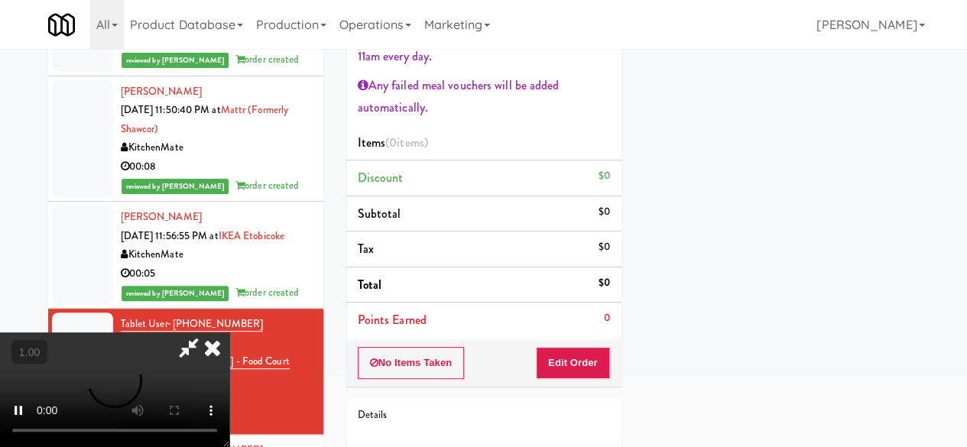
scroll to position [210, 0]
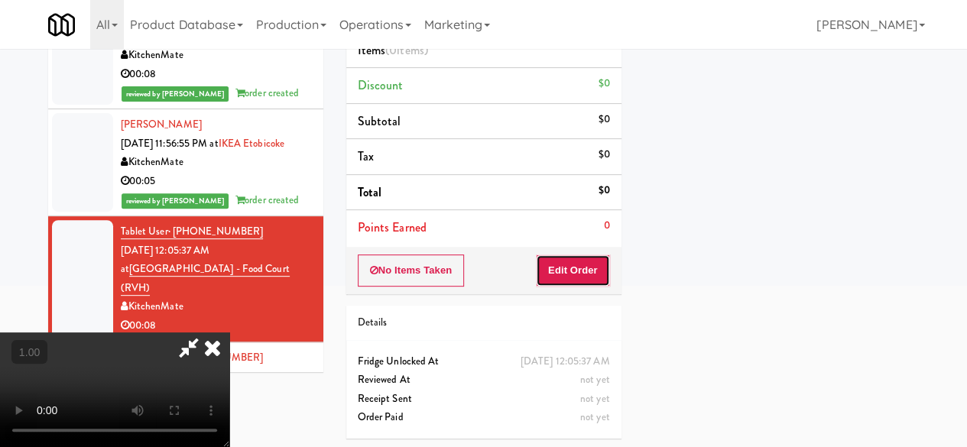
click at [576, 255] on button "Edit Order" at bounding box center [573, 271] width 74 height 32
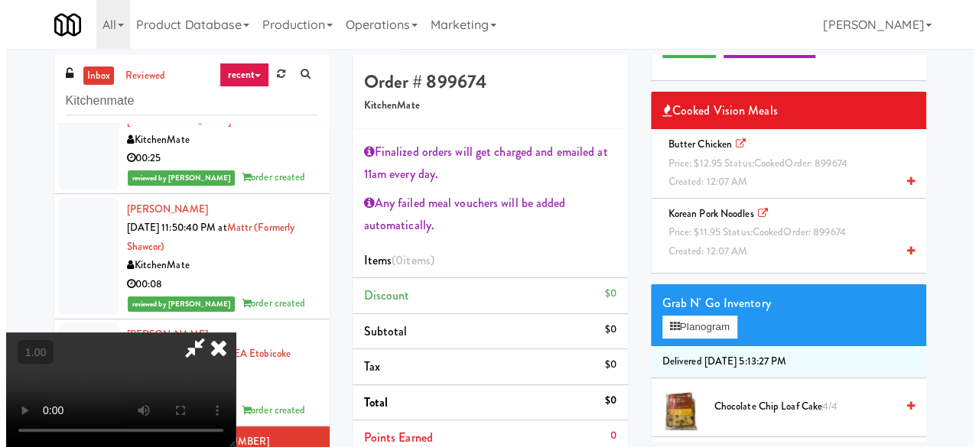
scroll to position [31, 0]
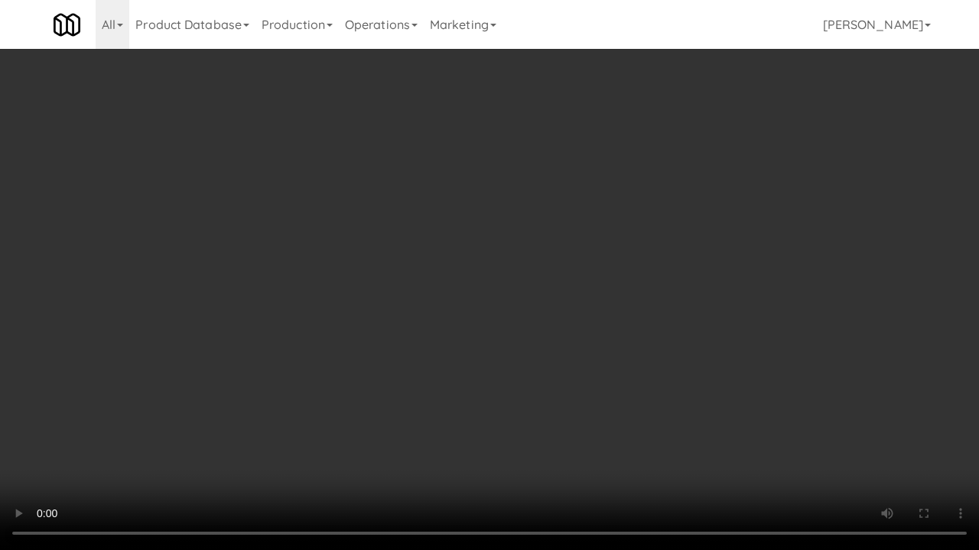
click at [12, 446] on video at bounding box center [489, 275] width 979 height 550
click at [13, 446] on video at bounding box center [489, 275] width 979 height 550
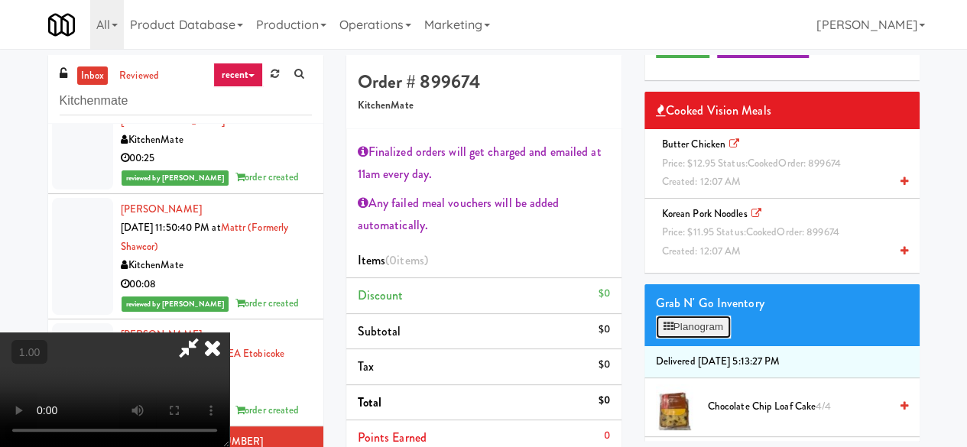
click at [698, 339] on button "Planogram" at bounding box center [693, 327] width 75 height 23
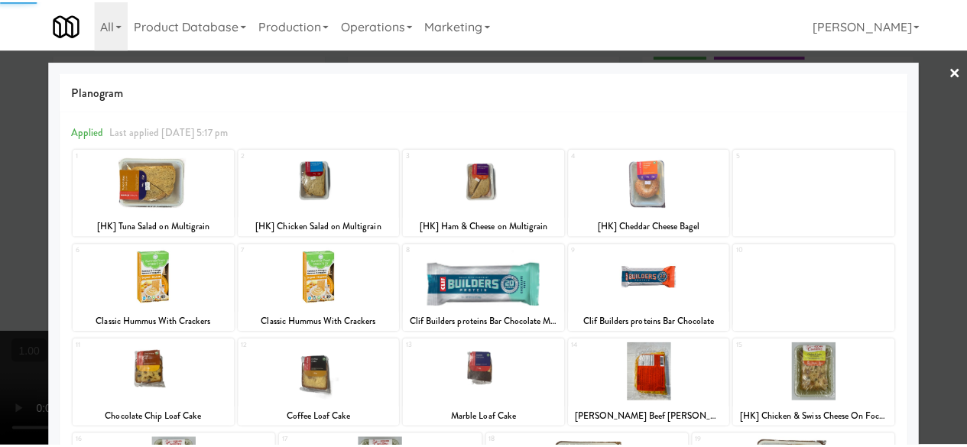
scroll to position [398, 0]
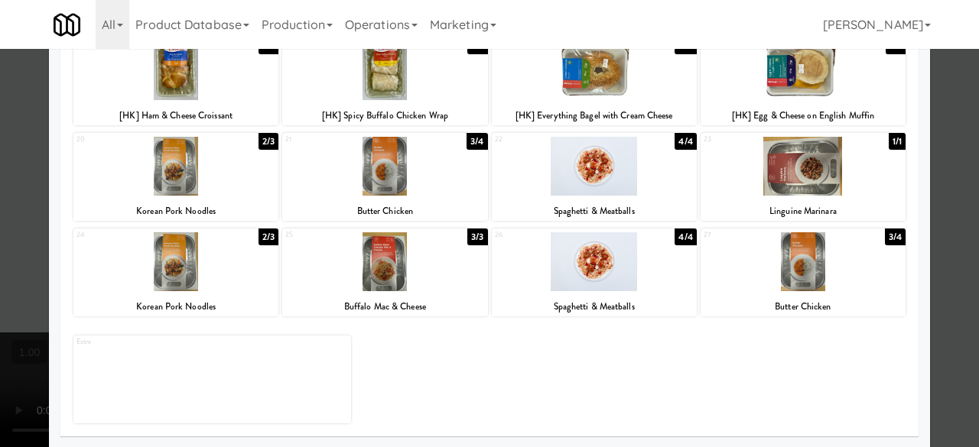
click at [942, 213] on div at bounding box center [489, 223] width 979 height 447
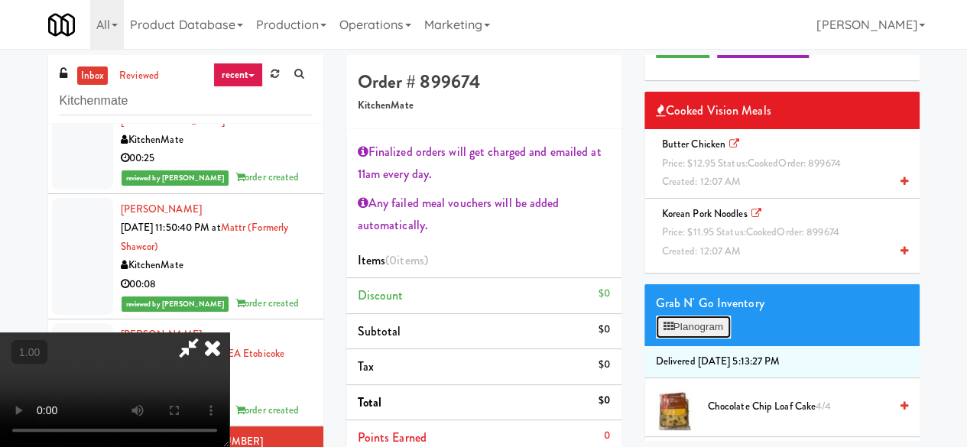
click at [693, 339] on button "Planogram" at bounding box center [693, 327] width 75 height 23
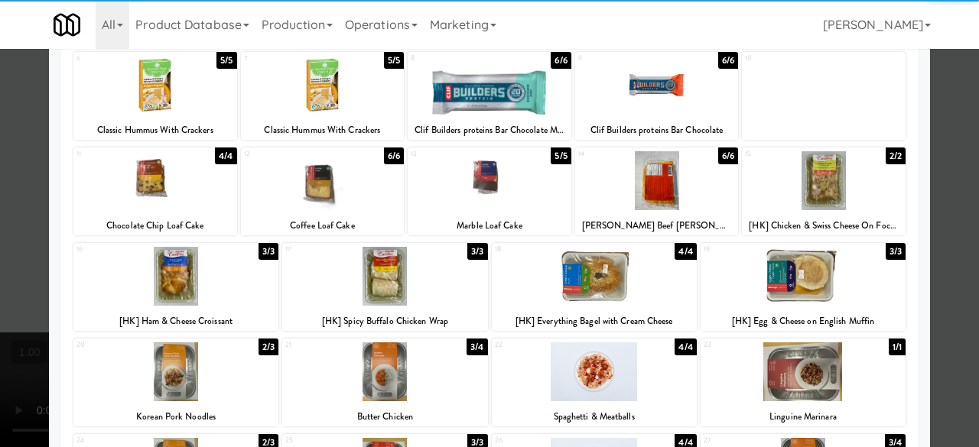
scroll to position [229, 0]
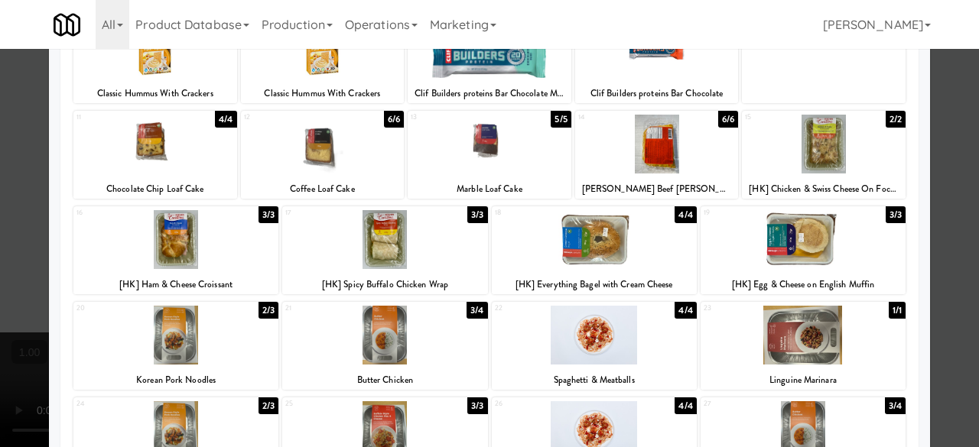
click at [191, 337] on div at bounding box center [175, 335] width 205 height 59
click at [364, 333] on div at bounding box center [384, 335] width 205 height 59
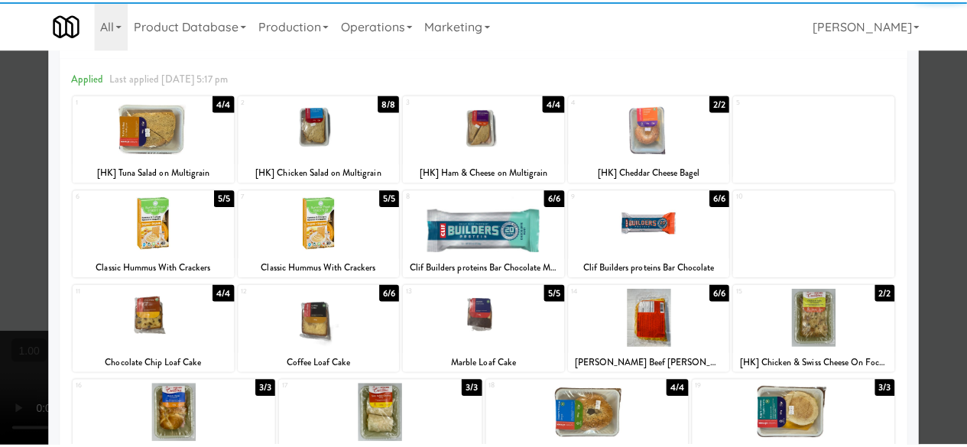
scroll to position [0, 0]
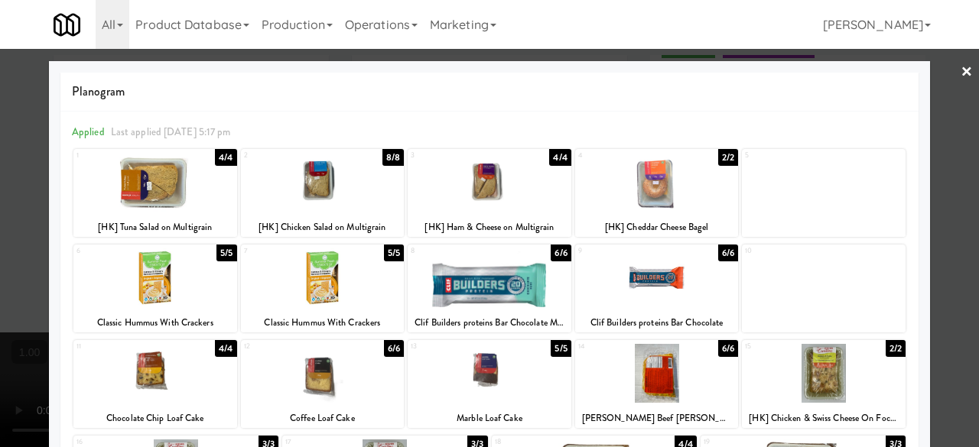
click at [942, 73] on div at bounding box center [489, 223] width 979 height 447
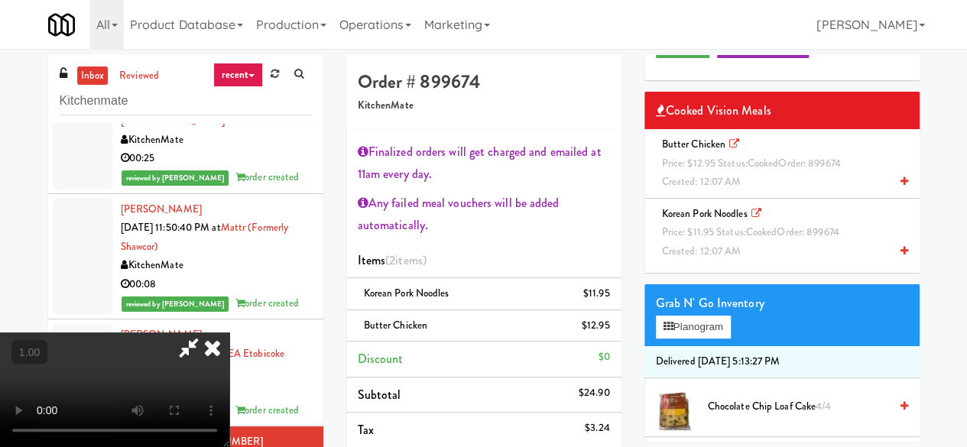
scroll to position [11, 0]
click at [206, 333] on icon at bounding box center [188, 348] width 35 height 31
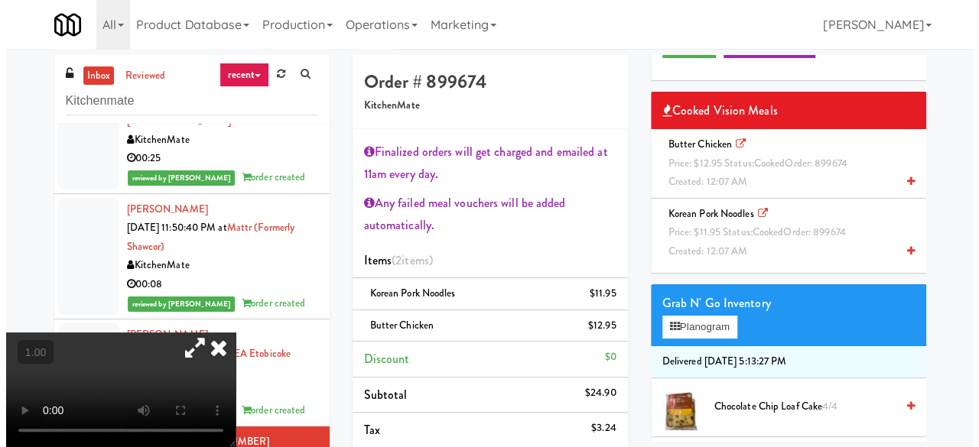
scroll to position [0, 0]
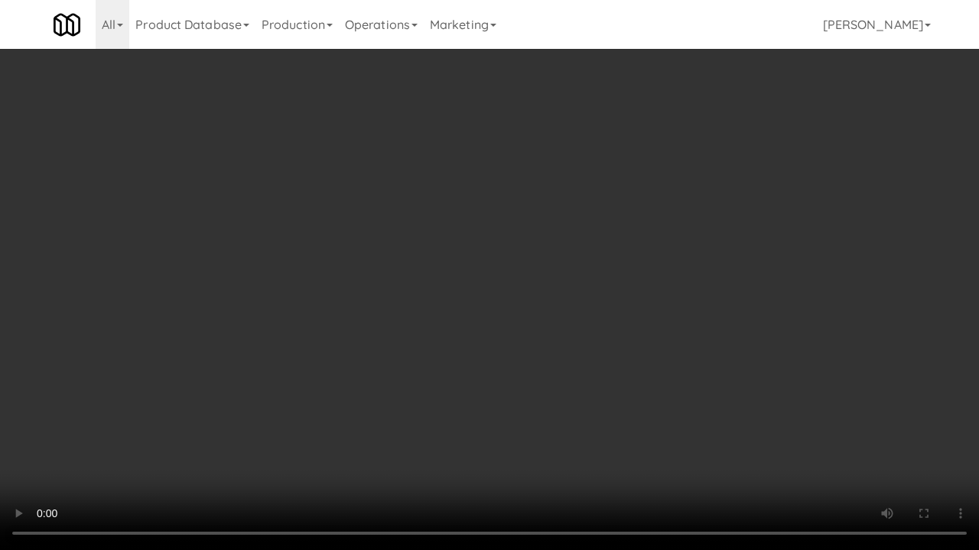
click at [383, 368] on video at bounding box center [489, 275] width 979 height 550
click at [384, 367] on video at bounding box center [489, 275] width 979 height 550
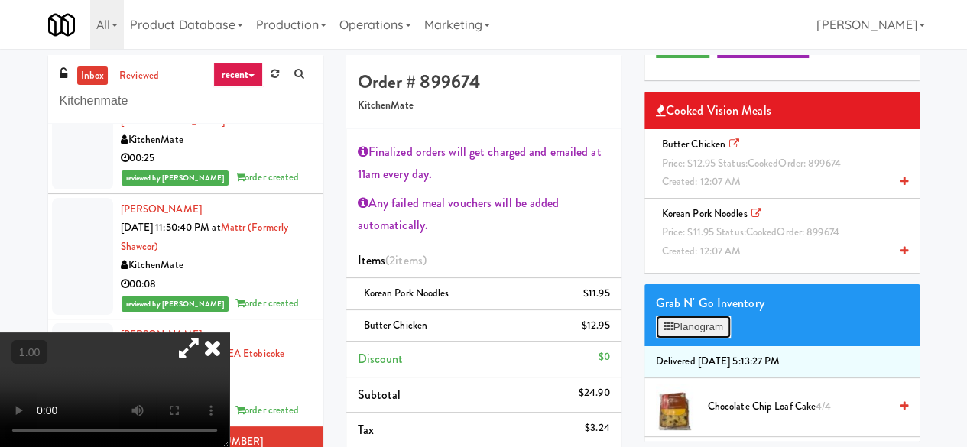
click at [683, 339] on button "Planogram" at bounding box center [693, 327] width 75 height 23
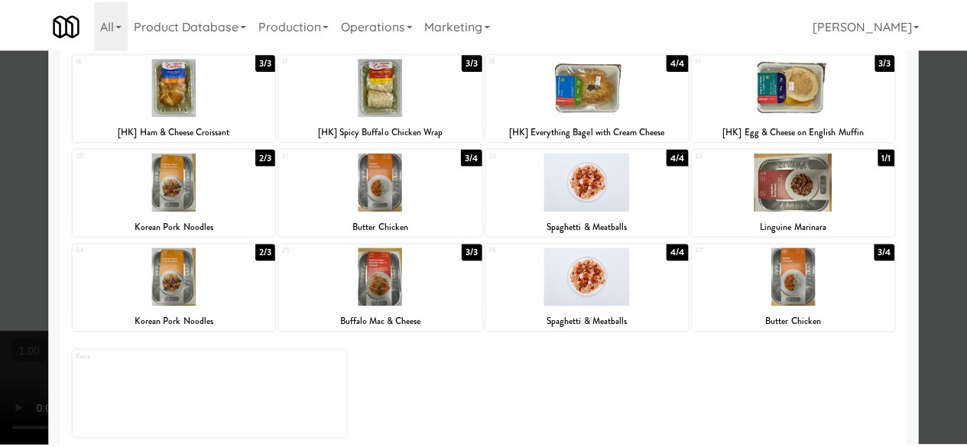
scroll to position [306, 0]
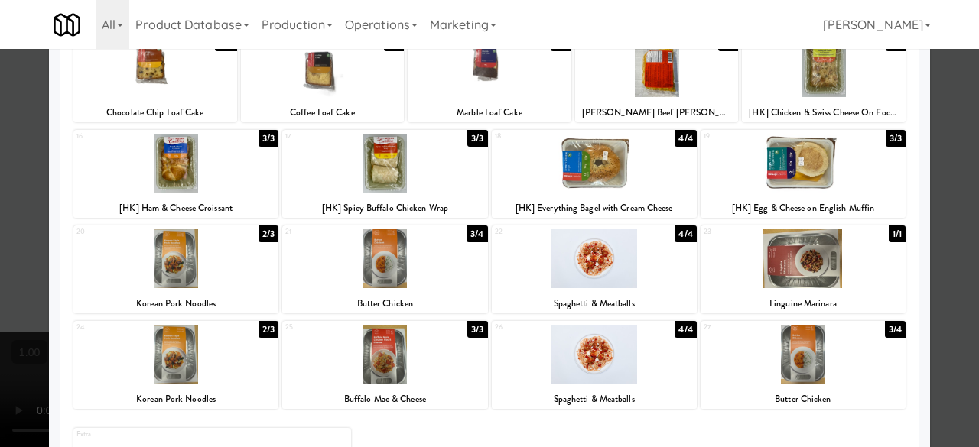
click at [946, 239] on div at bounding box center [489, 223] width 979 height 447
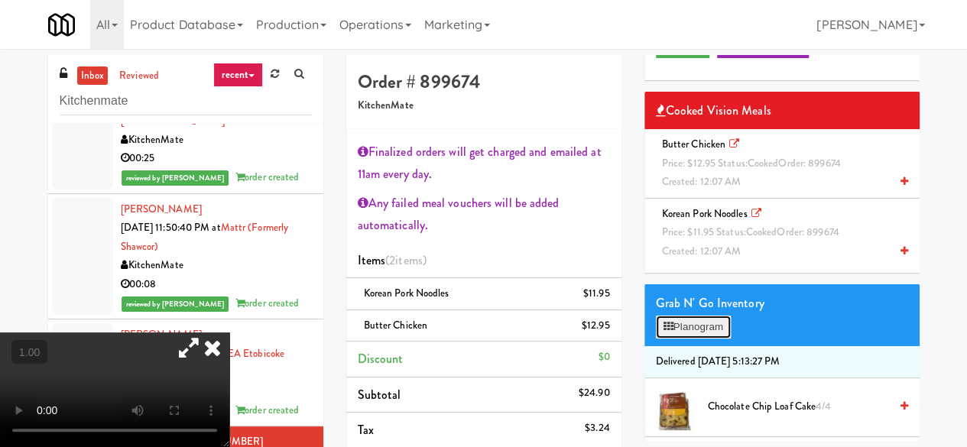
click at [692, 339] on button "Planogram" at bounding box center [693, 327] width 75 height 23
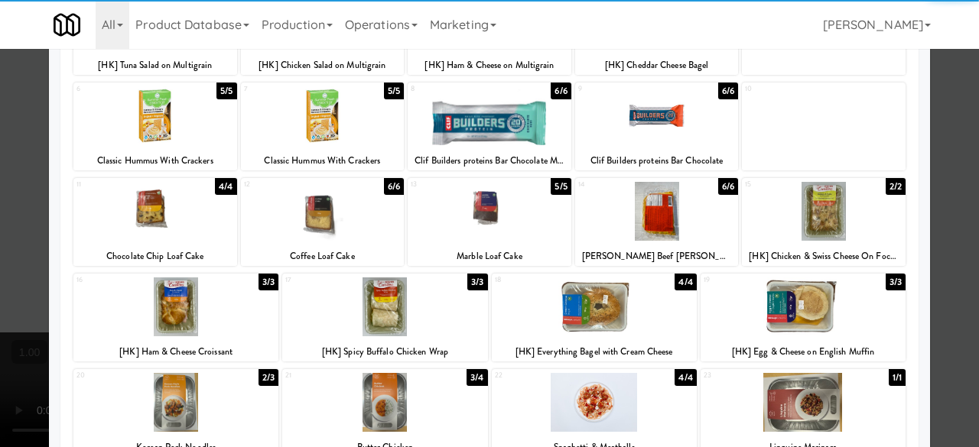
scroll to position [229, 0]
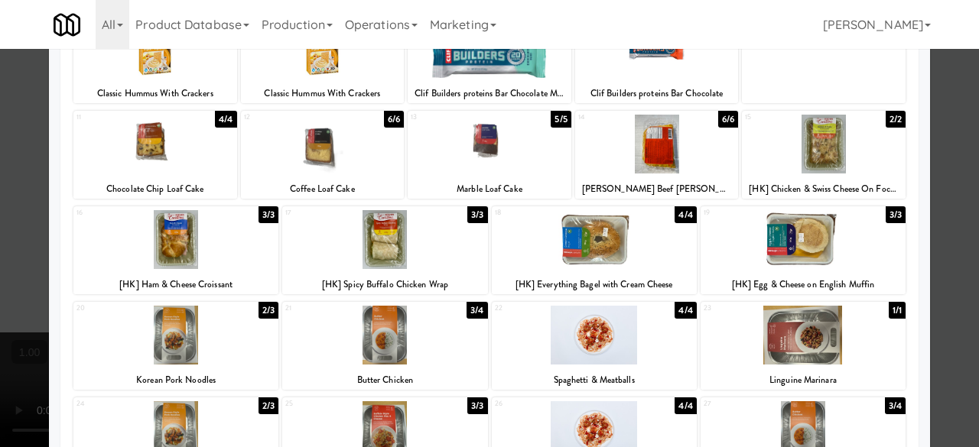
click at [816, 344] on div at bounding box center [802, 335] width 205 height 59
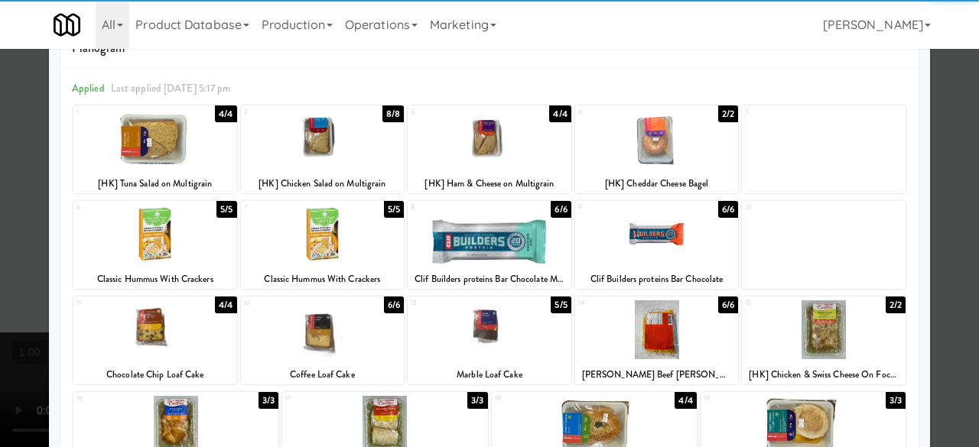
scroll to position [0, 0]
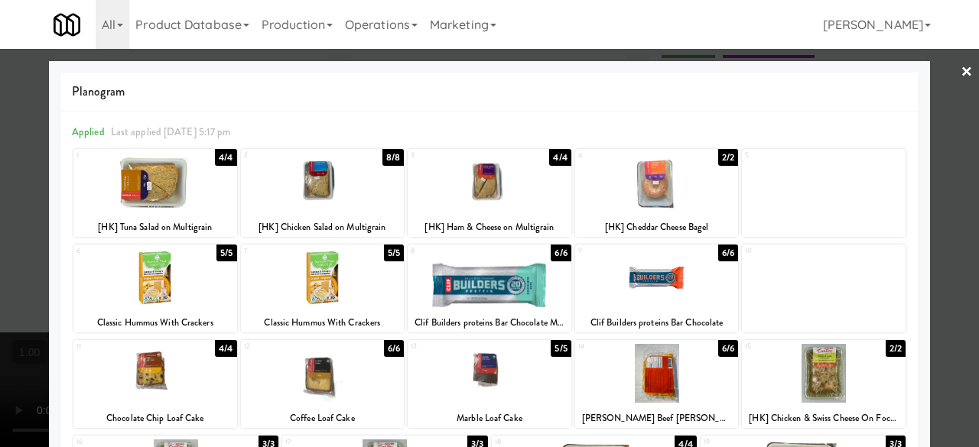
click at [936, 80] on div at bounding box center [489, 223] width 979 height 447
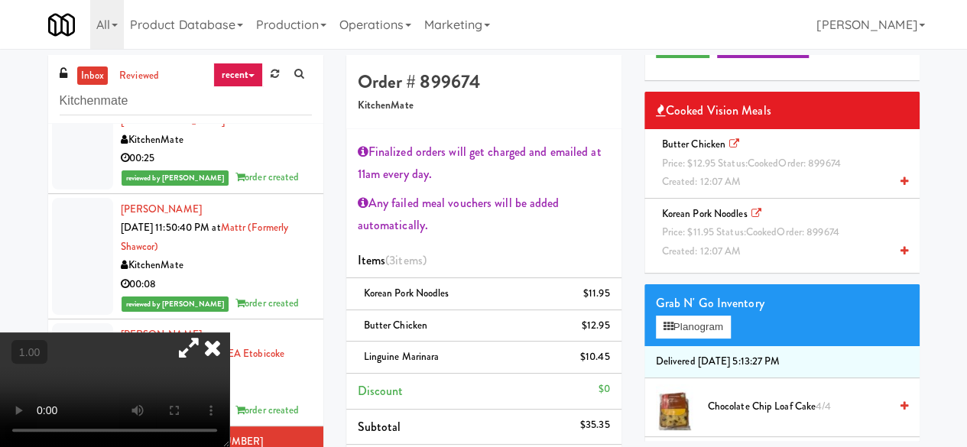
click at [229, 333] on video at bounding box center [114, 390] width 229 height 115
click at [697, 339] on button "Planogram" at bounding box center [693, 327] width 75 height 23
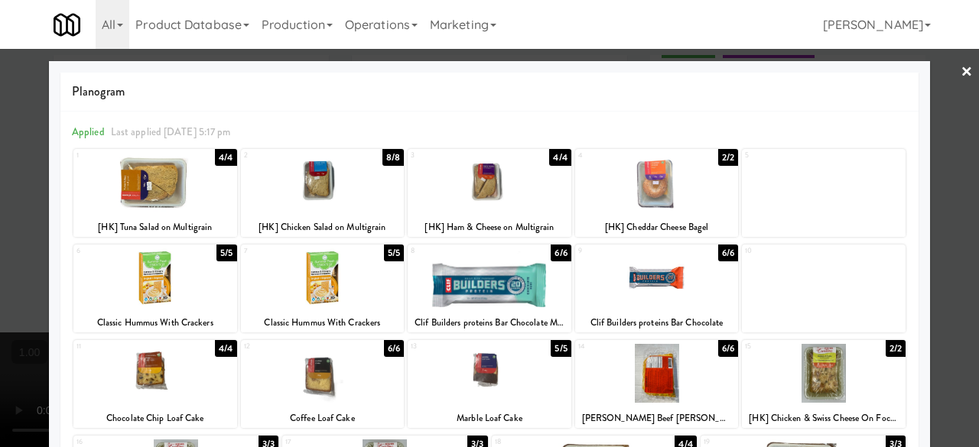
click at [933, 81] on div at bounding box center [489, 223] width 979 height 447
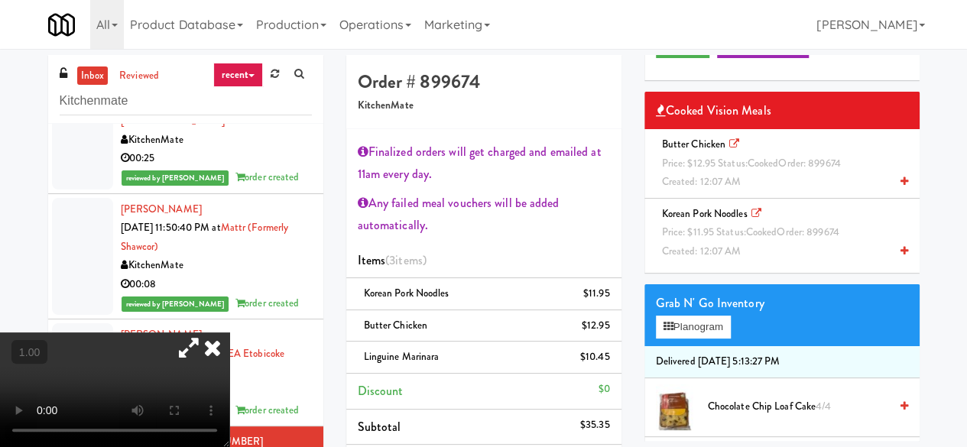
click at [229, 333] on video at bounding box center [114, 390] width 229 height 115
click at [229, 333] on icon at bounding box center [213, 348] width 34 height 31
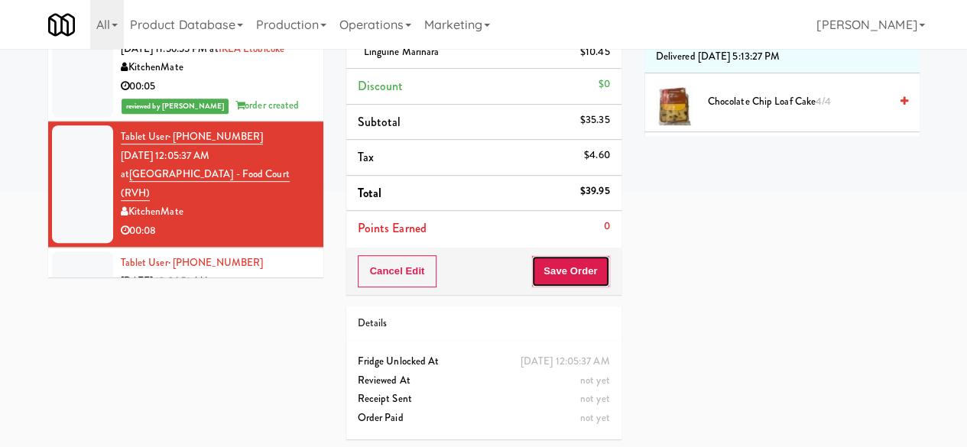
click at [563, 274] on button "Save Order" at bounding box center [570, 271] width 78 height 32
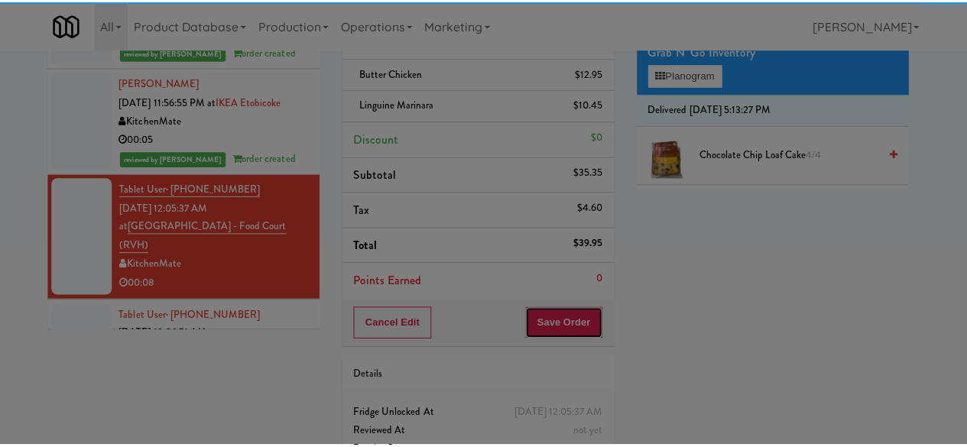
scroll to position [229, 0]
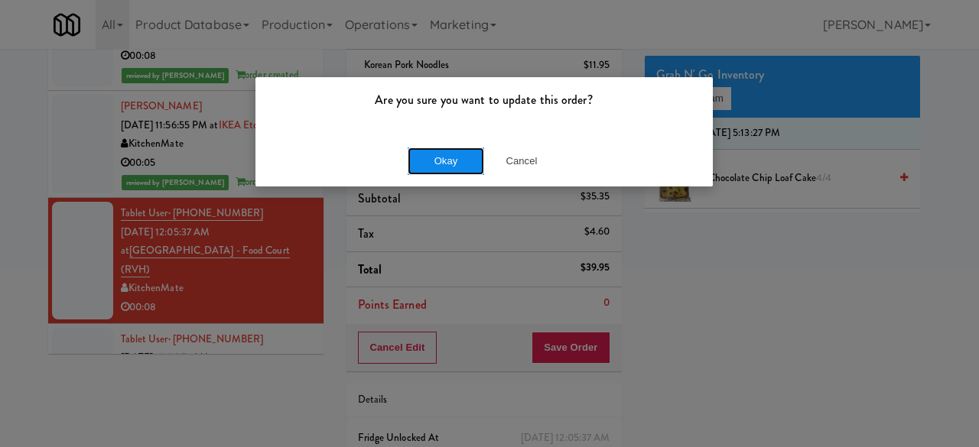
click at [463, 154] on button "Okay" at bounding box center [445, 162] width 76 height 28
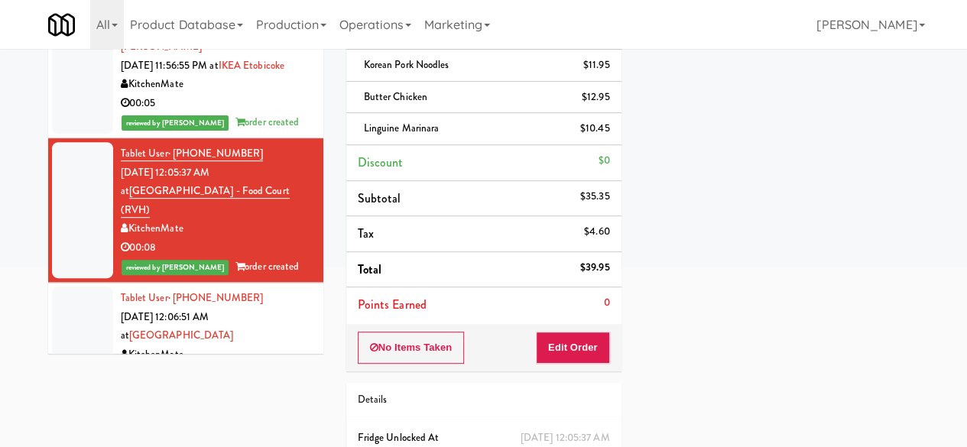
scroll to position [2141, 0]
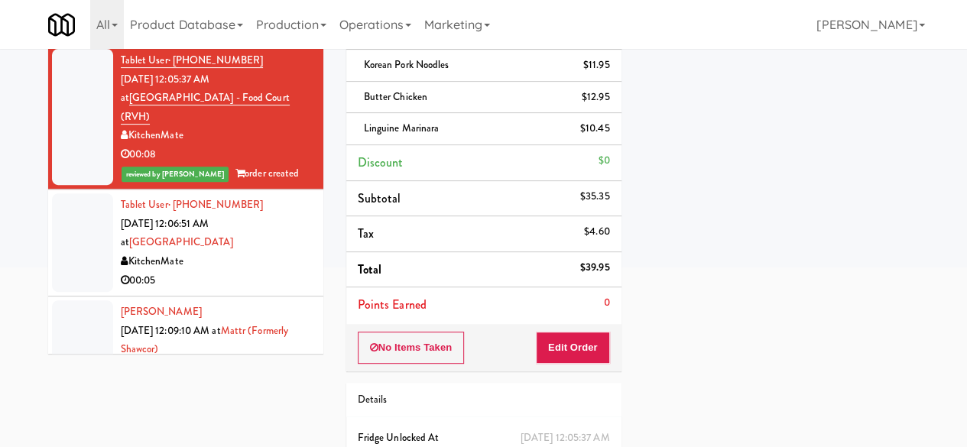
click at [266, 252] on div "KitchenMate" at bounding box center [216, 261] width 191 height 19
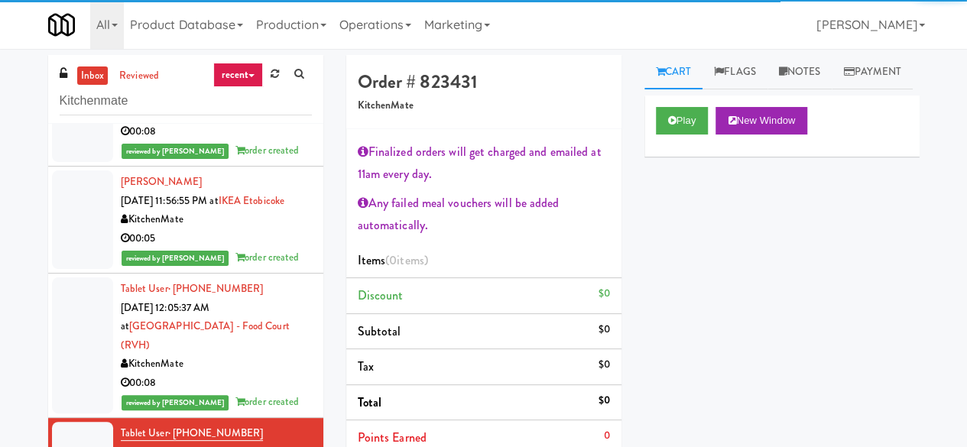
click at [689, 157] on div "Play New Window" at bounding box center [781, 126] width 275 height 61
click at [699, 135] on button "Play" at bounding box center [682, 121] width 53 height 28
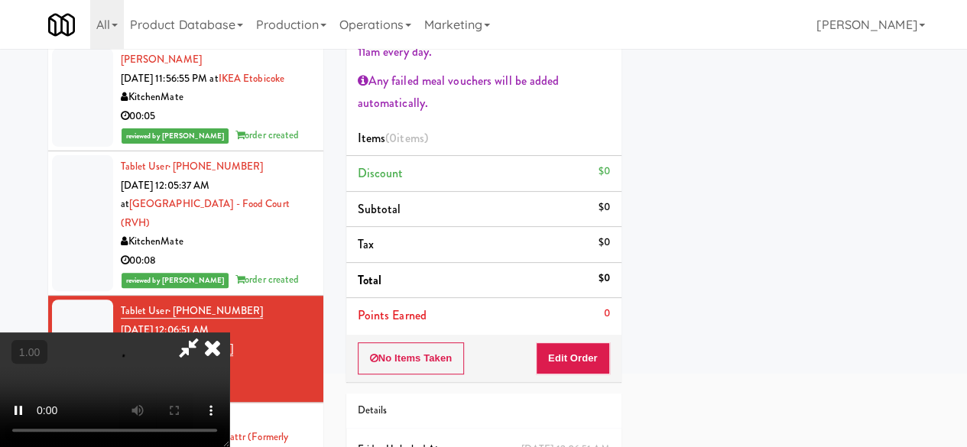
scroll to position [210, 0]
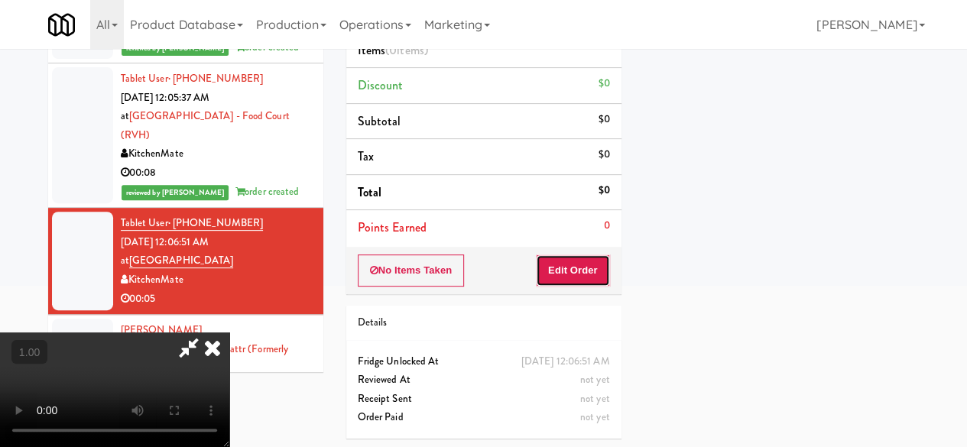
click at [581, 271] on button "Edit Order" at bounding box center [573, 271] width 74 height 32
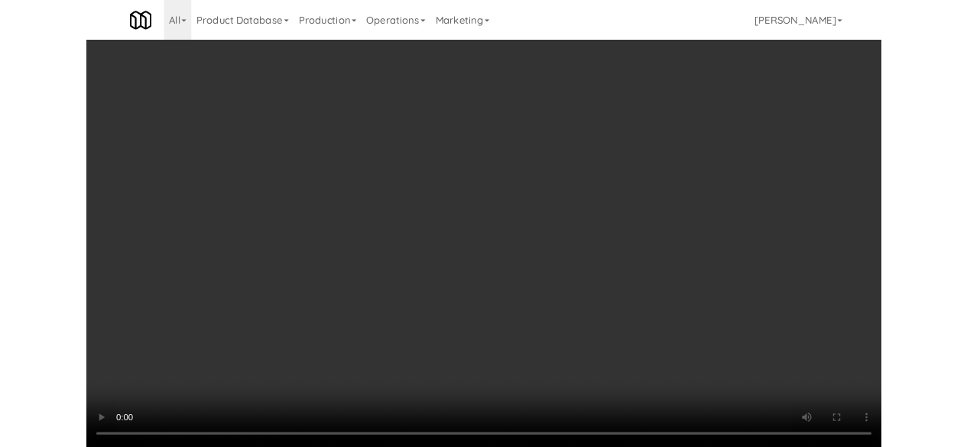
scroll to position [31, 0]
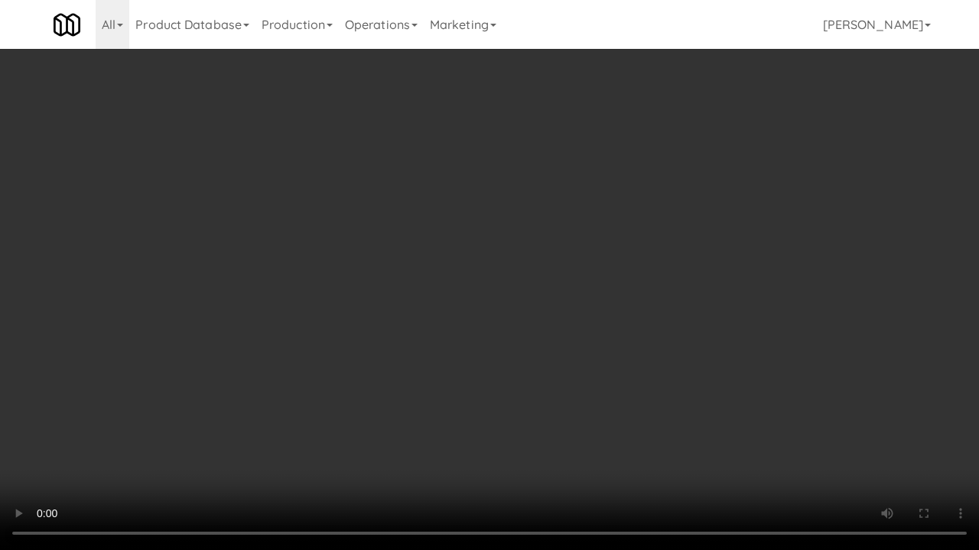
click at [463, 313] on video at bounding box center [489, 275] width 979 height 550
click at [451, 294] on video at bounding box center [489, 275] width 979 height 550
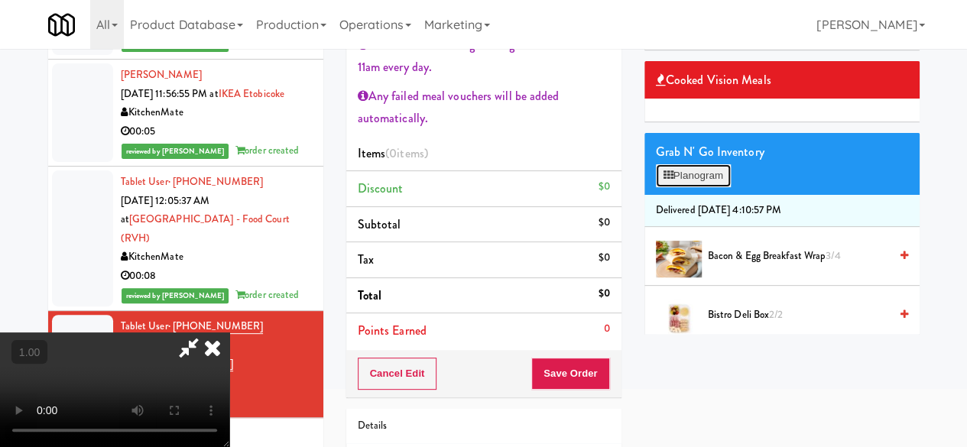
click at [712, 187] on button "Planogram" at bounding box center [693, 175] width 75 height 23
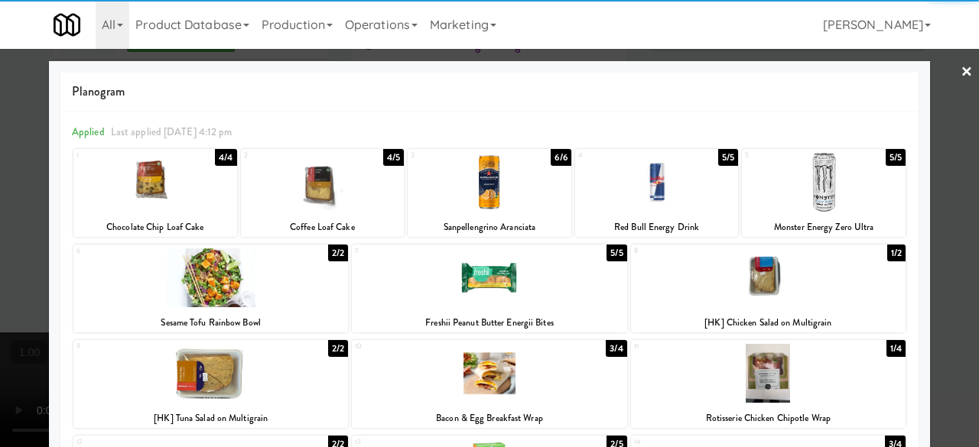
click at [558, 288] on div at bounding box center [489, 277] width 274 height 59
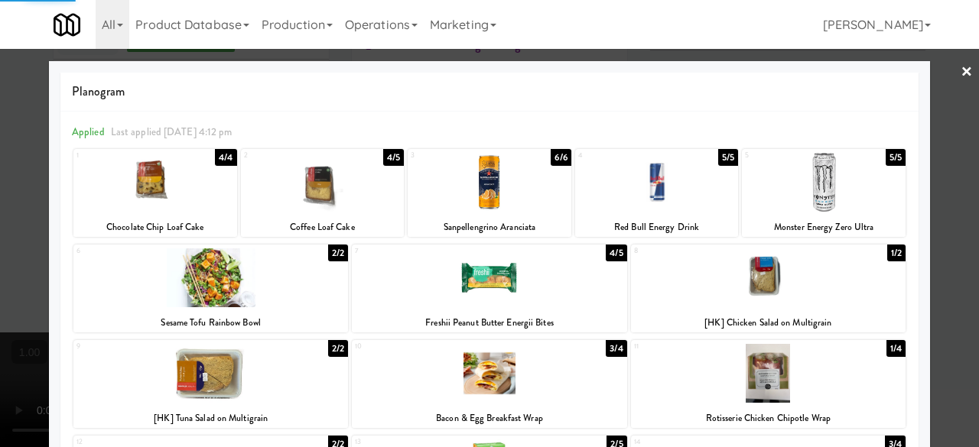
click at [962, 76] on div at bounding box center [489, 223] width 979 height 447
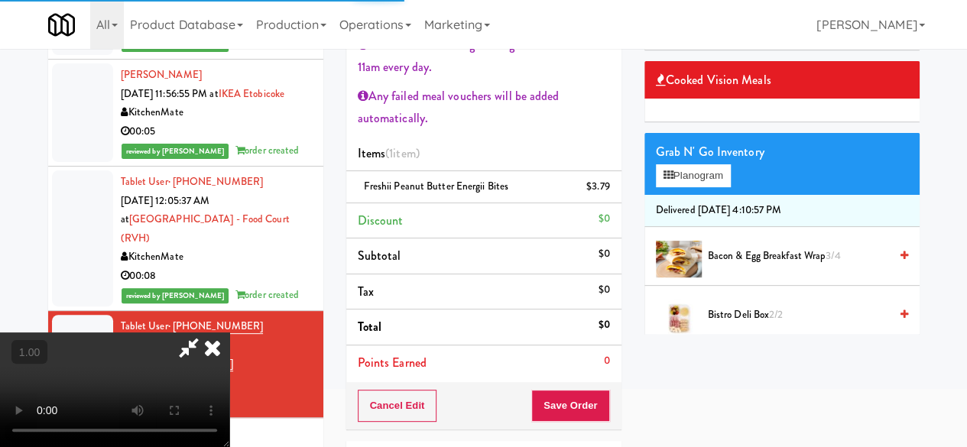
scroll to position [229, 0]
click at [229, 333] on video at bounding box center [114, 390] width 229 height 115
click at [206, 333] on icon at bounding box center [188, 348] width 35 height 31
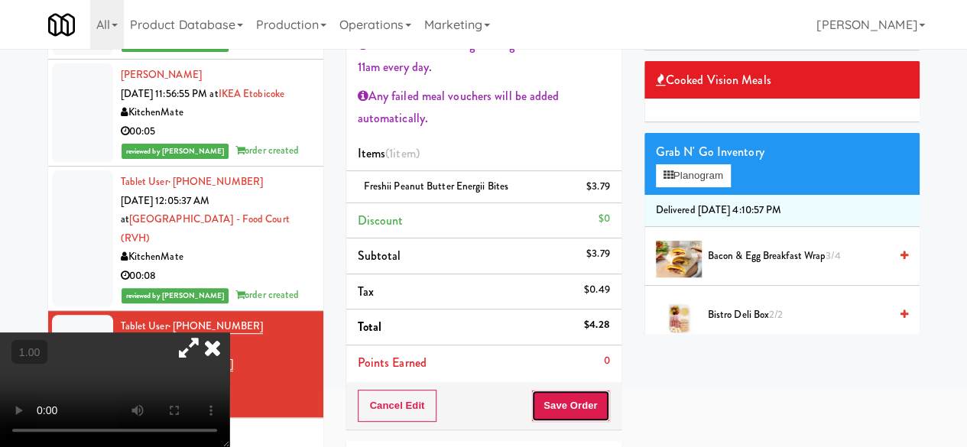
click at [572, 400] on button "Save Order" at bounding box center [570, 406] width 78 height 32
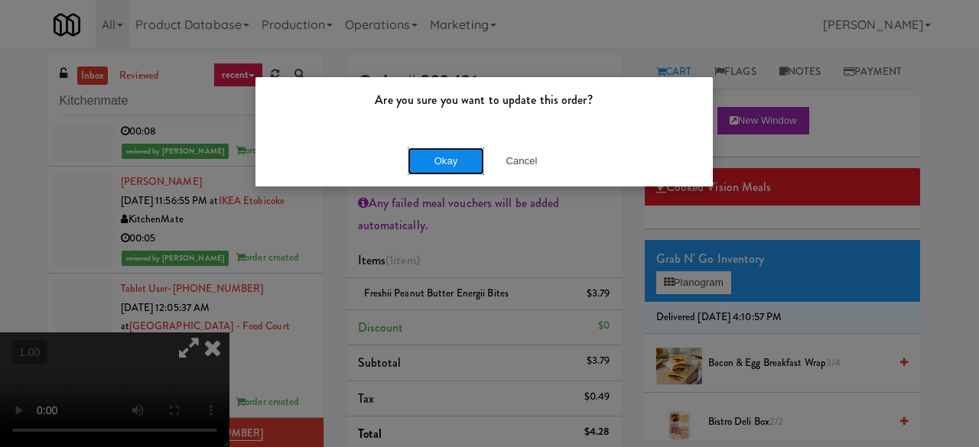
click at [451, 149] on button "Okay" at bounding box center [445, 162] width 76 height 28
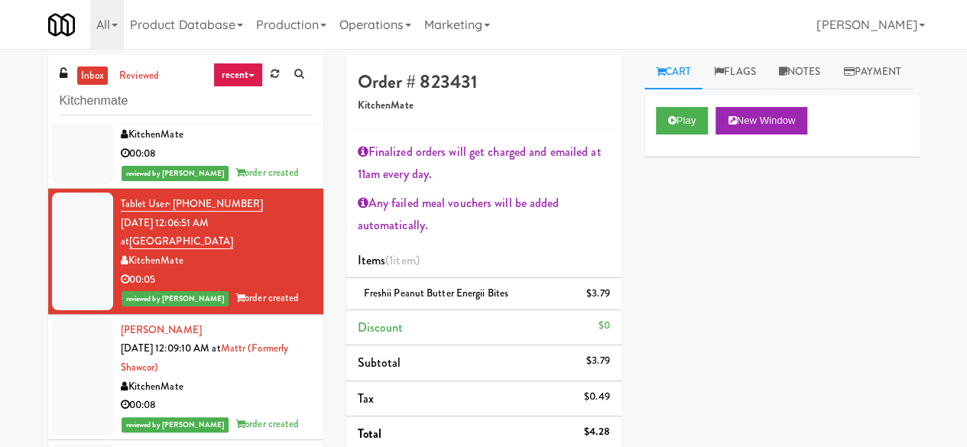
scroll to position [2599, 0]
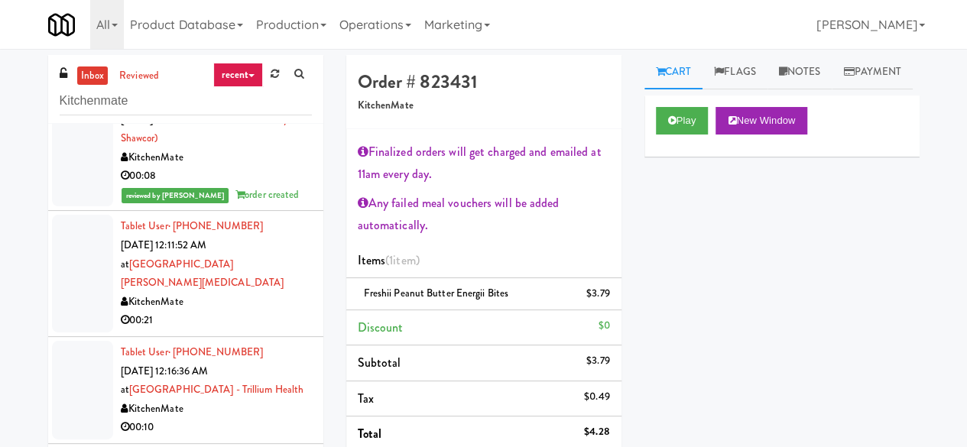
click at [266, 311] on div "00:21" at bounding box center [216, 320] width 191 height 19
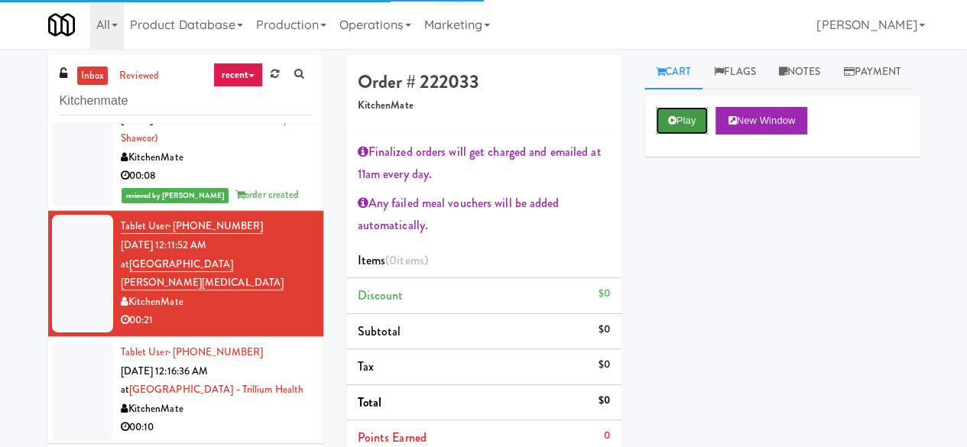
click at [676, 125] on icon at bounding box center [672, 120] width 8 height 10
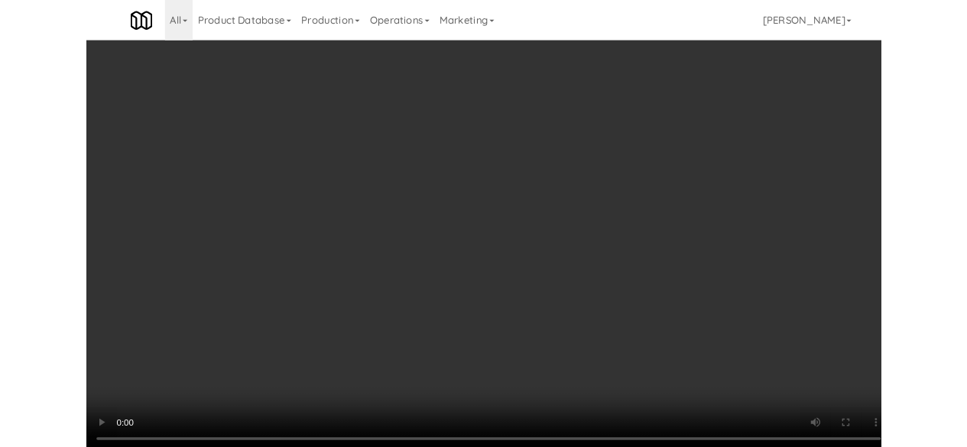
scroll to position [31, 0]
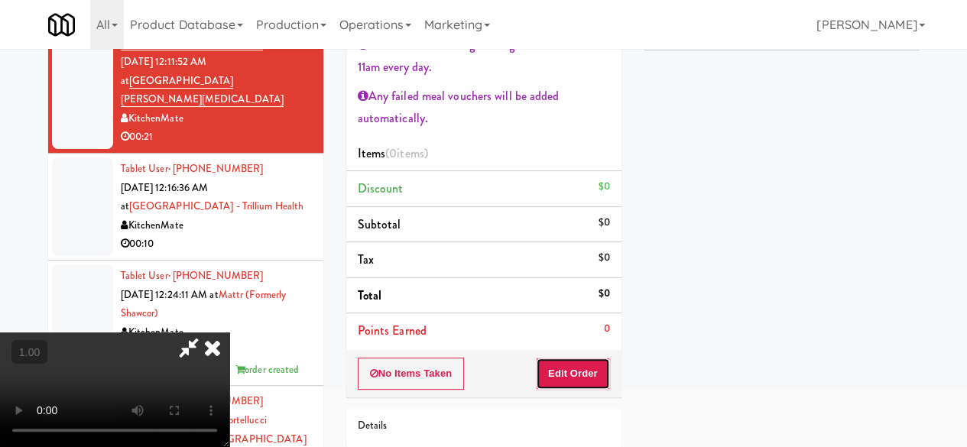
click at [599, 369] on button "Edit Order" at bounding box center [573, 374] width 74 height 32
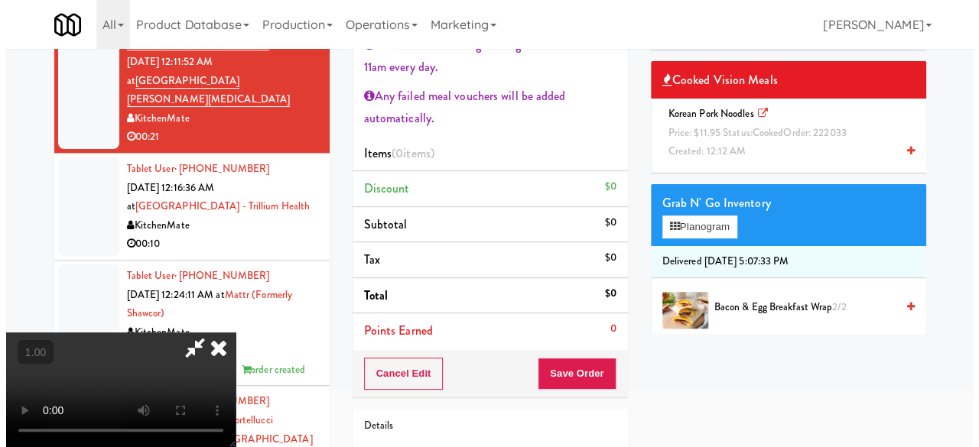
scroll to position [0, 0]
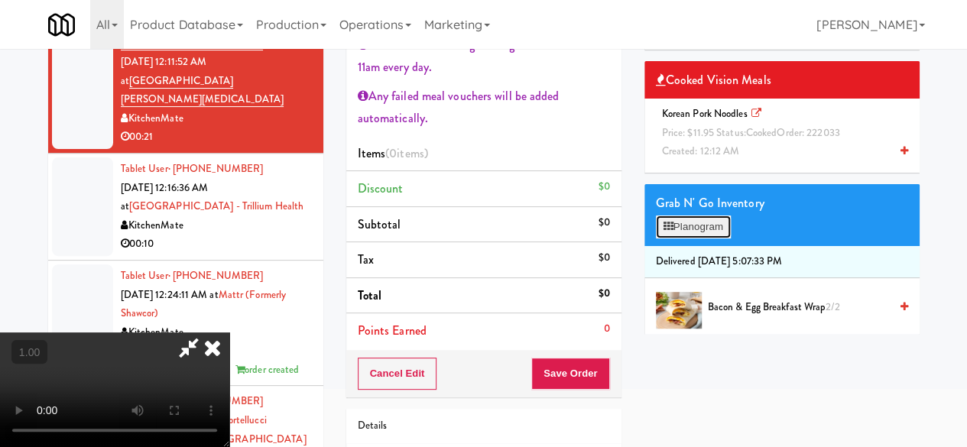
click at [680, 239] on button "Planogram" at bounding box center [693, 227] width 75 height 23
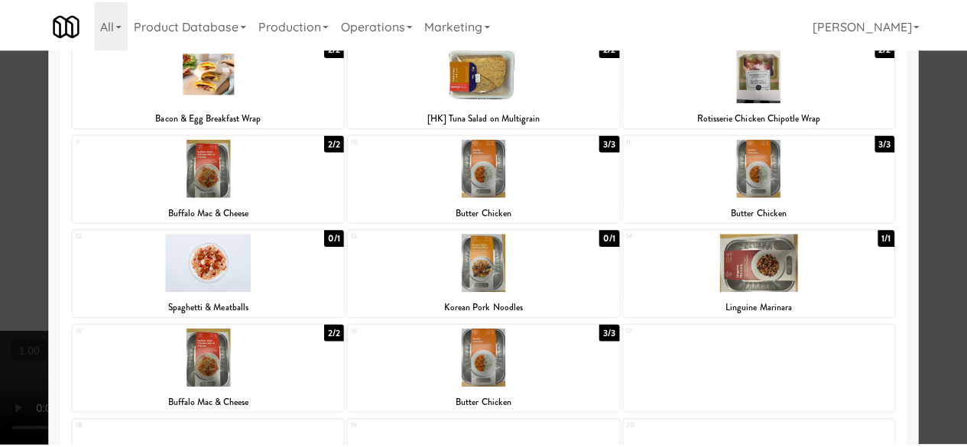
scroll to position [229, 0]
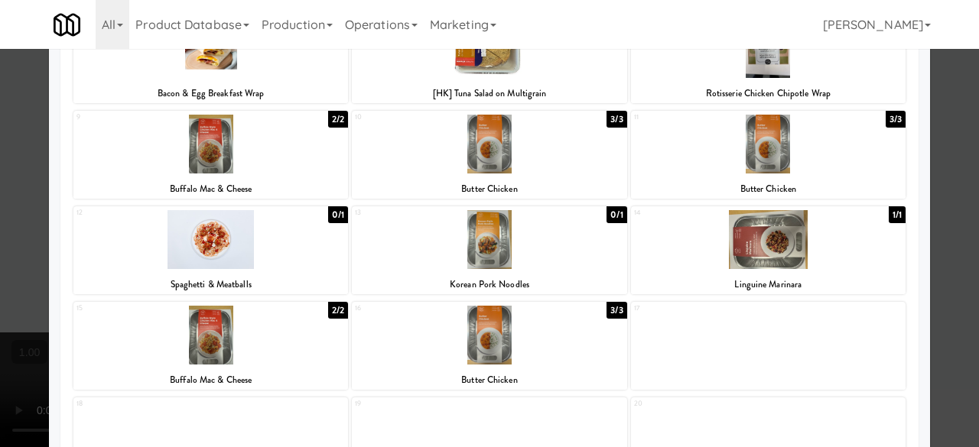
click at [930, 247] on div at bounding box center [489, 223] width 979 height 447
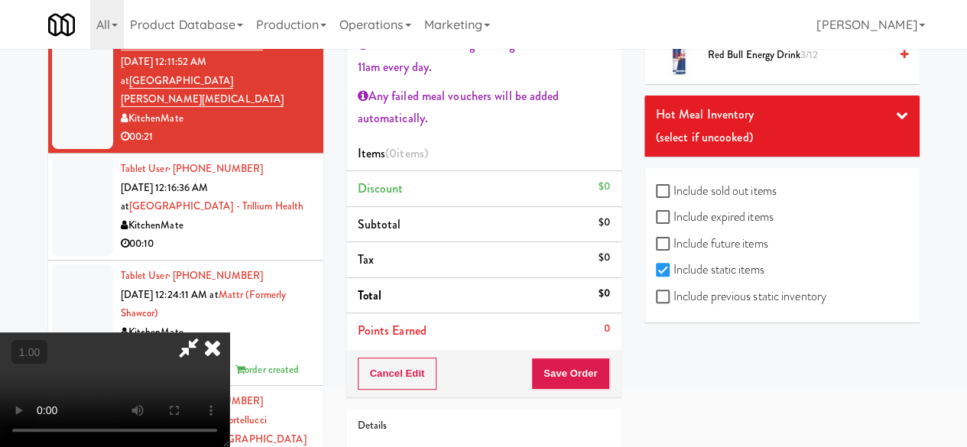
click at [698, 296] on label "Include previous static inventory" at bounding box center [741, 296] width 170 height 23
click at [674, 296] on input "Include previous static inventory" at bounding box center [665, 297] width 18 height 12
checkbox input "true"
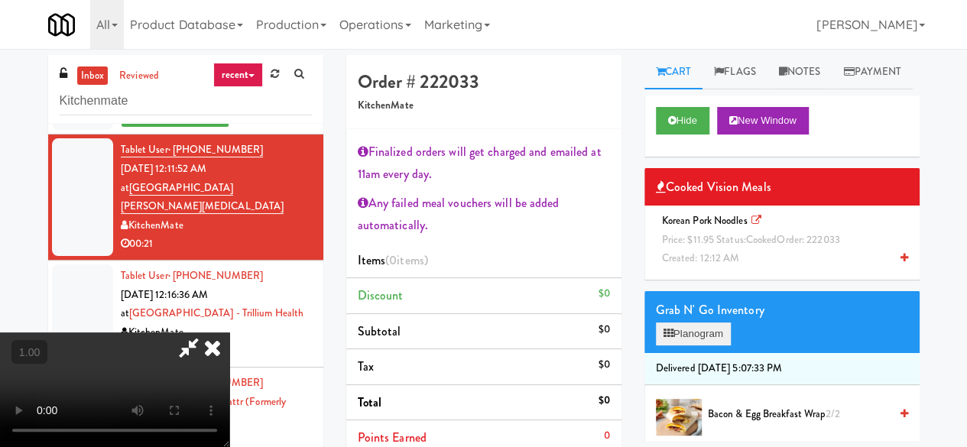
click at [707, 353] on div "Grab N' Go Inventory Planogram" at bounding box center [781, 322] width 275 height 62
click at [703, 346] on button "Planogram" at bounding box center [693, 334] width 75 height 23
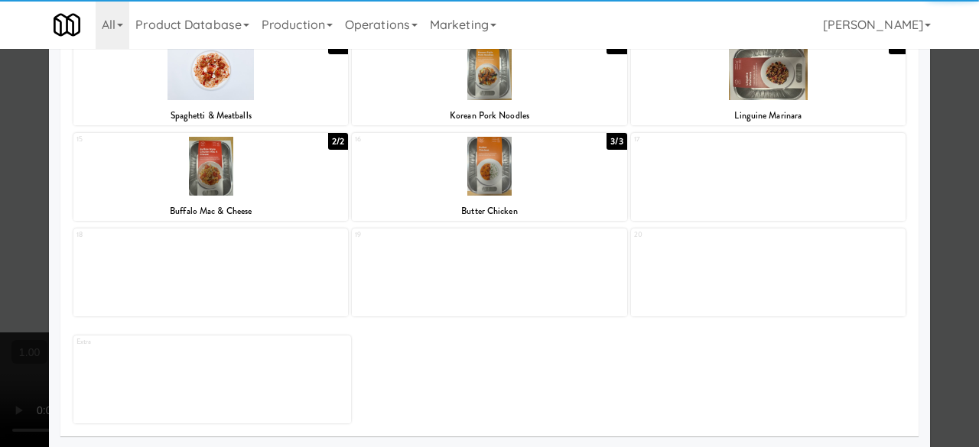
scroll to position [245, 0]
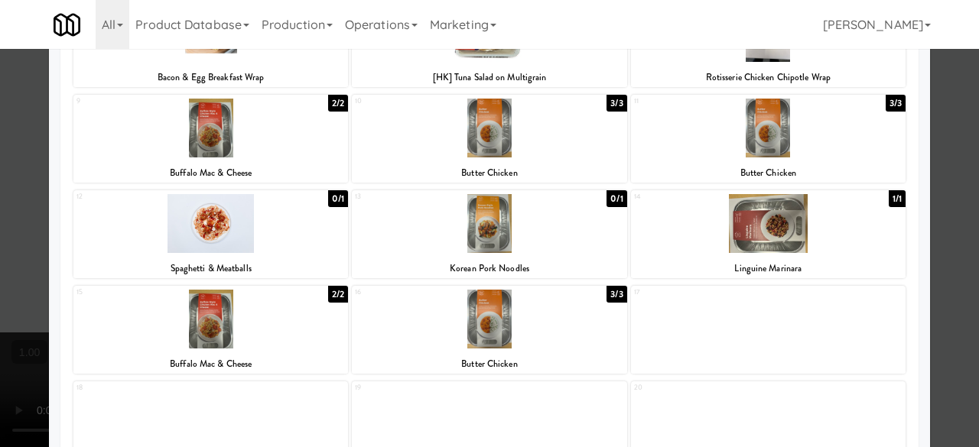
click at [550, 245] on div at bounding box center [489, 223] width 274 height 59
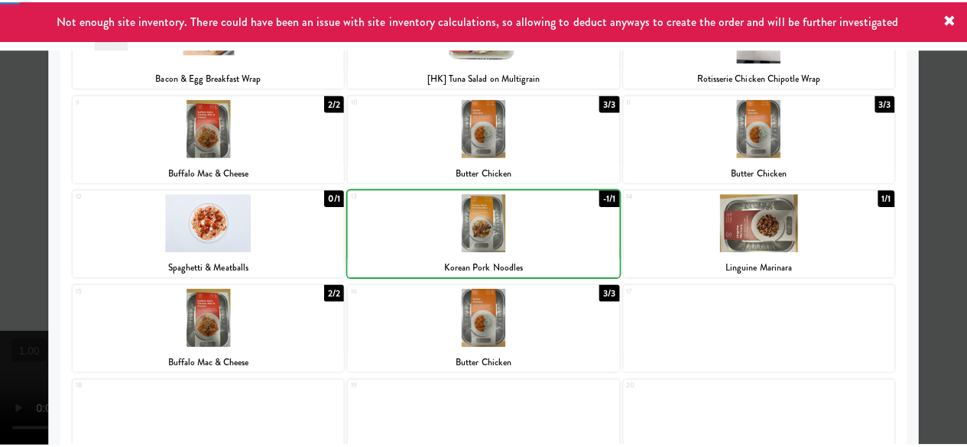
scroll to position [0, 0]
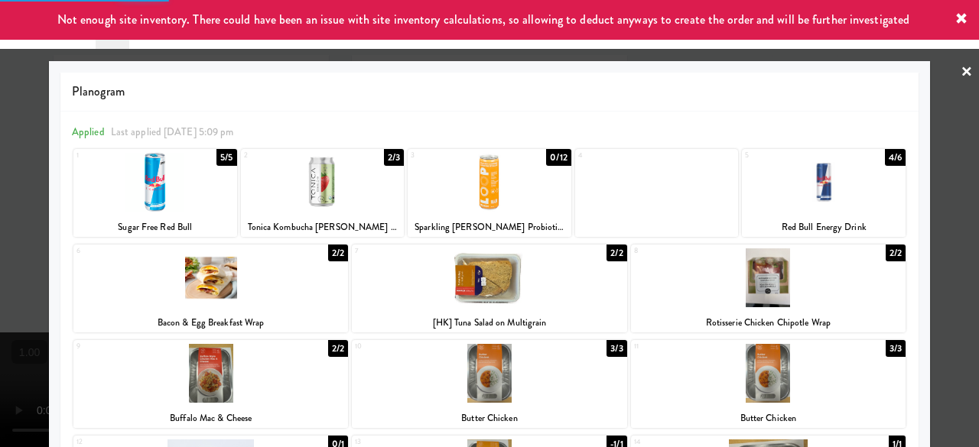
click at [919, 99] on div at bounding box center [489, 223] width 979 height 447
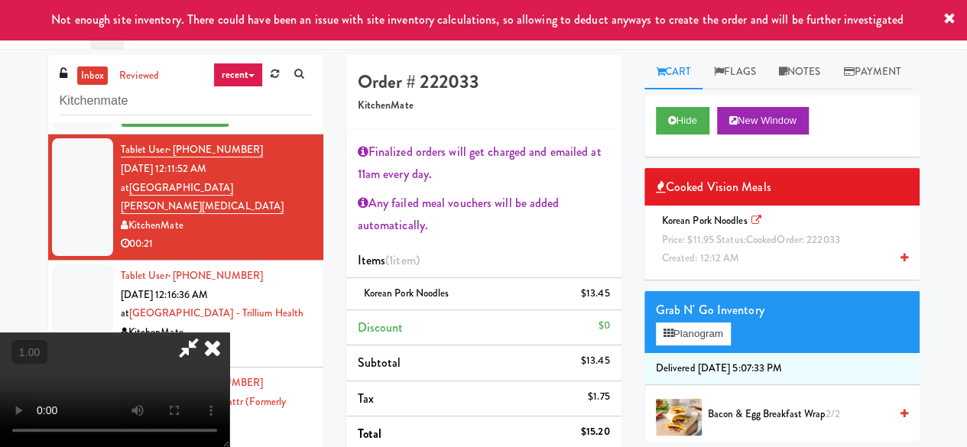
scroll to position [31, 0]
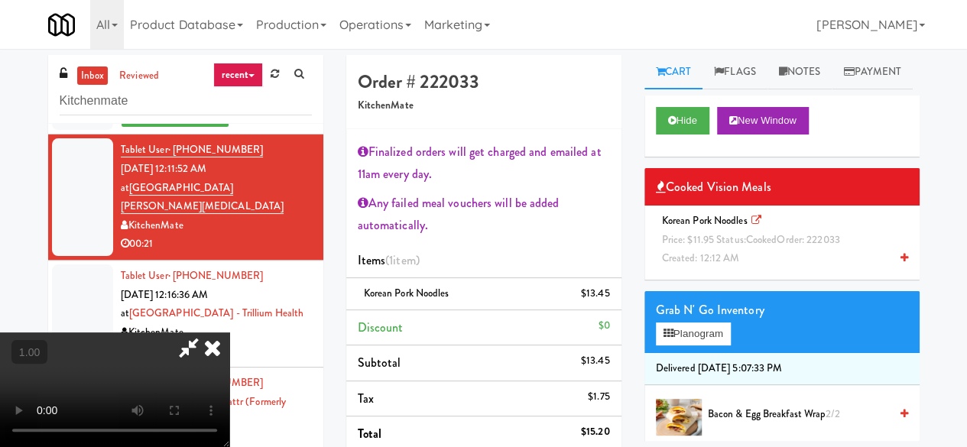
click at [229, 446] on video at bounding box center [114, 390] width 229 height 115
click at [731, 346] on button "Planogram" at bounding box center [693, 334] width 75 height 23
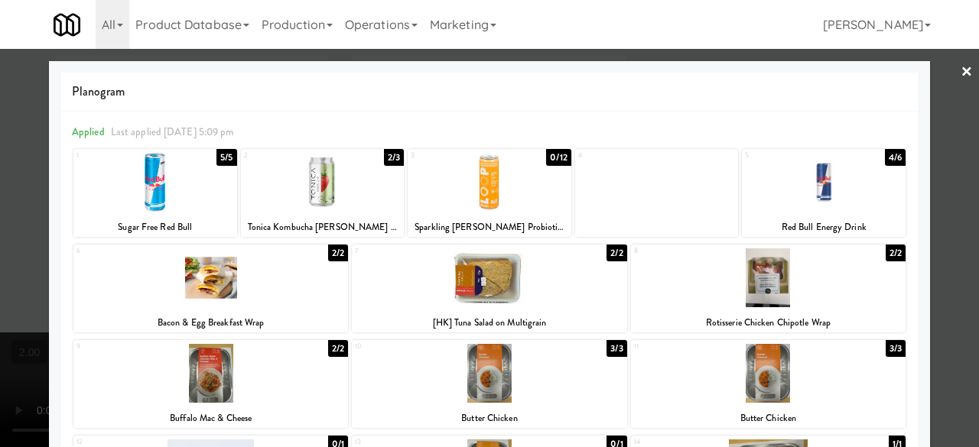
click at [939, 87] on div at bounding box center [489, 223] width 979 height 447
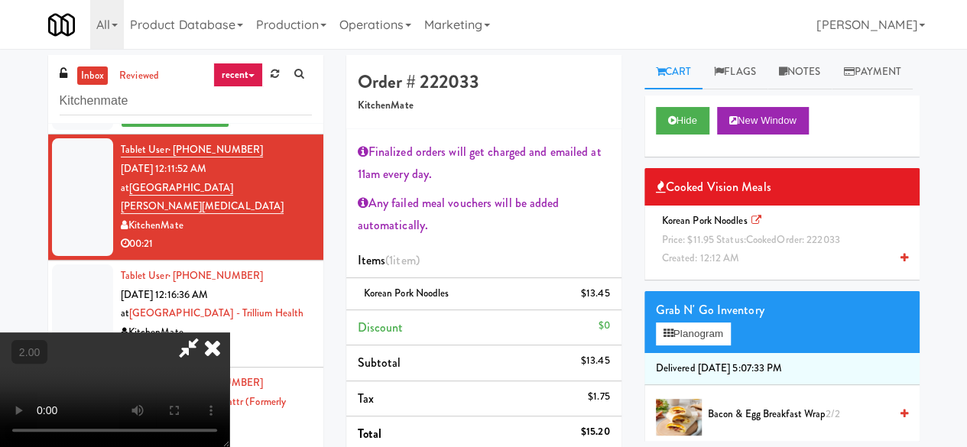
scroll to position [31, 0]
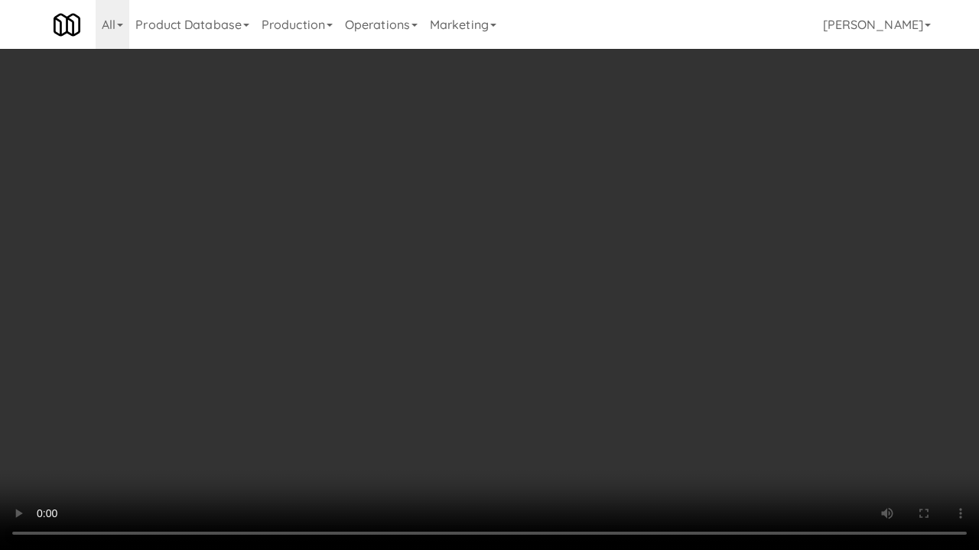
click at [511, 446] on video at bounding box center [489, 275] width 979 height 550
click at [513, 446] on video at bounding box center [489, 275] width 979 height 550
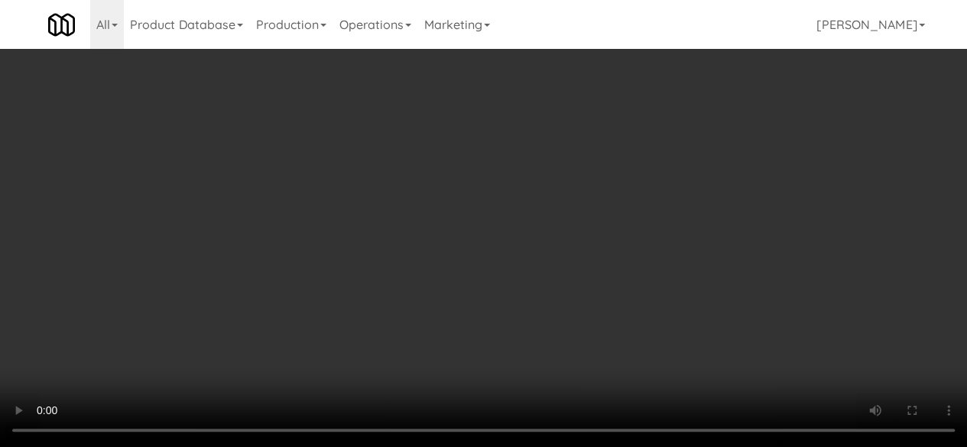
scroll to position [0, 0]
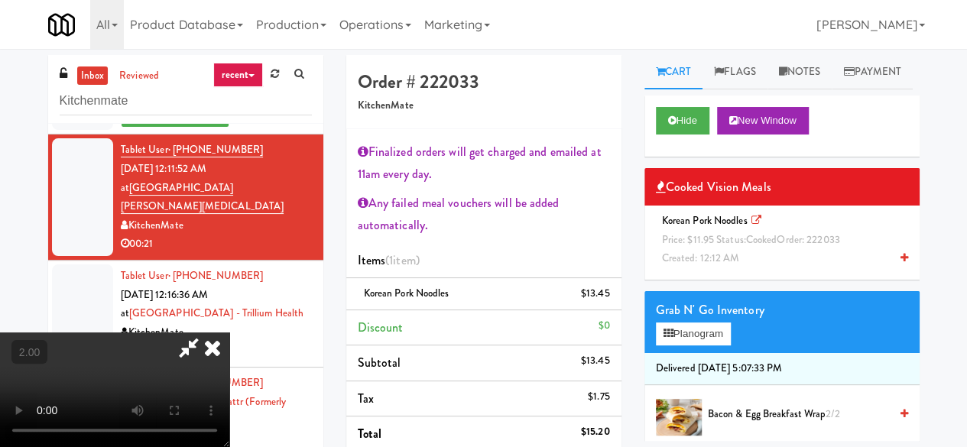
click at [206, 333] on icon at bounding box center [188, 348] width 35 height 31
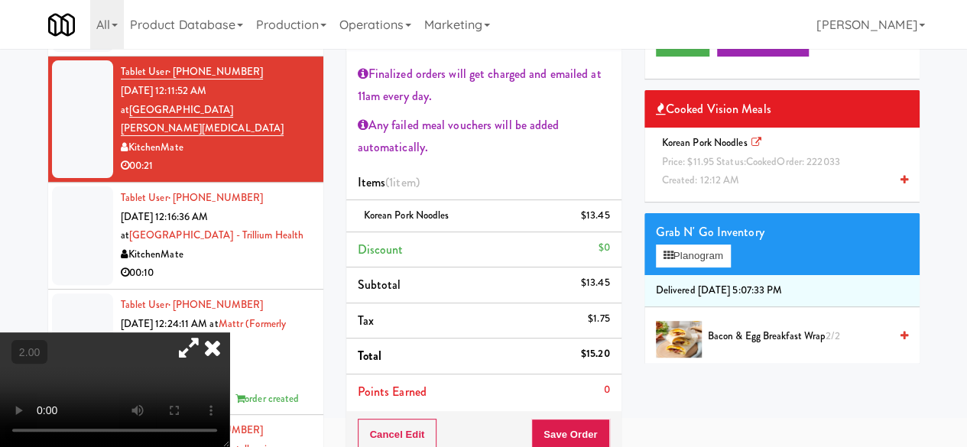
scroll to position [153, 0]
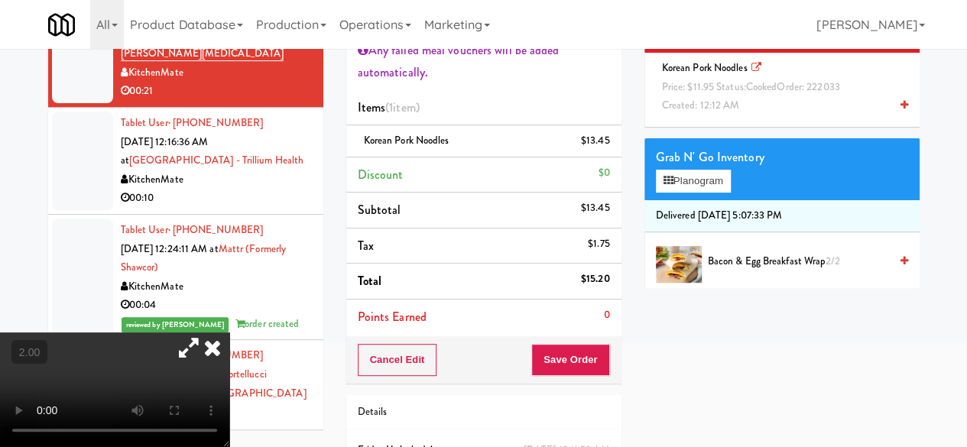
click at [567, 378] on div "Cancel Edit Save Order" at bounding box center [483, 359] width 275 height 47
click at [581, 354] on button "Save Order" at bounding box center [570, 360] width 78 height 32
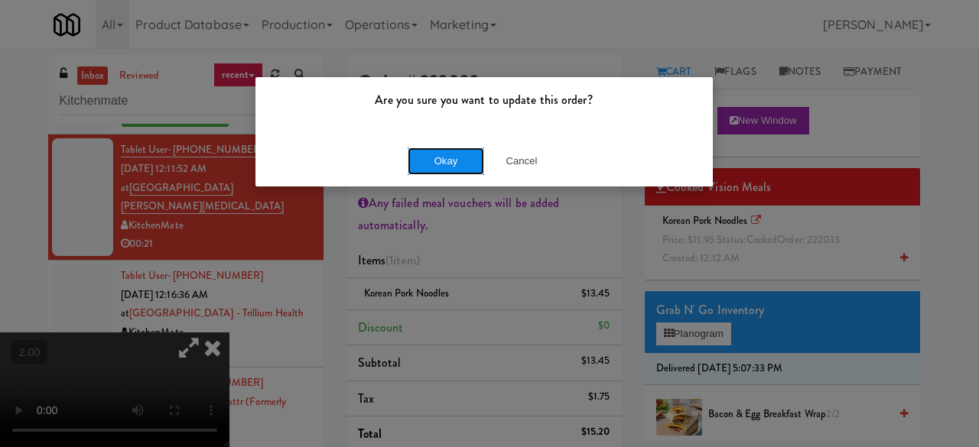
click at [449, 158] on button "Okay" at bounding box center [445, 162] width 76 height 28
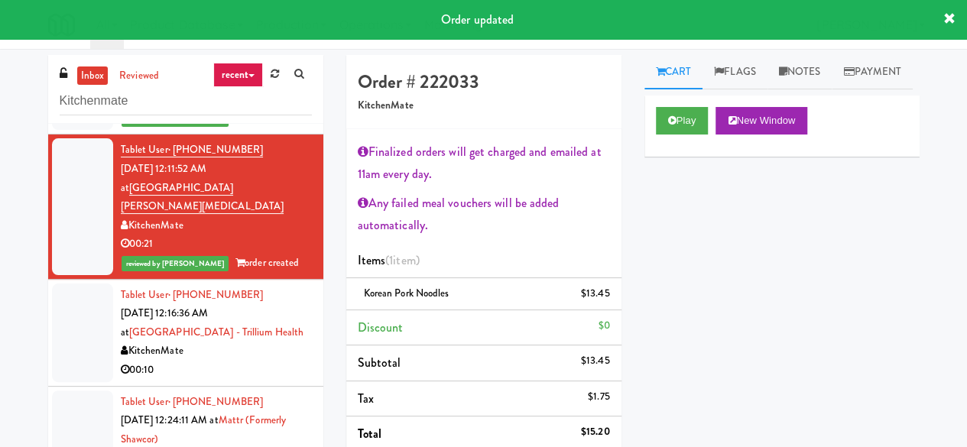
click at [261, 361] on div "00:10" at bounding box center [216, 370] width 191 height 19
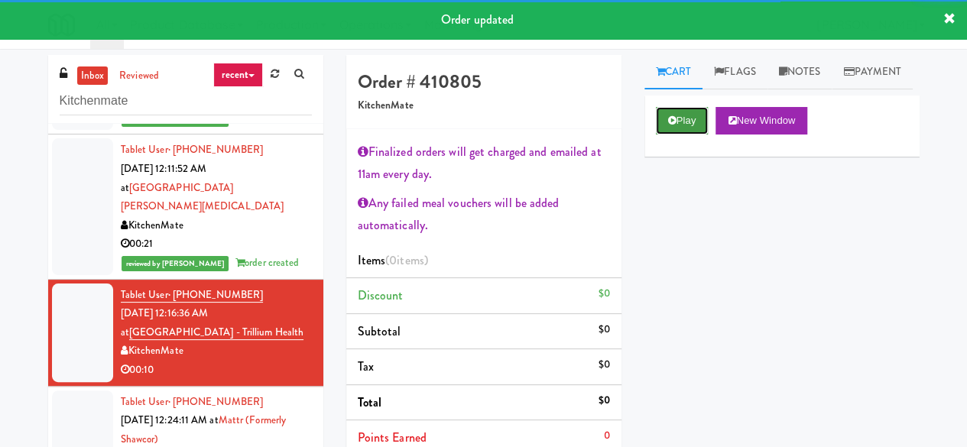
click at [673, 125] on icon at bounding box center [672, 120] width 8 height 10
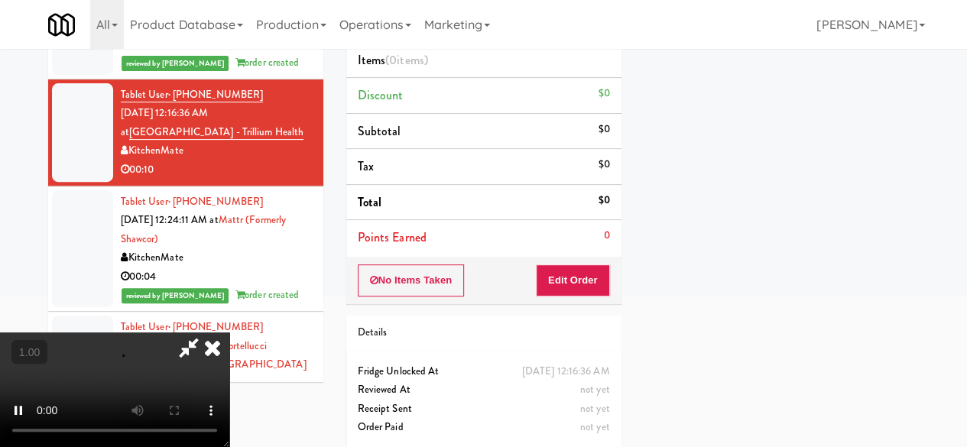
scroll to position [210, 0]
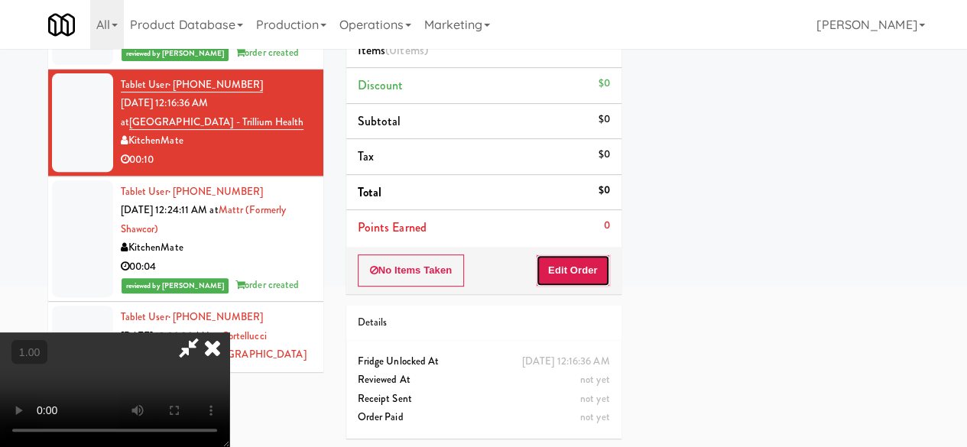
click at [553, 268] on button "Edit Order" at bounding box center [573, 271] width 74 height 32
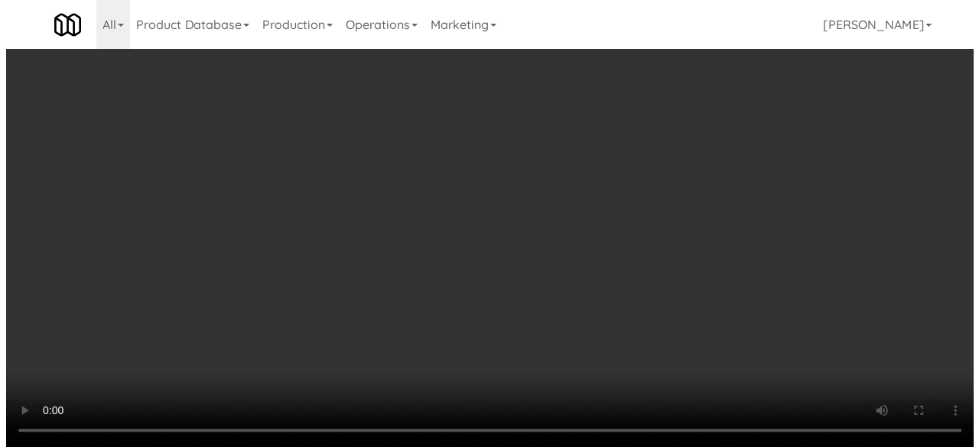
scroll to position [31, 0]
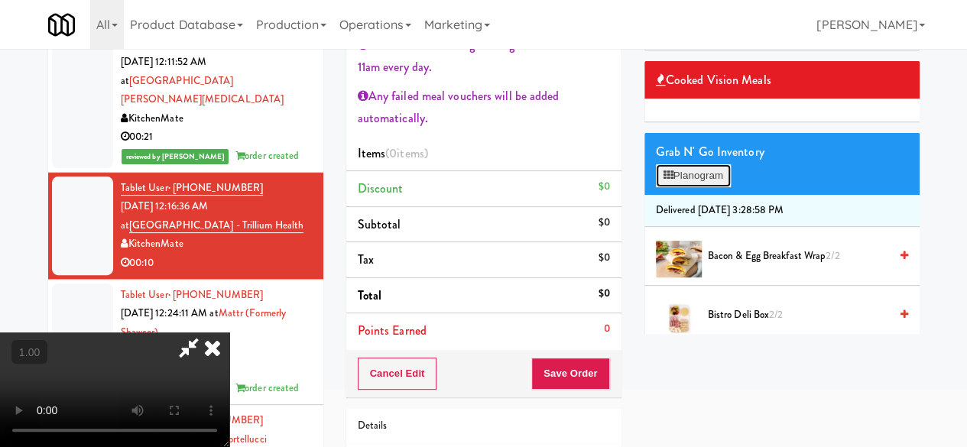
click at [708, 187] on button "Planogram" at bounding box center [693, 175] width 75 height 23
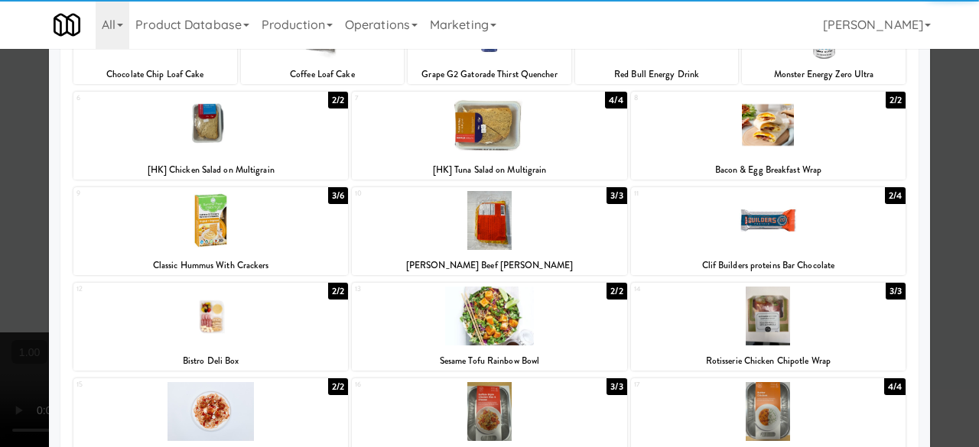
click at [514, 227] on div at bounding box center [489, 220] width 274 height 59
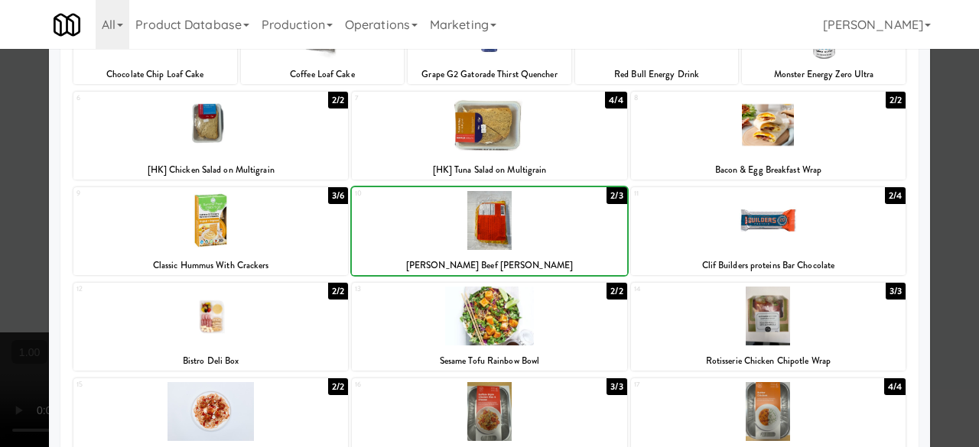
click at [514, 227] on div at bounding box center [489, 220] width 274 height 59
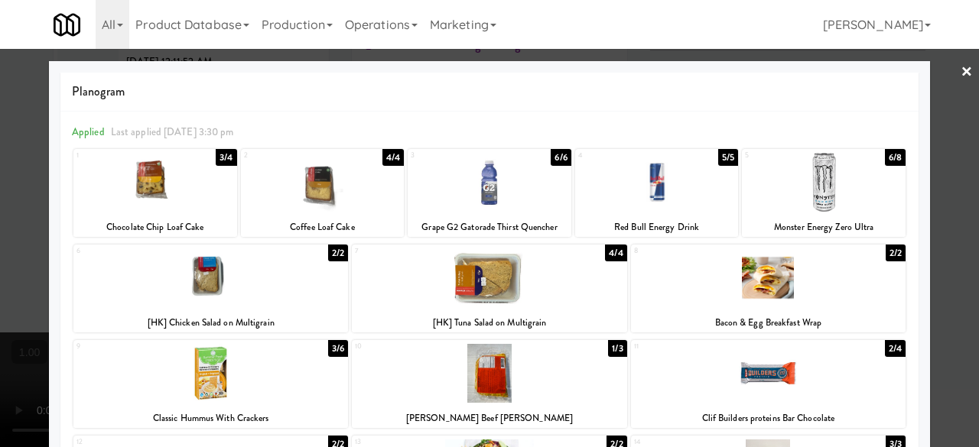
click at [960, 91] on link "×" at bounding box center [966, 72] width 12 height 47
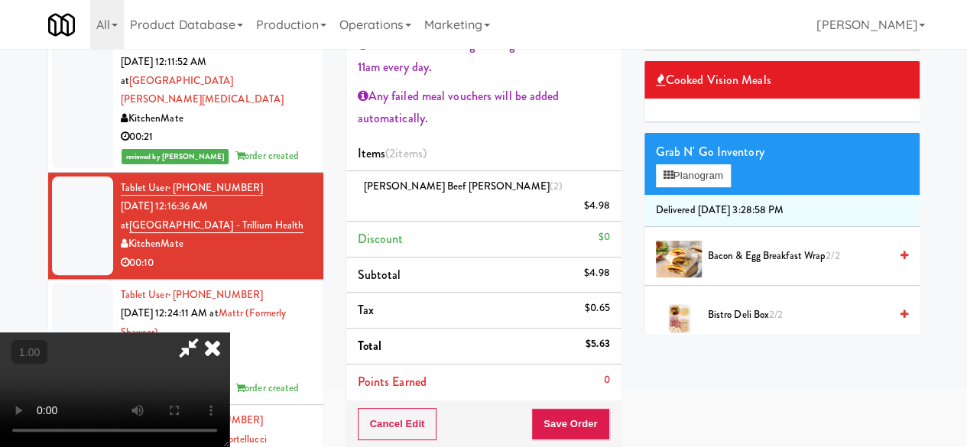
click at [206, 333] on icon at bounding box center [188, 348] width 35 height 31
click at [558, 401] on div "Cancel Edit Save Order" at bounding box center [483, 424] width 275 height 47
click at [562, 408] on button "Save Order" at bounding box center [570, 424] width 78 height 32
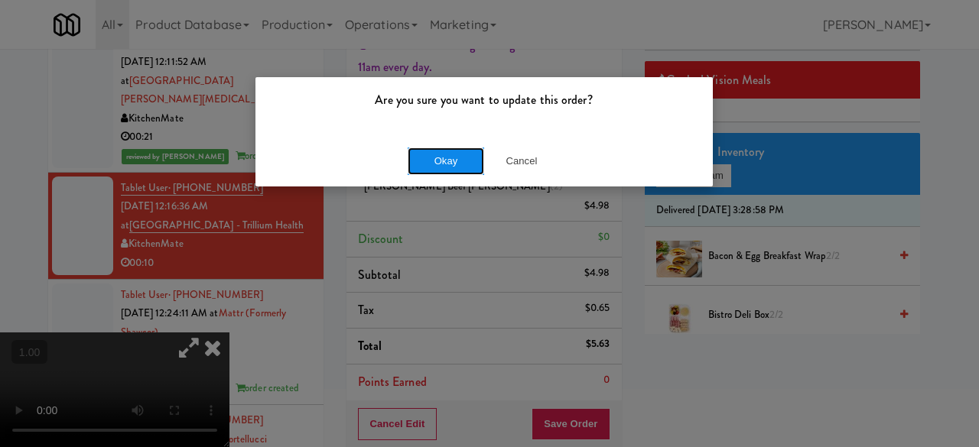
click at [442, 155] on button "Okay" at bounding box center [445, 162] width 76 height 28
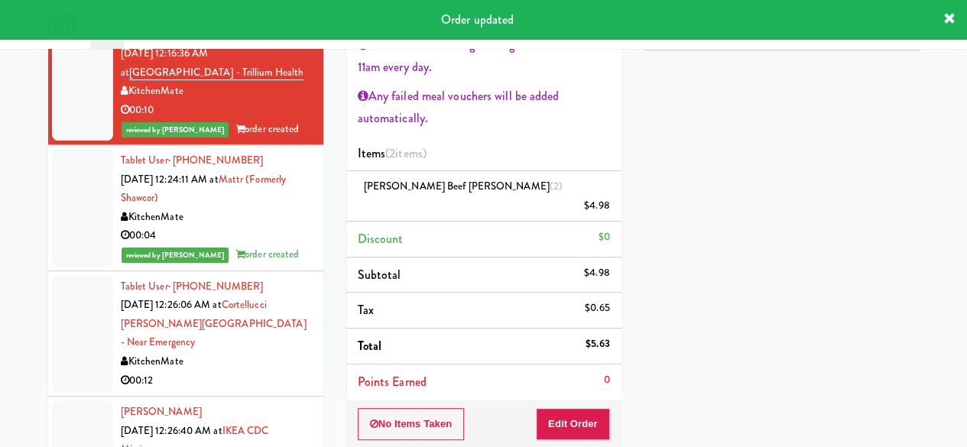
scroll to position [2905, 0]
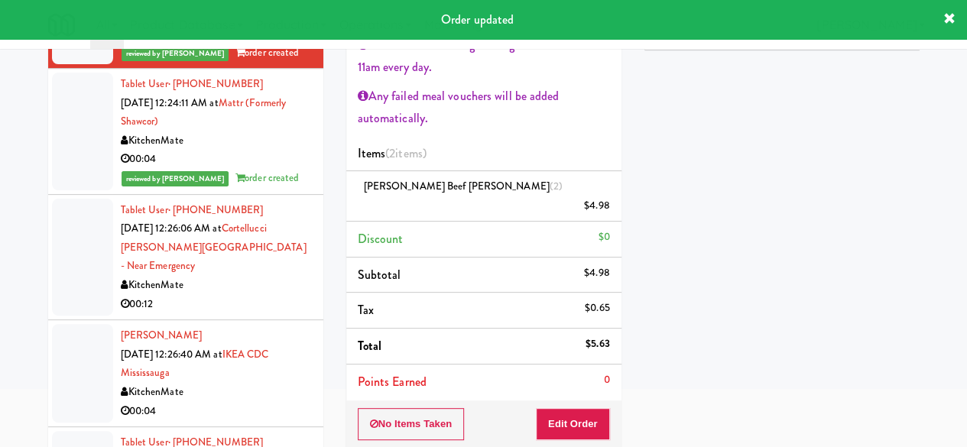
click at [248, 295] on div "00:12" at bounding box center [216, 304] width 191 height 19
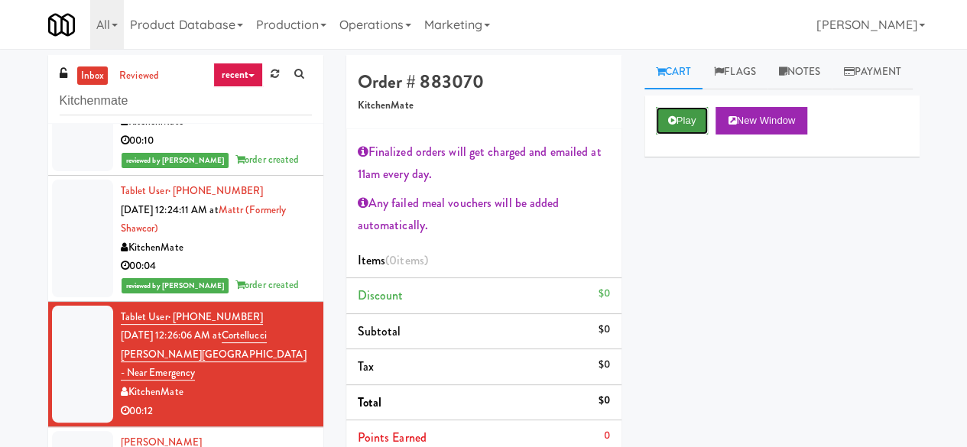
click at [687, 135] on button "Play" at bounding box center [682, 121] width 53 height 28
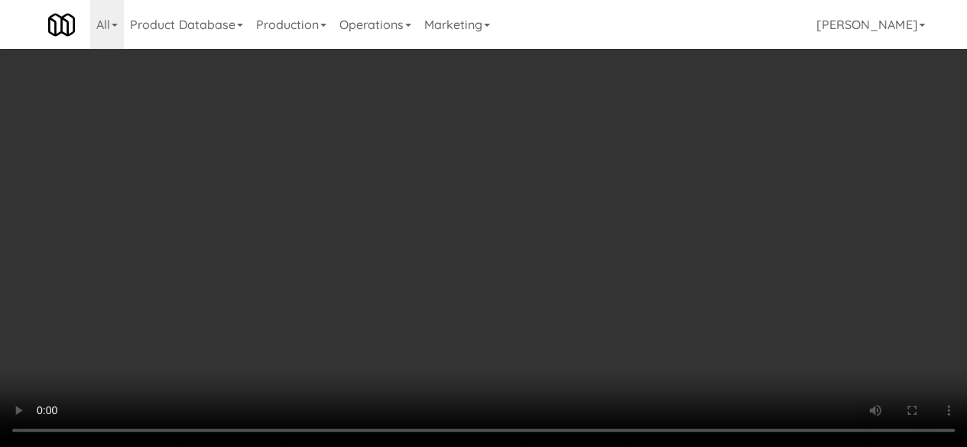
scroll to position [153, 0]
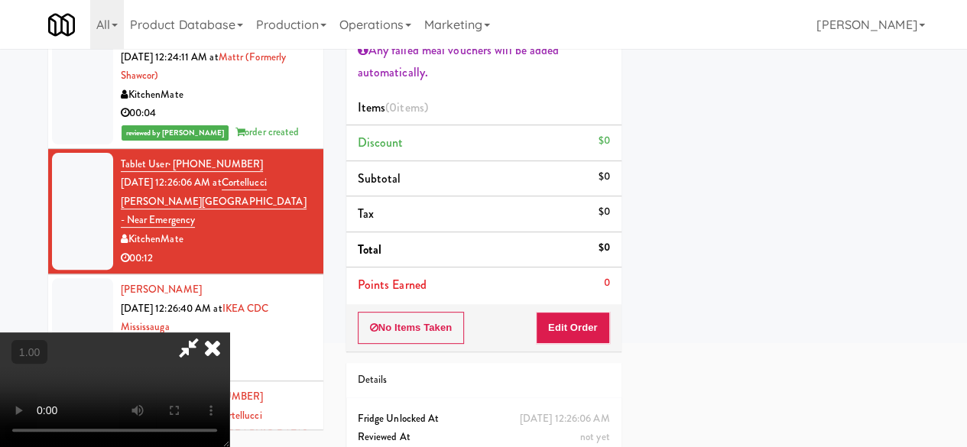
click at [599, 355] on div "Order # 883070 KitchenMate Finalized orders will get charged and emailed at 11a…" at bounding box center [484, 204] width 298 height 605
click at [605, 334] on button "Edit Order" at bounding box center [573, 328] width 74 height 32
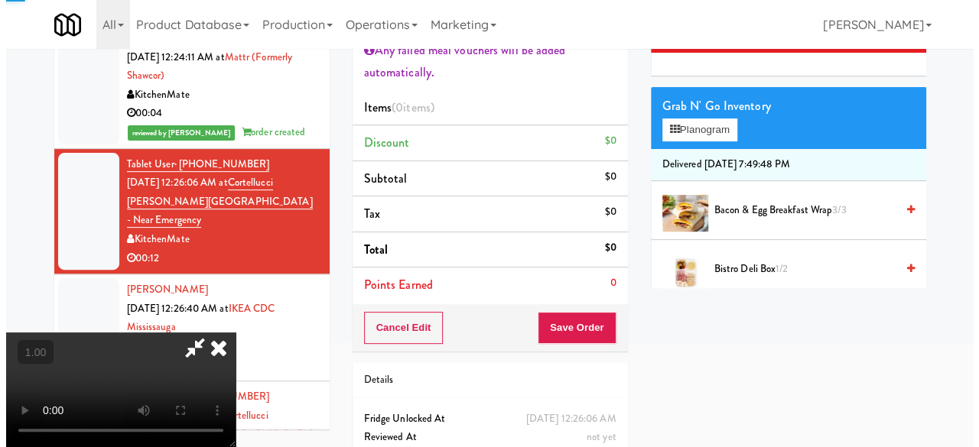
scroll to position [0, 0]
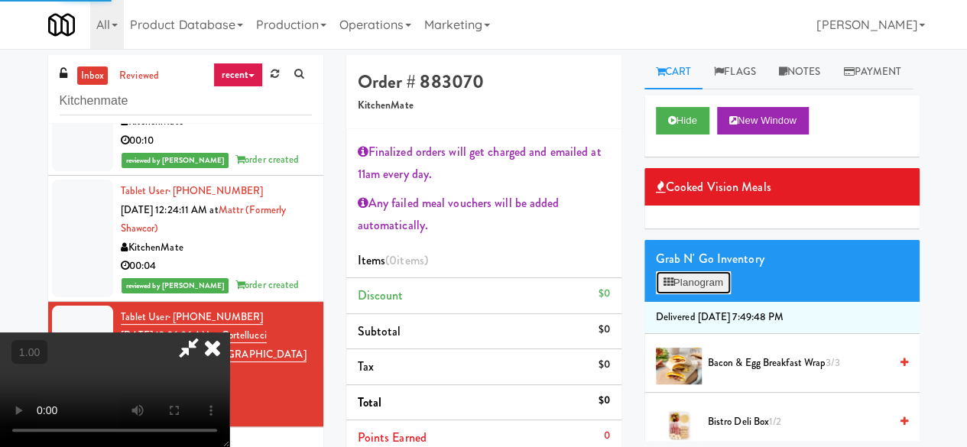
click at [705, 294] on button "Planogram" at bounding box center [693, 282] width 75 height 23
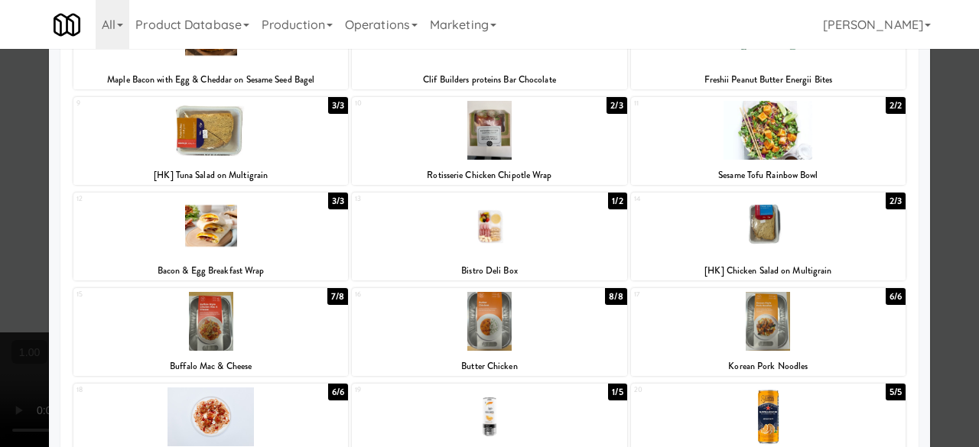
scroll to position [229, 0]
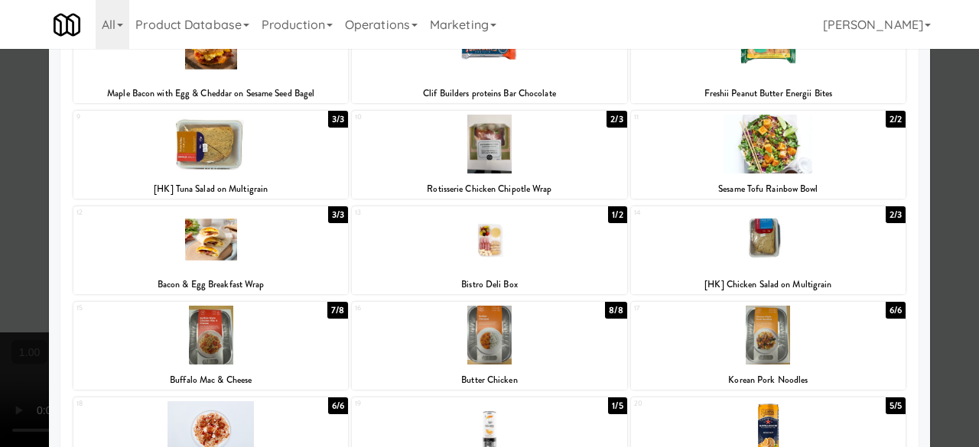
click at [751, 253] on div at bounding box center [768, 239] width 274 height 59
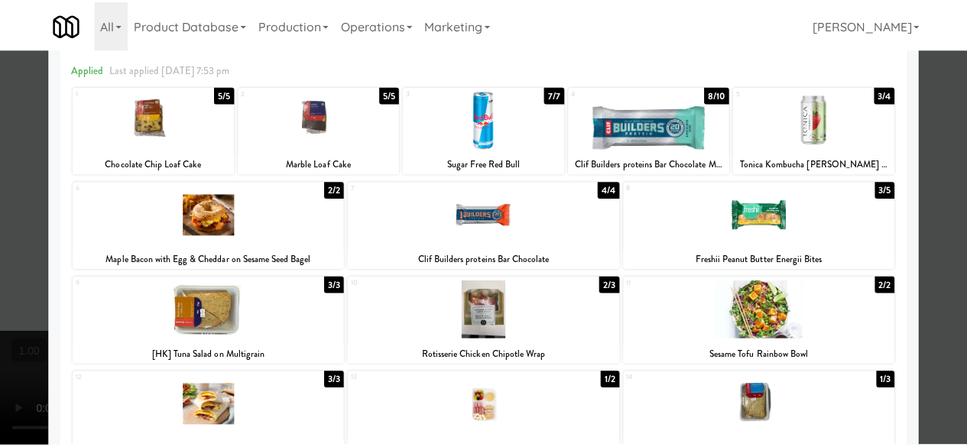
scroll to position [0, 0]
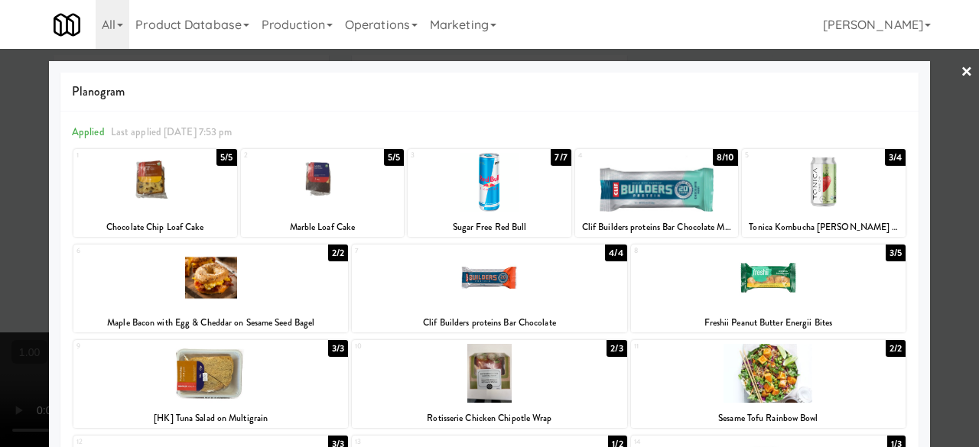
click at [936, 89] on div at bounding box center [489, 223] width 979 height 447
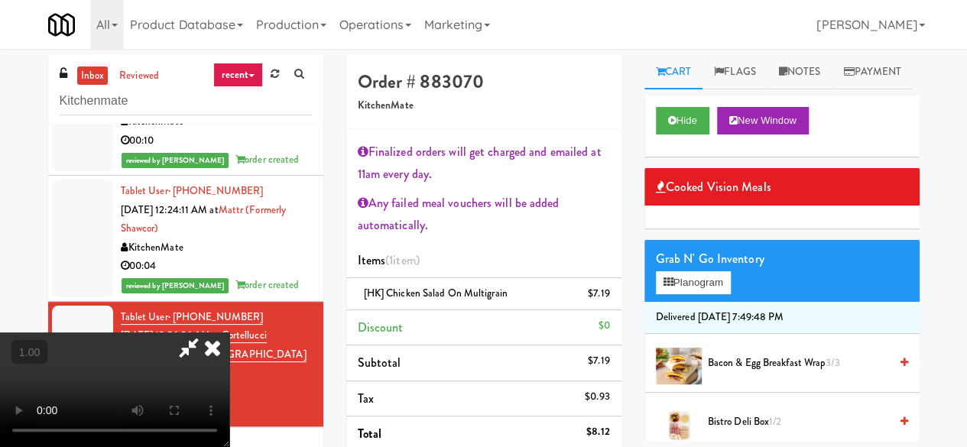
scroll to position [31, 0]
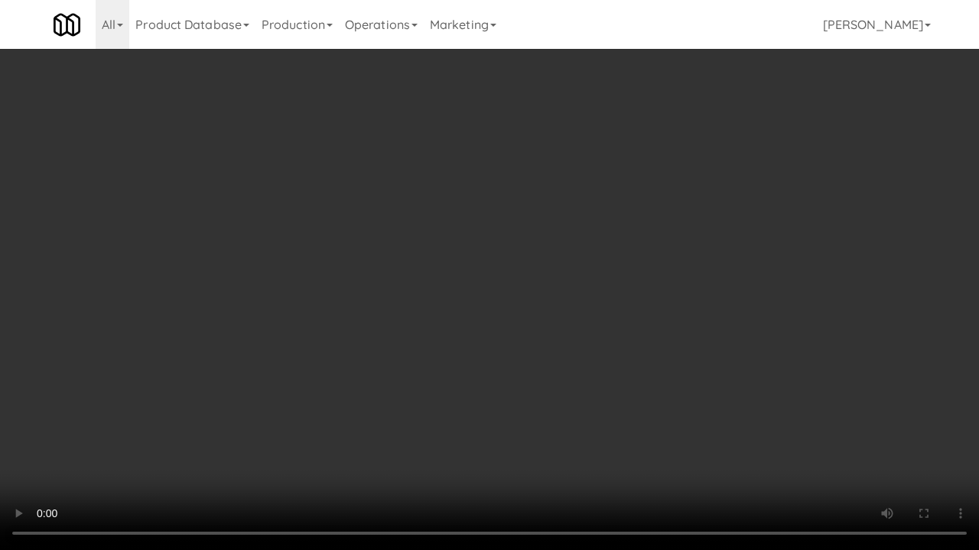
click at [609, 351] on video at bounding box center [489, 275] width 979 height 550
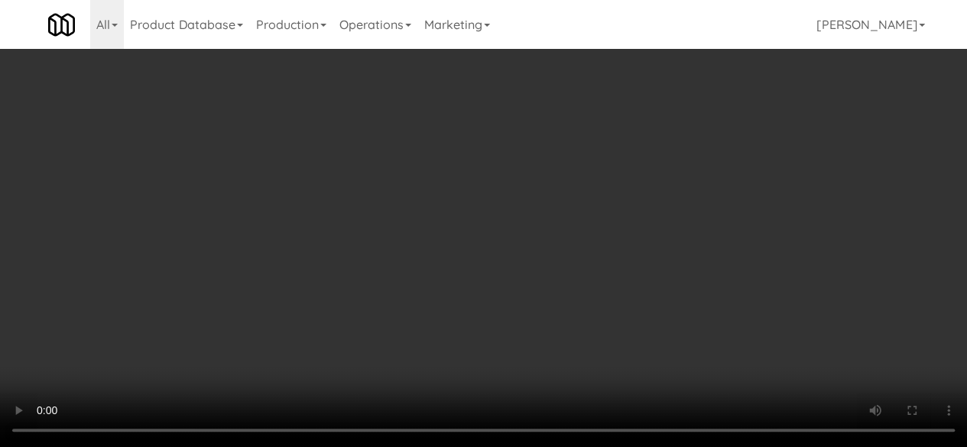
scroll to position [0, 0]
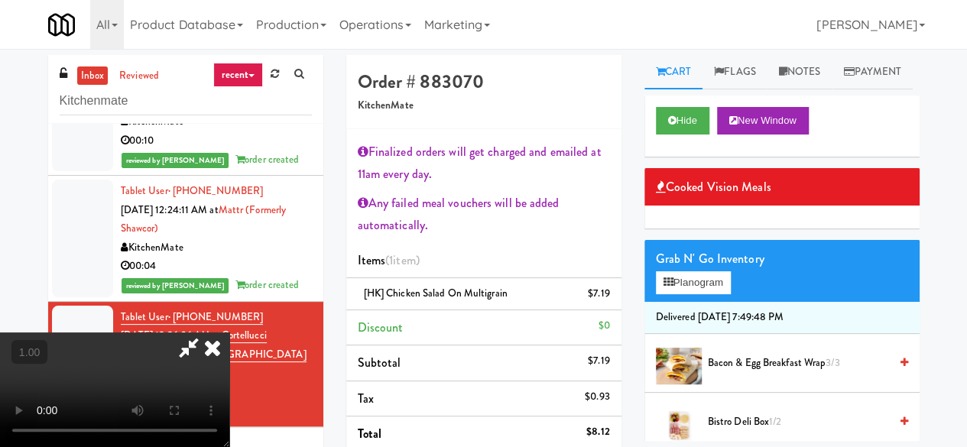
click at [206, 333] on icon at bounding box center [188, 348] width 35 height 31
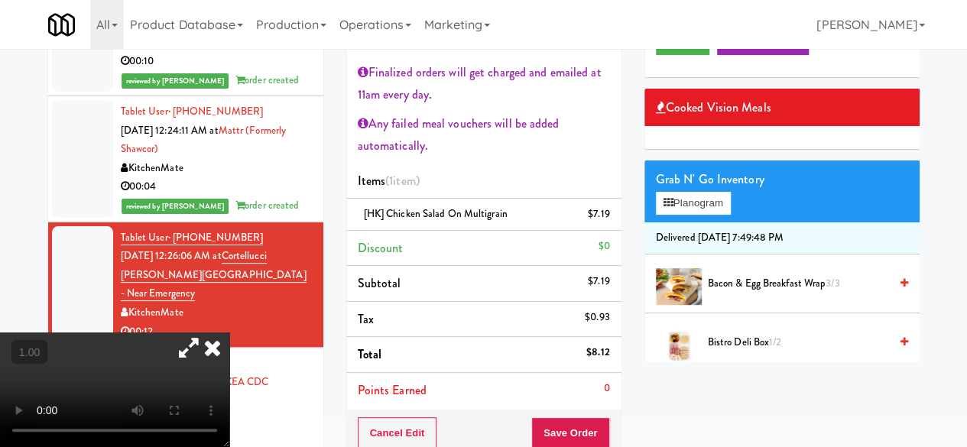
scroll to position [229, 0]
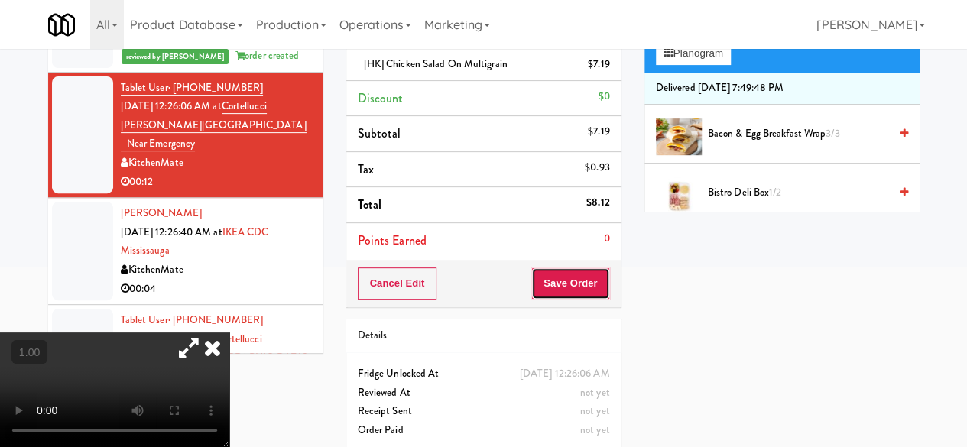
click at [561, 297] on button "Save Order" at bounding box center [570, 284] width 78 height 32
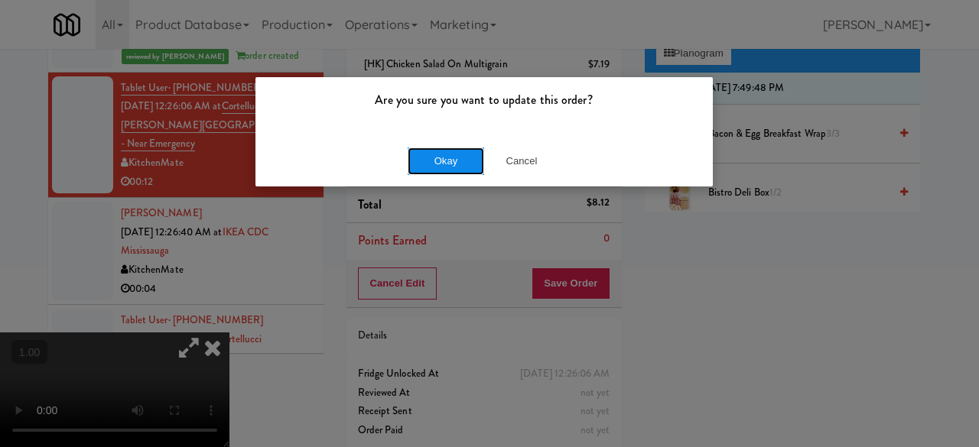
click at [455, 161] on button "Okay" at bounding box center [445, 162] width 76 height 28
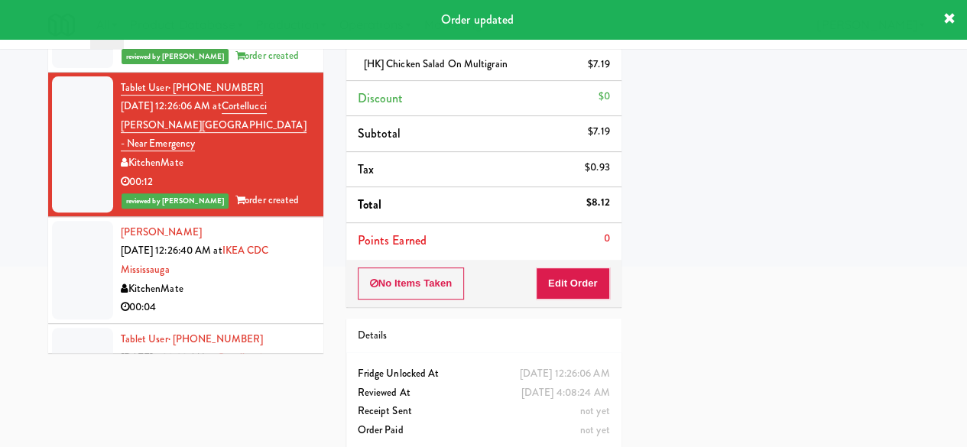
click at [255, 298] on div "00:04" at bounding box center [216, 307] width 191 height 19
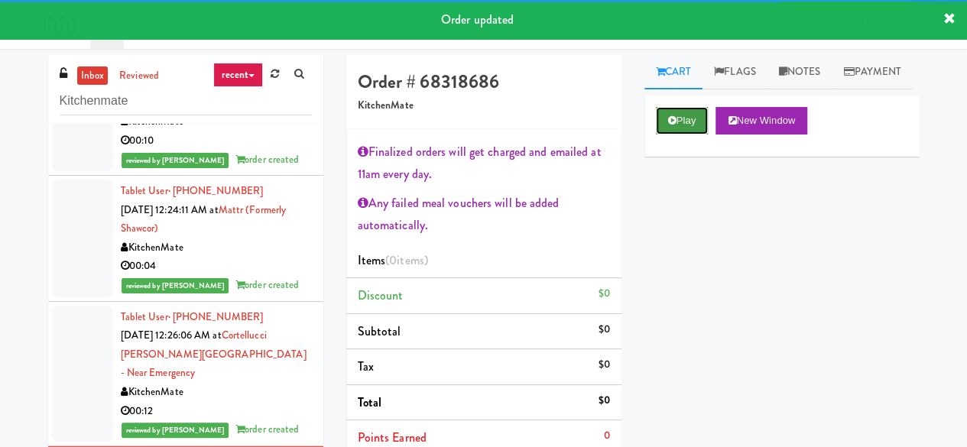
click at [679, 135] on button "Play" at bounding box center [682, 121] width 53 height 28
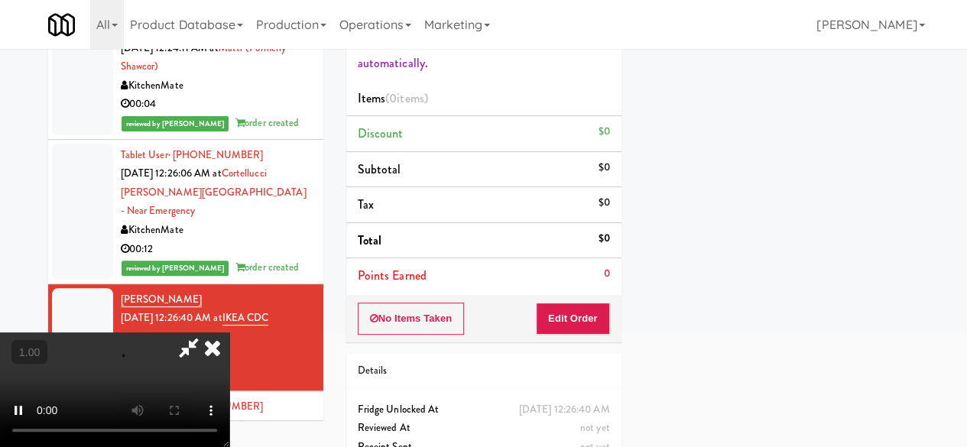
scroll to position [210, 0]
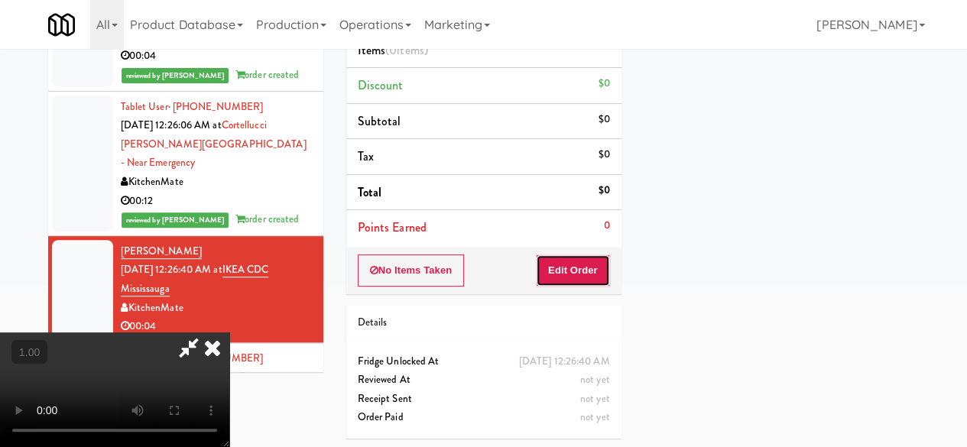
click at [592, 268] on button "Edit Order" at bounding box center [573, 271] width 74 height 32
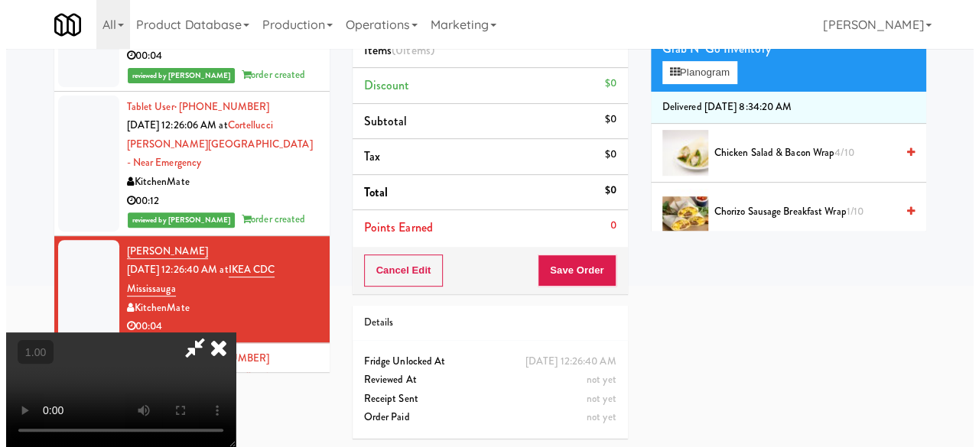
scroll to position [164, 0]
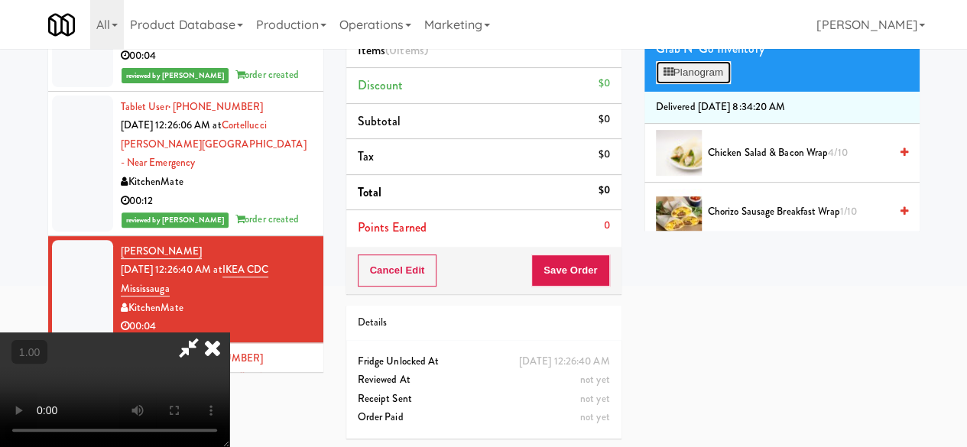
click at [708, 84] on button "Planogram" at bounding box center [693, 72] width 75 height 23
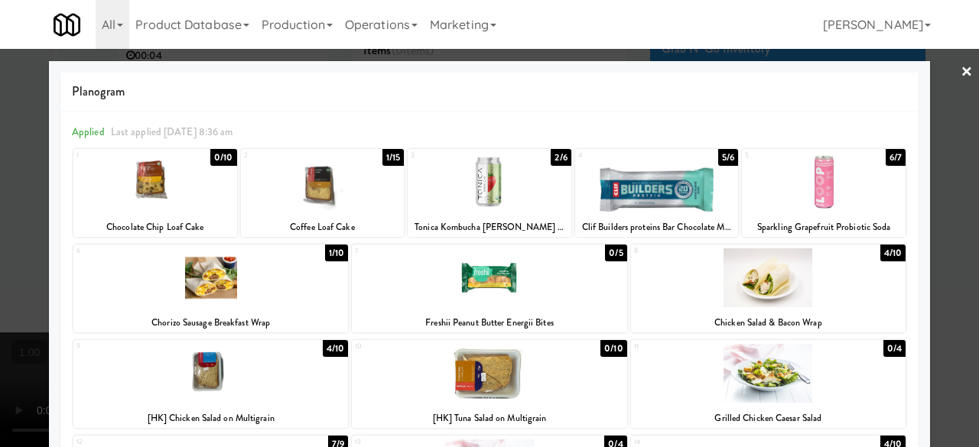
click at [781, 261] on div at bounding box center [768, 277] width 274 height 59
click at [936, 94] on div at bounding box center [489, 223] width 979 height 447
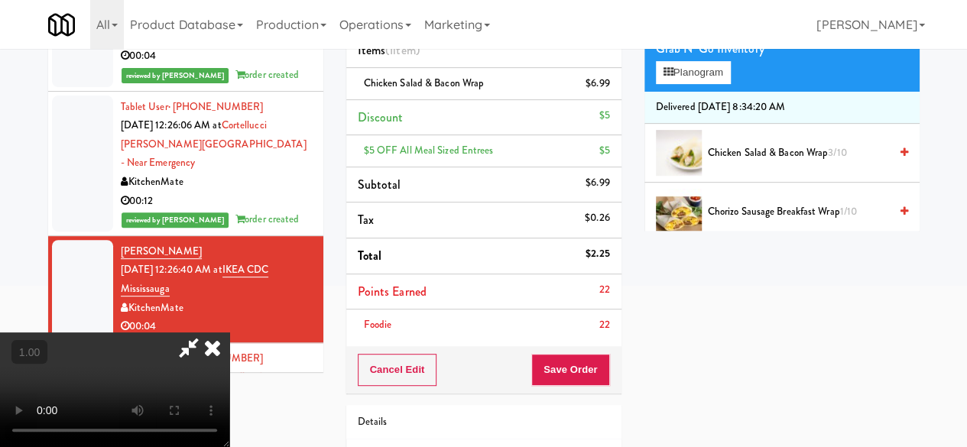
click at [206, 333] on icon at bounding box center [188, 348] width 35 height 31
drag, startPoint x: 572, startPoint y: 403, endPoint x: 582, endPoint y: 366, distance: 38.0
click at [572, 405] on div "Details" at bounding box center [483, 422] width 275 height 35
click at [582, 366] on button "Save Order" at bounding box center [570, 370] width 78 height 32
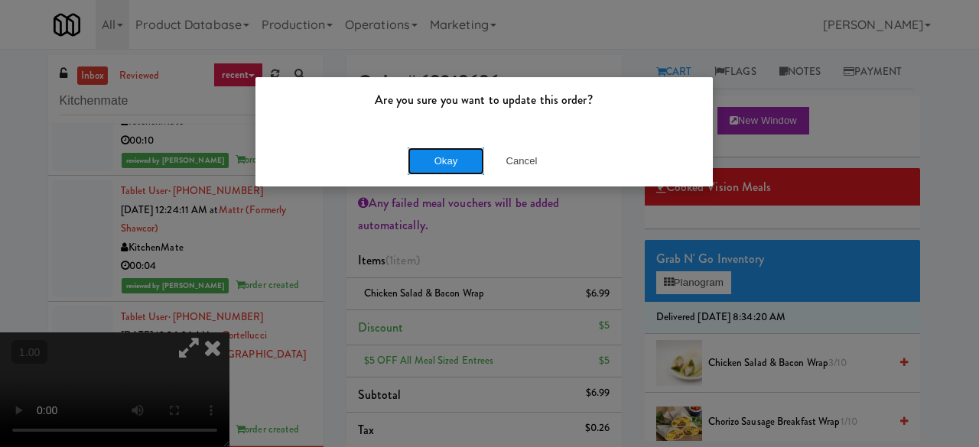
click at [469, 154] on button "Okay" at bounding box center [445, 162] width 76 height 28
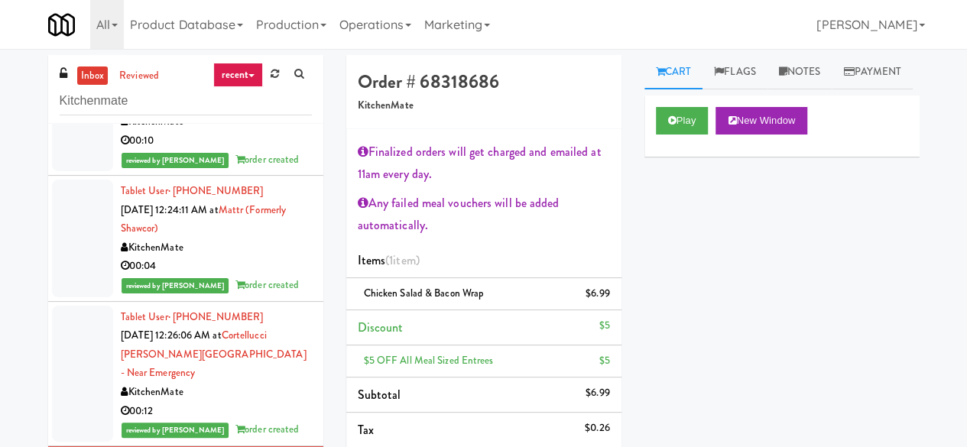
scroll to position [3287, 0]
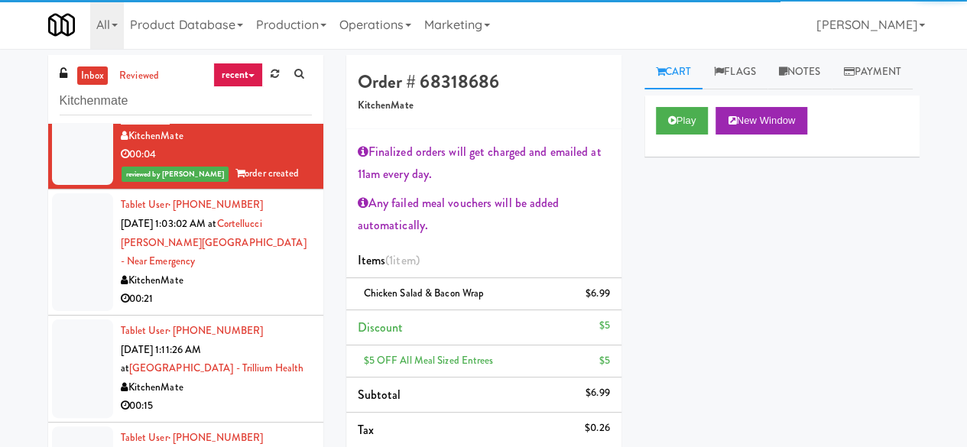
click at [277, 290] on div "00:21" at bounding box center [216, 299] width 191 height 19
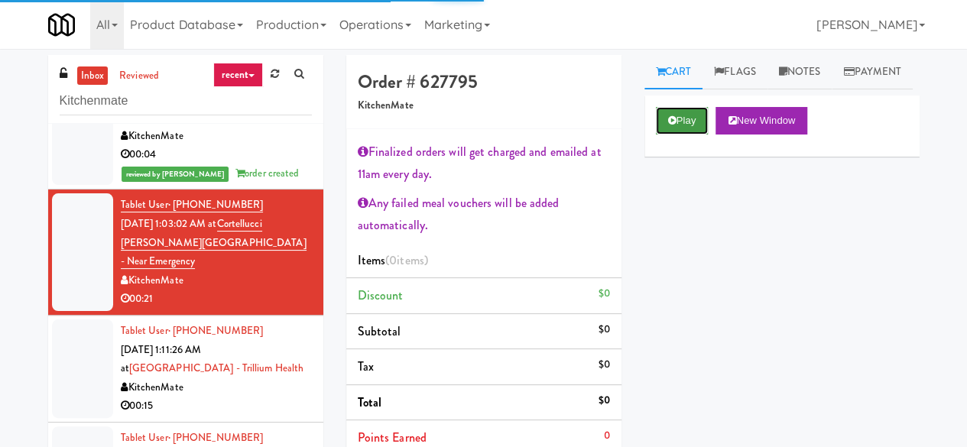
click at [677, 135] on button "Play" at bounding box center [682, 121] width 53 height 28
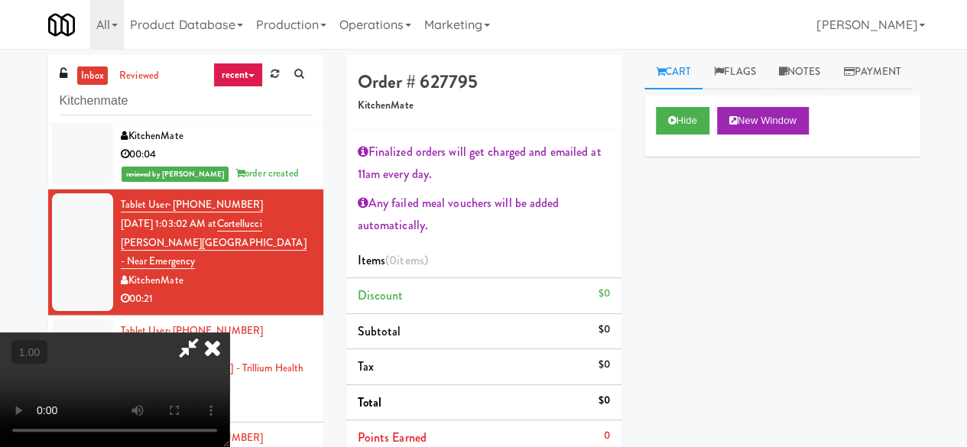
scroll to position [31, 0]
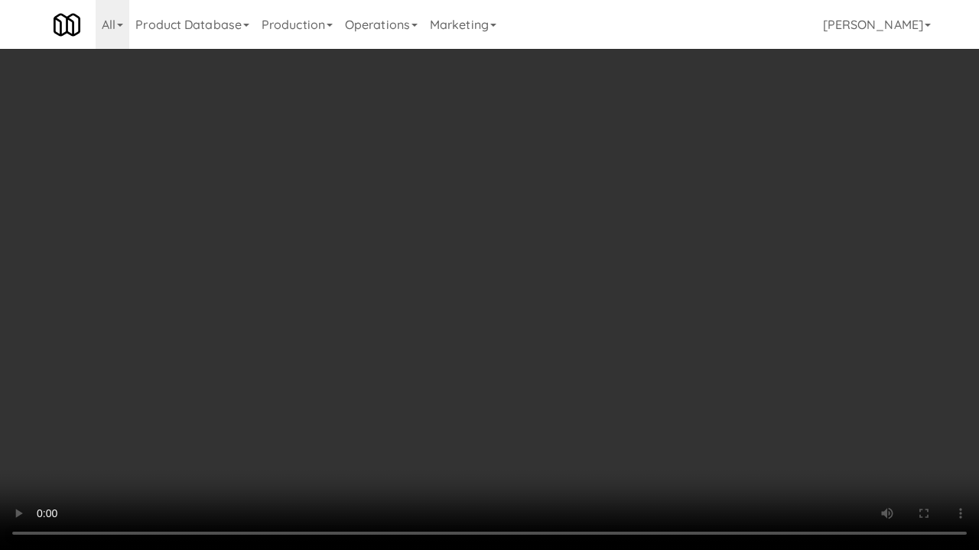
click at [677, 346] on video at bounding box center [489, 275] width 979 height 550
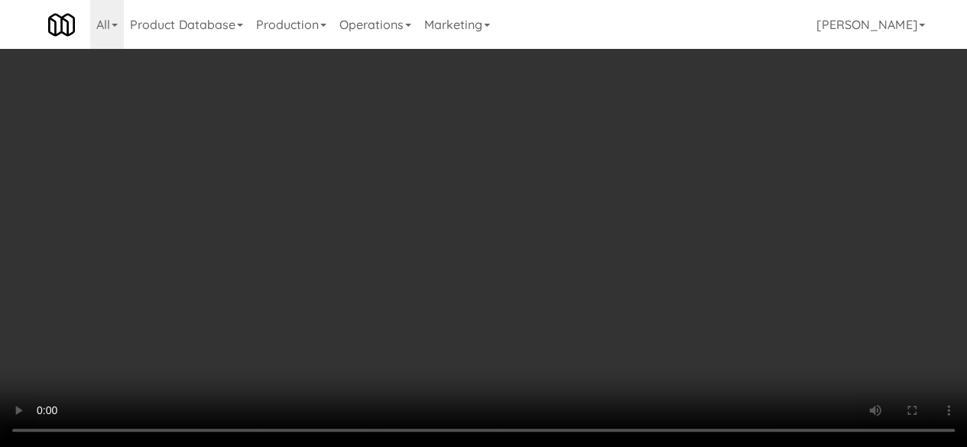
scroll to position [153, 0]
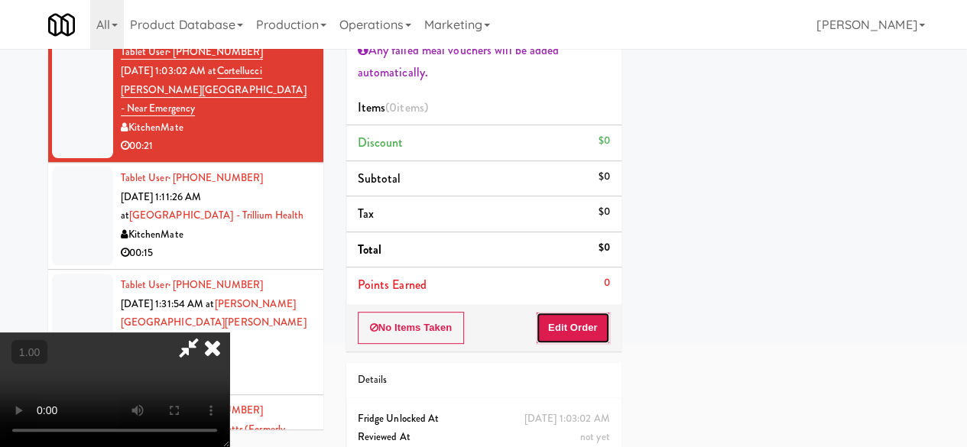
click at [590, 337] on button "Edit Order" at bounding box center [573, 328] width 74 height 32
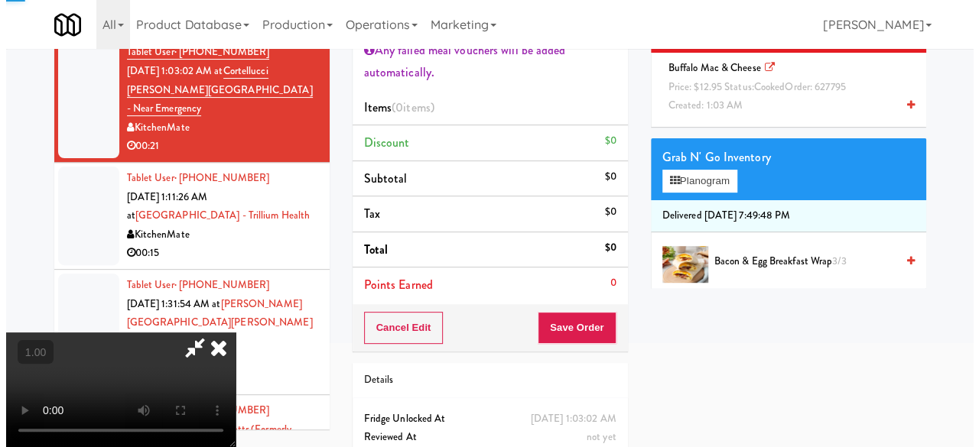
scroll to position [0, 0]
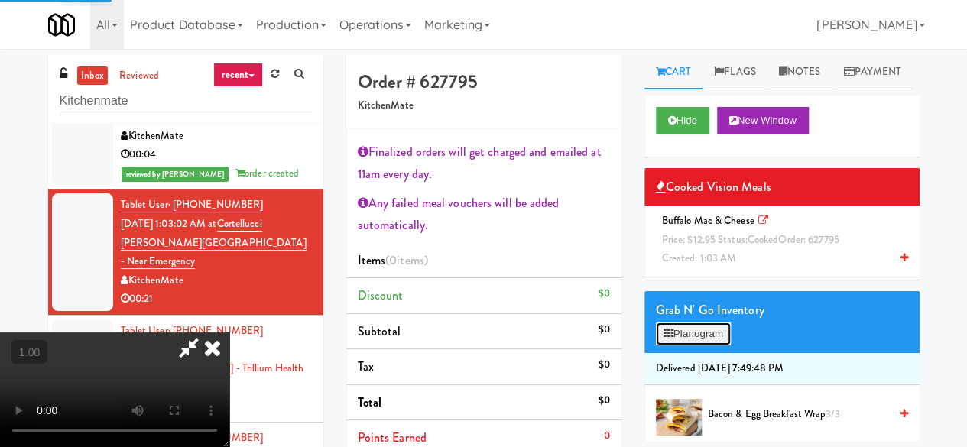
click at [698, 346] on button "Planogram" at bounding box center [693, 334] width 75 height 23
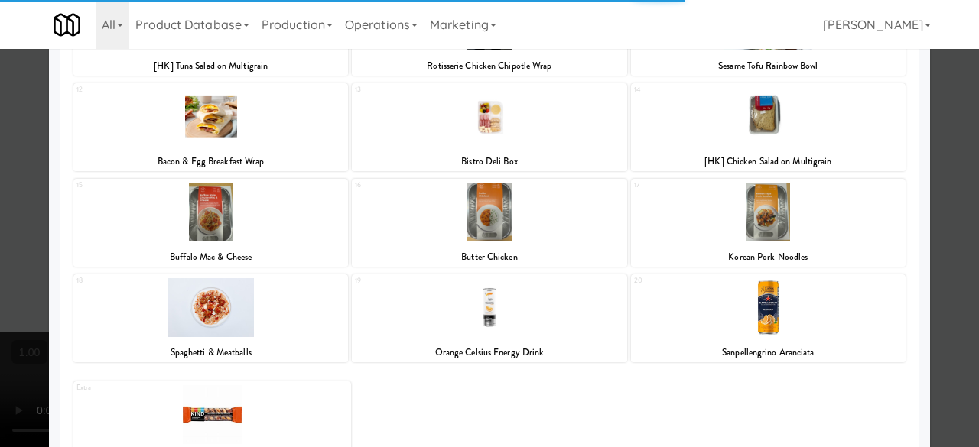
scroll to position [322, 0]
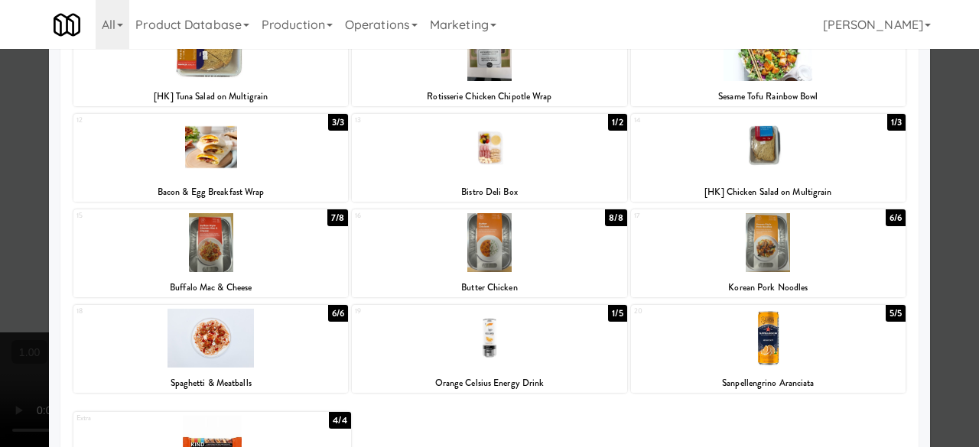
click at [245, 243] on div at bounding box center [210, 242] width 274 height 59
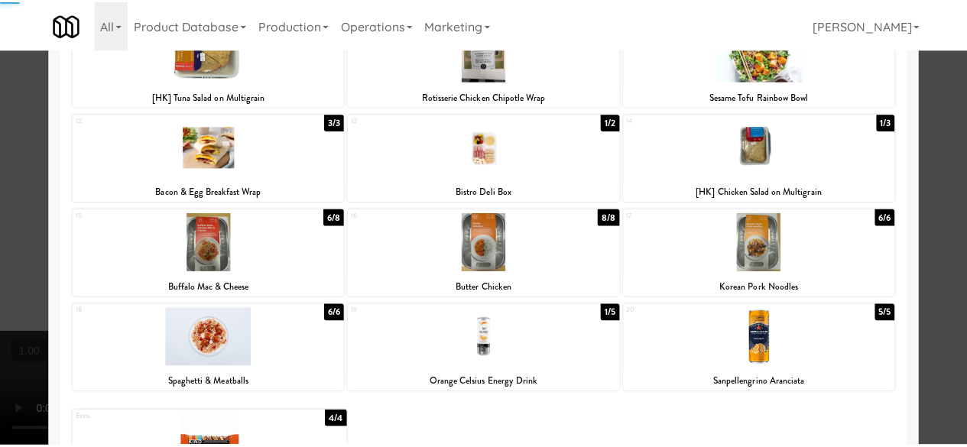
scroll to position [0, 0]
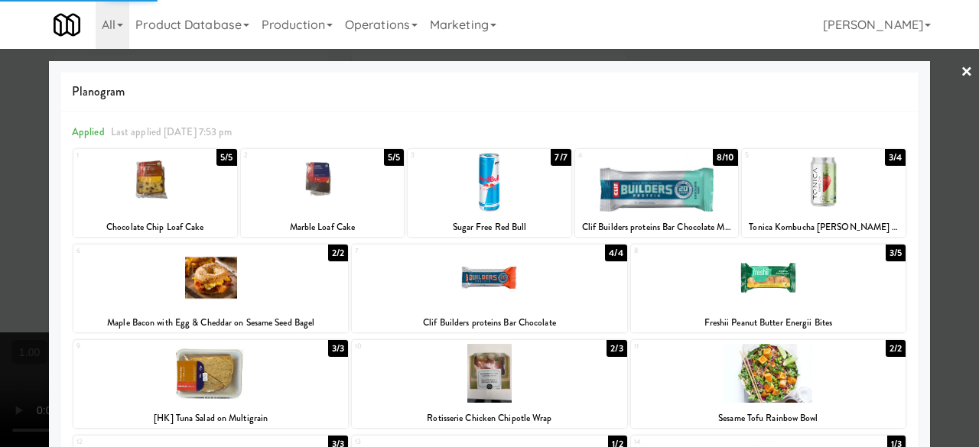
click at [931, 125] on div at bounding box center [489, 223] width 979 height 447
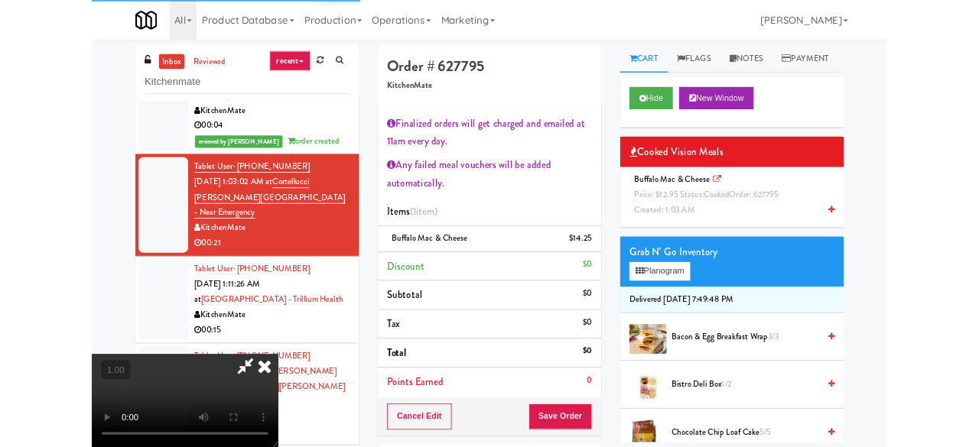
scroll to position [31, 0]
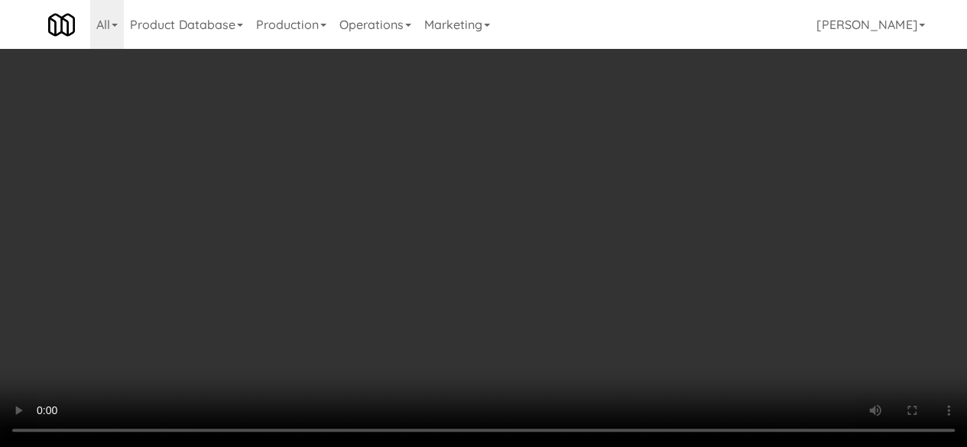
click at [680, 353] on div "Grab N' Go Inventory Planogram" at bounding box center [781, 322] width 275 height 62
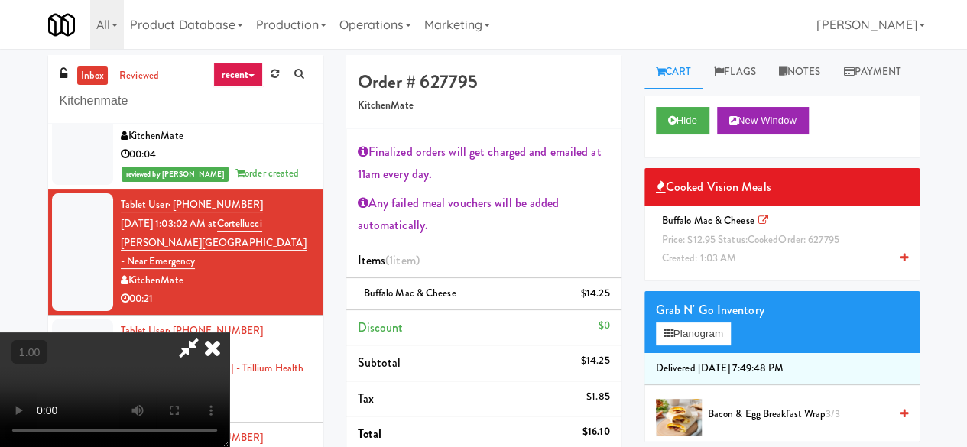
click at [695, 353] on div "Grab N' Go Inventory Planogram" at bounding box center [781, 322] width 275 height 62
click at [697, 346] on button "Planogram" at bounding box center [693, 334] width 75 height 23
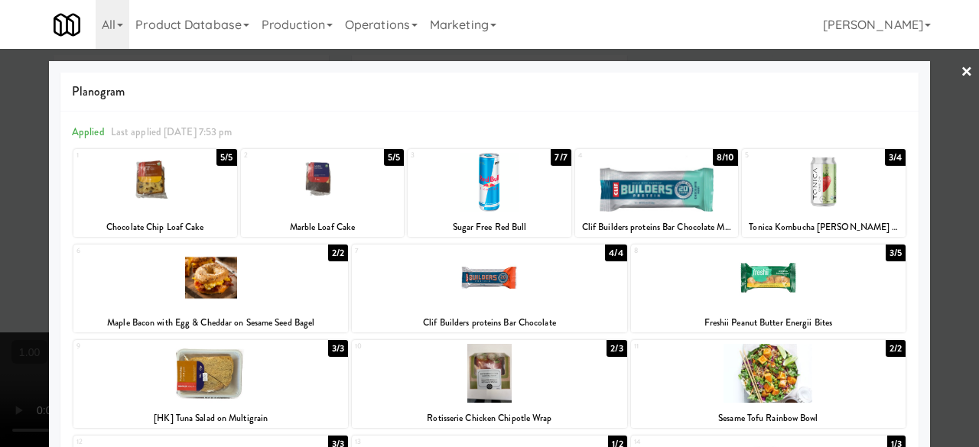
click at [942, 109] on div at bounding box center [489, 223] width 979 height 447
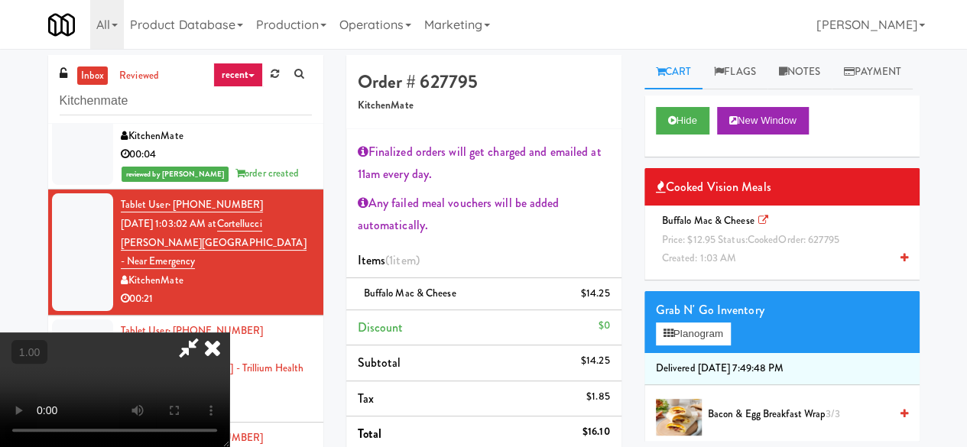
click at [229, 333] on video at bounding box center [114, 390] width 229 height 115
click at [206, 333] on icon at bounding box center [188, 348] width 35 height 31
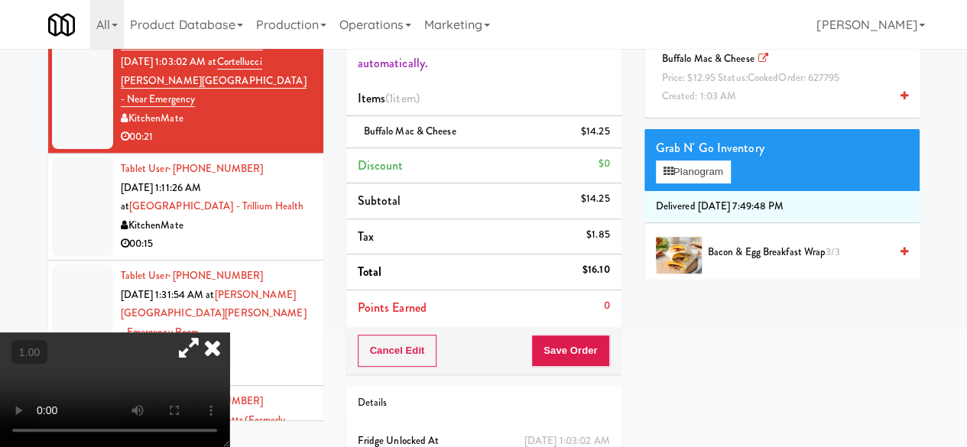
scroll to position [242, 0]
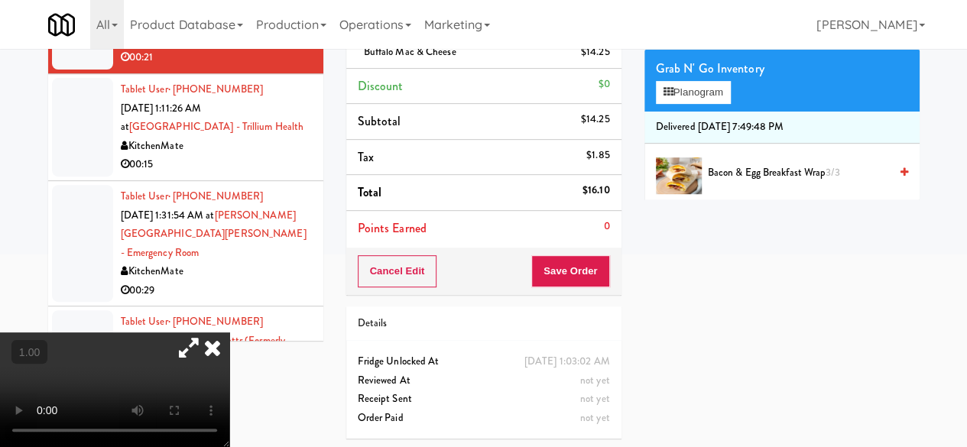
click at [531, 269] on div "Cancel Edit Save Order" at bounding box center [483, 271] width 275 height 47
click at [563, 261] on button "Save Order" at bounding box center [570, 271] width 78 height 32
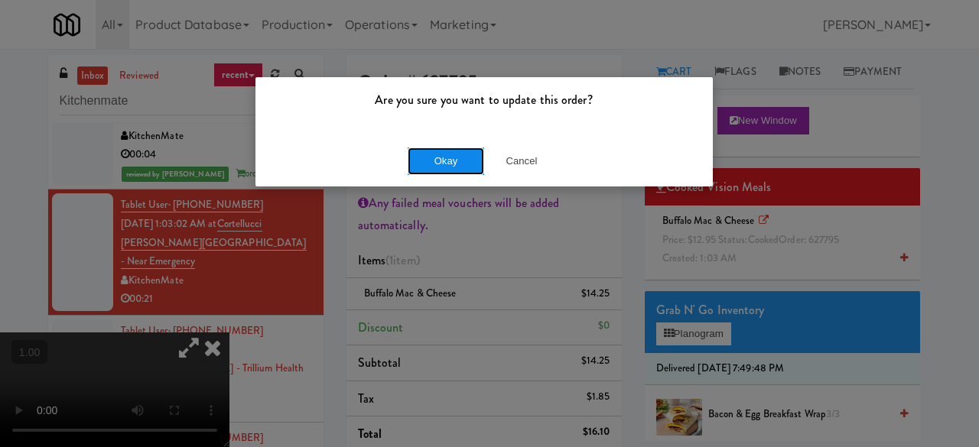
click at [446, 169] on button "Okay" at bounding box center [445, 162] width 76 height 28
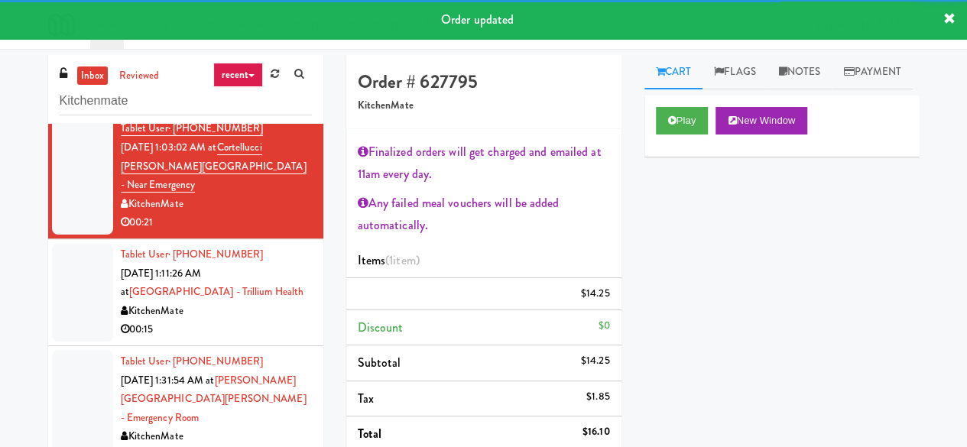
scroll to position [3440, 0]
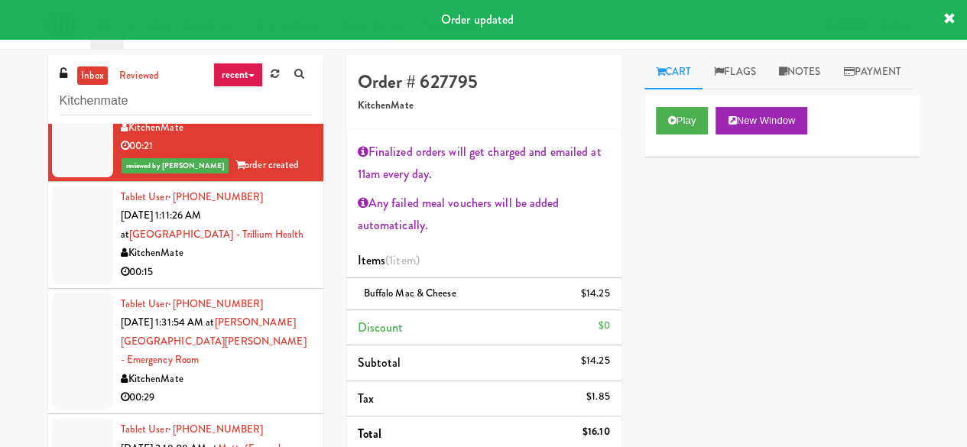
click at [251, 263] on div "00:15" at bounding box center [216, 272] width 191 height 19
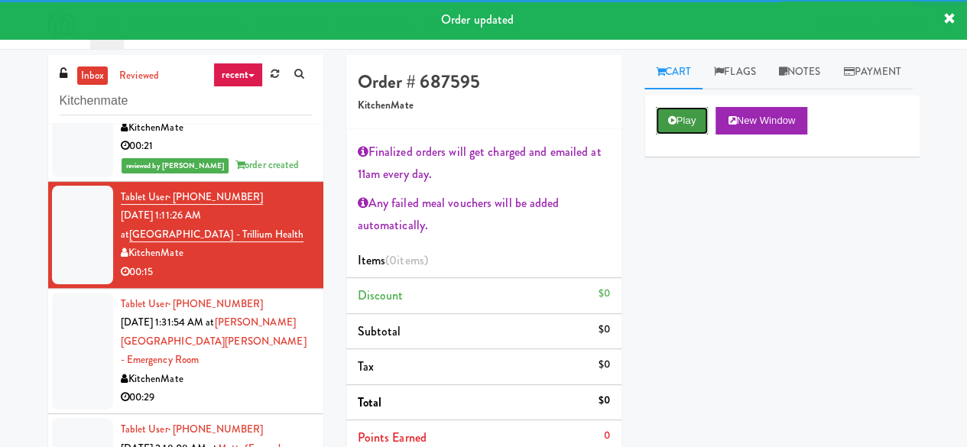
click at [670, 125] on icon at bounding box center [672, 120] width 8 height 10
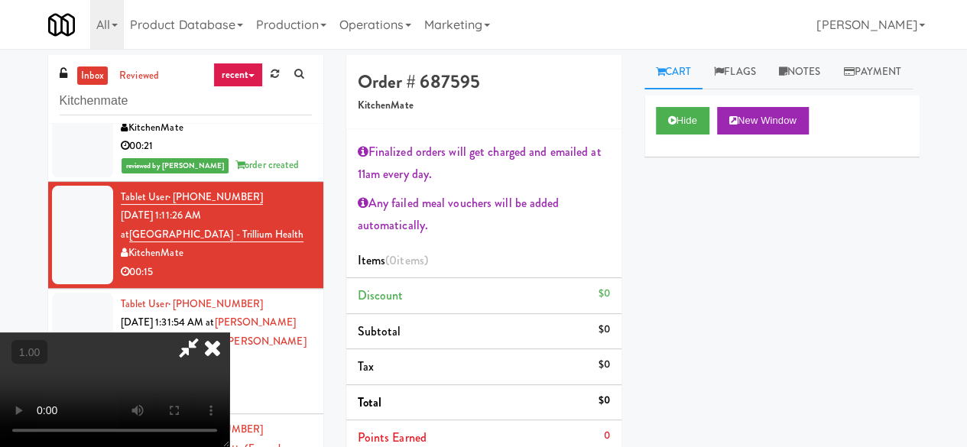
scroll to position [31, 0]
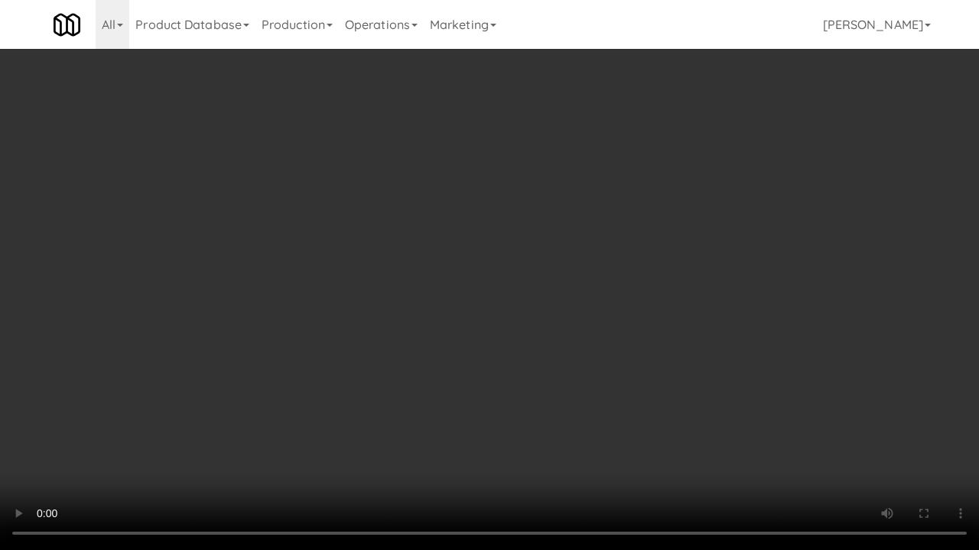
click at [731, 446] on video at bounding box center [489, 275] width 979 height 550
click at [791, 439] on video at bounding box center [489, 275] width 979 height 550
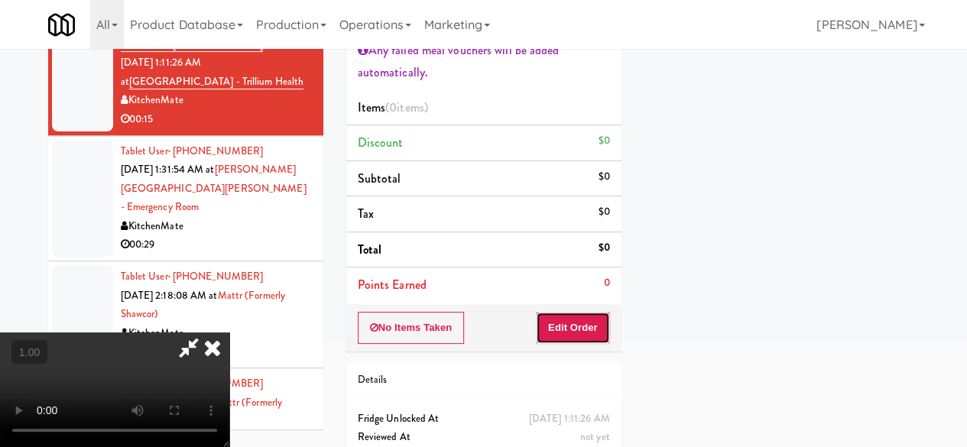
click at [593, 320] on button "Edit Order" at bounding box center [573, 328] width 74 height 32
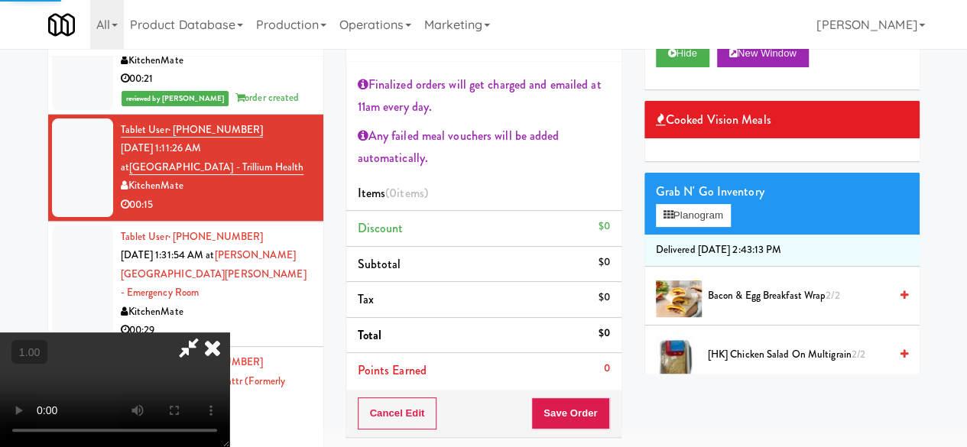
scroll to position [0, 0]
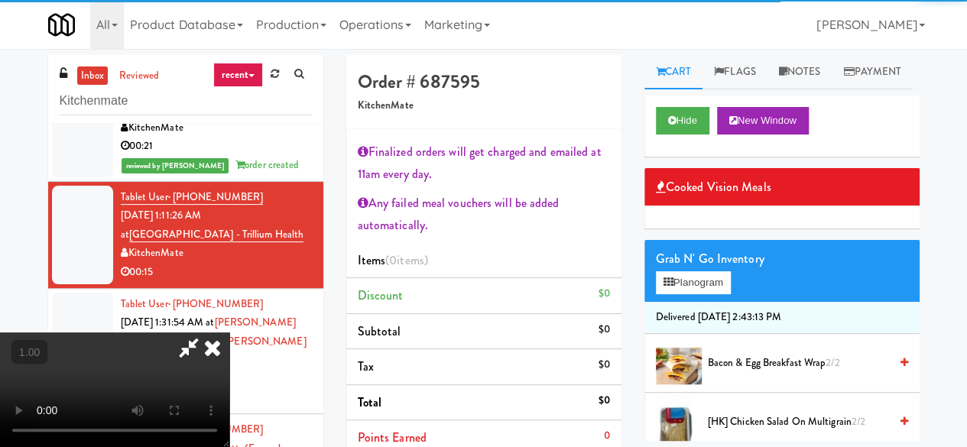
click at [690, 271] on div "Grab N' Go Inventory" at bounding box center [782, 259] width 252 height 23
click at [692, 271] on div "Grab N' Go Inventory" at bounding box center [782, 259] width 252 height 23
click at [699, 294] on button "Planogram" at bounding box center [693, 282] width 75 height 23
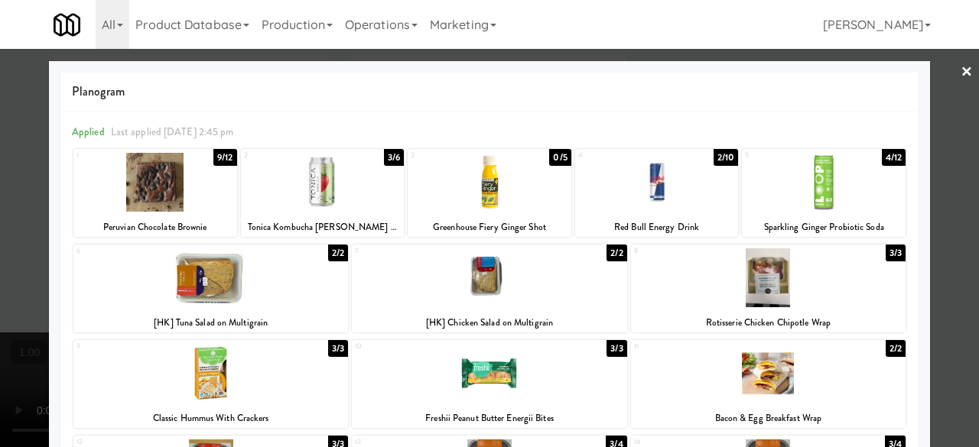
click at [787, 283] on div at bounding box center [768, 277] width 274 height 59
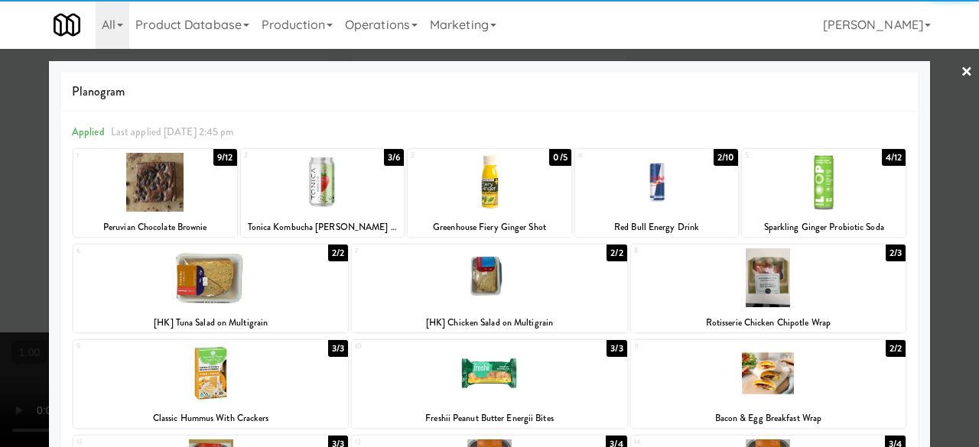
click at [960, 92] on link "×" at bounding box center [966, 72] width 12 height 47
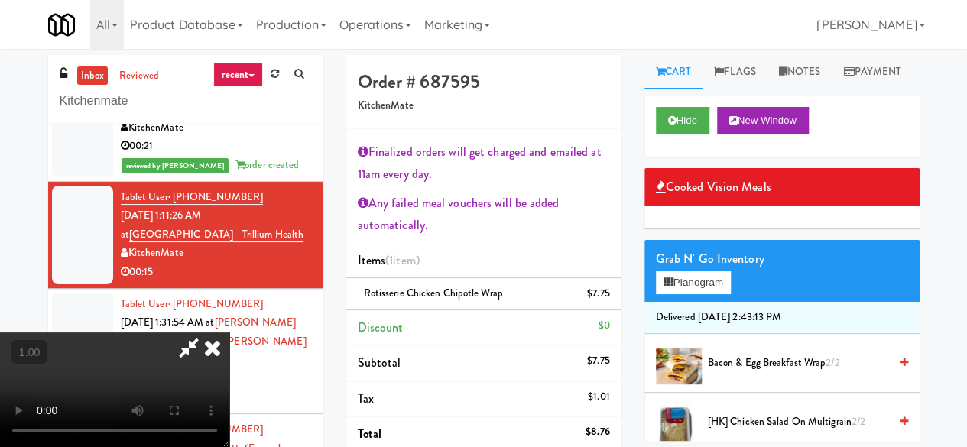
click at [206, 333] on icon at bounding box center [188, 348] width 35 height 31
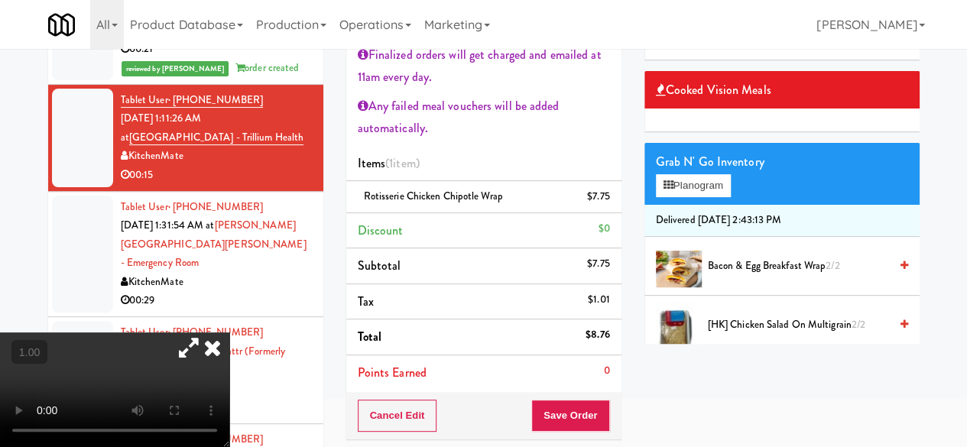
scroll to position [153, 0]
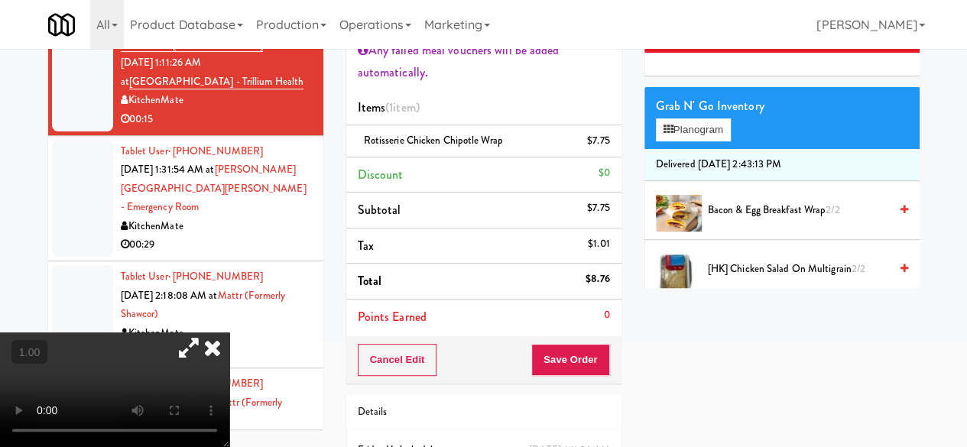
click at [581, 341] on div "Cancel Edit Save Order" at bounding box center [483, 359] width 275 height 47
click at [581, 344] on button "Save Order" at bounding box center [570, 360] width 78 height 32
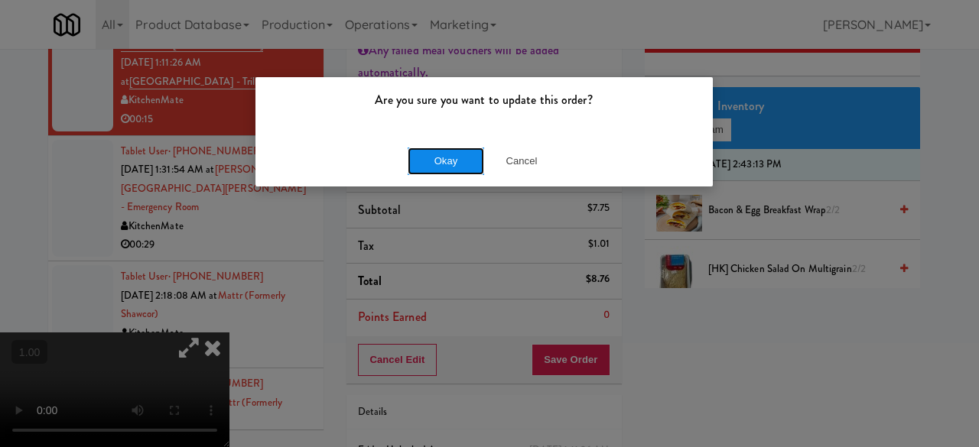
click at [451, 161] on button "Okay" at bounding box center [445, 162] width 76 height 28
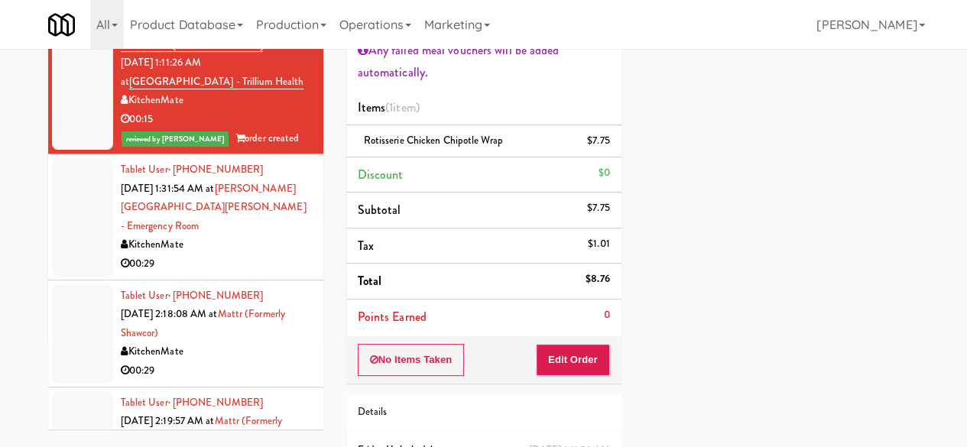
click at [242, 255] on div "00:29" at bounding box center [216, 264] width 191 height 19
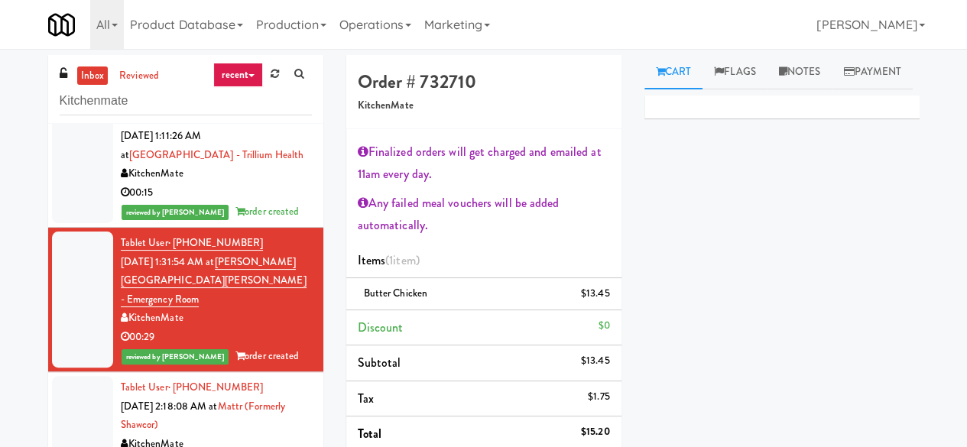
scroll to position [3593, 0]
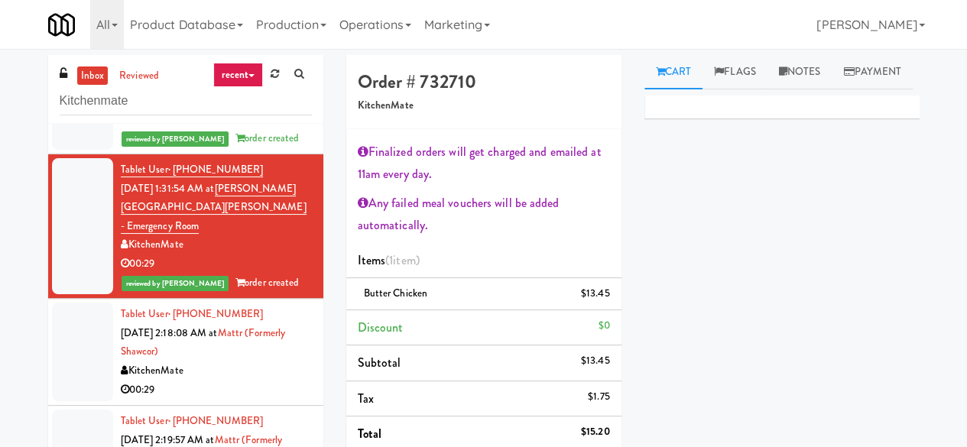
click at [275, 362] on div "KitchenMate" at bounding box center [216, 371] width 191 height 19
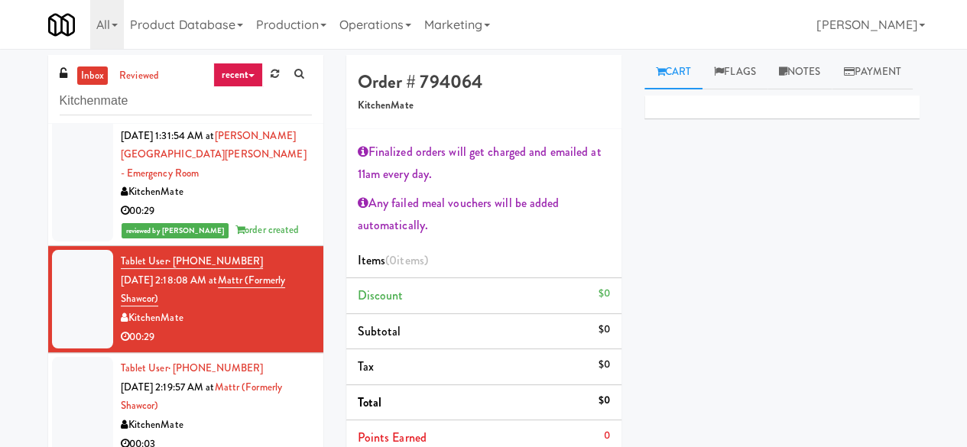
scroll to position [3670, 0]
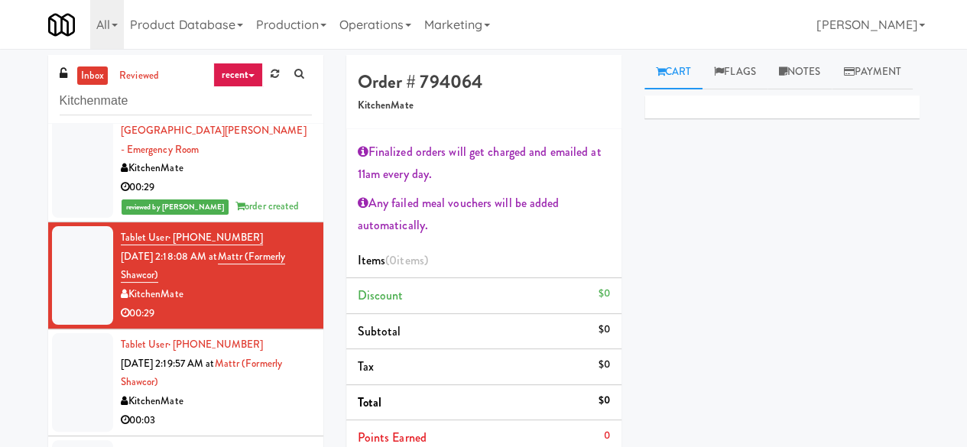
click at [258, 336] on div "Tablet User · (647) 425-7672 [DATE] 2:19:57 AM at Mattr (formerly Shawcor) Kitc…" at bounding box center [216, 383] width 191 height 94
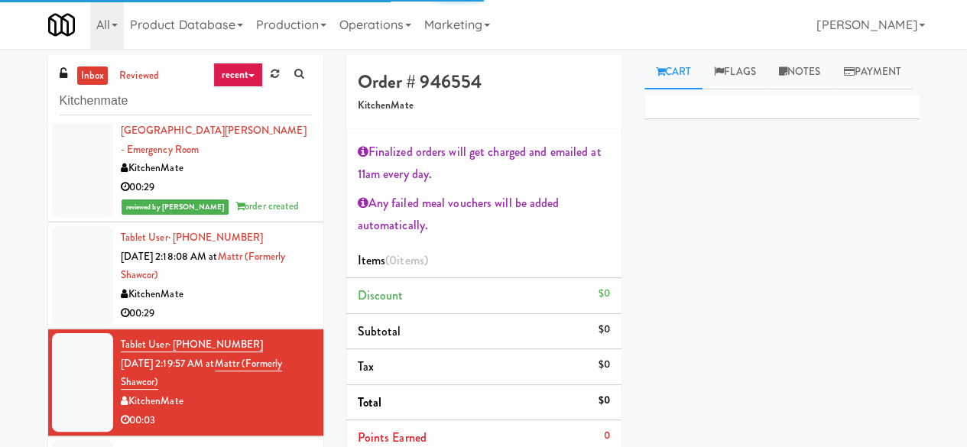
scroll to position [3593, 0]
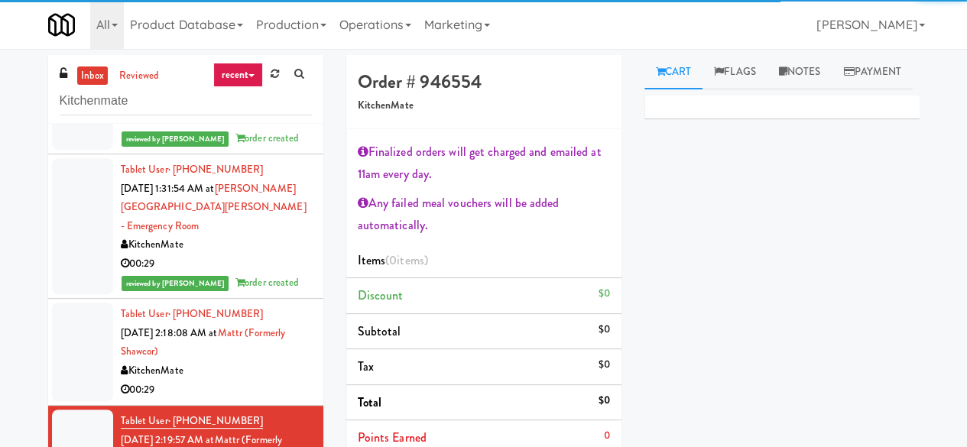
click at [275, 362] on div "KitchenMate" at bounding box center [216, 371] width 191 height 19
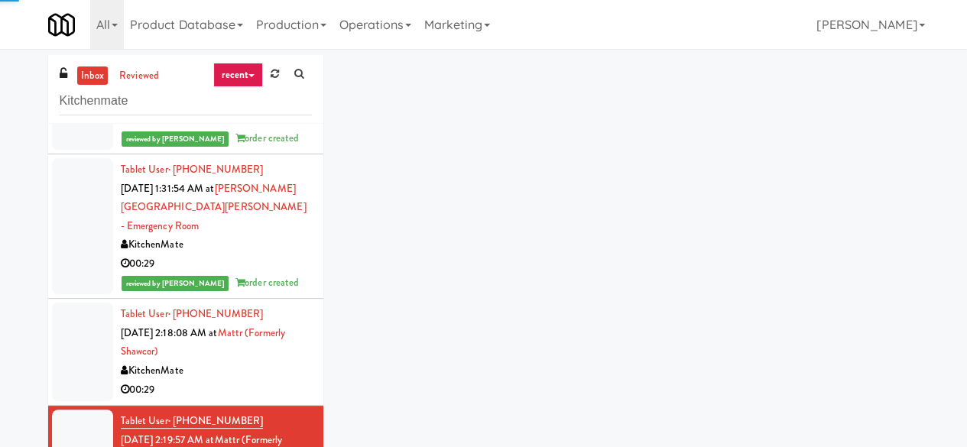
click at [246, 362] on div "KitchenMate" at bounding box center [216, 371] width 191 height 19
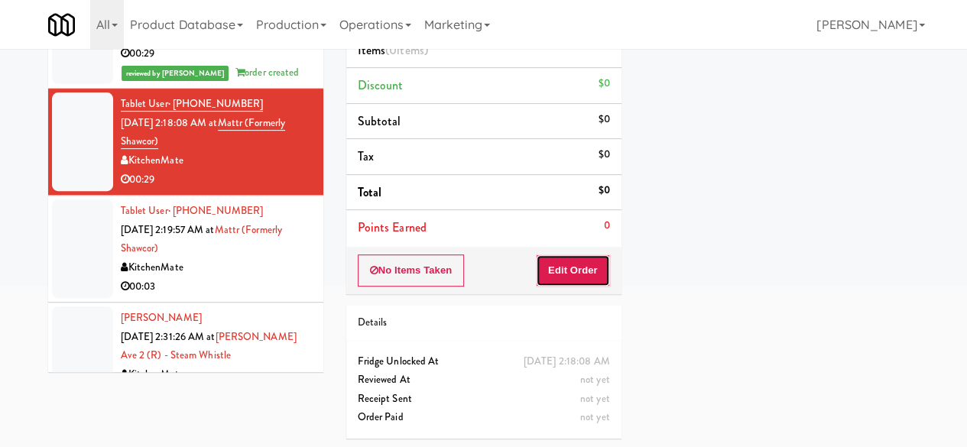
click at [576, 264] on button "Edit Order" at bounding box center [573, 271] width 74 height 32
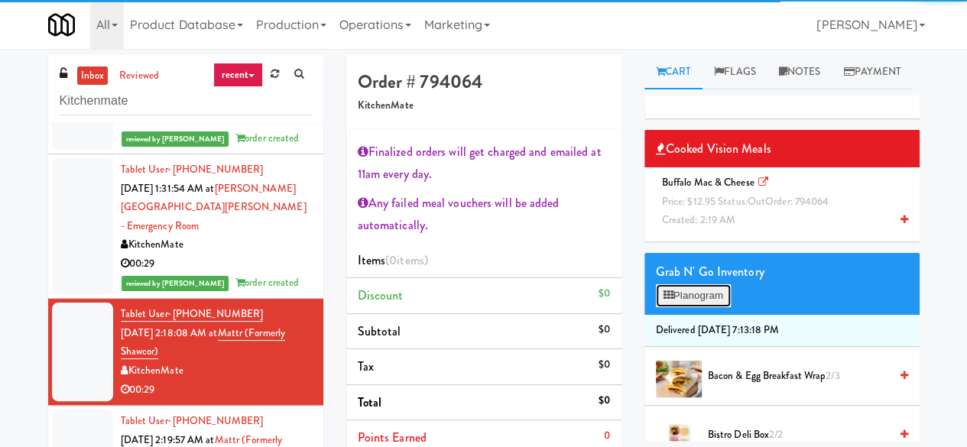
click at [711, 307] on button "Planogram" at bounding box center [693, 295] width 75 height 23
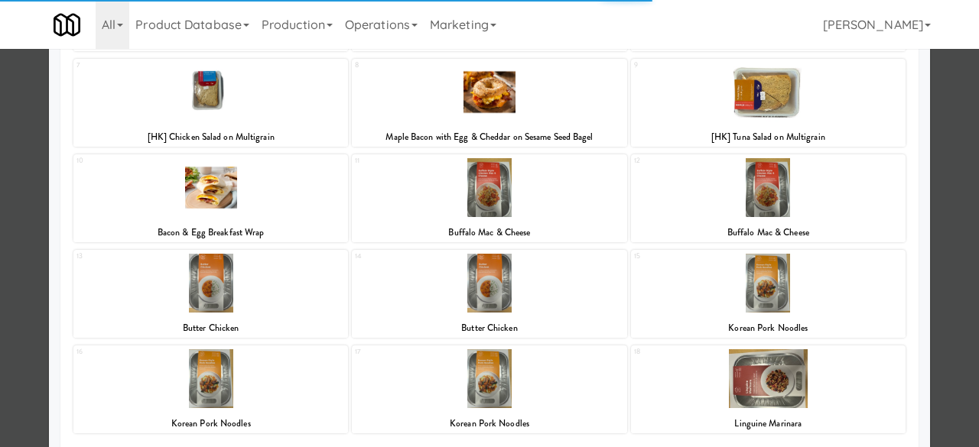
scroll to position [306, 0]
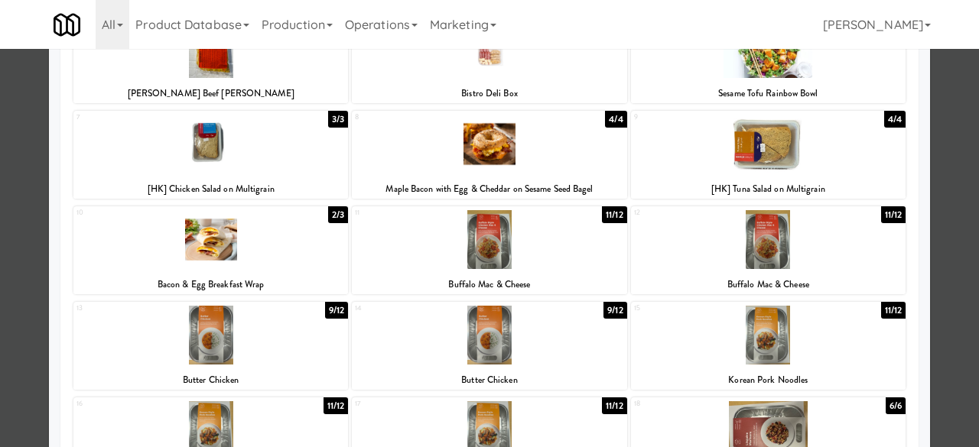
drag, startPoint x: 473, startPoint y: 263, endPoint x: 494, endPoint y: 259, distance: 21.0
click at [474, 262] on div at bounding box center [489, 239] width 274 height 59
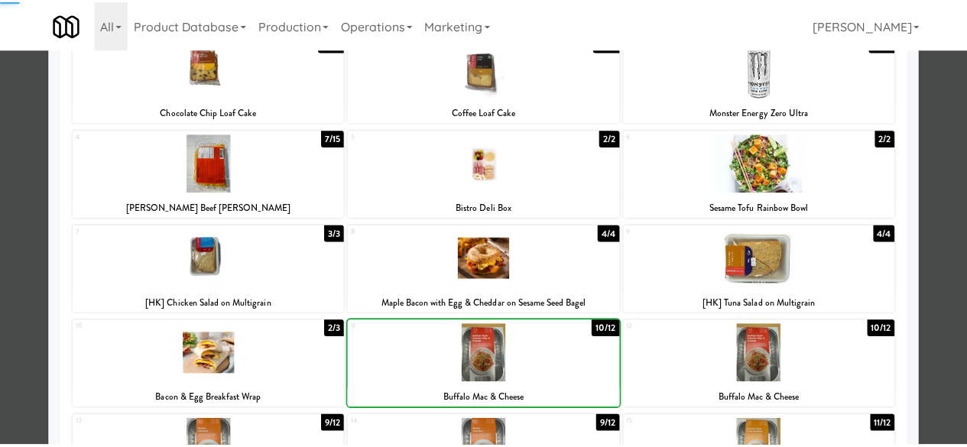
scroll to position [0, 0]
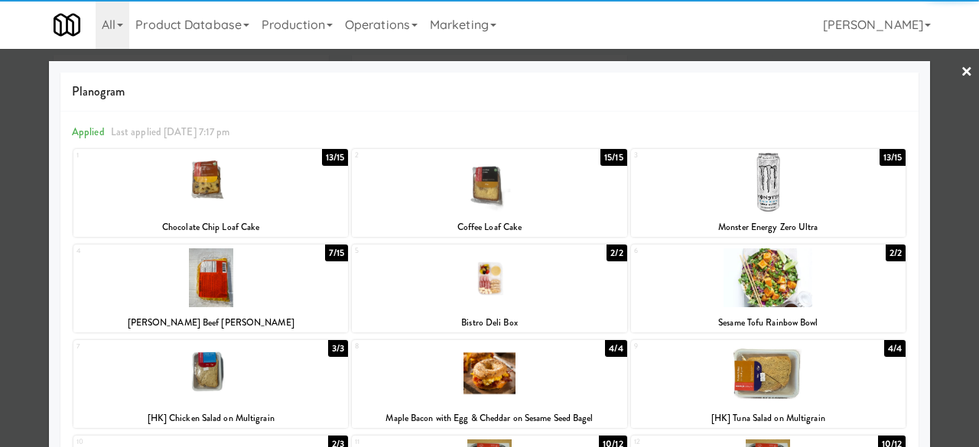
click at [942, 77] on div at bounding box center [489, 223] width 979 height 447
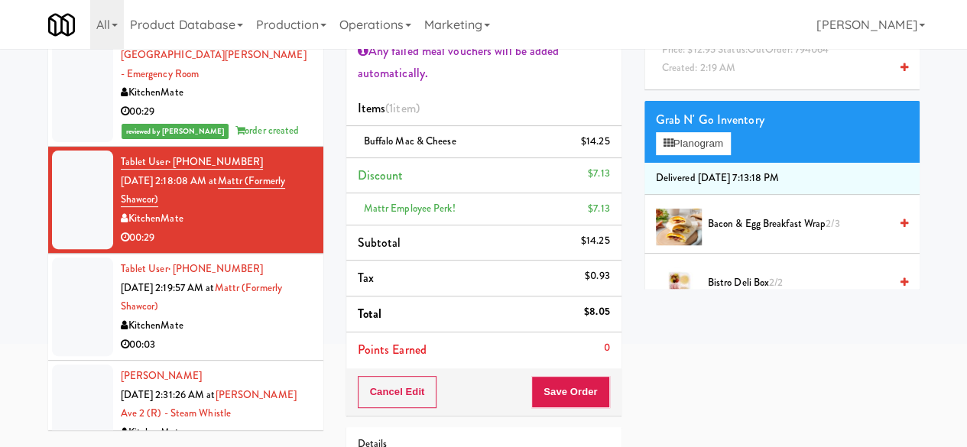
scroll to position [229, 0]
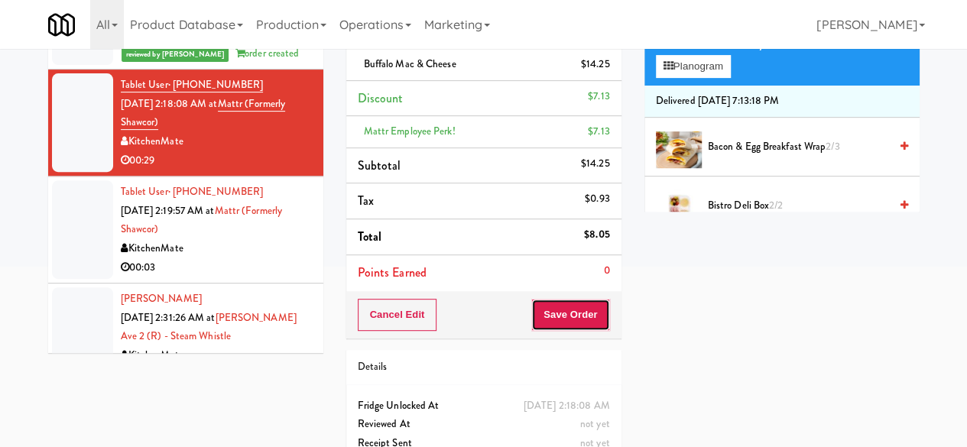
click at [559, 310] on button "Save Order" at bounding box center [570, 315] width 78 height 32
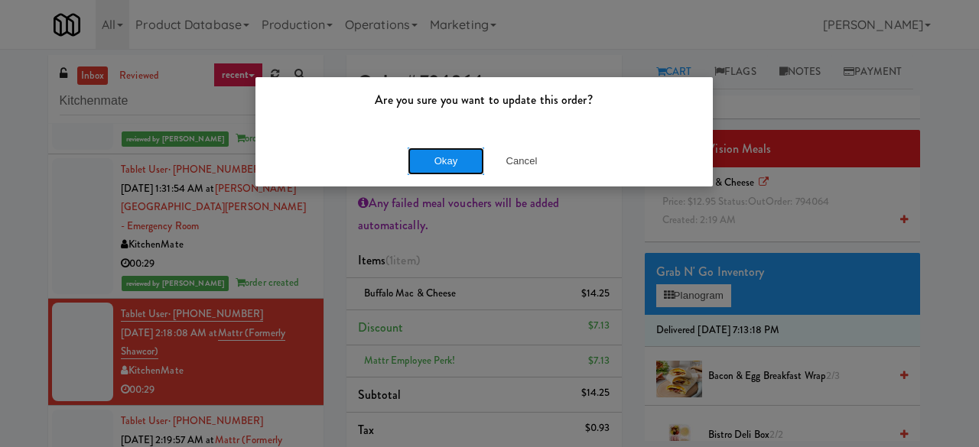
click at [453, 156] on button "Okay" at bounding box center [445, 162] width 76 height 28
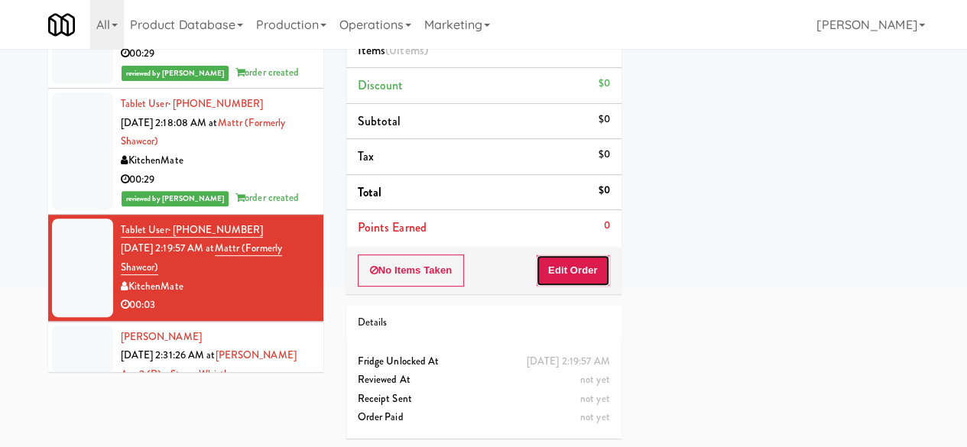
click at [571, 281] on button "Edit Order" at bounding box center [573, 271] width 74 height 32
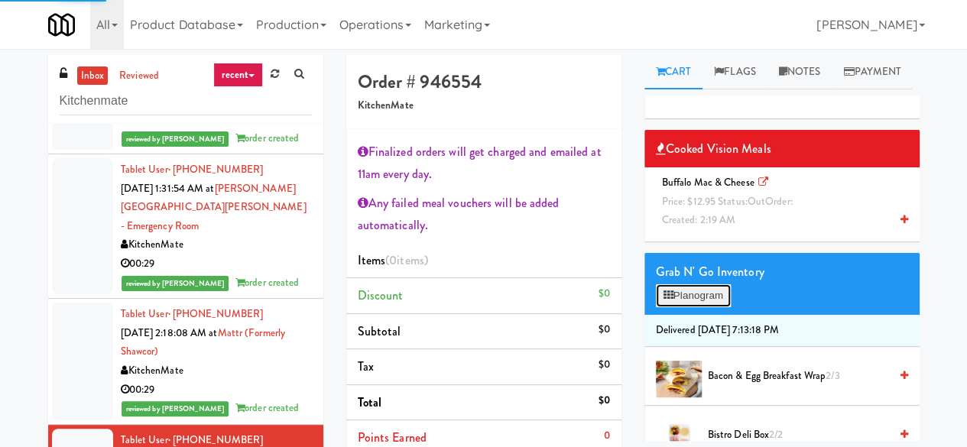
click at [706, 307] on button "Planogram" at bounding box center [693, 295] width 75 height 23
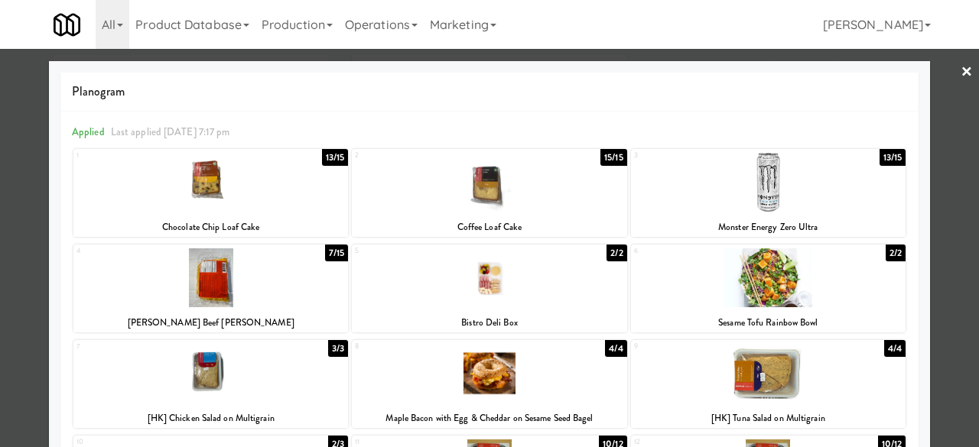
click at [0, 182] on div at bounding box center [489, 223] width 979 height 447
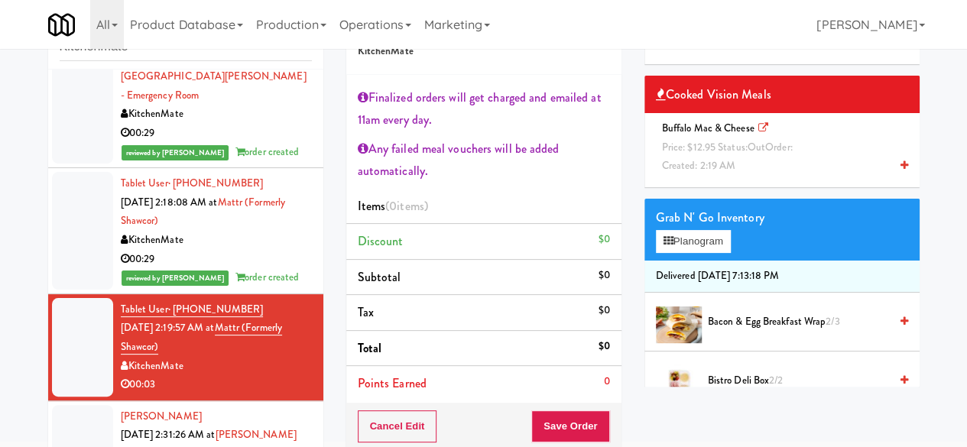
scroll to position [76, 0]
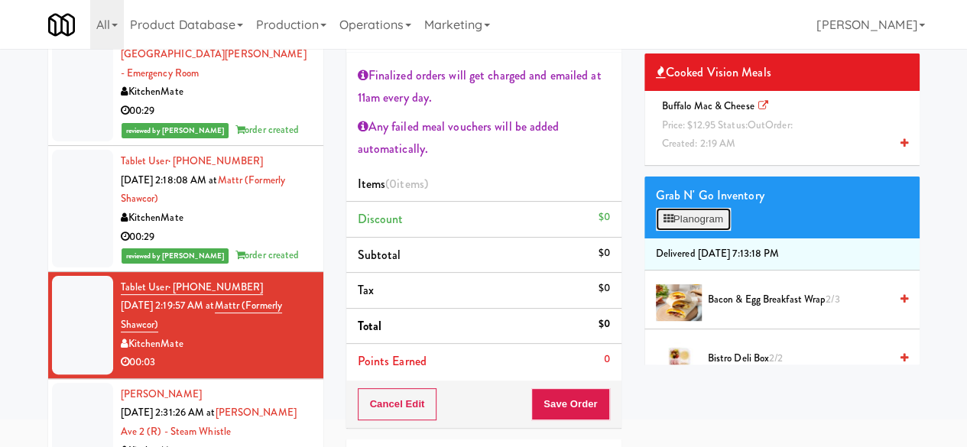
click at [694, 231] on button "Planogram" at bounding box center [693, 219] width 75 height 23
click at [0, 0] on div at bounding box center [0, 0] width 0 height 0
click at [693, 231] on button "Planogram" at bounding box center [693, 219] width 75 height 23
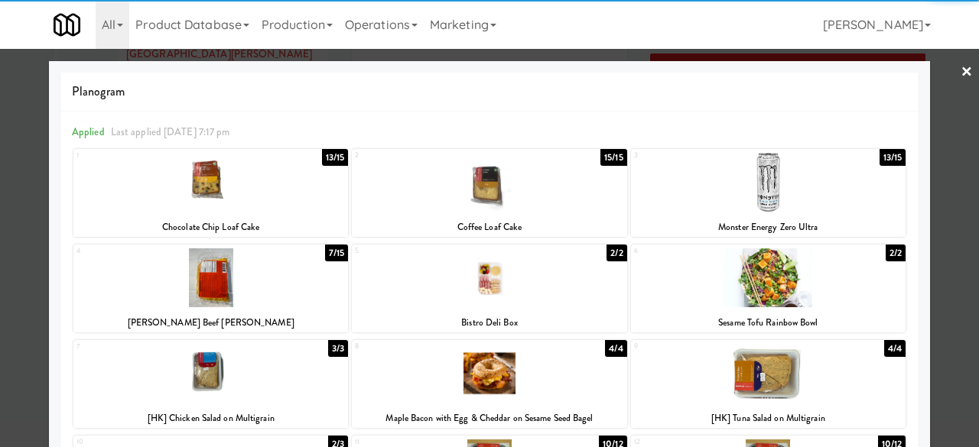
click at [785, 187] on div at bounding box center [768, 182] width 274 height 59
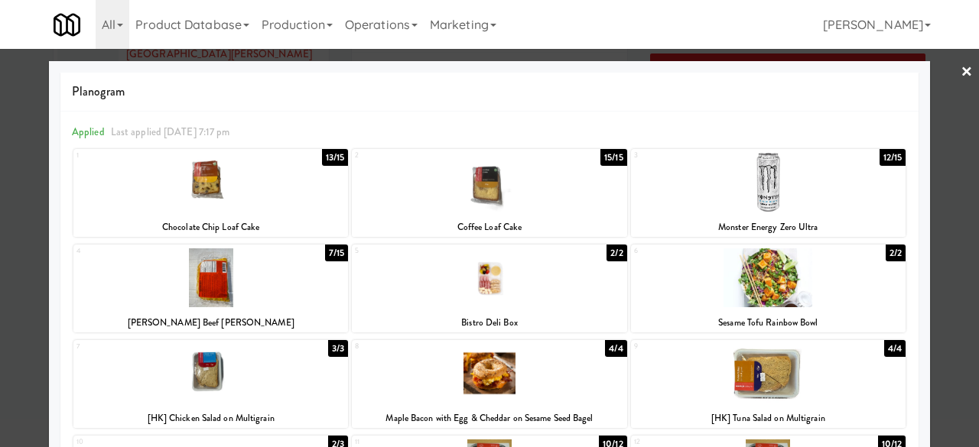
click at [960, 70] on link "×" at bounding box center [966, 72] width 12 height 47
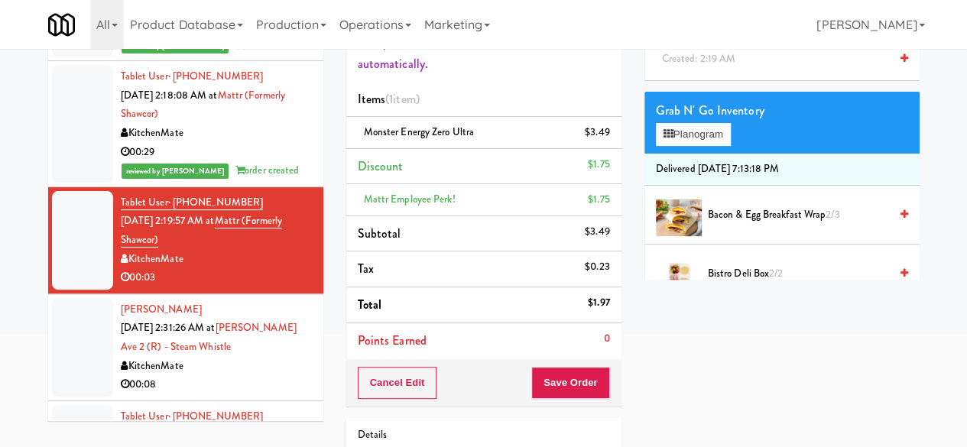
scroll to position [274, 0]
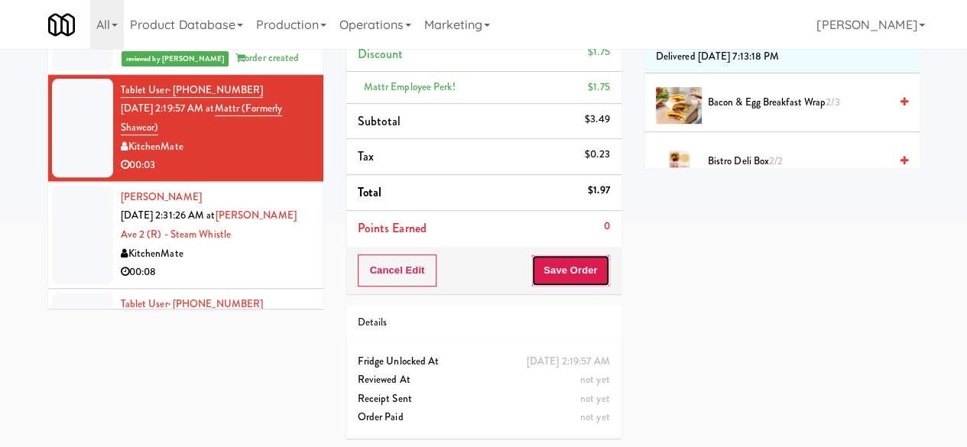
click at [589, 282] on button "Save Order" at bounding box center [570, 271] width 78 height 32
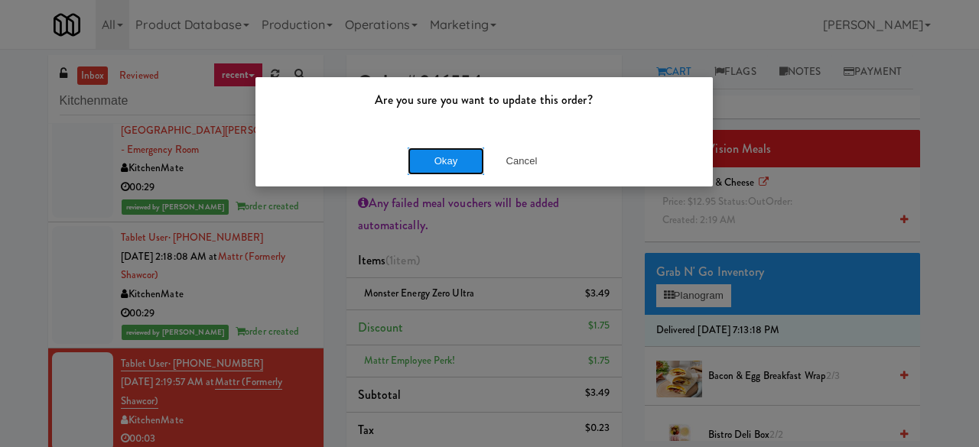
click at [428, 154] on button "Okay" at bounding box center [445, 162] width 76 height 28
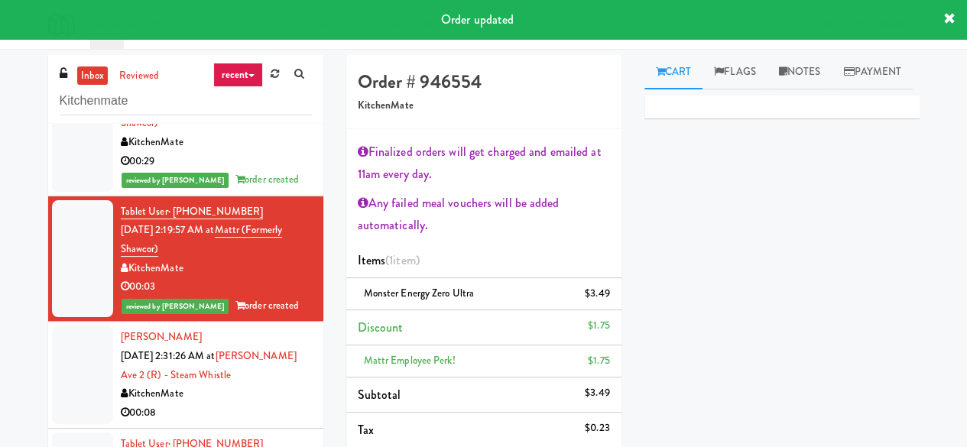
scroll to position [3822, 0]
click at [273, 403] on div "00:08" at bounding box center [216, 412] width 191 height 19
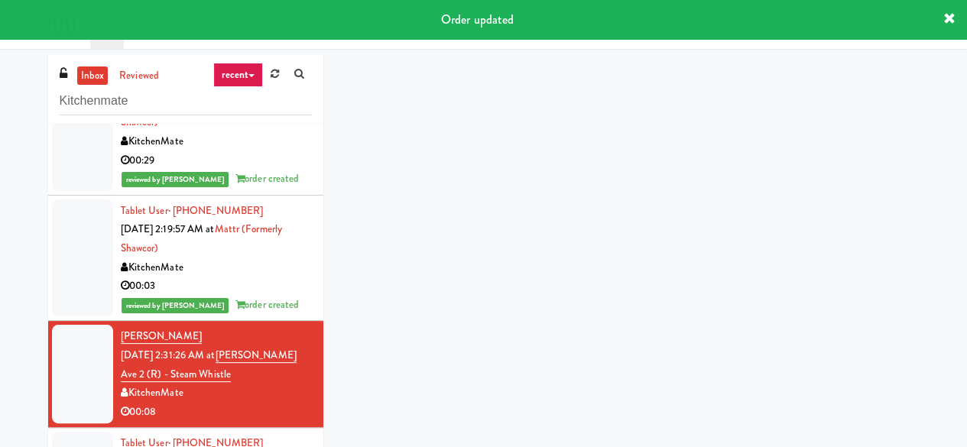
click at [274, 403] on div "00:08" at bounding box center [216, 412] width 191 height 19
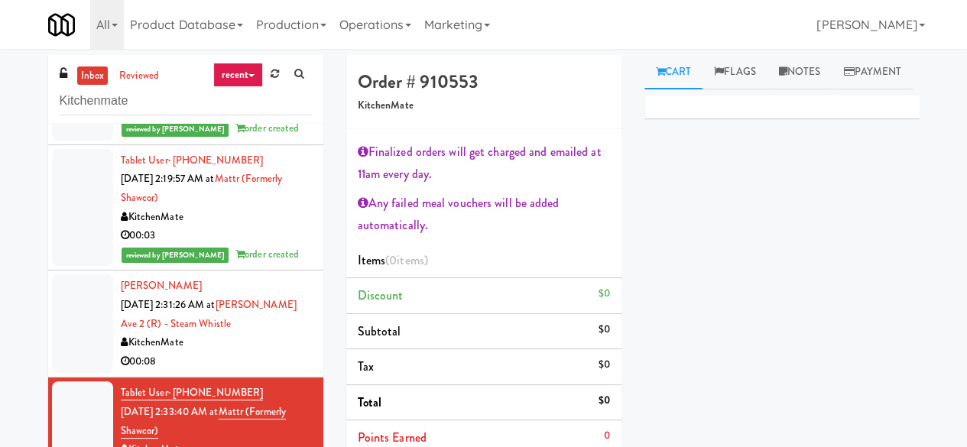
scroll to position [3822, 0]
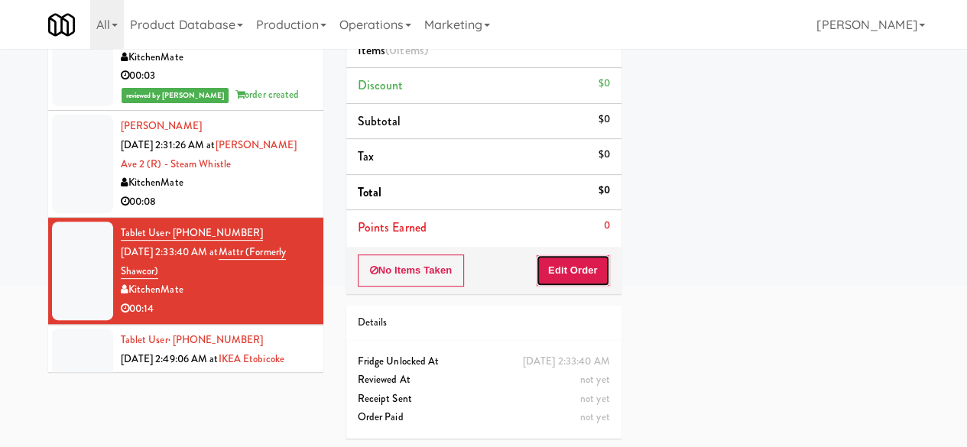
click at [573, 276] on button "Edit Order" at bounding box center [573, 271] width 74 height 32
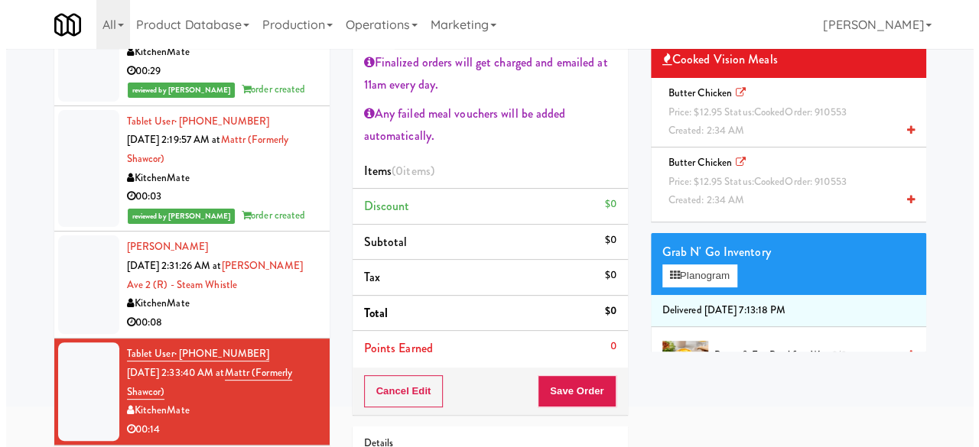
scroll to position [0, 0]
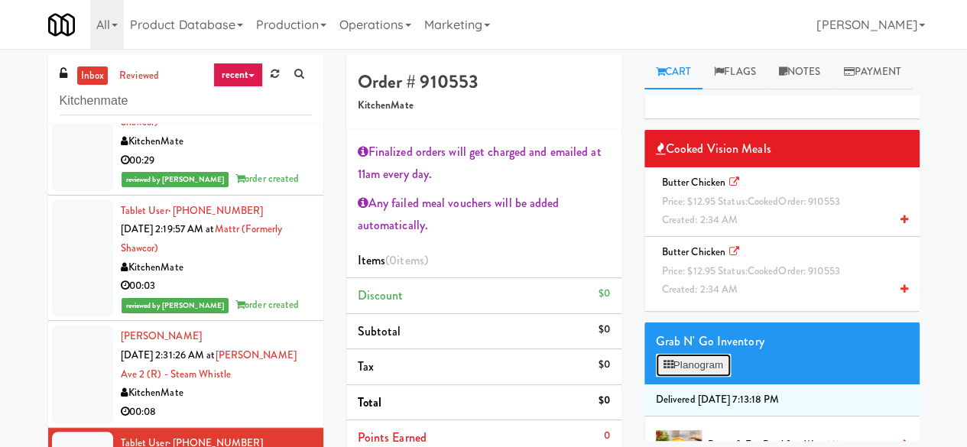
click at [706, 377] on button "Planogram" at bounding box center [693, 365] width 75 height 23
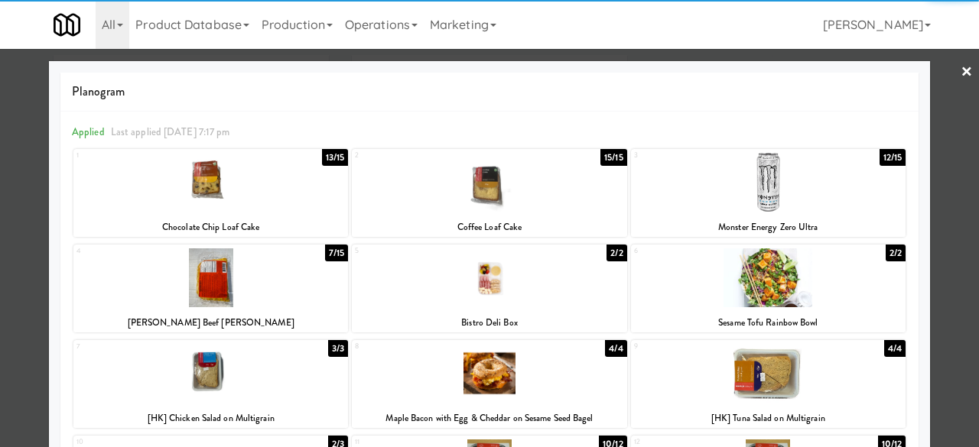
scroll to position [306, 0]
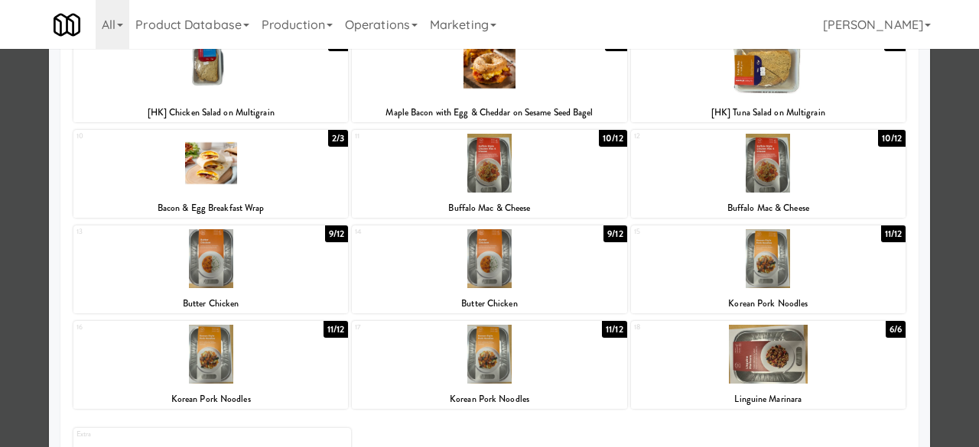
click at [525, 268] on div at bounding box center [489, 258] width 274 height 59
drag, startPoint x: 280, startPoint y: 278, endPoint x: 292, endPoint y: 279, distance: 12.3
click at [278, 278] on div at bounding box center [210, 258] width 274 height 59
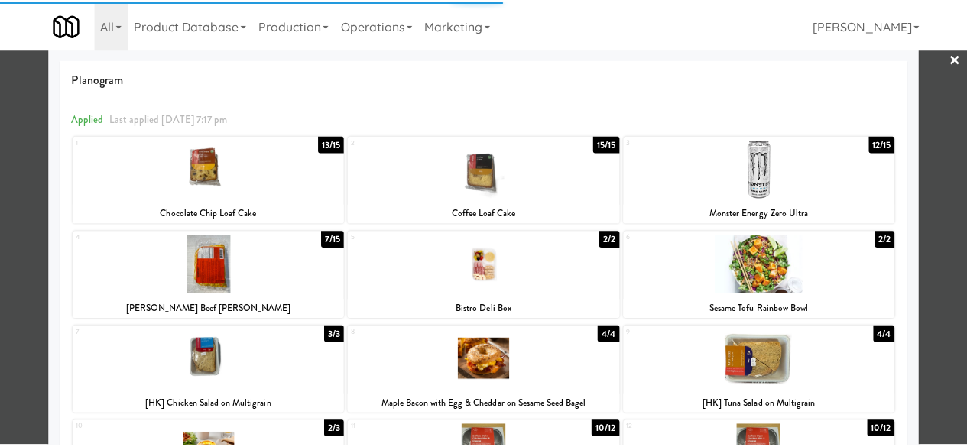
scroll to position [0, 0]
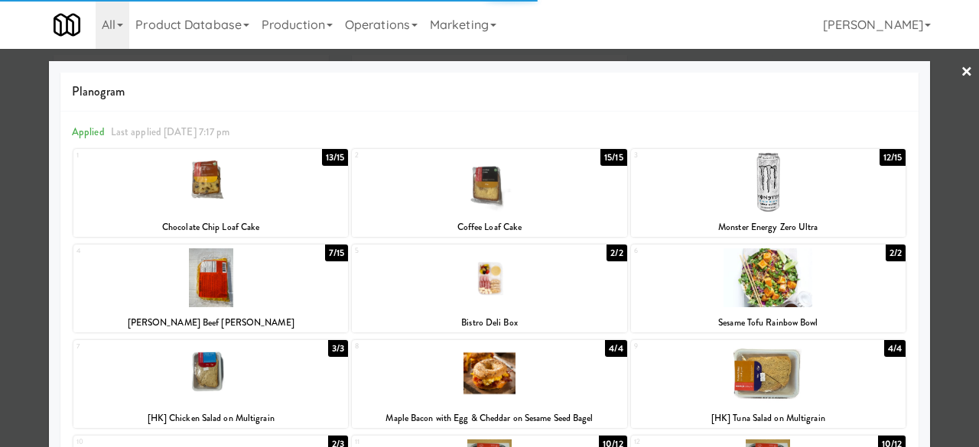
click at [938, 93] on div at bounding box center [489, 223] width 979 height 447
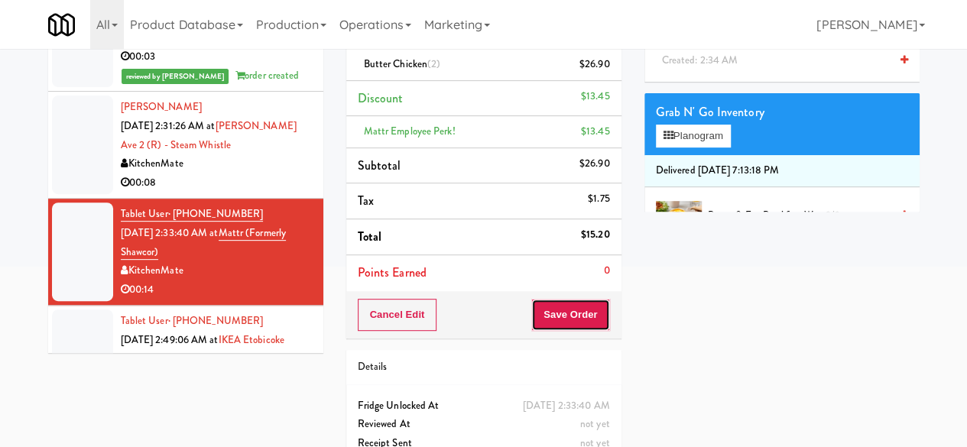
click at [576, 323] on button "Save Order" at bounding box center [570, 315] width 78 height 32
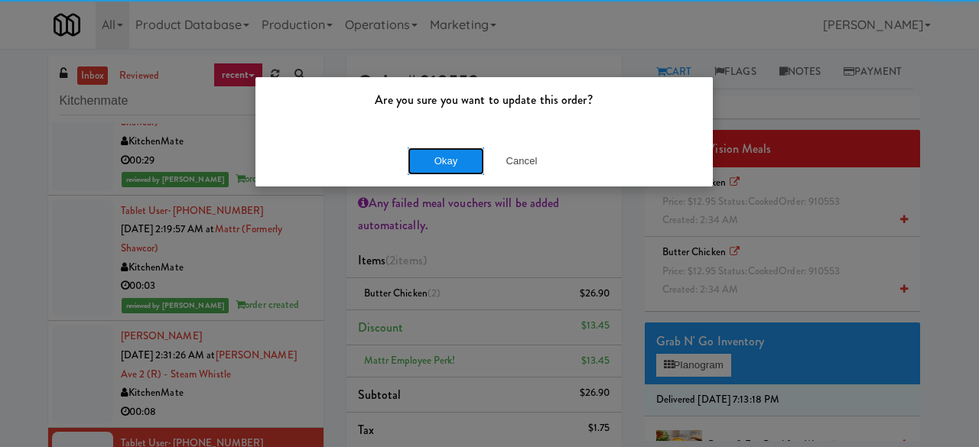
click at [443, 157] on button "Okay" at bounding box center [445, 162] width 76 height 28
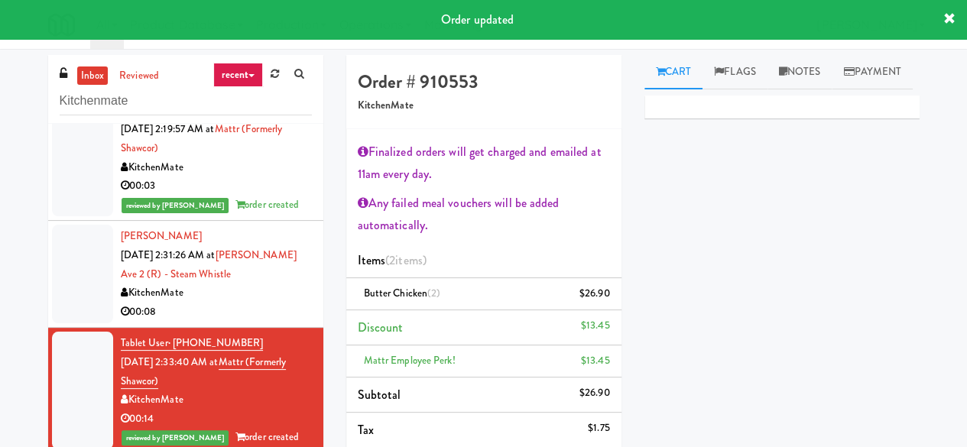
scroll to position [3899, 0]
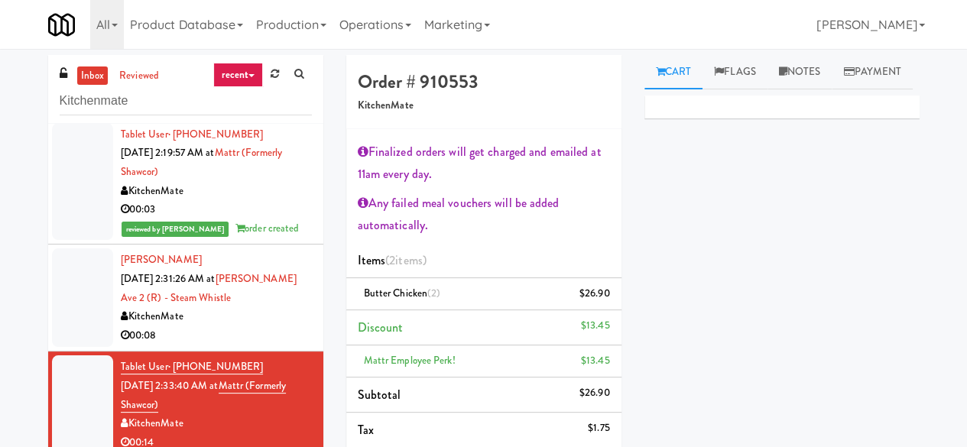
click at [245, 307] on div "KitchenMate" at bounding box center [216, 316] width 191 height 19
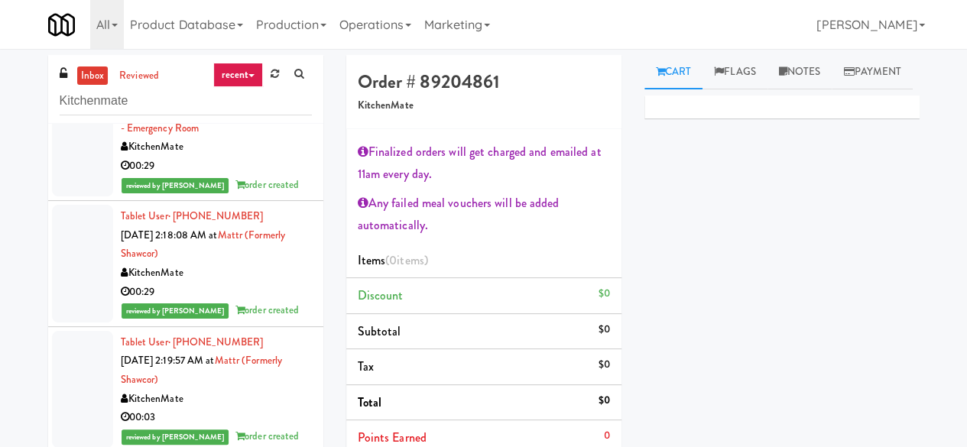
scroll to position [229, 0]
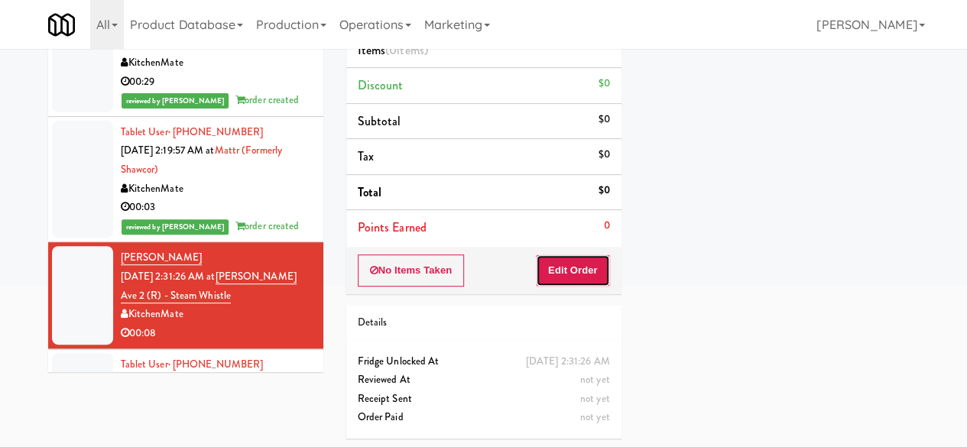
drag, startPoint x: 591, startPoint y: 274, endPoint x: 635, endPoint y: 260, distance: 45.7
click at [591, 273] on button "Edit Order" at bounding box center [573, 271] width 74 height 32
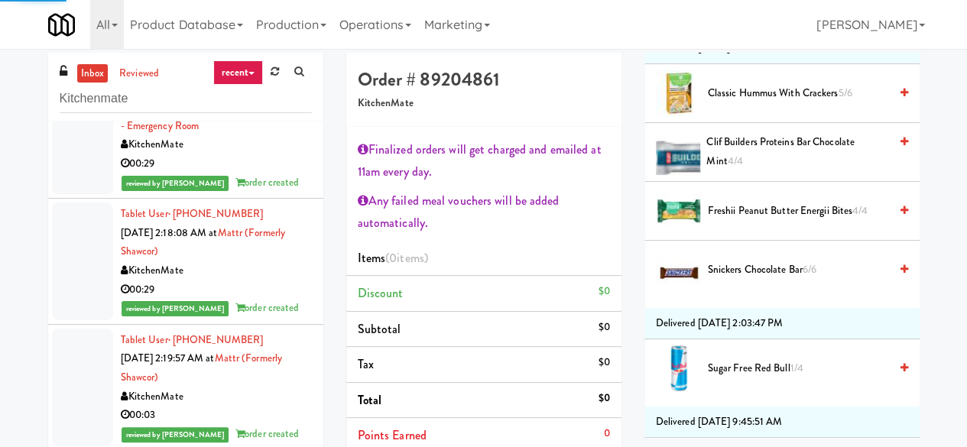
scroll to position [0, 0]
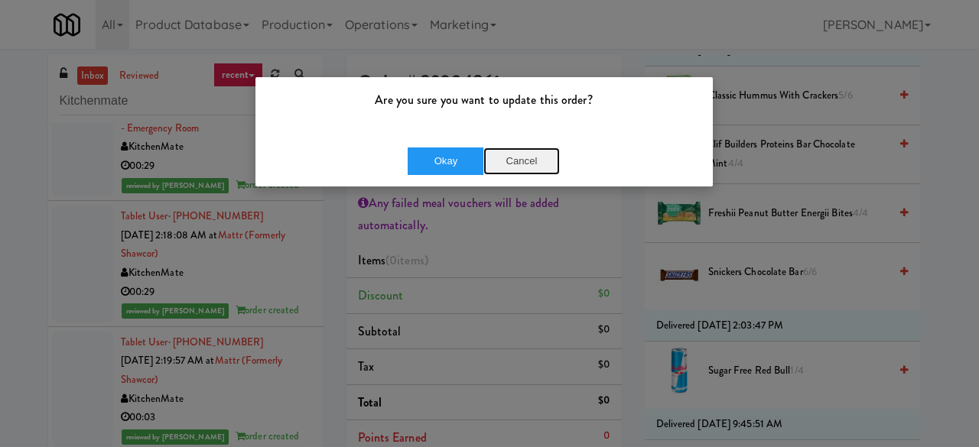
click at [521, 164] on button "Cancel" at bounding box center [521, 162] width 76 height 28
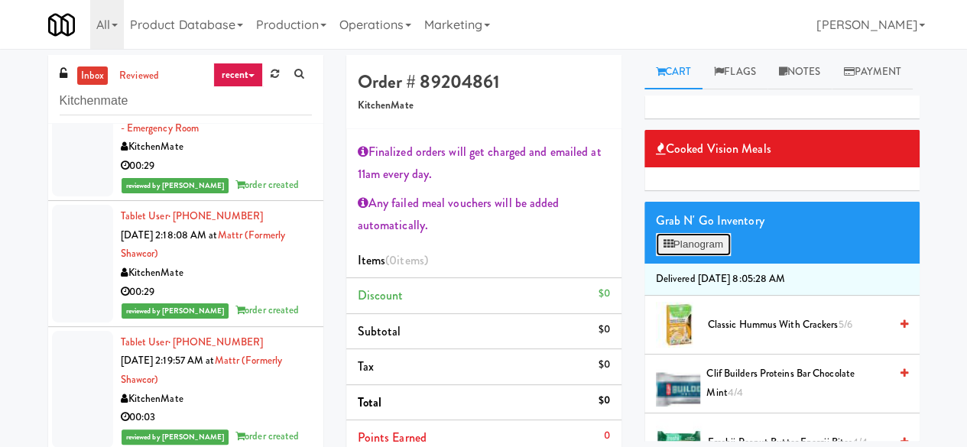
click at [679, 256] on button "Planogram" at bounding box center [693, 244] width 75 height 23
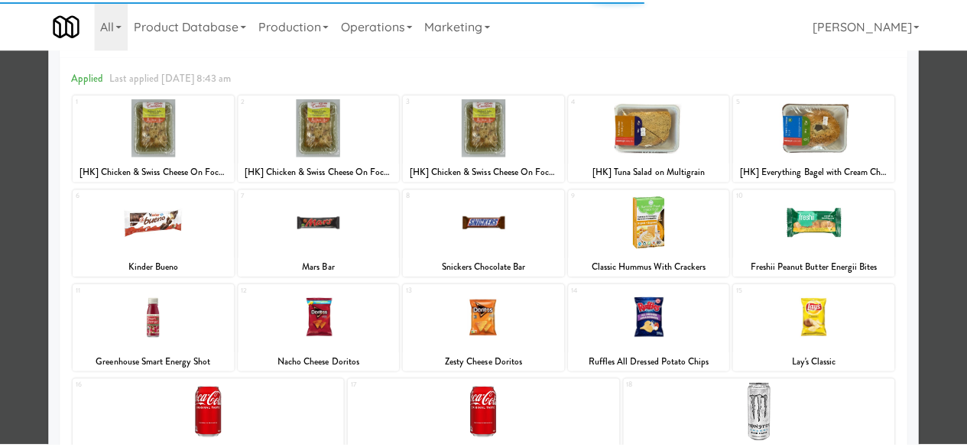
scroll to position [153, 0]
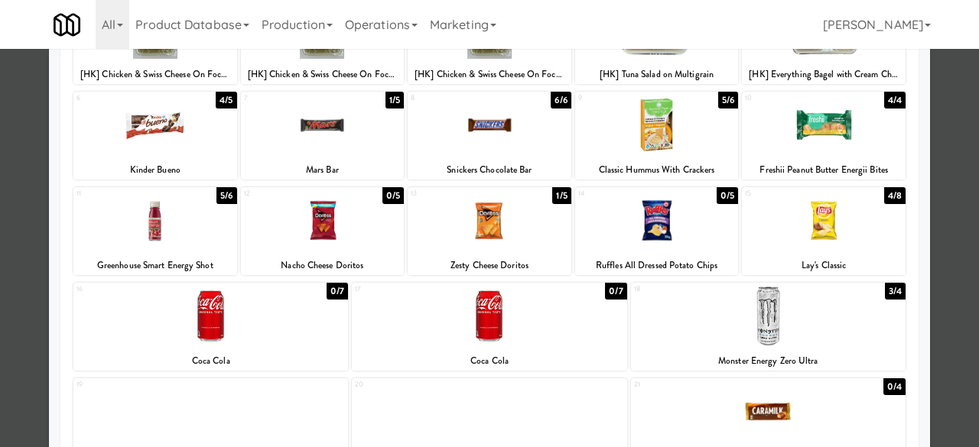
click at [358, 232] on div at bounding box center [323, 220] width 164 height 59
click at [936, 222] on div at bounding box center [489, 223] width 979 height 447
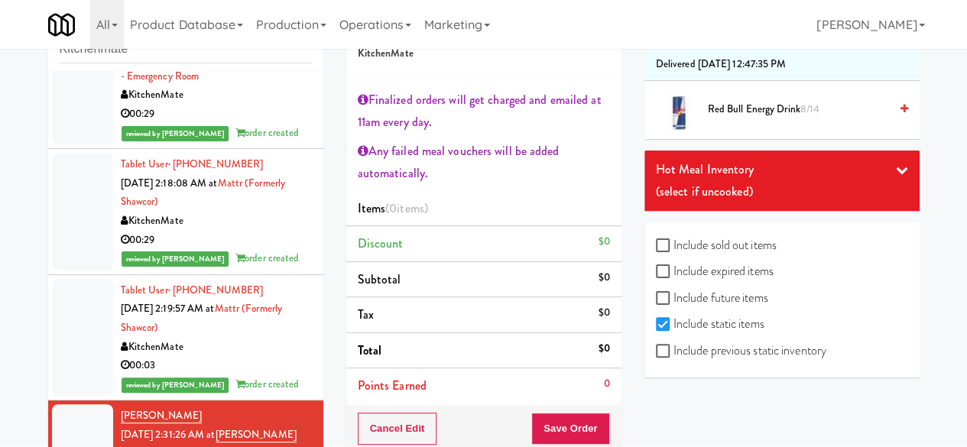
scroll to position [76, 0]
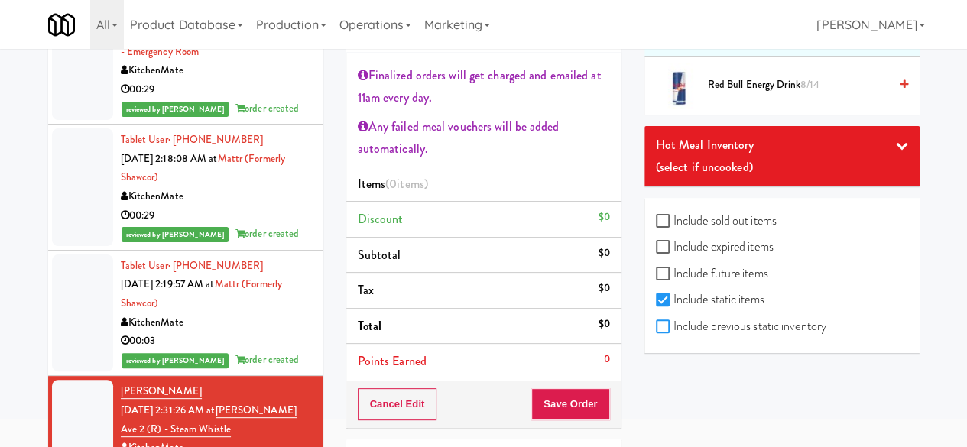
click at [665, 321] on input "Include previous static inventory" at bounding box center [665, 327] width 18 height 12
checkbox input "true"
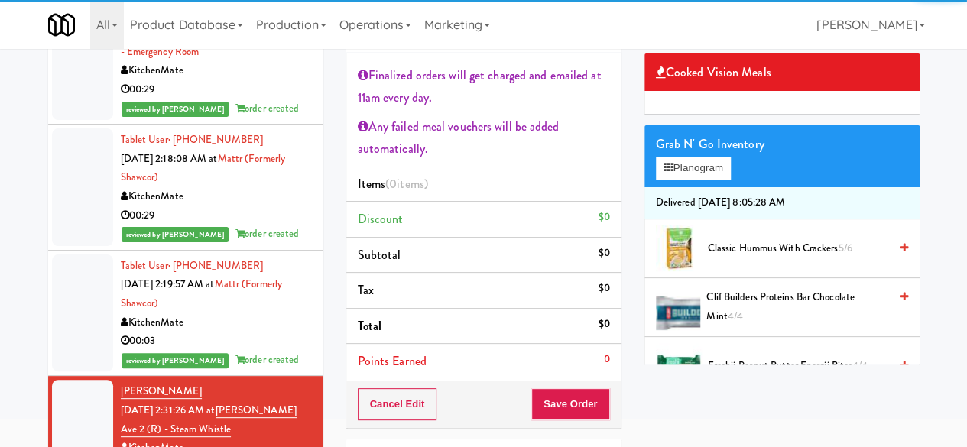
scroll to position [0, 0]
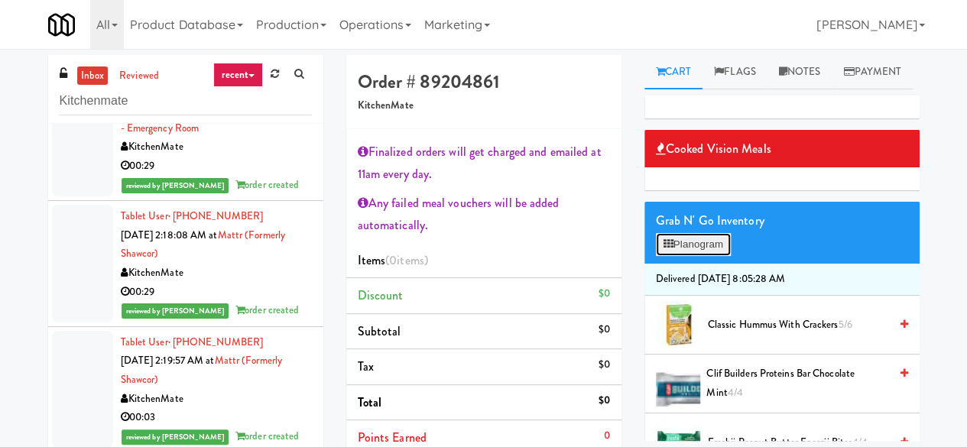
click at [699, 256] on button "Planogram" at bounding box center [693, 244] width 75 height 23
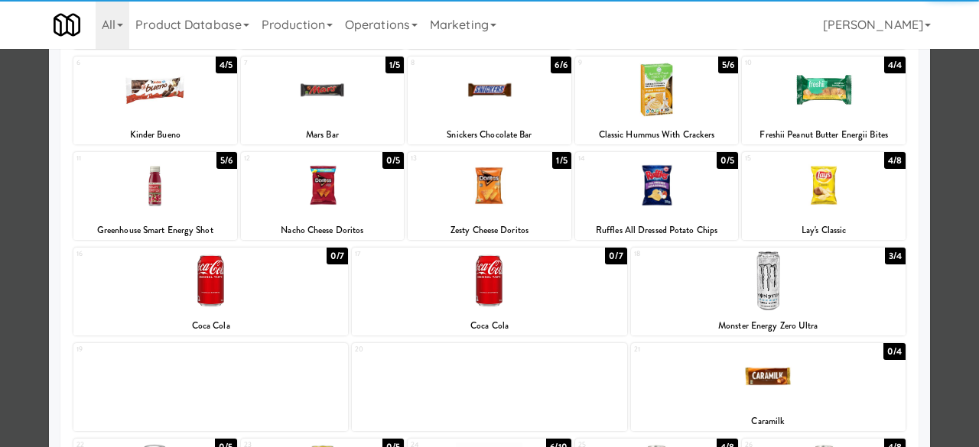
scroll to position [169, 0]
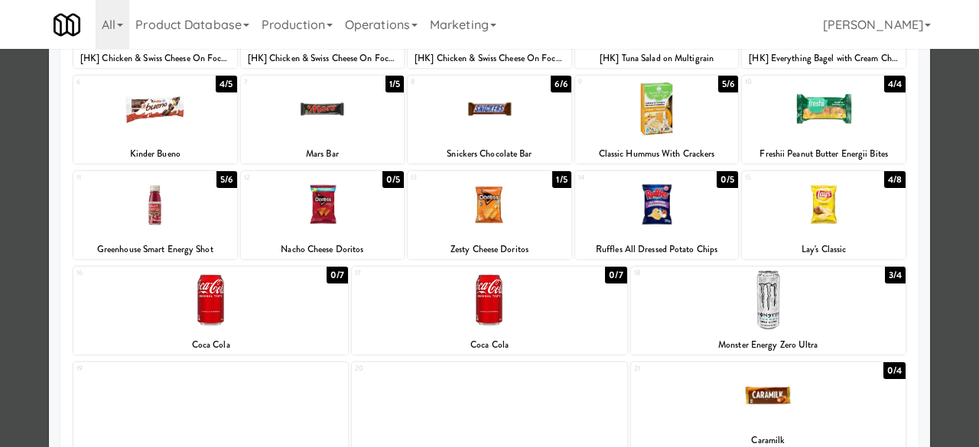
click at [329, 214] on div at bounding box center [323, 204] width 164 height 59
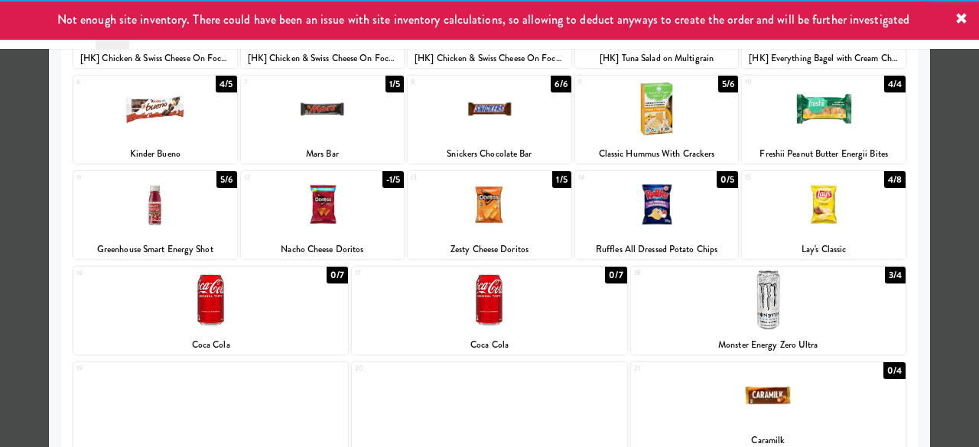
click at [797, 210] on div at bounding box center [824, 204] width 164 height 59
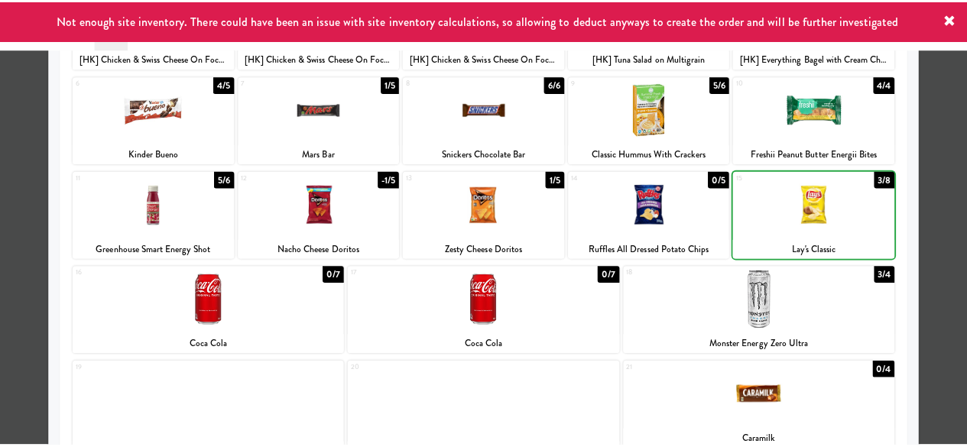
scroll to position [0, 0]
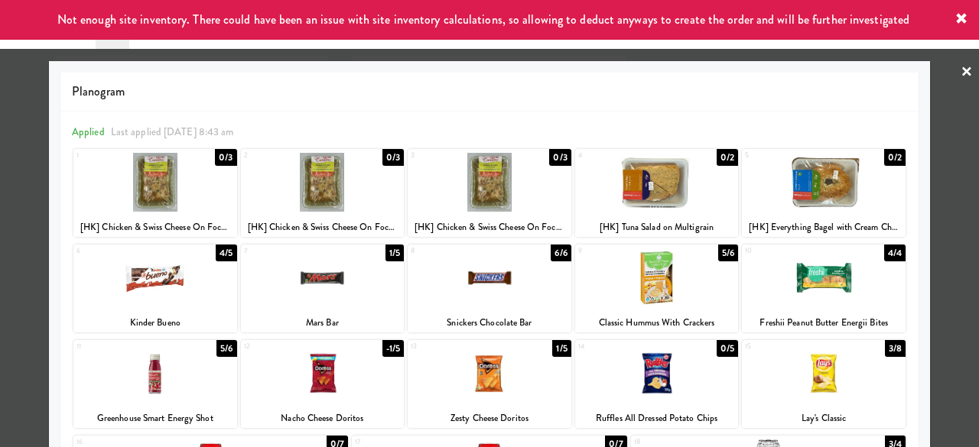
click at [937, 80] on div at bounding box center [489, 223] width 979 height 447
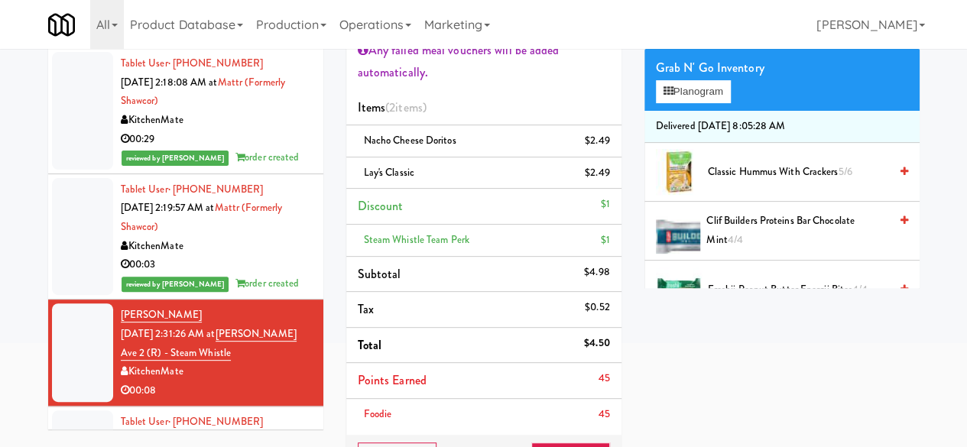
scroll to position [153, 0]
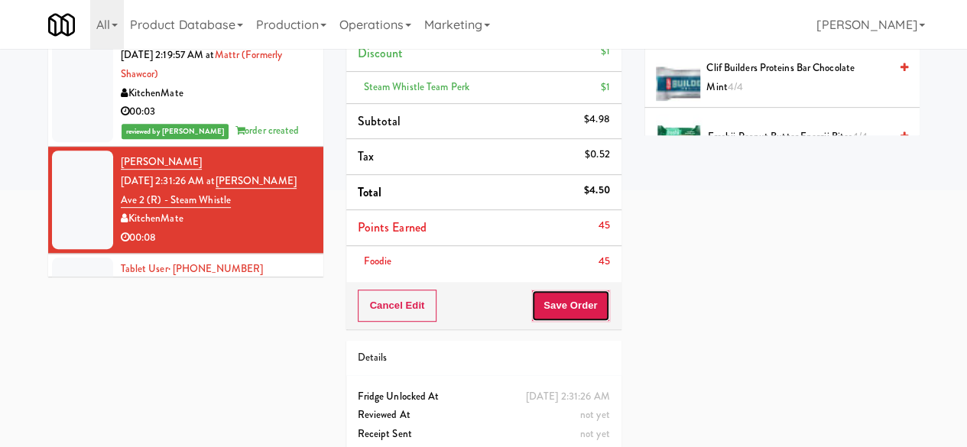
click at [565, 298] on button "Save Order" at bounding box center [570, 306] width 78 height 32
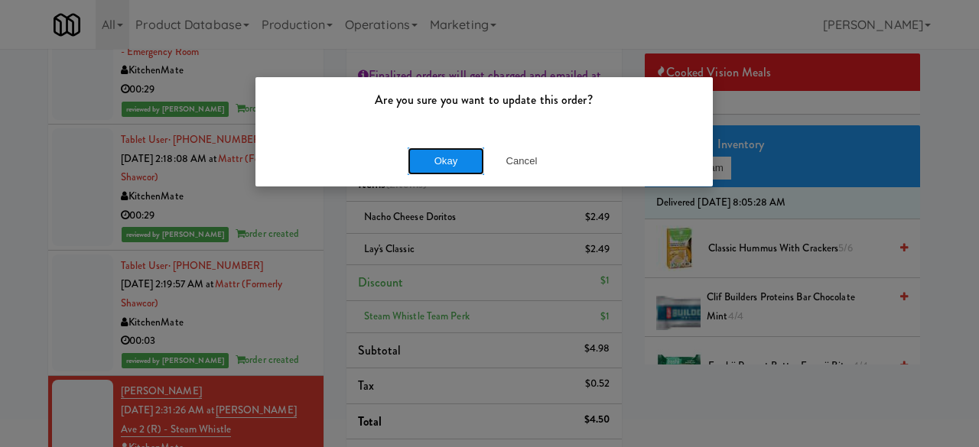
click at [458, 167] on button "Okay" at bounding box center [445, 162] width 76 height 28
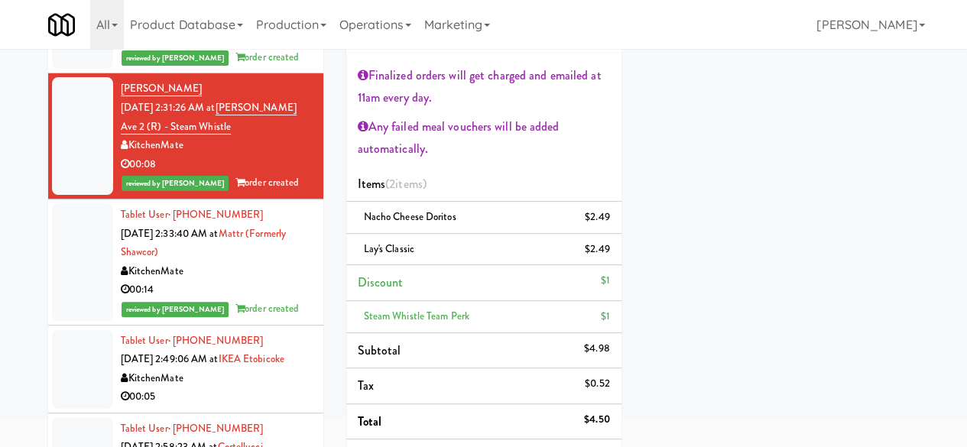
scroll to position [3997, 0]
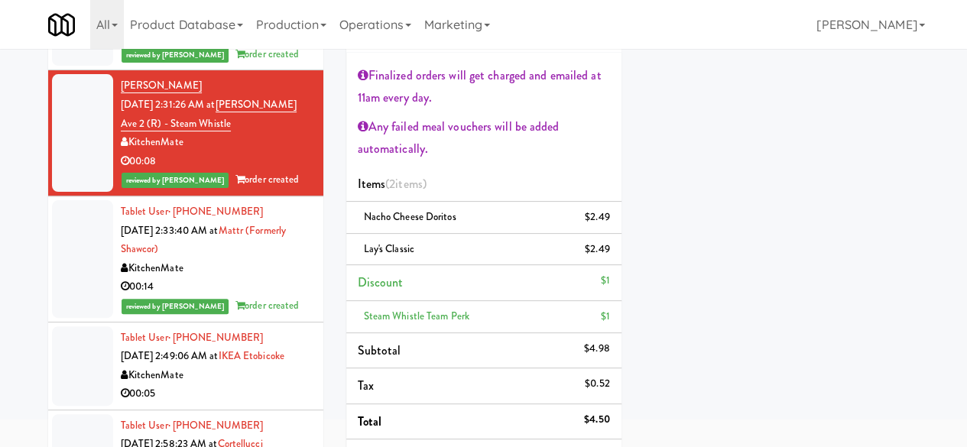
click at [255, 366] on div "KitchenMate" at bounding box center [216, 375] width 191 height 19
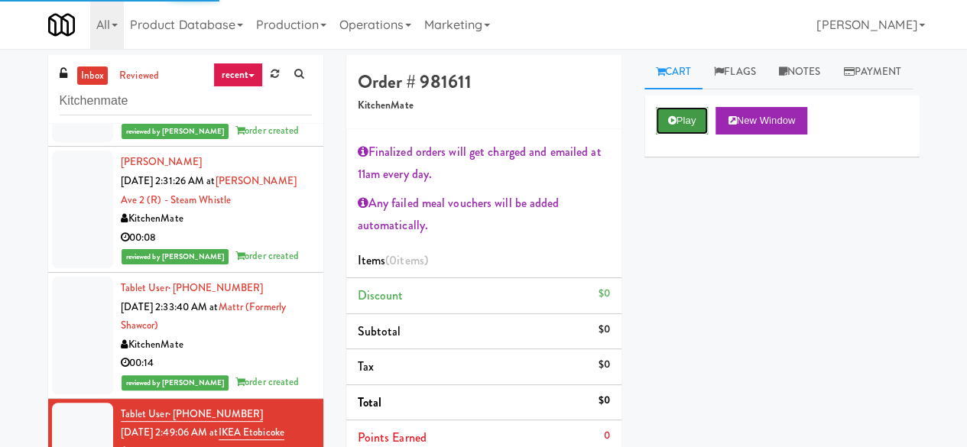
click at [664, 135] on button "Play" at bounding box center [682, 121] width 53 height 28
click at [670, 125] on icon at bounding box center [672, 120] width 8 height 10
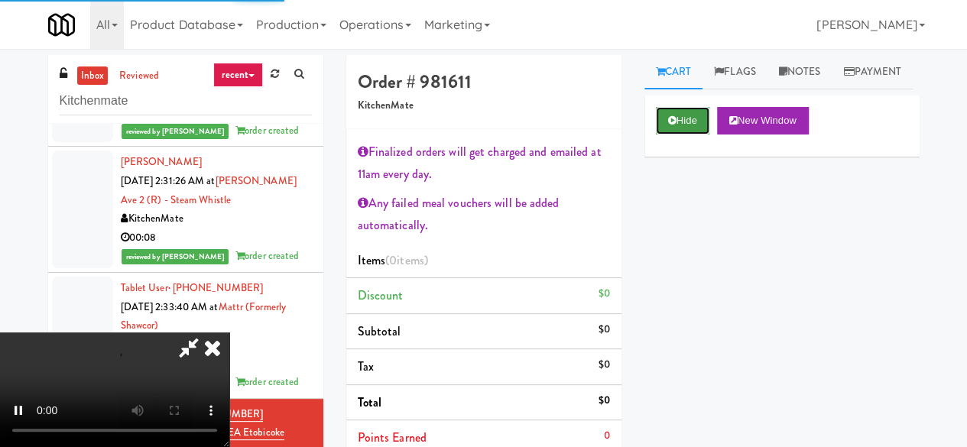
click at [670, 125] on icon at bounding box center [672, 120] width 8 height 10
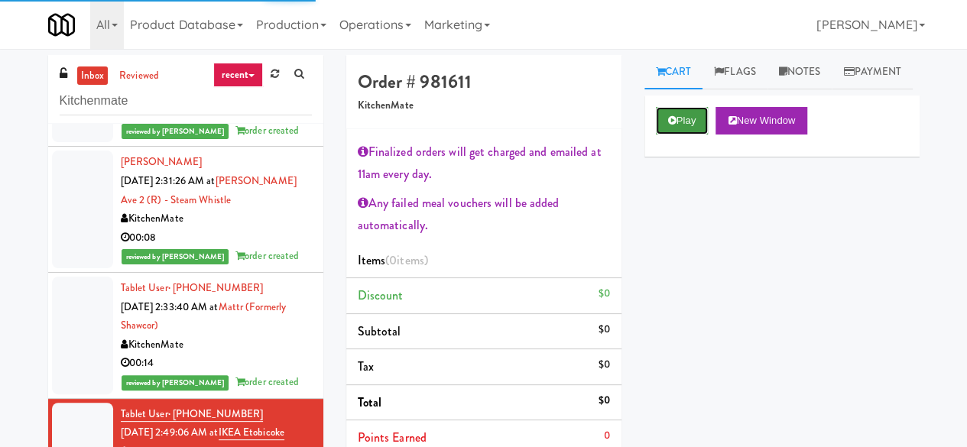
click at [672, 125] on icon at bounding box center [672, 120] width 8 height 10
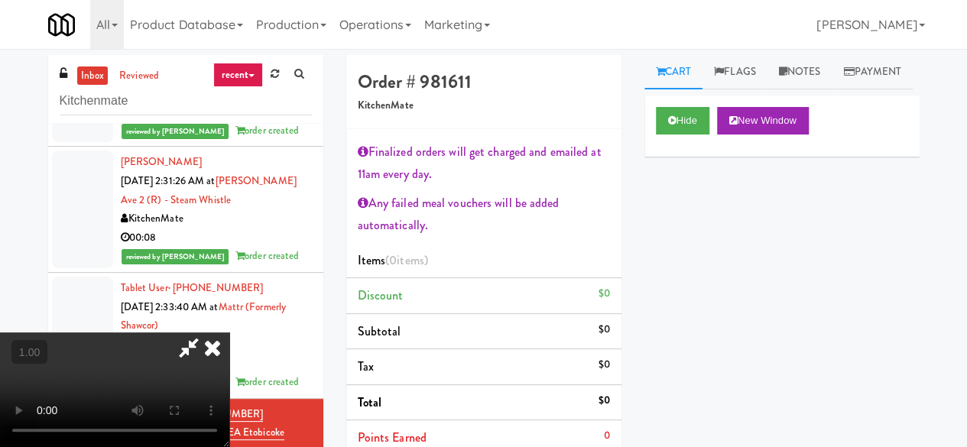
scroll to position [31, 0]
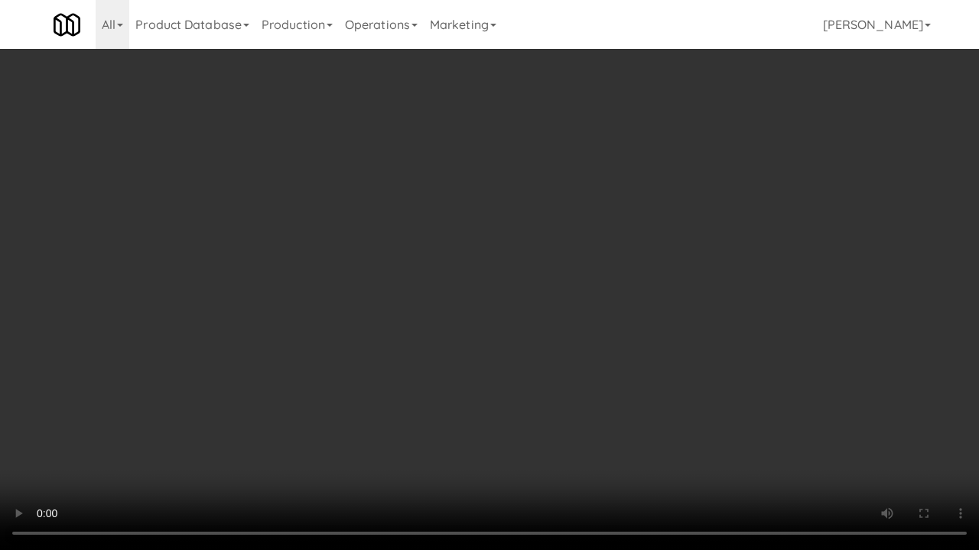
click at [559, 401] on video at bounding box center [489, 275] width 979 height 550
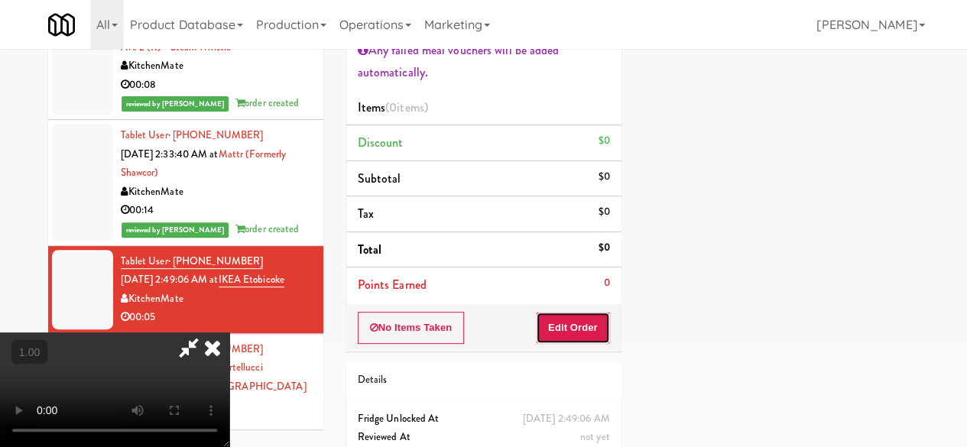
drag, startPoint x: 599, startPoint y: 320, endPoint x: 647, endPoint y: 310, distance: 48.4
click at [601, 320] on button "Edit Order" at bounding box center [573, 328] width 74 height 32
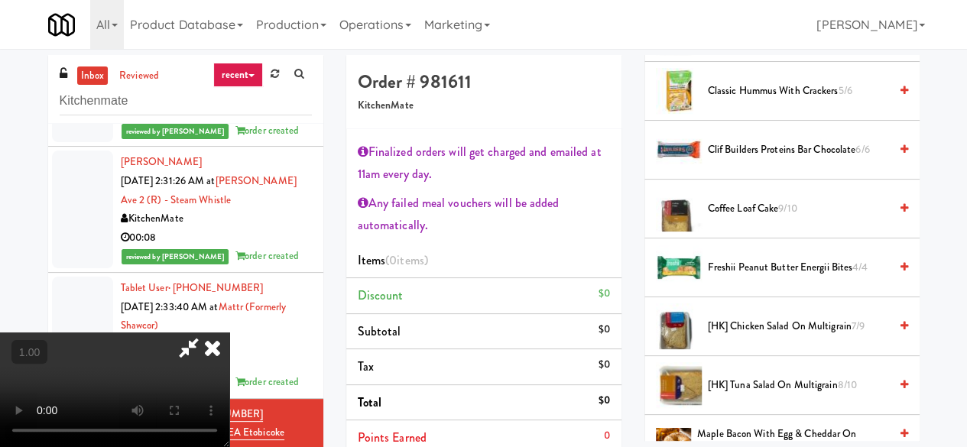
scroll to position [535, 0]
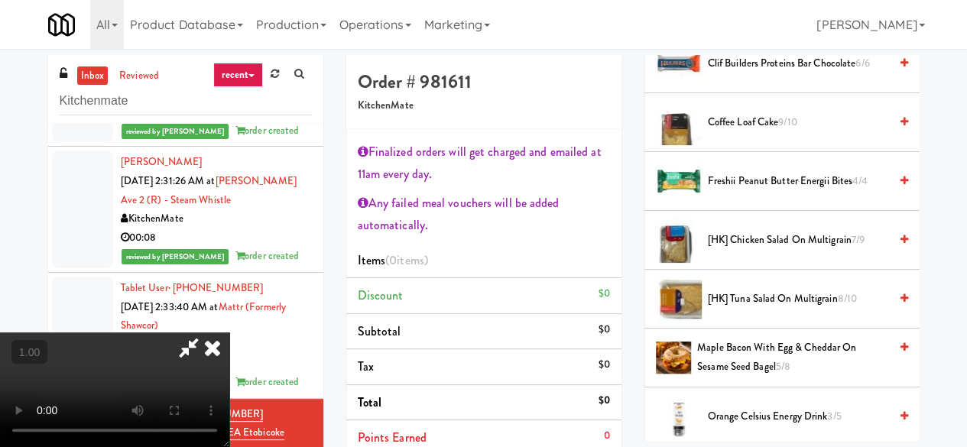
click at [900, 303] on icon at bounding box center [904, 299] width 8 height 10
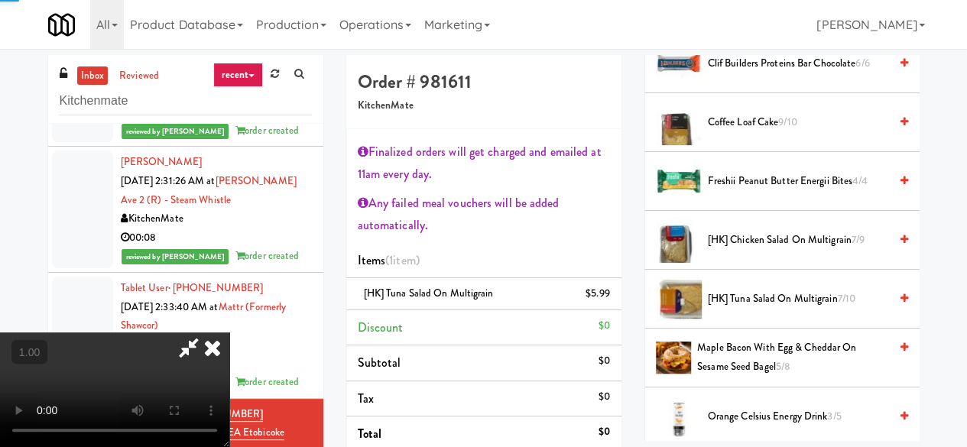
click at [900, 303] on icon at bounding box center [904, 299] width 8 height 10
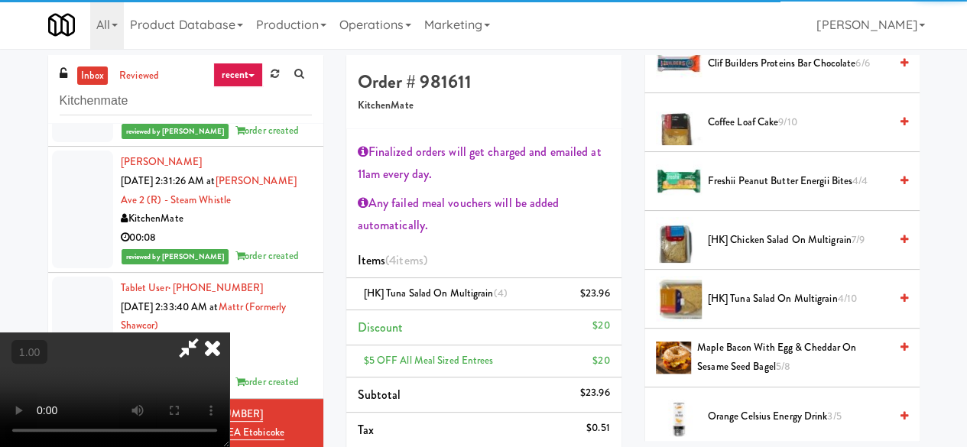
scroll to position [0, 0]
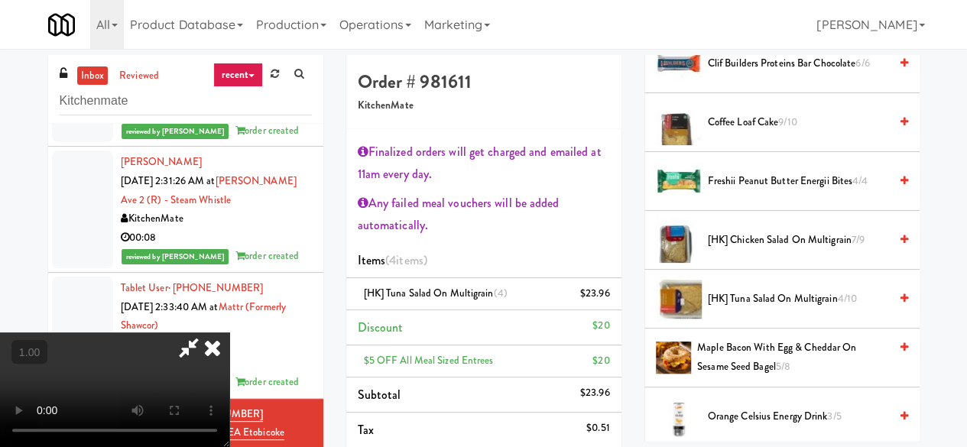
click at [206, 333] on icon at bounding box center [188, 348] width 35 height 31
click at [608, 296] on icon at bounding box center [611, 299] width 8 height 10
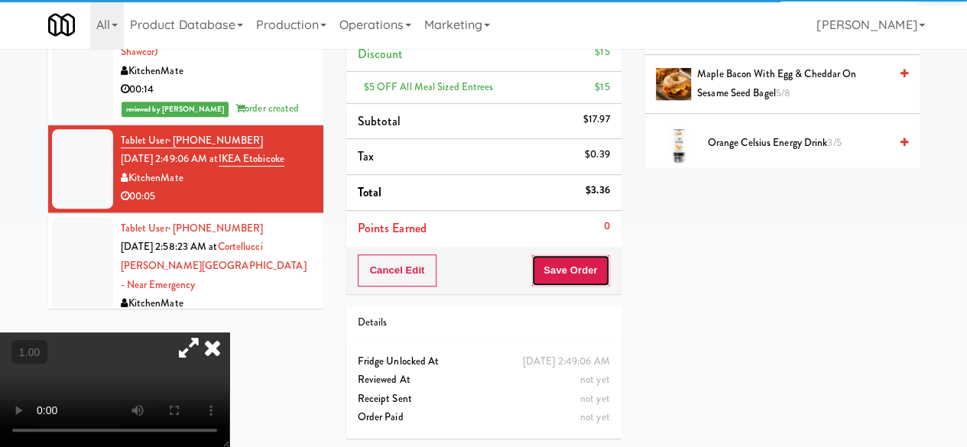
click at [584, 267] on button "Save Order" at bounding box center [570, 271] width 78 height 32
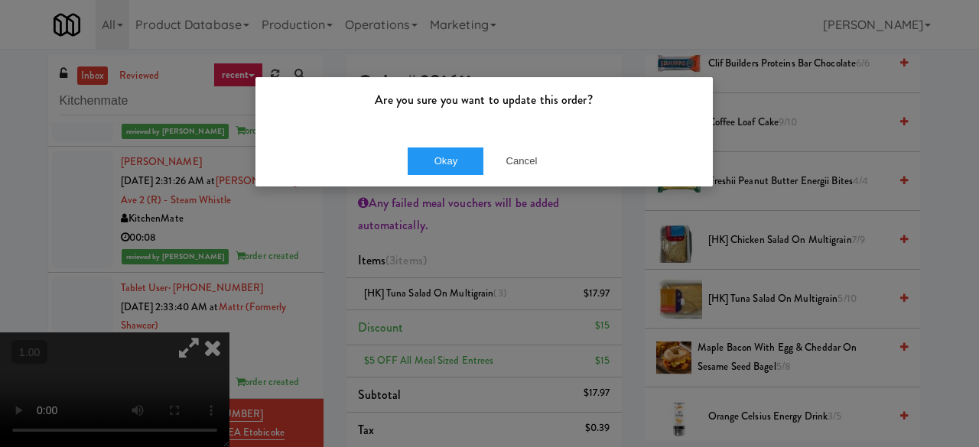
click at [428, 180] on div "Okay Cancel" at bounding box center [483, 160] width 457 height 51
click at [427, 175] on div "Okay Cancel" at bounding box center [483, 160] width 457 height 51
click at [429, 169] on button "Okay" at bounding box center [445, 162] width 76 height 28
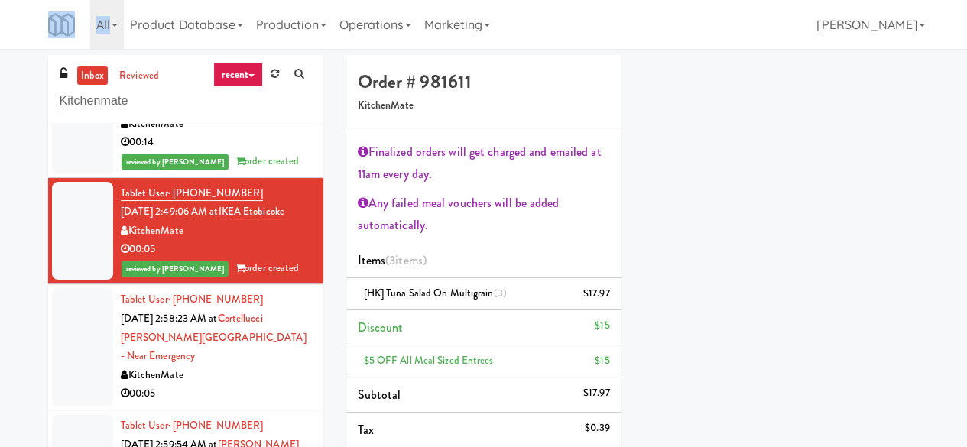
scroll to position [4226, 0]
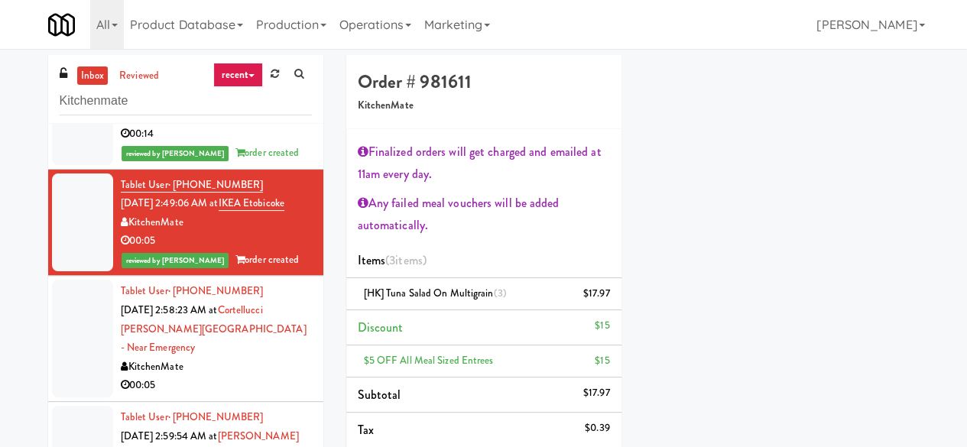
click at [232, 358] on div "KitchenMate" at bounding box center [216, 367] width 191 height 19
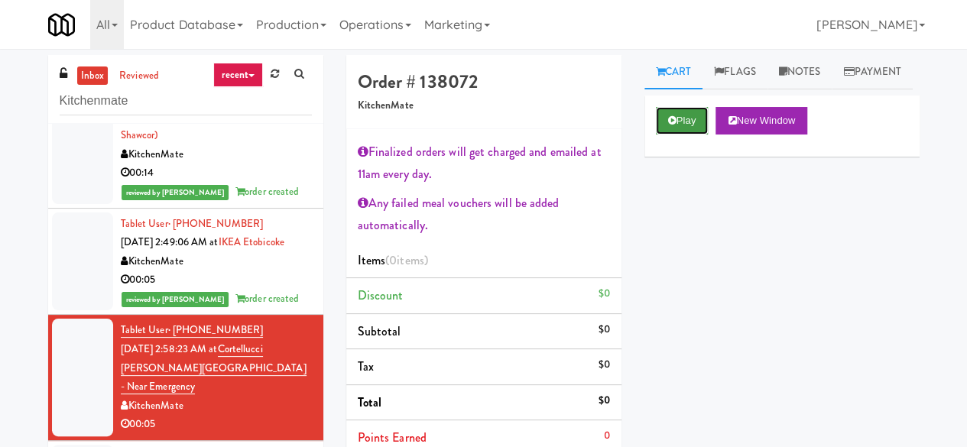
click at [688, 135] on button "Play" at bounding box center [682, 121] width 53 height 28
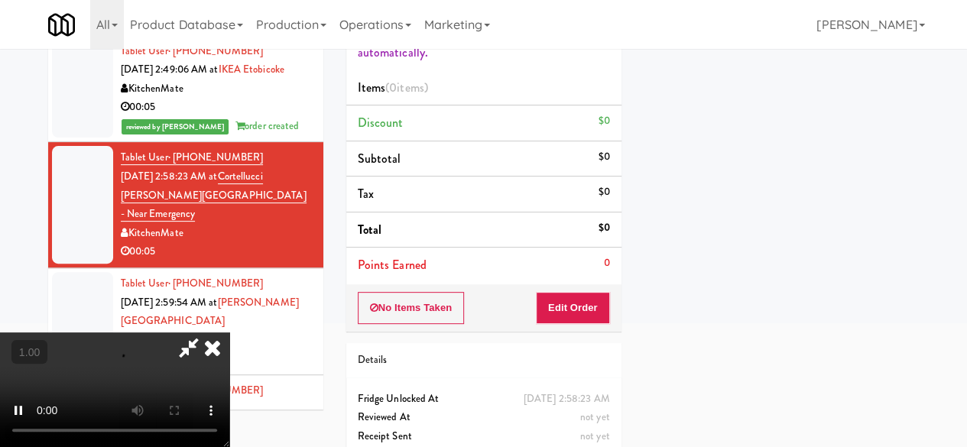
scroll to position [210, 0]
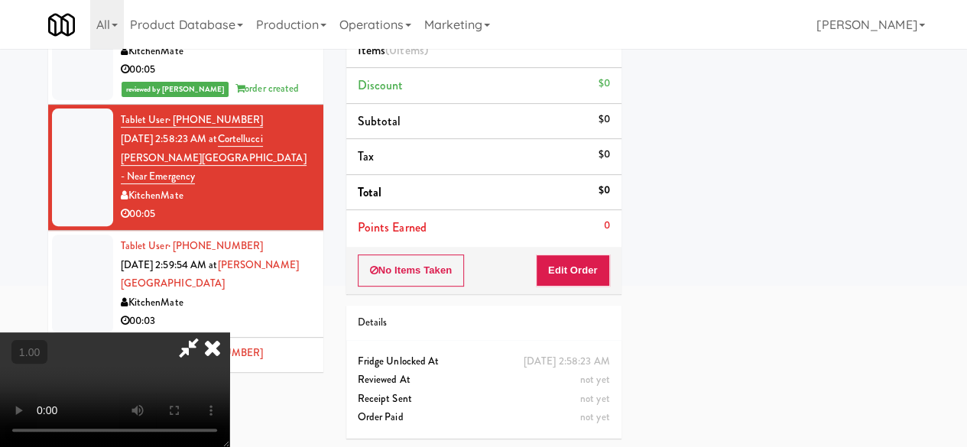
click at [568, 284] on div "No Items Taken Edit Order" at bounding box center [483, 270] width 275 height 47
click at [573, 273] on button "Edit Order" at bounding box center [573, 271] width 74 height 32
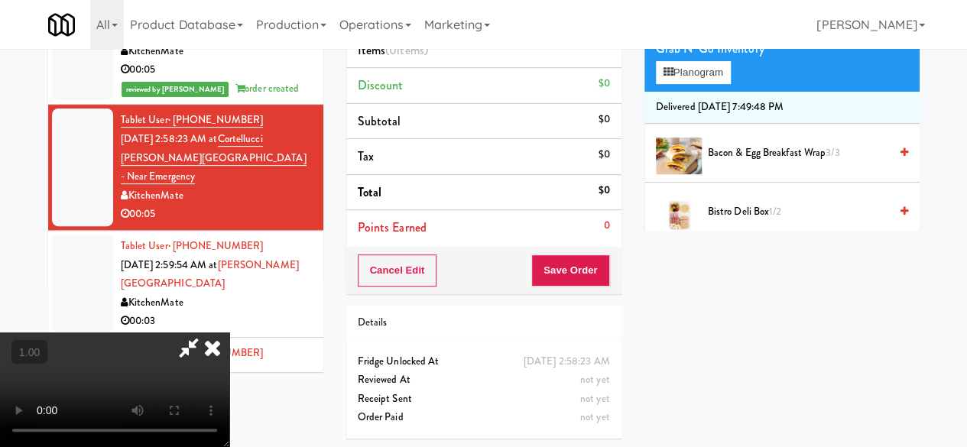
scroll to position [382, 0]
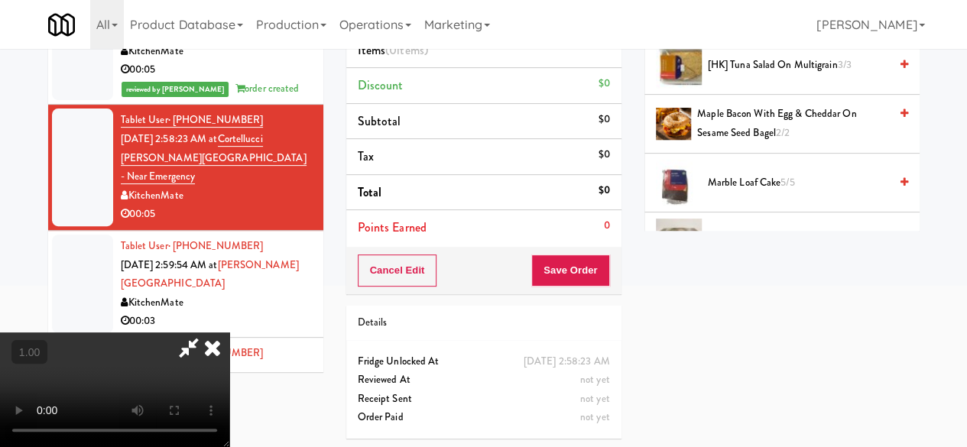
click at [900, 70] on icon at bounding box center [904, 65] width 8 height 10
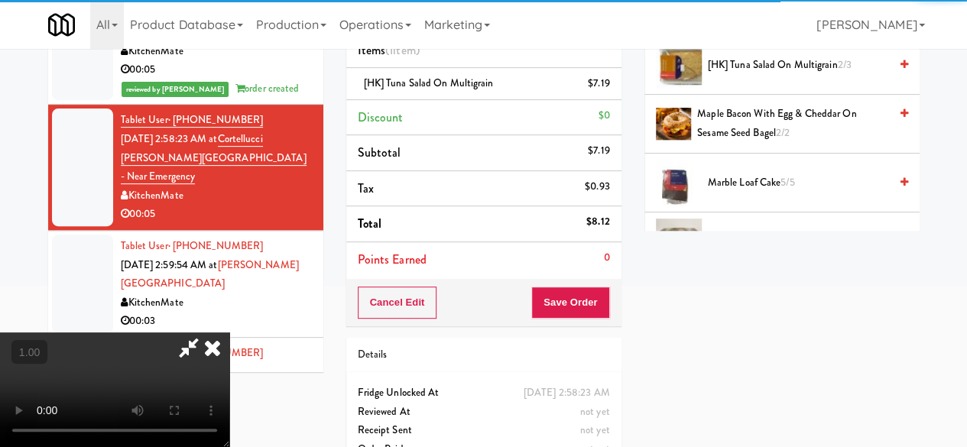
scroll to position [0, 0]
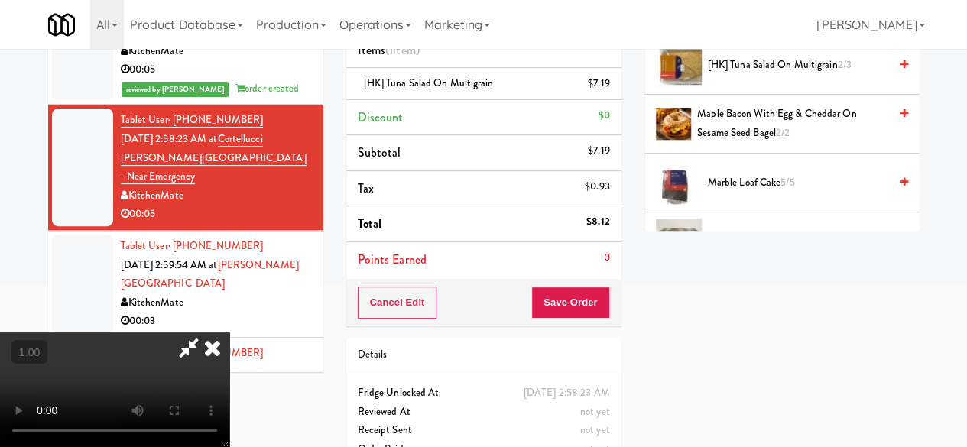
click at [206, 333] on icon at bounding box center [188, 348] width 35 height 31
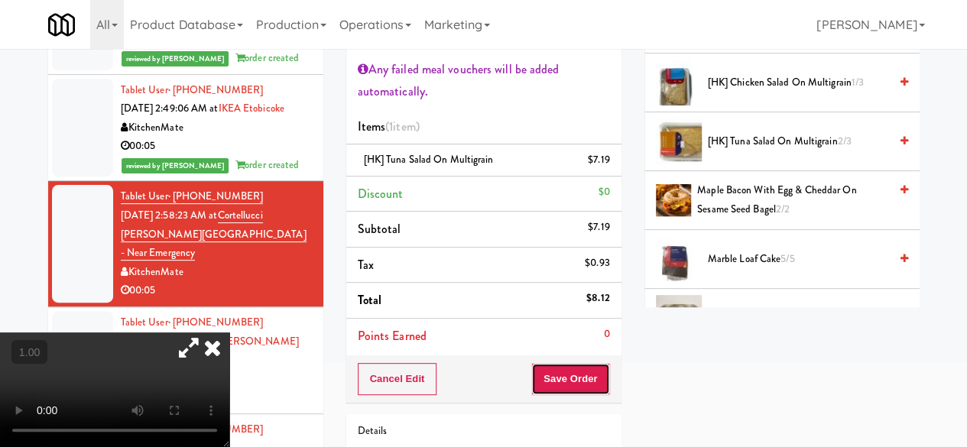
click at [580, 373] on button "Save Order" at bounding box center [570, 379] width 78 height 32
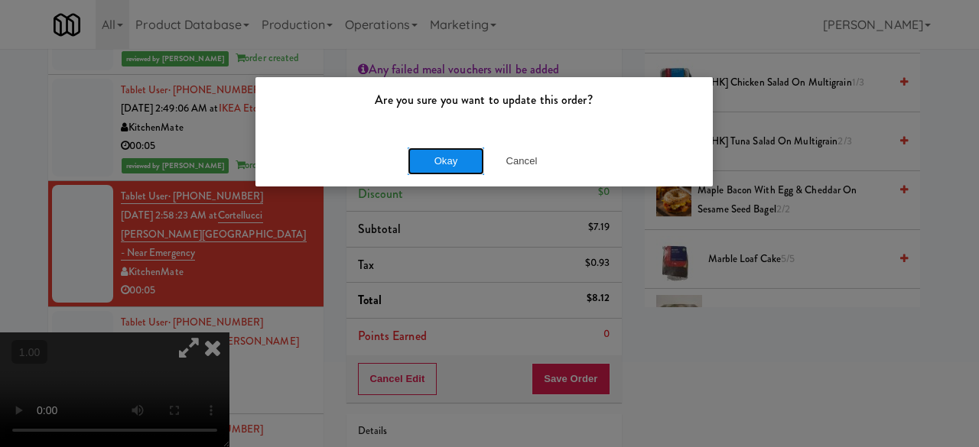
click at [446, 159] on button "Okay" at bounding box center [445, 162] width 76 height 28
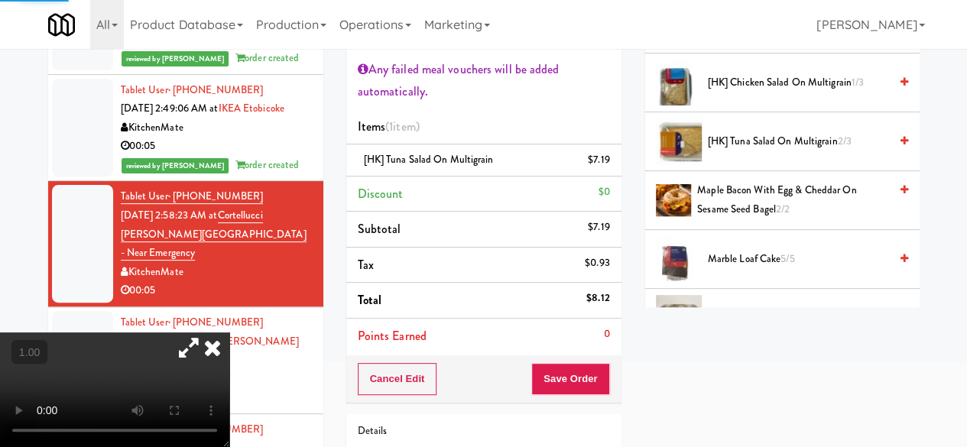
scroll to position [260, 0]
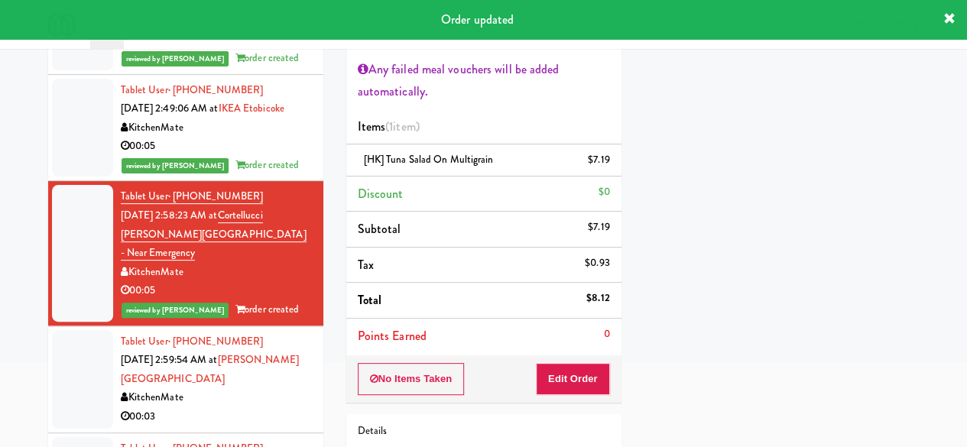
click at [217, 388] on div "KitchenMate" at bounding box center [216, 397] width 191 height 19
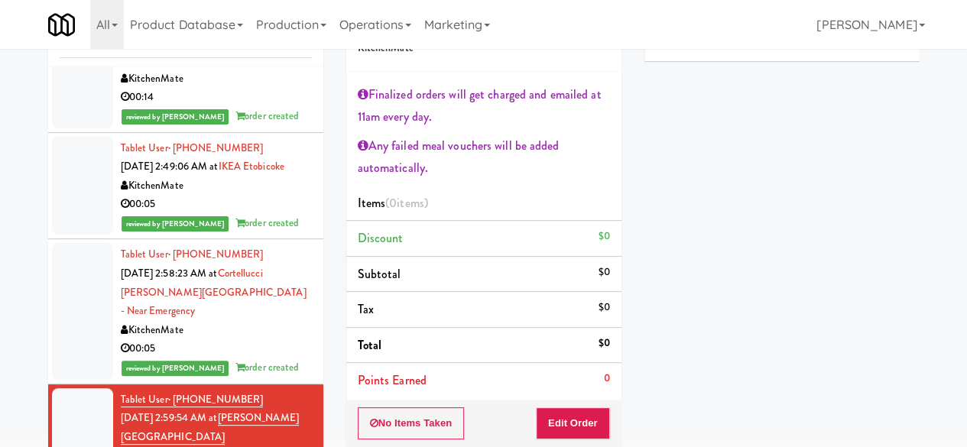
scroll to position [134, 0]
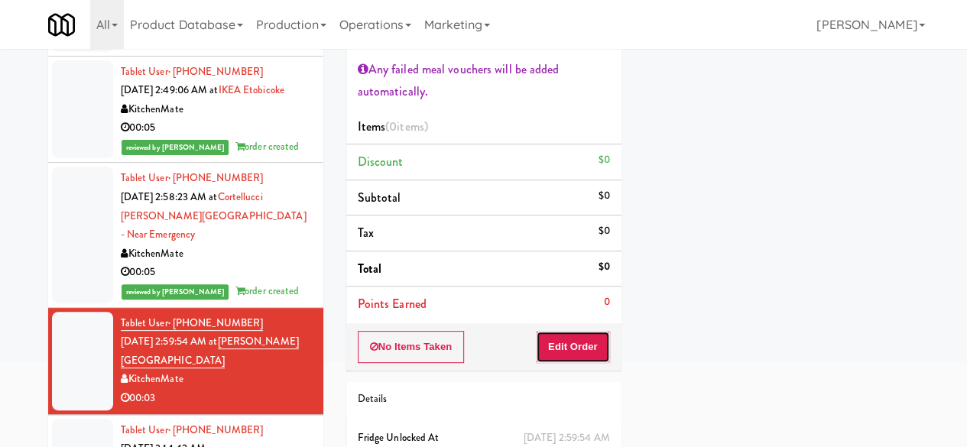
click at [573, 334] on button "Edit Order" at bounding box center [573, 347] width 74 height 32
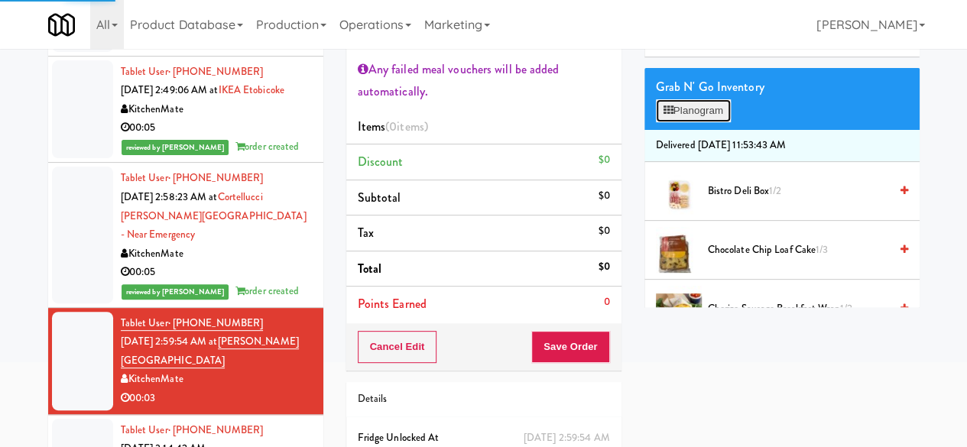
click at [702, 122] on button "Planogram" at bounding box center [693, 110] width 75 height 23
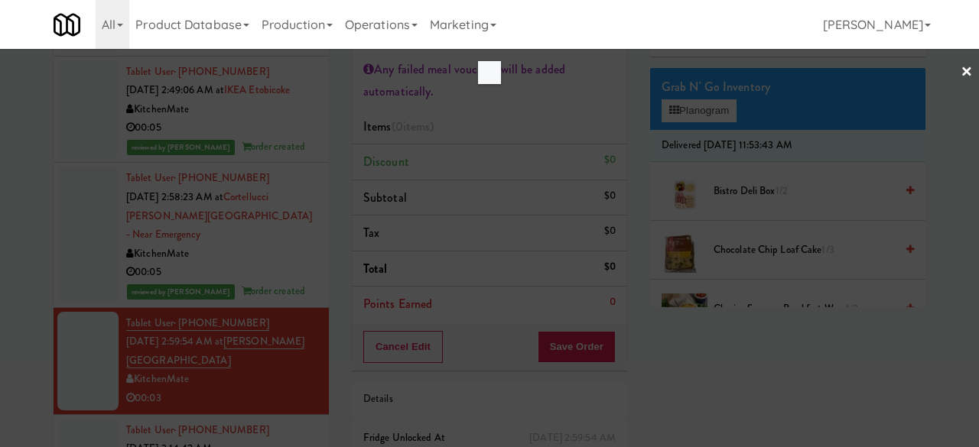
click at [495, 234] on div at bounding box center [489, 223] width 979 height 447
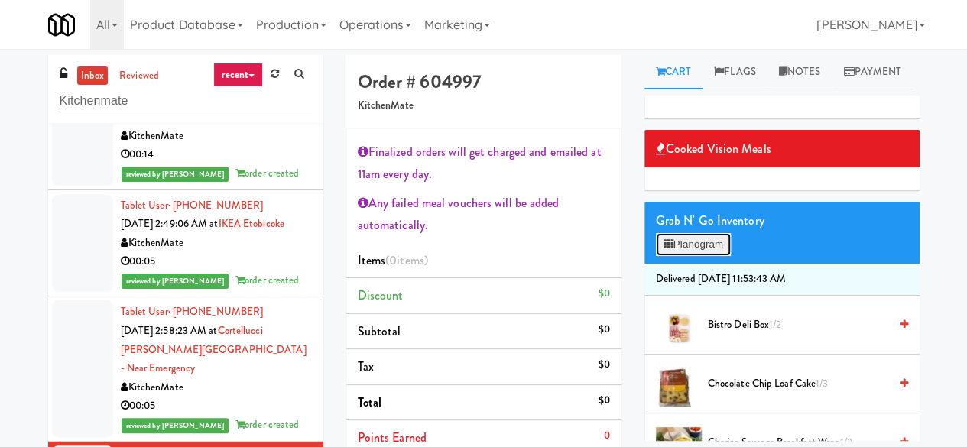
click at [699, 256] on button "Planogram" at bounding box center [693, 244] width 75 height 23
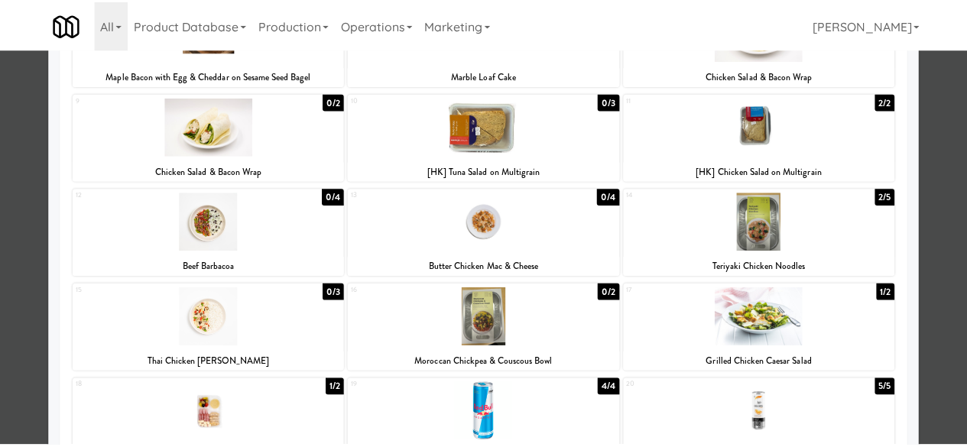
scroll to position [245, 0]
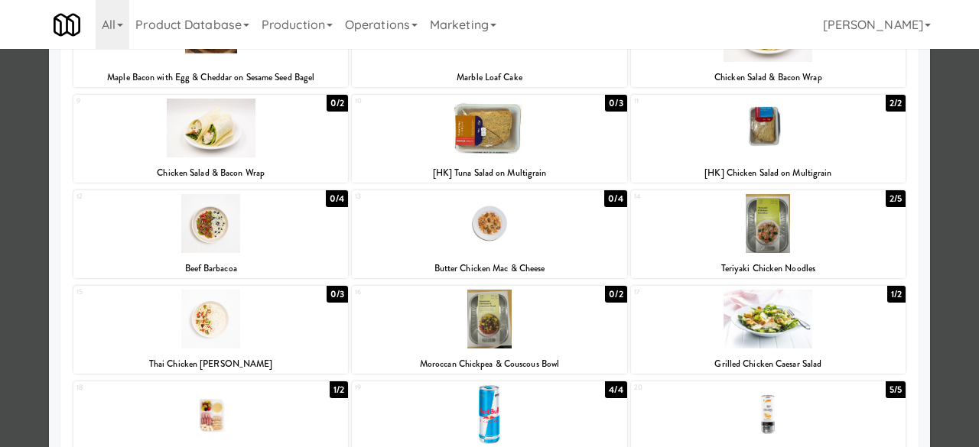
click at [0, 198] on div at bounding box center [489, 223] width 979 height 447
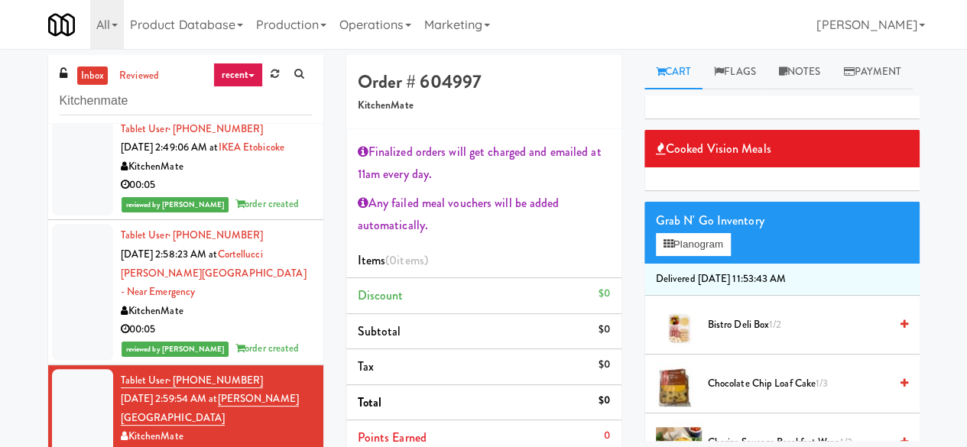
scroll to position [153, 0]
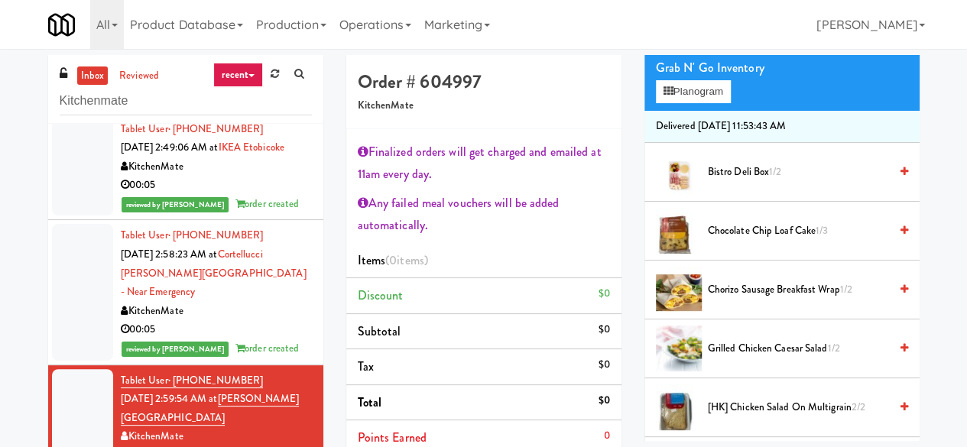
click at [885, 241] on div "Chocolate Chip Loaf Cake 1/3" at bounding box center [805, 231] width 206 height 19
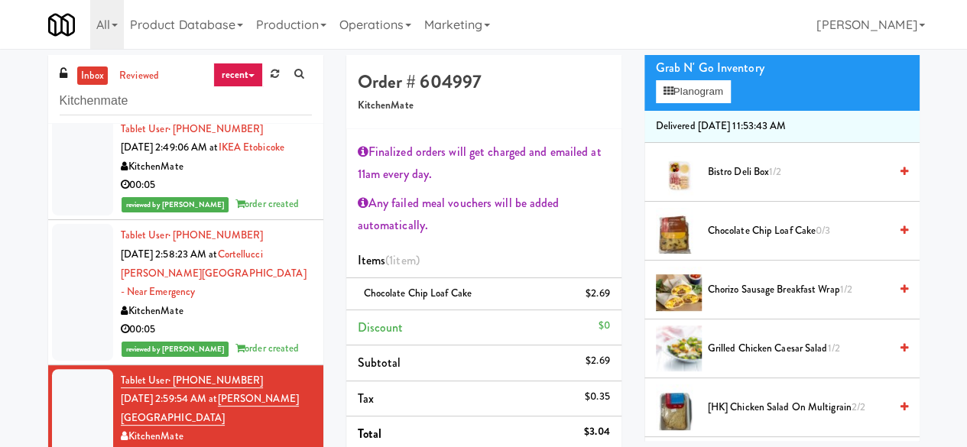
click at [229, 320] on div "00:05" at bounding box center [216, 329] width 191 height 19
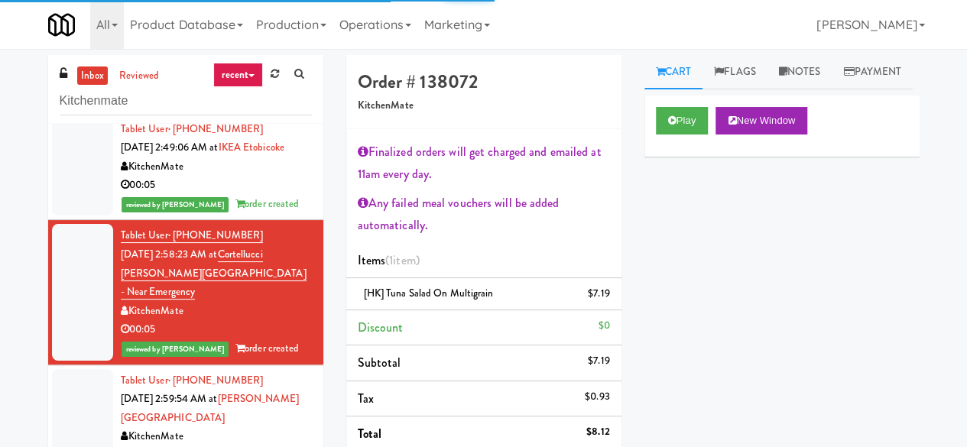
click at [240, 427] on div "KitchenMate" at bounding box center [216, 436] width 191 height 19
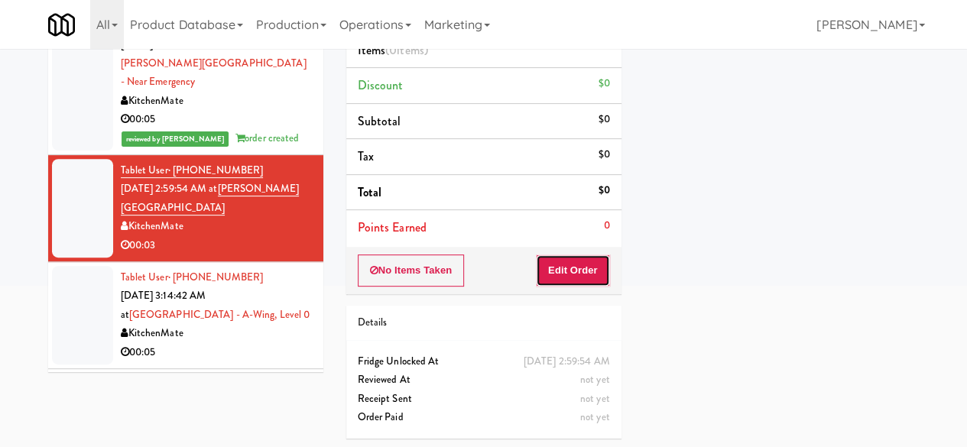
click at [575, 259] on button "Edit Order" at bounding box center [573, 271] width 74 height 32
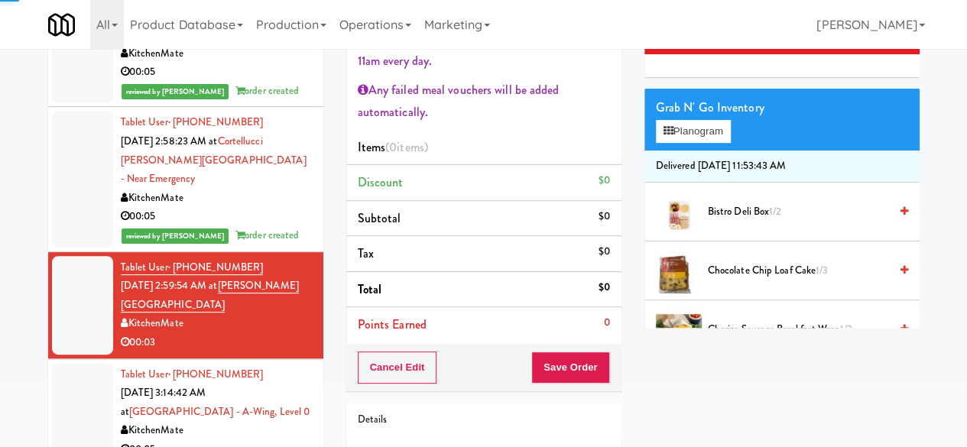
scroll to position [57, 0]
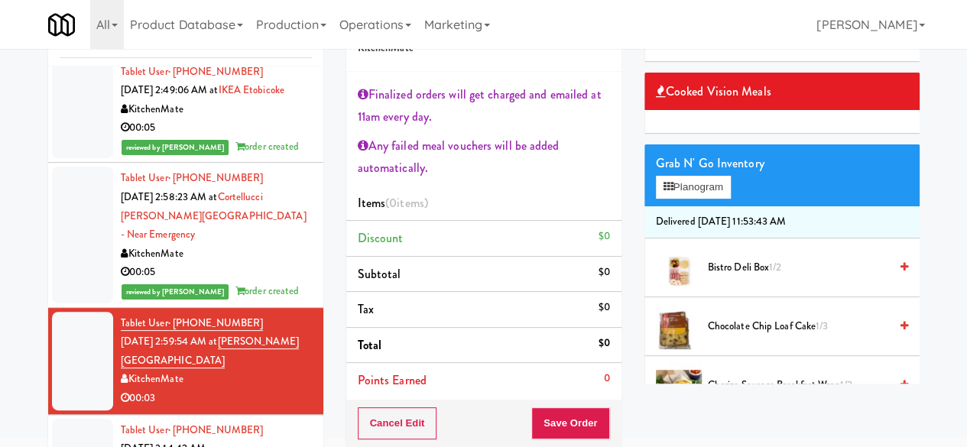
click at [900, 336] on link at bounding box center [904, 326] width 8 height 19
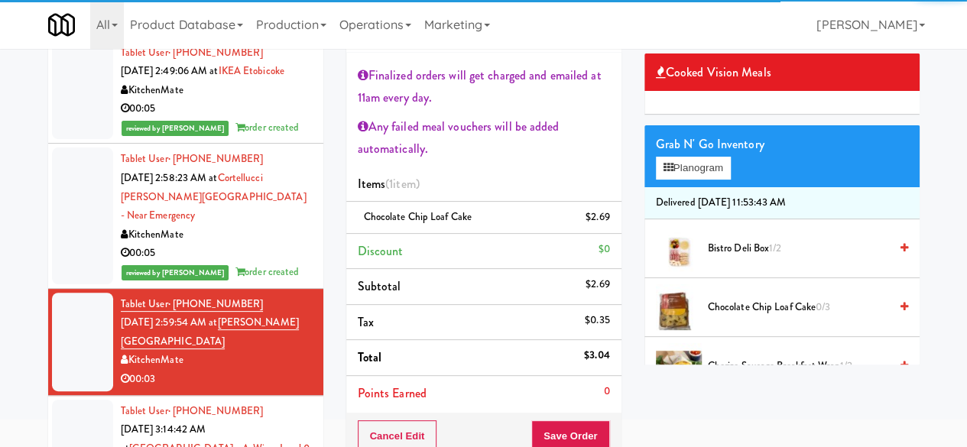
scroll to position [134, 0]
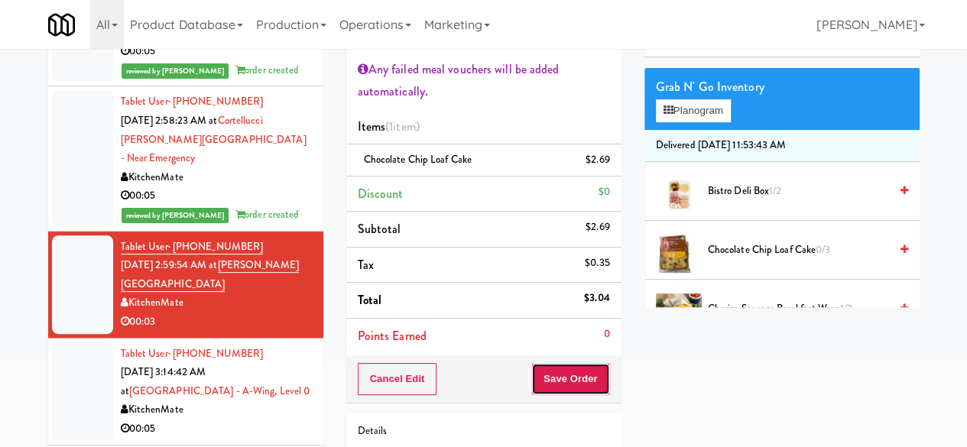
click at [567, 383] on button "Save Order" at bounding box center [570, 379] width 78 height 32
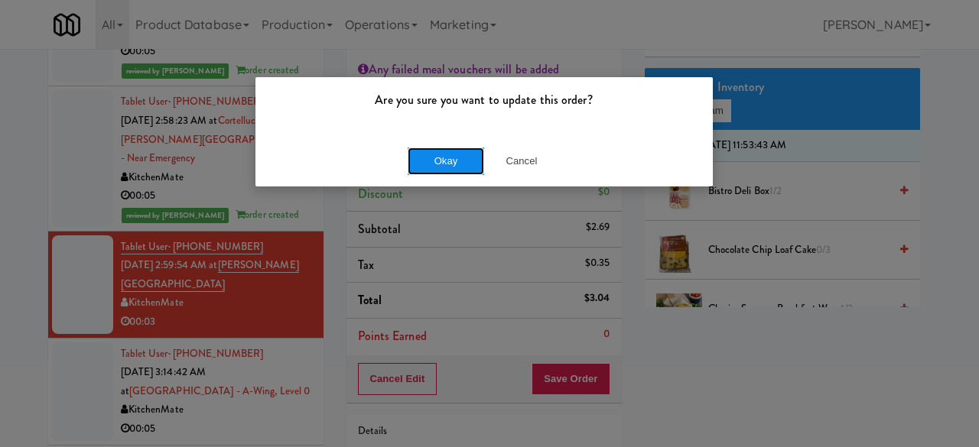
click at [460, 167] on button "Okay" at bounding box center [445, 162] width 76 height 28
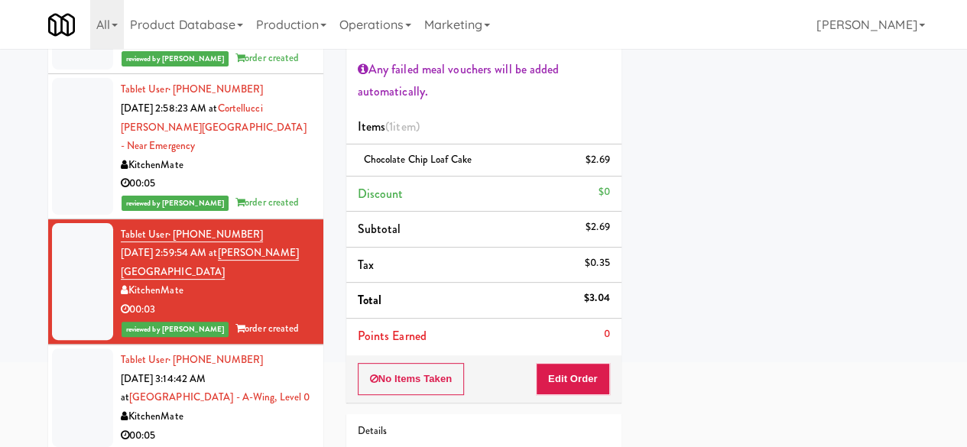
scroll to position [4301, 0]
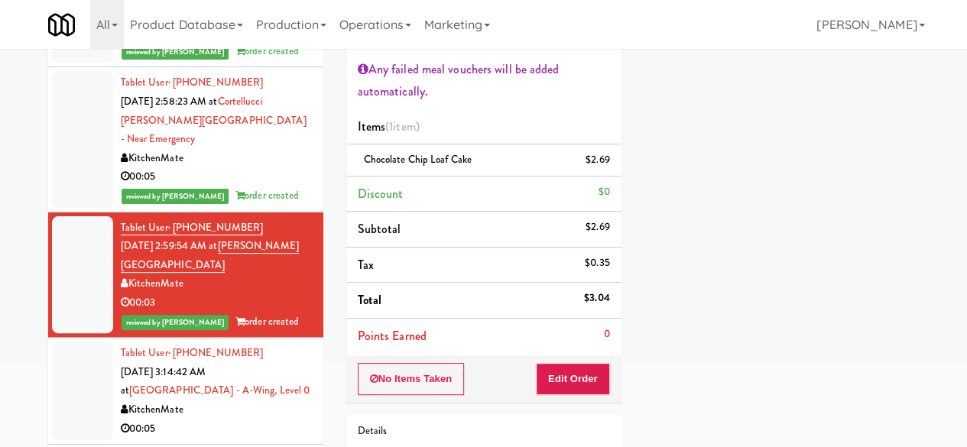
click at [259, 420] on div "00:05" at bounding box center [216, 429] width 191 height 19
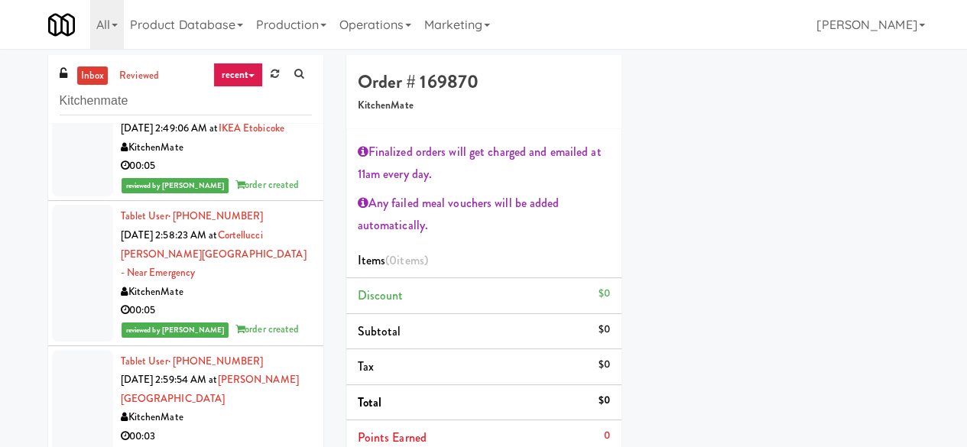
scroll to position [260, 0]
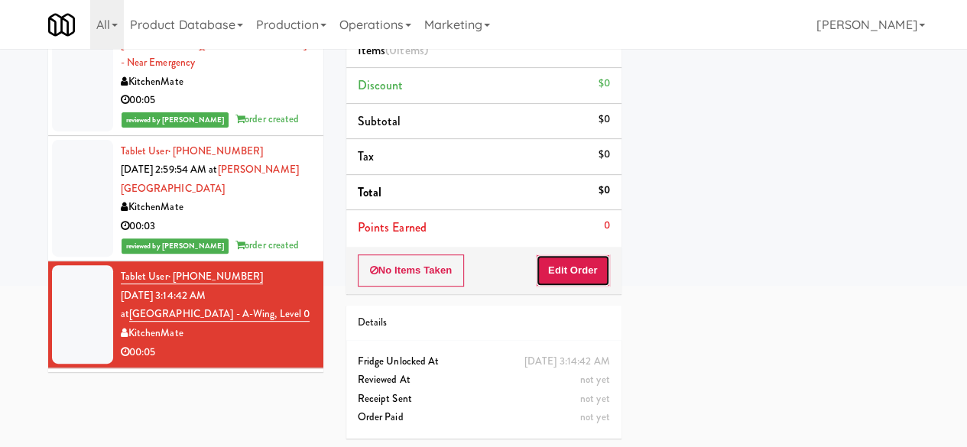
click at [577, 272] on button "Edit Order" at bounding box center [573, 271] width 74 height 32
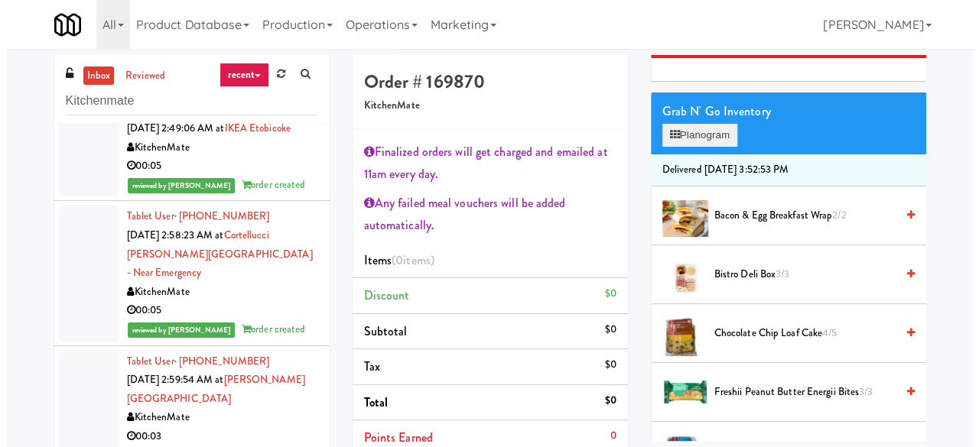
scroll to position [107, 0]
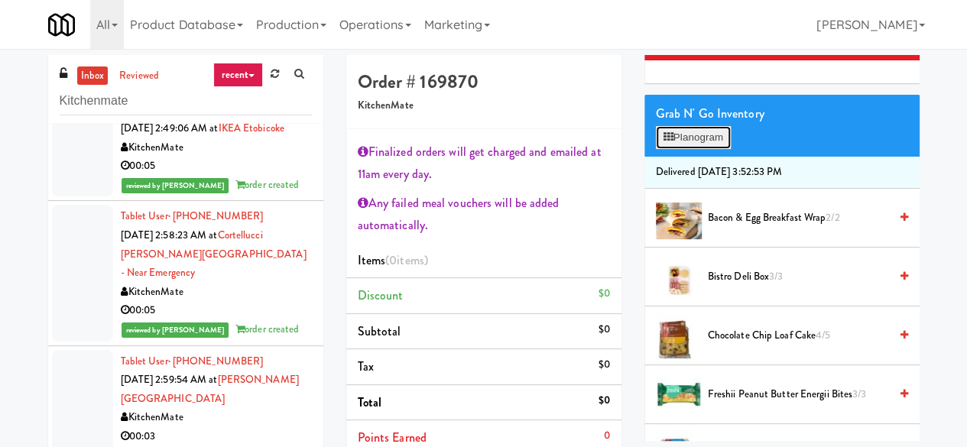
click at [698, 149] on button "Planogram" at bounding box center [693, 137] width 75 height 23
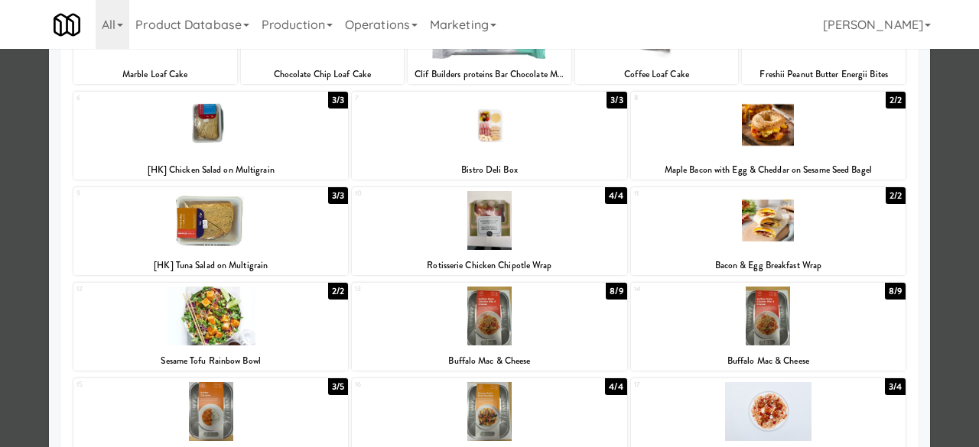
scroll to position [76, 0]
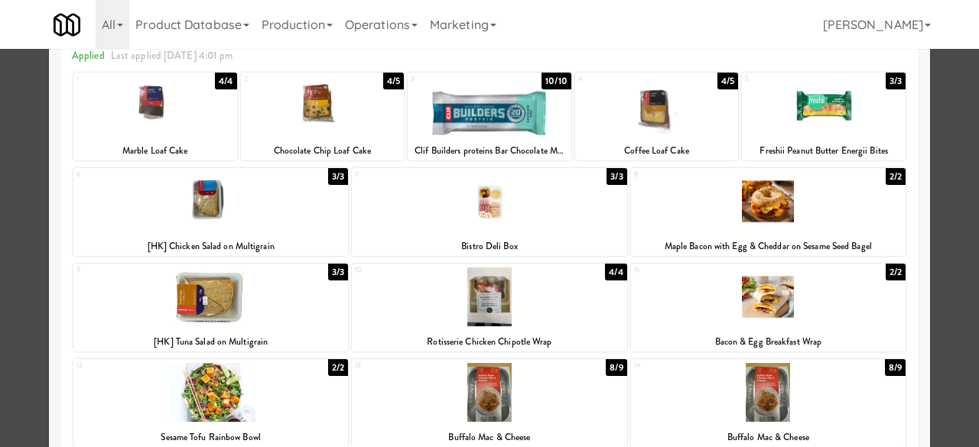
click at [567, 197] on div at bounding box center [489, 201] width 274 height 59
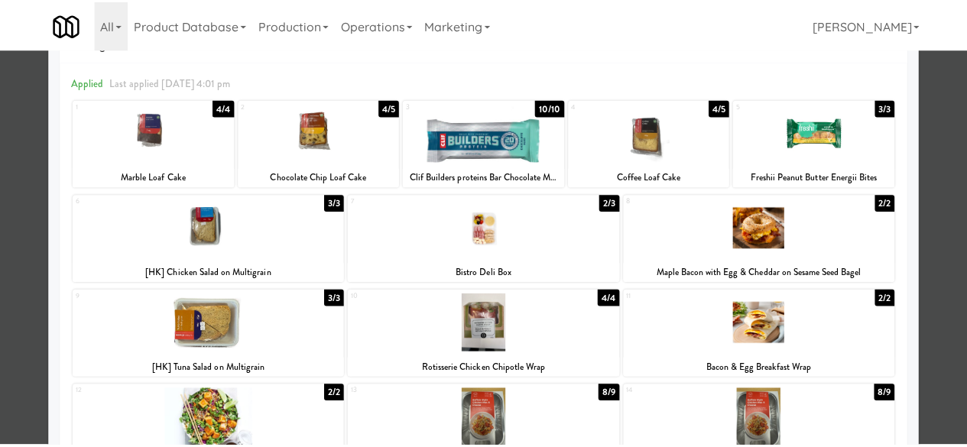
scroll to position [0, 0]
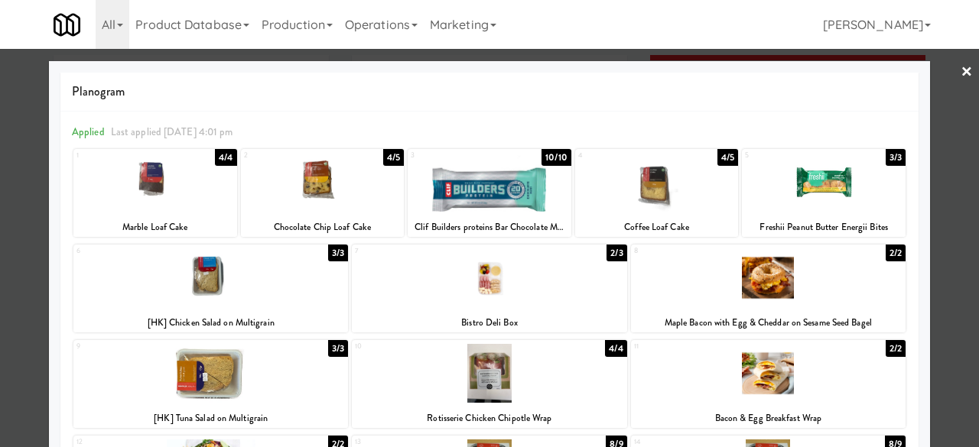
click at [947, 79] on div at bounding box center [489, 223] width 979 height 447
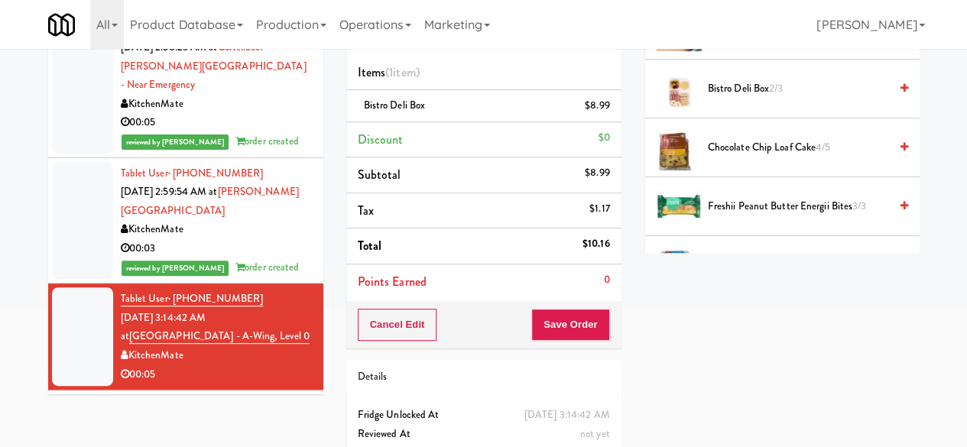
scroll to position [242, 0]
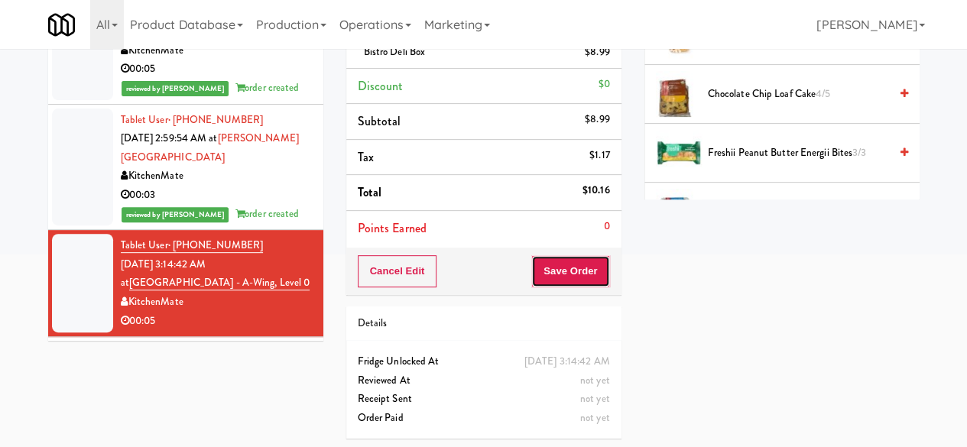
click at [563, 268] on button "Save Order" at bounding box center [570, 271] width 78 height 32
click at [565, 265] on button "Save Order" at bounding box center [570, 271] width 78 height 32
click at [569, 255] on body "Are you sure you want to update this order? Okay Cancel Okay Are you sure you w…" at bounding box center [483, 30] width 967 height 447
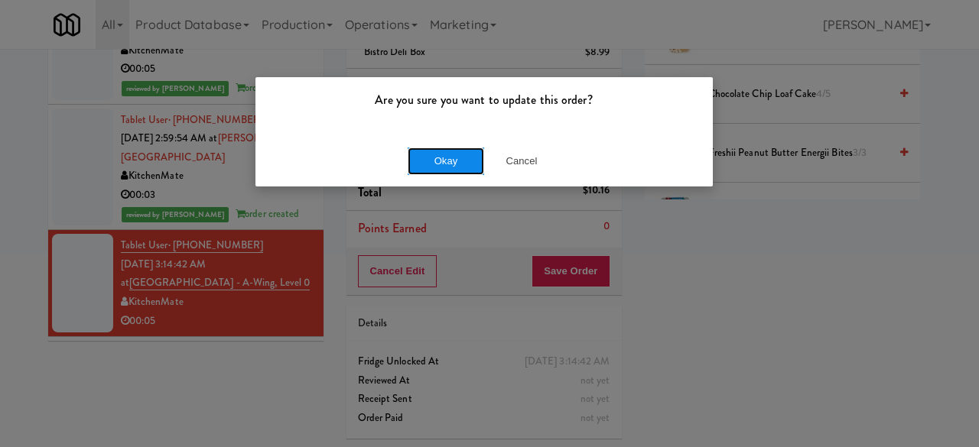
click at [425, 151] on button "Okay" at bounding box center [445, 162] width 76 height 28
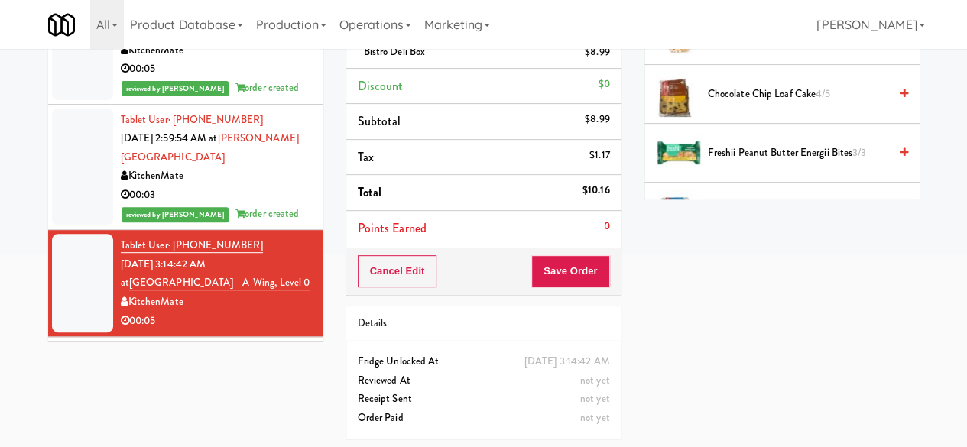
click at [266, 400] on div "KitchenMate" at bounding box center [216, 409] width 191 height 19
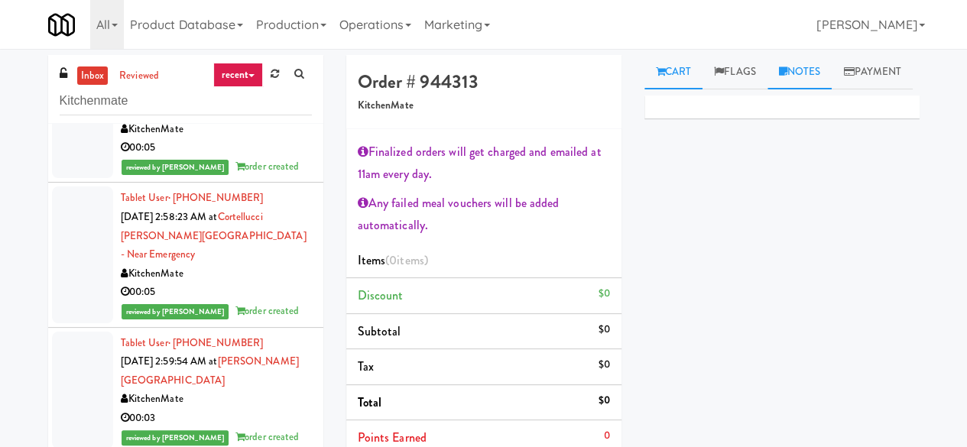
drag, startPoint x: 809, startPoint y: 76, endPoint x: 798, endPoint y: 83, distance: 12.3
click at [809, 76] on link "Notes" at bounding box center [800, 72] width 65 height 34
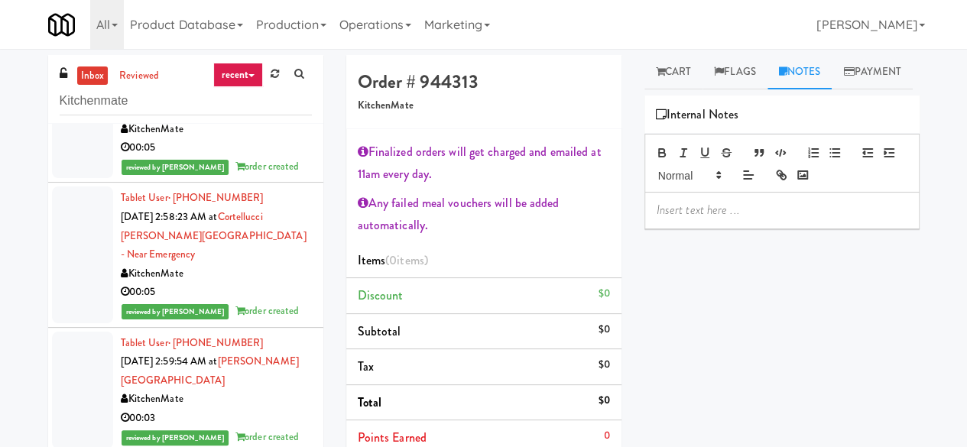
click at [703, 219] on p at bounding box center [782, 210] width 251 height 17
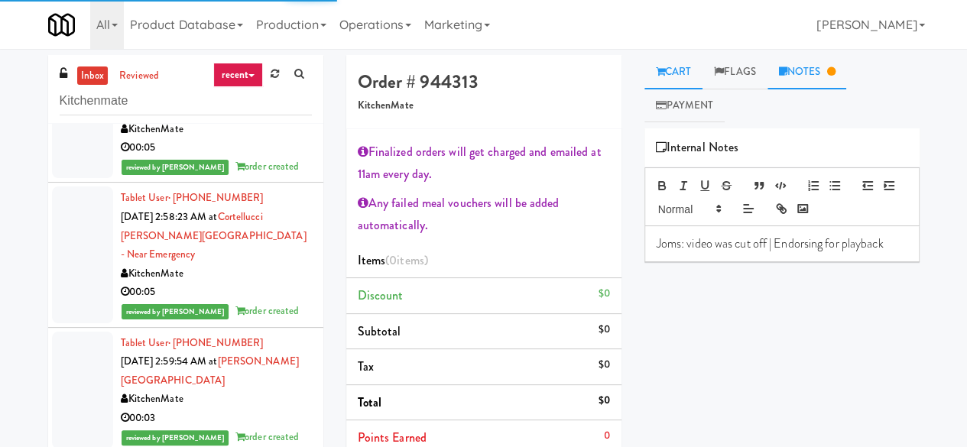
click at [669, 62] on link "Cart" at bounding box center [673, 72] width 59 height 34
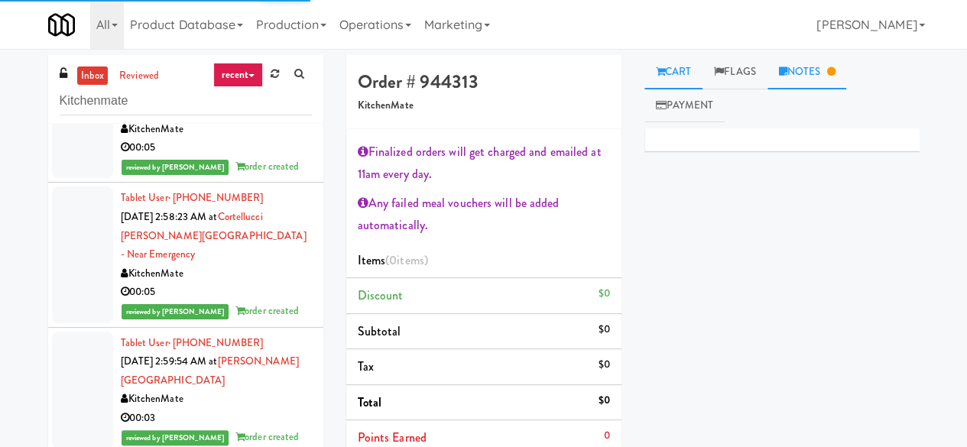
click at [843, 77] on link "Notes" at bounding box center [808, 72] width 80 height 34
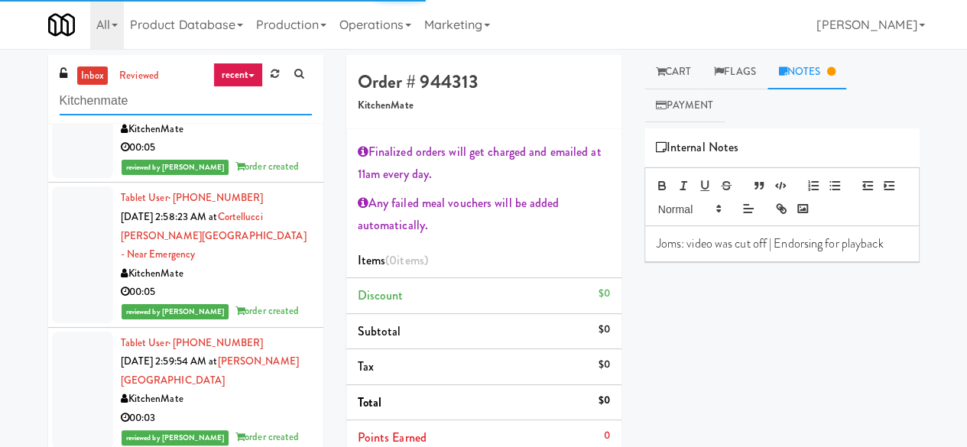
click at [159, 96] on input "Kitchenmate" at bounding box center [186, 101] width 252 height 28
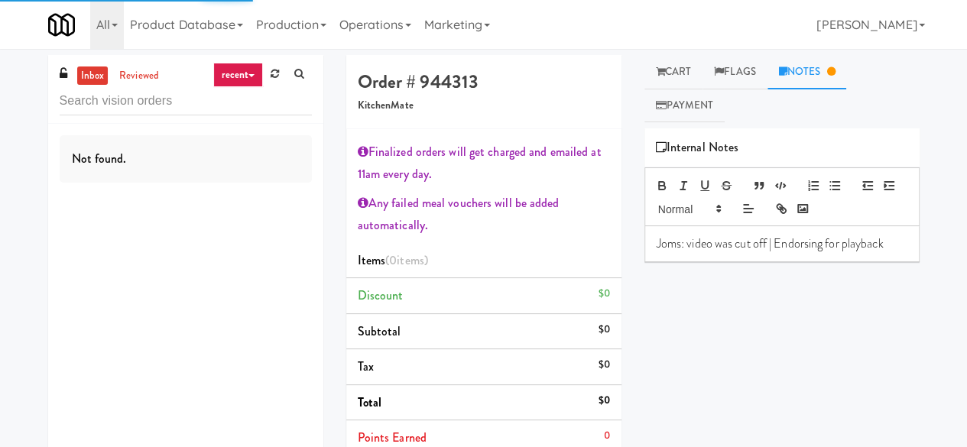
click at [91, 76] on link "inbox" at bounding box center [92, 76] width 31 height 19
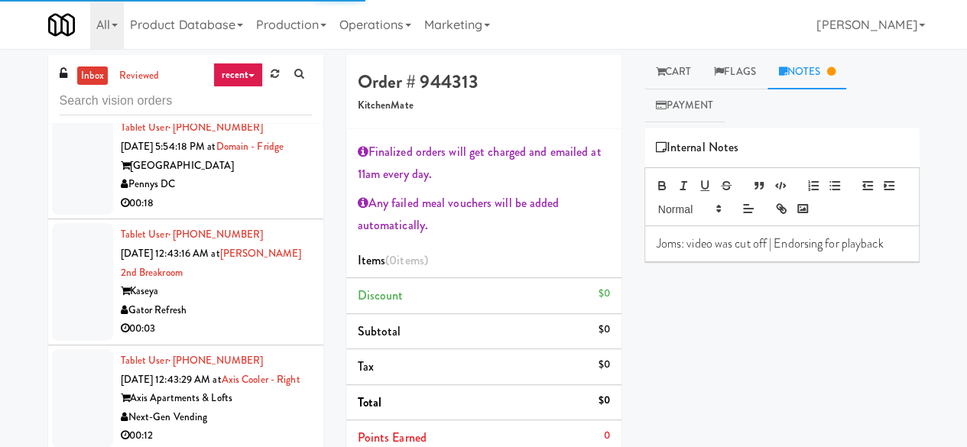
scroll to position [2752, 0]
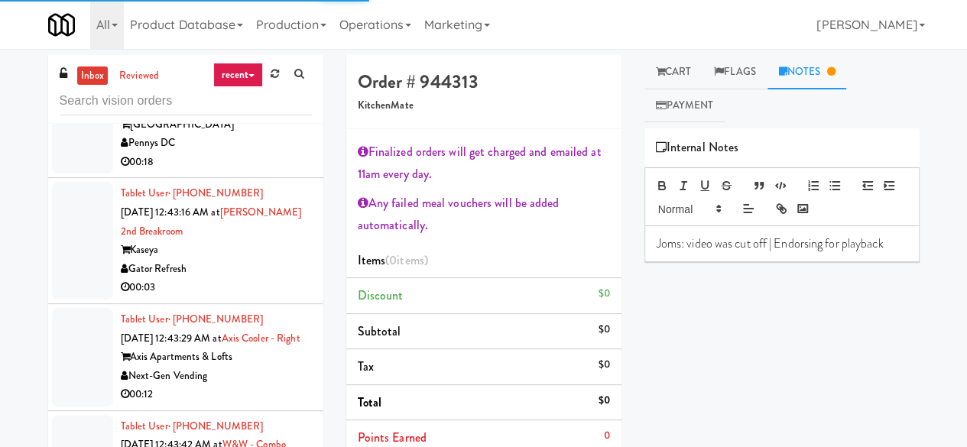
click at [269, 135] on div "[GEOGRAPHIC_DATA]" at bounding box center [216, 124] width 191 height 19
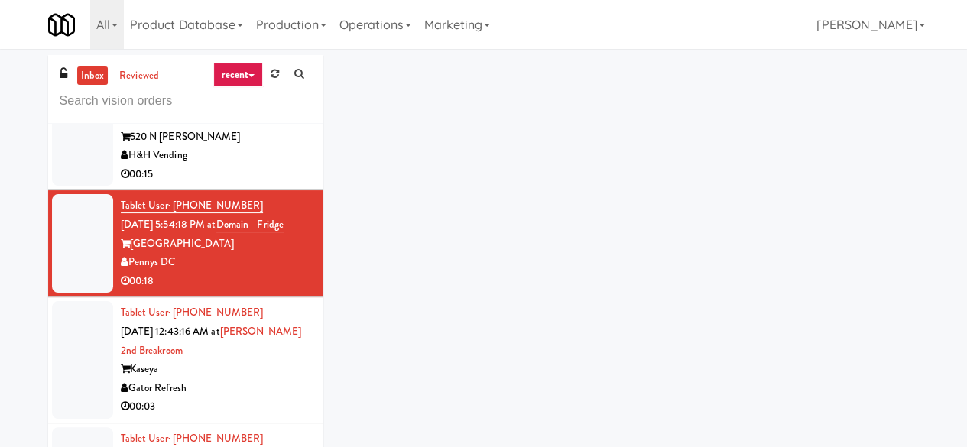
scroll to position [2676, 0]
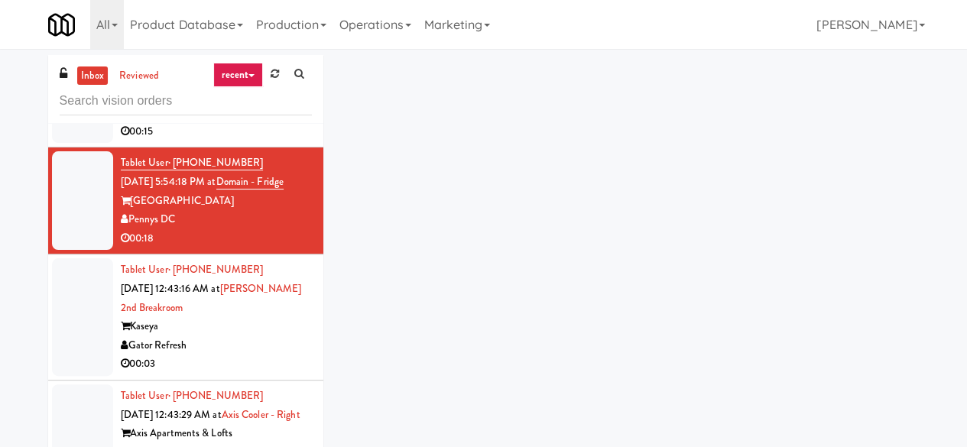
click at [628, 206] on div "inbox reviewed recent all unclear take inventory issue suspicious failed recent…" at bounding box center [484, 324] width 894 height 539
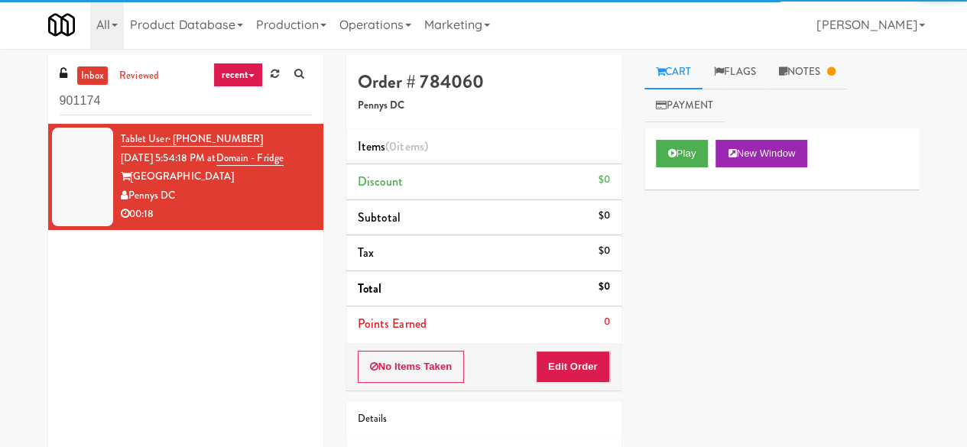
click at [170, 106] on input "901174" at bounding box center [186, 101] width 252 height 28
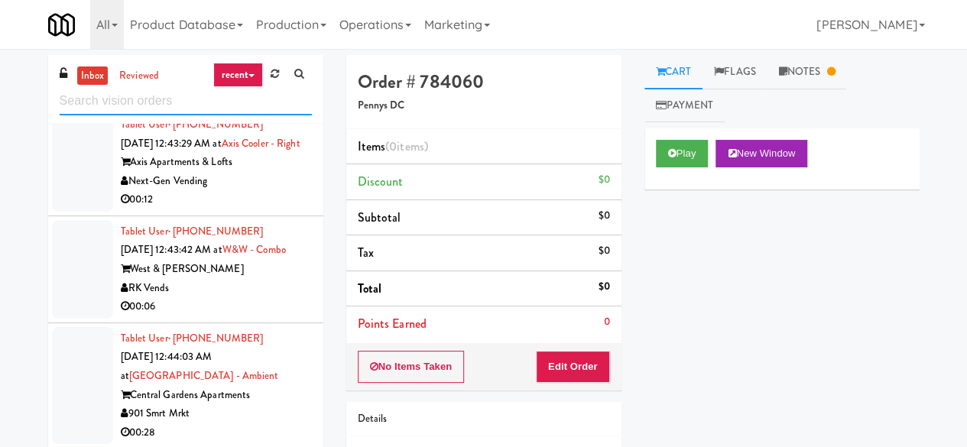
scroll to position [2848, 0]
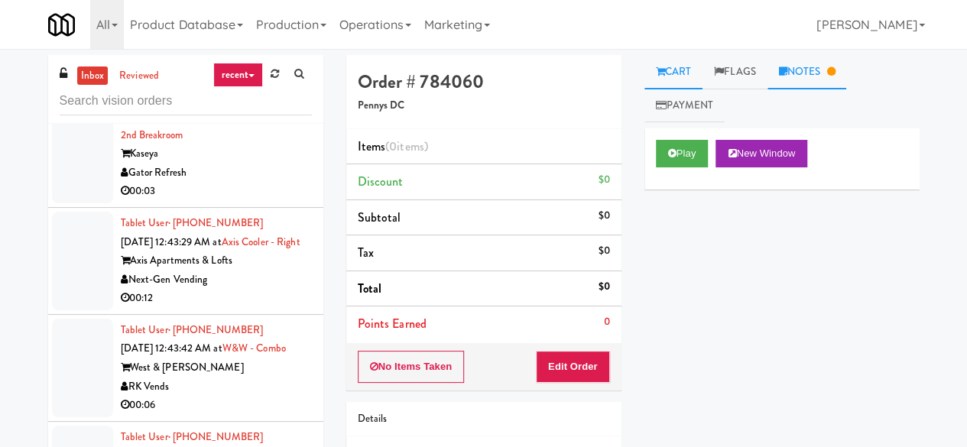
click at [794, 80] on link "Notes" at bounding box center [808, 72] width 80 height 34
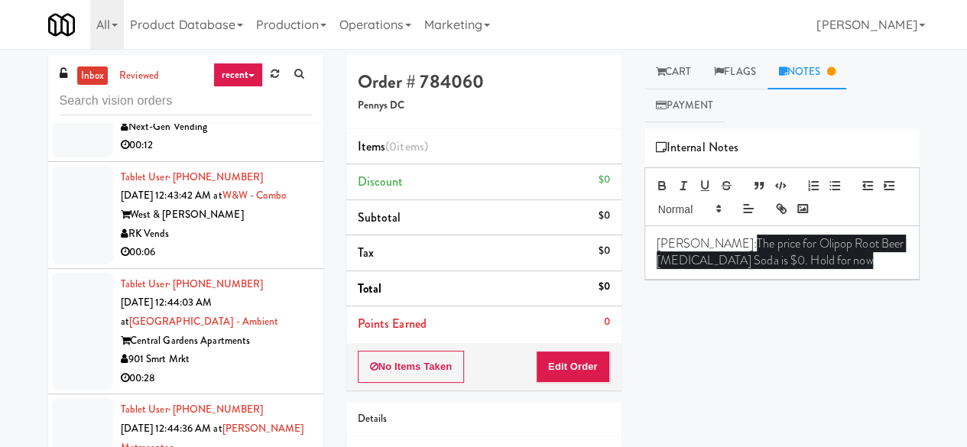
click at [264, 48] on div "00:03" at bounding box center [216, 38] width 191 height 19
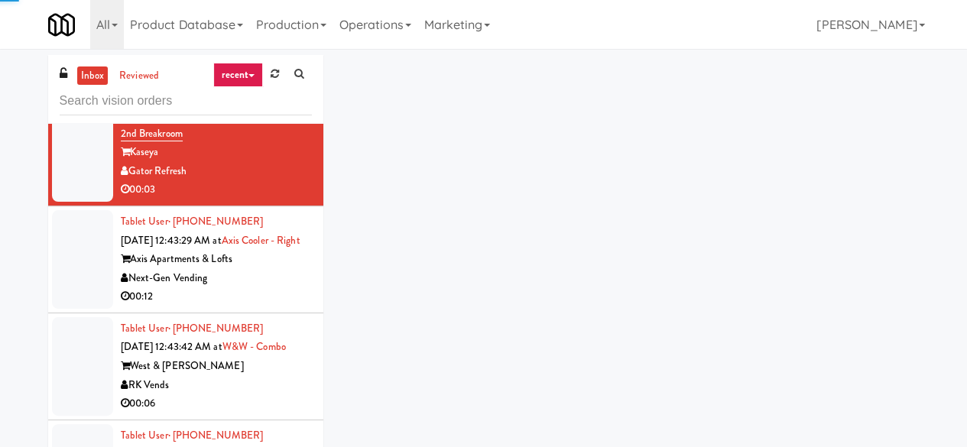
scroll to position [2848, 0]
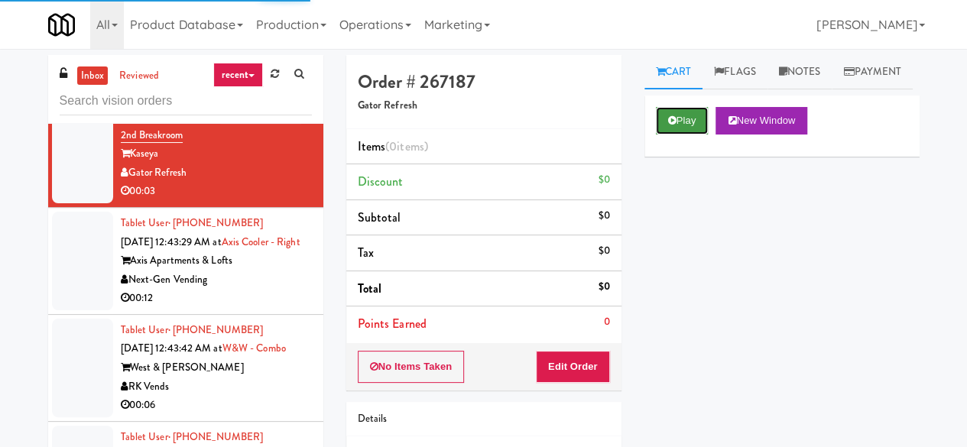
click at [693, 135] on button "Play" at bounding box center [682, 121] width 53 height 28
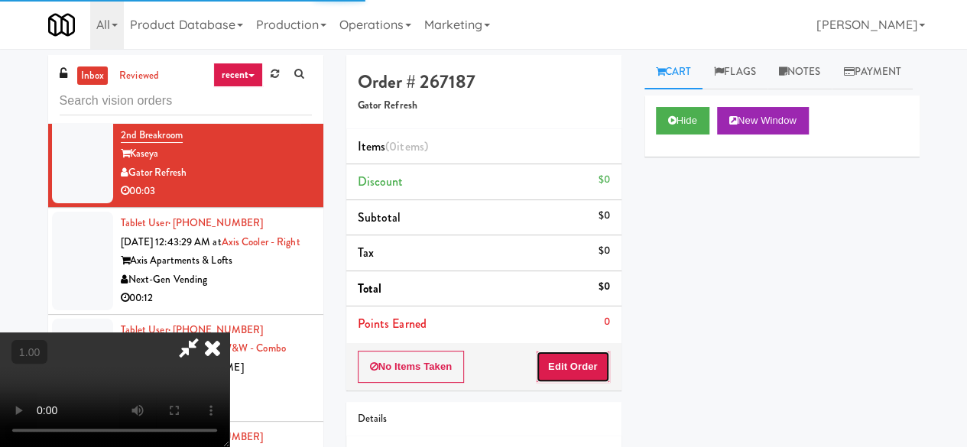
click at [597, 355] on button "Edit Order" at bounding box center [573, 367] width 74 height 32
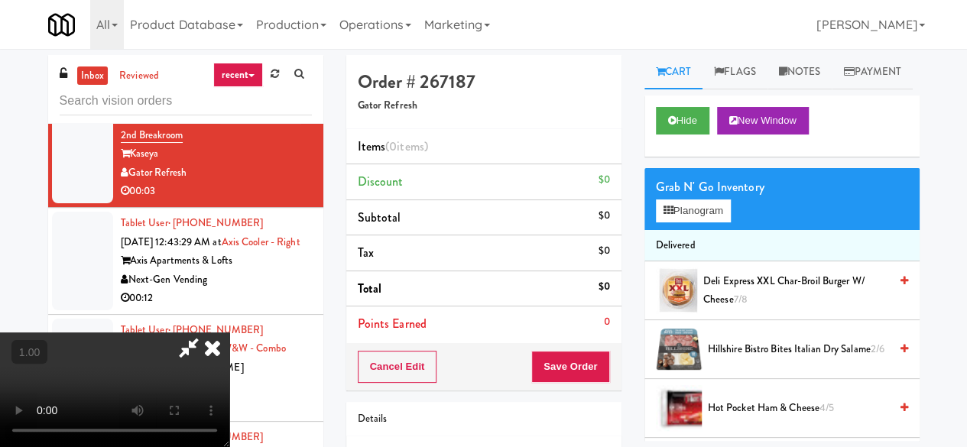
click at [207, 359] on icon at bounding box center [213, 348] width 34 height 31
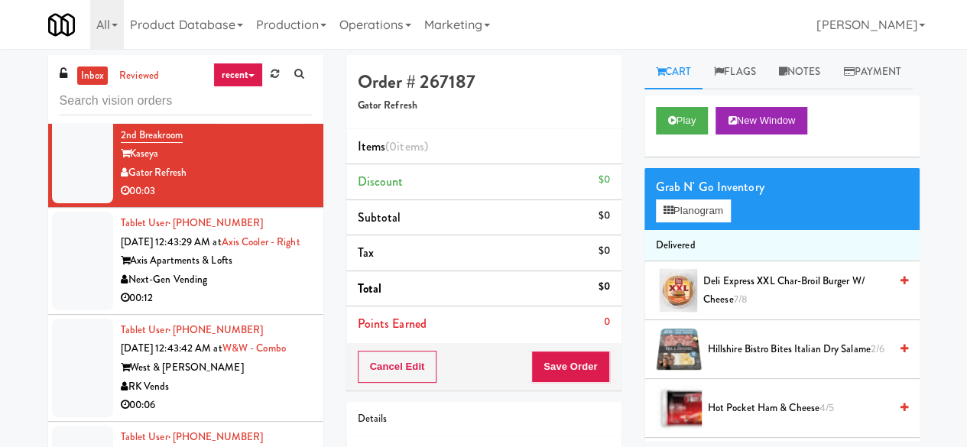
click at [246, 308] on div "Tablet User · (989) 545-2770 Aug 18, 2025 12:43:29 AM at Axis Cooler - Right Ax…" at bounding box center [216, 261] width 191 height 94
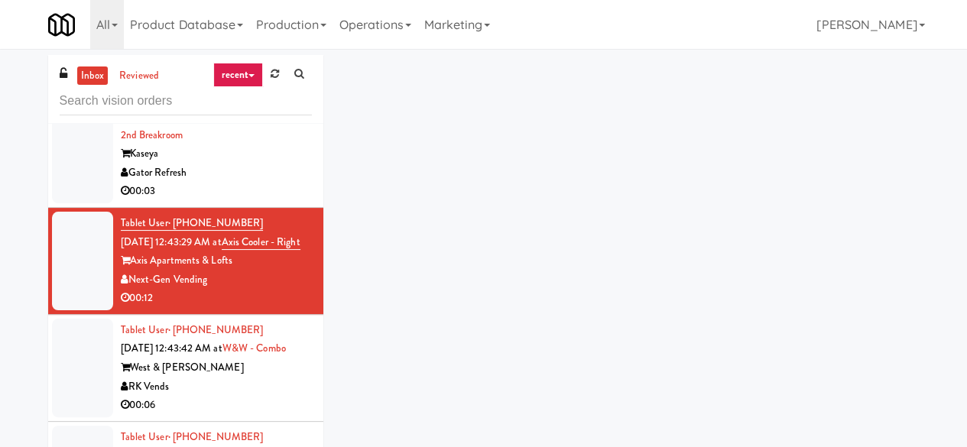
click at [252, 183] on div "Gator Refresh" at bounding box center [216, 173] width 191 height 19
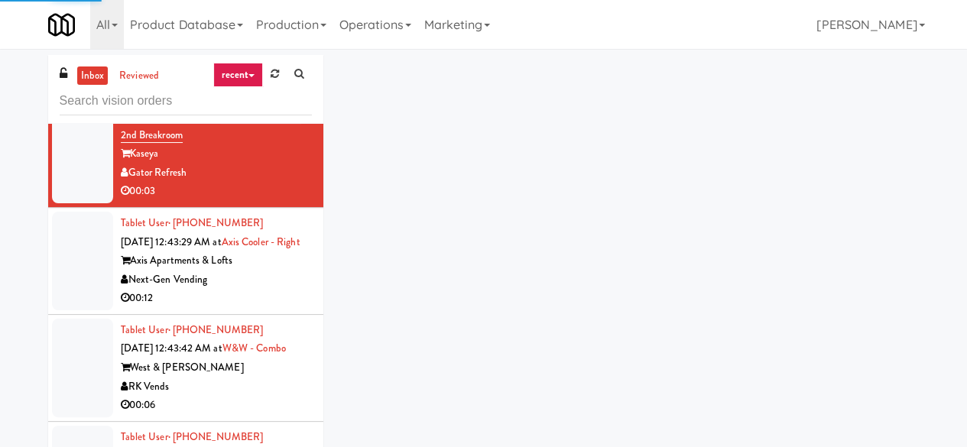
click at [97, 80] on link "inbox" at bounding box center [92, 76] width 31 height 19
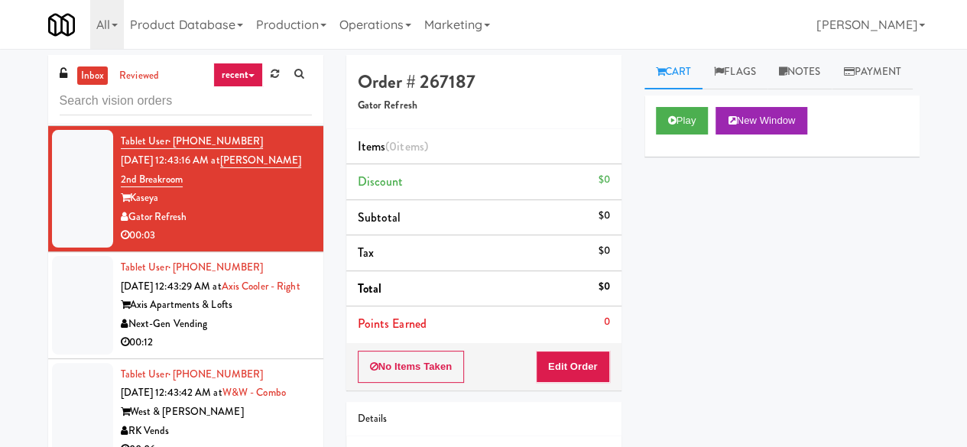
scroll to position [2803, 0]
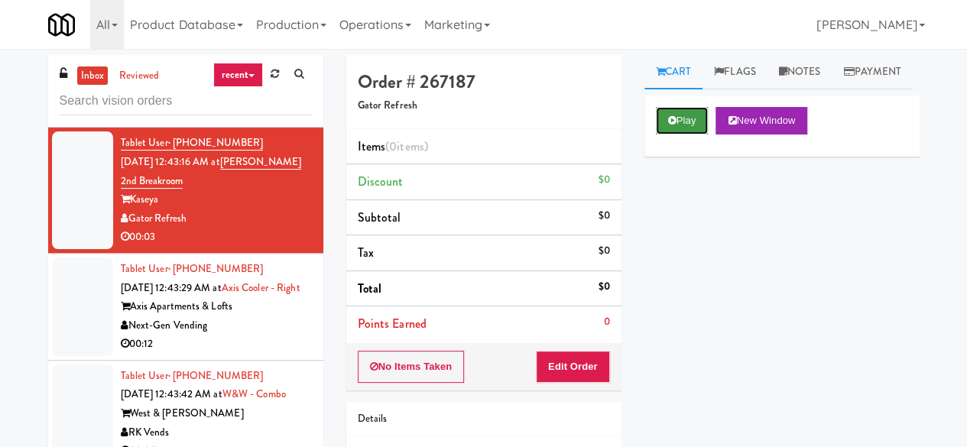
click at [690, 135] on button "Play" at bounding box center [682, 121] width 53 height 28
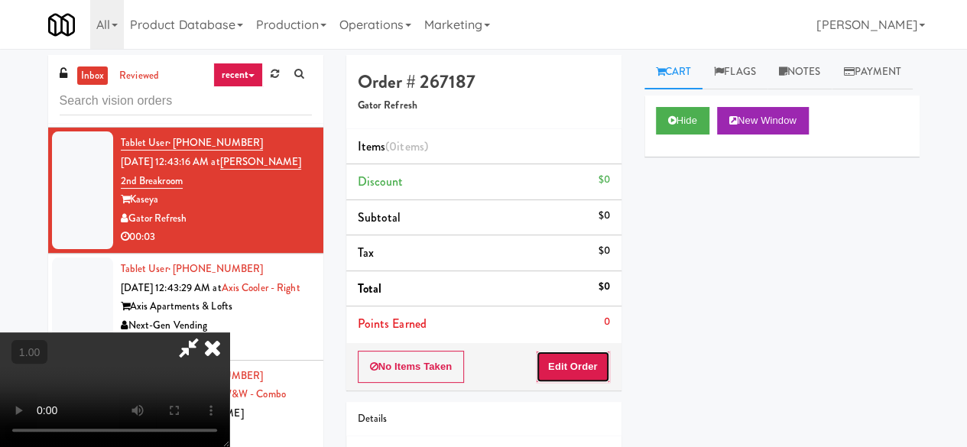
click at [570, 360] on button "Edit Order" at bounding box center [573, 367] width 74 height 32
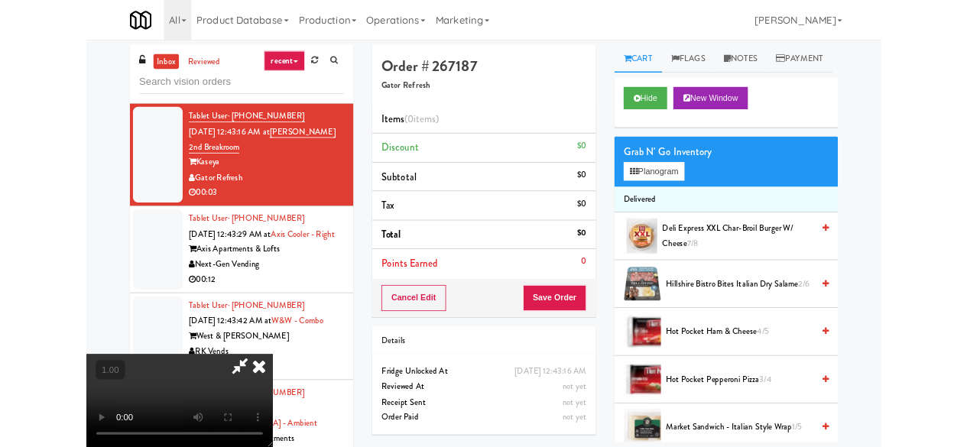
scroll to position [31, 0]
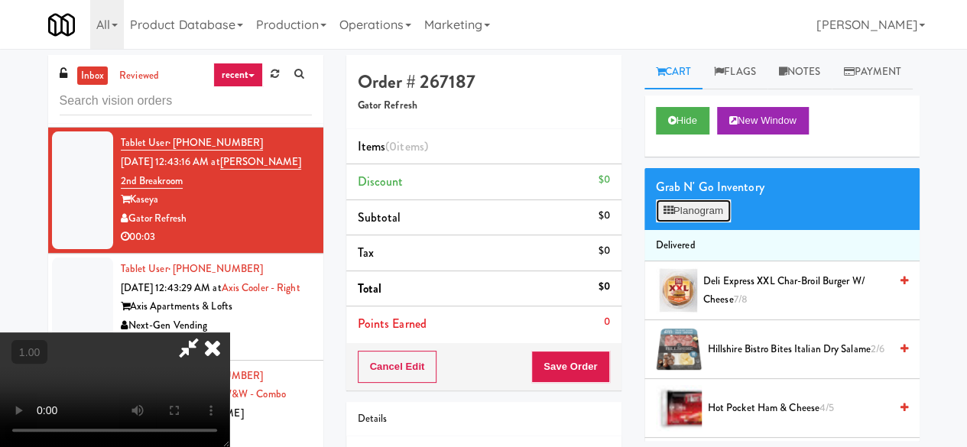
click at [691, 222] on button "Planogram" at bounding box center [693, 211] width 75 height 23
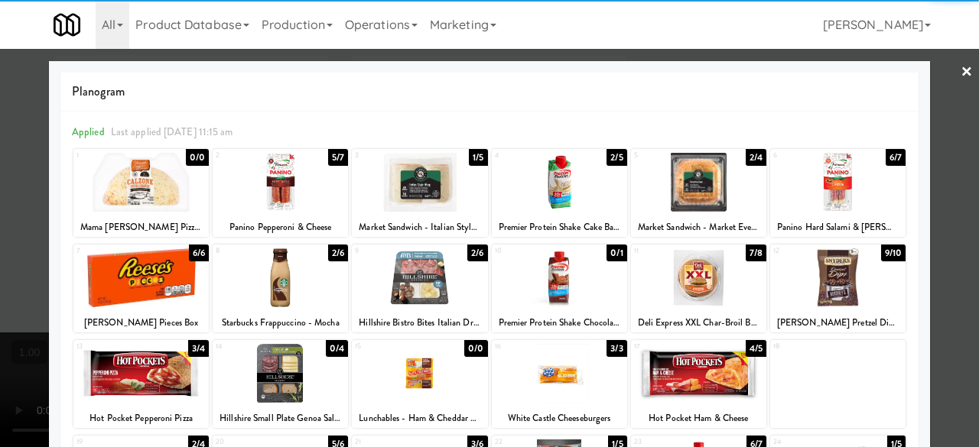
click at [415, 289] on div at bounding box center [419, 277] width 135 height 59
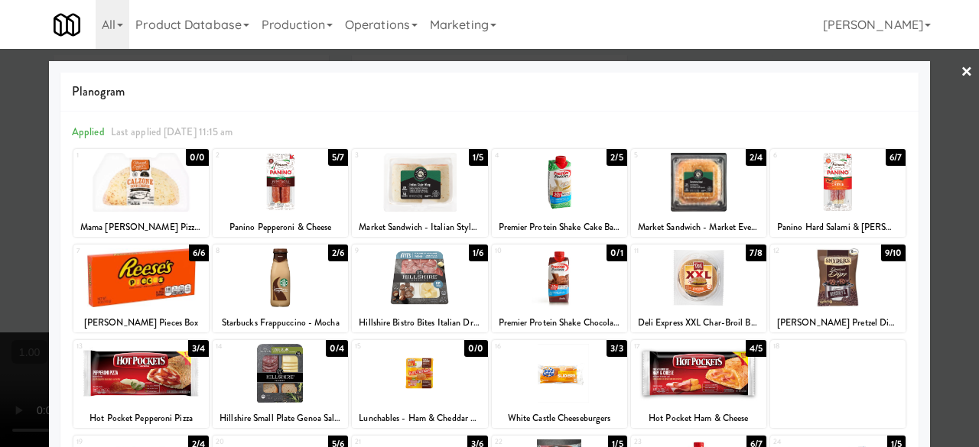
click at [940, 67] on div at bounding box center [489, 223] width 979 height 447
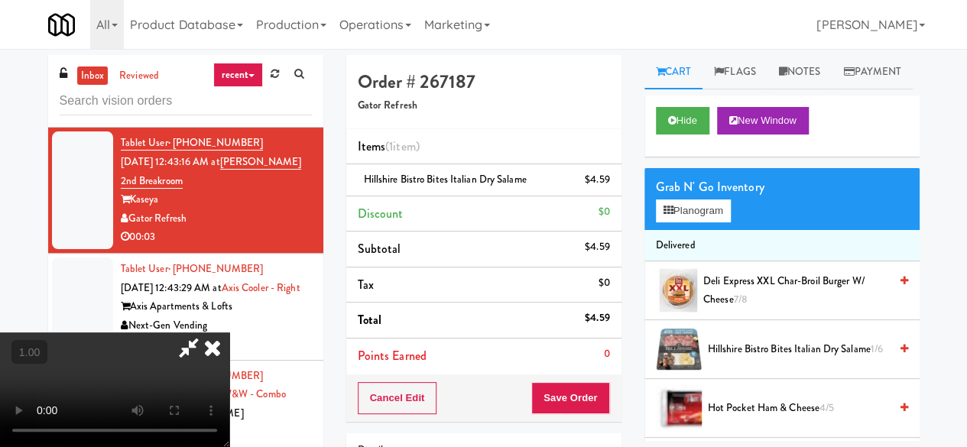
click at [206, 333] on icon at bounding box center [188, 348] width 35 height 31
drag, startPoint x: 581, startPoint y: 389, endPoint x: 591, endPoint y: 378, distance: 14.6
click at [581, 391] on button "Save Order" at bounding box center [570, 398] width 78 height 32
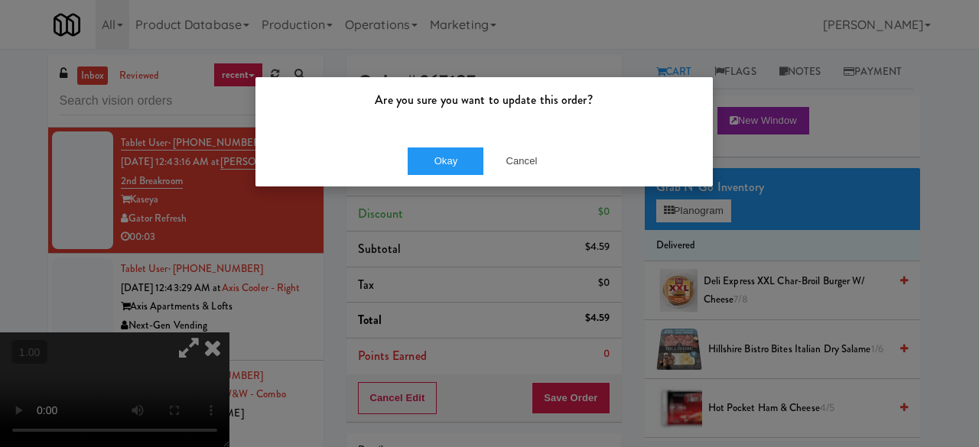
click at [446, 140] on div "Okay Cancel" at bounding box center [483, 160] width 457 height 51
click at [450, 150] on button "Okay" at bounding box center [445, 162] width 76 height 28
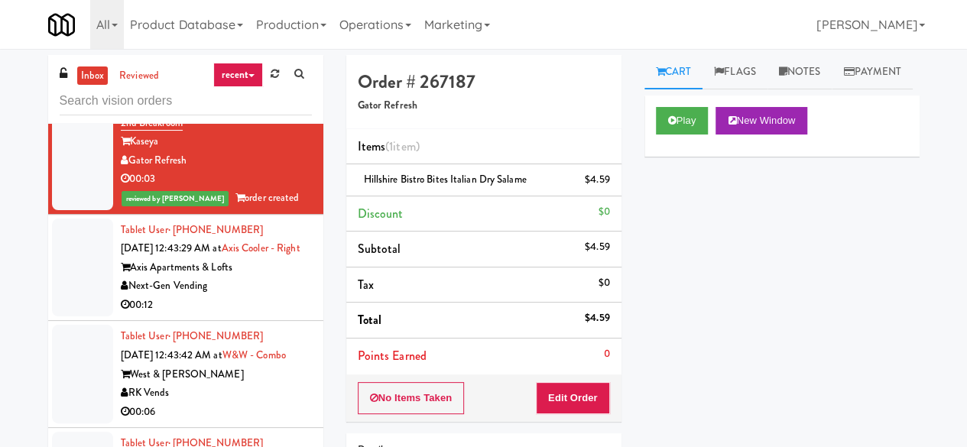
scroll to position [2955, 0]
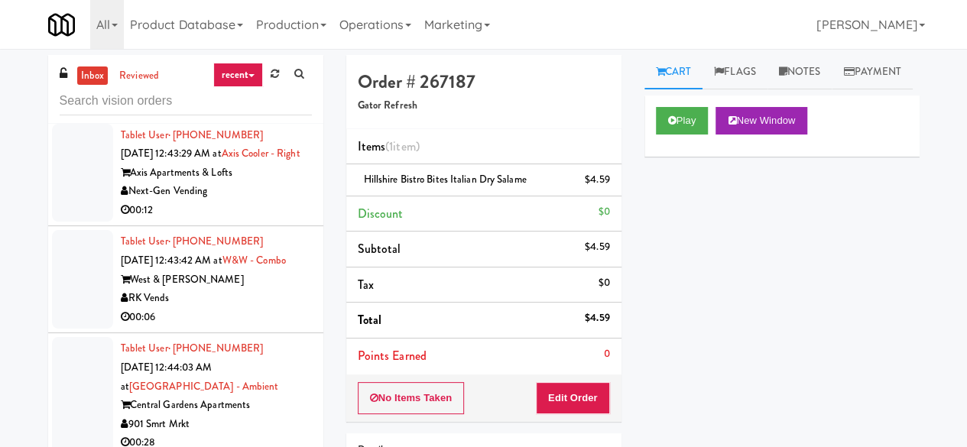
click at [249, 220] on div "00:12" at bounding box center [216, 210] width 191 height 19
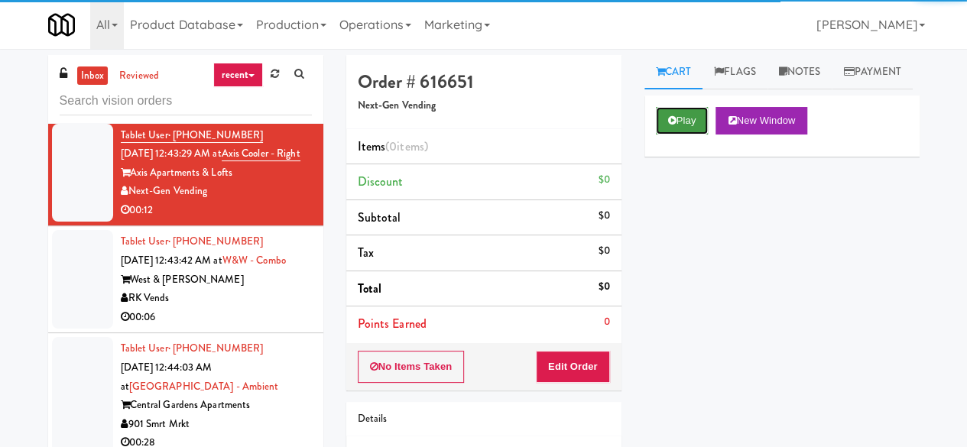
drag, startPoint x: 674, startPoint y: 162, endPoint x: 657, endPoint y: 188, distance: 31.4
click at [674, 135] on button "Play" at bounding box center [682, 121] width 53 height 28
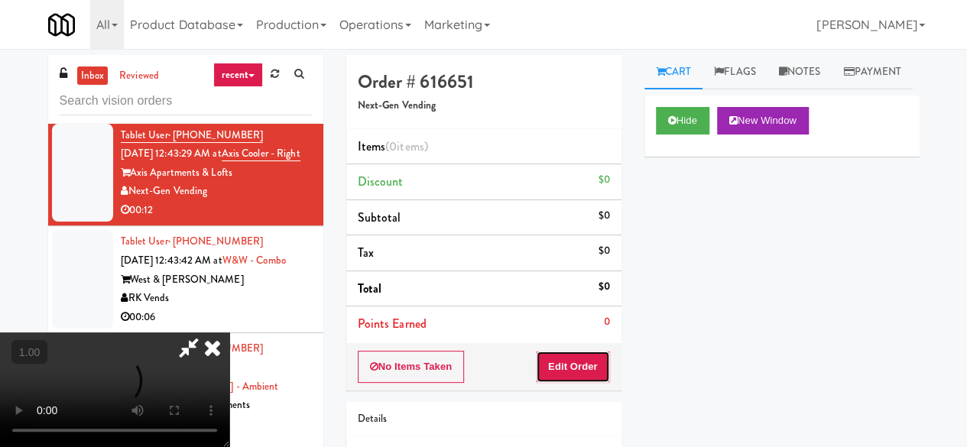
click at [584, 352] on button "Edit Order" at bounding box center [573, 367] width 74 height 32
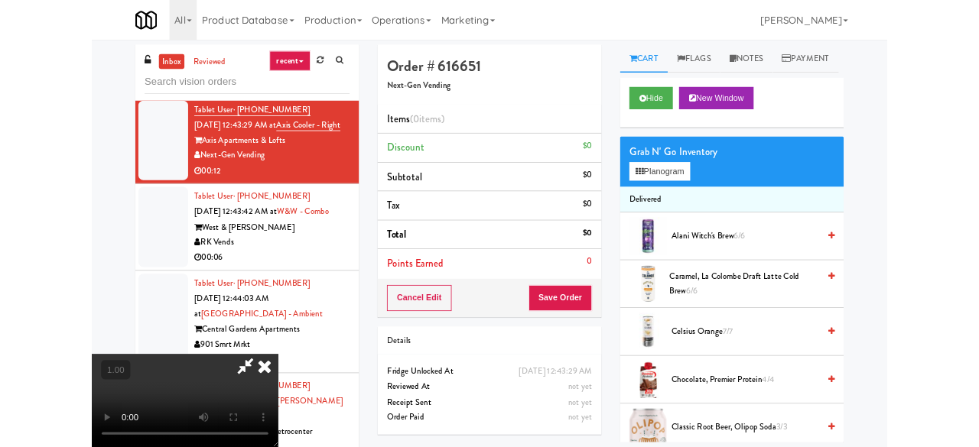
scroll to position [31, 0]
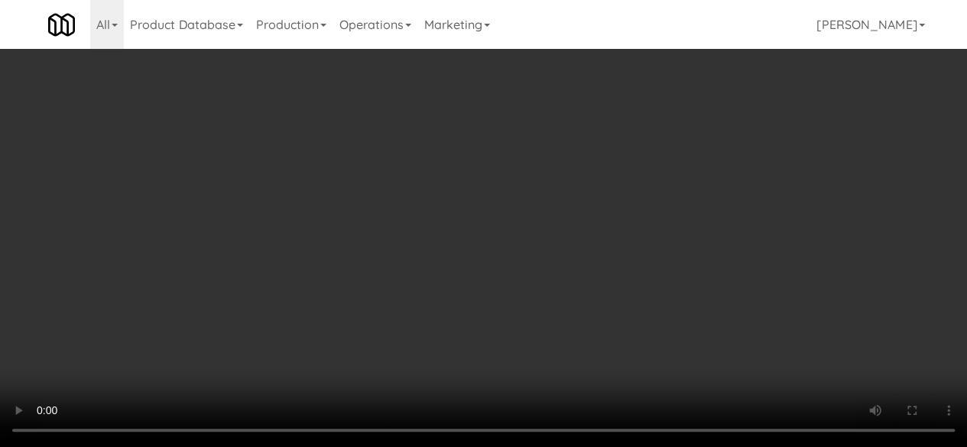
click at [729, 262] on li "Delivered" at bounding box center [781, 246] width 275 height 32
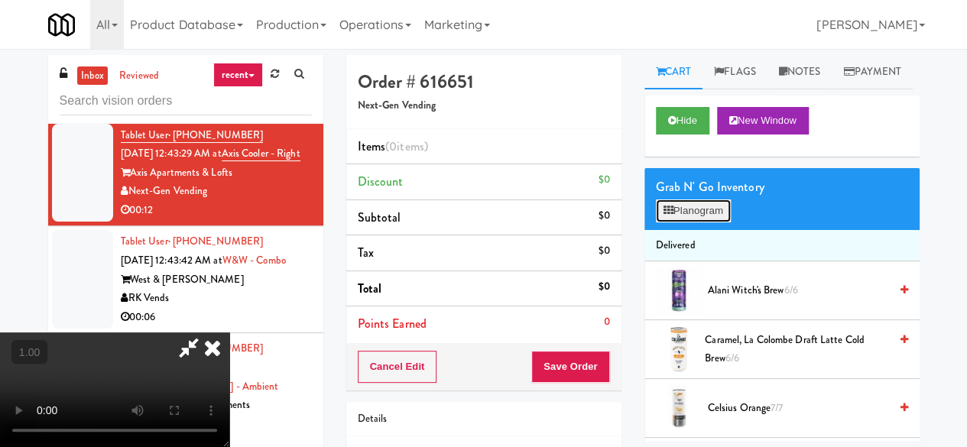
click at [715, 222] on button "Planogram" at bounding box center [693, 211] width 75 height 23
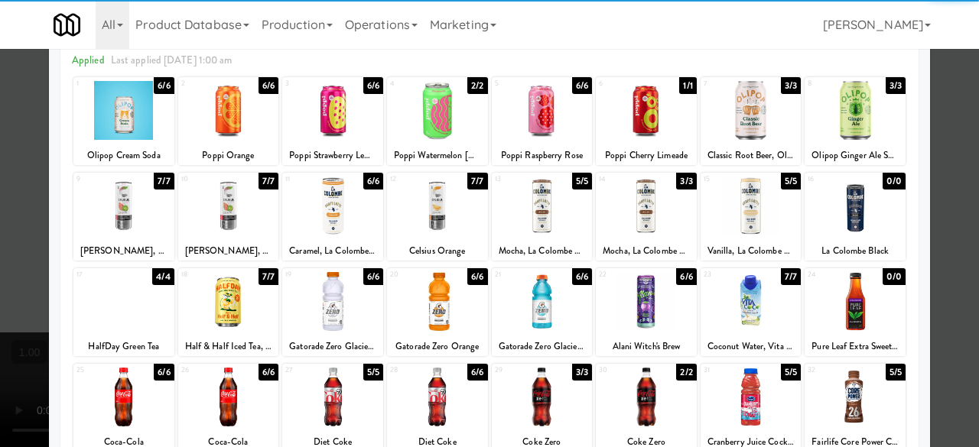
scroll to position [229, 0]
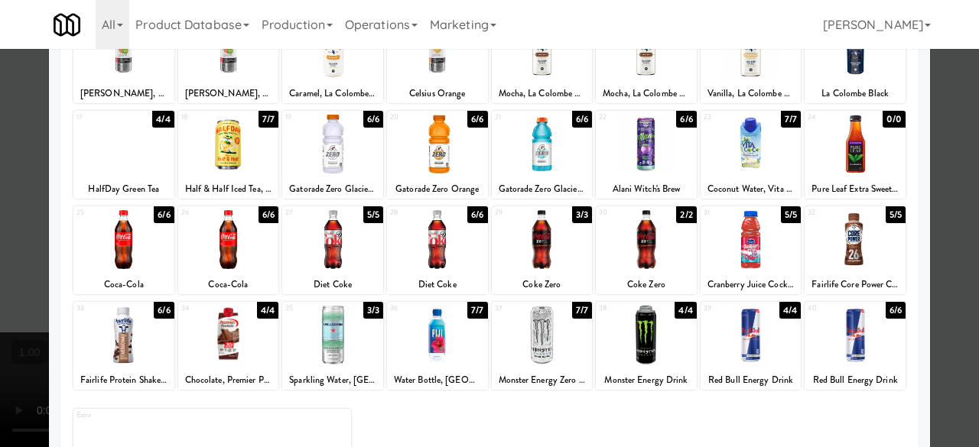
click at [314, 146] on div at bounding box center [332, 144] width 101 height 59
click at [514, 246] on div at bounding box center [542, 239] width 101 height 59
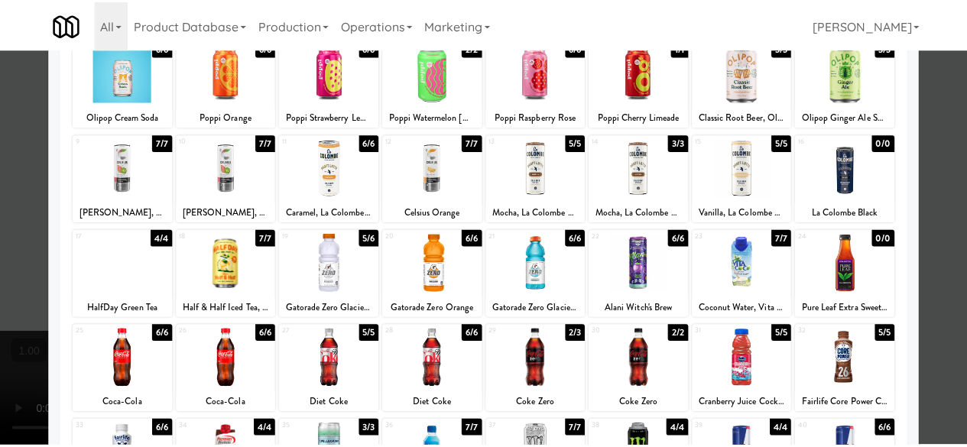
scroll to position [0, 0]
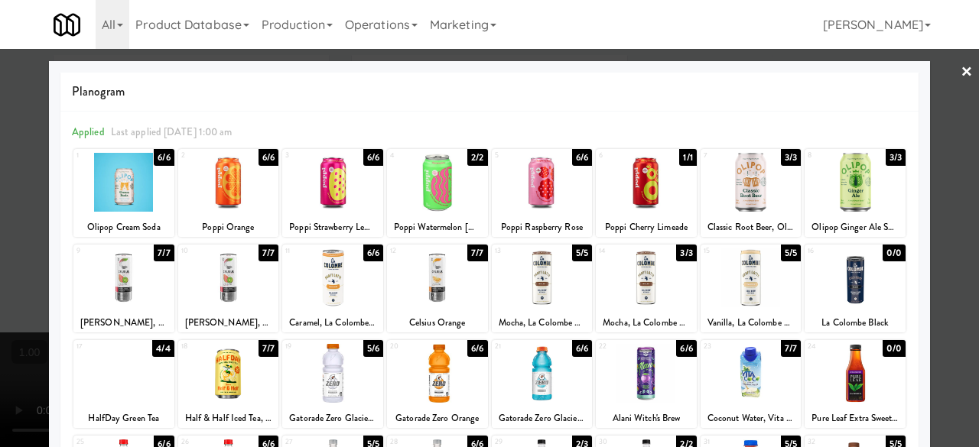
click at [960, 81] on link "×" at bounding box center [966, 72] width 12 height 47
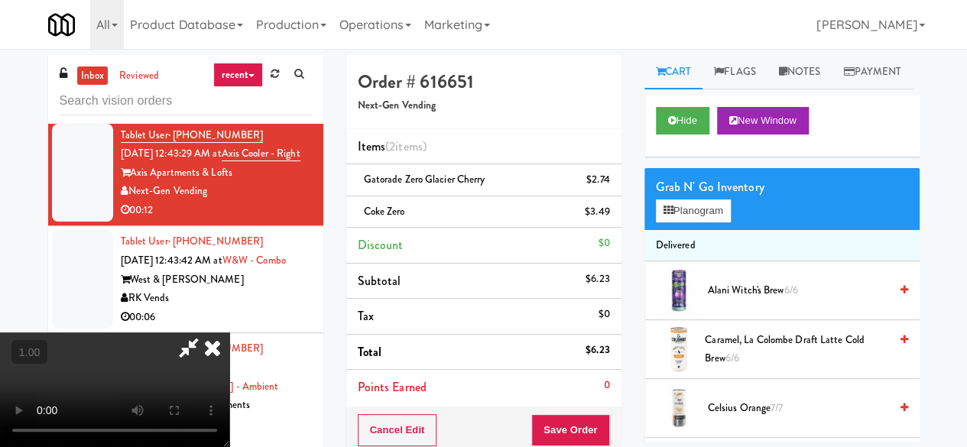
scroll to position [201, 0]
click at [229, 333] on video at bounding box center [114, 390] width 229 height 115
click at [206, 333] on icon at bounding box center [188, 348] width 35 height 31
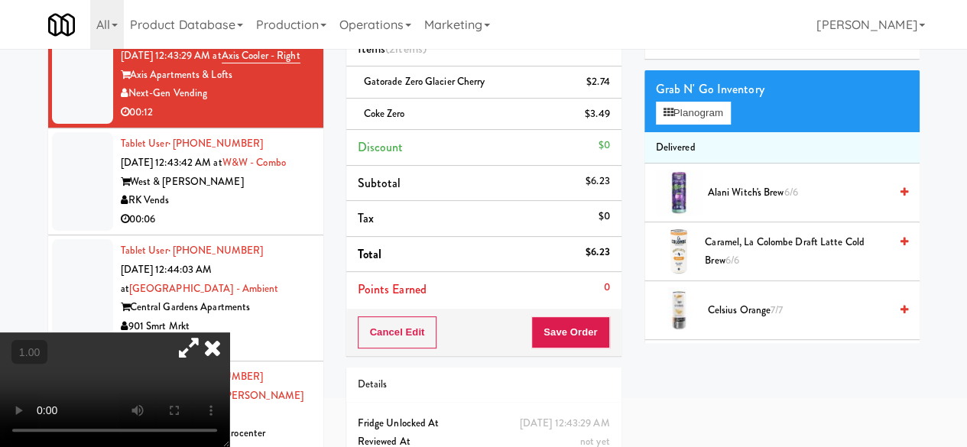
scroll to position [153, 0]
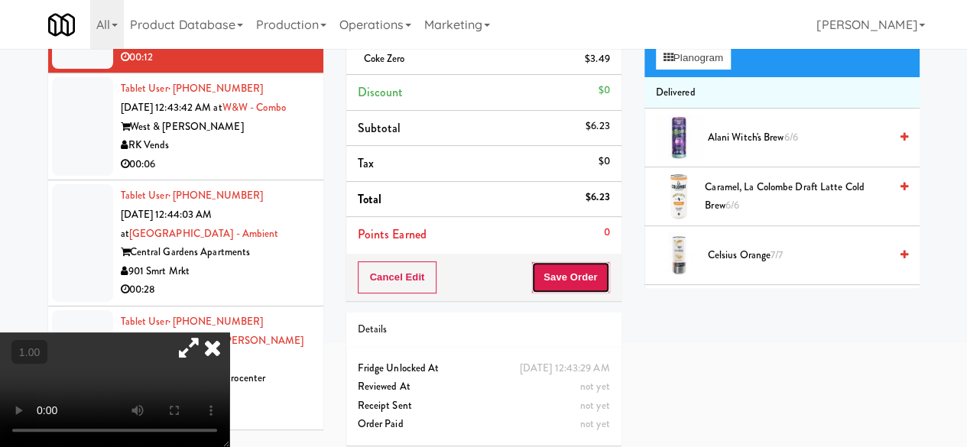
click at [577, 268] on button "Save Order" at bounding box center [570, 277] width 78 height 32
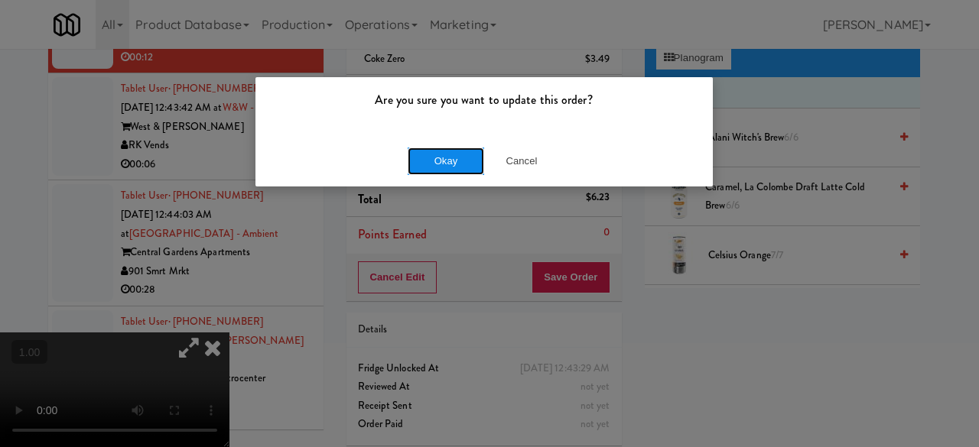
click at [433, 161] on button "Okay" at bounding box center [445, 162] width 76 height 28
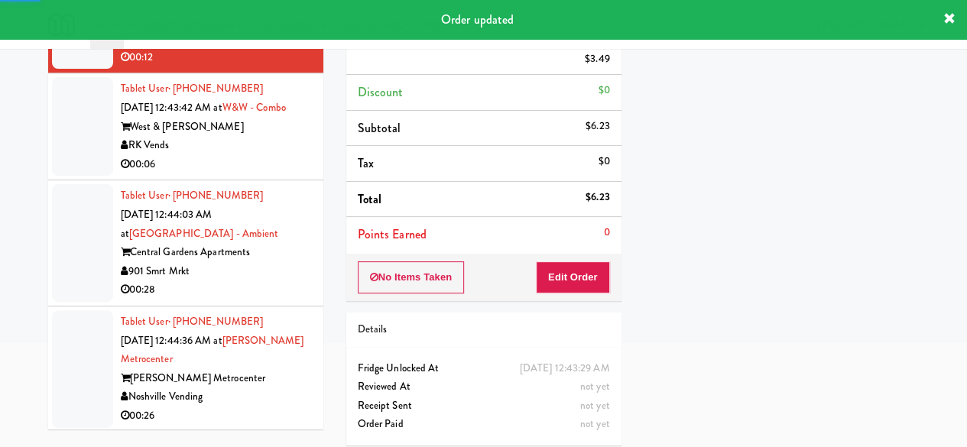
scroll to position [3032, 0]
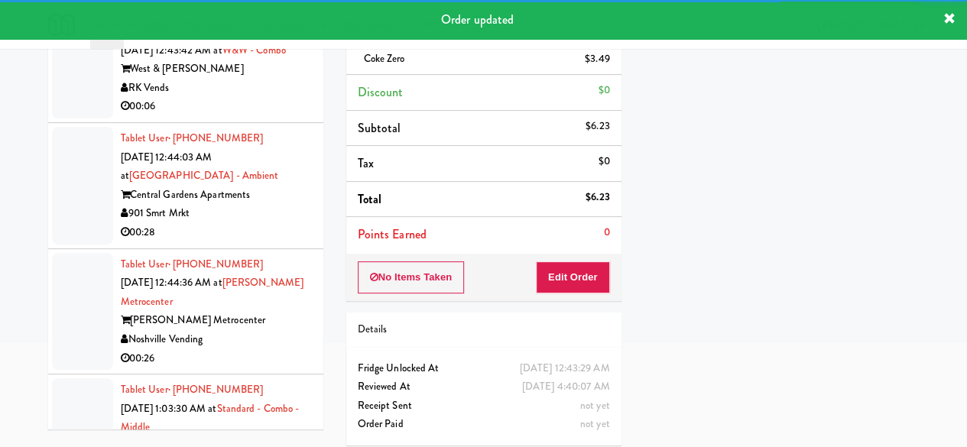
click at [230, 79] on div "West & [PERSON_NAME]" at bounding box center [216, 69] width 191 height 19
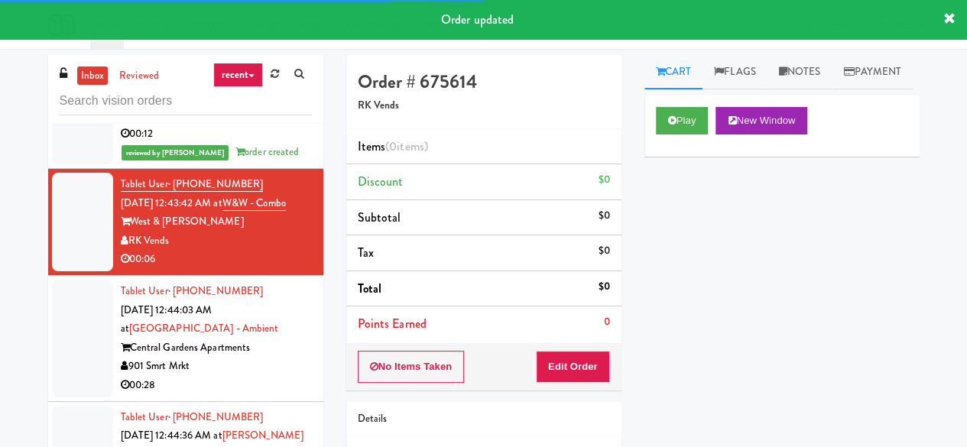
click at [642, 158] on div "Cart Flags Notes Payment Play New Window Primary Flag Clear Flag if unable to d…" at bounding box center [782, 248] width 298 height 386
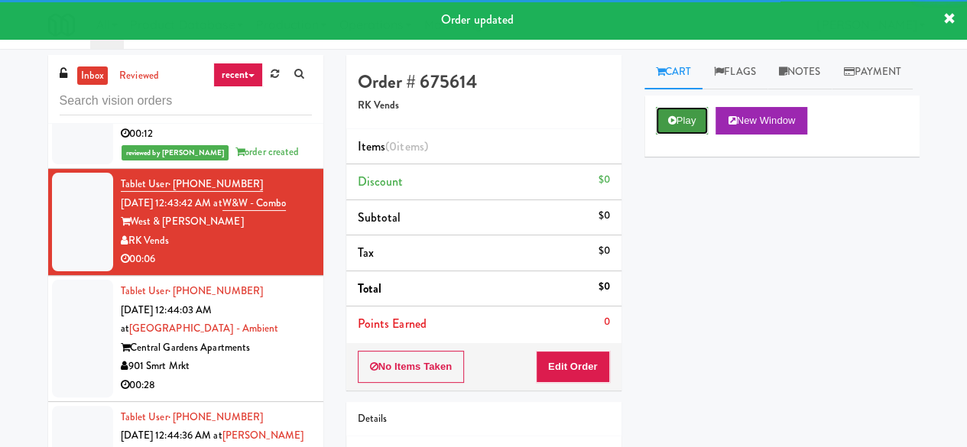
click at [656, 135] on button "Play" at bounding box center [682, 121] width 53 height 28
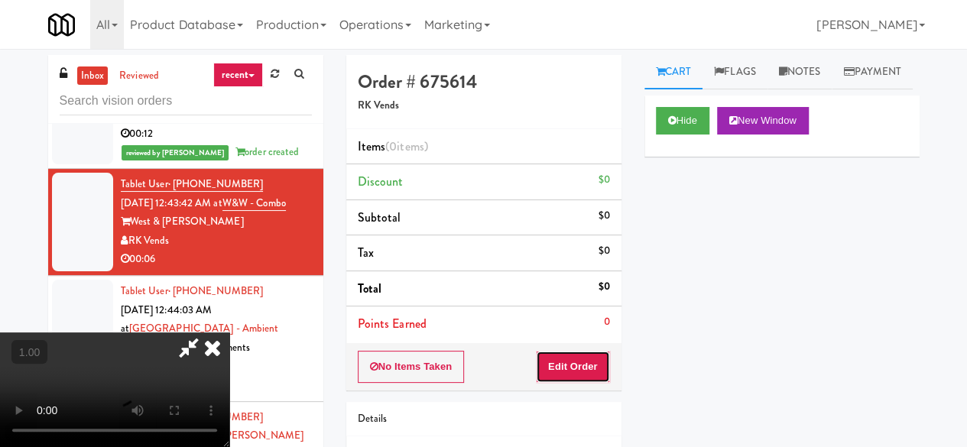
click at [586, 364] on button "Edit Order" at bounding box center [573, 367] width 74 height 32
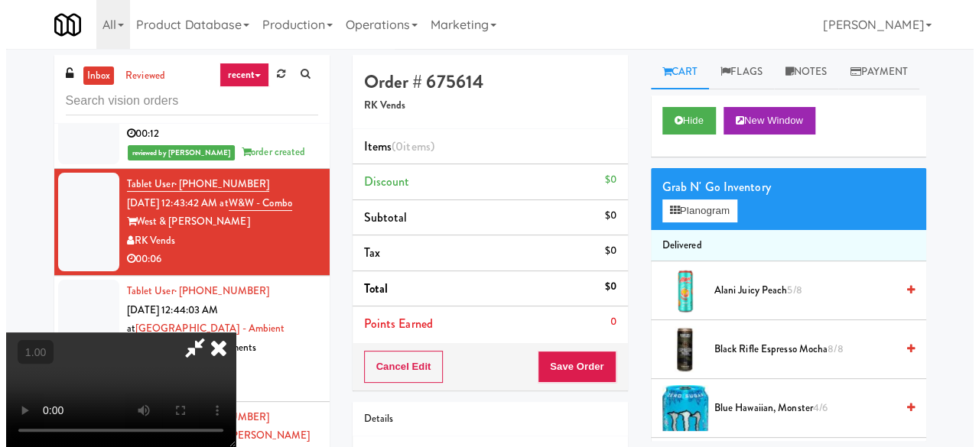
scroll to position [31, 0]
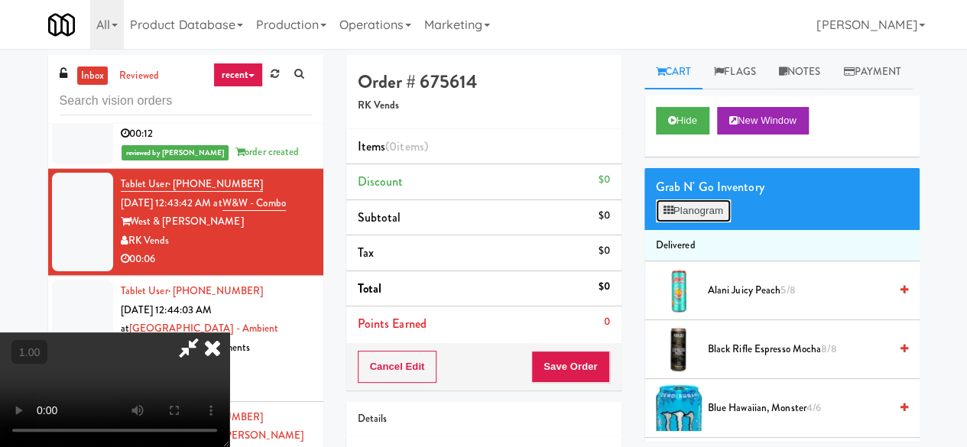
click at [682, 222] on button "Planogram" at bounding box center [693, 211] width 75 height 23
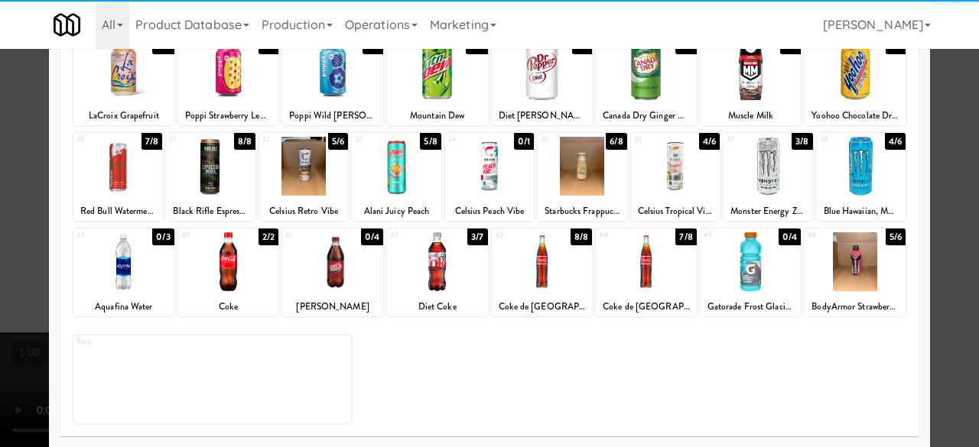
click at [639, 266] on div at bounding box center [646, 261] width 101 height 59
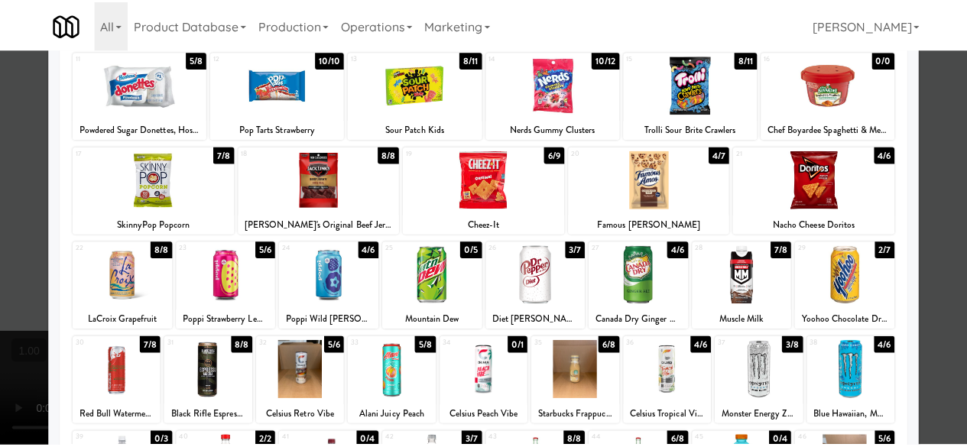
scroll to position [16, 0]
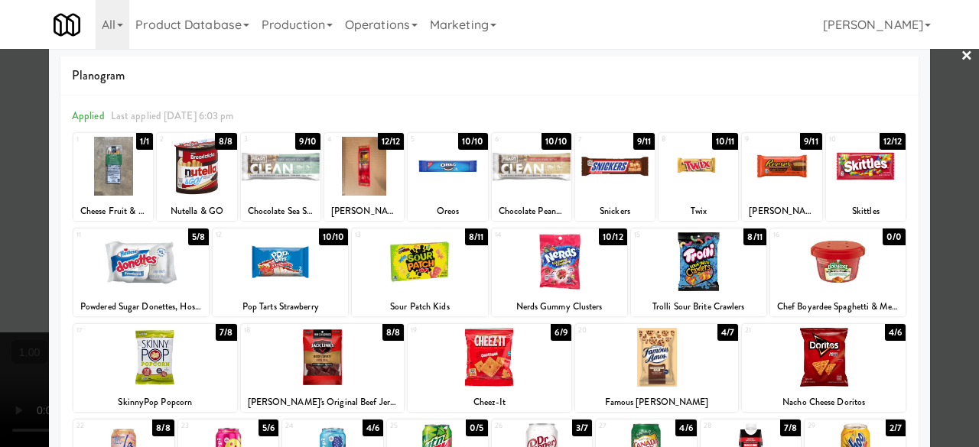
click at [919, 70] on div at bounding box center [489, 223] width 979 height 447
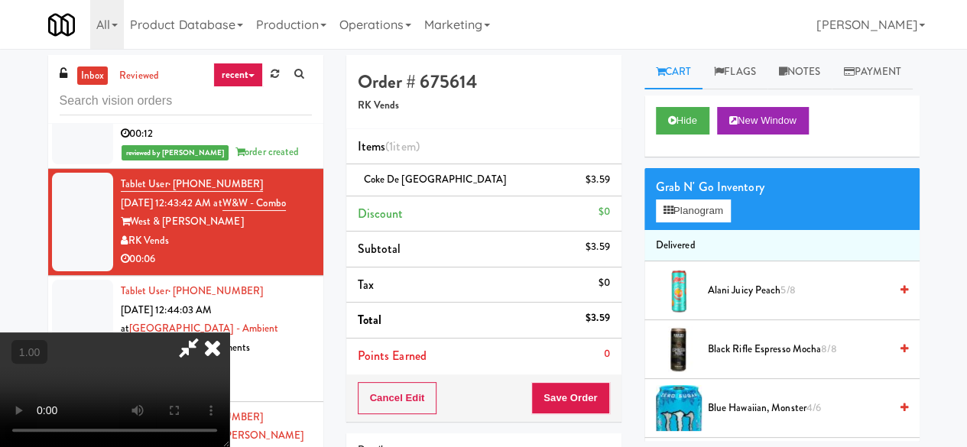
click at [229, 333] on icon at bounding box center [213, 348] width 34 height 31
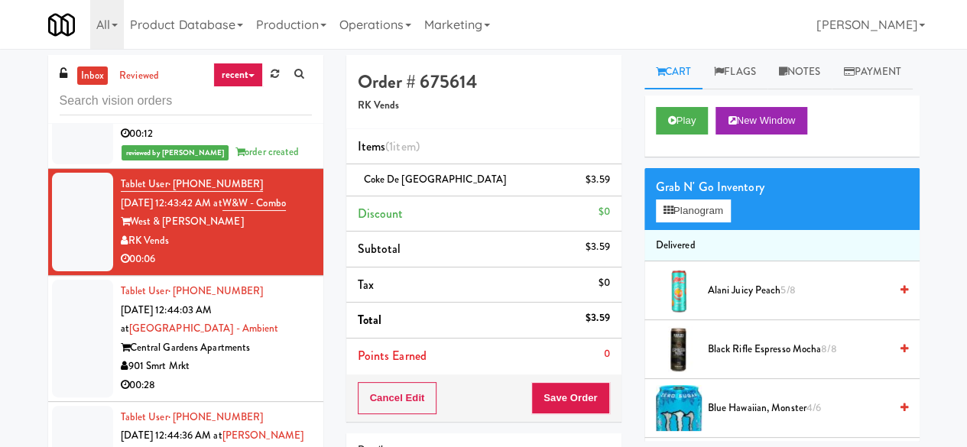
click at [569, 378] on div "Cancel Edit Save Order" at bounding box center [483, 398] width 275 height 47
click at [575, 389] on button "Save Order" at bounding box center [570, 398] width 78 height 32
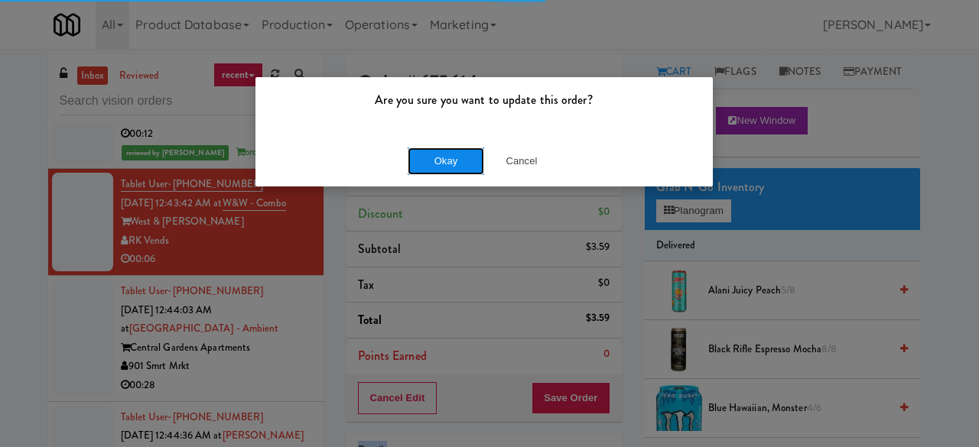
click at [442, 163] on button "Okay" at bounding box center [445, 162] width 76 height 28
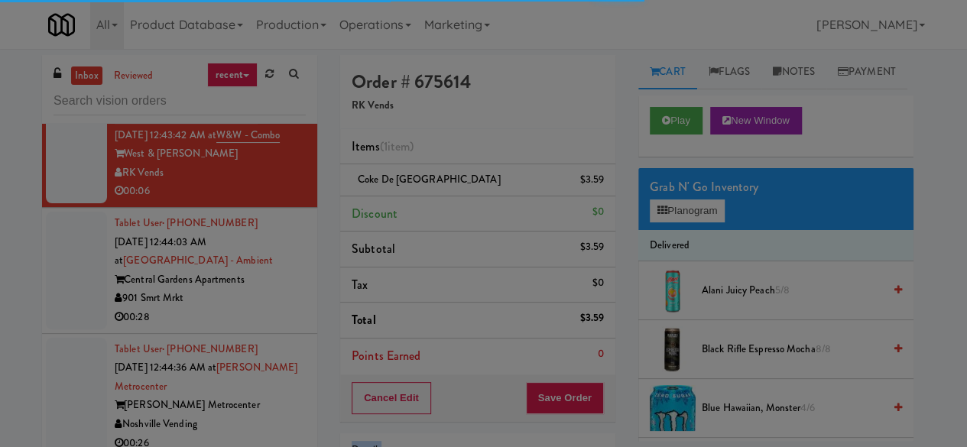
scroll to position [3185, 0]
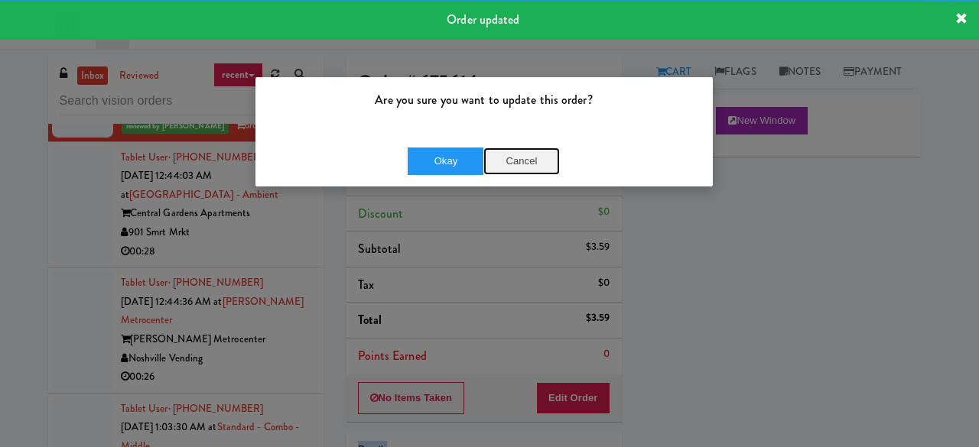
click at [507, 170] on button "Cancel" at bounding box center [521, 162] width 76 height 28
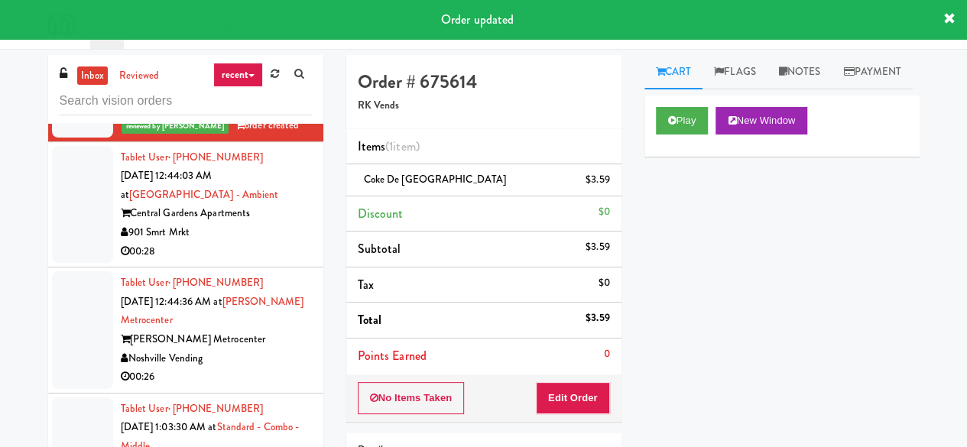
click at [257, 242] on div "901 Smrt Mrkt" at bounding box center [216, 232] width 191 height 19
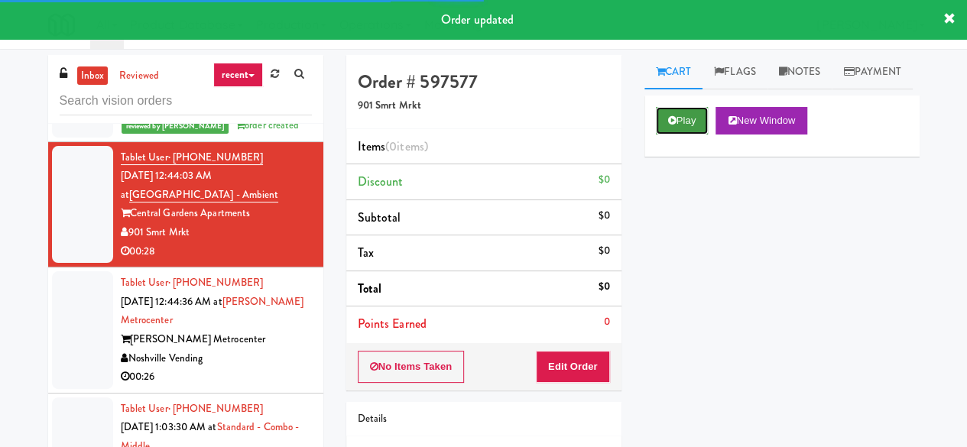
click at [670, 125] on icon at bounding box center [672, 120] width 8 height 10
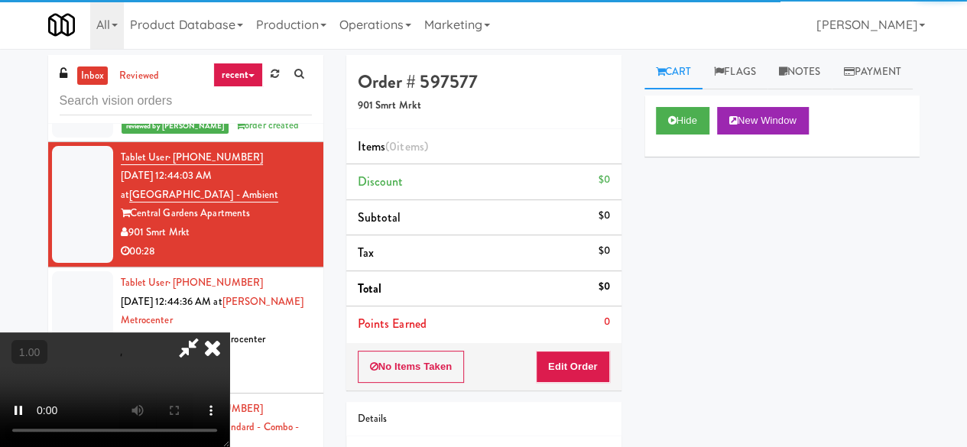
click at [567, 383] on div "No Items Taken Edit Order" at bounding box center [483, 366] width 275 height 47
drag, startPoint x: 567, startPoint y: 383, endPoint x: 580, endPoint y: 320, distance: 64.0
click at [567, 383] on div "No Items Taken Edit Order" at bounding box center [483, 366] width 275 height 47
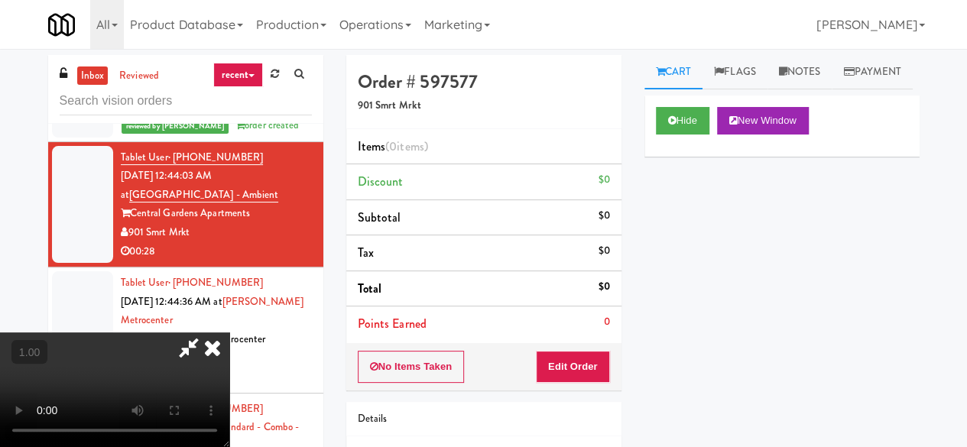
click at [254, 98] on div "RK Vends" at bounding box center [216, 88] width 191 height 19
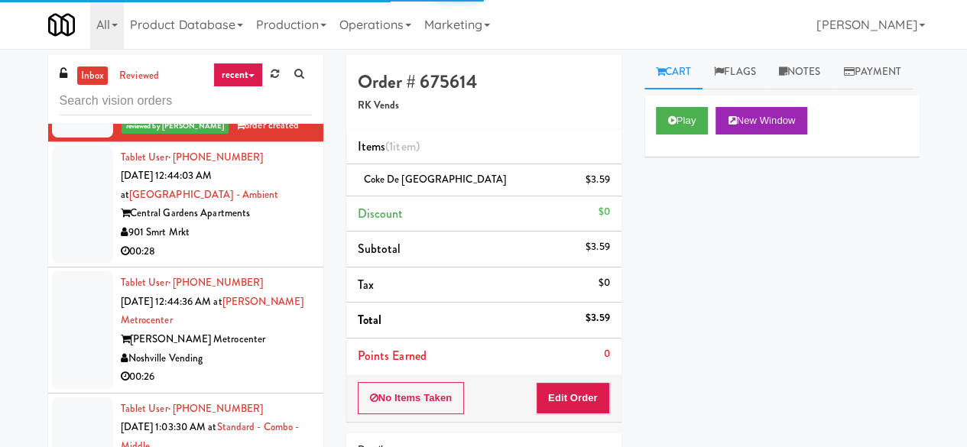
click at [269, 223] on div "Central Gardens Apartments" at bounding box center [216, 213] width 191 height 19
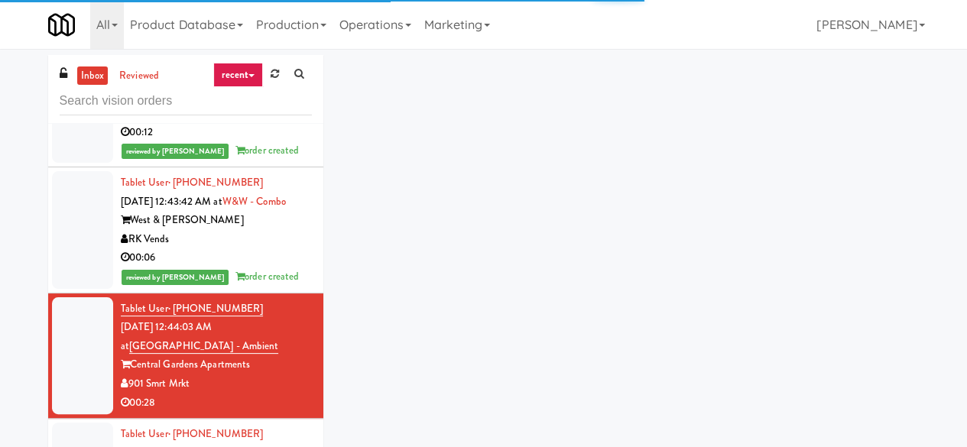
scroll to position [3032, 0]
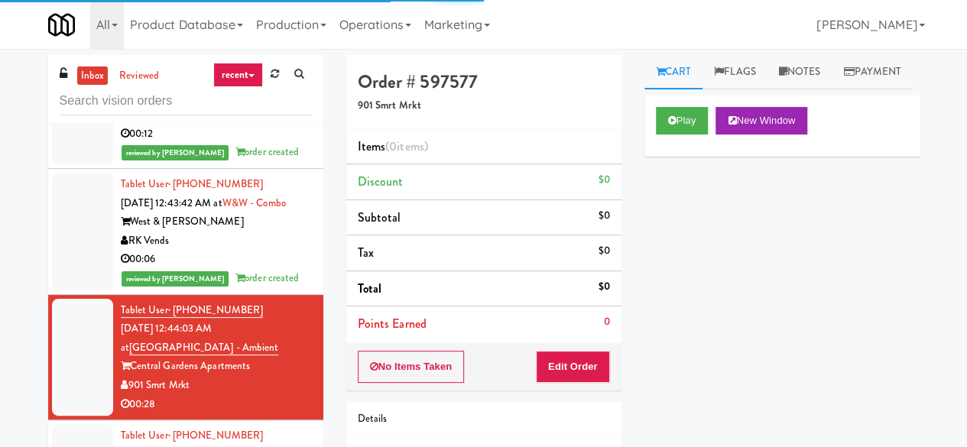
drag, startPoint x: 283, startPoint y: 237, endPoint x: 268, endPoint y: 242, distance: 16.2
click at [284, 125] on div "Next-Gen Vending" at bounding box center [216, 114] width 191 height 19
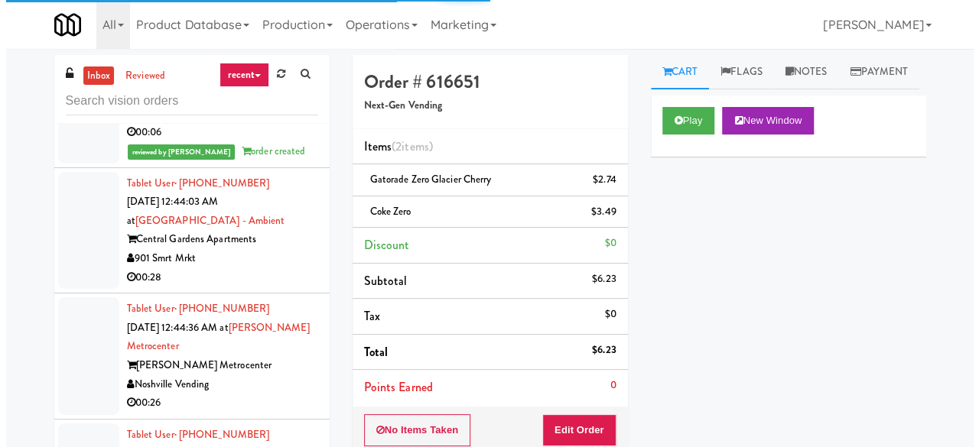
scroll to position [3261, 0]
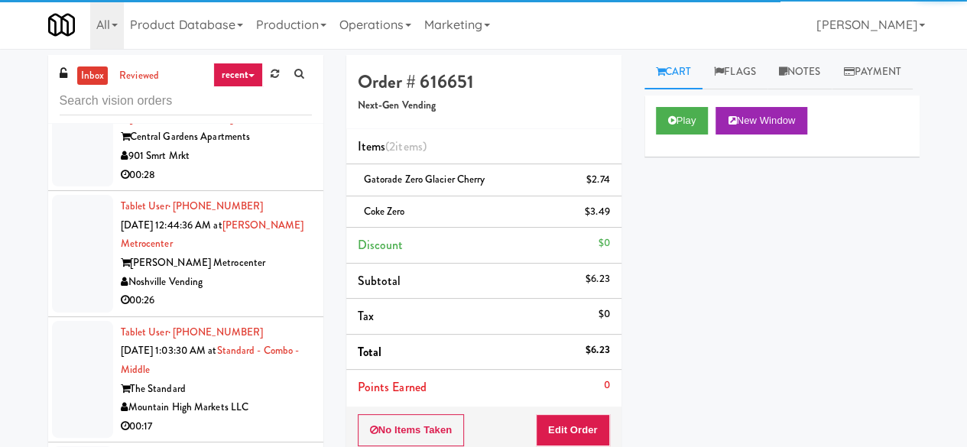
click at [266, 185] on div "00:28" at bounding box center [216, 175] width 191 height 19
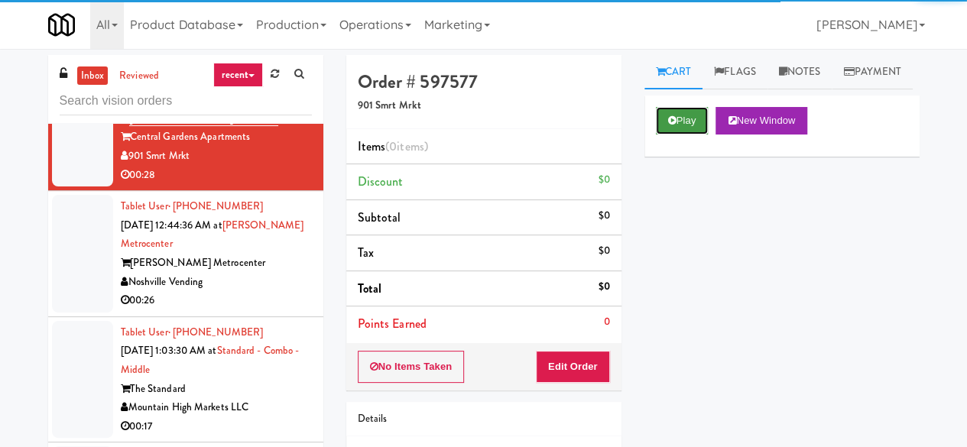
click at [665, 135] on button "Play" at bounding box center [682, 121] width 53 height 28
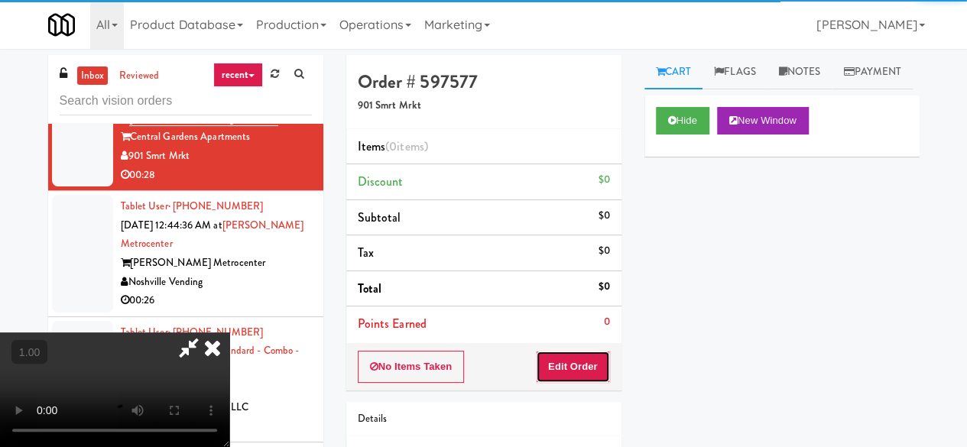
click at [573, 369] on button "Edit Order" at bounding box center [573, 367] width 74 height 32
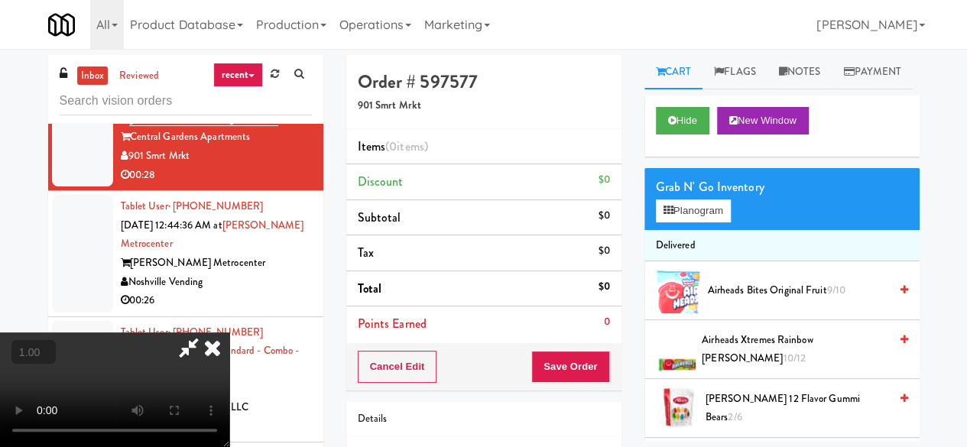
click at [0, 0] on button "+" at bounding box center [0, 0] width 0 height 0
click at [101, 355] on video at bounding box center [114, 390] width 229 height 115
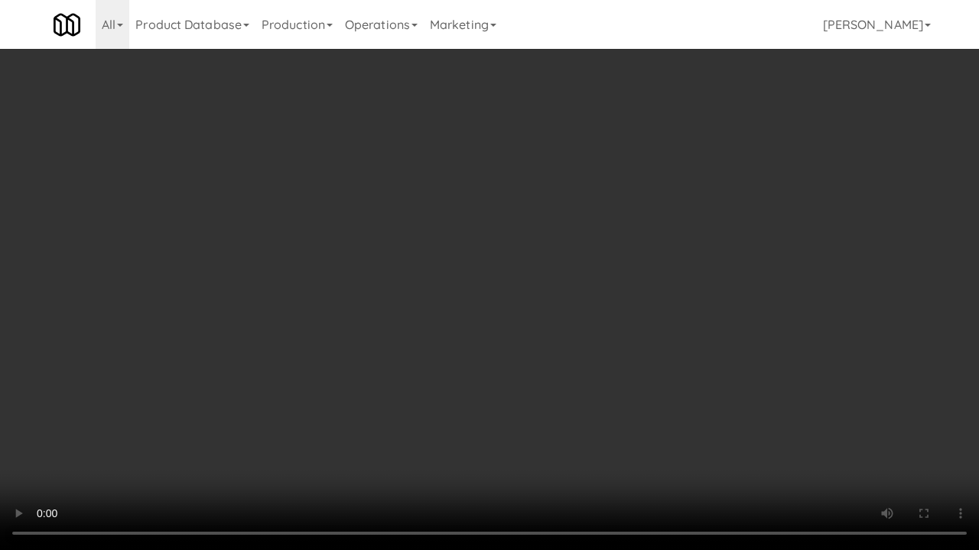
click at [656, 367] on video at bounding box center [489, 275] width 979 height 550
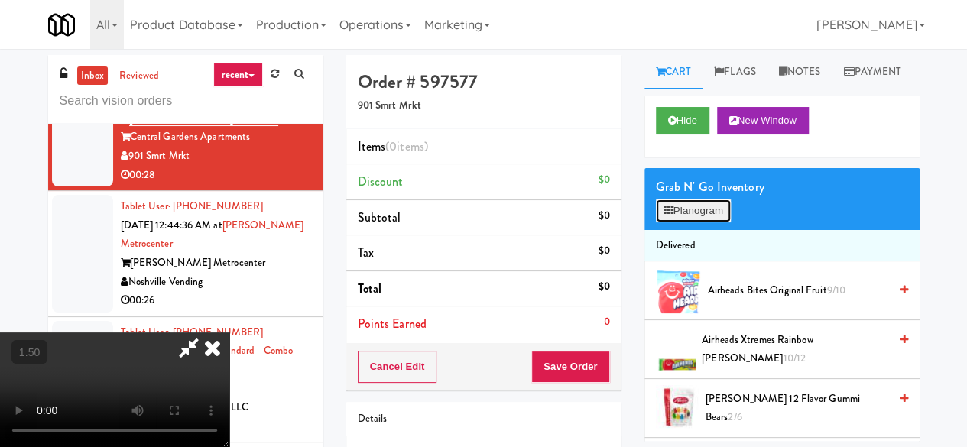
click at [699, 222] on button "Planogram" at bounding box center [693, 211] width 75 height 23
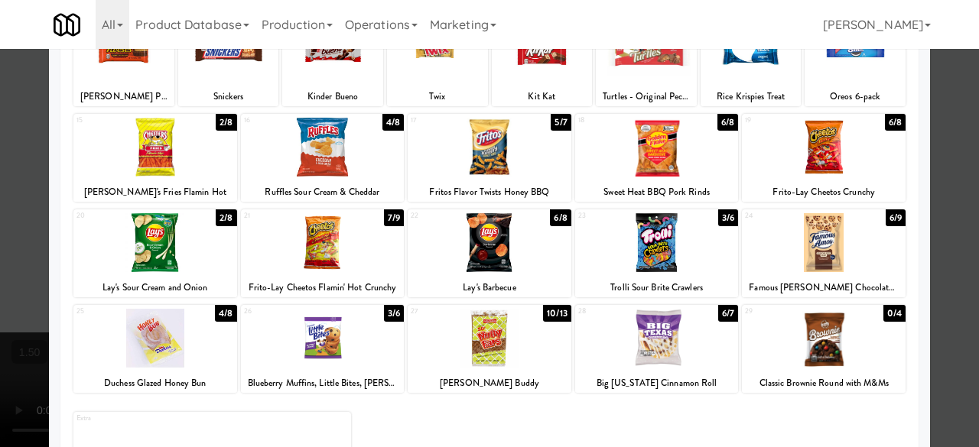
click at [677, 255] on div at bounding box center [657, 242] width 164 height 59
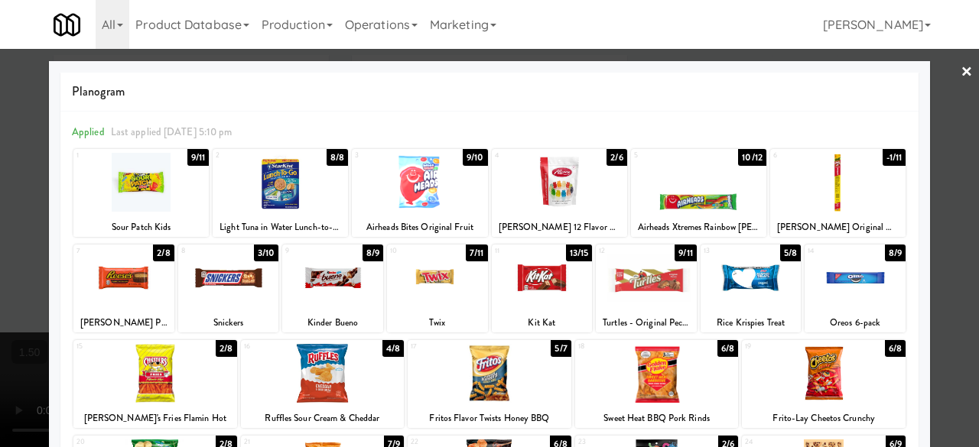
click at [578, 199] on div at bounding box center [559, 182] width 135 height 59
click at [117, 288] on div at bounding box center [123, 277] width 101 height 59
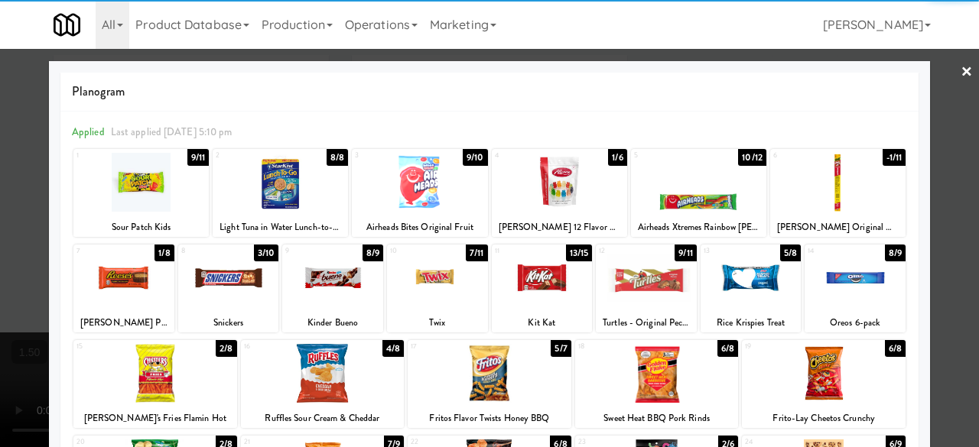
click at [923, 96] on div at bounding box center [489, 223] width 979 height 447
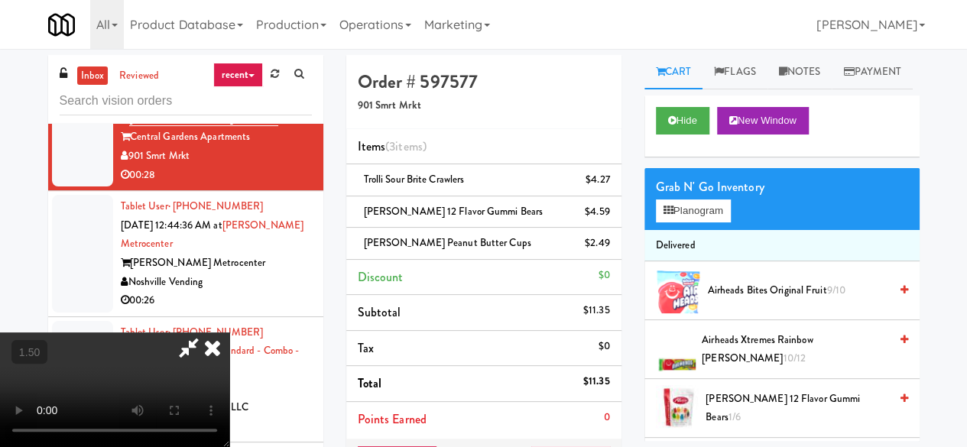
scroll to position [31, 0]
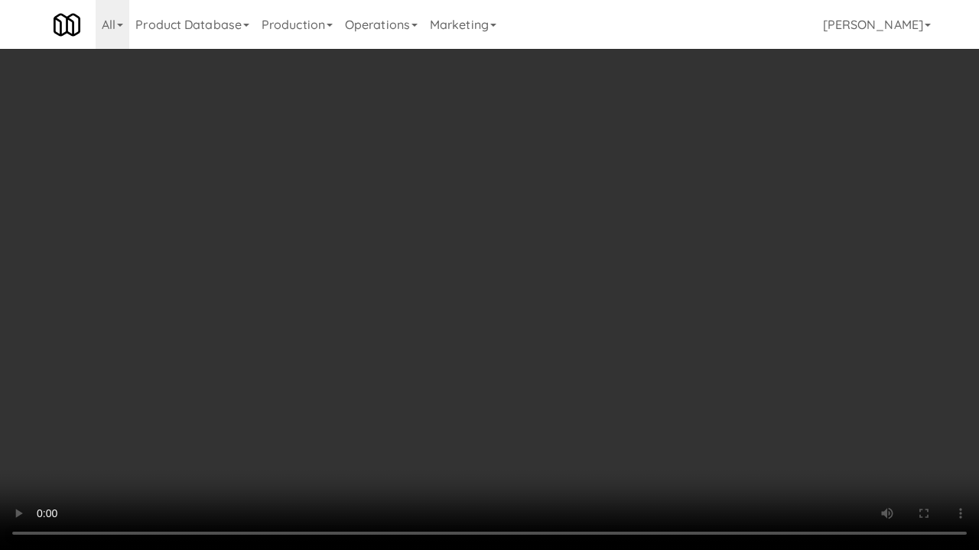
click at [495, 319] on video at bounding box center [489, 275] width 979 height 550
click at [511, 384] on video at bounding box center [489, 275] width 979 height 550
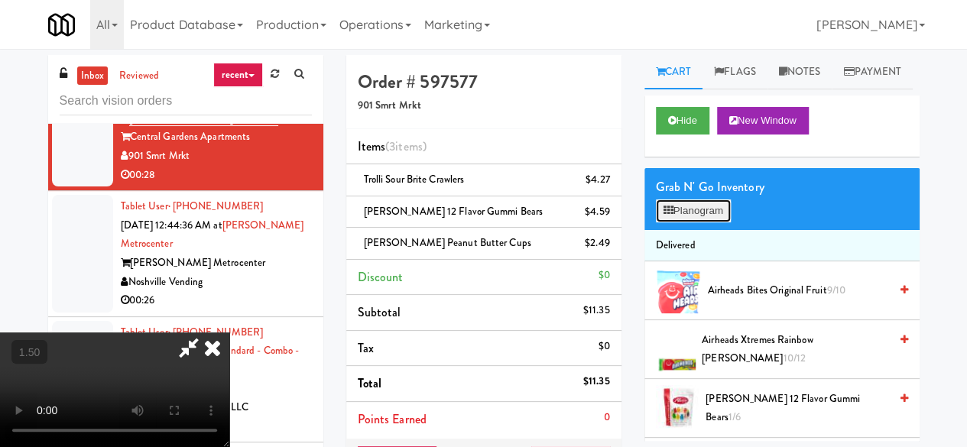
click at [706, 222] on button "Planogram" at bounding box center [693, 211] width 75 height 23
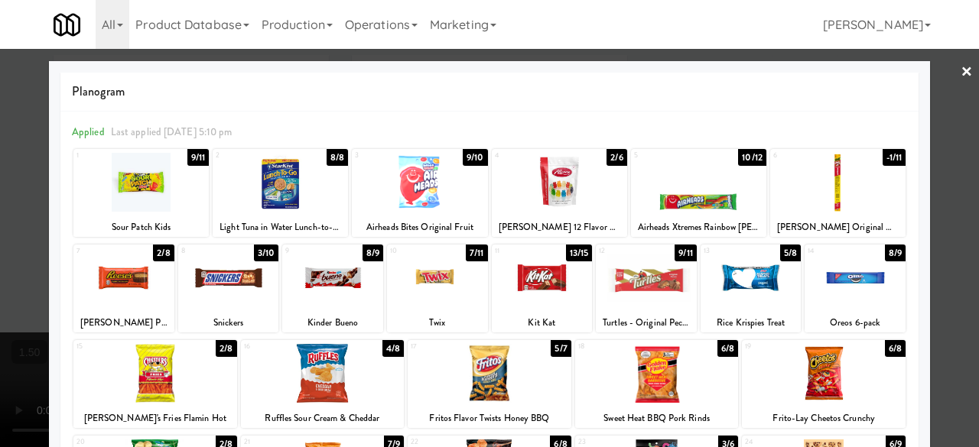
click at [443, 275] on div at bounding box center [437, 277] width 101 height 59
click at [960, 79] on link "×" at bounding box center [966, 72] width 12 height 47
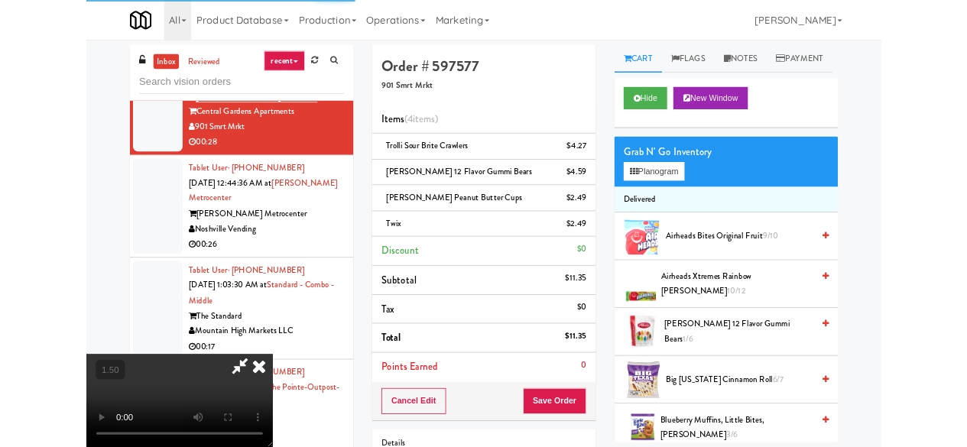
scroll to position [31, 0]
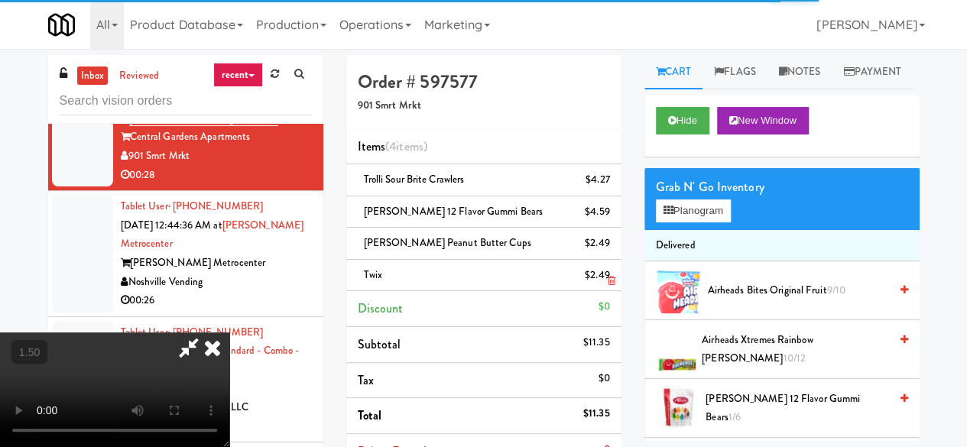
click at [612, 279] on icon at bounding box center [611, 281] width 8 height 10
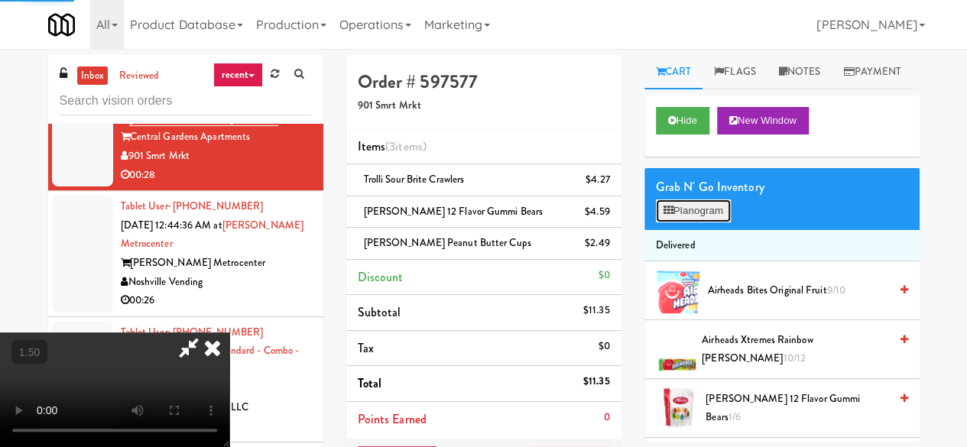
click at [725, 222] on button "Planogram" at bounding box center [693, 211] width 75 height 23
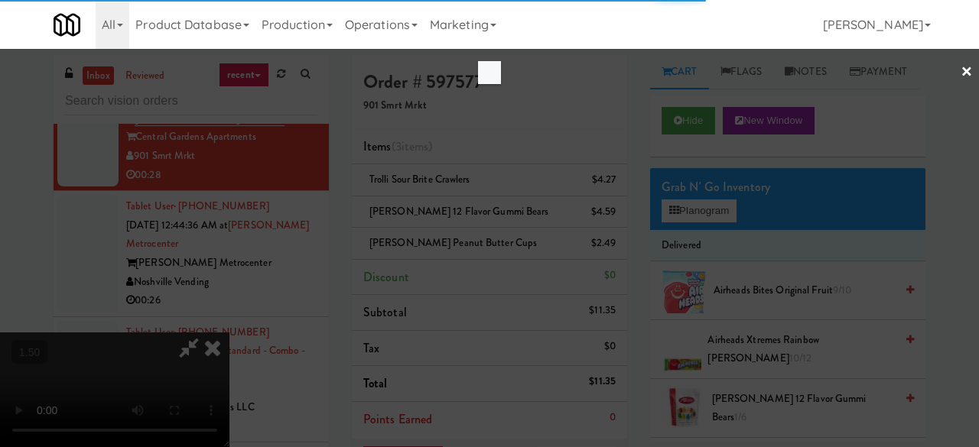
click at [808, 266] on div at bounding box center [489, 223] width 979 height 447
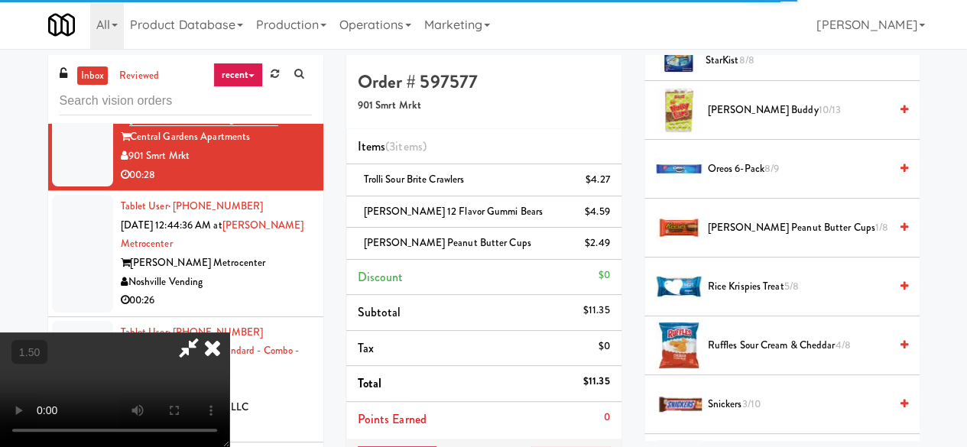
scroll to position [1147, 0]
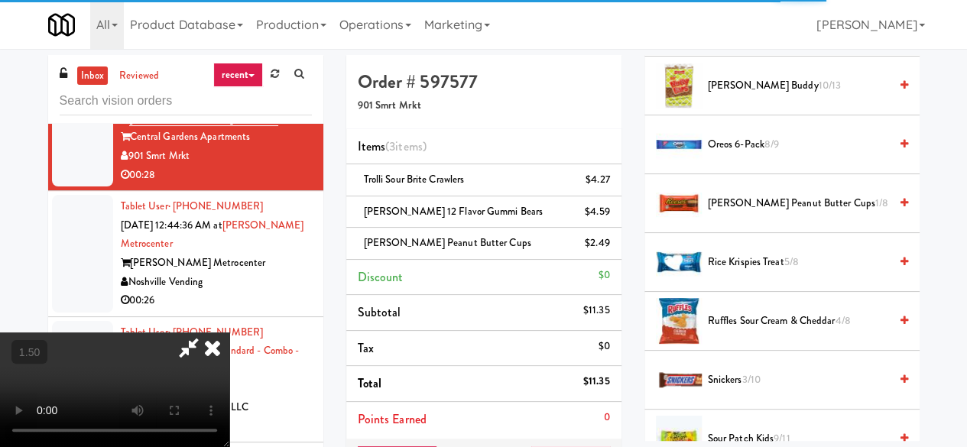
click at [900, 267] on icon at bounding box center [904, 262] width 8 height 10
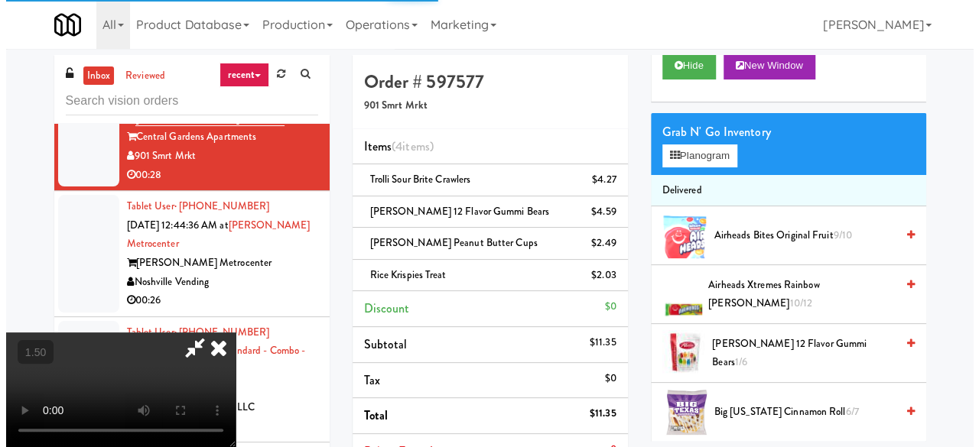
scroll to position [0, 0]
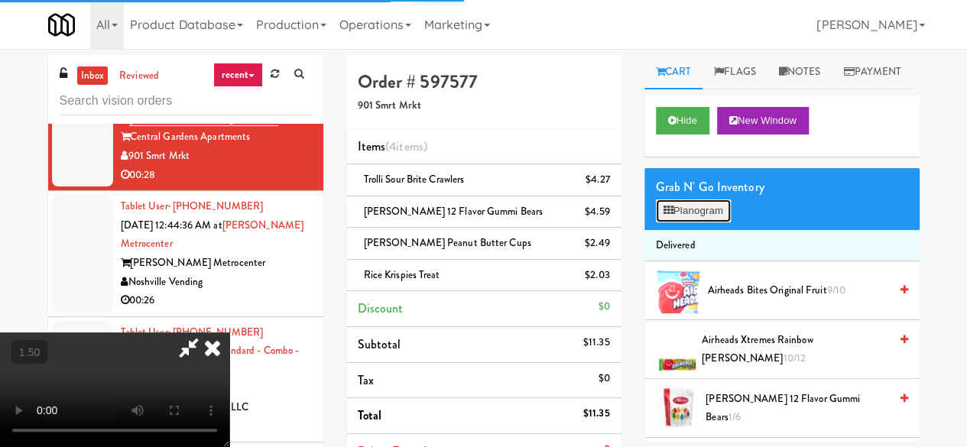
click at [698, 222] on button "Planogram" at bounding box center [693, 211] width 75 height 23
click at [0, 0] on div at bounding box center [0, 0] width 0 height 0
click at [701, 222] on button "Planogram" at bounding box center [693, 211] width 75 height 23
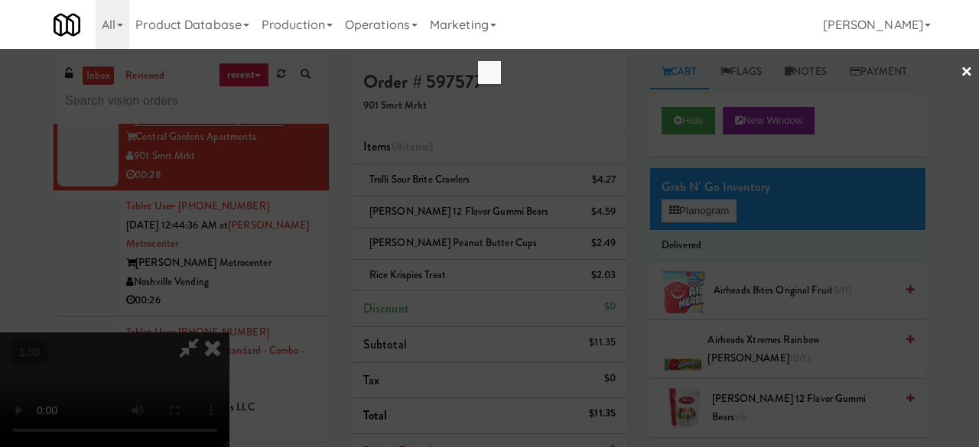
click at [506, 102] on div at bounding box center [489, 223] width 979 height 447
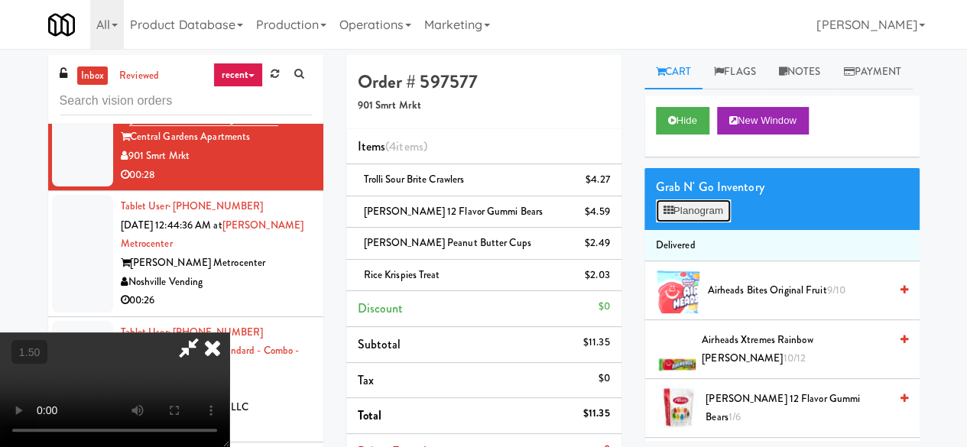
click at [706, 222] on button "Planogram" at bounding box center [693, 211] width 75 height 23
click at [0, 0] on div at bounding box center [0, 0] width 0 height 0
click at [703, 222] on button "Planogram" at bounding box center [693, 211] width 75 height 23
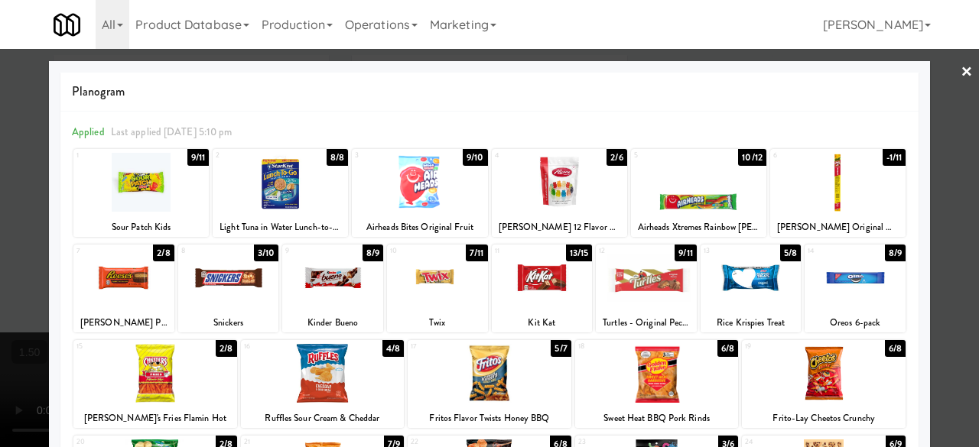
click at [939, 83] on div at bounding box center [489, 223] width 979 height 447
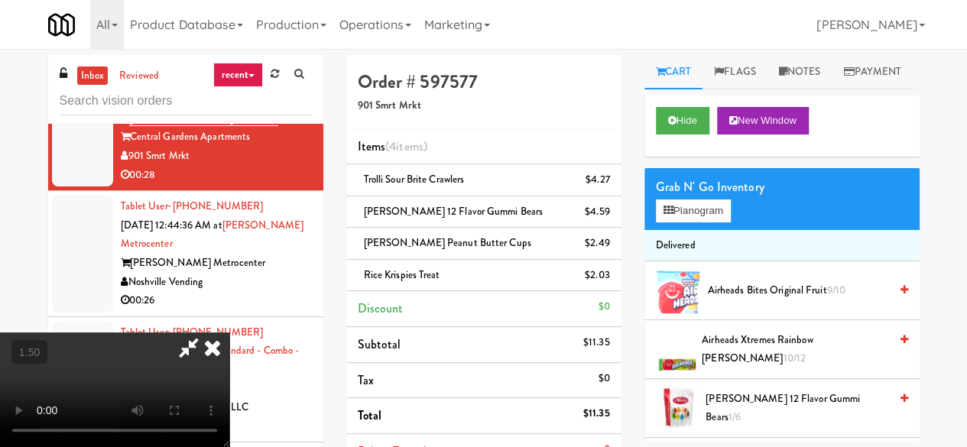
click at [206, 333] on icon at bounding box center [188, 348] width 35 height 31
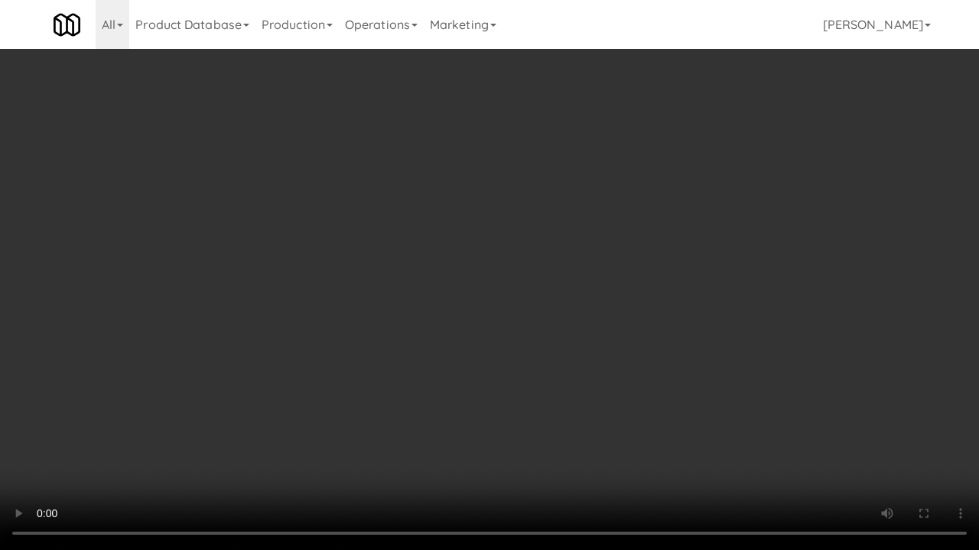
click at [978, 446] on video at bounding box center [489, 275] width 979 height 550
click at [581, 361] on video at bounding box center [489, 275] width 979 height 550
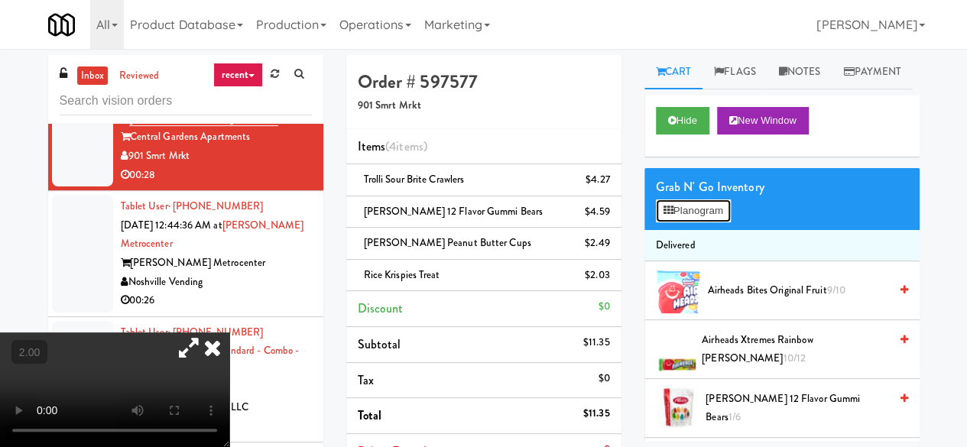
click at [670, 216] on icon at bounding box center [669, 211] width 10 height 10
click at [0, 0] on div at bounding box center [0, 0] width 0 height 0
click at [684, 222] on button "Planogram" at bounding box center [693, 211] width 75 height 23
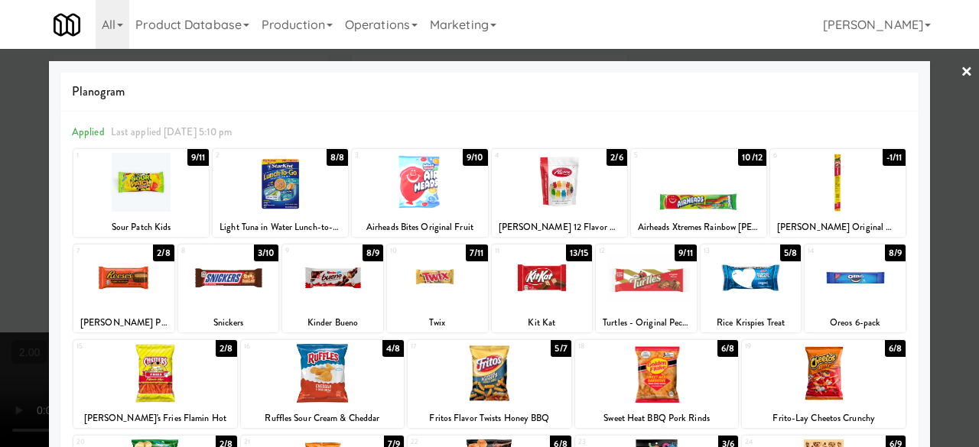
click at [960, 70] on link "×" at bounding box center [966, 72] width 12 height 47
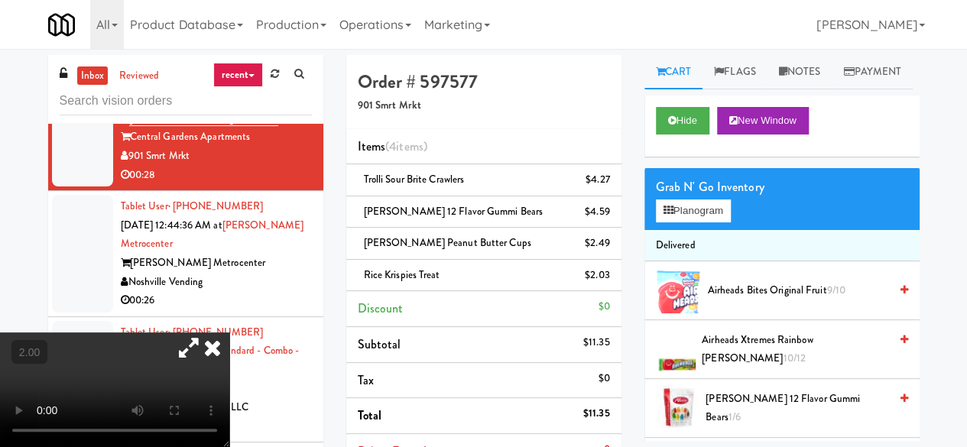
click at [229, 333] on icon at bounding box center [213, 348] width 34 height 31
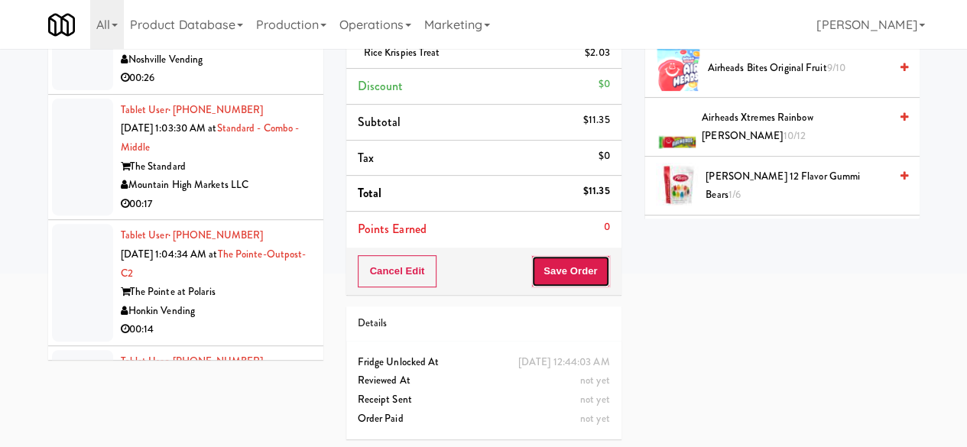
click at [554, 259] on button "Save Order" at bounding box center [570, 271] width 78 height 32
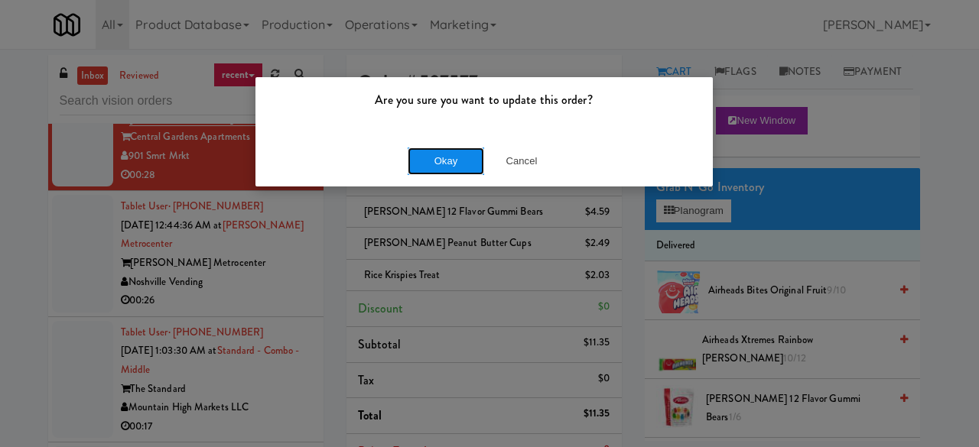
click at [435, 149] on button "Okay" at bounding box center [445, 162] width 76 height 28
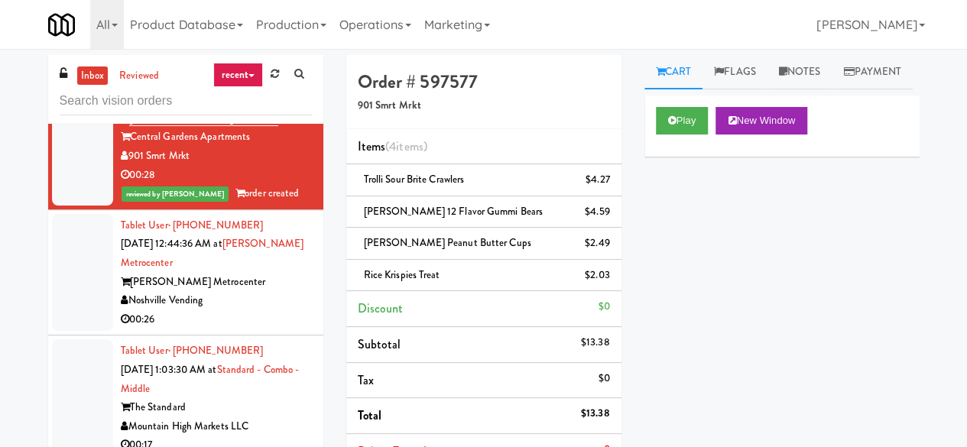
scroll to position [3567, 0]
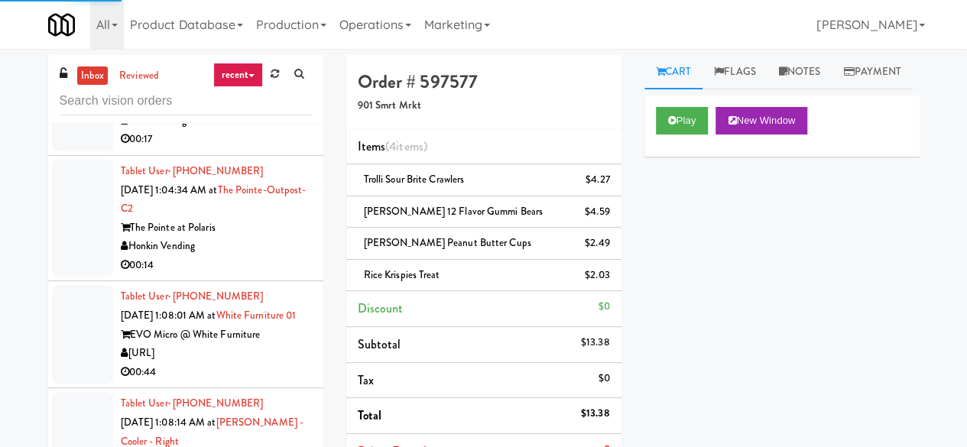
click at [294, 24] on div "00:26" at bounding box center [216, 14] width 191 height 19
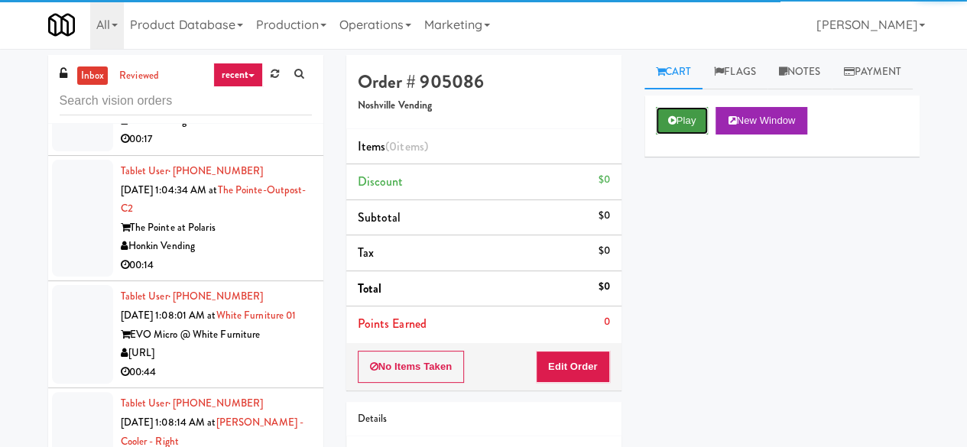
click at [699, 135] on button "Play" at bounding box center [682, 121] width 53 height 28
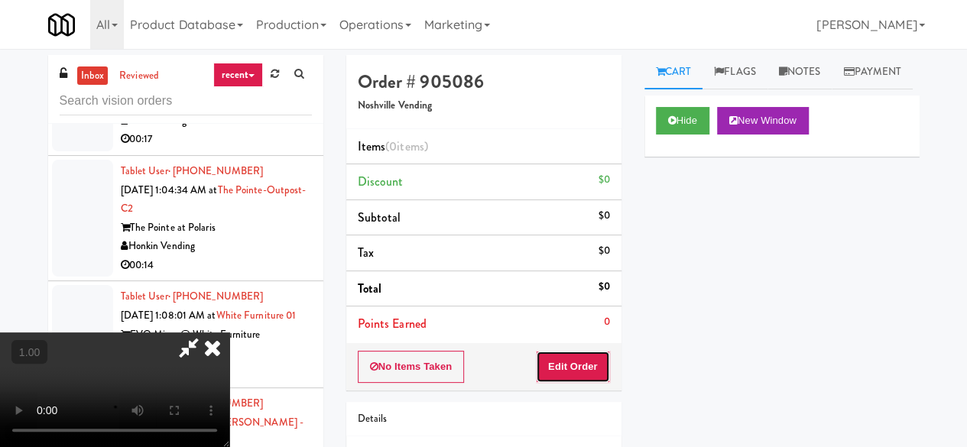
click at [586, 371] on button "Edit Order" at bounding box center [573, 367] width 74 height 32
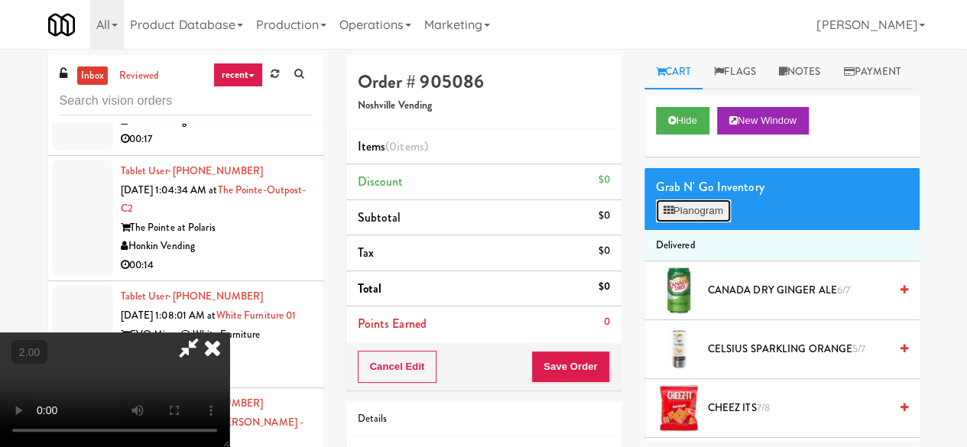
click at [689, 222] on button "Planogram" at bounding box center [693, 211] width 75 height 23
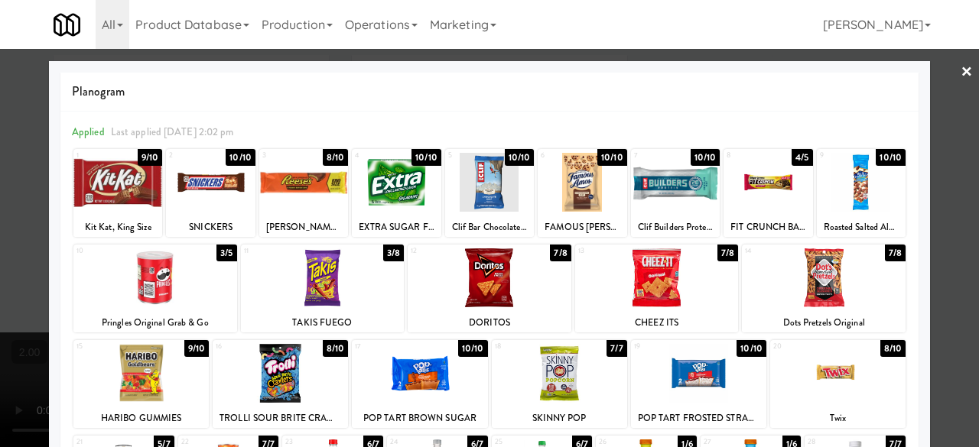
click at [128, 191] on div at bounding box center [117, 182] width 89 height 59
click at [223, 188] on div at bounding box center [210, 182] width 89 height 59
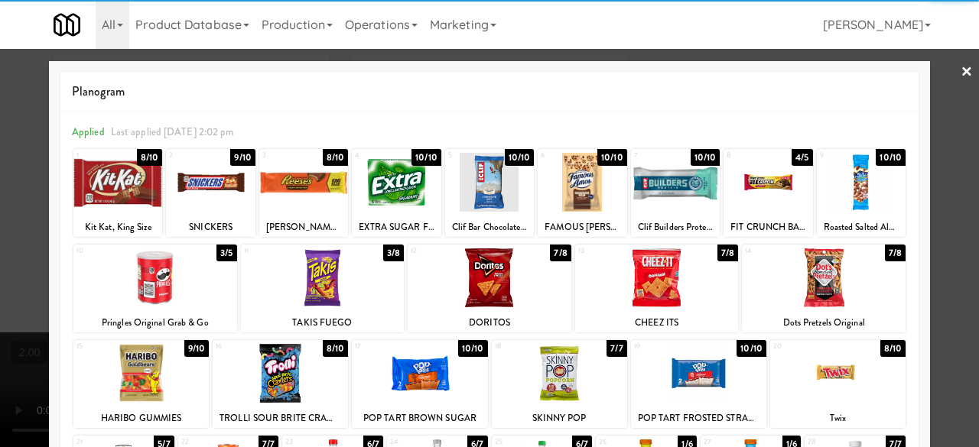
click at [942, 81] on div at bounding box center [489, 223] width 979 height 447
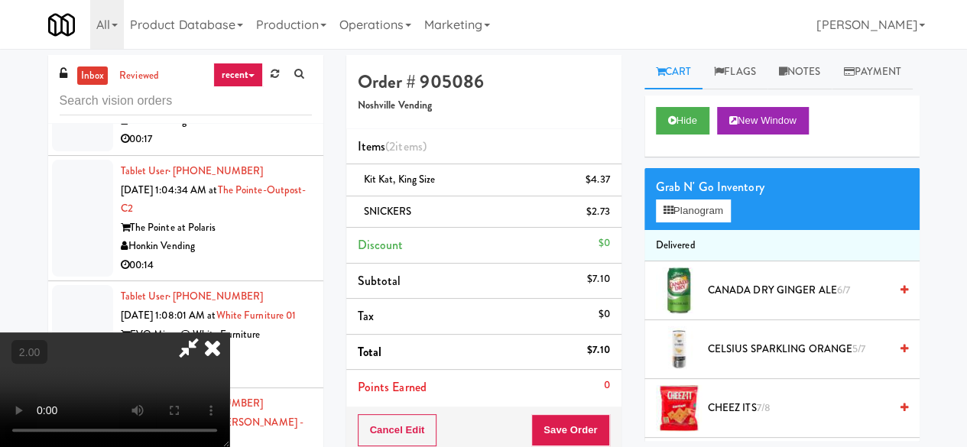
click at [206, 333] on icon at bounding box center [188, 348] width 35 height 31
click at [587, 423] on button "Save Order" at bounding box center [570, 430] width 78 height 32
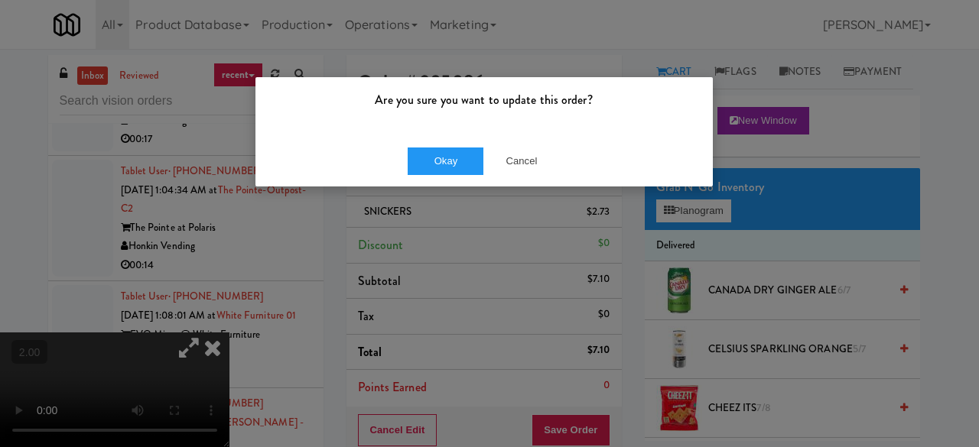
click at [414, 138] on div "Okay Cancel" at bounding box center [483, 160] width 457 height 51
click at [429, 153] on button "Okay" at bounding box center [445, 162] width 76 height 28
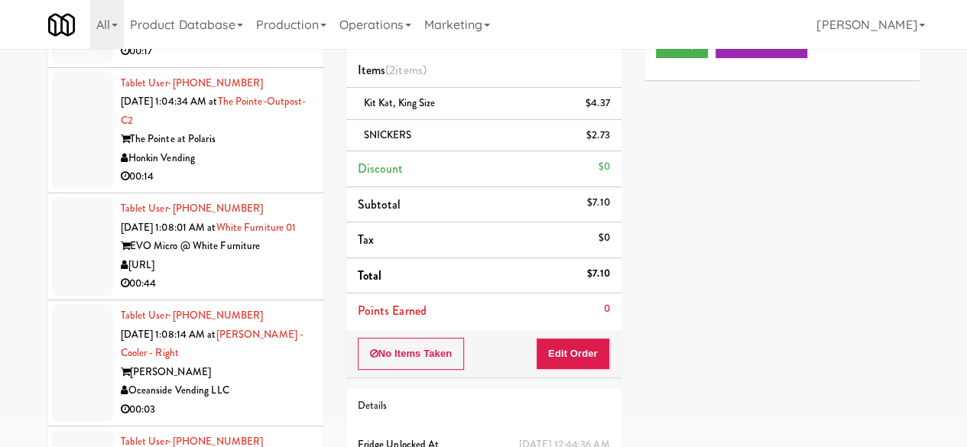
scroll to position [3567, 0]
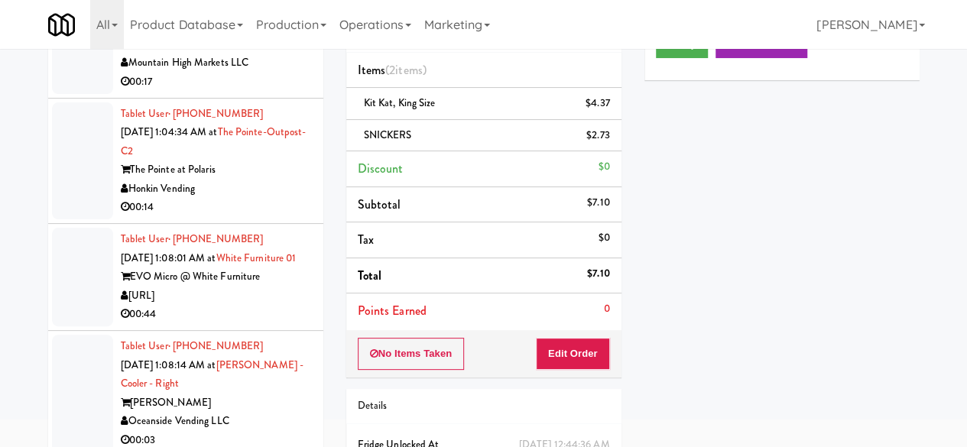
click at [274, 92] on div "00:17" at bounding box center [216, 82] width 191 height 19
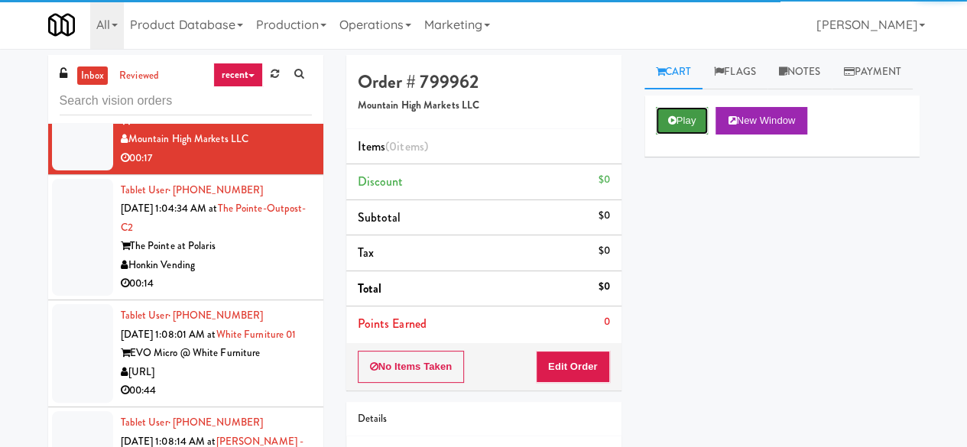
click at [677, 135] on button "Play" at bounding box center [682, 121] width 53 height 28
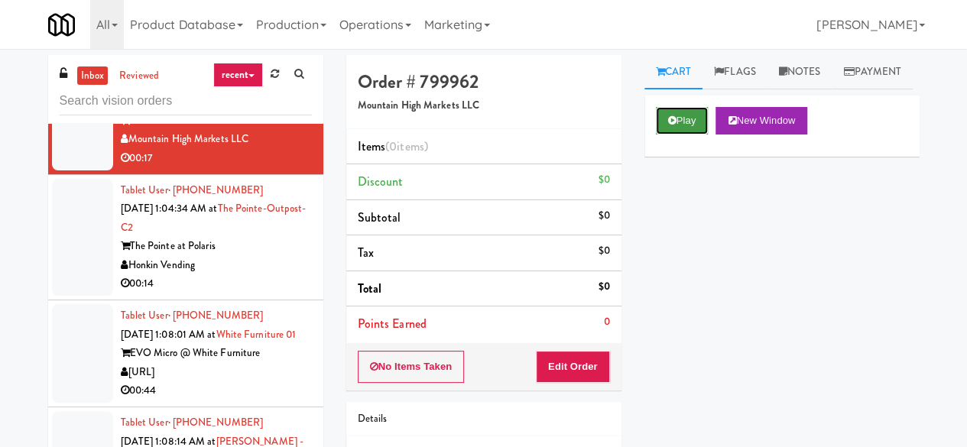
click at [696, 135] on button "Play" at bounding box center [682, 121] width 53 height 28
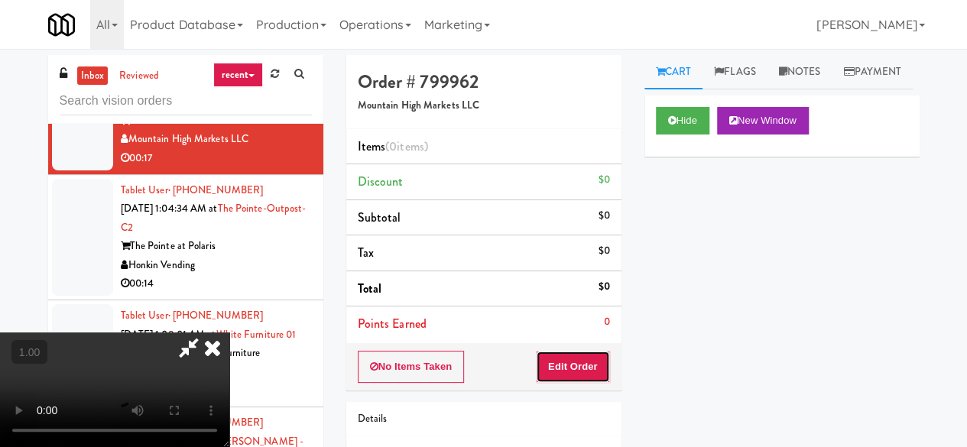
click at [584, 369] on button "Edit Order" at bounding box center [573, 367] width 74 height 32
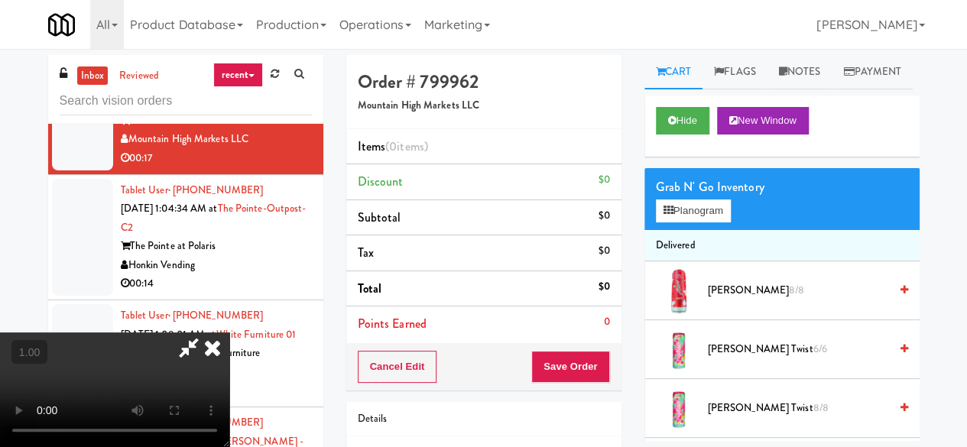
click at [229, 333] on icon at bounding box center [213, 348] width 34 height 31
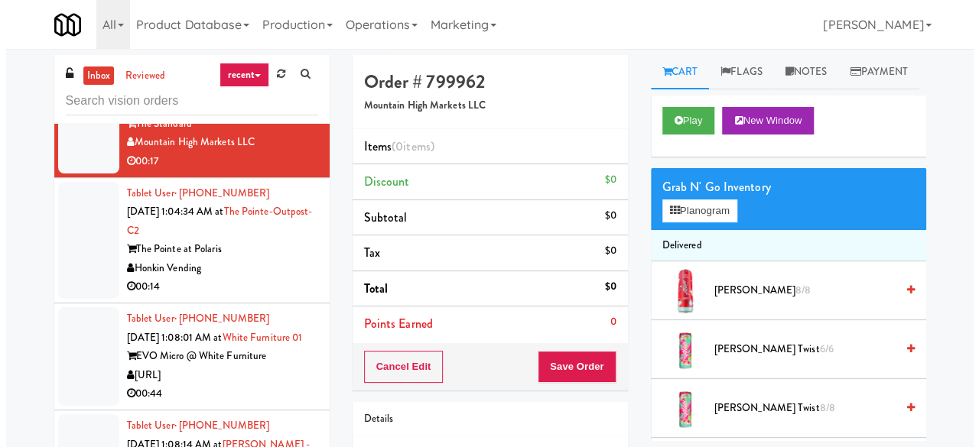
scroll to position [3567, 0]
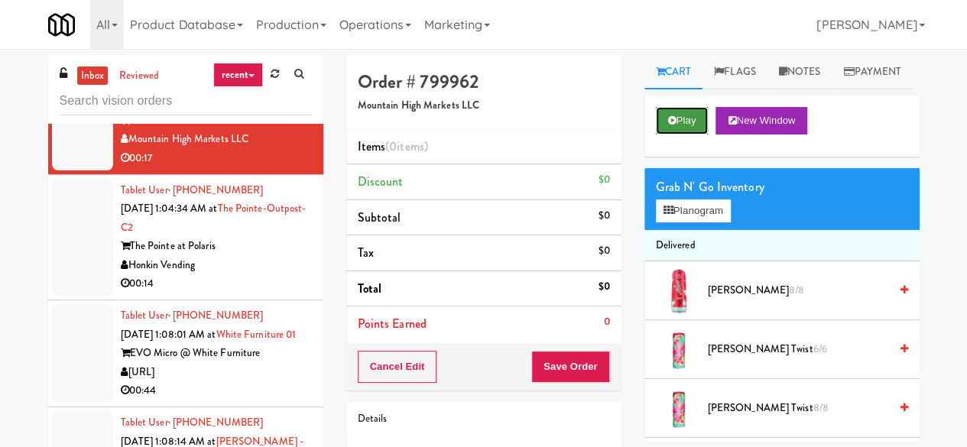
click at [694, 135] on button "Play" at bounding box center [682, 121] width 53 height 28
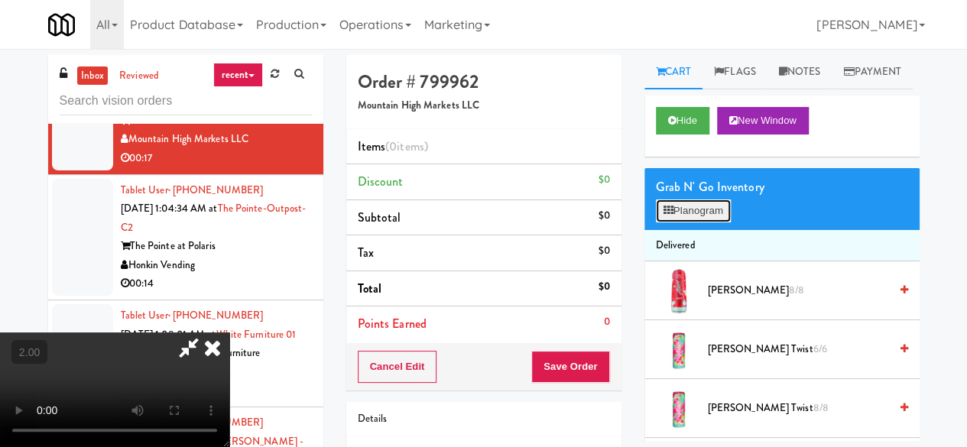
click at [699, 222] on button "Planogram" at bounding box center [693, 211] width 75 height 23
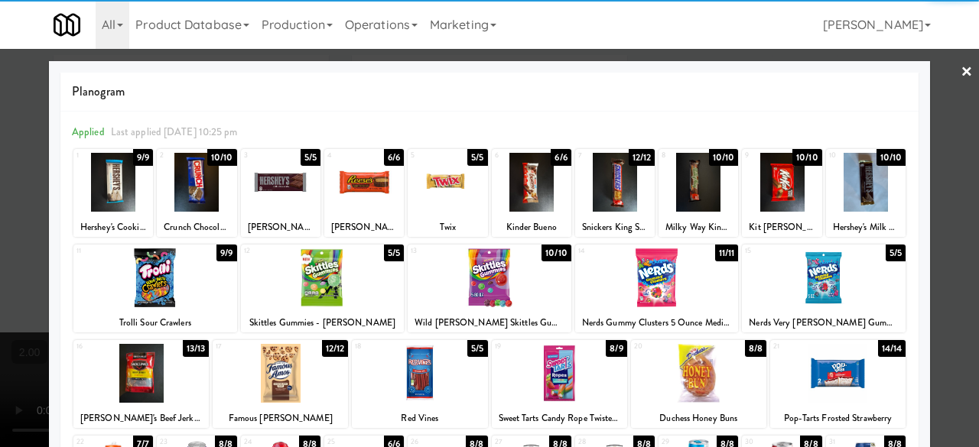
click at [680, 281] on div at bounding box center [657, 277] width 164 height 59
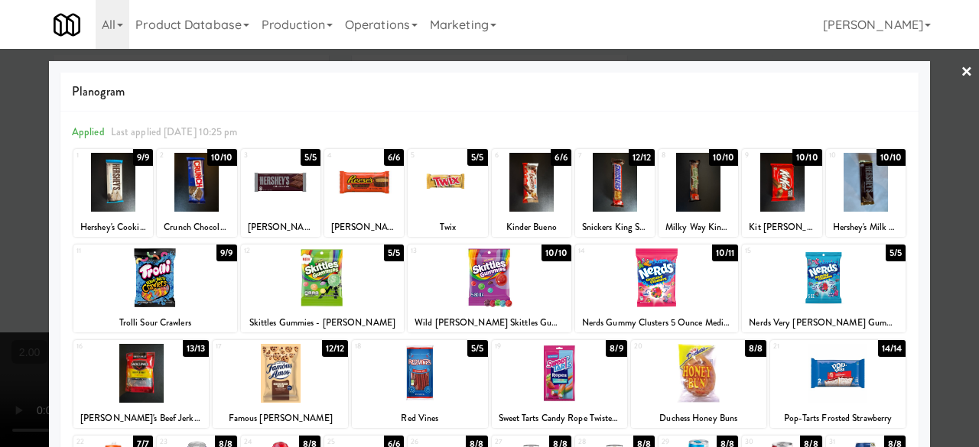
click at [938, 79] on div at bounding box center [489, 223] width 979 height 447
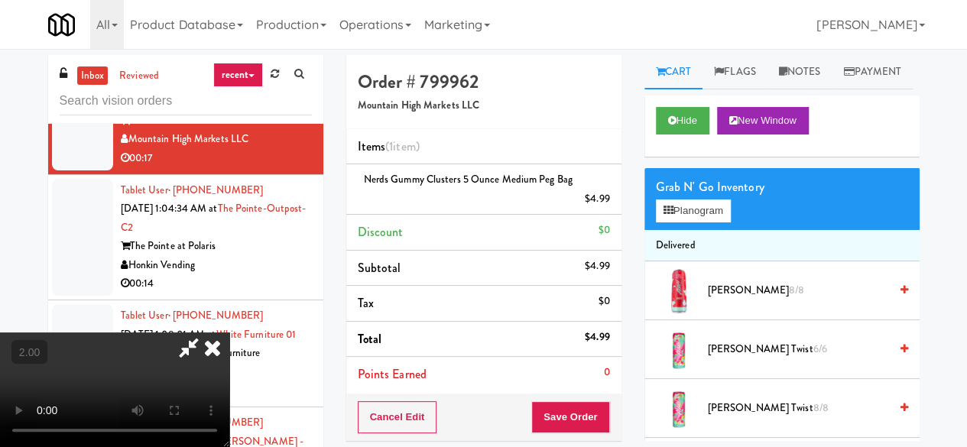
click at [206, 333] on icon at bounding box center [188, 348] width 35 height 31
click at [557, 420] on button "Save Order" at bounding box center [570, 417] width 78 height 32
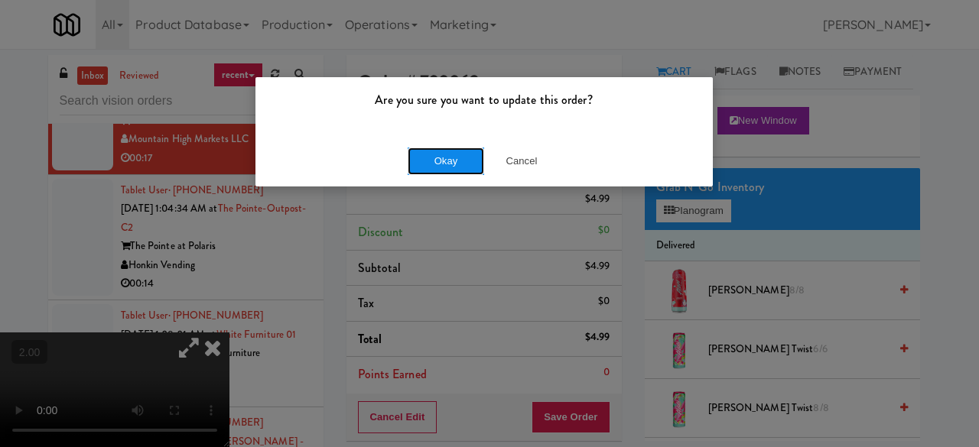
click at [421, 163] on button "Okay" at bounding box center [445, 162] width 76 height 28
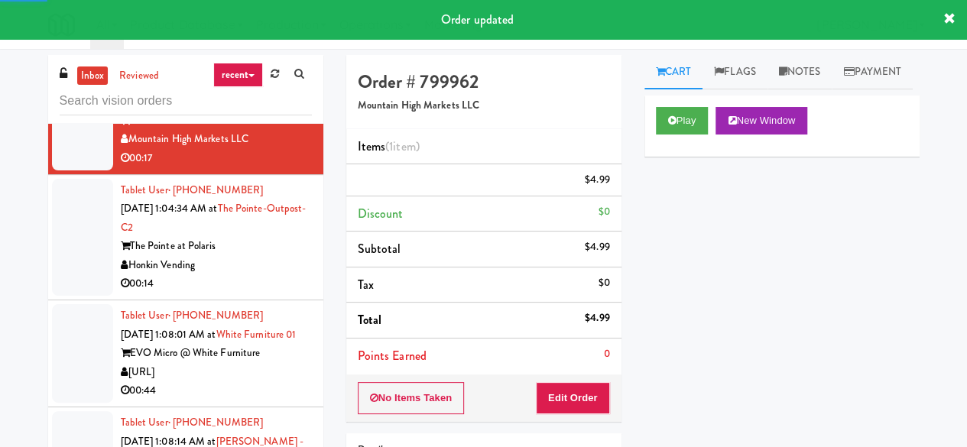
scroll to position [3720, 0]
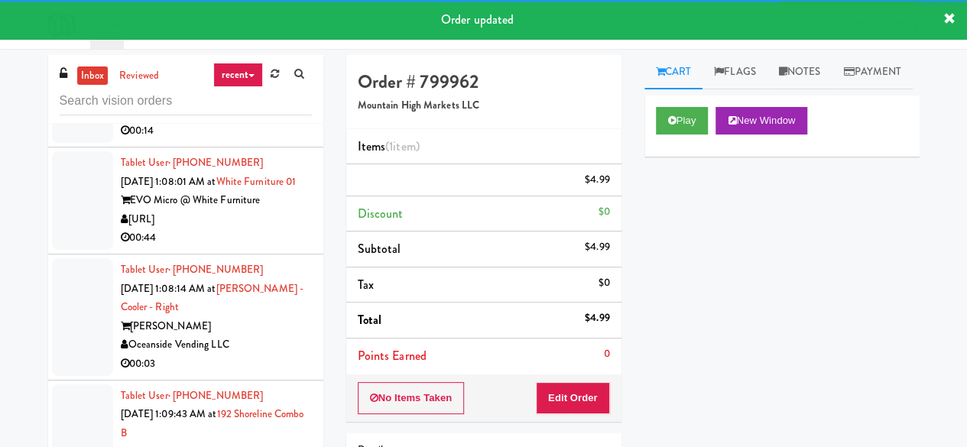
click at [250, 103] on div "The Pointe at Polaris" at bounding box center [216, 93] width 191 height 19
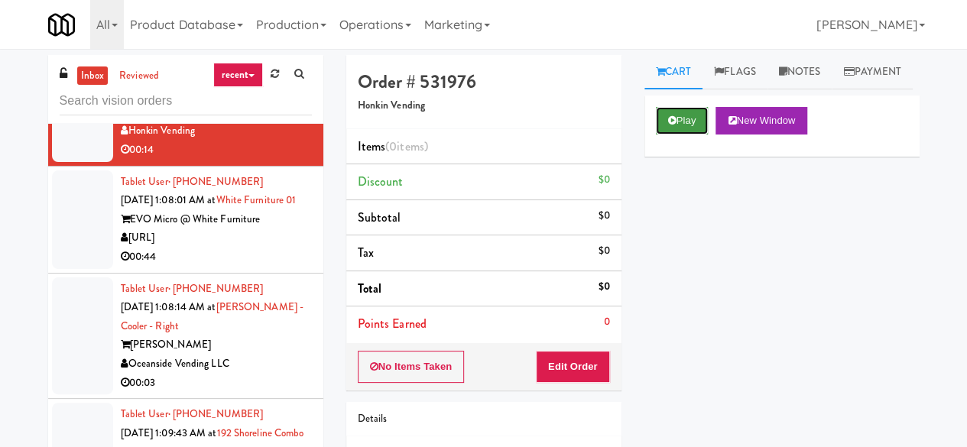
click at [688, 135] on button "Play" at bounding box center [682, 121] width 53 height 28
click at [687, 135] on button "Play" at bounding box center [682, 121] width 53 height 28
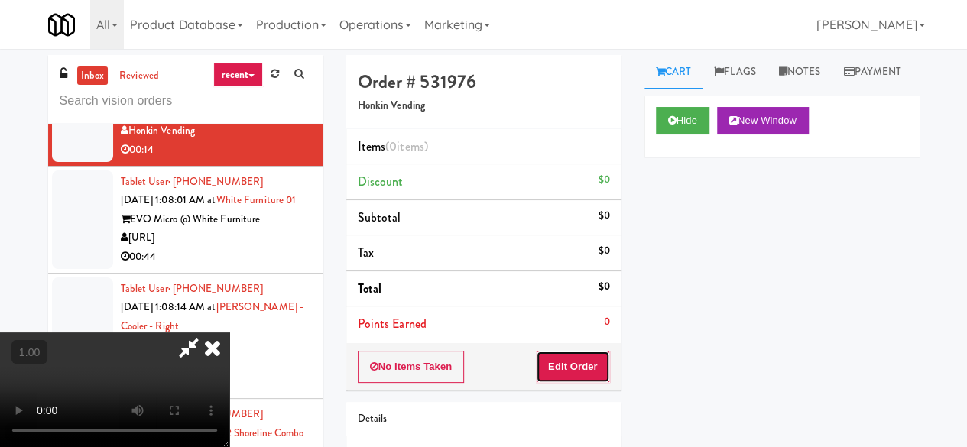
click at [592, 359] on button "Edit Order" at bounding box center [573, 367] width 74 height 32
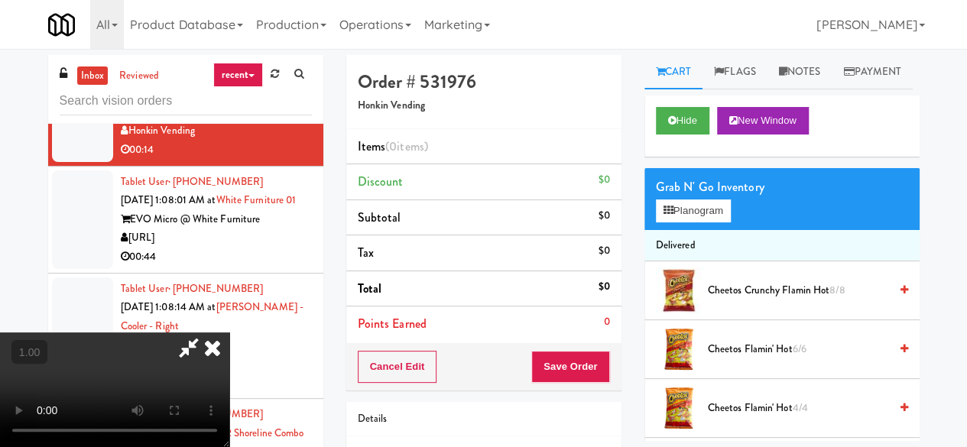
scroll to position [31, 0]
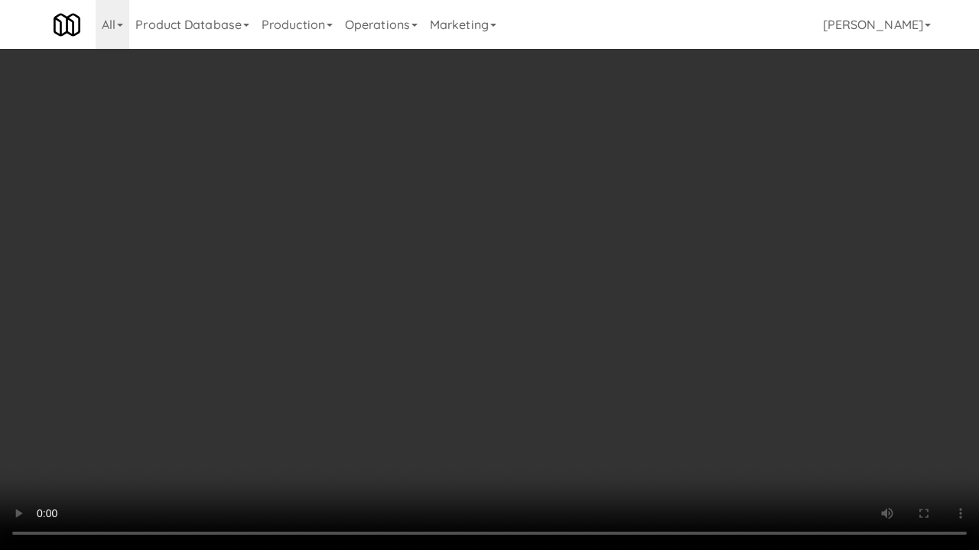
drag, startPoint x: 768, startPoint y: 345, endPoint x: 798, endPoint y: 352, distance: 30.8
click at [769, 345] on video at bounding box center [489, 275] width 979 height 550
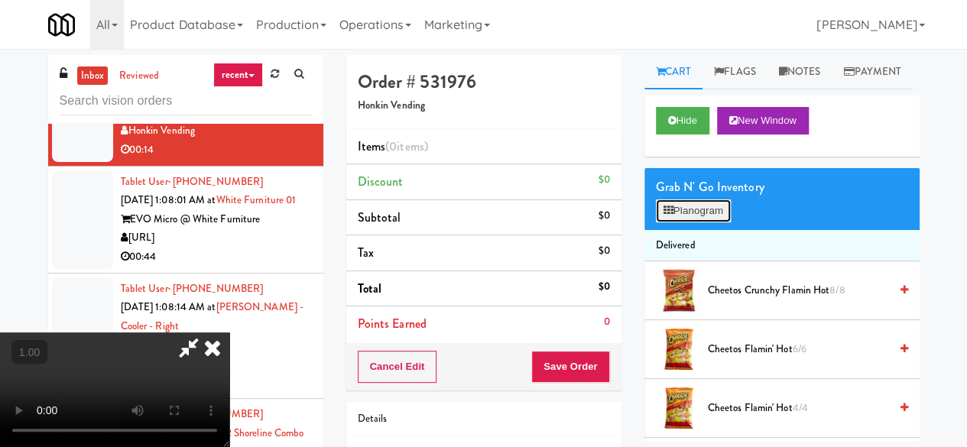
click at [709, 222] on button "Planogram" at bounding box center [693, 211] width 75 height 23
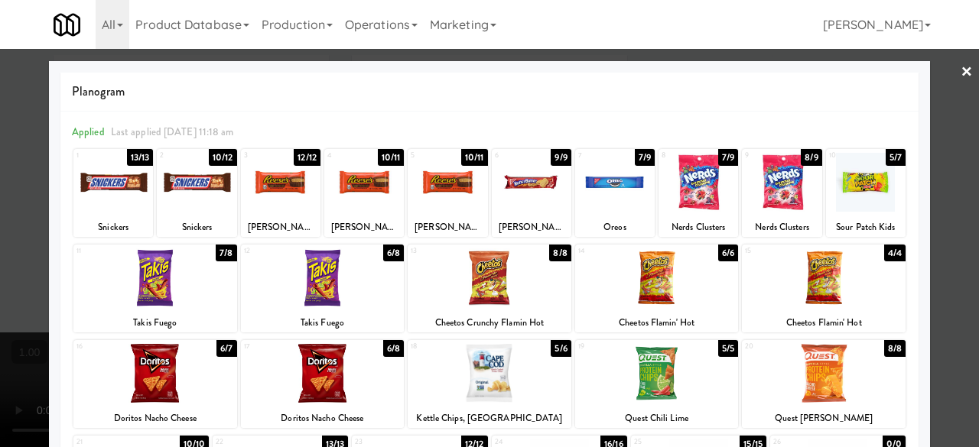
click at [862, 176] on div at bounding box center [866, 182] width 80 height 59
click at [537, 186] on div at bounding box center [532, 182] width 80 height 59
click at [929, 75] on div at bounding box center [489, 223] width 979 height 447
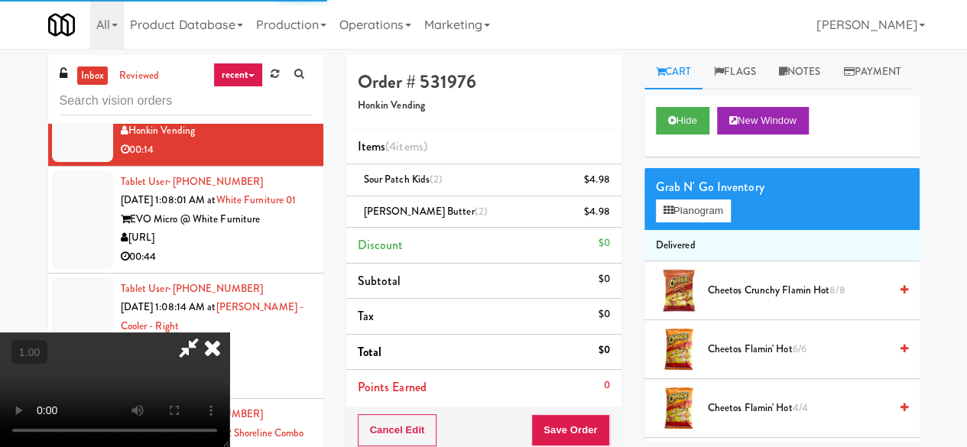
scroll to position [31, 0]
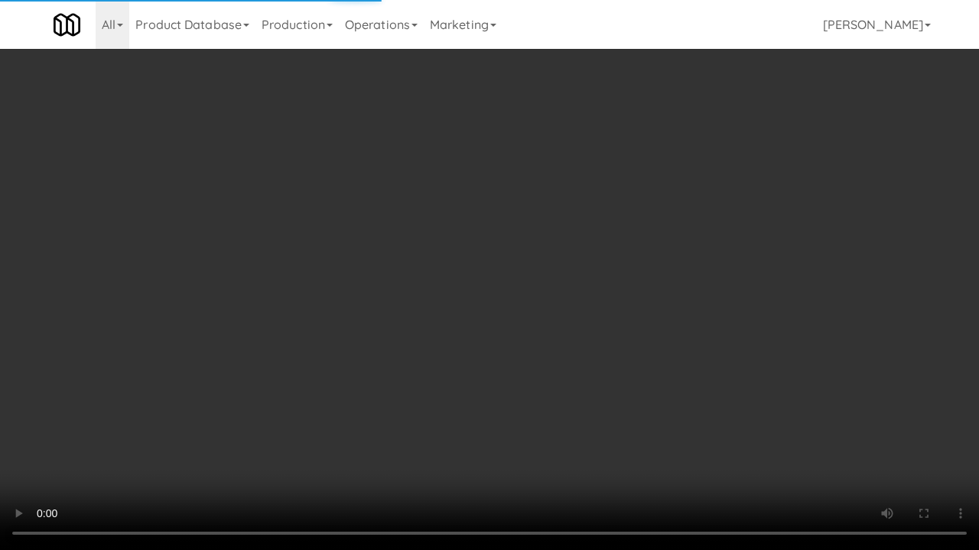
drag, startPoint x: 641, startPoint y: 453, endPoint x: 650, endPoint y: 445, distance: 11.4
click at [641, 446] on video at bounding box center [489, 275] width 979 height 550
click at [694, 430] on video at bounding box center [489, 275] width 979 height 550
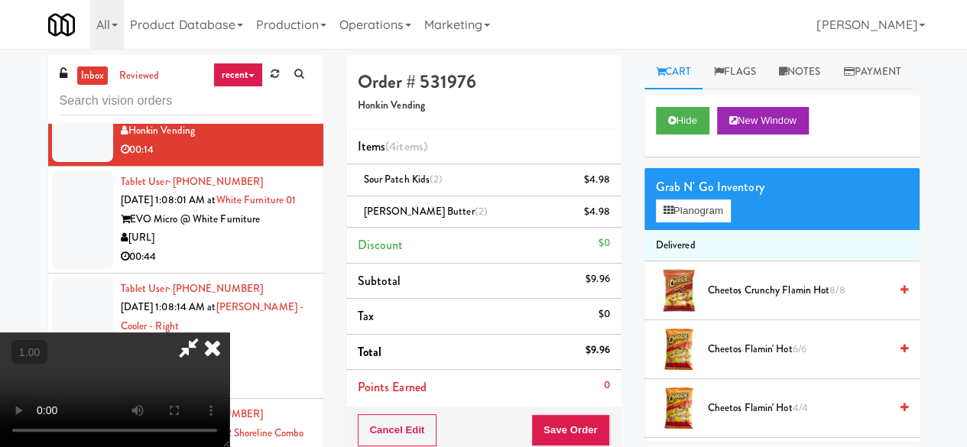
click at [699, 230] on div "Grab N' Go Inventory Planogram" at bounding box center [781, 199] width 275 height 62
click at [716, 222] on button "Planogram" at bounding box center [693, 211] width 75 height 23
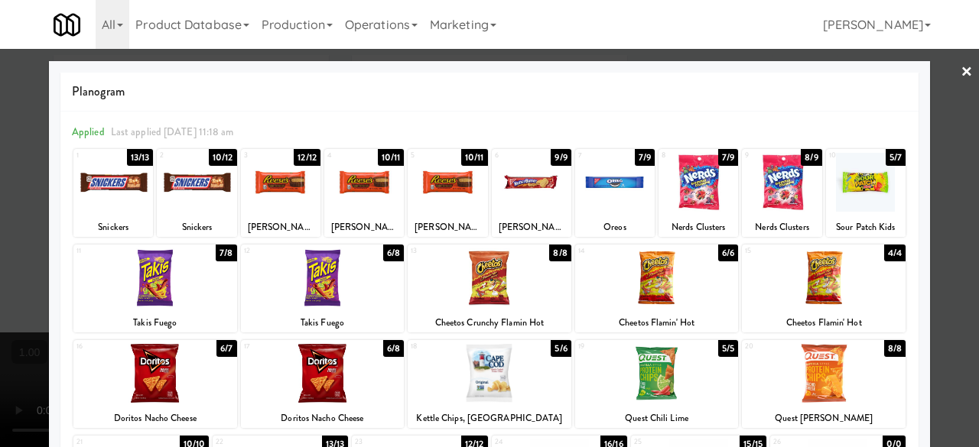
click at [269, 183] on div at bounding box center [281, 182] width 80 height 59
click at [927, 80] on div at bounding box center [489, 223] width 979 height 447
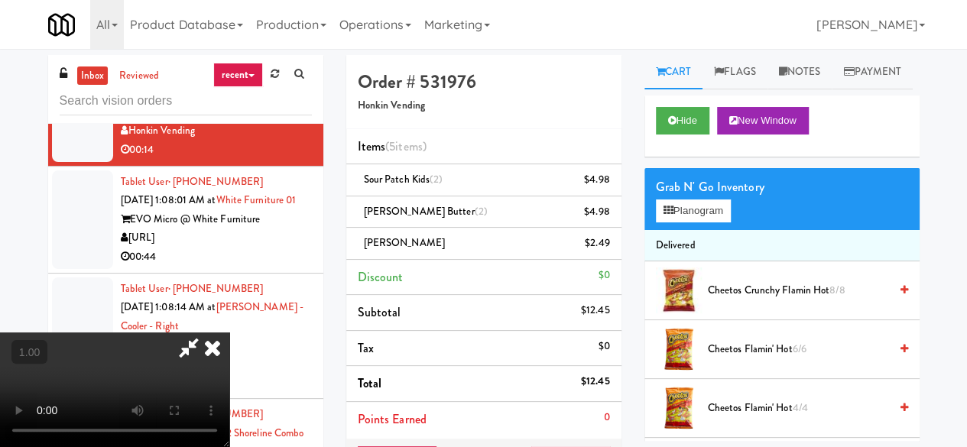
click at [229, 333] on icon at bounding box center [213, 348] width 34 height 31
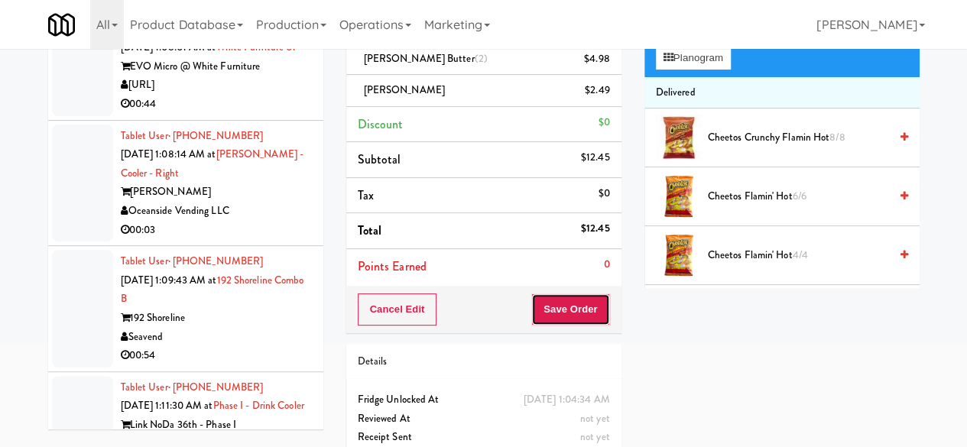
click at [577, 305] on button "Save Order" at bounding box center [570, 310] width 78 height 32
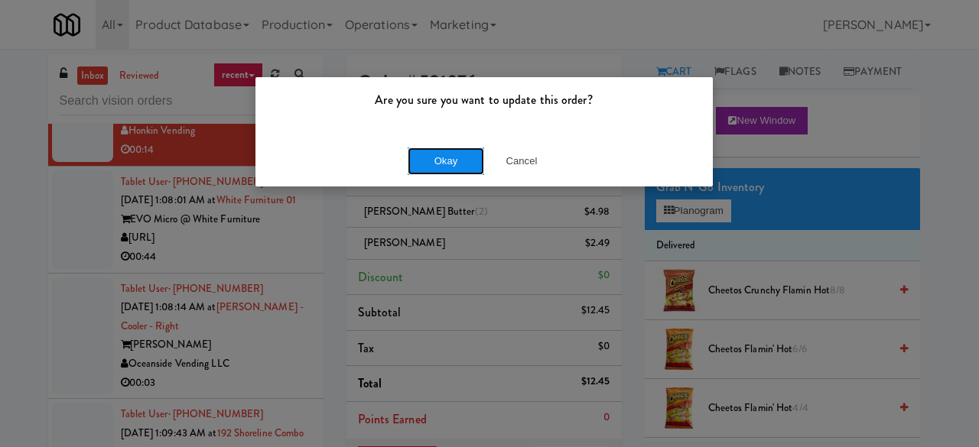
click at [456, 161] on button "Okay" at bounding box center [445, 162] width 76 height 28
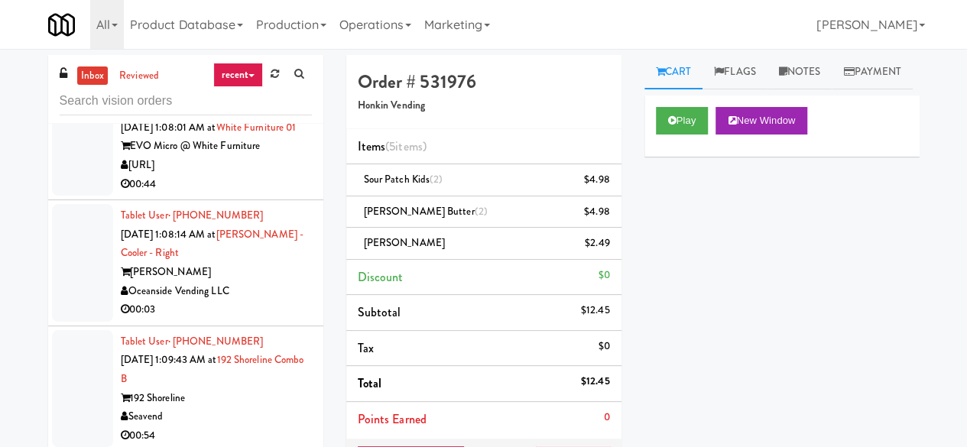
scroll to position [3949, 0]
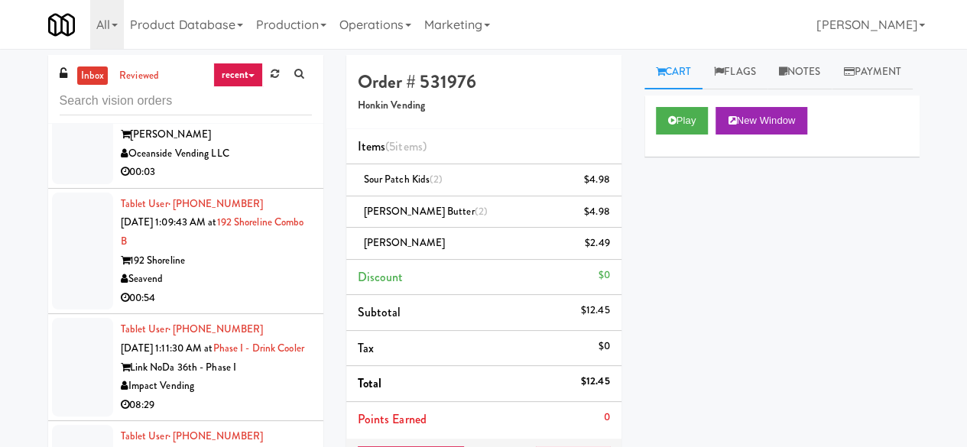
click at [232, 57] on div "00:44" at bounding box center [216, 46] width 191 height 19
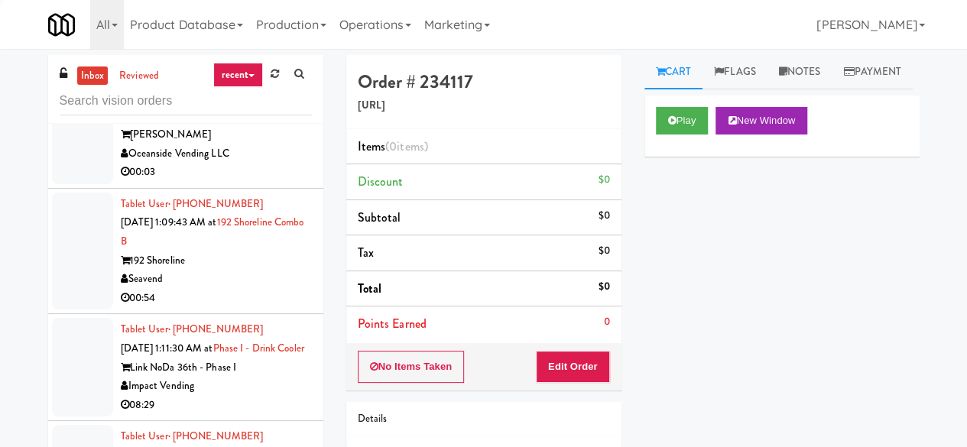
click at [274, 144] on div "[PERSON_NAME]" at bounding box center [216, 134] width 191 height 19
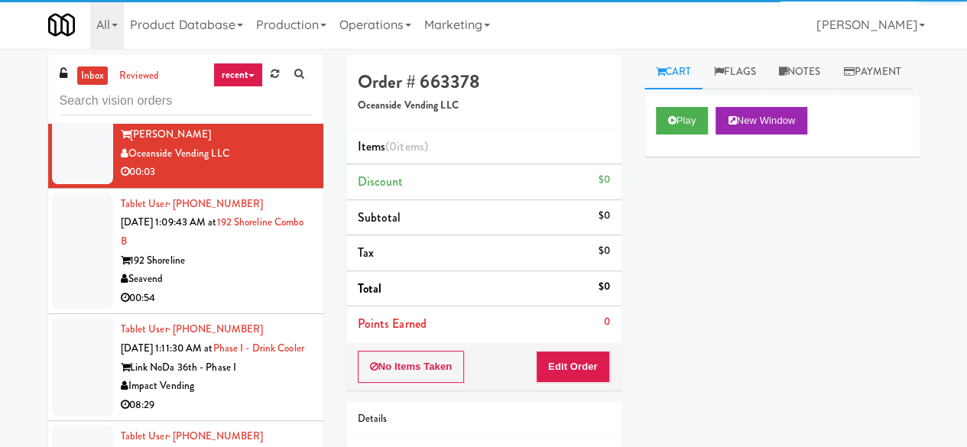
click at [264, 37] on div "[URL]" at bounding box center [216, 27] width 191 height 19
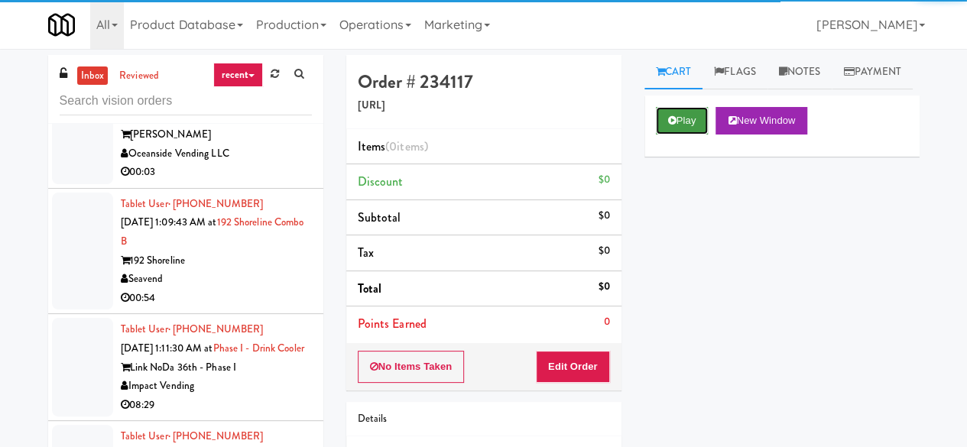
click at [693, 135] on button "Play" at bounding box center [682, 121] width 53 height 28
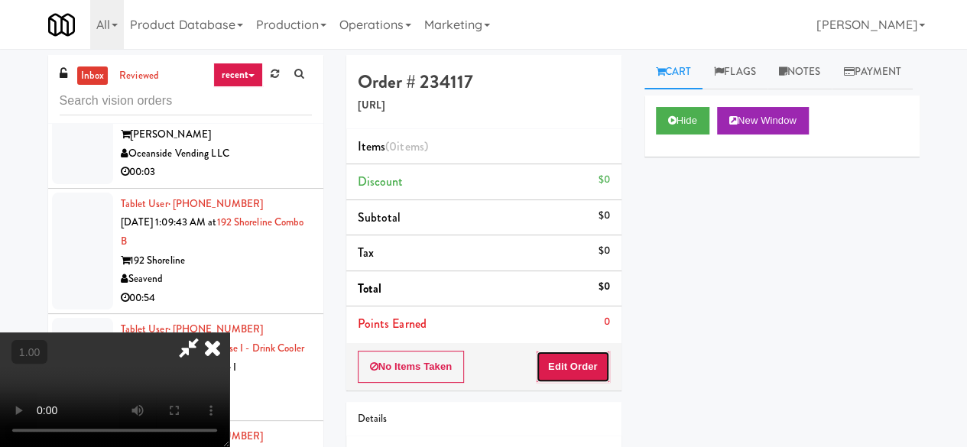
click at [569, 356] on button "Edit Order" at bounding box center [573, 367] width 74 height 32
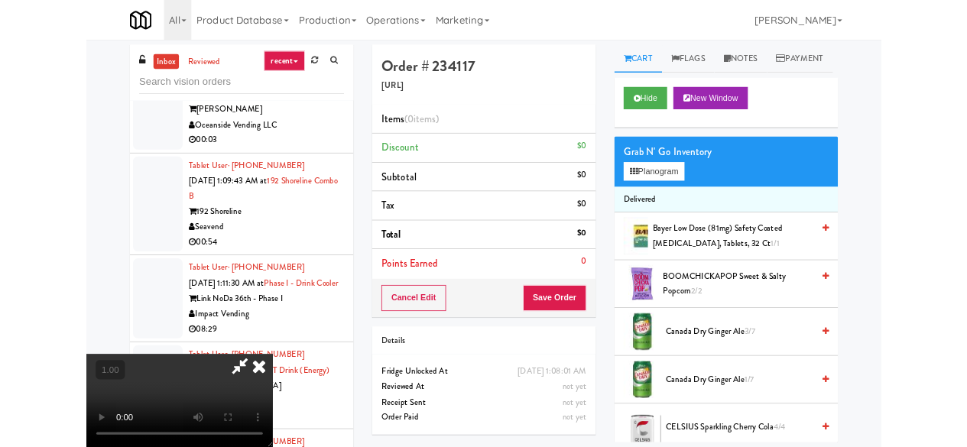
scroll to position [31, 0]
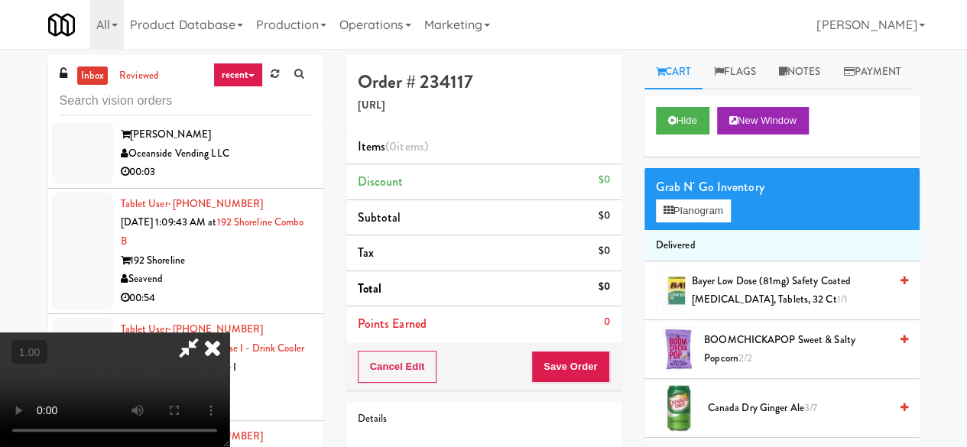
drag, startPoint x: 454, startPoint y: 207, endPoint x: 593, endPoint y: 7, distance: 243.9
click at [229, 333] on video at bounding box center [114, 390] width 229 height 115
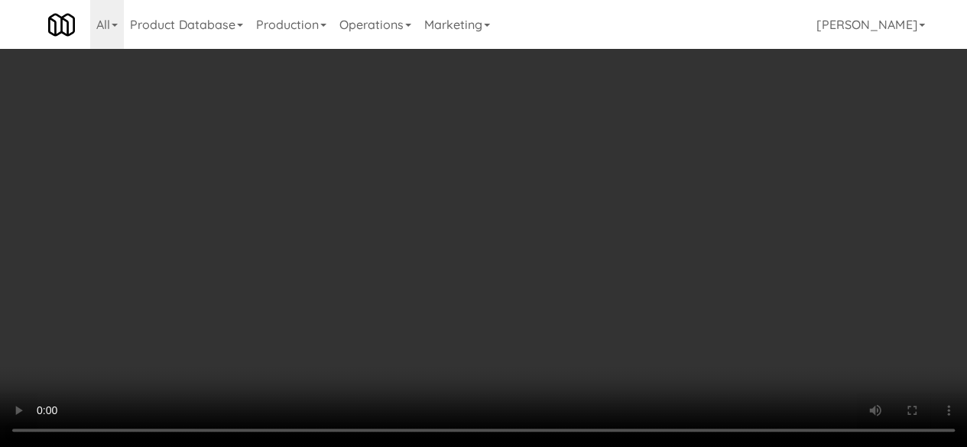
scroll to position [0, 0]
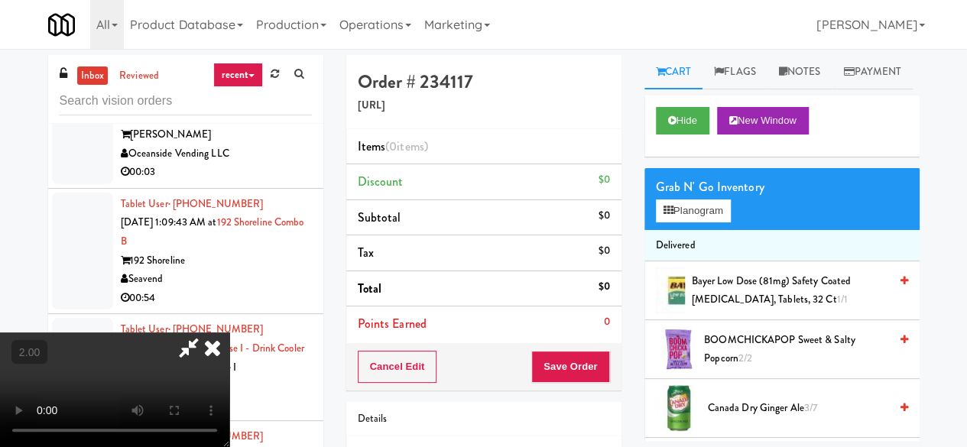
click at [206, 333] on icon at bounding box center [188, 348] width 35 height 31
click at [229, 333] on icon at bounding box center [213, 348] width 34 height 31
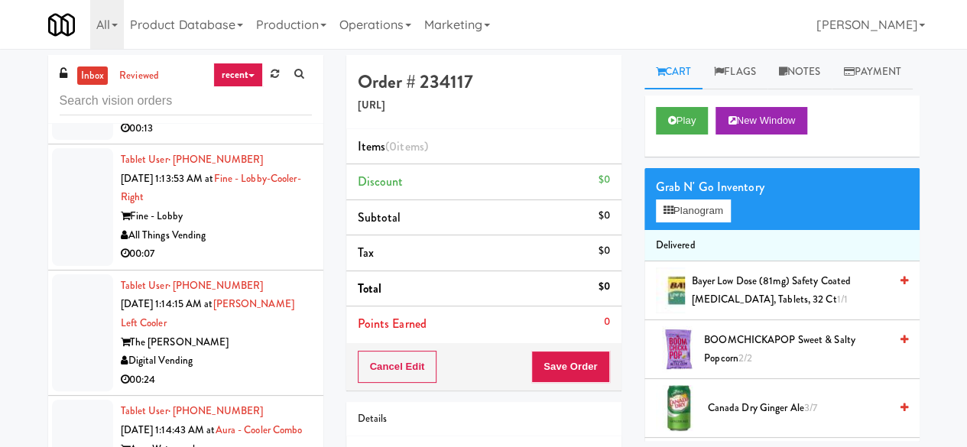
scroll to position [4408, 0]
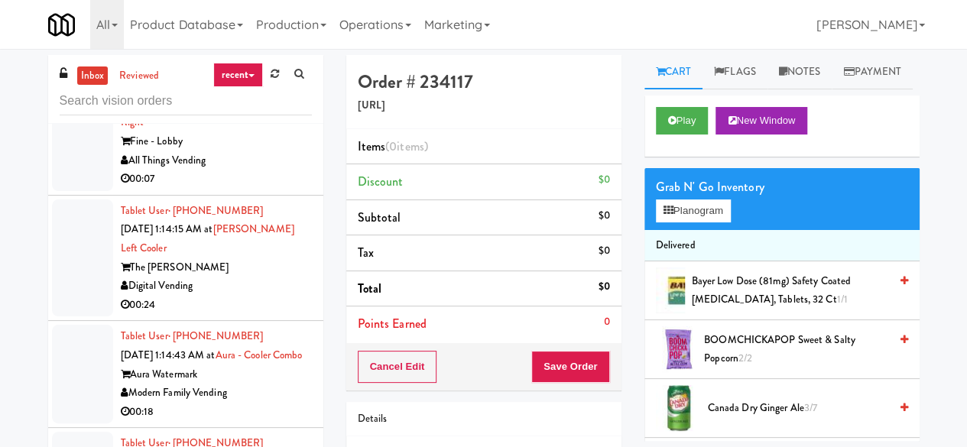
click at [257, 63] on div "00:13" at bounding box center [216, 53] width 191 height 19
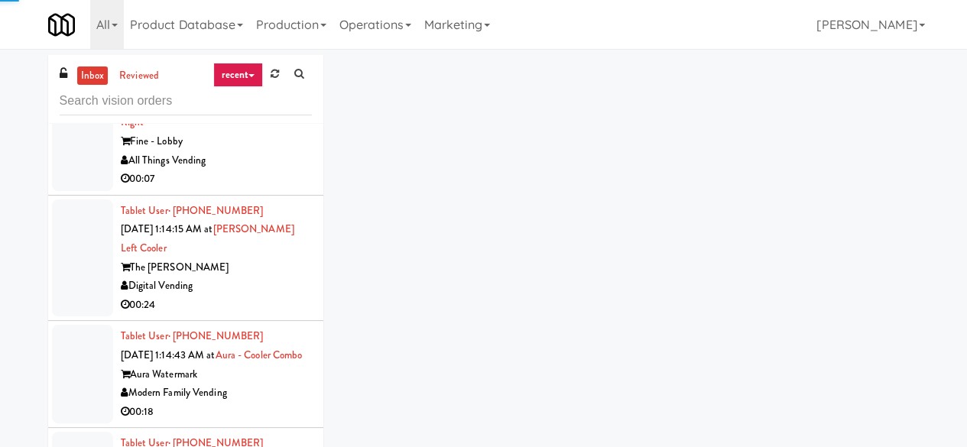
scroll to position [4580, 0]
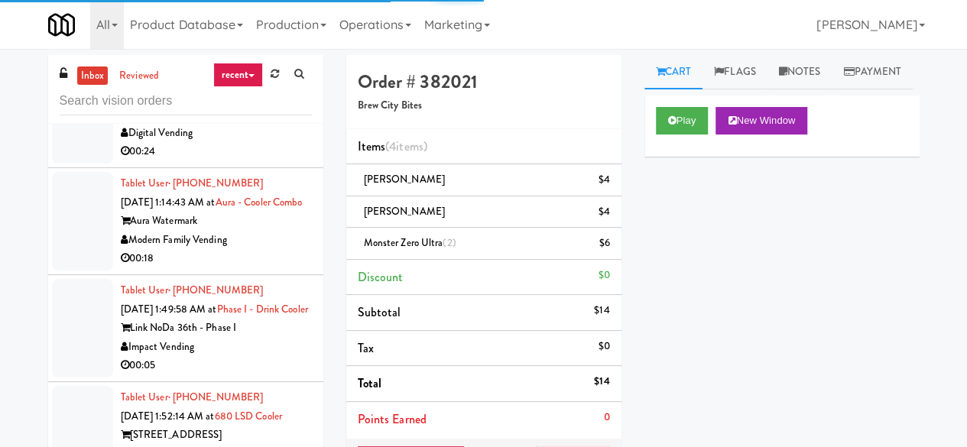
click at [251, 36] on div "00:07" at bounding box center [216, 26] width 191 height 19
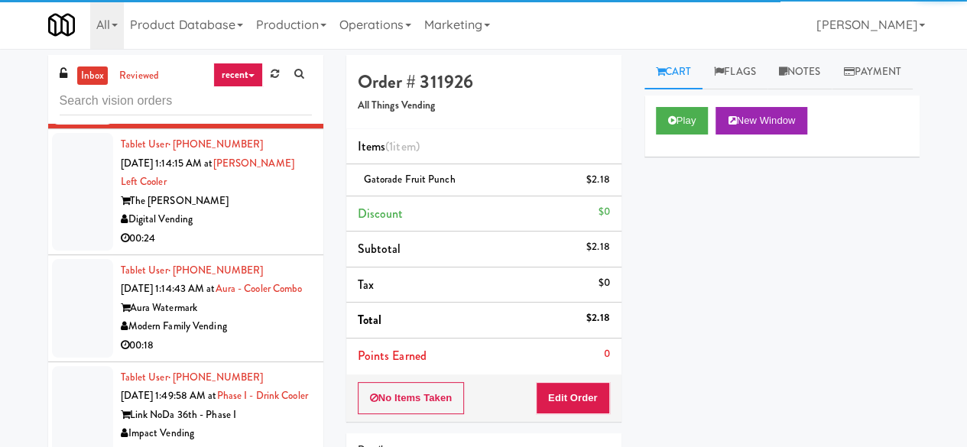
scroll to position [4427, 0]
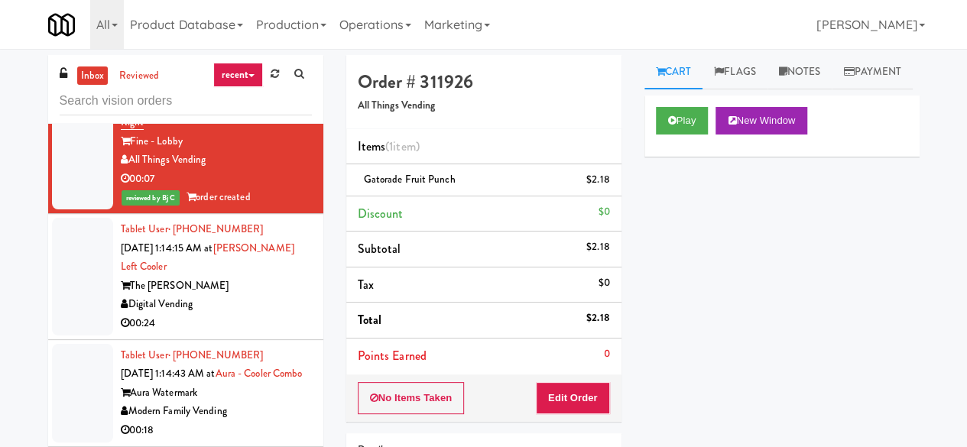
click at [90, 76] on link "inbox" at bounding box center [92, 76] width 31 height 19
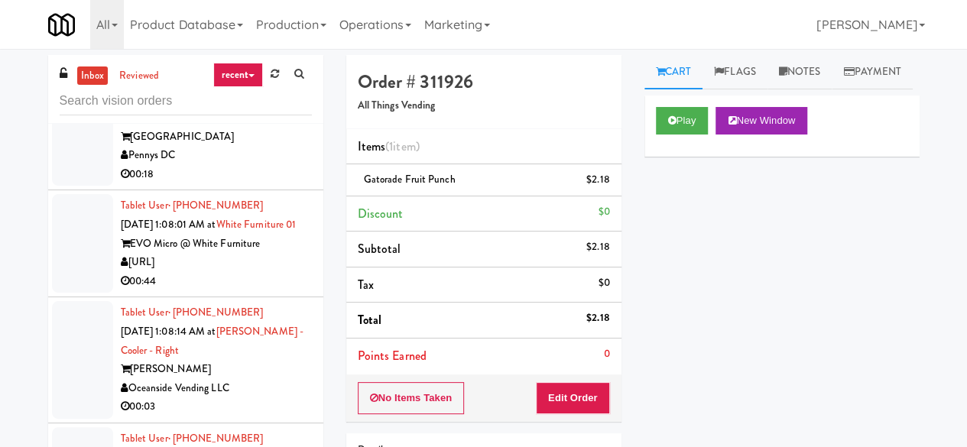
scroll to position [2752, 0]
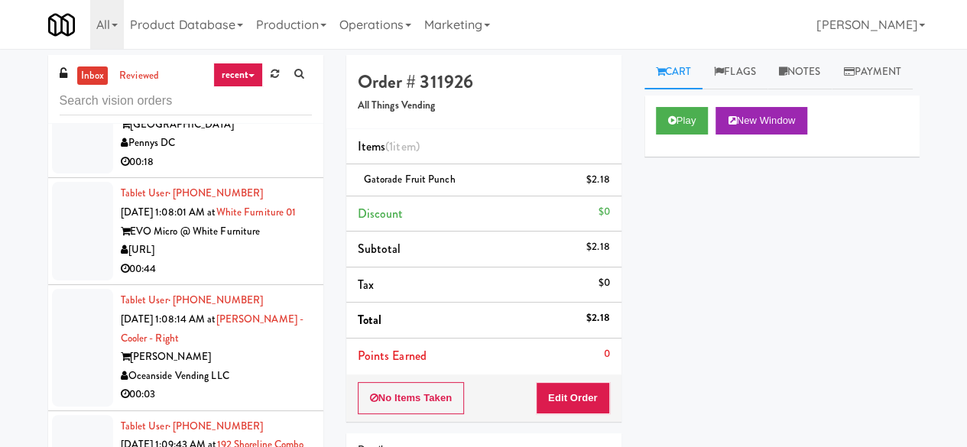
click at [239, 153] on div "Pennys DC" at bounding box center [216, 143] width 191 height 19
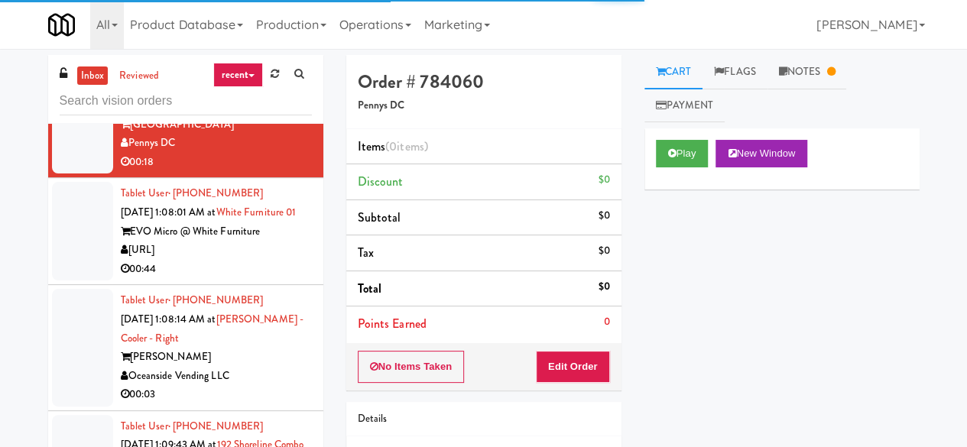
scroll to position [2829, 0]
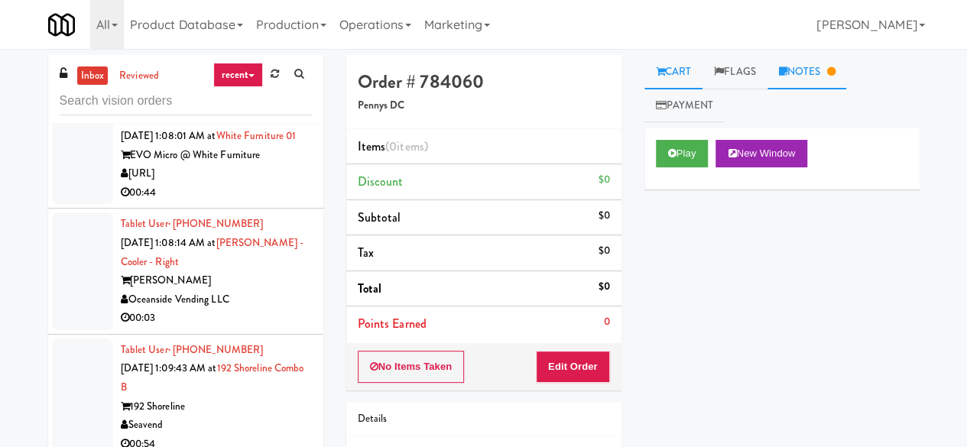
click at [784, 77] on link "Notes" at bounding box center [808, 72] width 80 height 34
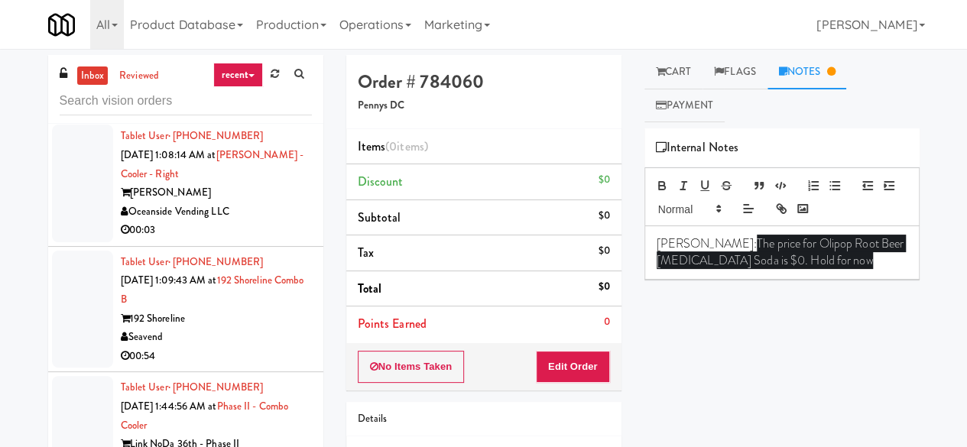
scroll to position [2981, 0]
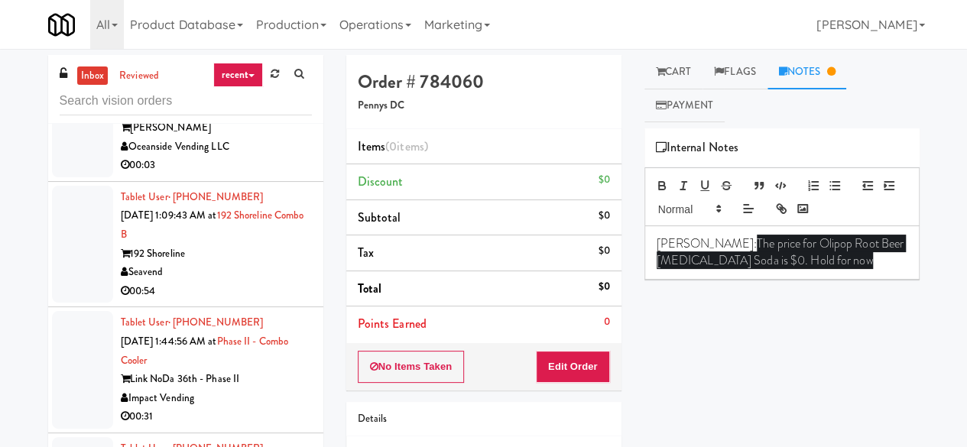
click at [241, 175] on div "00:03" at bounding box center [216, 165] width 191 height 19
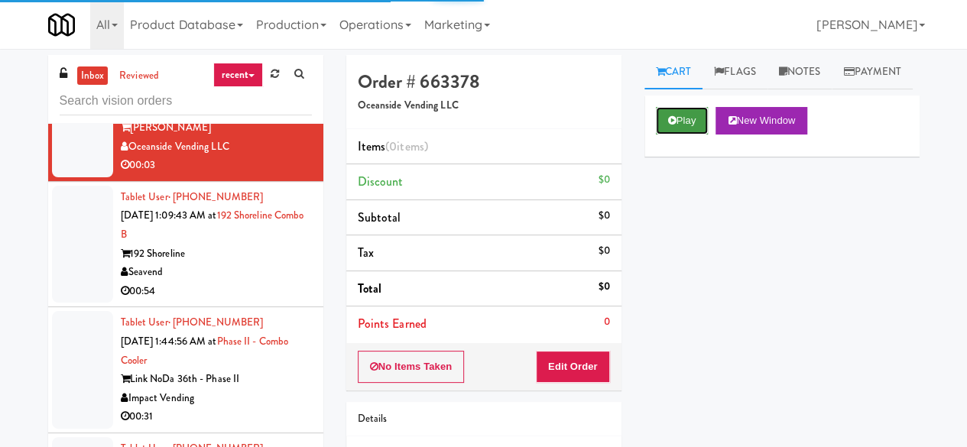
click at [683, 135] on button "Play" at bounding box center [682, 121] width 53 height 28
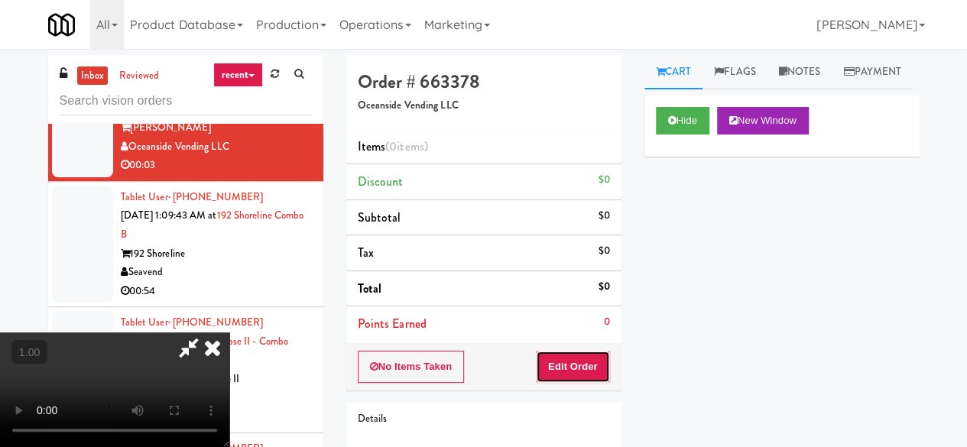
drag, startPoint x: 591, startPoint y: 358, endPoint x: 594, endPoint y: 334, distance: 23.9
click at [591, 355] on button "Edit Order" at bounding box center [573, 367] width 74 height 32
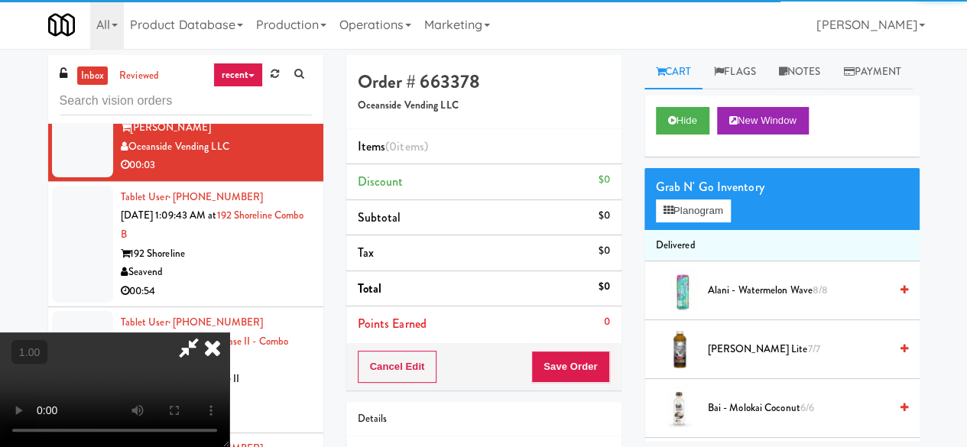
click at [220, 342] on video at bounding box center [114, 390] width 229 height 115
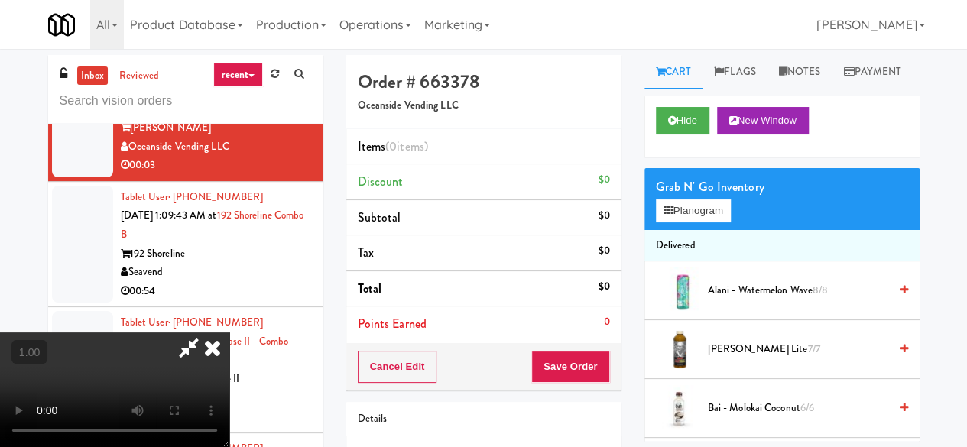
click at [229, 333] on icon at bounding box center [213, 348] width 34 height 31
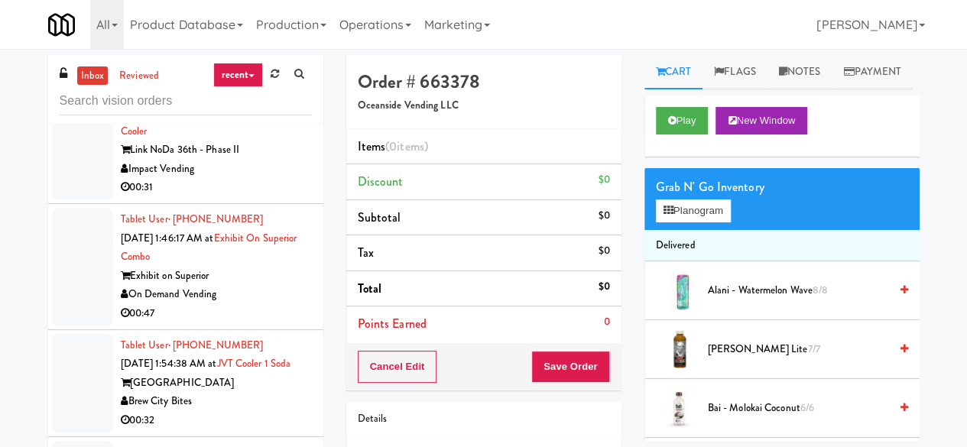
click at [251, 179] on div "Impact Vending" at bounding box center [216, 169] width 191 height 19
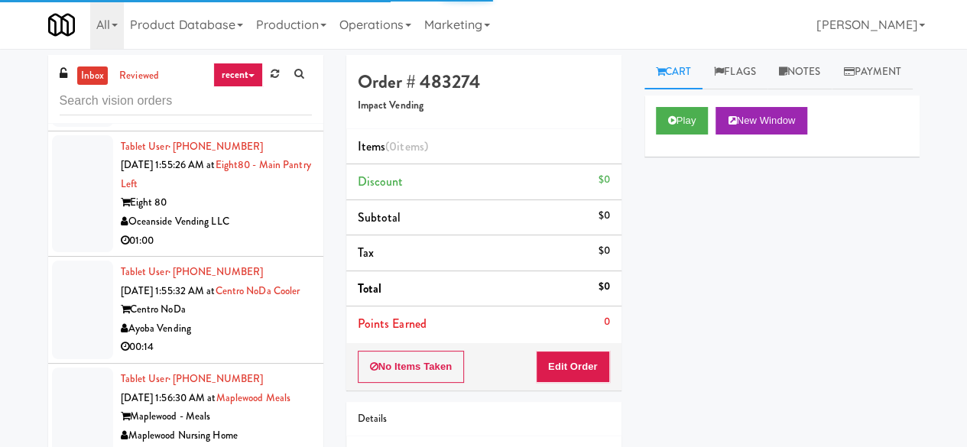
scroll to position [3440, 0]
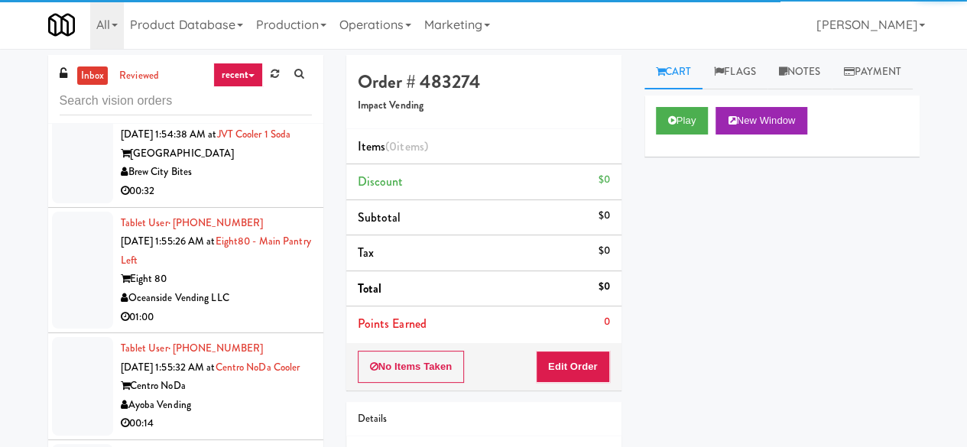
click at [273, 94] on div "00:47" at bounding box center [216, 84] width 191 height 19
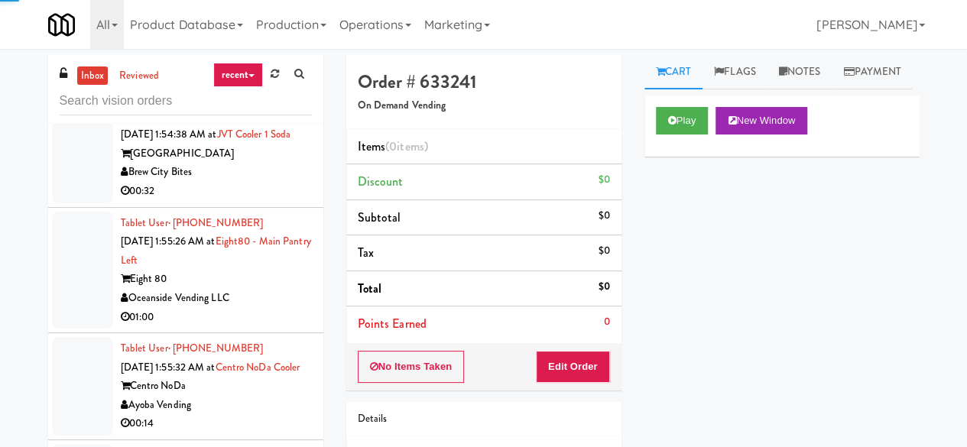
click at [252, 182] on div "Brew City Bites" at bounding box center [216, 172] width 191 height 19
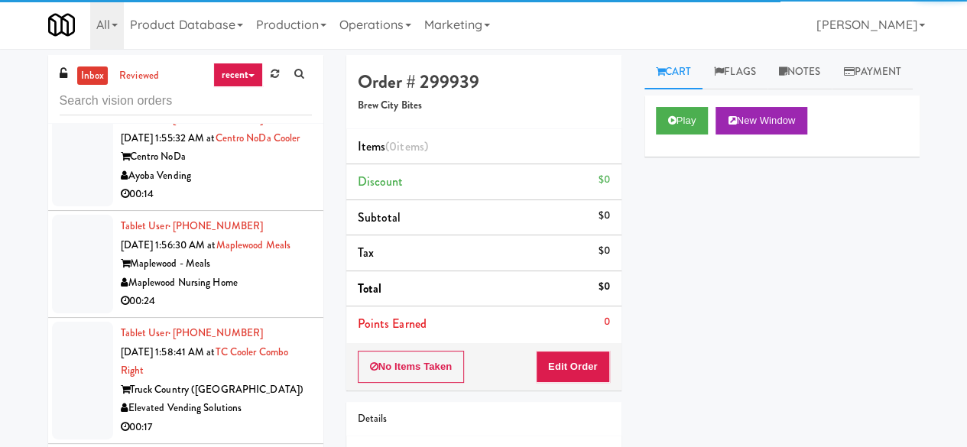
click at [231, 60] on div "Eight 80" at bounding box center [216, 50] width 191 height 19
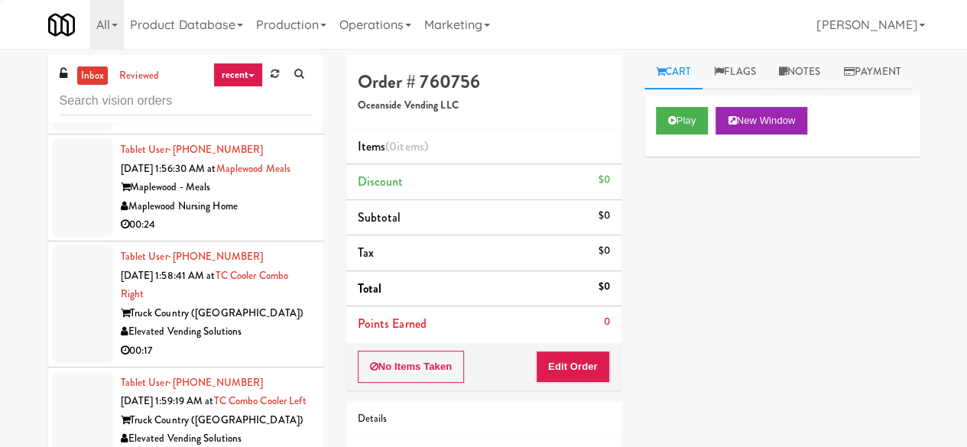
click at [240, 90] on div "Centro NoDa" at bounding box center [216, 80] width 191 height 19
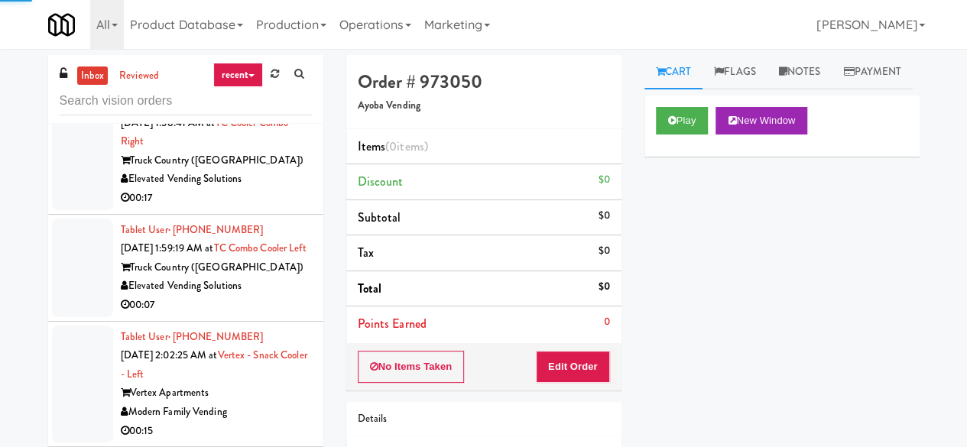
click at [265, 82] on div "00:24" at bounding box center [216, 72] width 191 height 19
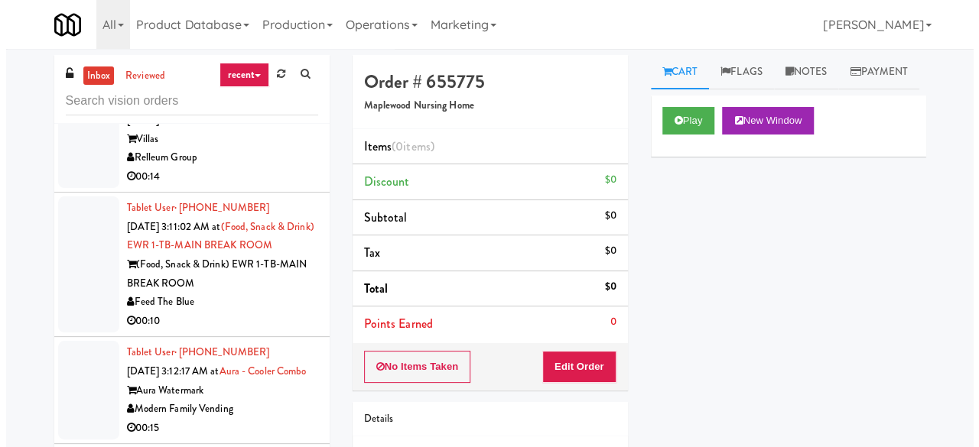
scroll to position [5581, 0]
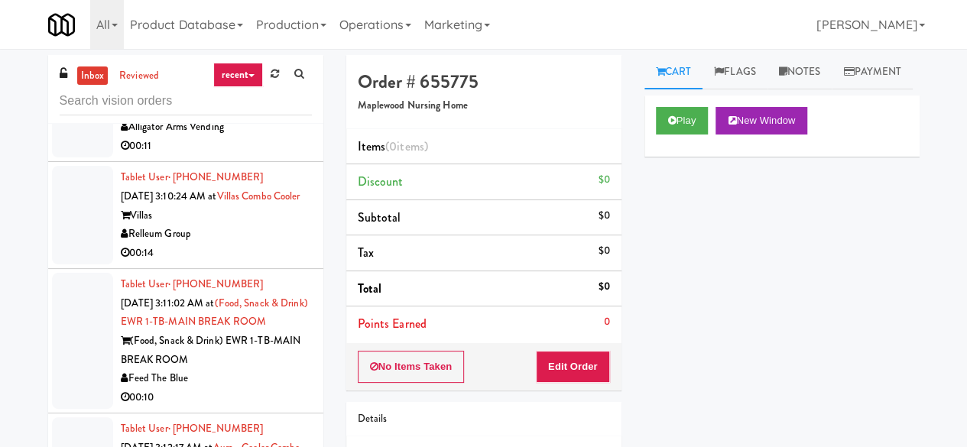
click at [667, 135] on button "Play" at bounding box center [682, 121] width 53 height 28
click at [706, 135] on div "Play New Window" at bounding box center [781, 126] width 275 height 61
click at [692, 135] on button "Play" at bounding box center [682, 121] width 53 height 28
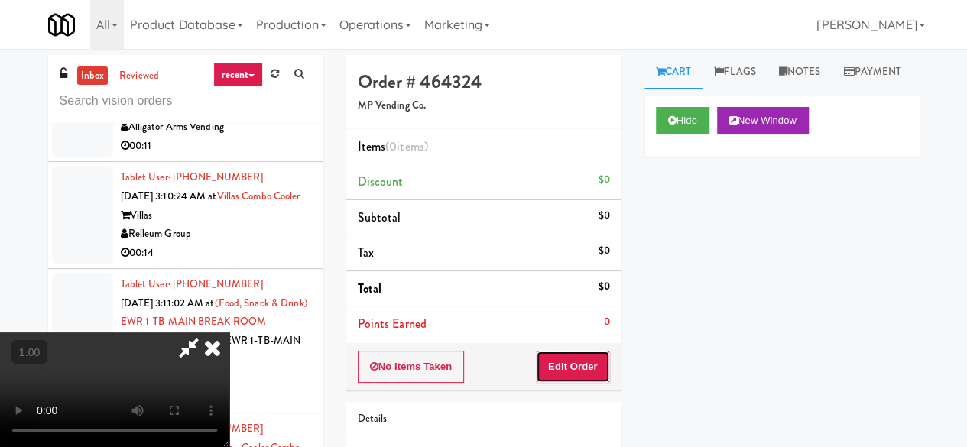
drag, startPoint x: 586, startPoint y: 349, endPoint x: 589, endPoint y: 338, distance: 11.7
click at [586, 351] on button "Edit Order" at bounding box center [573, 367] width 74 height 32
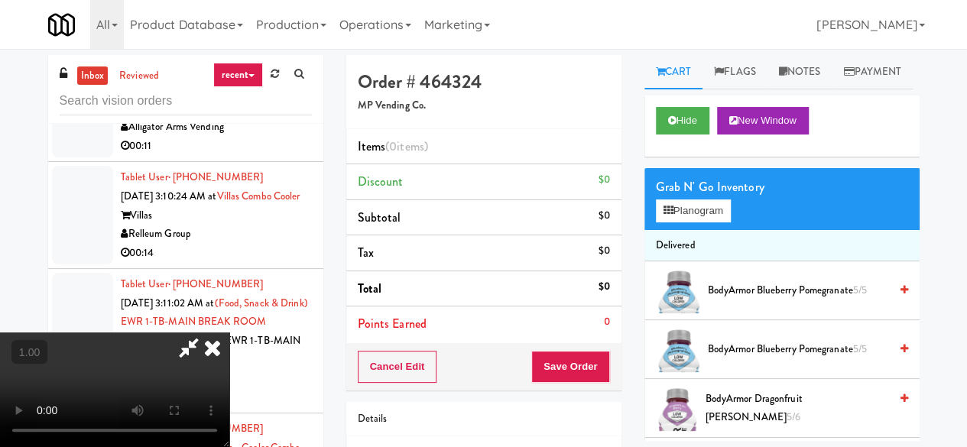
click at [229, 446] on video at bounding box center [114, 390] width 229 height 115
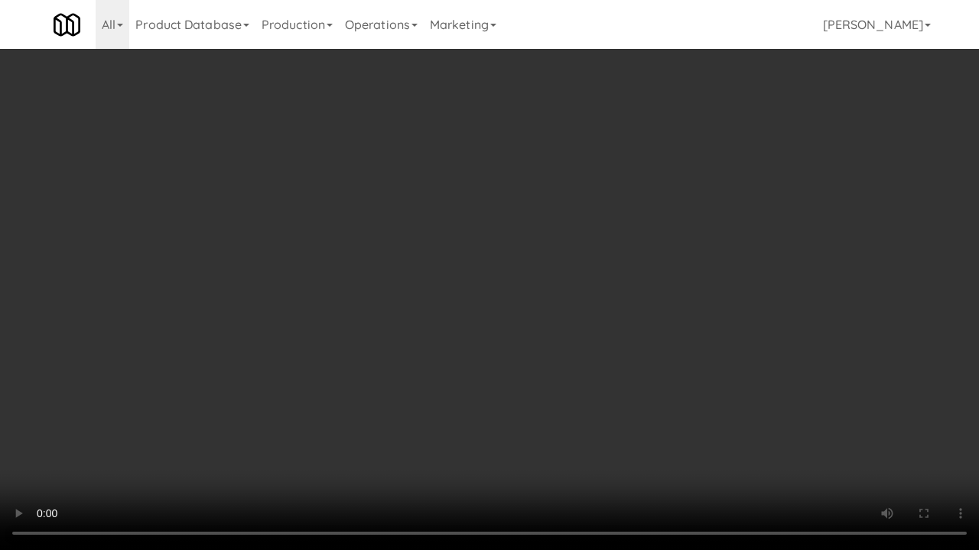
click at [915, 440] on div "Cart Flags Notes Payment Hide New Window Grab N' Go Inventory Planogram Deliver…" at bounding box center [787, 299] width 298 height 489
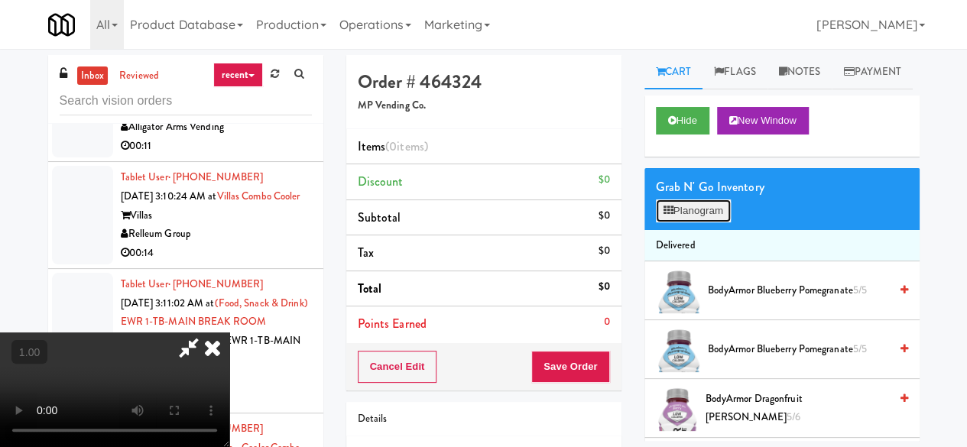
click at [694, 222] on button "Planogram" at bounding box center [693, 211] width 75 height 23
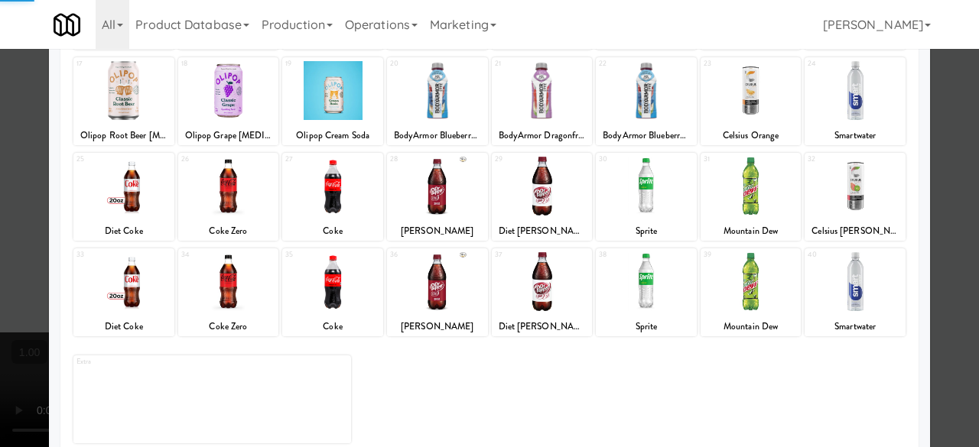
scroll to position [226, 0]
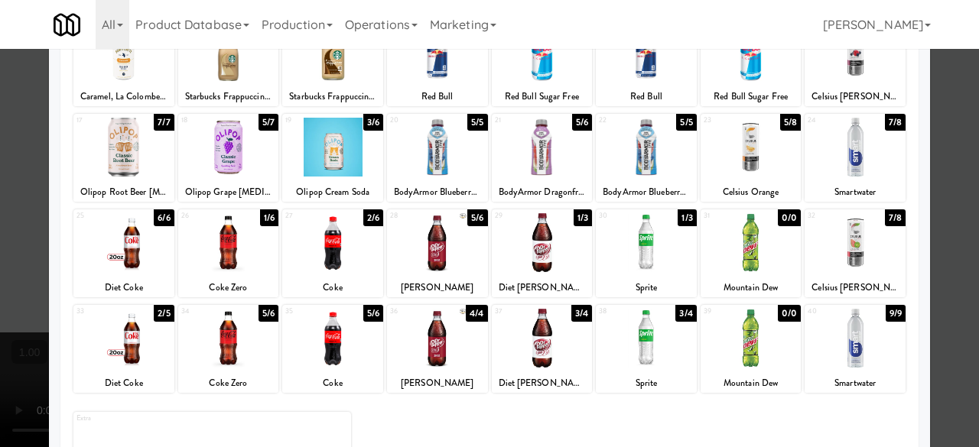
click at [421, 242] on div at bounding box center [437, 242] width 101 height 59
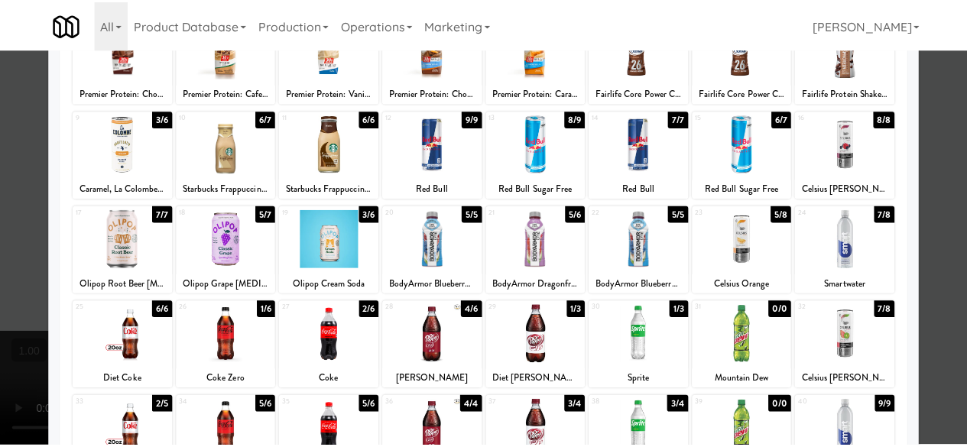
scroll to position [0, 0]
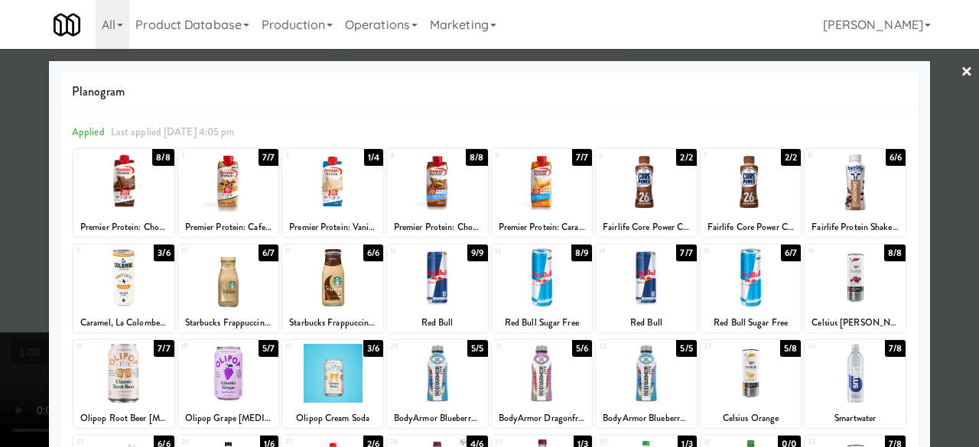
click at [923, 86] on div at bounding box center [489, 223] width 979 height 447
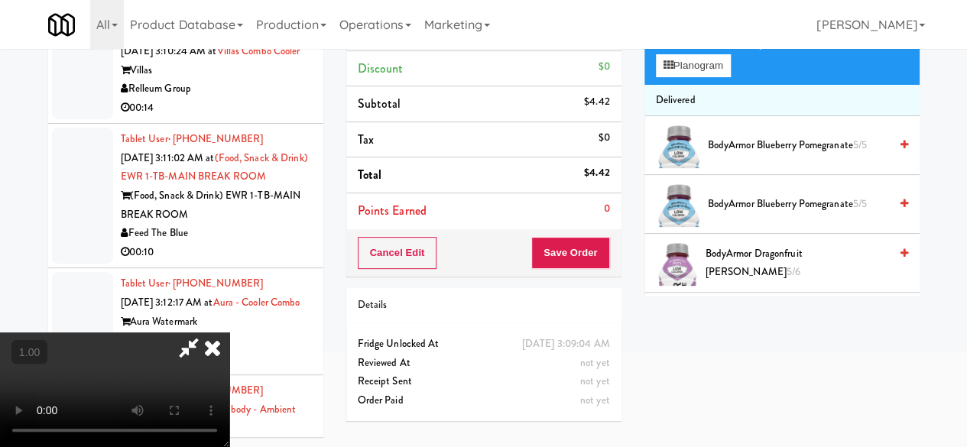
scroll to position [49, 0]
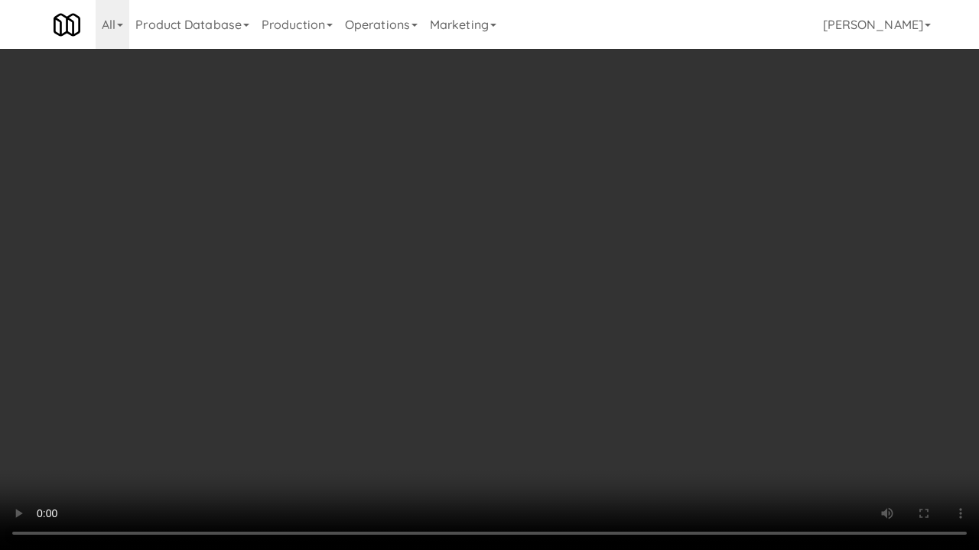
click at [515, 422] on video at bounding box center [489, 275] width 979 height 550
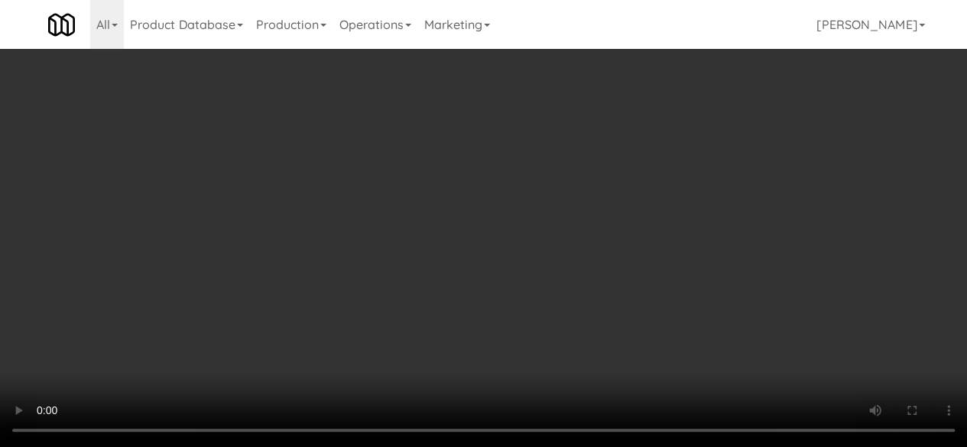
scroll to position [0, 0]
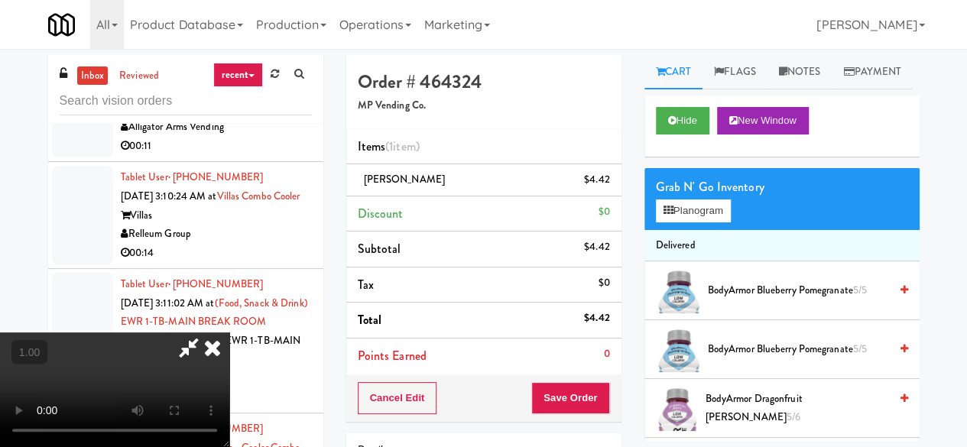
drag, startPoint x: 534, startPoint y: 135, endPoint x: 541, endPoint y: 222, distance: 87.4
click at [206, 333] on icon at bounding box center [188, 348] width 35 height 31
click at [553, 388] on button "Save Order" at bounding box center [570, 398] width 78 height 32
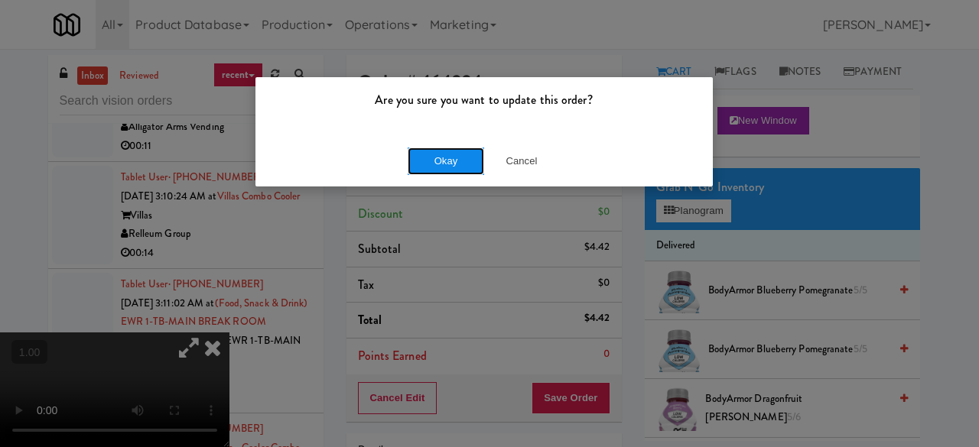
click at [428, 148] on button "Okay" at bounding box center [445, 162] width 76 height 28
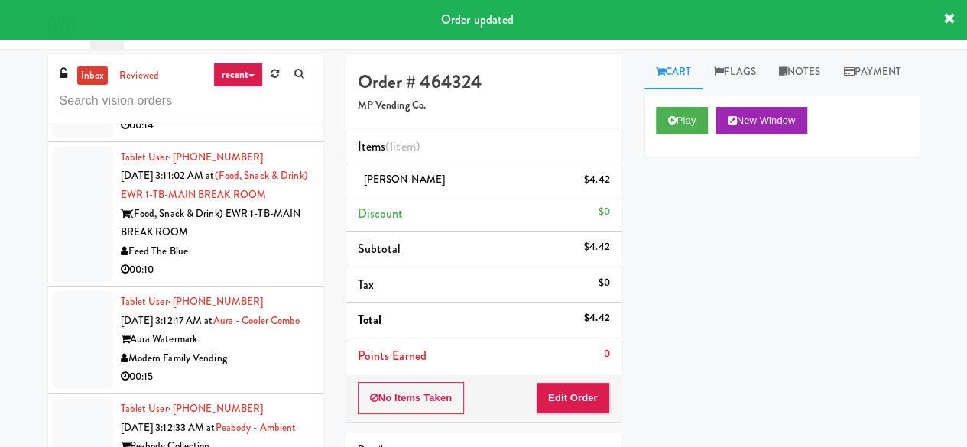
scroll to position [5734, 0]
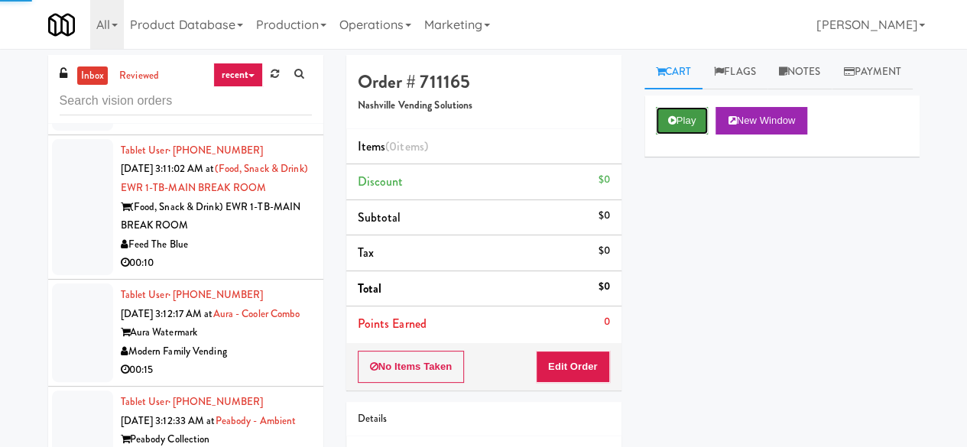
click at [693, 135] on button "Play" at bounding box center [682, 121] width 53 height 28
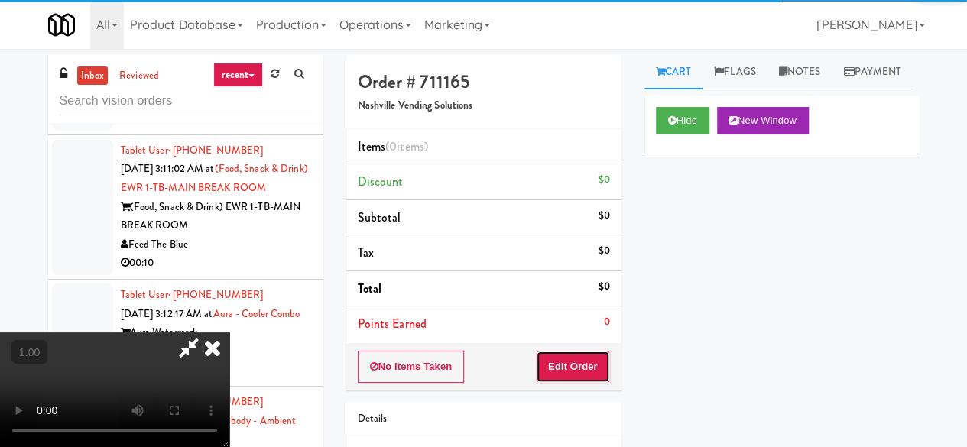
click at [586, 378] on button "Edit Order" at bounding box center [573, 367] width 74 height 32
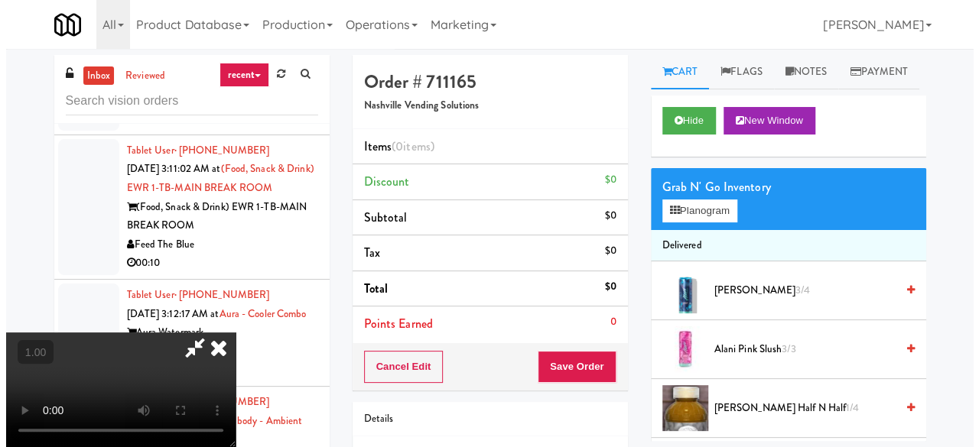
scroll to position [31, 0]
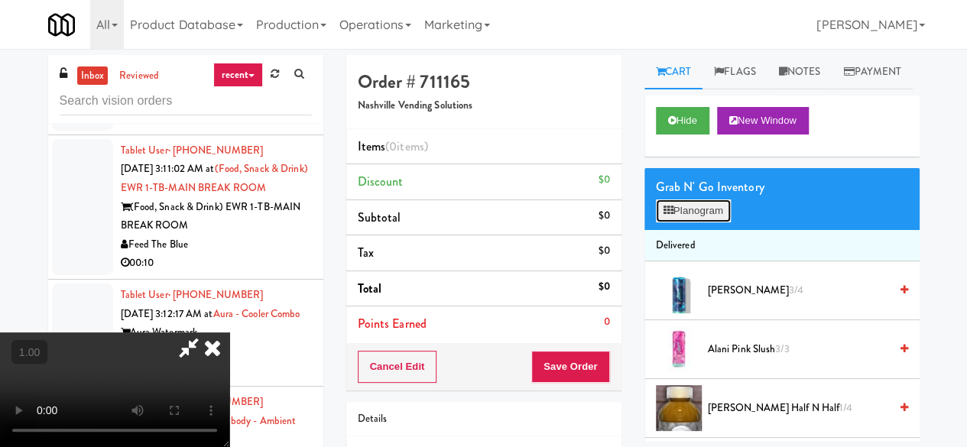
click at [685, 222] on button "Planogram" at bounding box center [693, 211] width 75 height 23
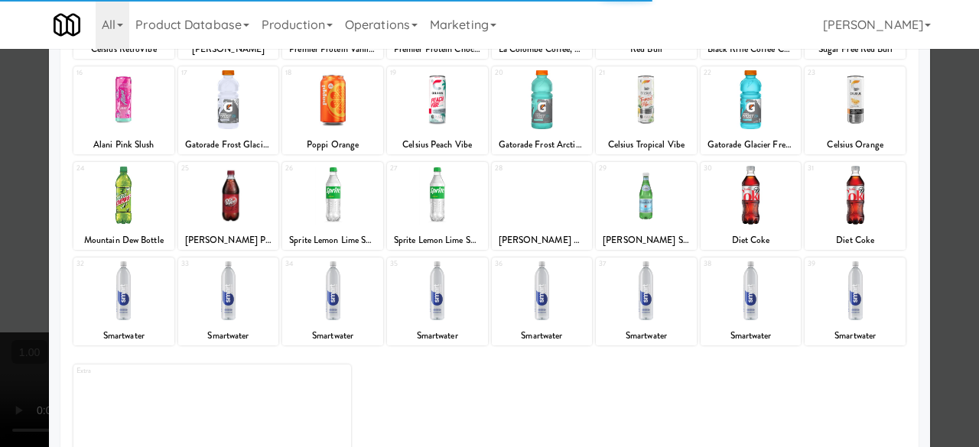
scroll to position [303, 0]
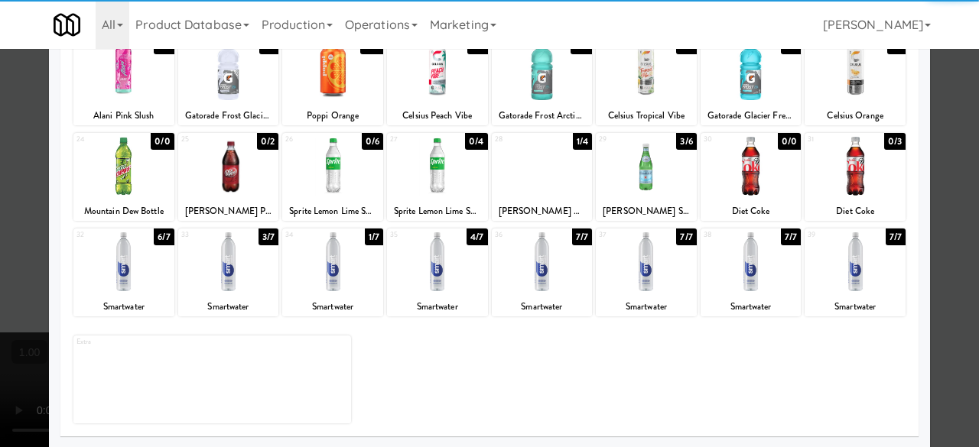
click at [218, 265] on div at bounding box center [228, 261] width 101 height 59
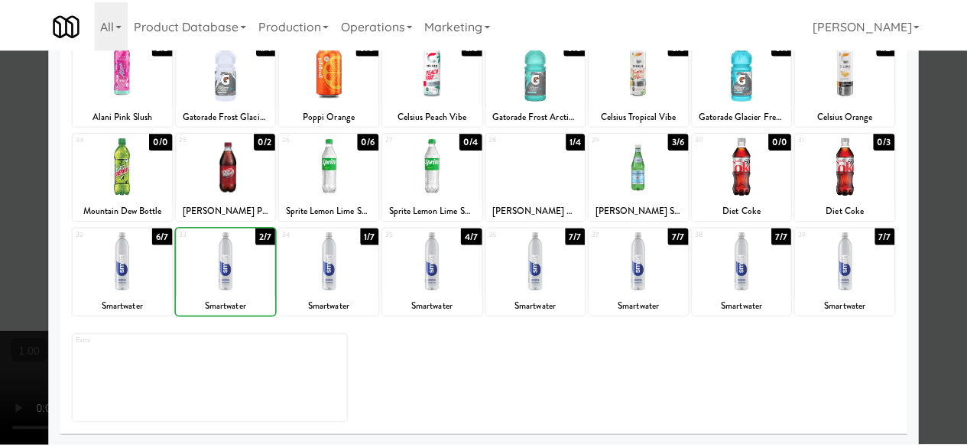
scroll to position [0, 0]
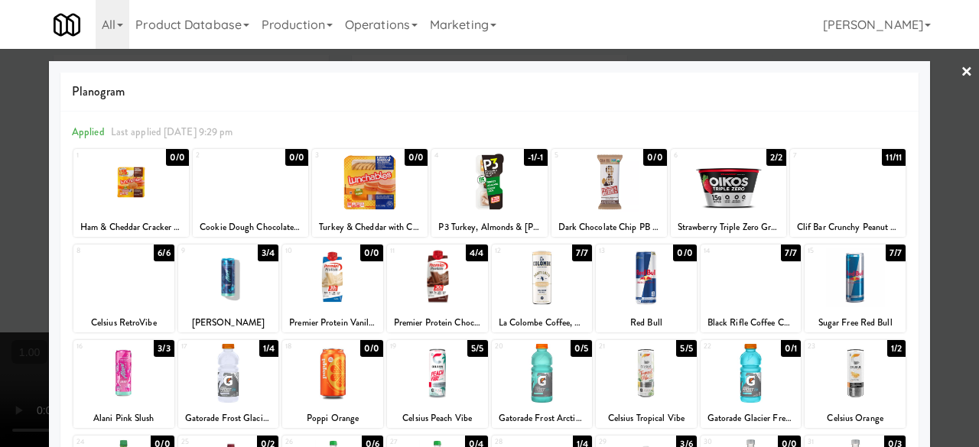
click at [946, 94] on div at bounding box center [489, 223] width 979 height 447
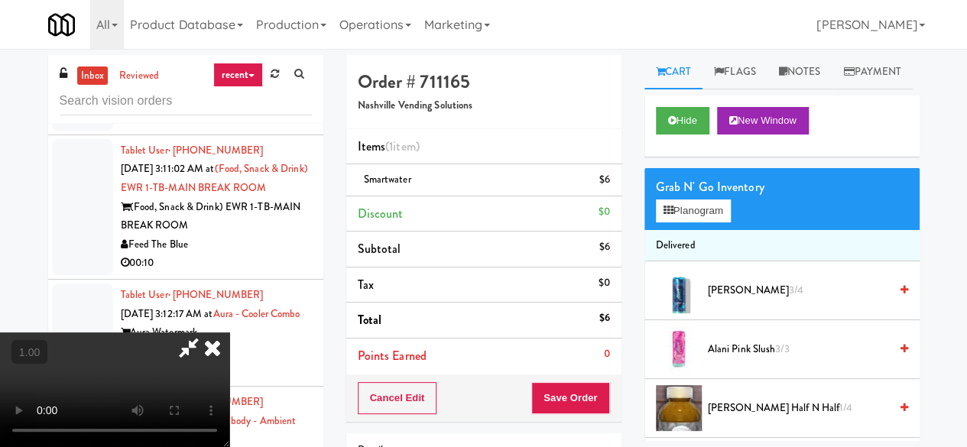
click at [206, 333] on icon at bounding box center [188, 348] width 35 height 31
click at [571, 405] on button "Save Order" at bounding box center [570, 398] width 78 height 32
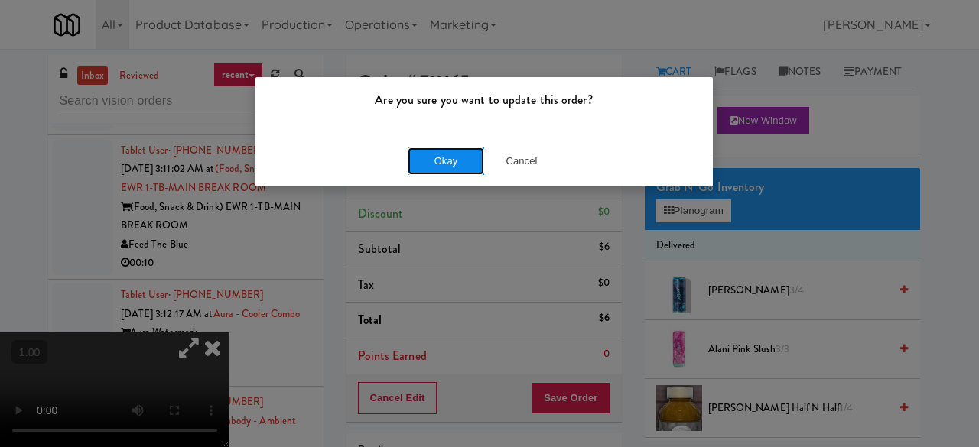
click at [433, 163] on button "Okay" at bounding box center [445, 162] width 76 height 28
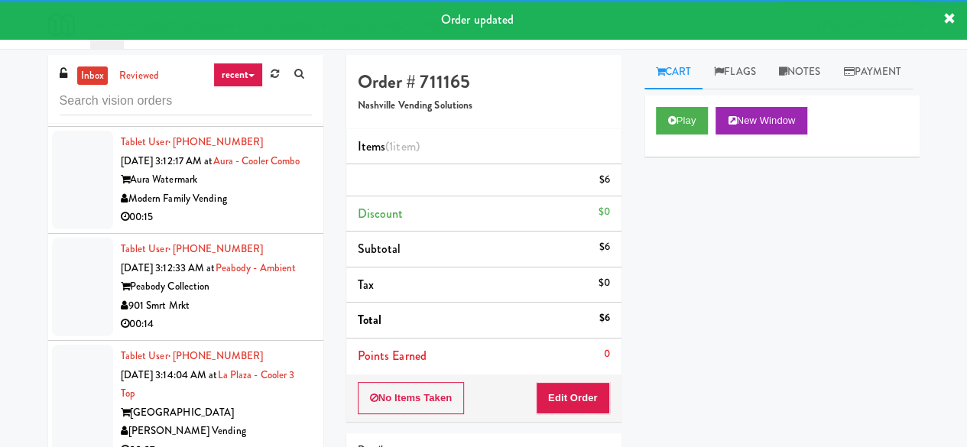
scroll to position [5905, 0]
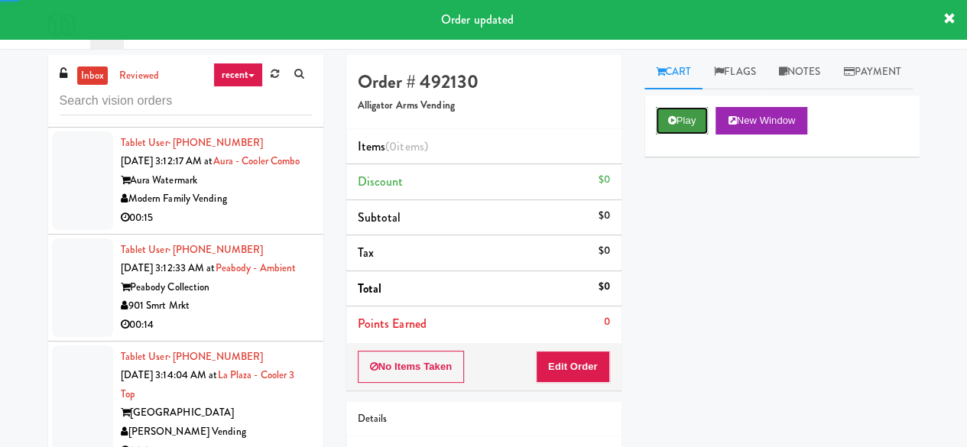
click at [694, 135] on button "Play" at bounding box center [682, 121] width 53 height 28
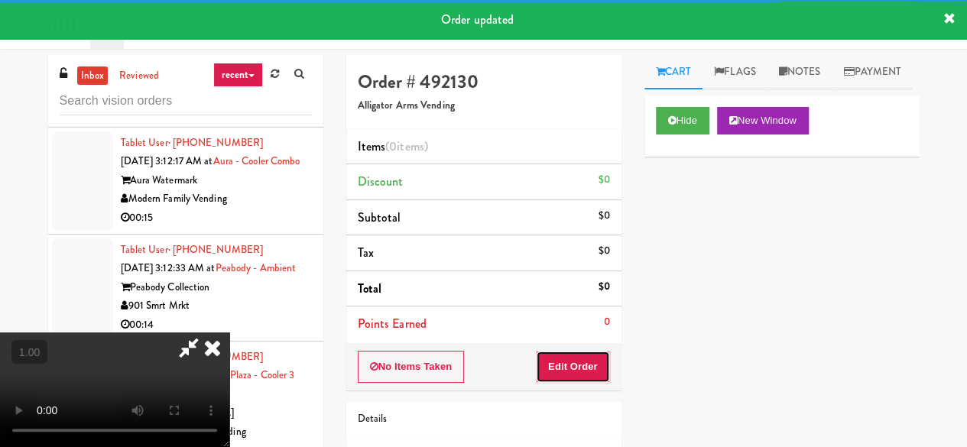
click at [574, 372] on button "Edit Order" at bounding box center [573, 367] width 74 height 32
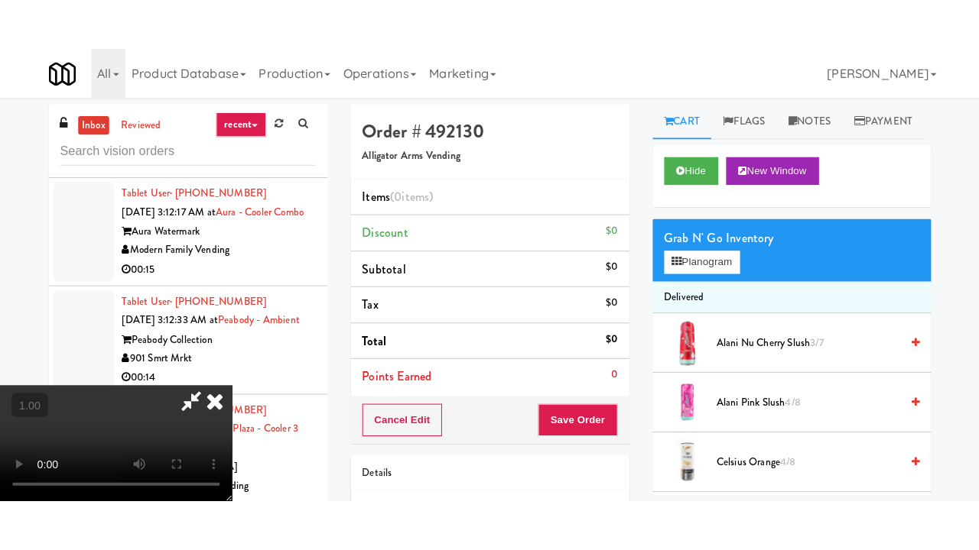
scroll to position [201, 0]
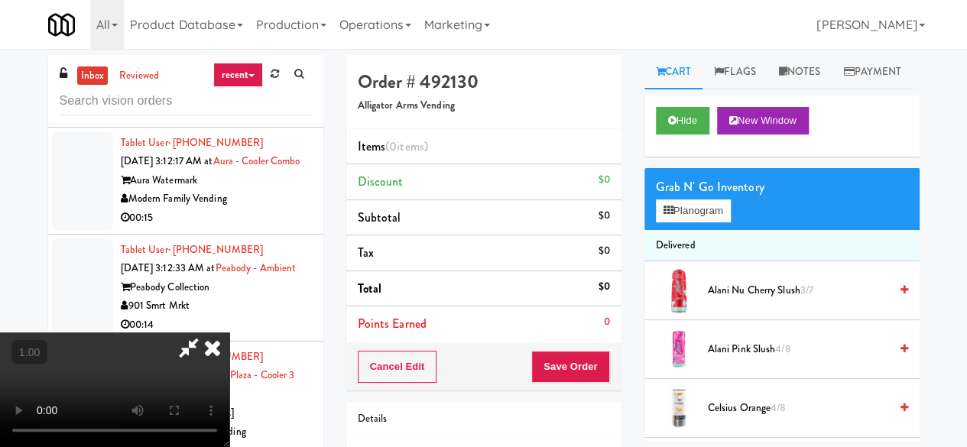
click at [229, 446] on video at bounding box center [114, 390] width 229 height 115
click at [229, 333] on icon at bounding box center [213, 348] width 34 height 31
click at [551, 67] on div "Order # 492130 Alligator Arms Vending" at bounding box center [483, 92] width 275 height 74
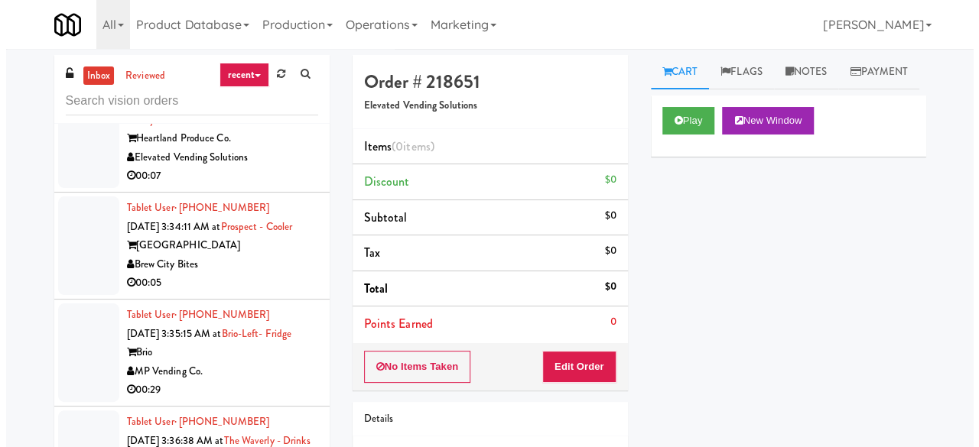
scroll to position [7892, 0]
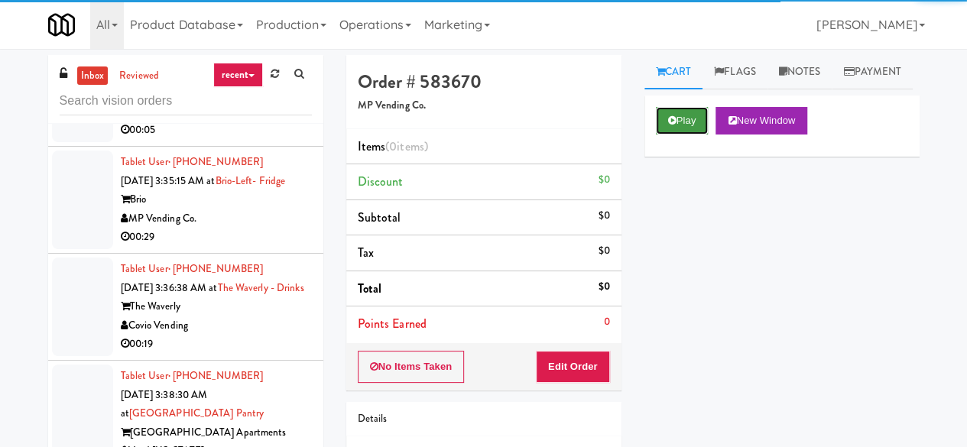
click at [687, 135] on button "Play" at bounding box center [682, 121] width 53 height 28
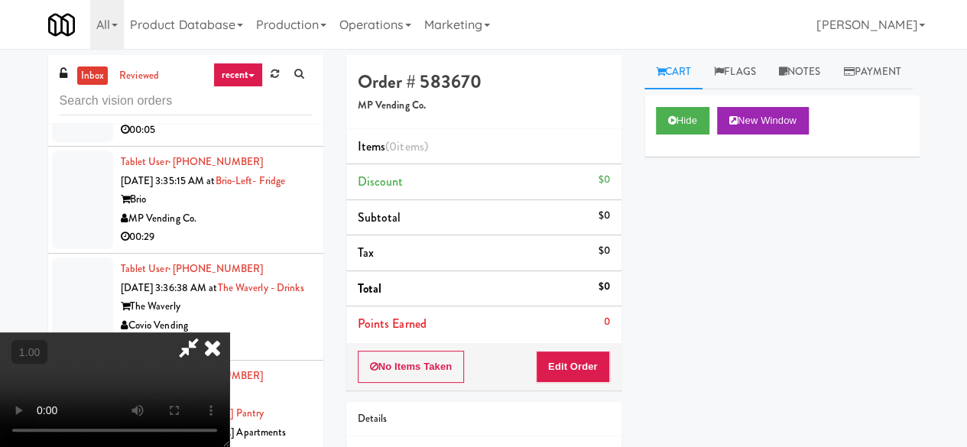
click at [587, 381] on div "No Items Taken Edit Order" at bounding box center [483, 366] width 275 height 47
click at [597, 368] on button "Edit Order" at bounding box center [573, 367] width 74 height 32
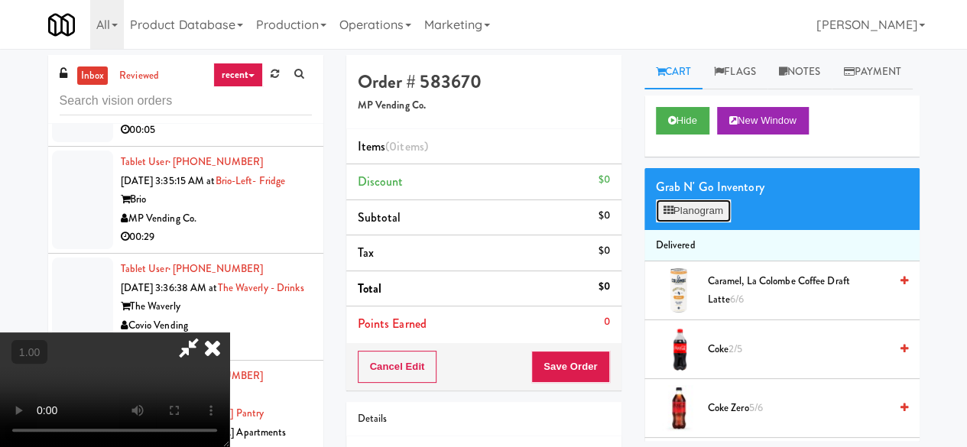
click at [685, 222] on button "Planogram" at bounding box center [693, 211] width 75 height 23
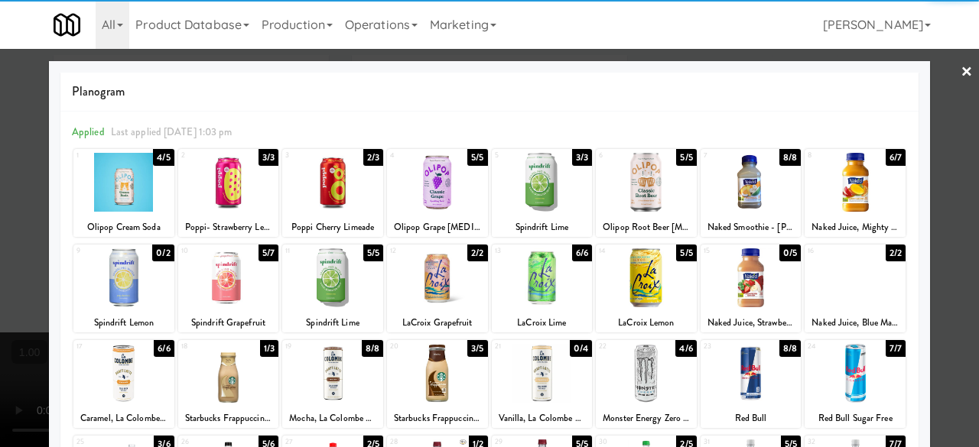
scroll to position [76, 0]
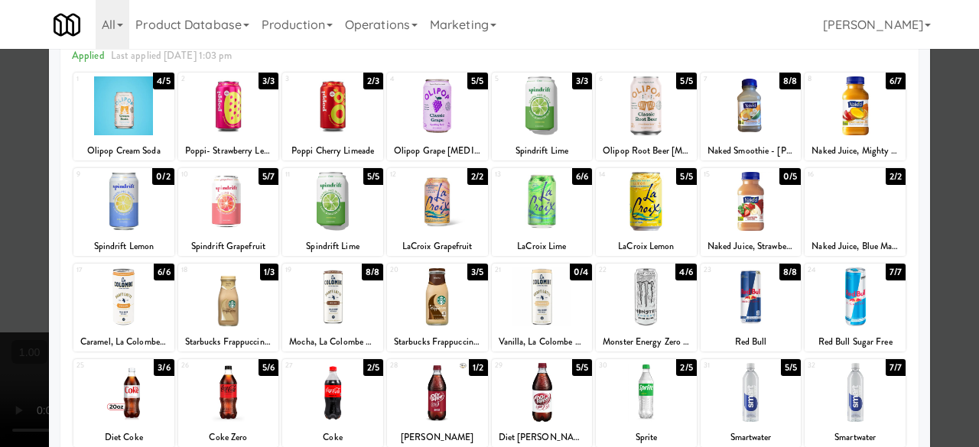
click at [222, 314] on div at bounding box center [228, 297] width 101 height 59
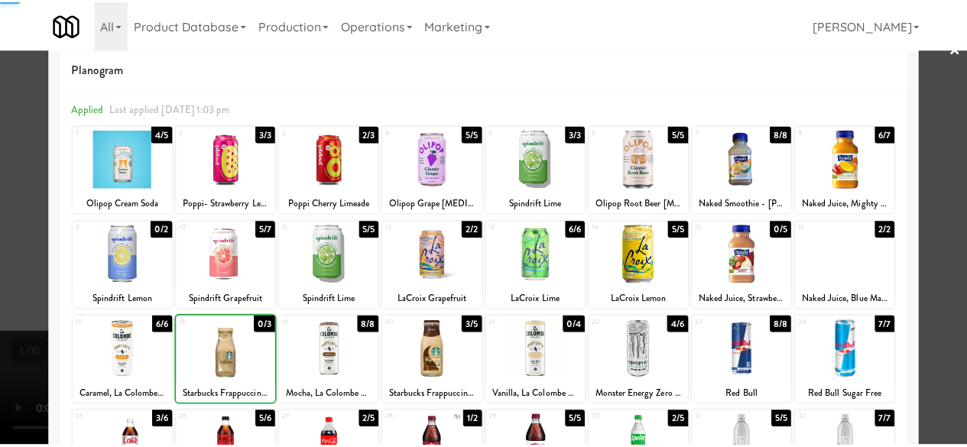
scroll to position [0, 0]
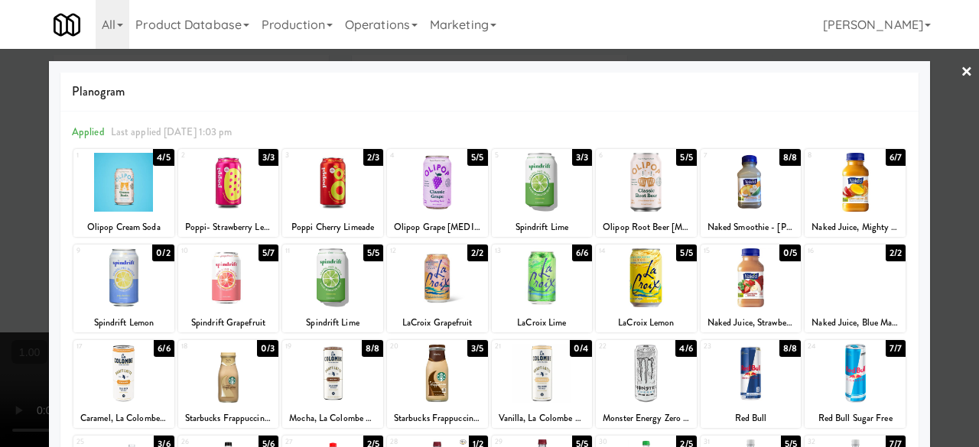
click at [943, 99] on div at bounding box center [489, 223] width 979 height 447
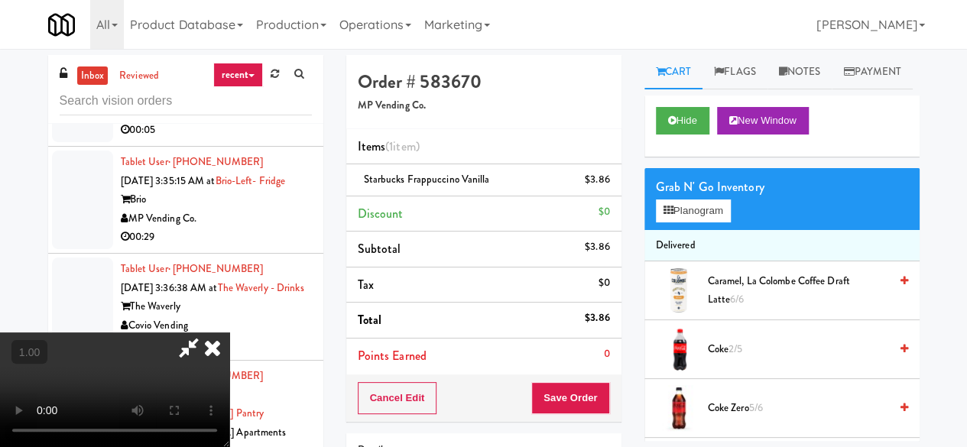
click at [206, 333] on icon at bounding box center [188, 348] width 35 height 31
click at [581, 395] on button "Save Order" at bounding box center [570, 398] width 78 height 32
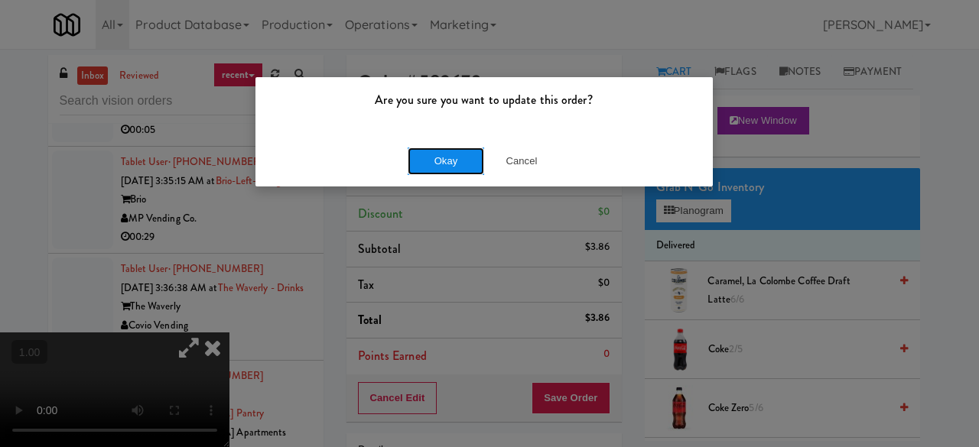
click at [451, 169] on button "Okay" at bounding box center [445, 162] width 76 height 28
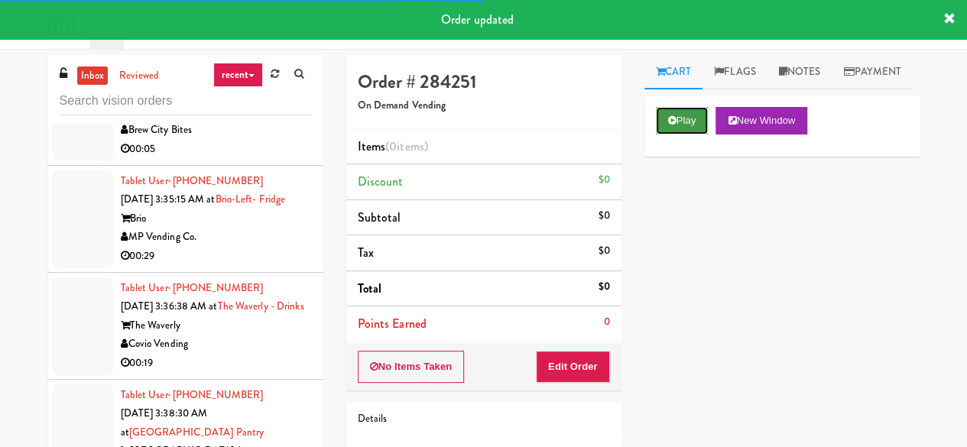
click at [657, 135] on button "Play" at bounding box center [682, 121] width 53 height 28
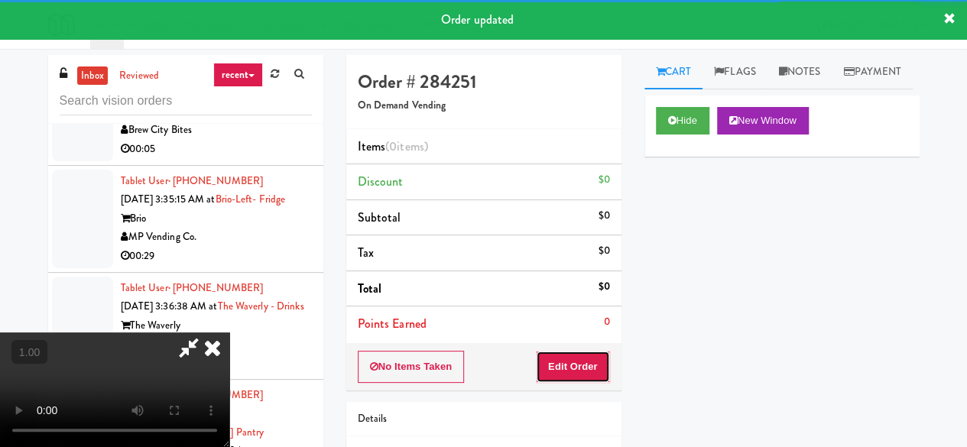
click at [572, 365] on button "Edit Order" at bounding box center [573, 367] width 74 height 32
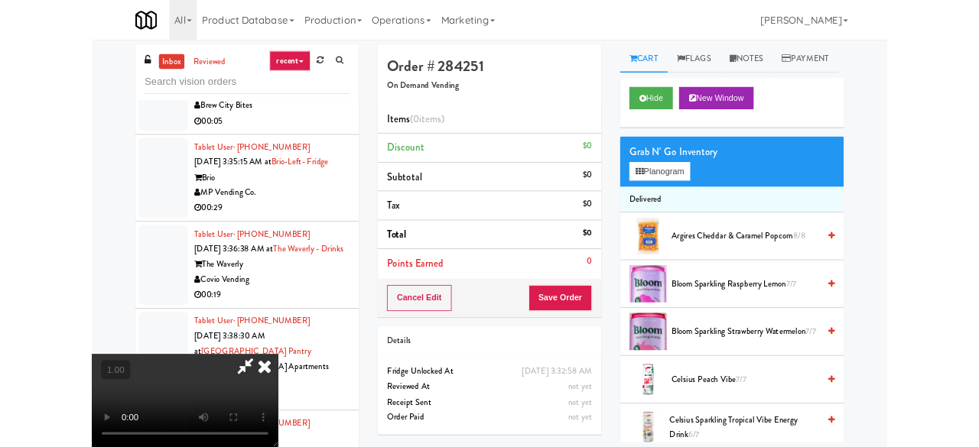
scroll to position [31, 0]
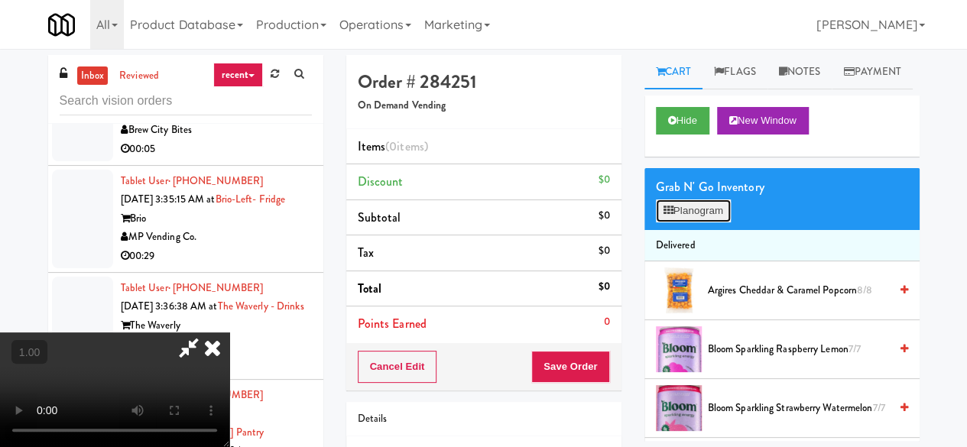
click at [665, 222] on button "Planogram" at bounding box center [693, 211] width 75 height 23
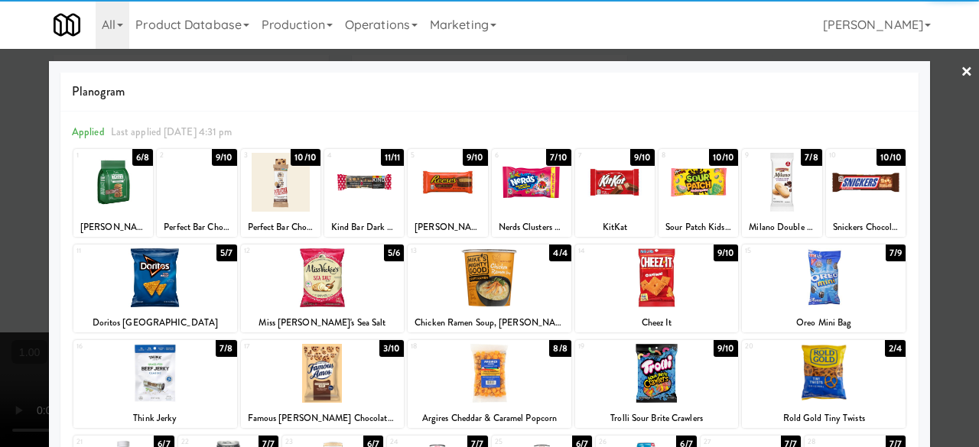
click at [531, 187] on div at bounding box center [532, 182] width 80 height 59
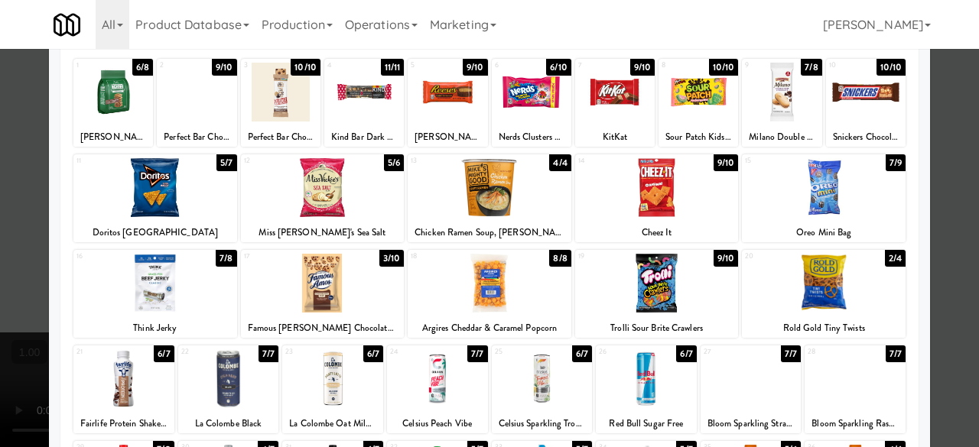
scroll to position [153, 0]
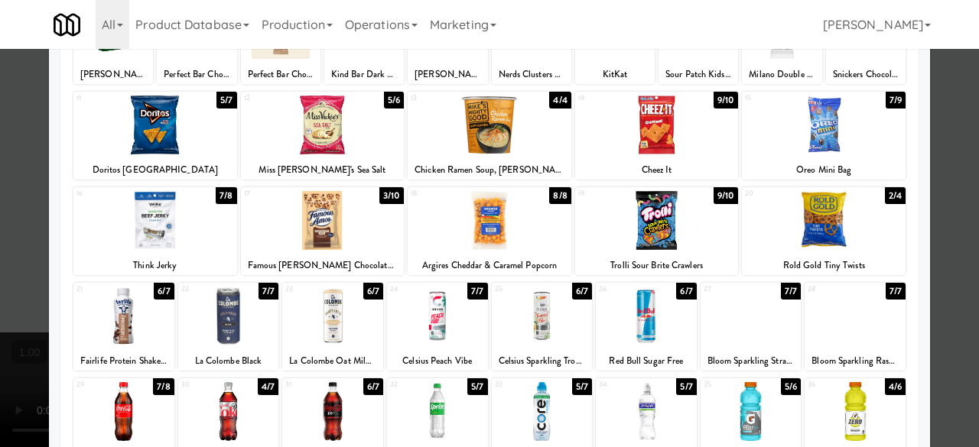
click at [185, 221] on div at bounding box center [155, 220] width 164 height 59
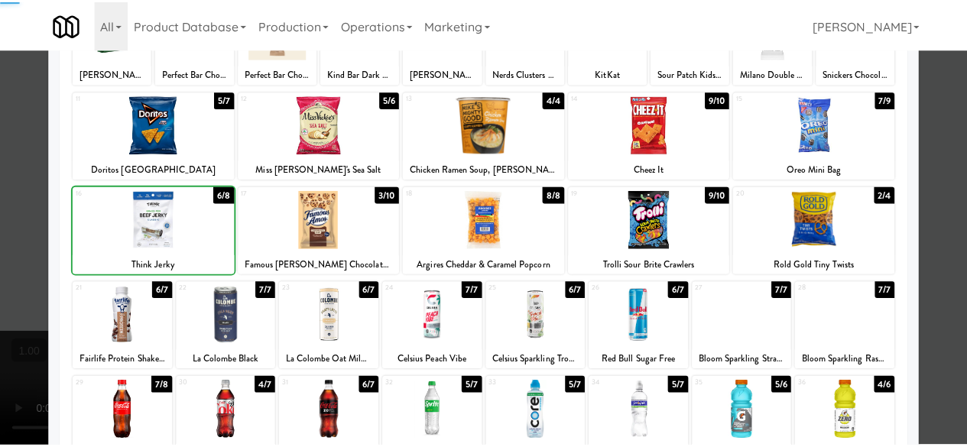
scroll to position [0, 0]
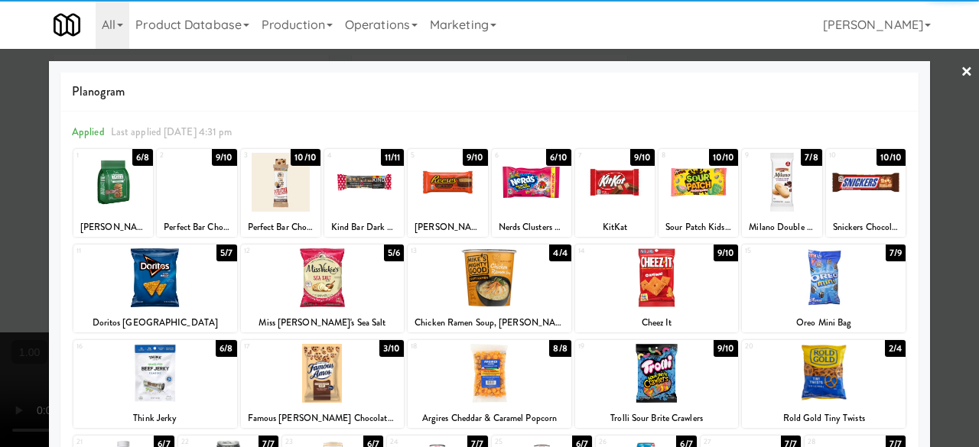
click at [923, 88] on div at bounding box center [489, 223] width 979 height 447
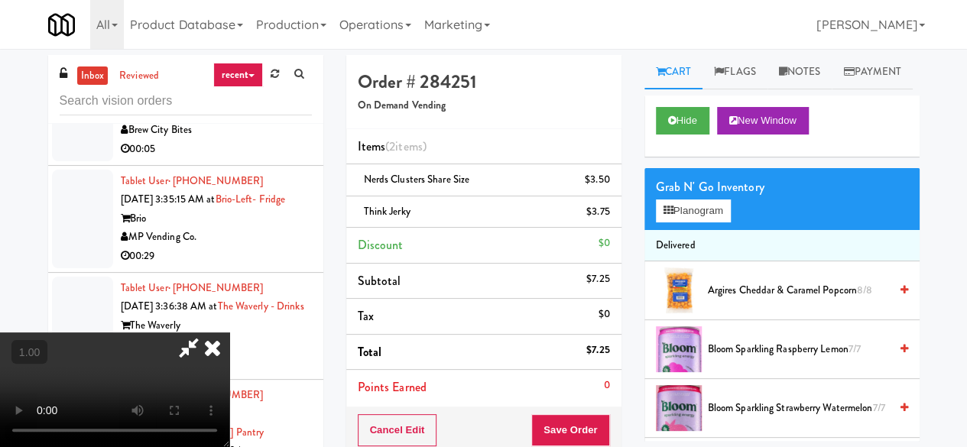
scroll to position [31, 0]
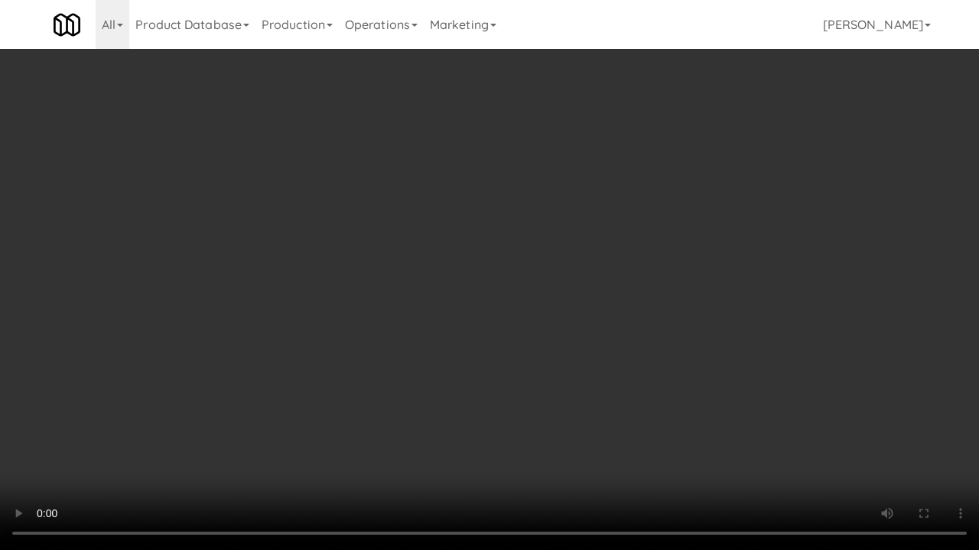
click at [544, 401] on video at bounding box center [489, 275] width 979 height 550
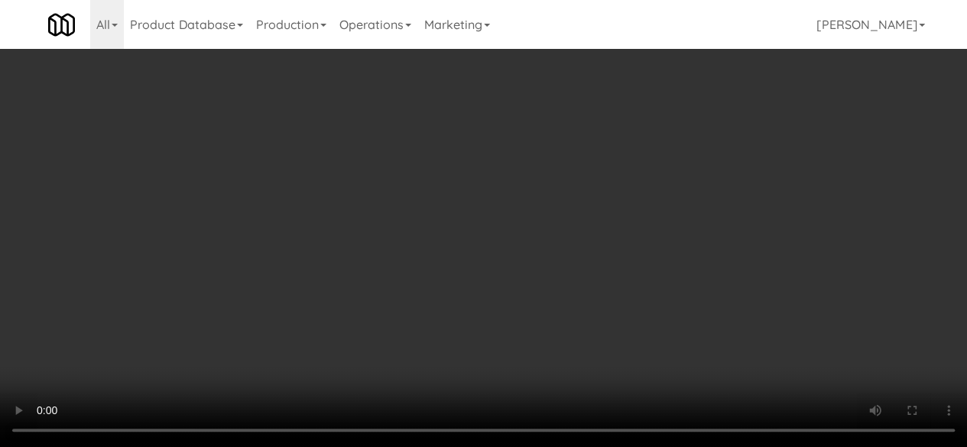
scroll to position [0, 0]
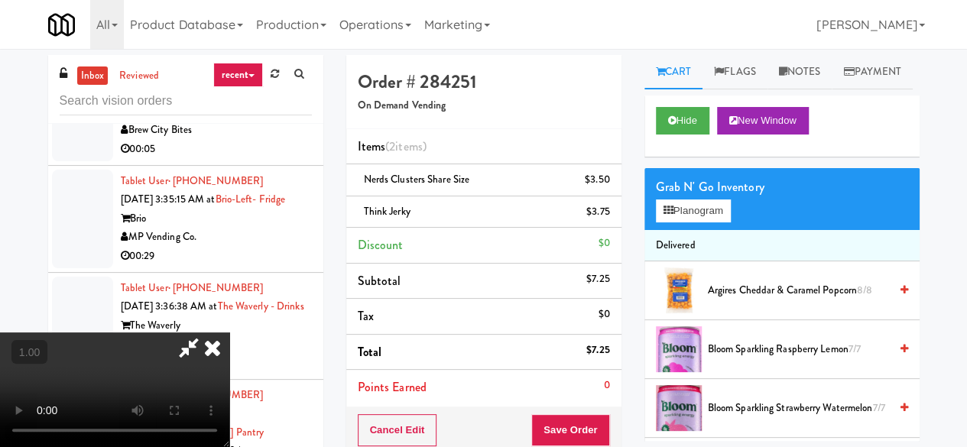
click at [206, 333] on icon at bounding box center [188, 348] width 35 height 31
click at [548, 432] on button "Save Order" at bounding box center [570, 430] width 78 height 32
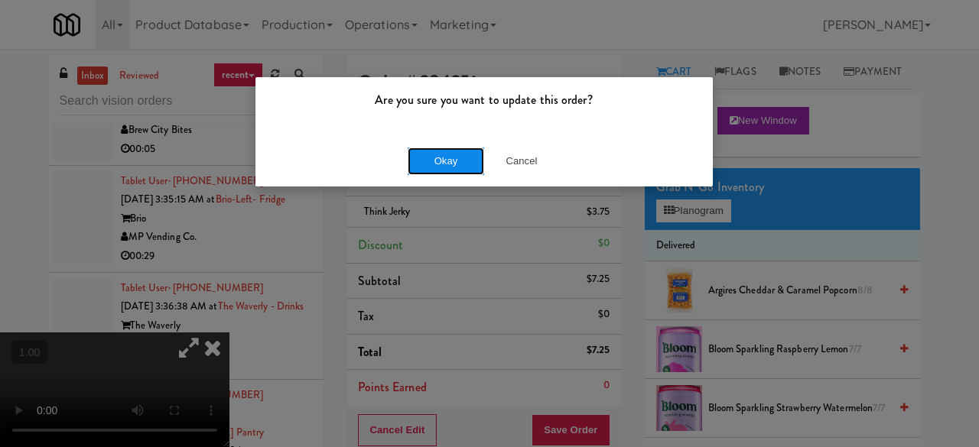
click at [421, 163] on button "Okay" at bounding box center [445, 162] width 76 height 28
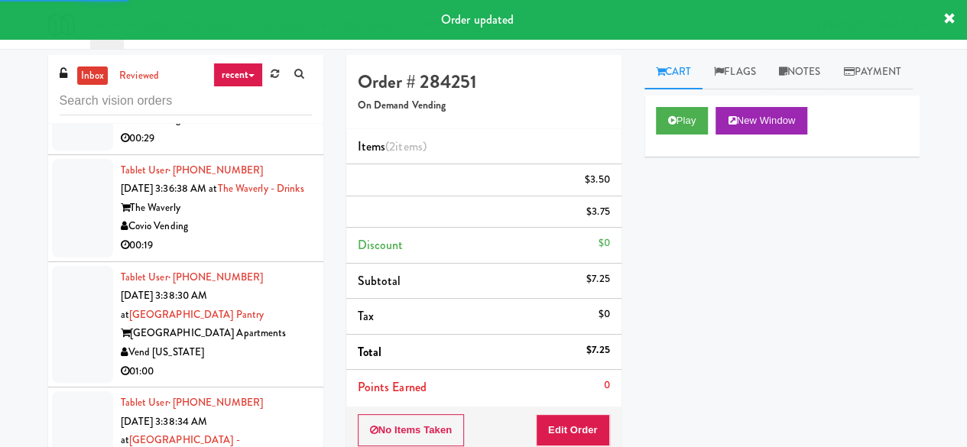
scroll to position [8045, 0]
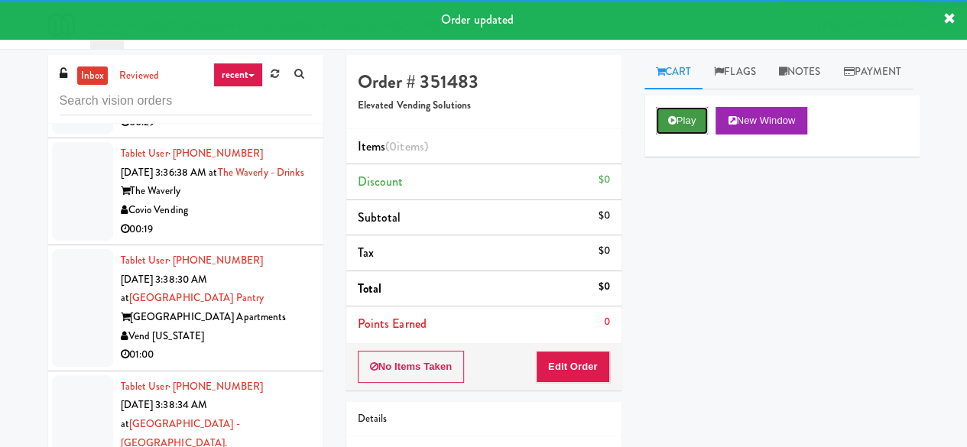
click at [680, 135] on button "Play" at bounding box center [682, 121] width 53 height 28
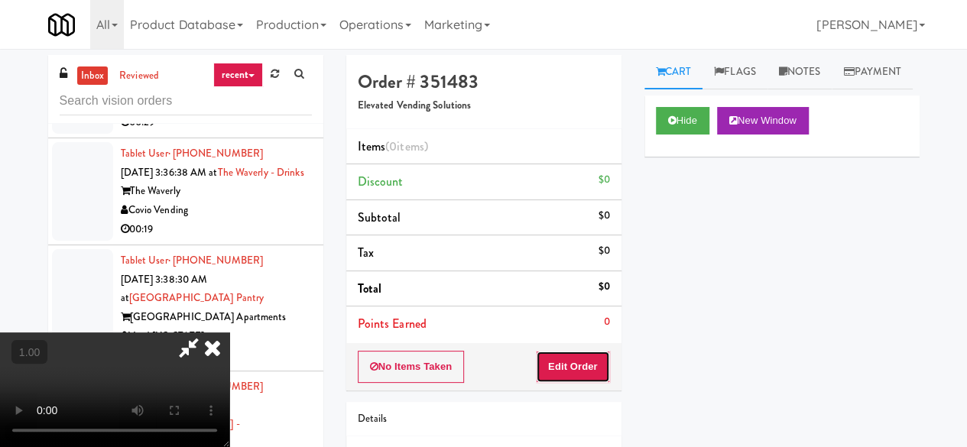
click at [587, 375] on button "Edit Order" at bounding box center [573, 367] width 74 height 32
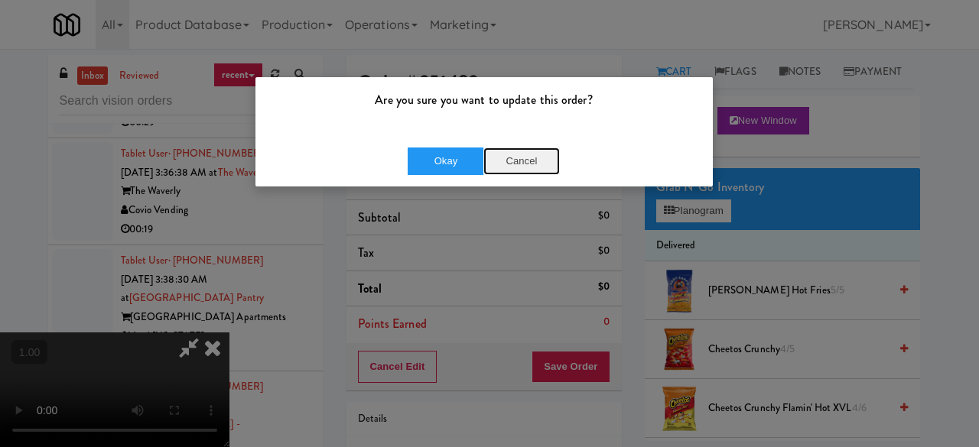
click at [514, 158] on button "Cancel" at bounding box center [521, 162] width 76 height 28
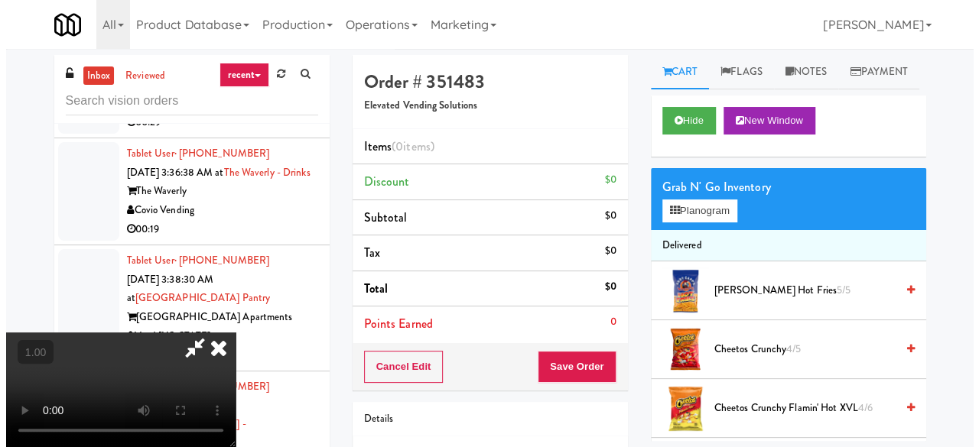
scroll to position [31, 0]
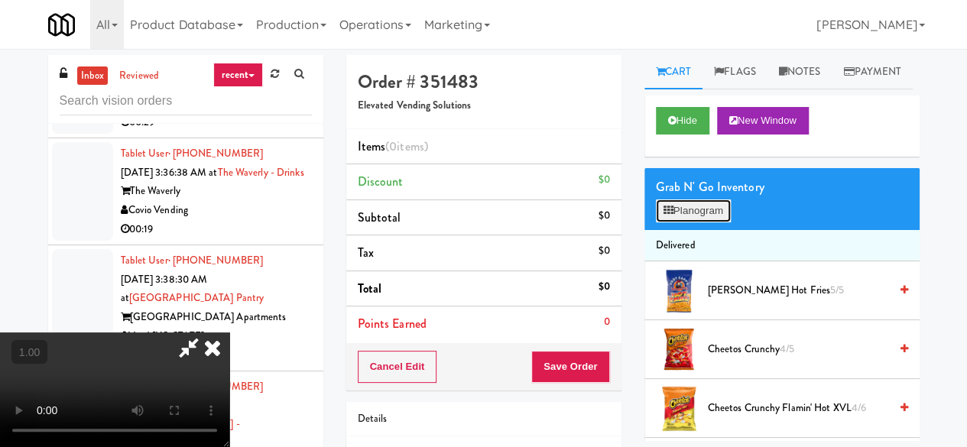
click at [722, 222] on button "Planogram" at bounding box center [693, 211] width 75 height 23
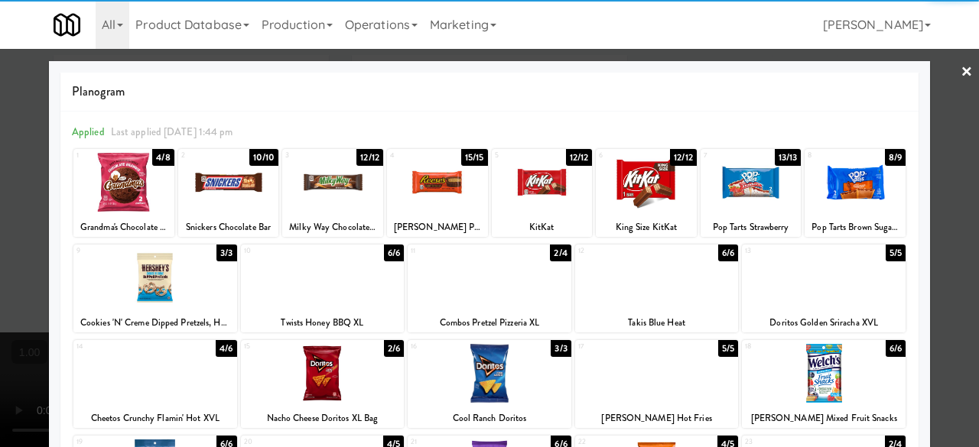
scroll to position [153, 0]
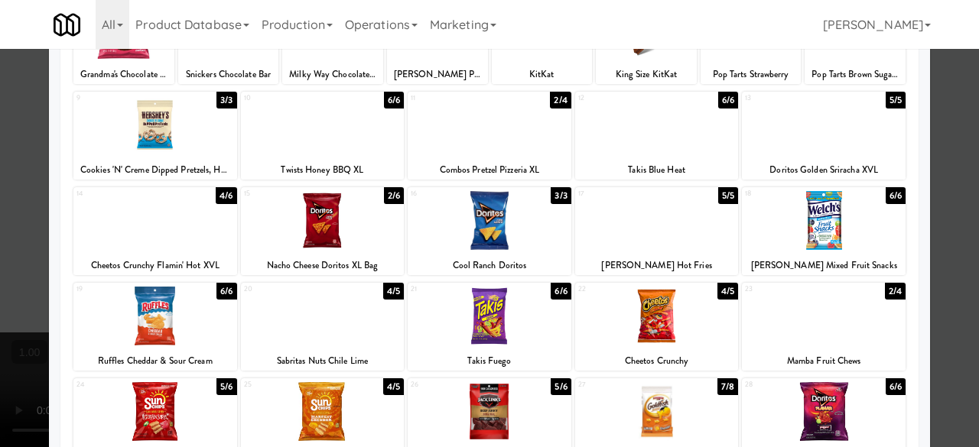
click at [318, 227] on div at bounding box center [323, 220] width 164 height 59
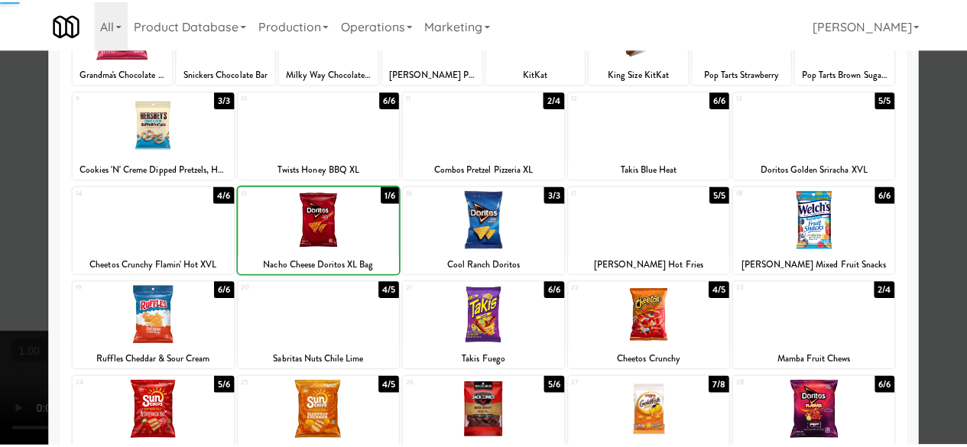
scroll to position [0, 0]
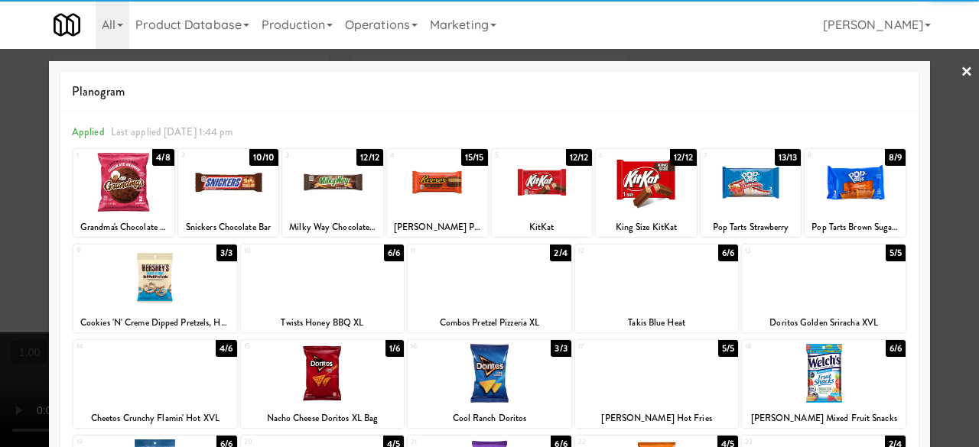
click at [938, 82] on div at bounding box center [489, 223] width 979 height 447
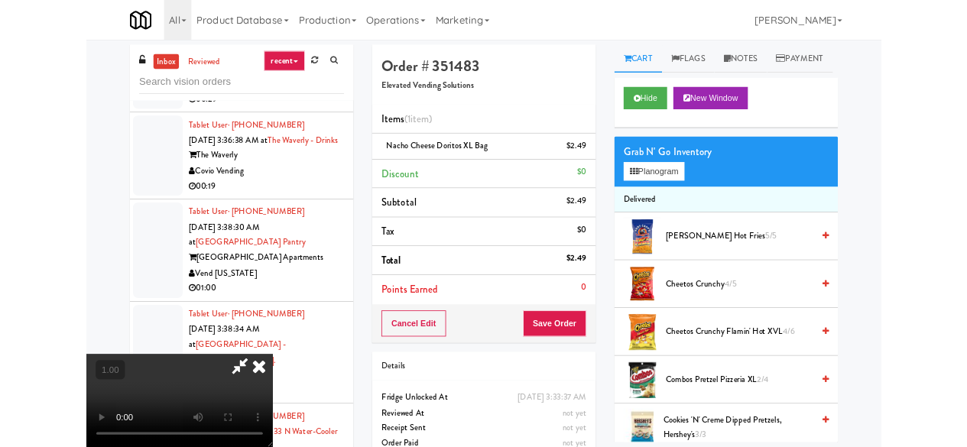
scroll to position [31, 0]
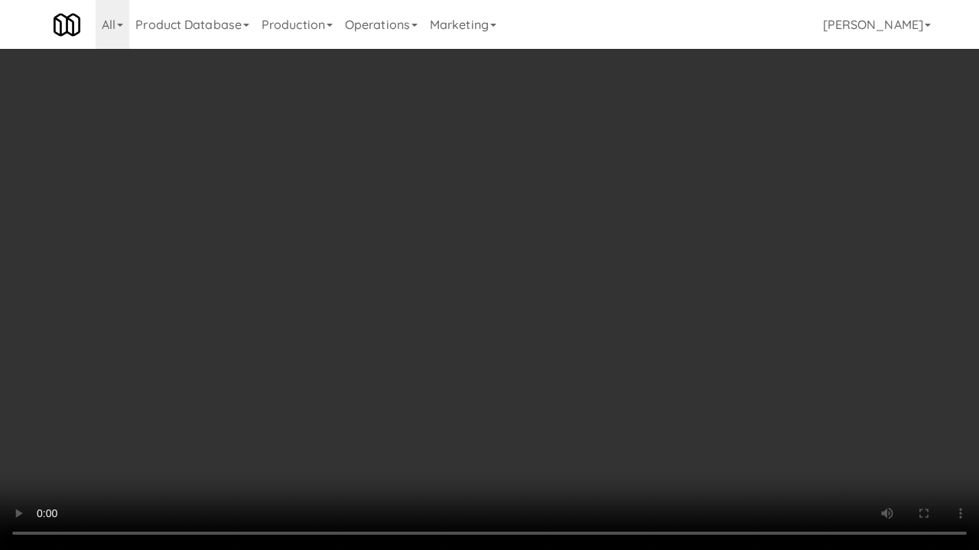
click at [494, 432] on video at bounding box center [489, 275] width 979 height 550
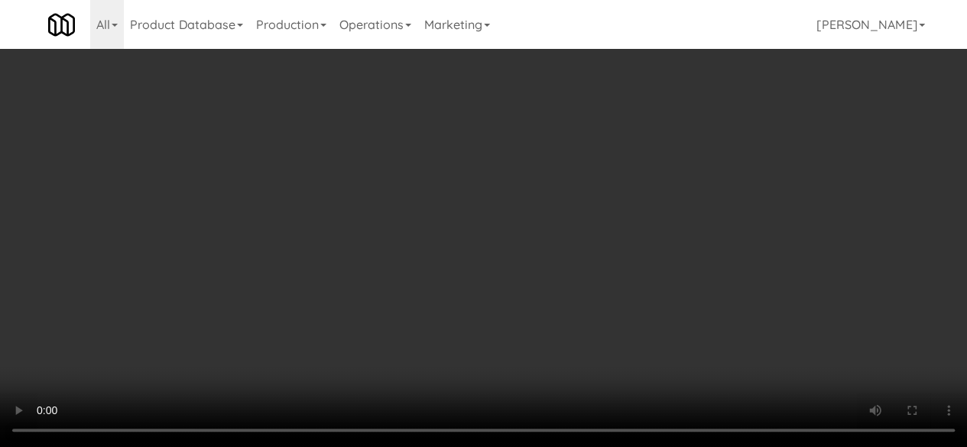
scroll to position [0, 0]
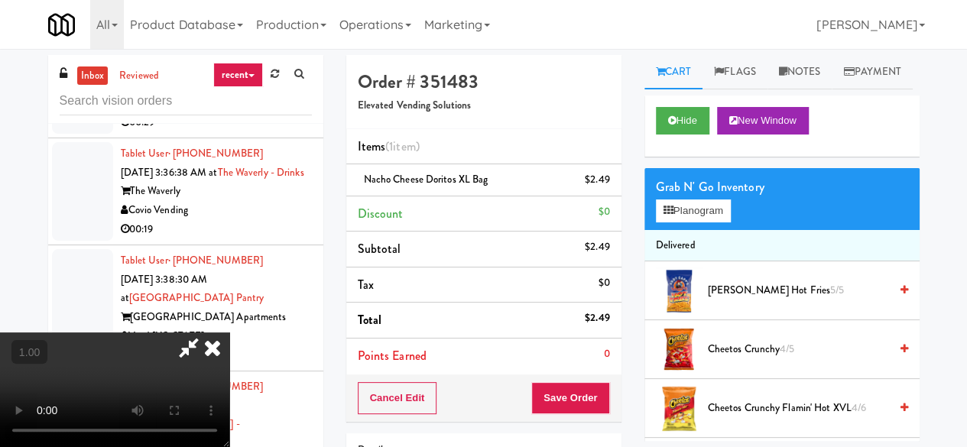
click at [206, 333] on icon at bounding box center [188, 348] width 35 height 31
click at [571, 391] on button "Save Order" at bounding box center [570, 398] width 78 height 32
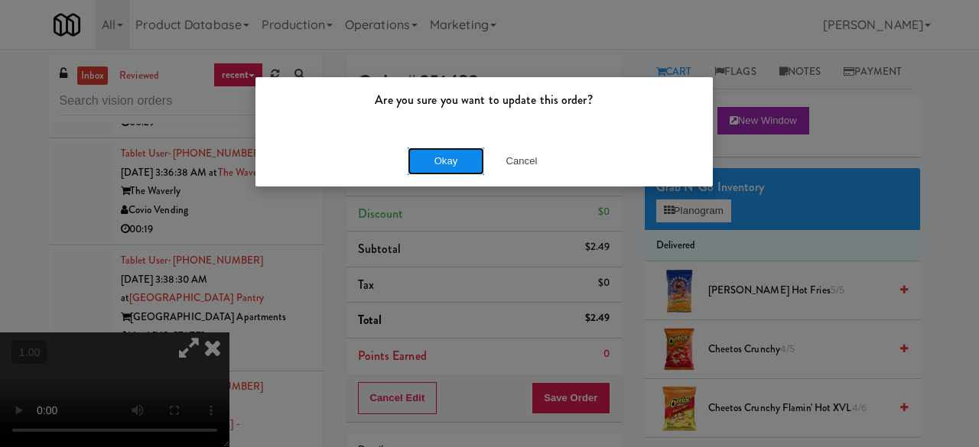
click at [462, 160] on button "Okay" at bounding box center [445, 162] width 76 height 28
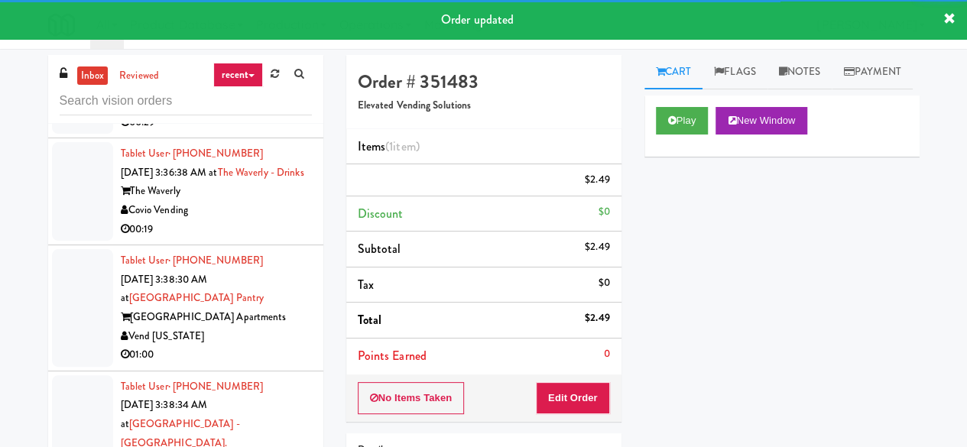
scroll to position [8198, 0]
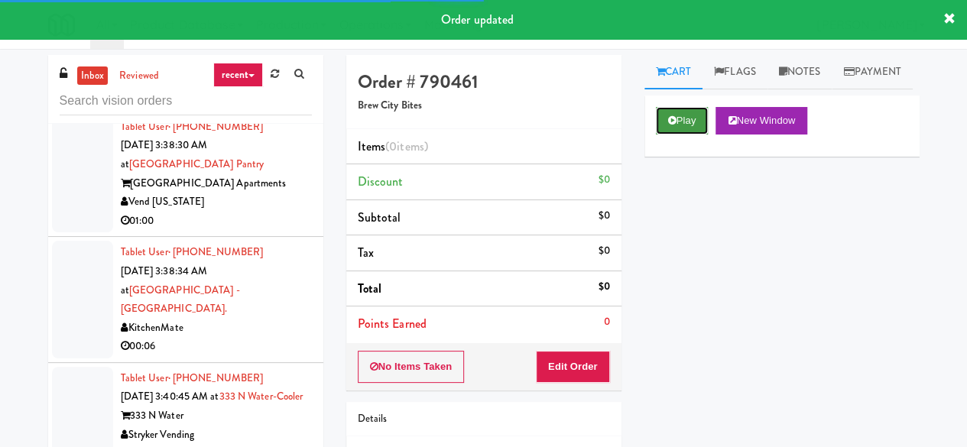
click at [685, 135] on button "Play" at bounding box center [682, 121] width 53 height 28
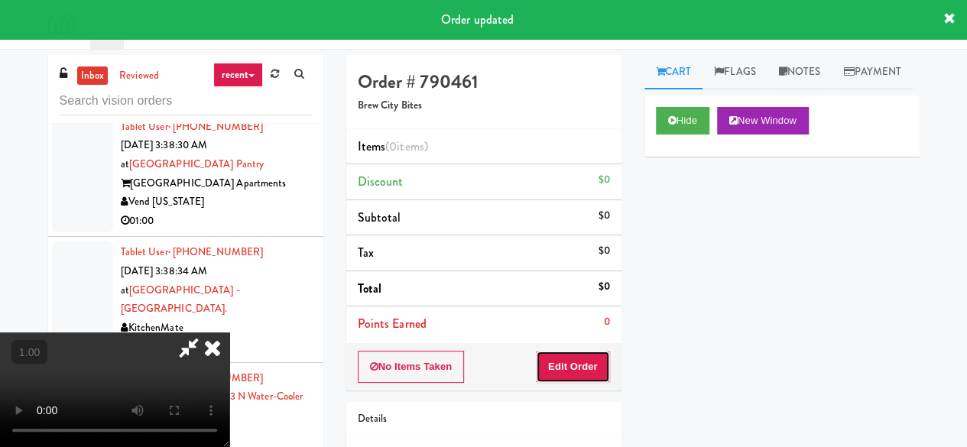
click at [602, 369] on button "Edit Order" at bounding box center [573, 367] width 74 height 32
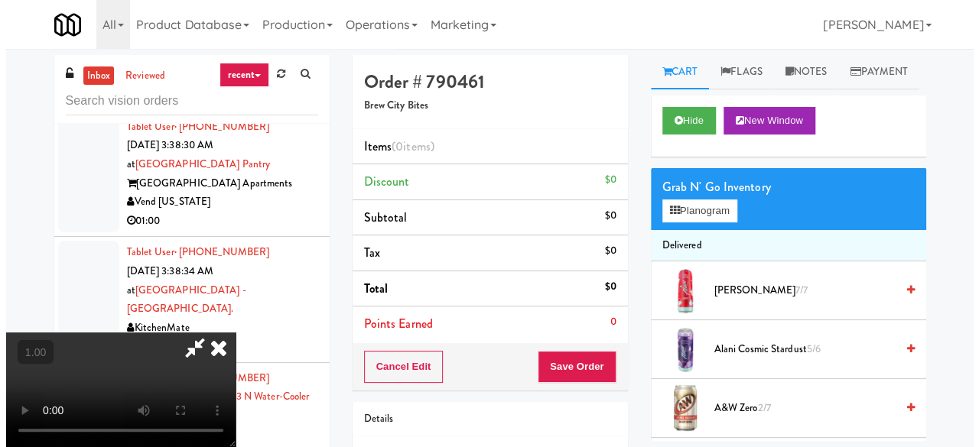
scroll to position [31, 0]
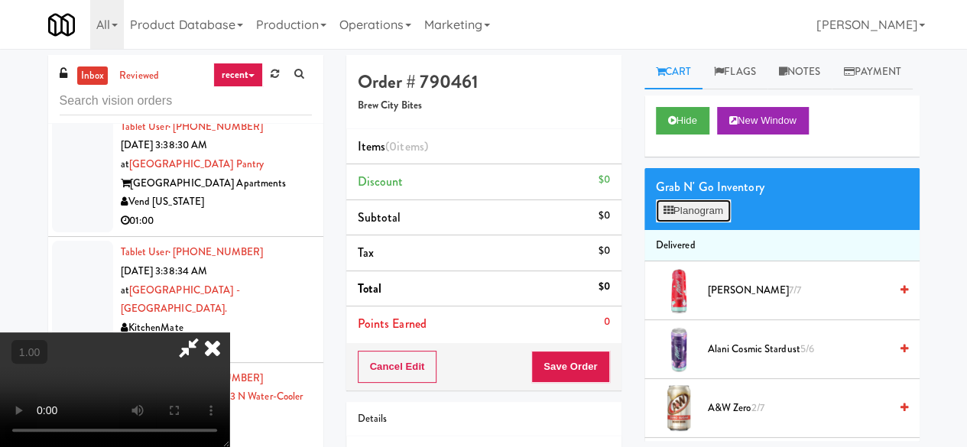
click at [690, 222] on button "Planogram" at bounding box center [693, 211] width 75 height 23
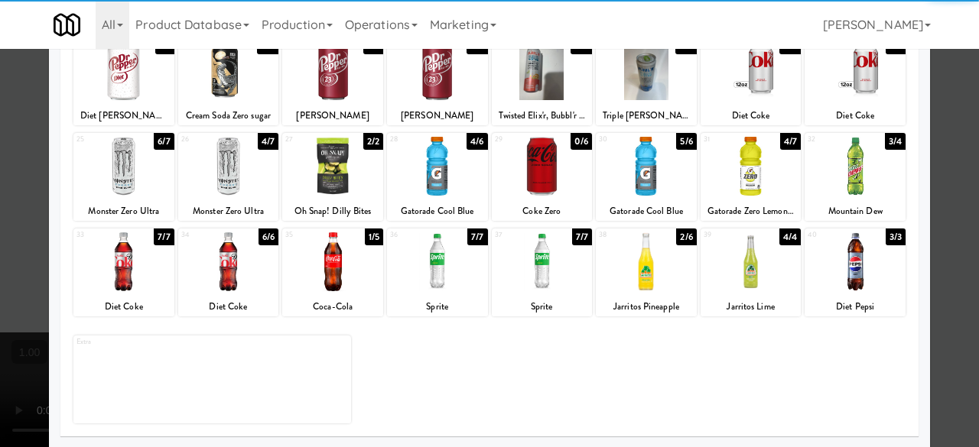
click at [439, 276] on div at bounding box center [437, 261] width 101 height 59
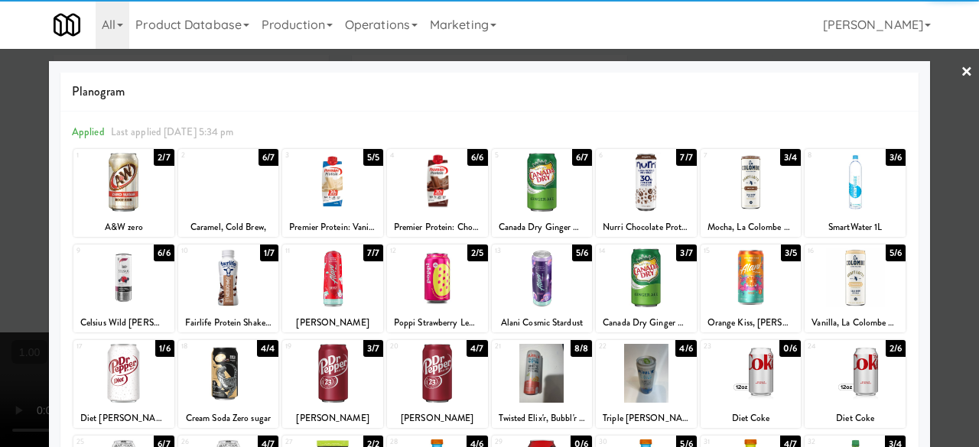
click at [943, 71] on div at bounding box center [489, 223] width 979 height 447
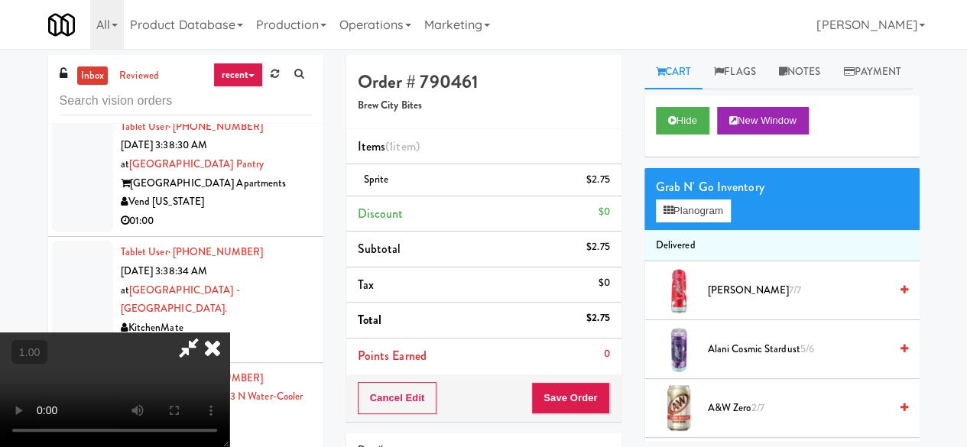
click at [229, 333] on icon at bounding box center [213, 348] width 34 height 31
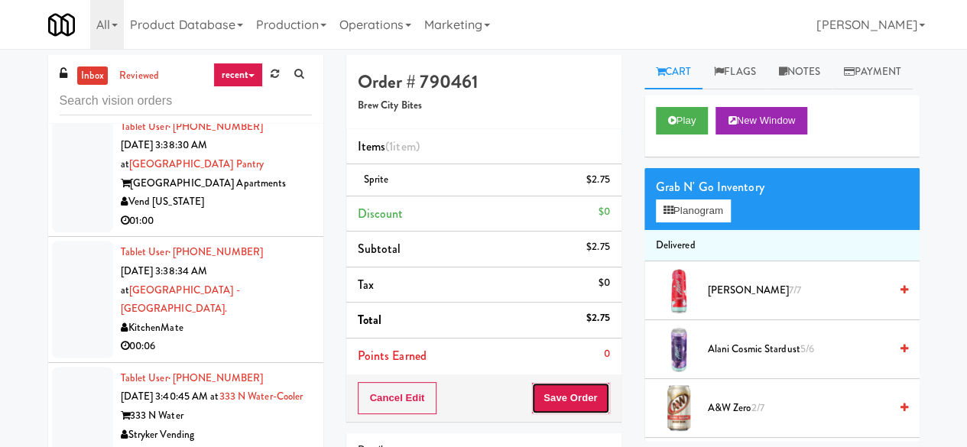
click at [565, 386] on button "Save Order" at bounding box center [570, 398] width 78 height 32
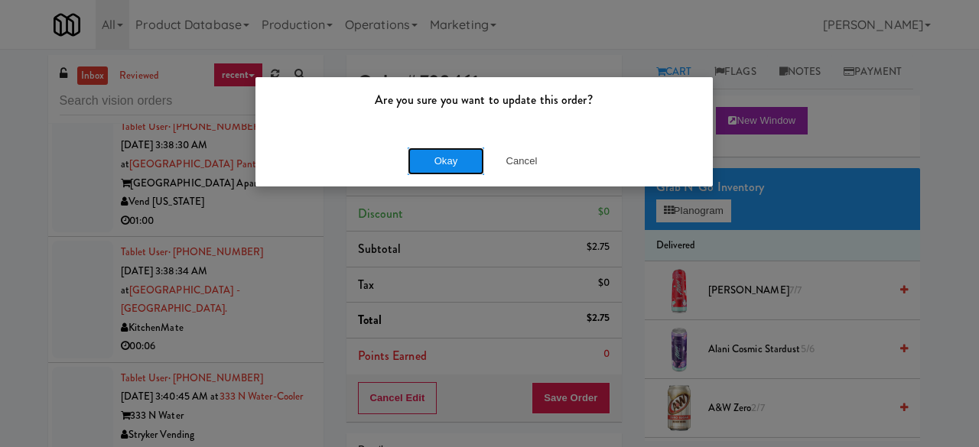
click at [430, 161] on button "Okay" at bounding box center [445, 162] width 76 height 28
